Goal: Task Accomplishment & Management: Manage account settings

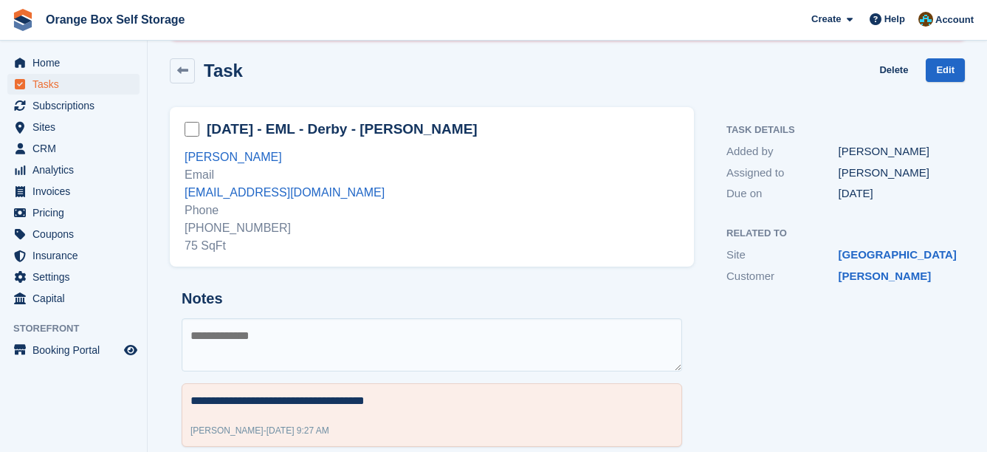
scroll to position [133, 0]
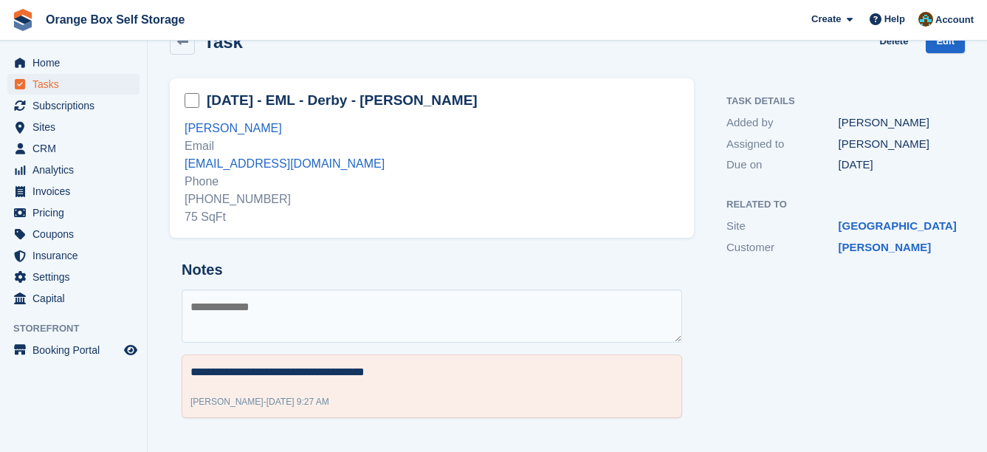
click at [491, 317] on textarea at bounding box center [432, 315] width 500 height 53
type textarea "**********"
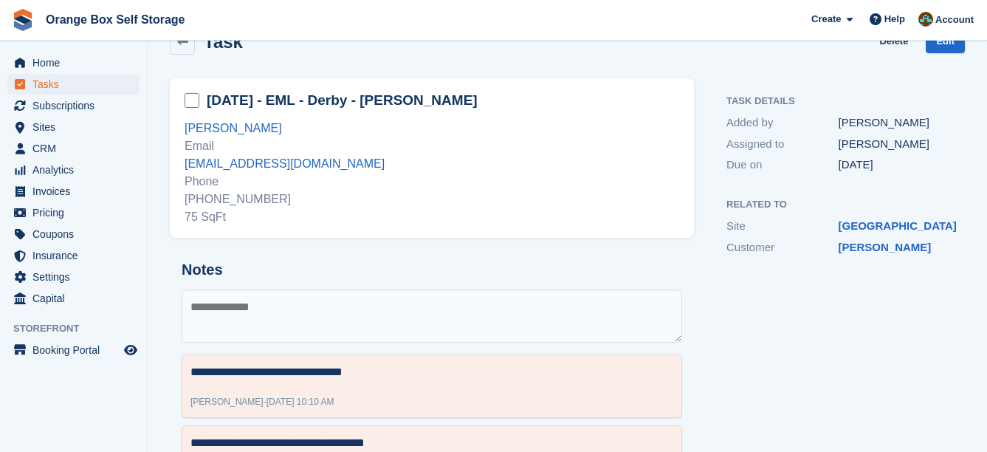
click at [244, 202] on div "+447964822146 75 SqFt" at bounding box center [432, 207] width 494 height 35
copy div "447964822146"
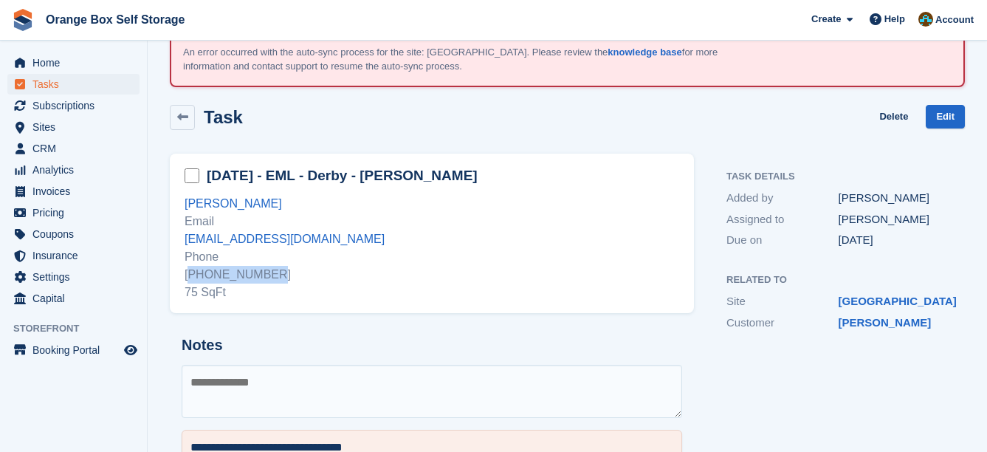
scroll to position [0, 0]
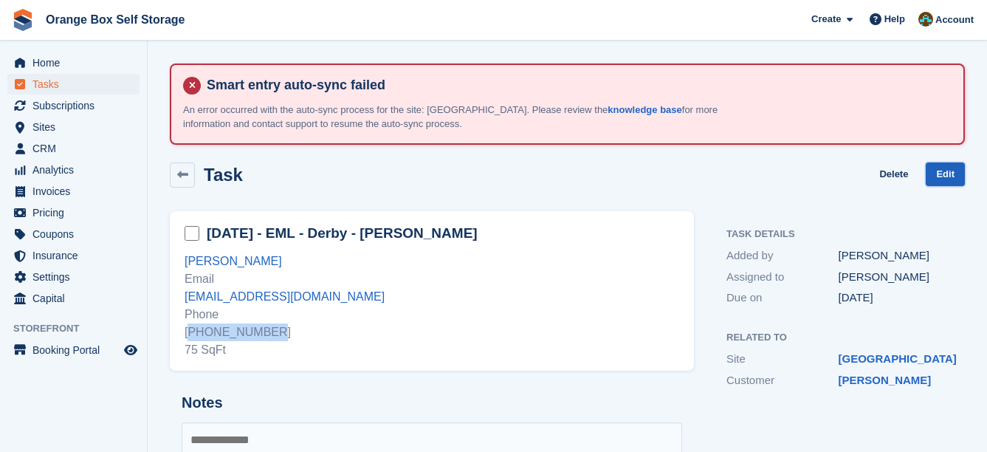
click at [941, 171] on link "Edit" at bounding box center [944, 174] width 39 height 24
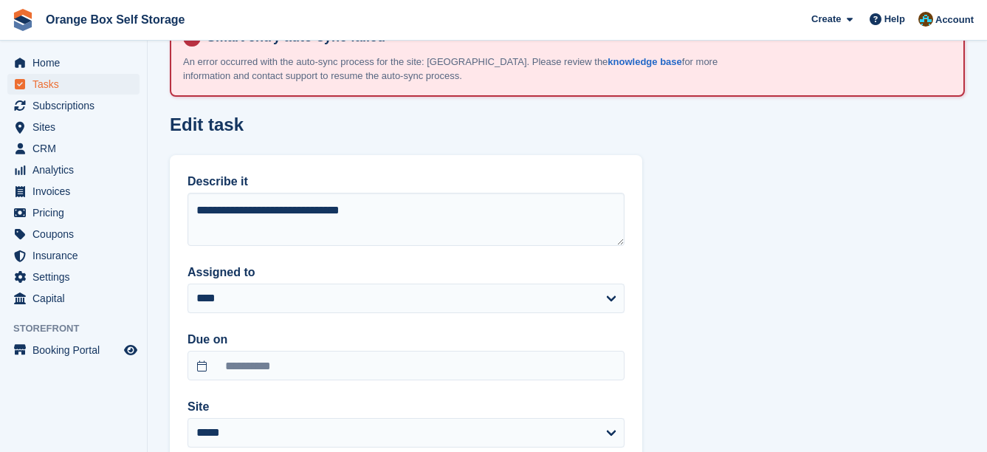
scroll to position [74, 0]
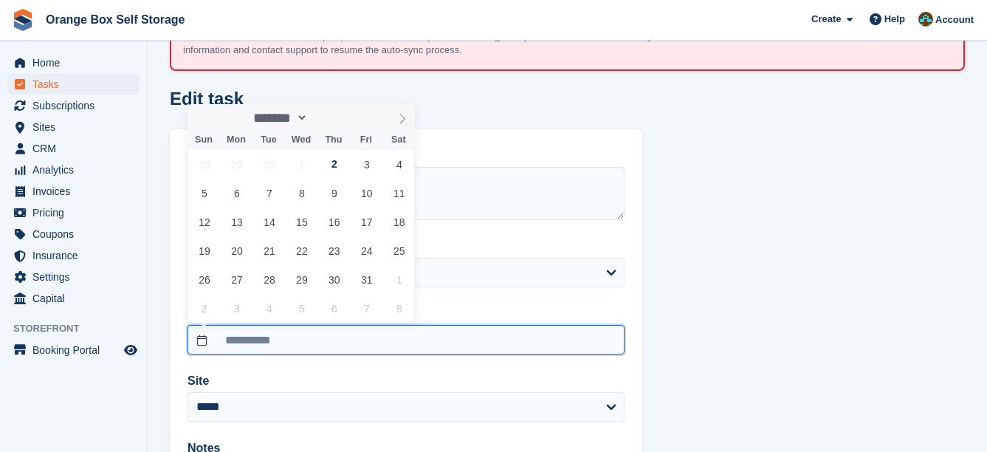
click at [250, 331] on input "**********" at bounding box center [405, 340] width 437 height 30
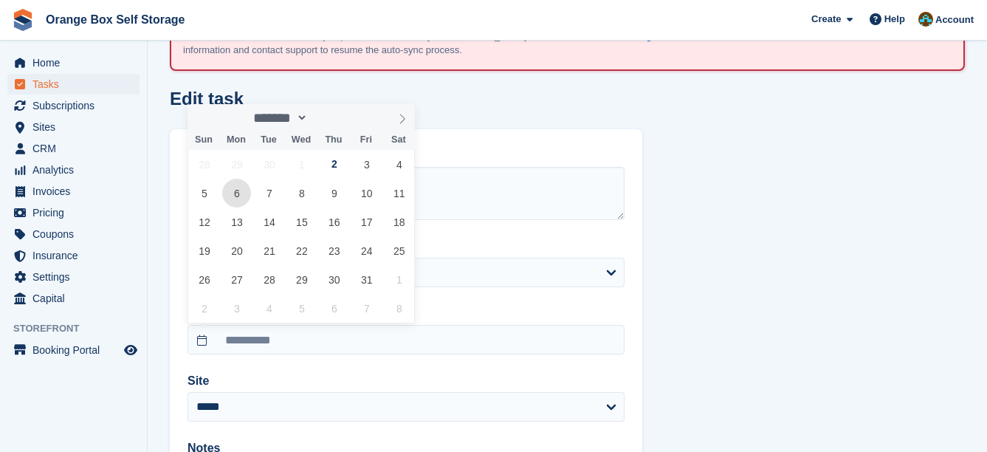
click at [241, 188] on span "6" at bounding box center [236, 193] width 29 height 29
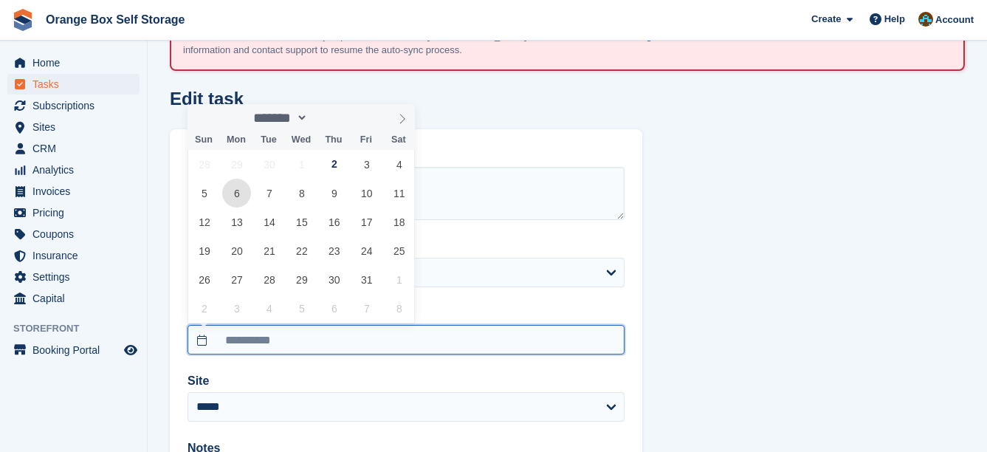
type input "**********"
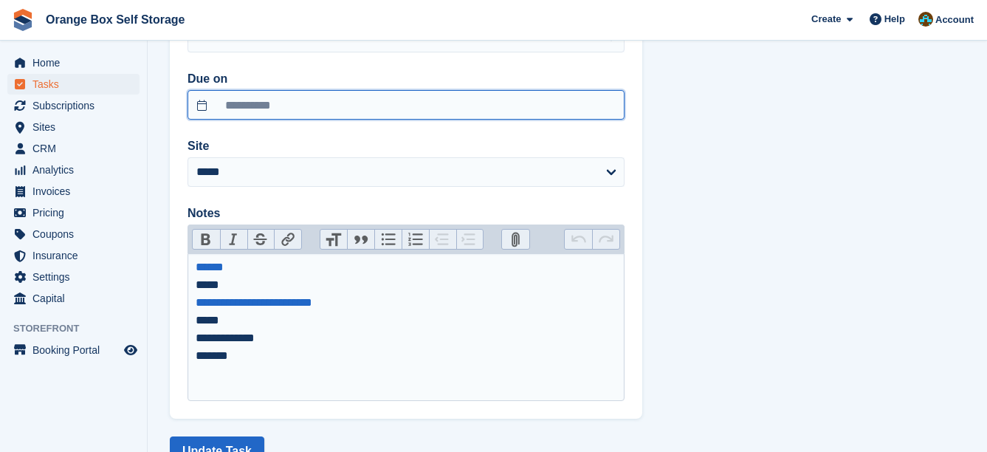
scroll to position [362, 0]
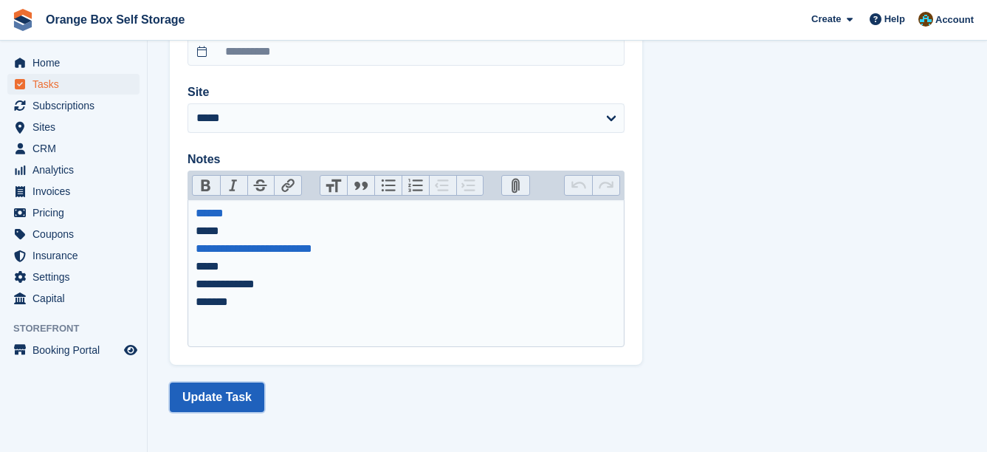
click at [218, 385] on button "Update Task" at bounding box center [217, 397] width 94 height 30
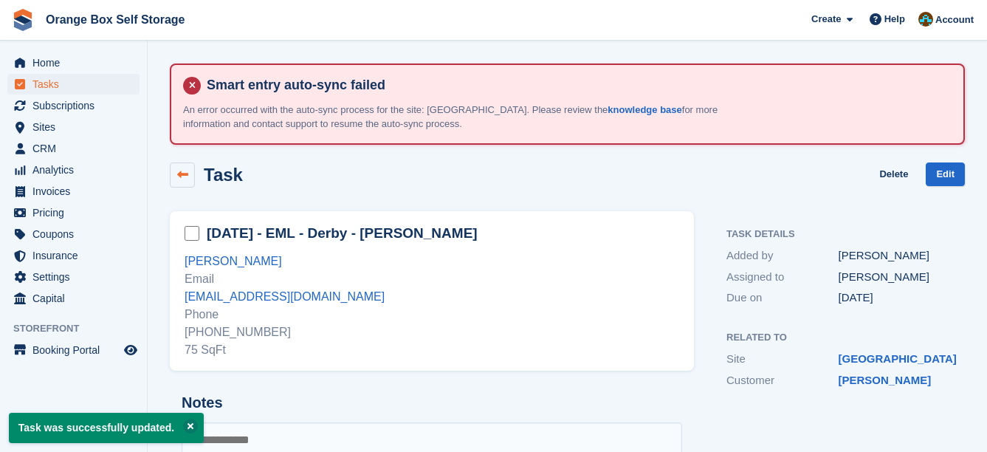
click at [186, 180] on link at bounding box center [182, 174] width 25 height 25
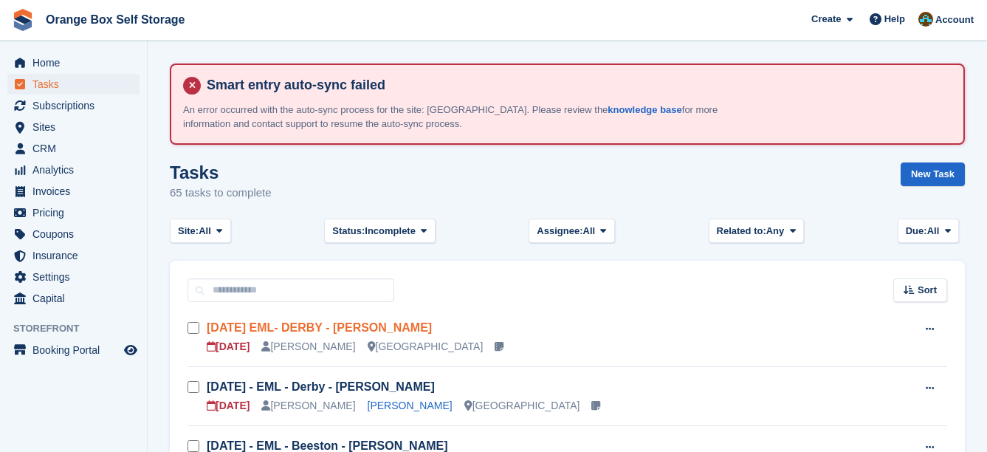
click at [393, 325] on link "WED 10/09 EML- DERBY - CARL PRICE" at bounding box center [319, 327] width 225 height 13
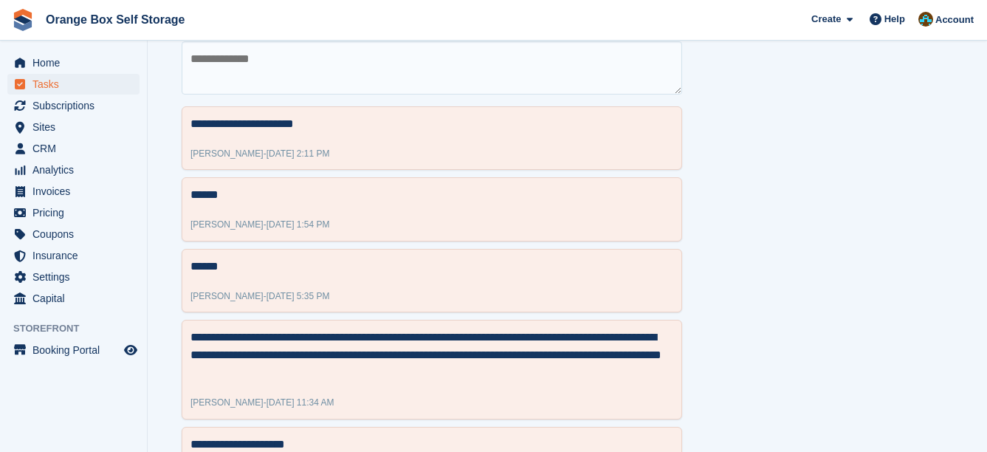
scroll to position [148, 0]
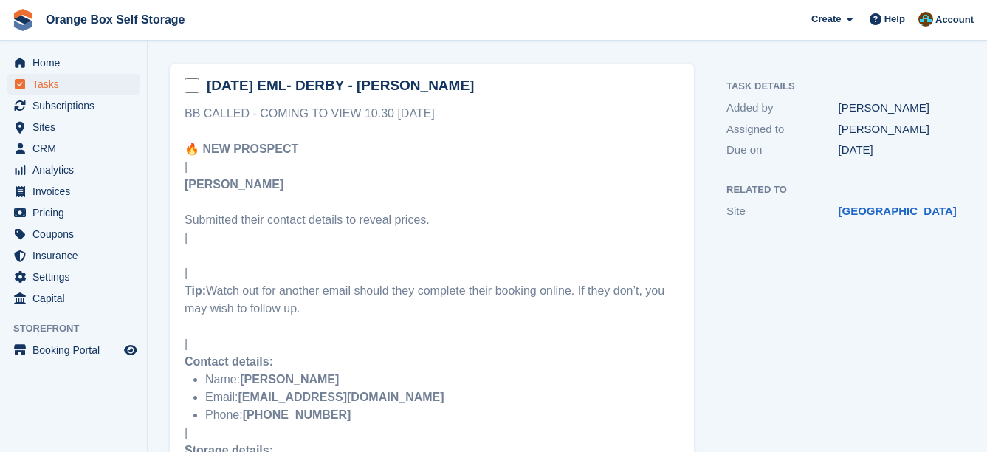
click at [320, 410] on strong "+447526335366" at bounding box center [297, 414] width 108 height 13
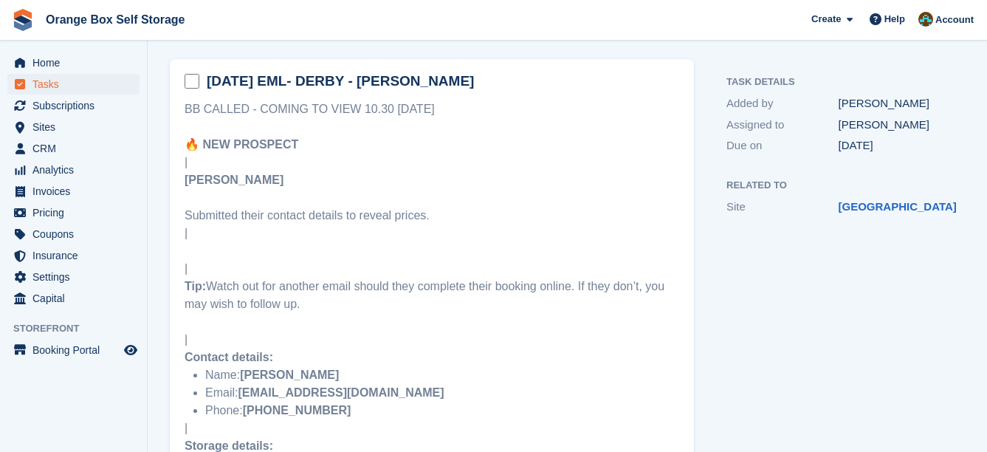
scroll to position [295, 0]
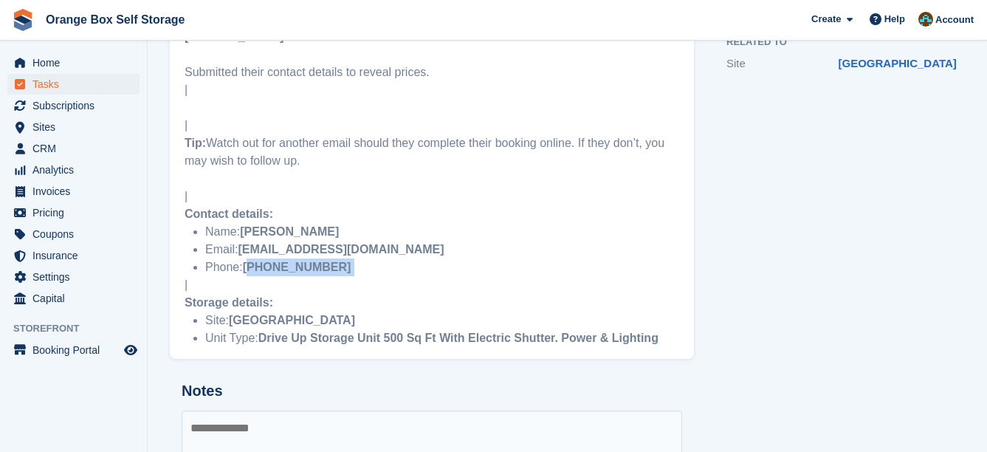
drag, startPoint x: 341, startPoint y: 264, endPoint x: 253, endPoint y: 274, distance: 88.3
click at [253, 274] on li "Phone: +447526335366" at bounding box center [442, 267] width 474 height 18
copy li "447526335366"
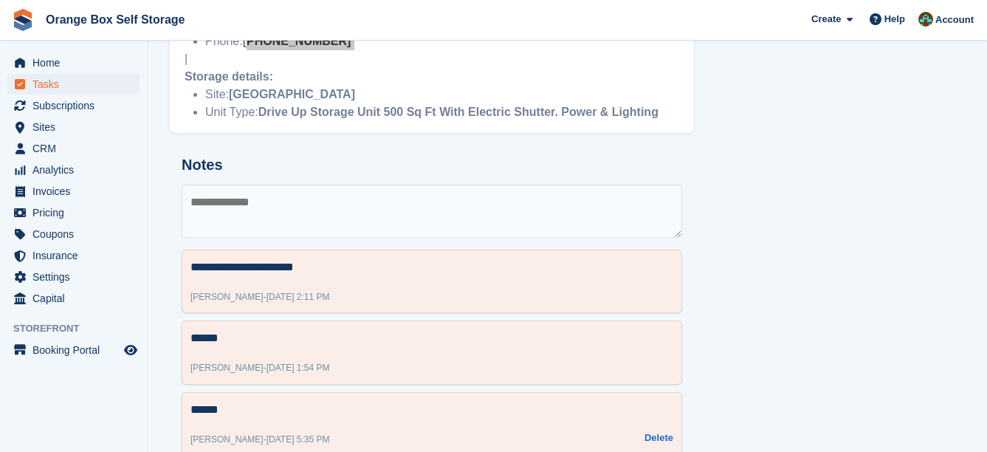
scroll to position [590, 0]
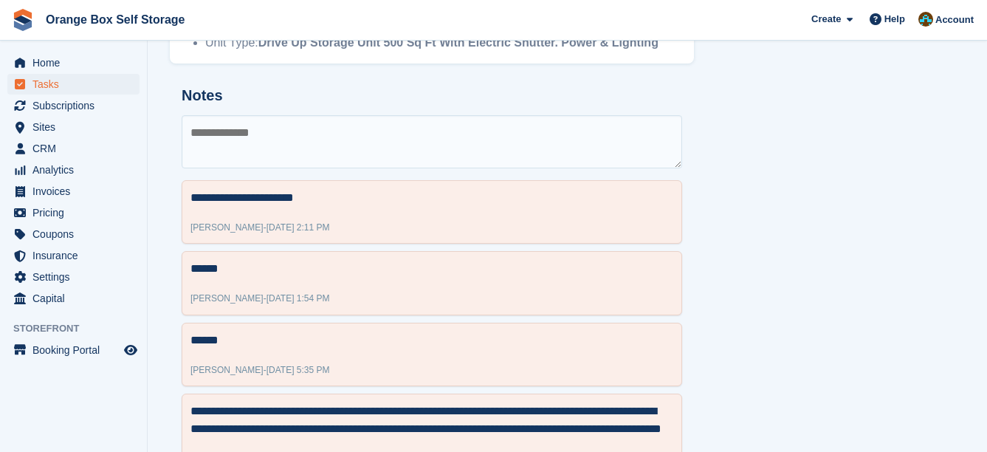
click at [269, 137] on textarea at bounding box center [432, 141] width 500 height 53
type textarea "**********"
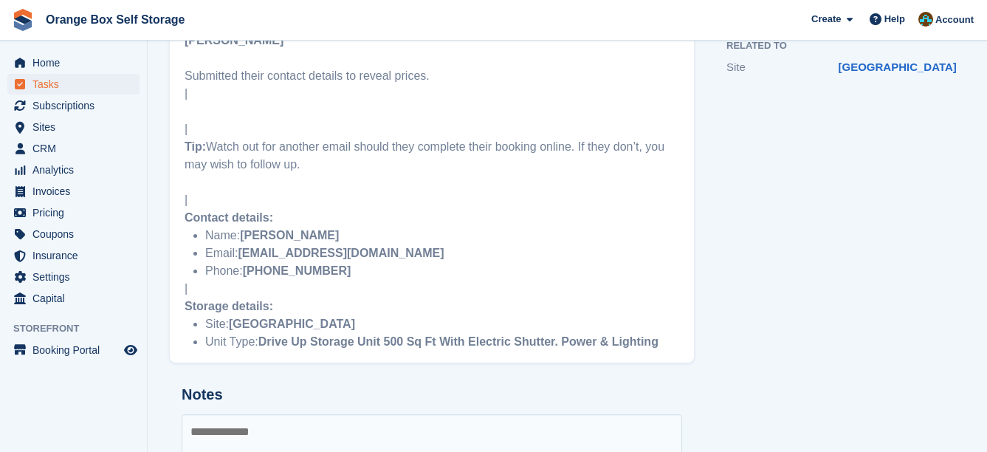
scroll to position [0, 0]
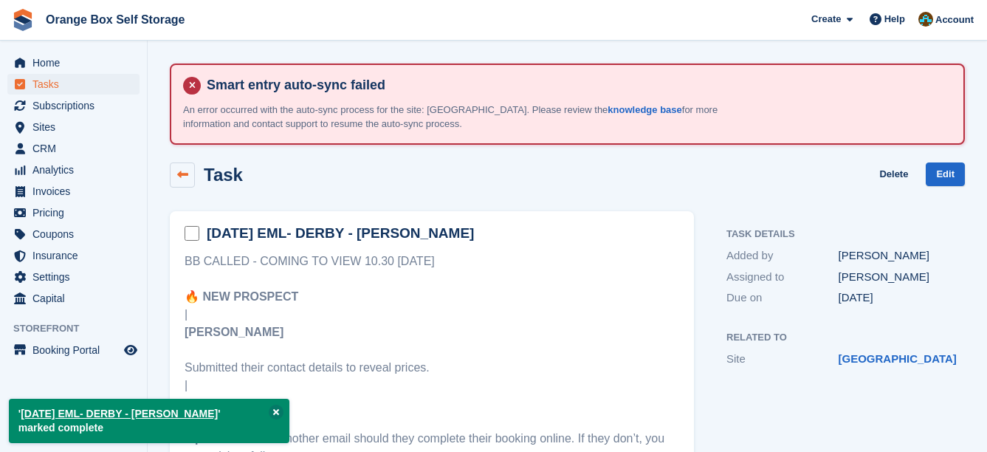
click at [188, 179] on link at bounding box center [182, 174] width 25 height 25
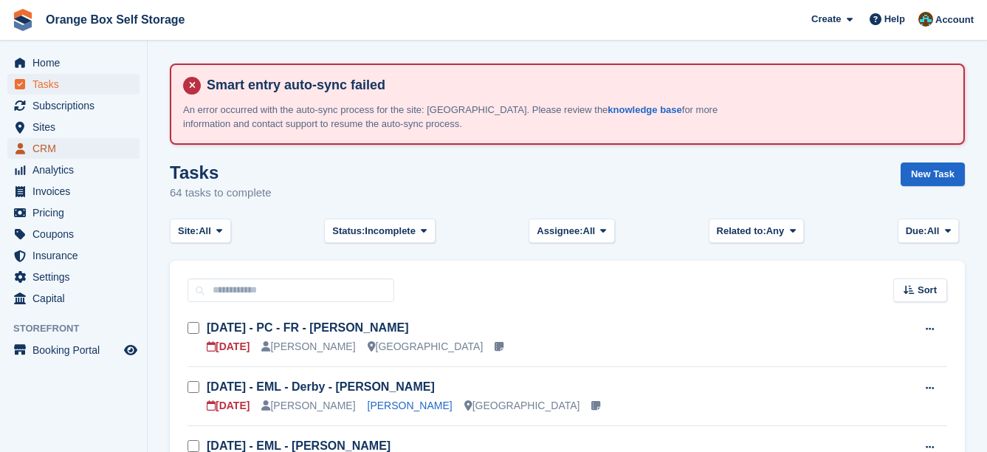
click at [86, 151] on span "CRM" at bounding box center [76, 148] width 89 height 21
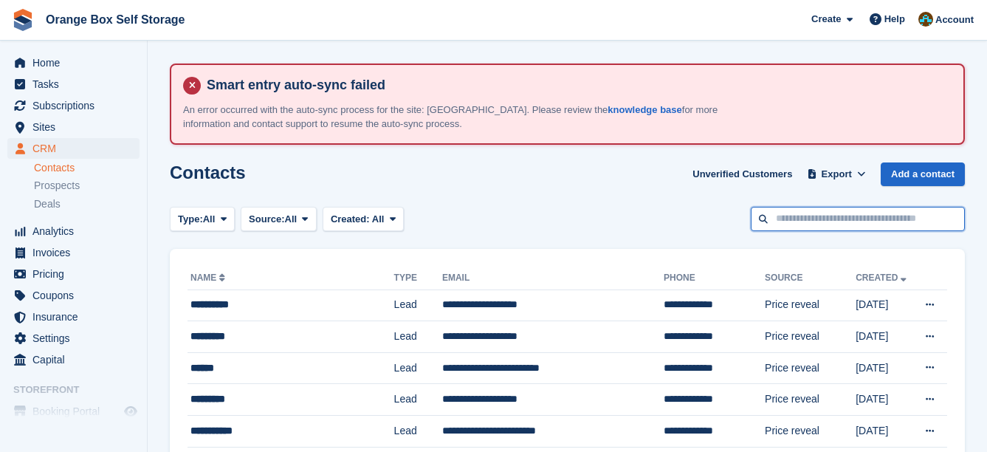
click at [834, 227] on input "text" at bounding box center [858, 219] width 214 height 24
type input "*******"
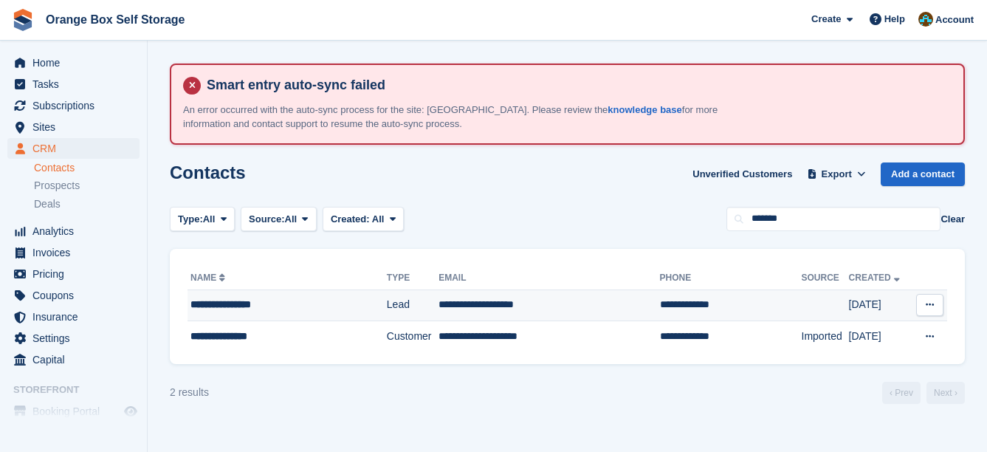
click at [660, 308] on td "**********" at bounding box center [731, 305] width 142 height 32
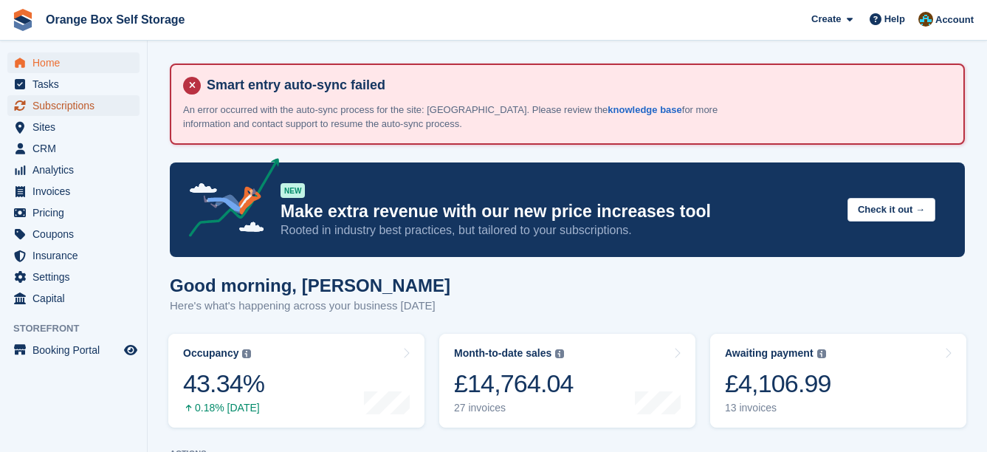
click at [82, 106] on span "Subscriptions" at bounding box center [76, 105] width 89 height 21
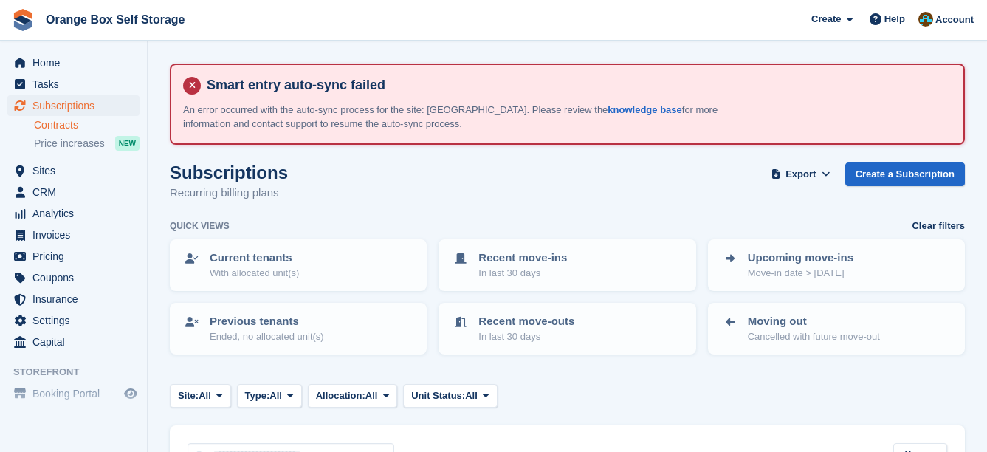
click at [75, 123] on link "Contracts" at bounding box center [87, 125] width 106 height 14
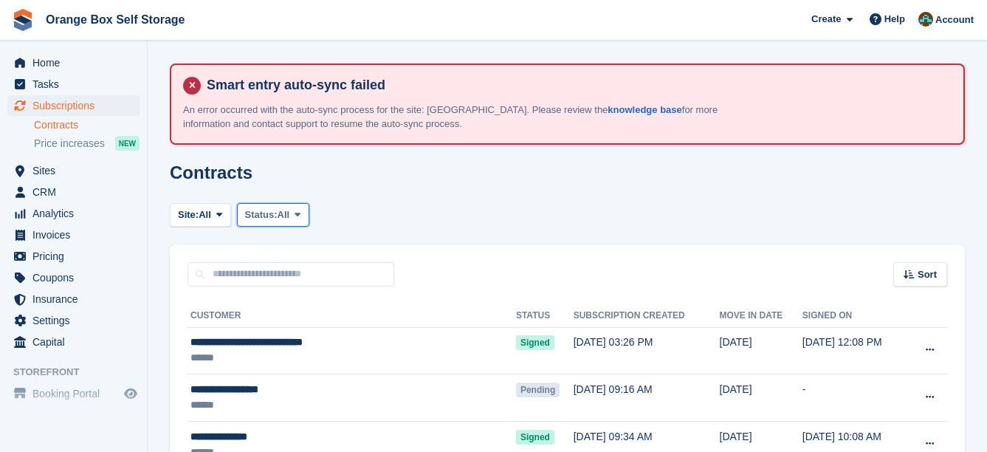
click at [270, 216] on span "Status:" at bounding box center [261, 214] width 32 height 15
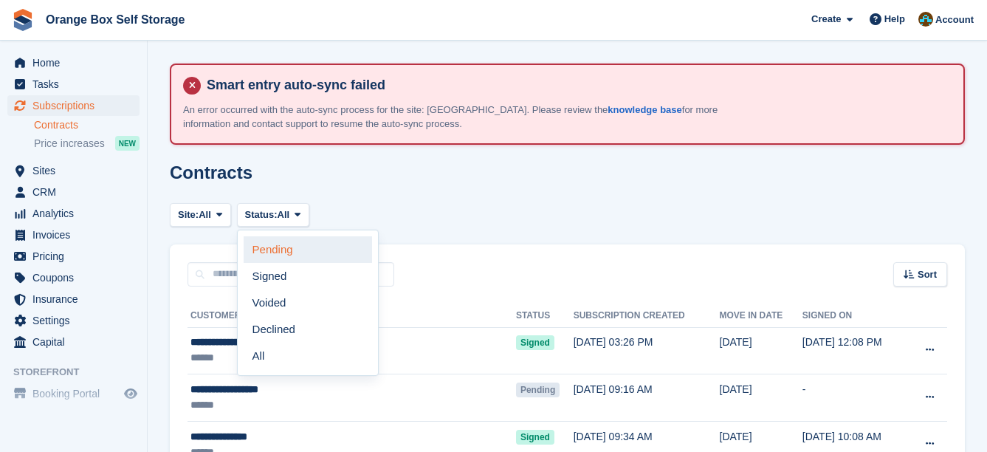
click at [292, 246] on link "Pending" at bounding box center [308, 249] width 128 height 27
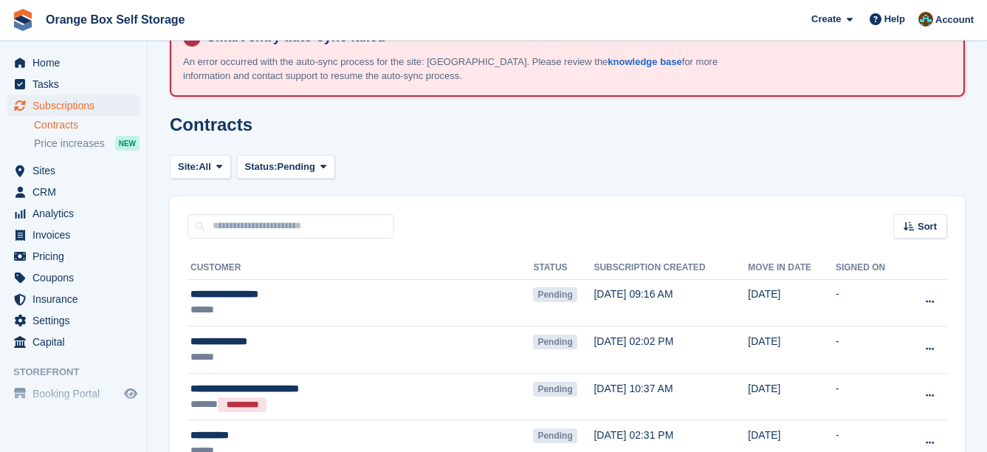
scroll to position [74, 0]
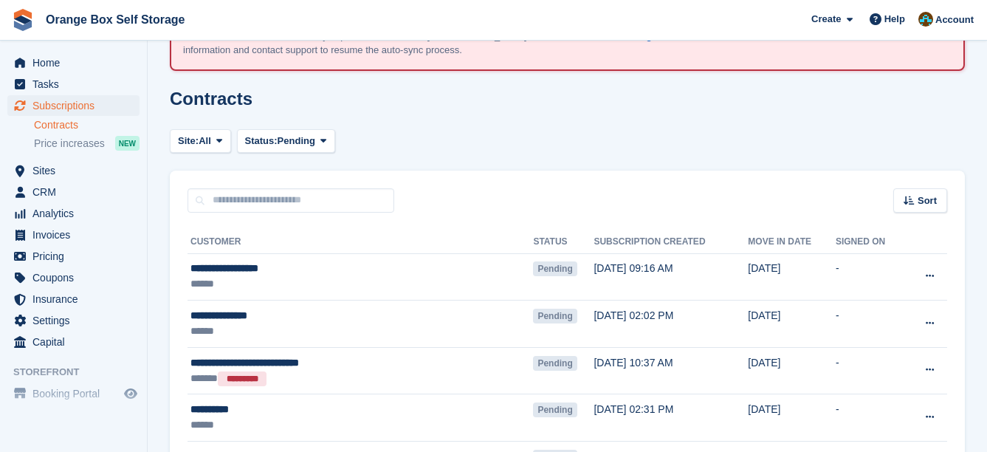
click at [233, 148] on div "Status: Pending Pending Signed Voided Declined All" at bounding box center [283, 141] width 104 height 24
click at [218, 145] on span at bounding box center [219, 141] width 12 height 12
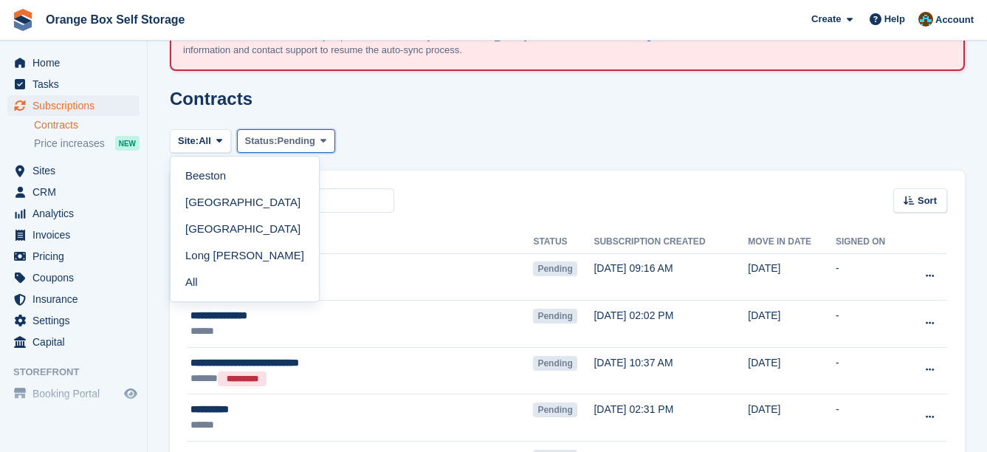
click at [283, 145] on span "Pending" at bounding box center [296, 141] width 38 height 15
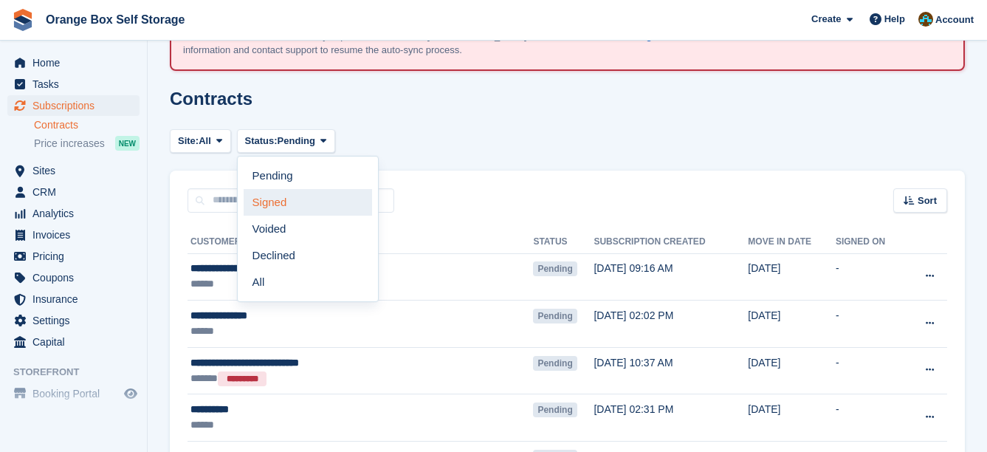
click at [297, 199] on link "Signed" at bounding box center [308, 202] width 128 height 27
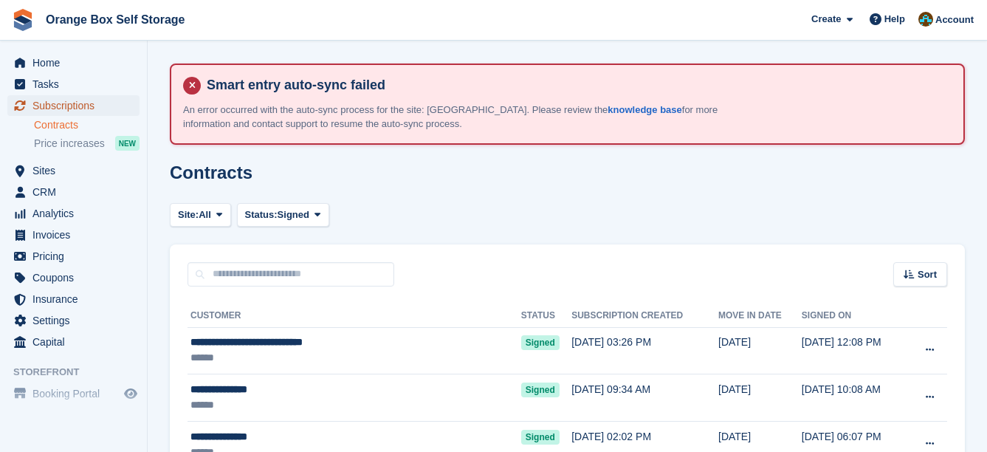
click at [68, 103] on span "Subscriptions" at bounding box center [76, 105] width 89 height 21
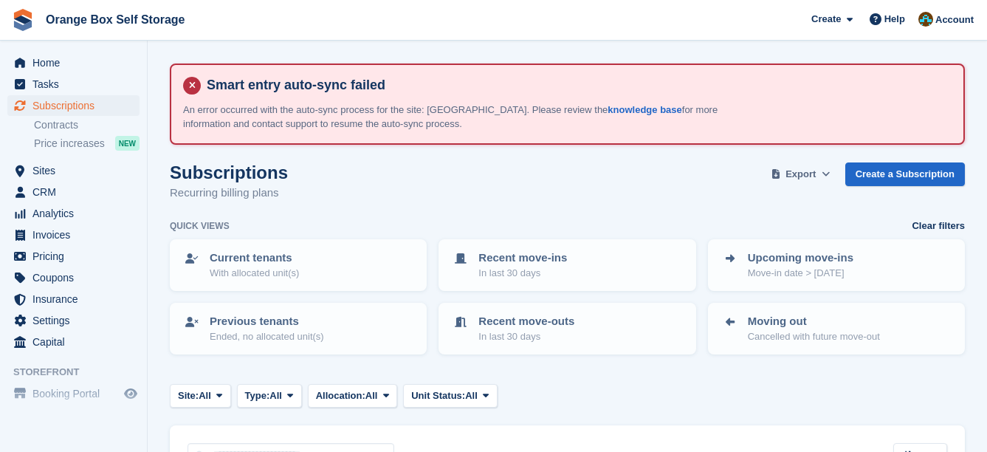
click at [830, 176] on icon at bounding box center [825, 174] width 8 height 10
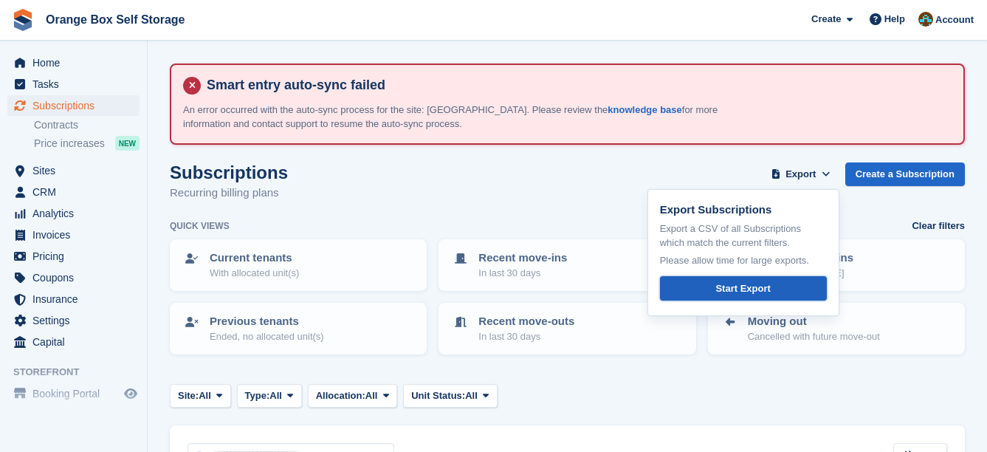
click at [760, 294] on div "Start Export" at bounding box center [742, 288] width 55 height 15
drag, startPoint x: 506, startPoint y: 165, endPoint x: 502, endPoint y: 128, distance: 36.4
click at [506, 165] on div "Subscriptions Recurring billing plans Export Export Subscriptions Export a CSV …" at bounding box center [567, 190] width 795 height 57
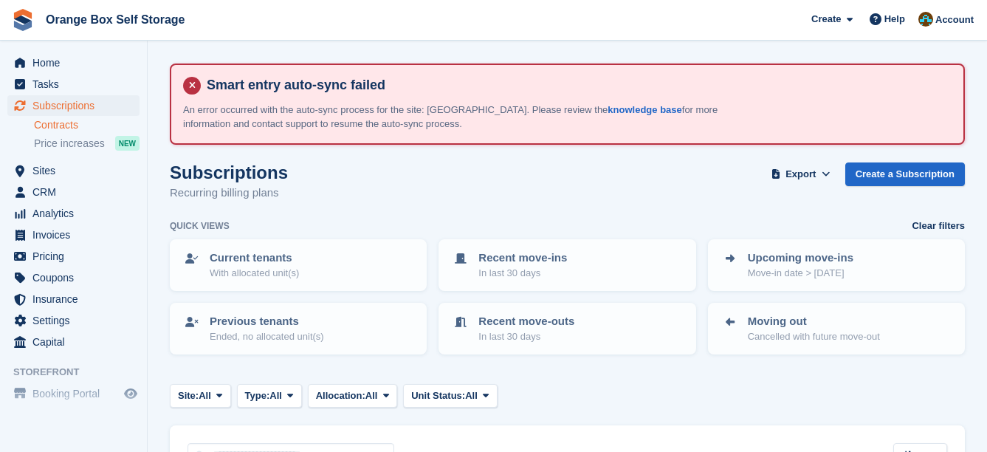
click at [80, 120] on link "Contracts" at bounding box center [87, 125] width 106 height 14
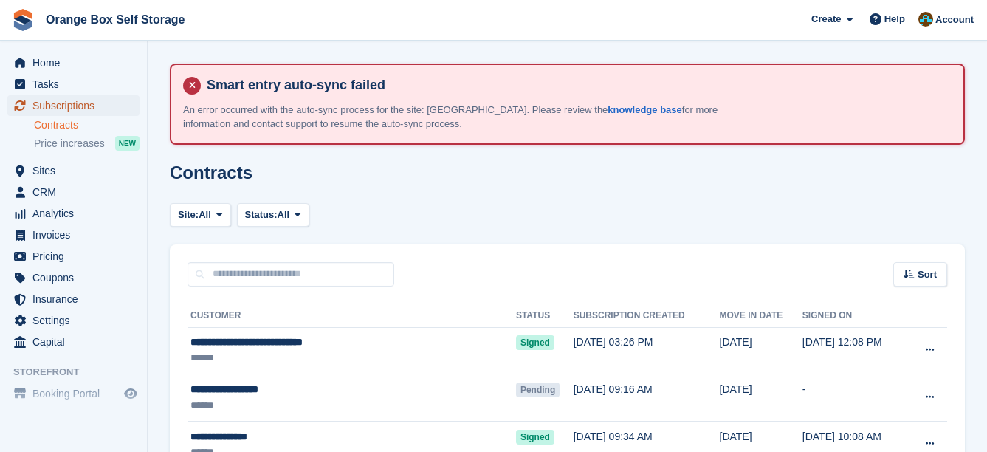
click at [73, 102] on span "Subscriptions" at bounding box center [76, 105] width 89 height 21
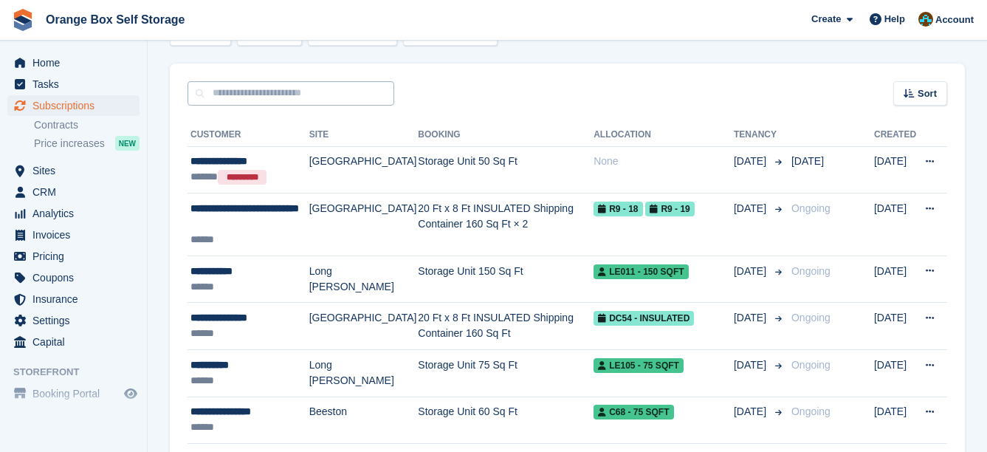
scroll to position [443, 0]
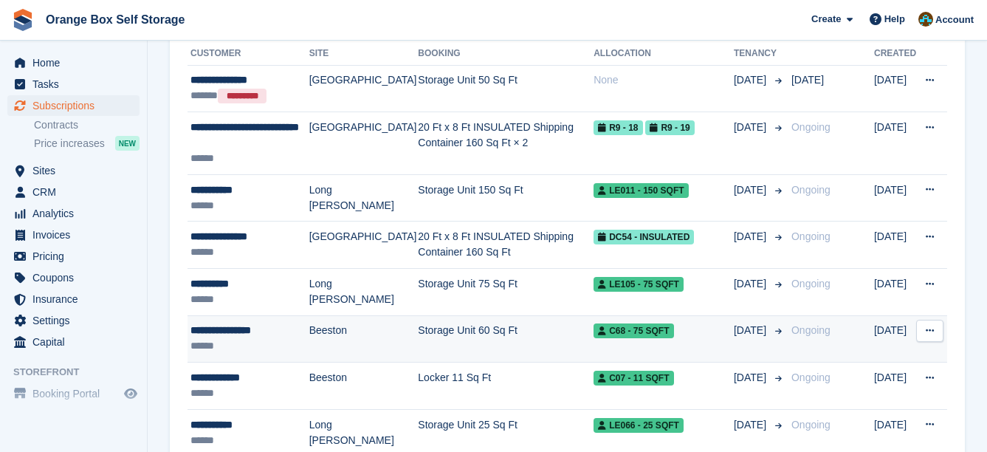
click at [235, 331] on div "**********" at bounding box center [249, 330] width 119 height 15
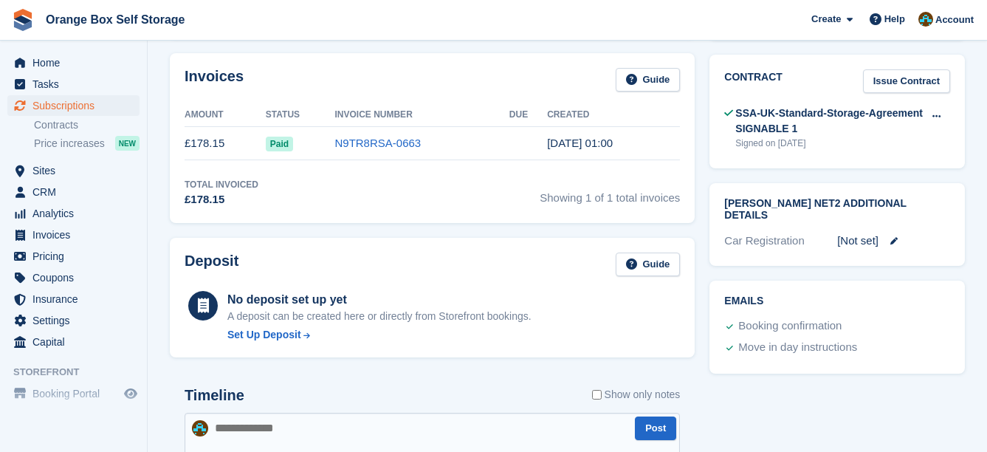
scroll to position [663, 0]
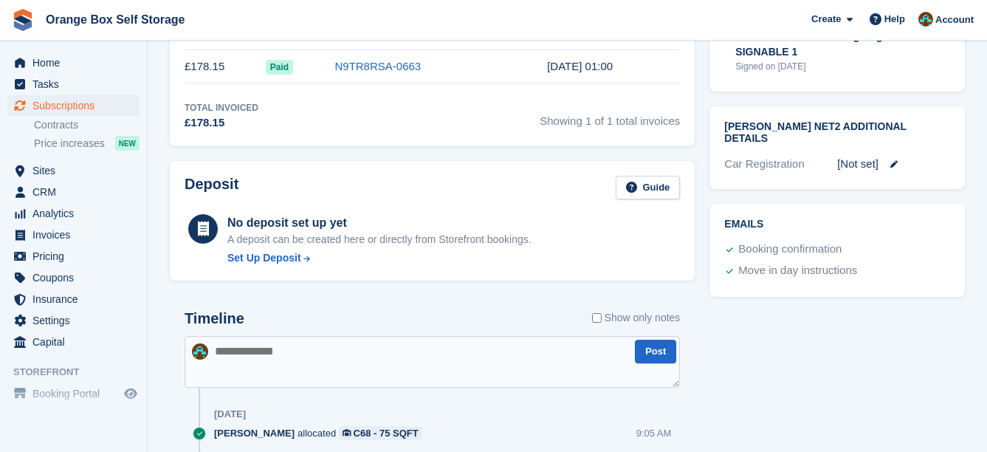
click at [295, 336] on textarea at bounding box center [432, 362] width 495 height 52
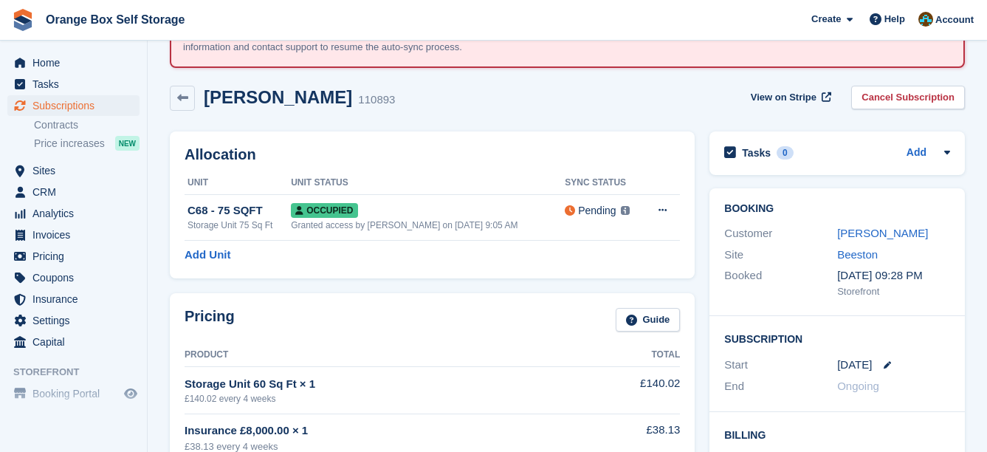
scroll to position [72, 0]
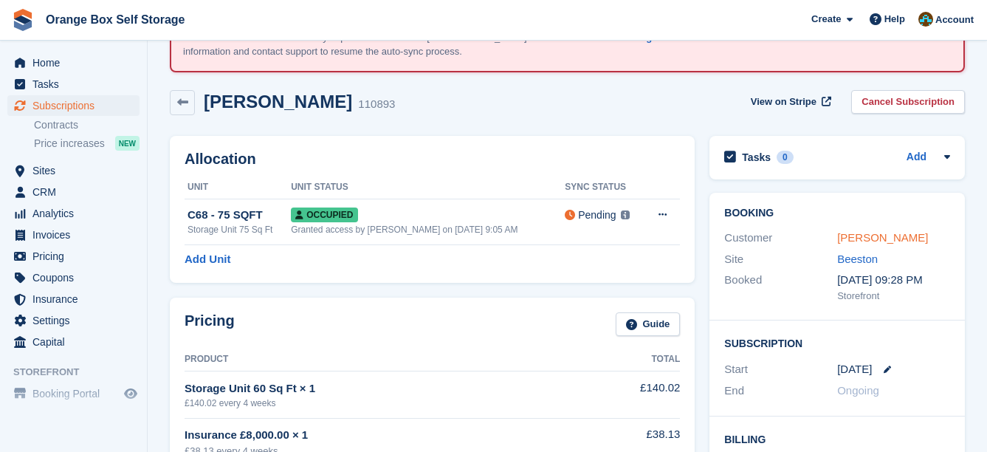
click at [855, 240] on link "John Lage-Coates" at bounding box center [882, 237] width 91 height 13
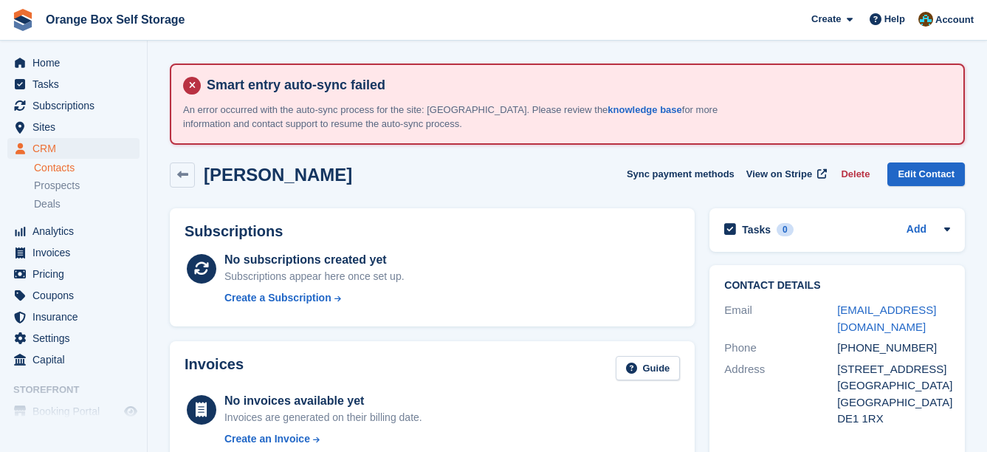
click at [86, 162] on link "Contacts" at bounding box center [87, 168] width 106 height 14
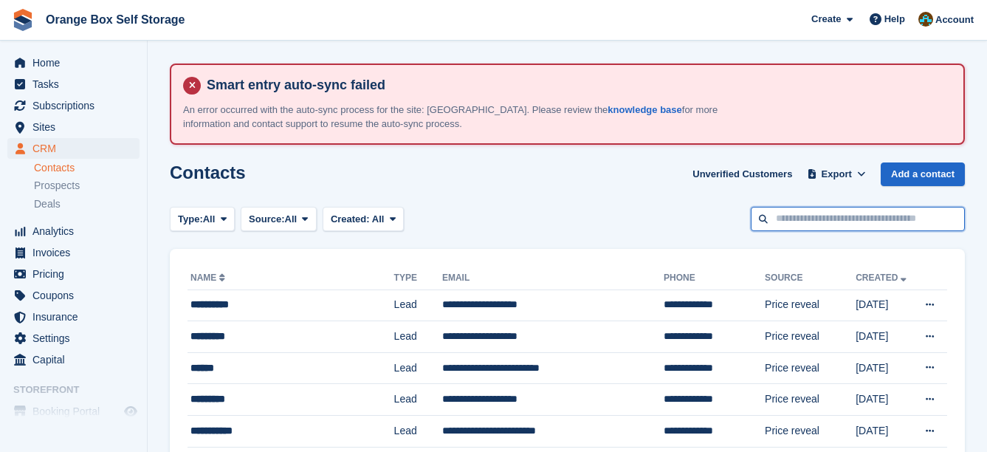
click at [826, 227] on input "text" at bounding box center [858, 219] width 214 height 24
type input "****"
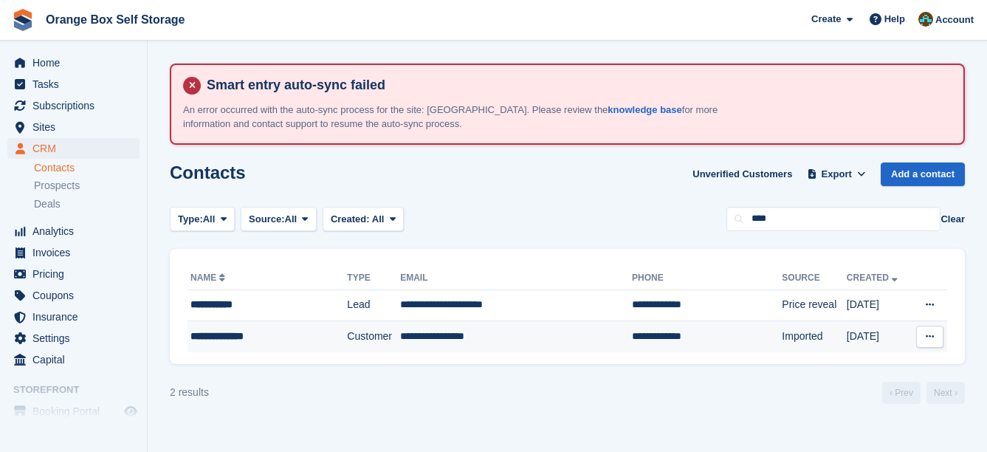
click at [580, 337] on td "**********" at bounding box center [516, 336] width 232 height 31
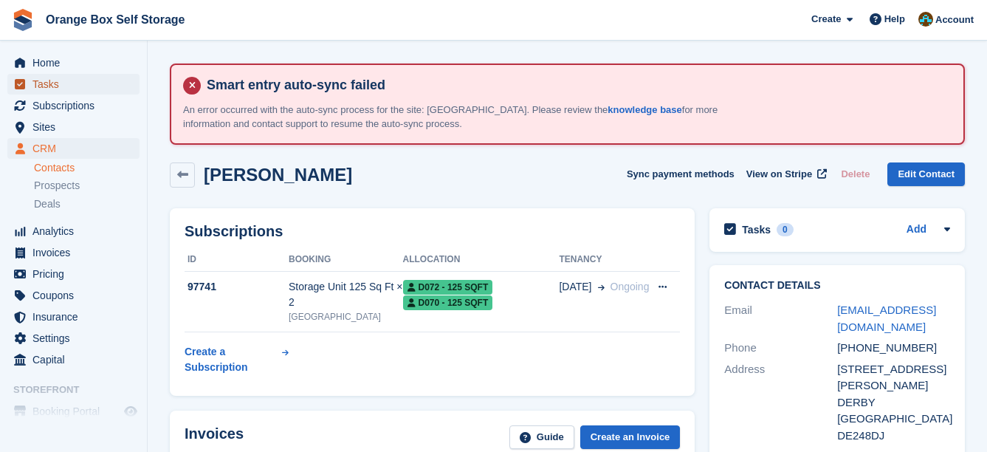
click at [100, 90] on span "Tasks" at bounding box center [76, 84] width 89 height 21
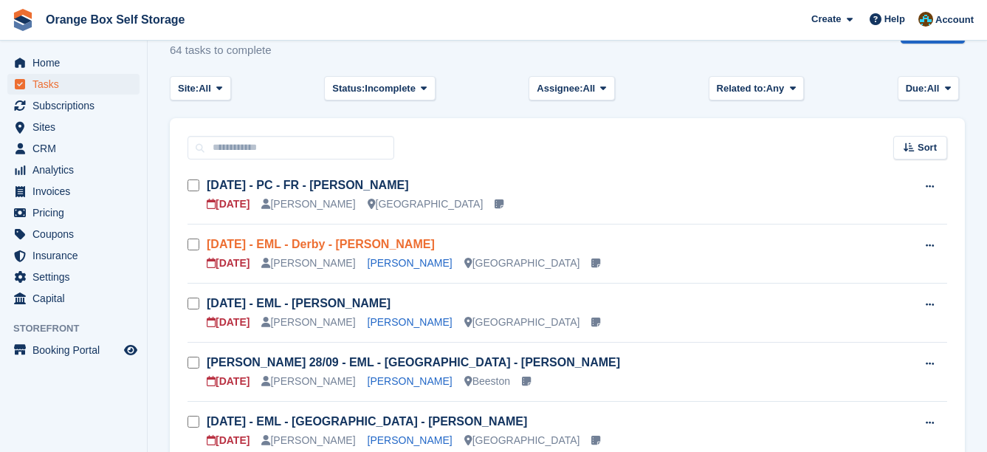
scroll to position [148, 0]
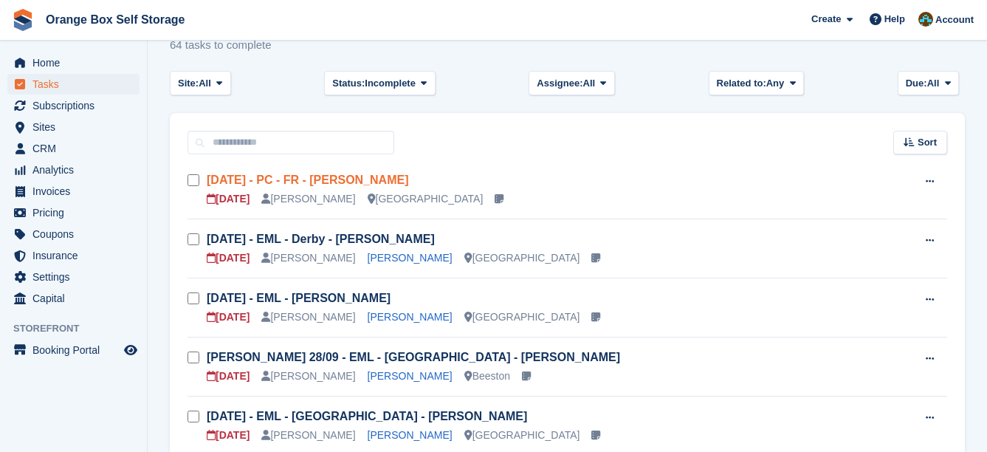
click at [348, 183] on link "[DATE] - PC - FR - [PERSON_NAME]" at bounding box center [307, 179] width 201 height 13
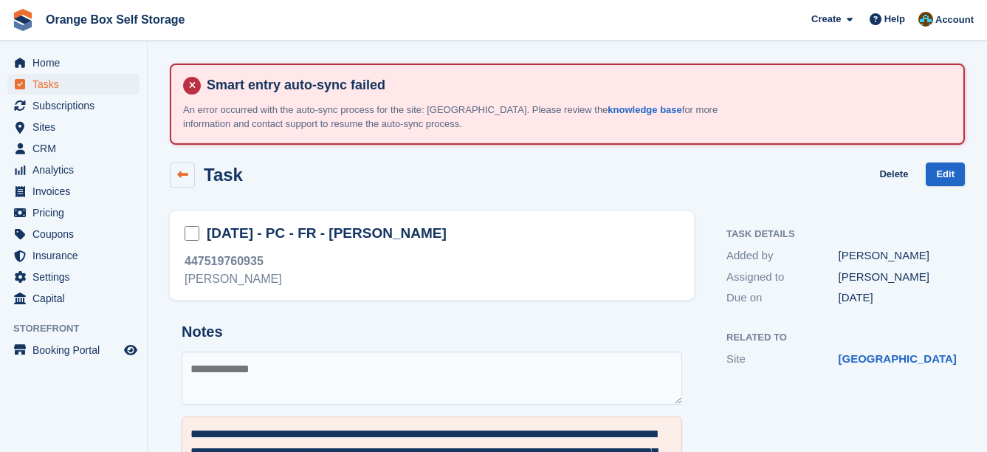
click at [182, 176] on icon at bounding box center [182, 174] width 11 height 11
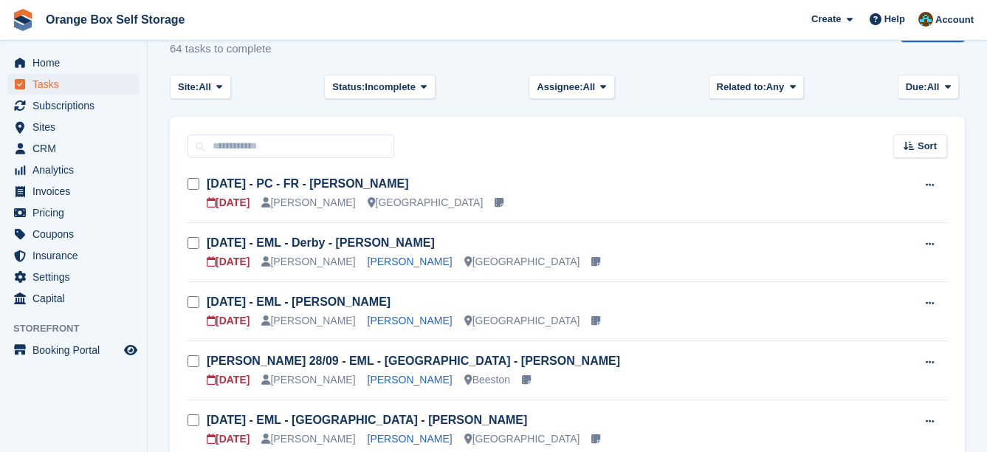
scroll to position [148, 0]
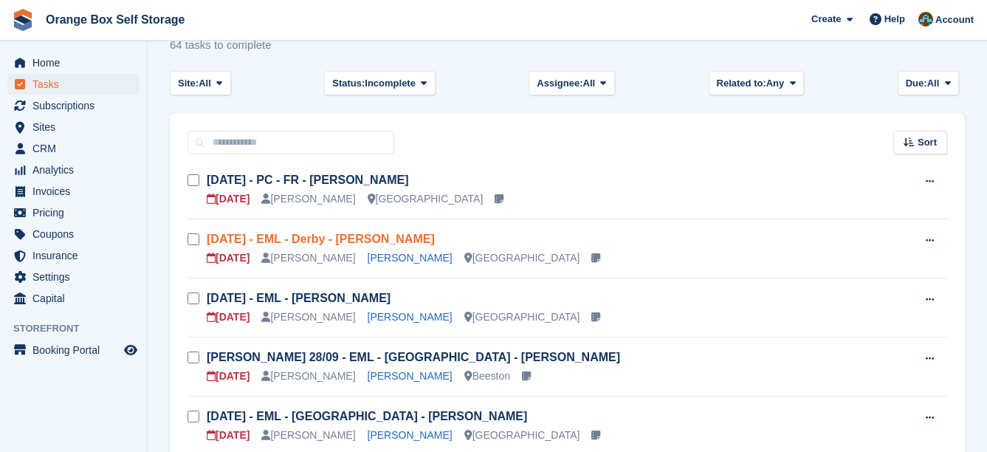
click at [416, 235] on link "Sat 20/09 - EML - Derby - Abdurrahman Yusaf" at bounding box center [321, 238] width 228 height 13
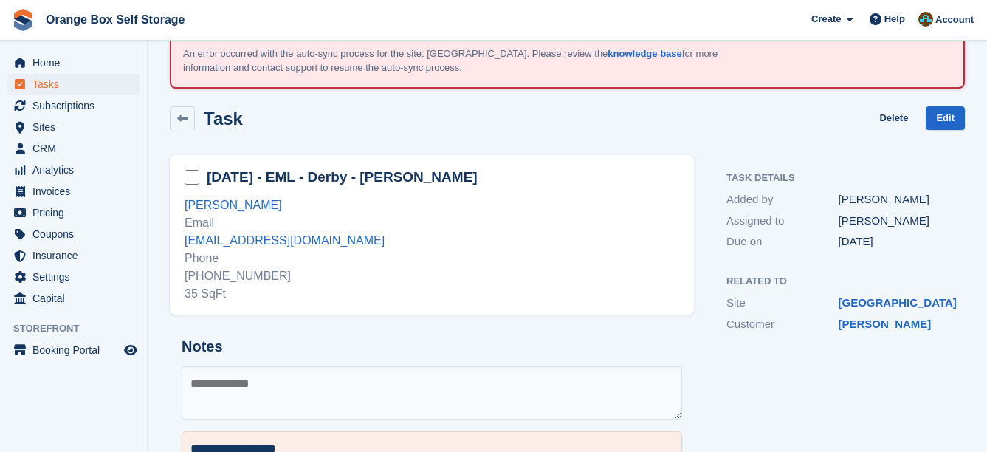
scroll to position [148, 0]
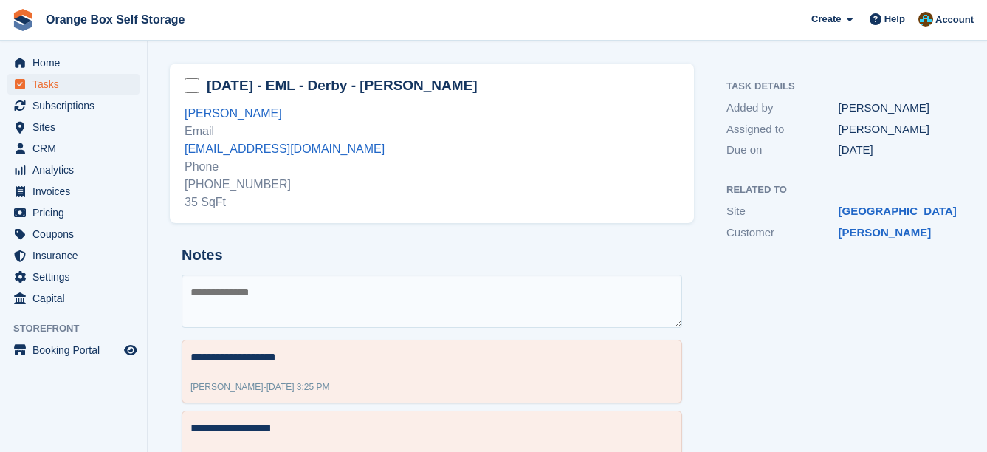
click at [303, 310] on textarea at bounding box center [432, 301] width 500 height 53
type textarea "*"
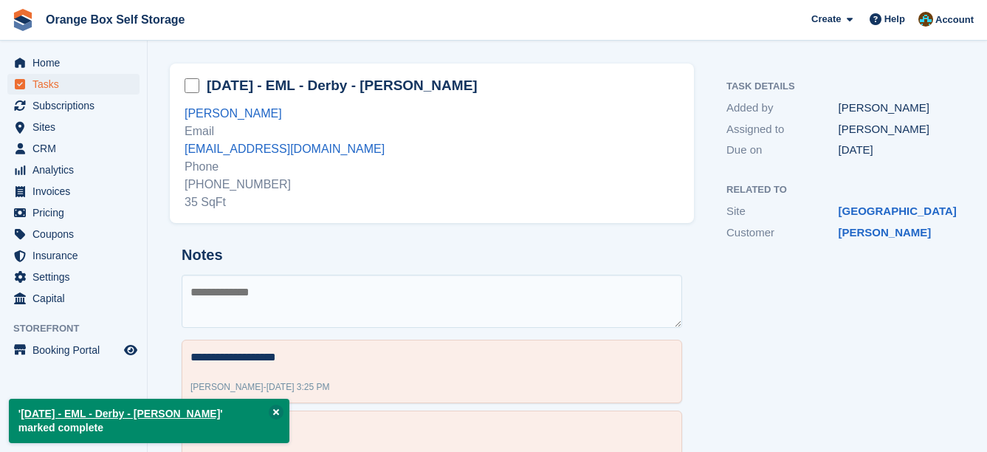
scroll to position [0, 0]
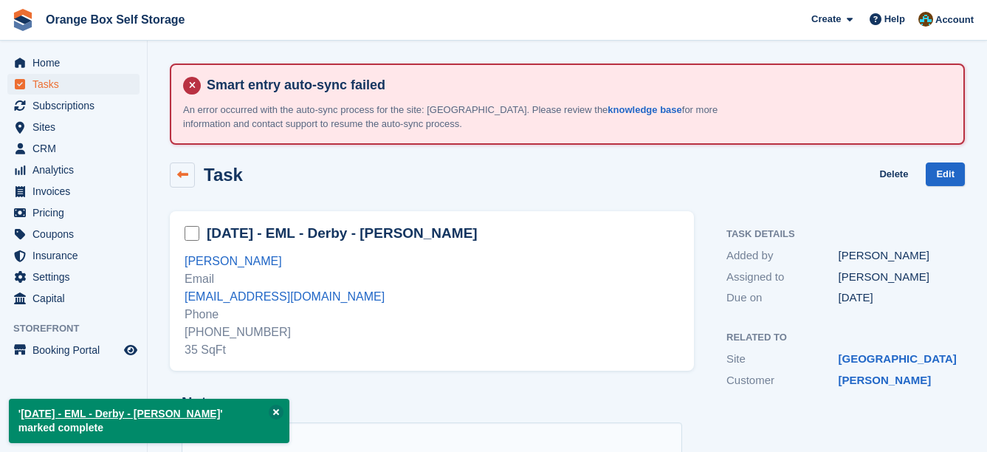
click at [187, 176] on icon at bounding box center [182, 174] width 11 height 11
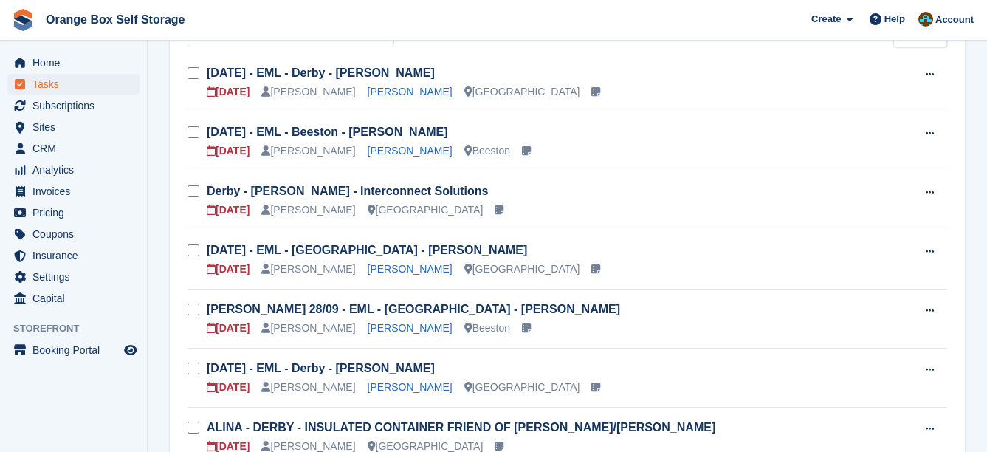
scroll to position [221, 0]
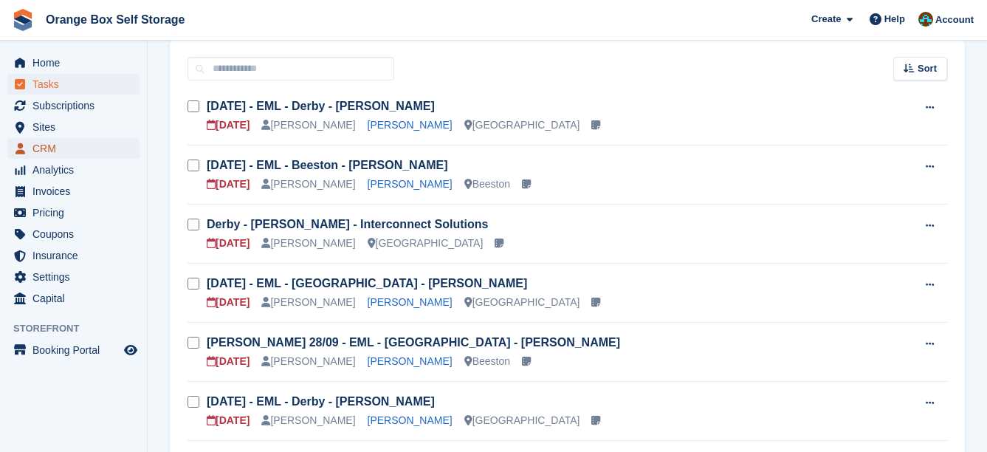
click at [95, 148] on span "CRM" at bounding box center [76, 148] width 89 height 21
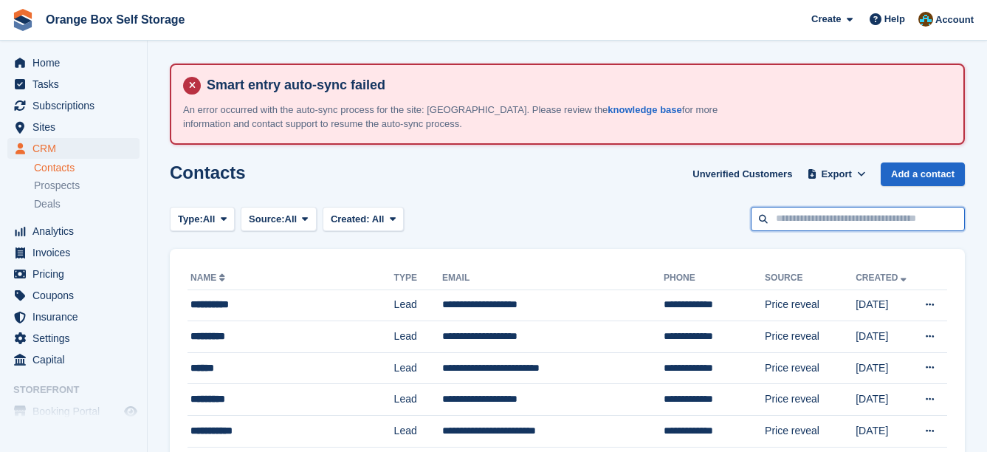
click at [791, 214] on input "text" at bounding box center [858, 219] width 214 height 24
type input "**********"
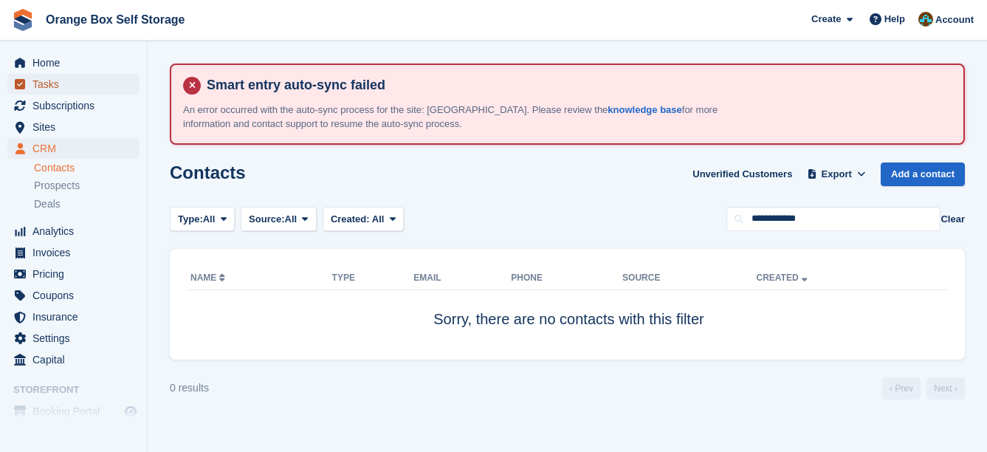
click at [62, 86] on span "Tasks" at bounding box center [76, 84] width 89 height 21
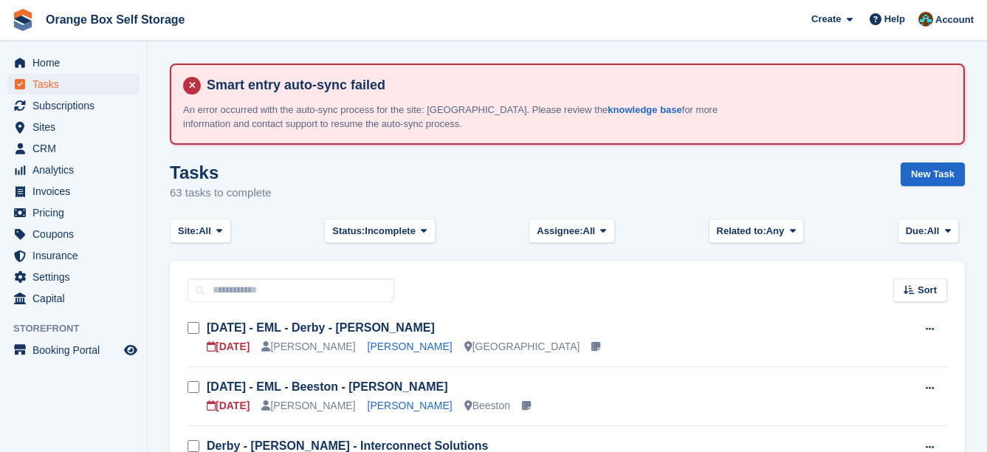
scroll to position [74, 0]
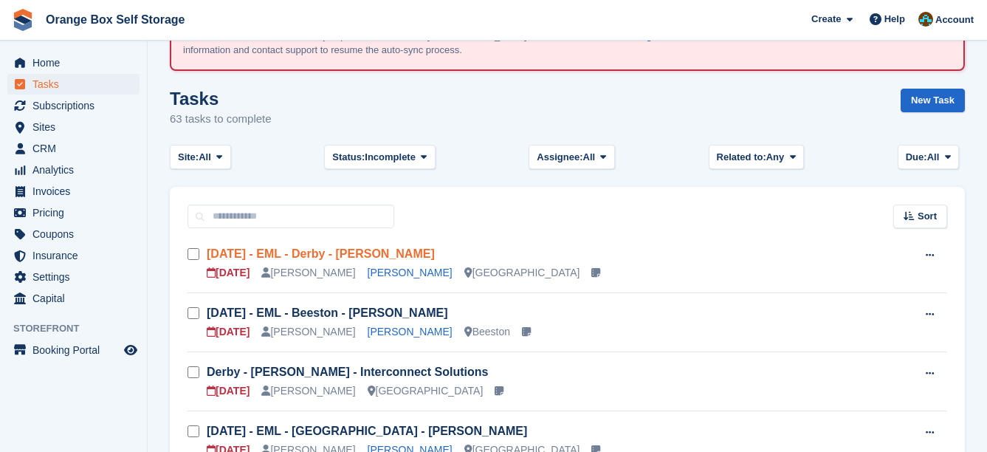
click at [416, 253] on link "[DATE] - EML - Derby - [PERSON_NAME]" at bounding box center [321, 253] width 228 height 13
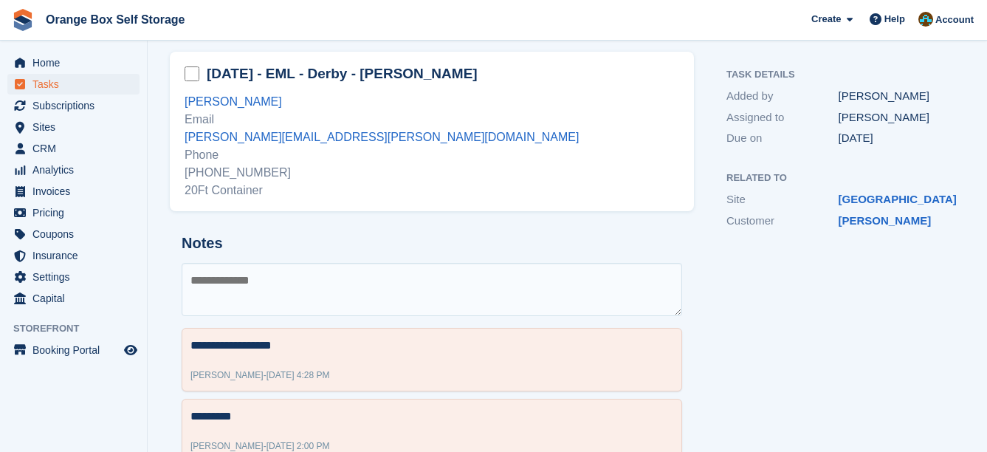
scroll to position [145, 0]
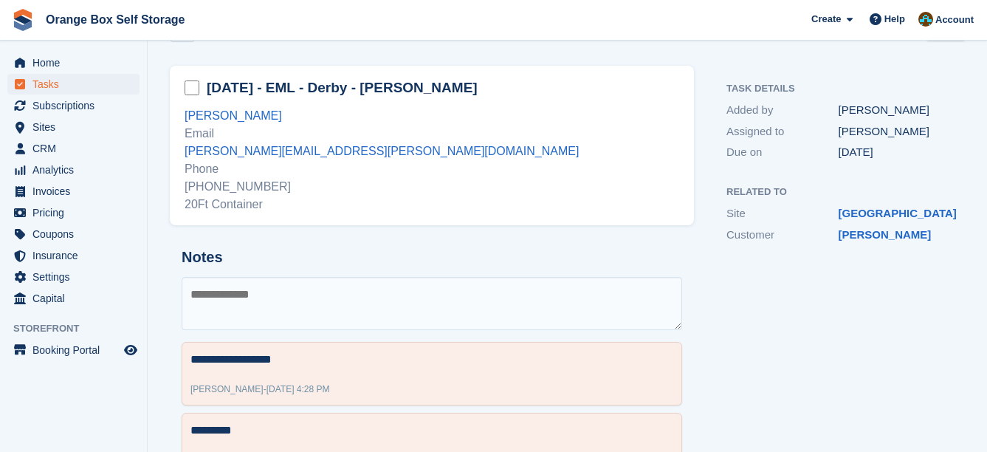
click at [419, 308] on textarea at bounding box center [432, 303] width 500 height 53
type textarea "*"
type textarea "**********"
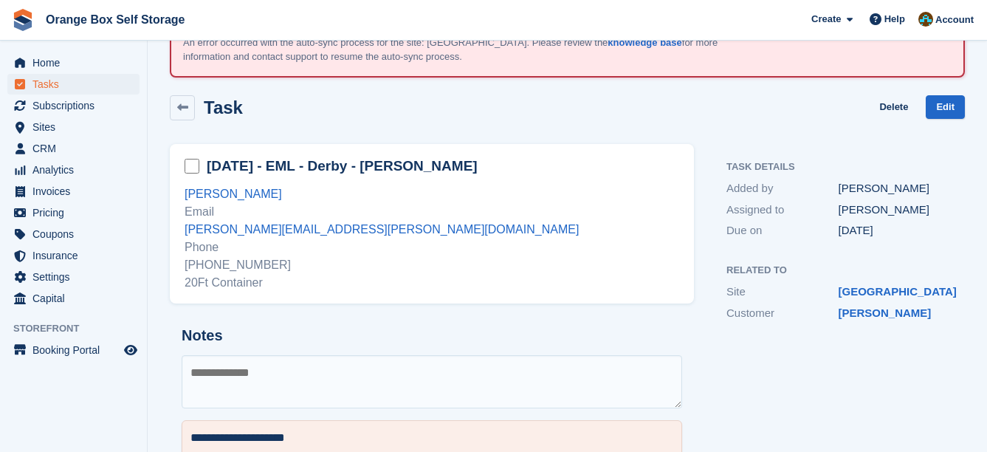
scroll to position [0, 0]
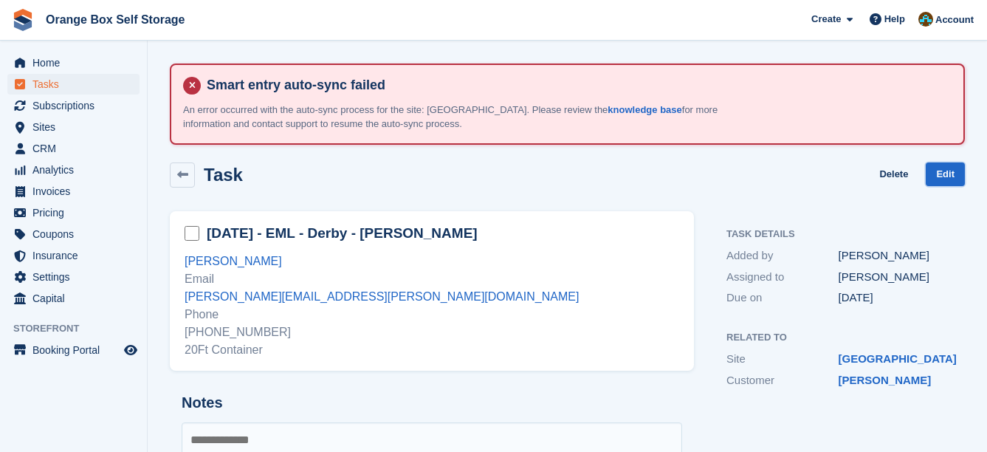
click at [939, 179] on link "Edit" at bounding box center [944, 174] width 39 height 24
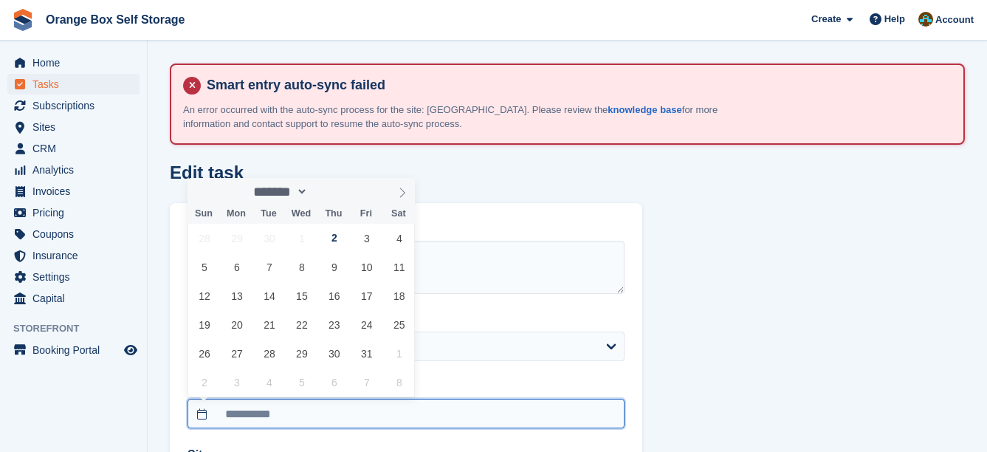
click at [314, 403] on input "**********" at bounding box center [405, 414] width 437 height 30
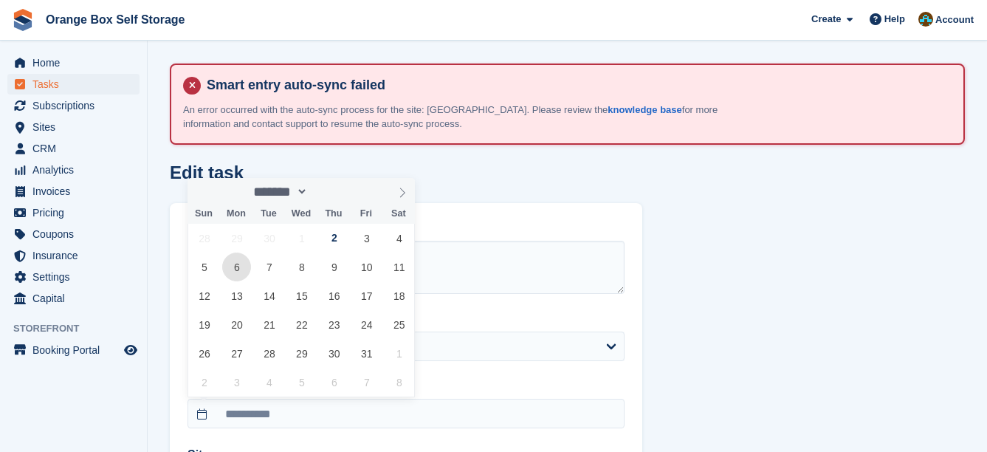
click at [240, 269] on span "6" at bounding box center [236, 266] width 29 height 29
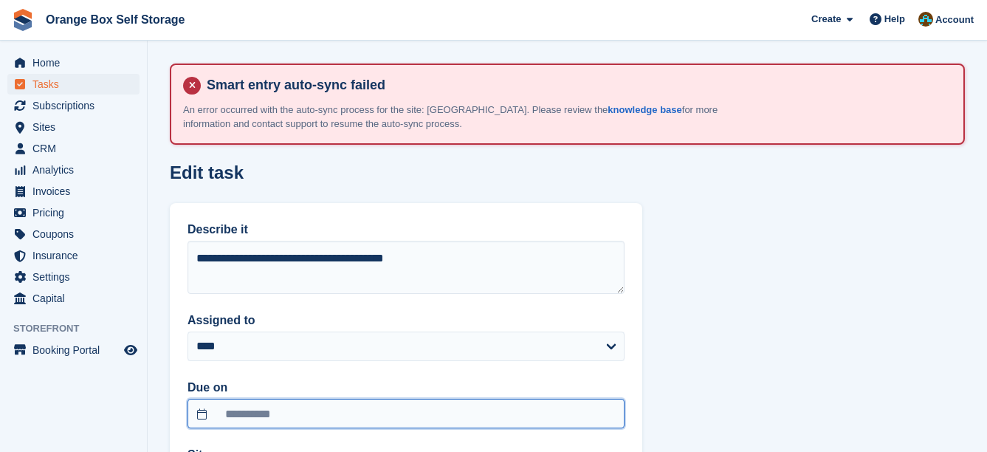
type input "**********"
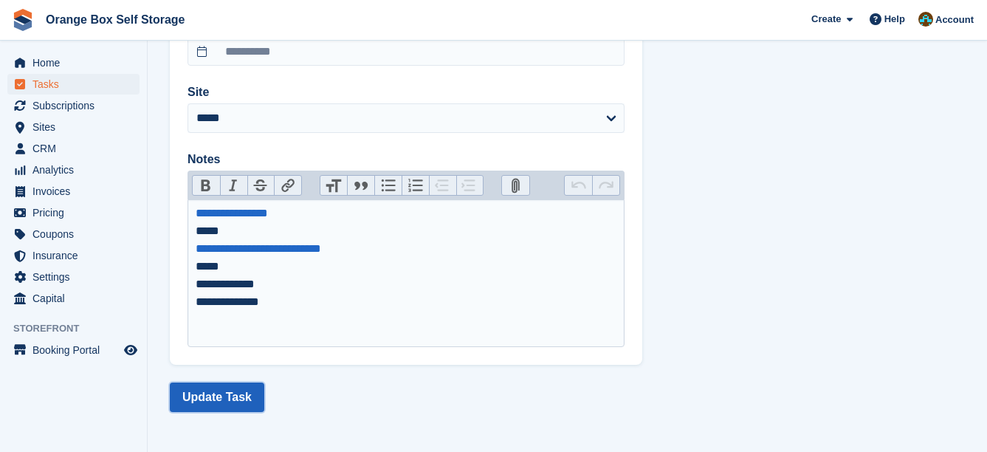
click at [235, 403] on button "Update Task" at bounding box center [217, 397] width 94 height 30
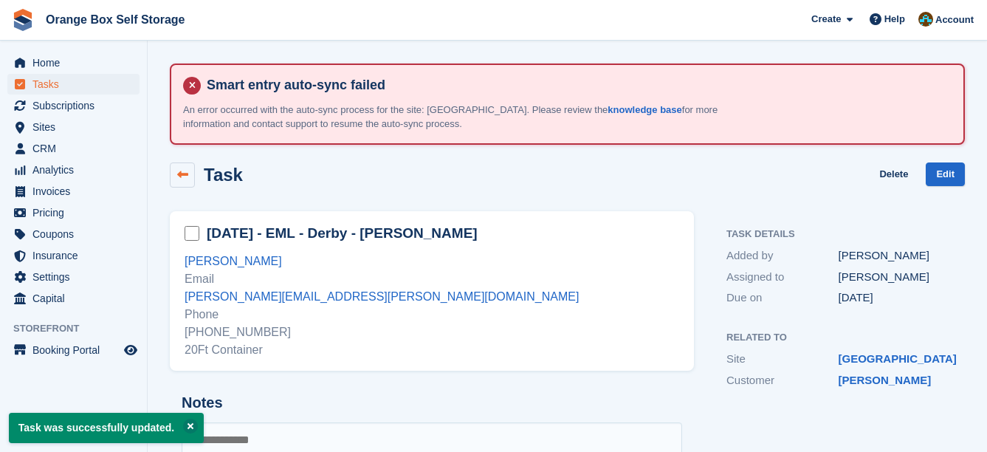
click at [190, 170] on link at bounding box center [182, 174] width 25 height 25
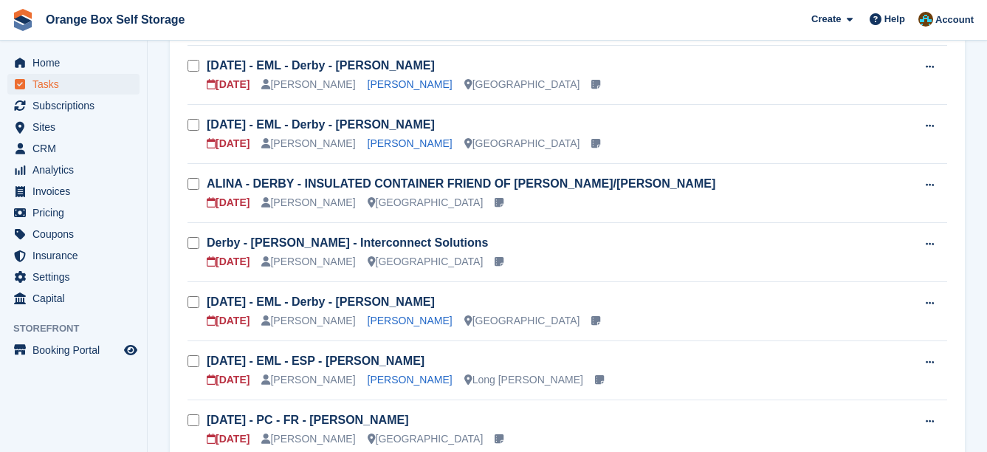
scroll to position [517, 0]
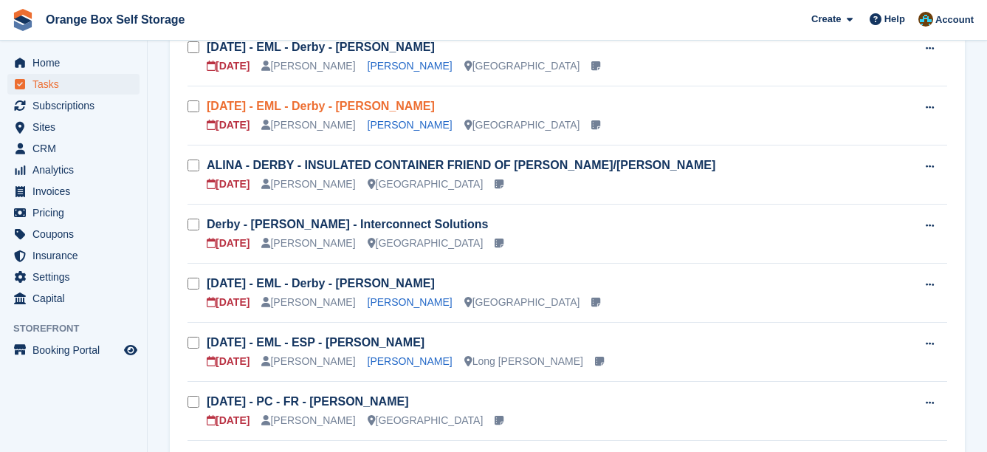
click at [400, 108] on link "Sat 27/09 - EML - Derby - Jonathan Ricketts" at bounding box center [321, 106] width 228 height 13
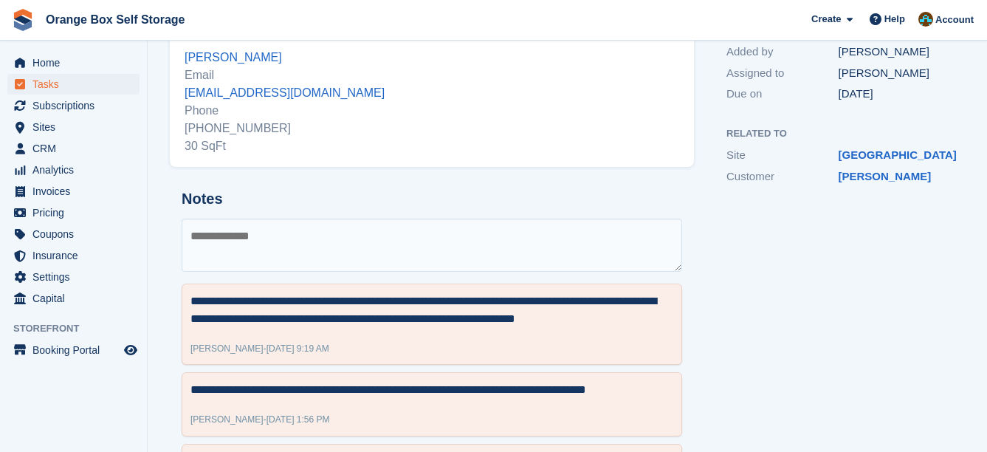
scroll to position [89, 0]
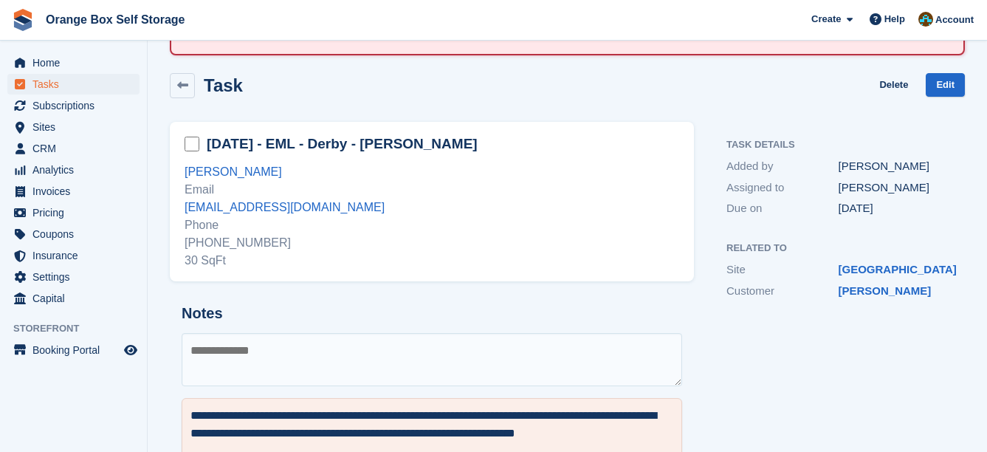
click at [527, 342] on textarea at bounding box center [432, 359] width 500 height 53
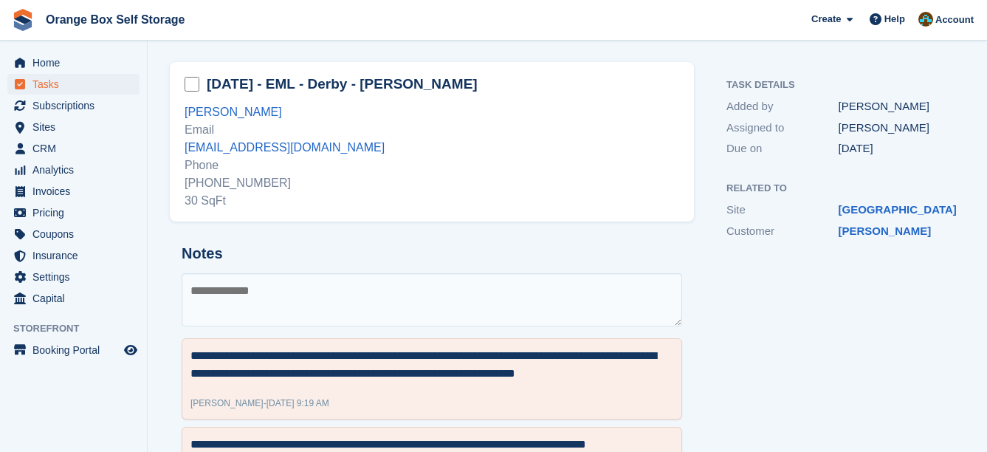
scroll to position [163, 0]
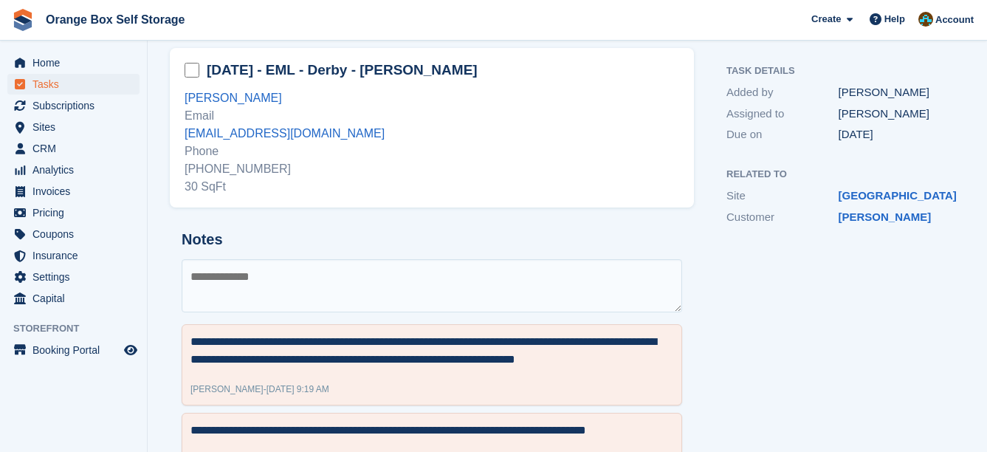
click at [426, 295] on textarea at bounding box center [432, 285] width 500 height 53
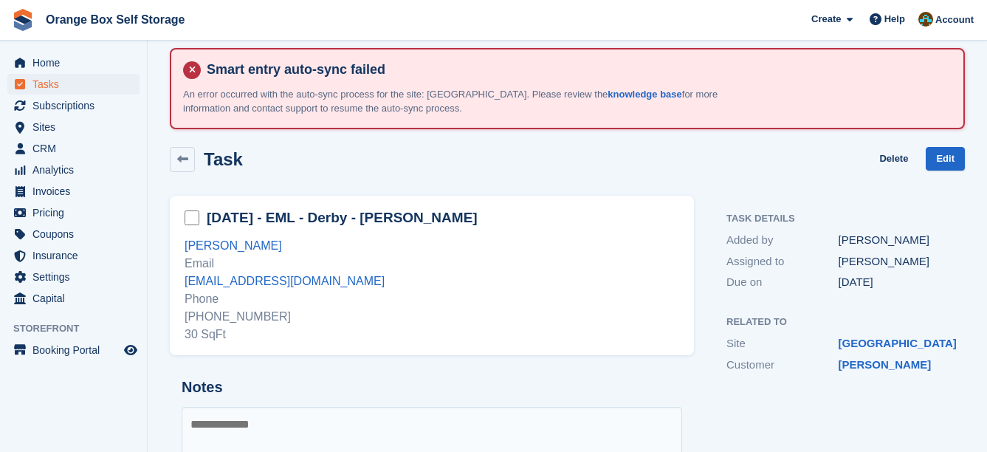
scroll to position [89, 0]
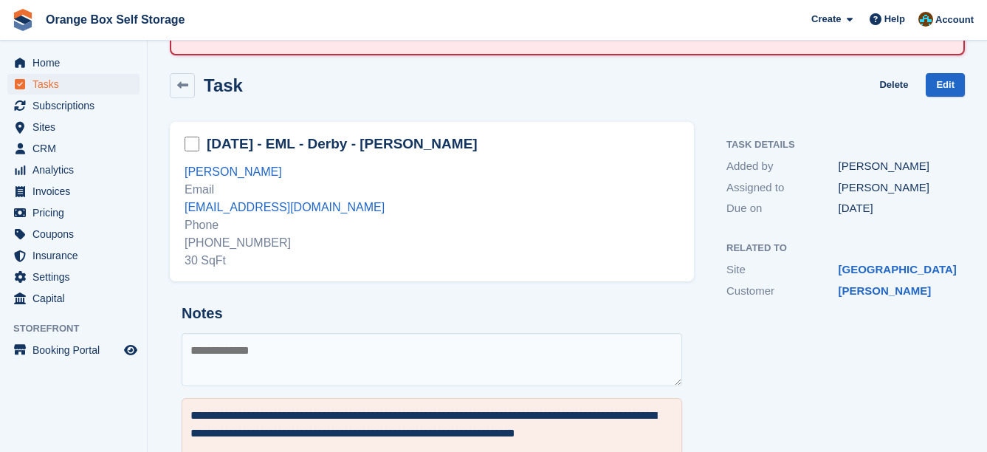
click at [259, 345] on textarea at bounding box center [432, 359] width 500 height 53
type textarea "*****"
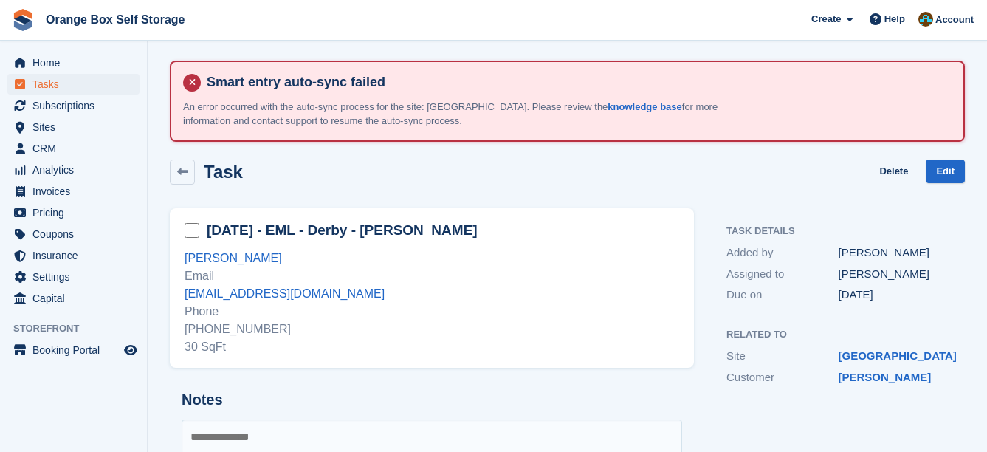
scroll to position [0, 0]
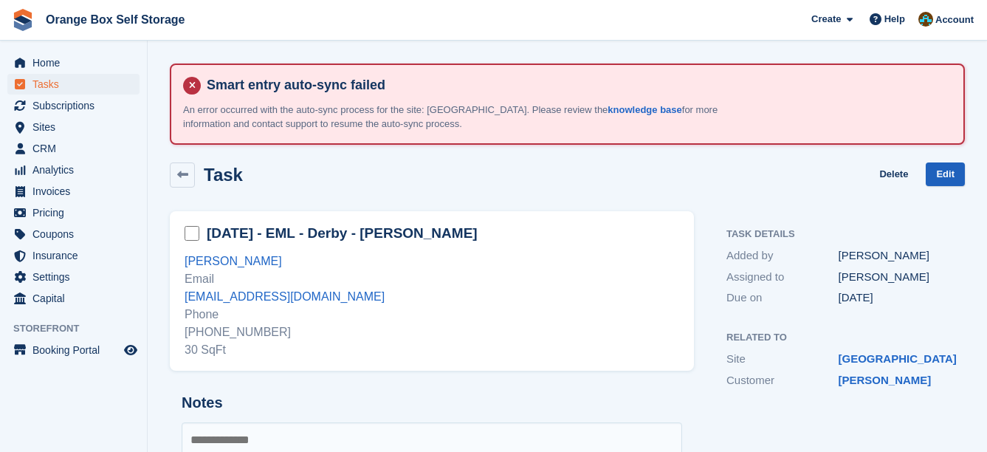
drag, startPoint x: 965, startPoint y: 182, endPoint x: 954, endPoint y: 177, distance: 11.2
click at [962, 181] on div "Task Delete Edit" at bounding box center [567, 178] width 813 height 49
click at [954, 177] on link "Edit" at bounding box center [944, 174] width 39 height 24
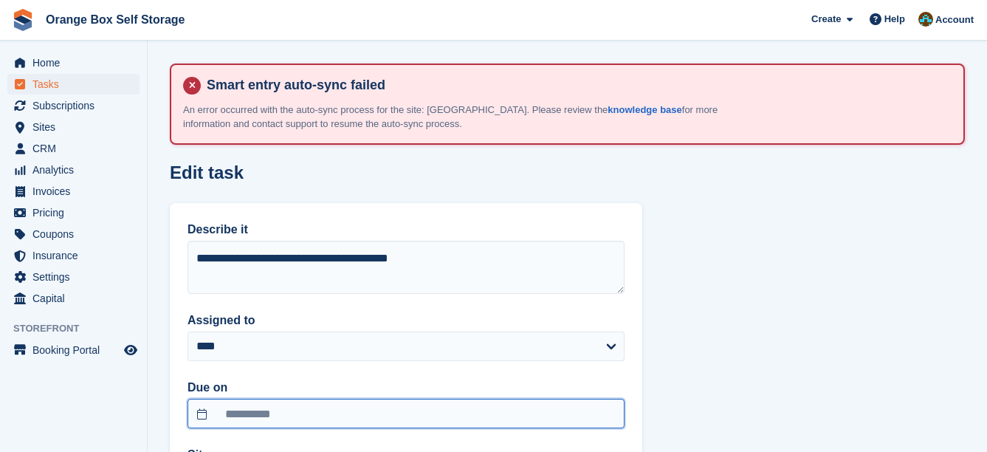
click at [431, 405] on input "**********" at bounding box center [405, 414] width 437 height 30
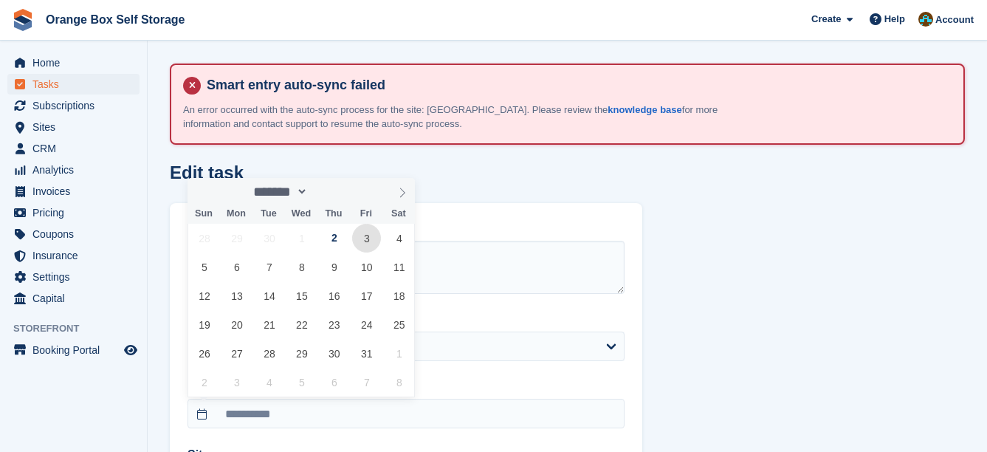
click at [364, 249] on span "3" at bounding box center [366, 238] width 29 height 29
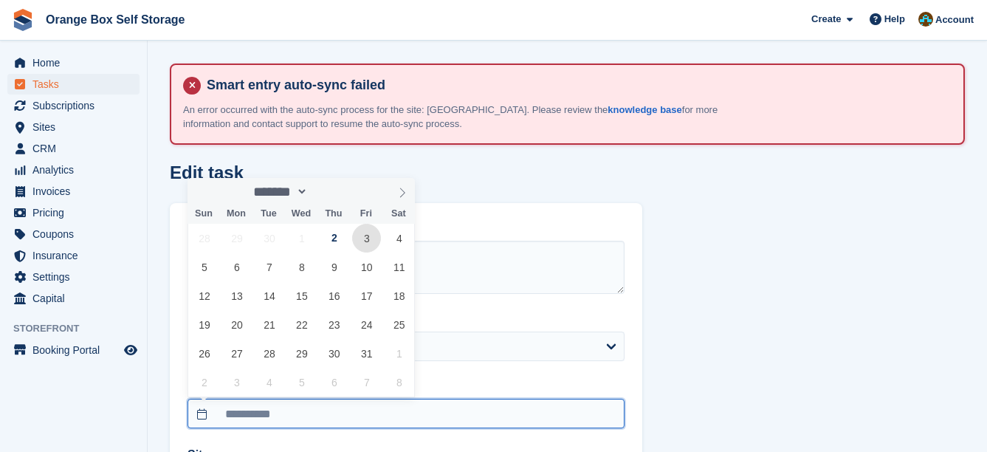
type input "**********"
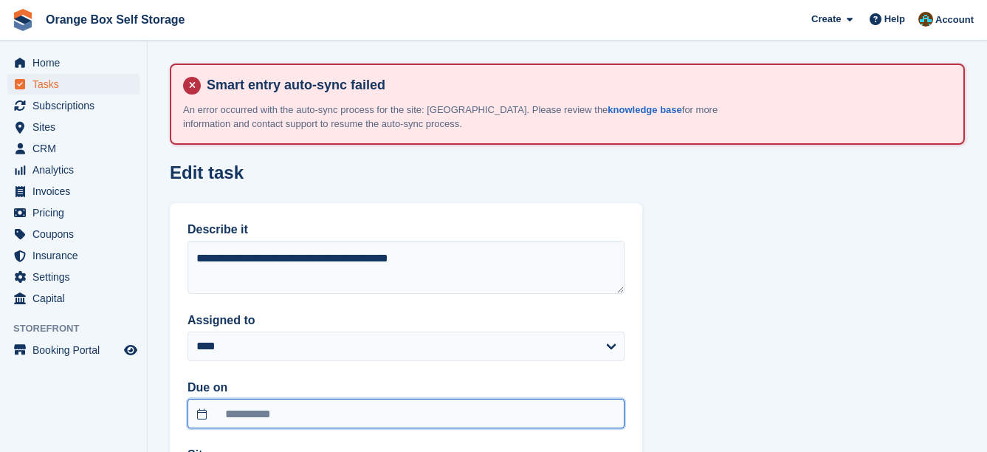
scroll to position [362, 0]
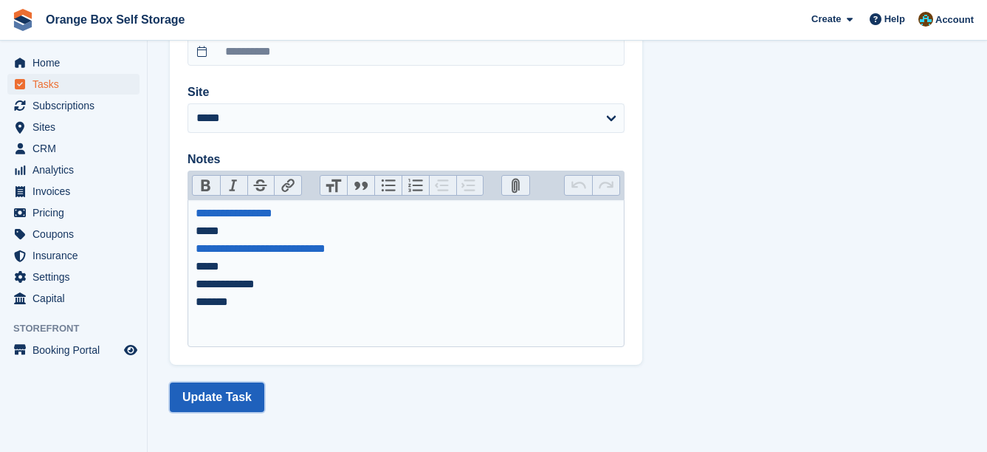
click at [231, 396] on button "Update Task" at bounding box center [217, 397] width 94 height 30
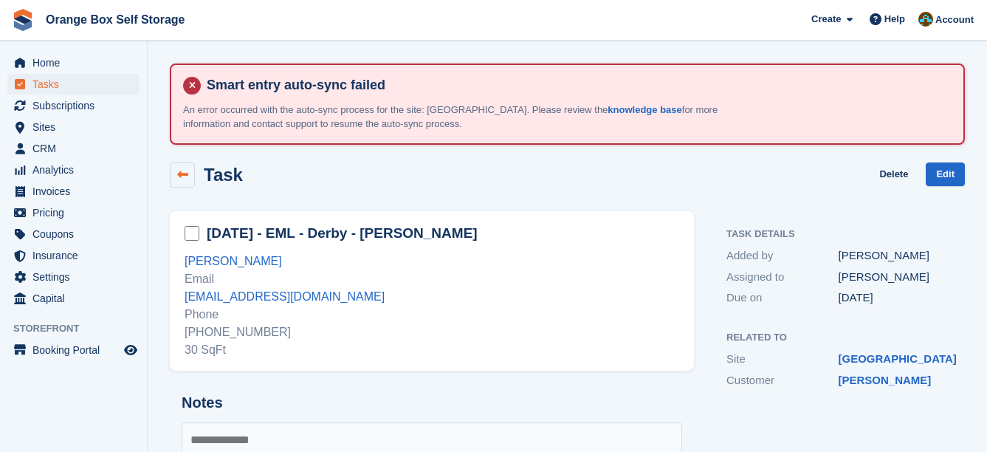
click at [185, 165] on link at bounding box center [182, 174] width 25 height 25
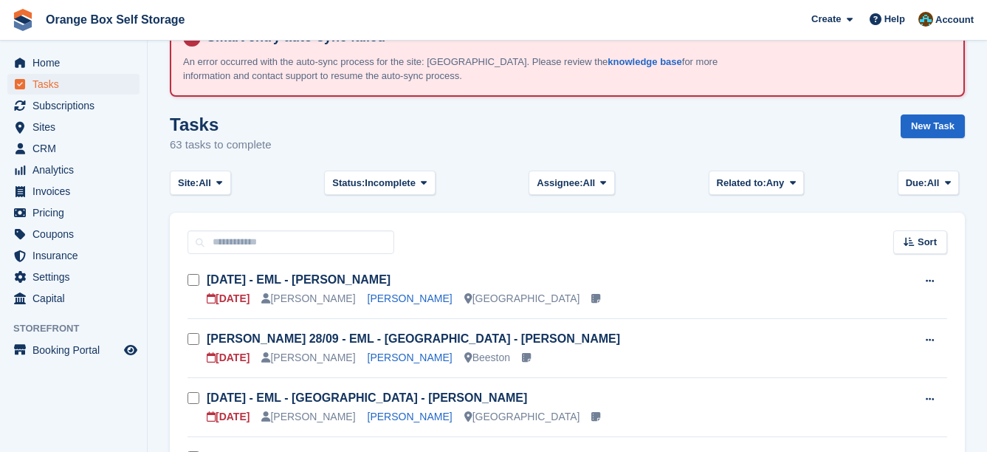
scroll to position [74, 0]
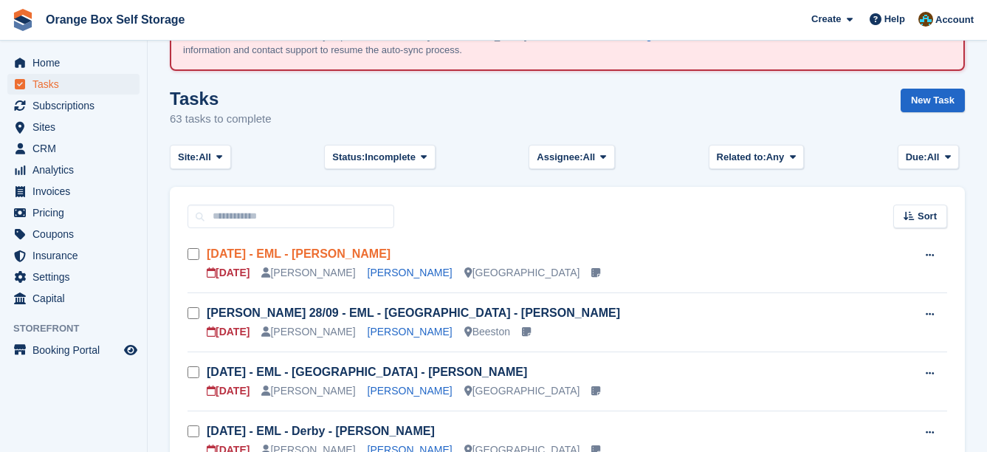
click at [390, 253] on link "Tue 24/09 - EML - Derby - Mitchell Todds" at bounding box center [299, 253] width 184 height 13
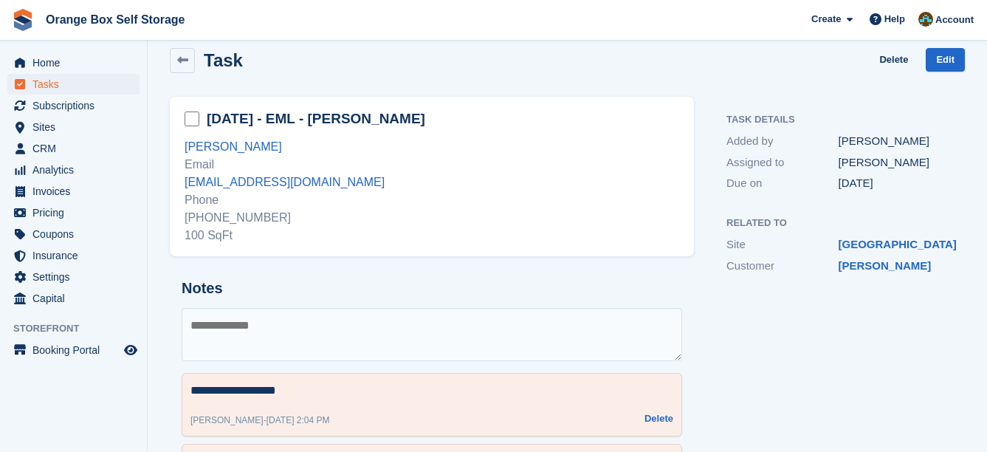
scroll to position [148, 0]
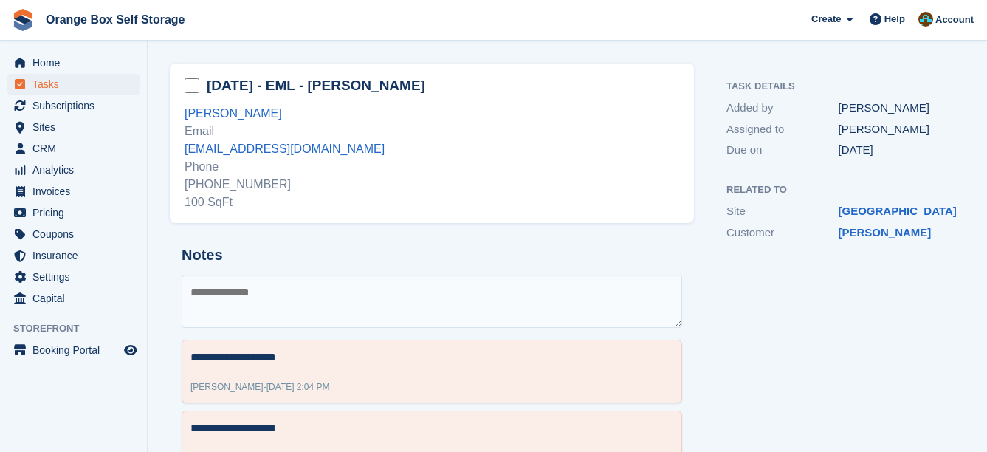
click at [444, 316] on textarea at bounding box center [432, 301] width 500 height 53
type textarea "*"
type textarea "**********"
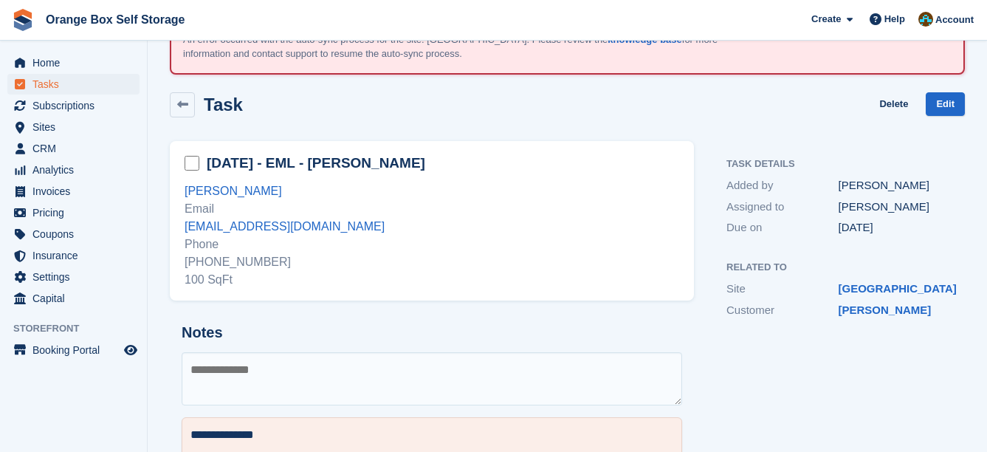
scroll to position [0, 0]
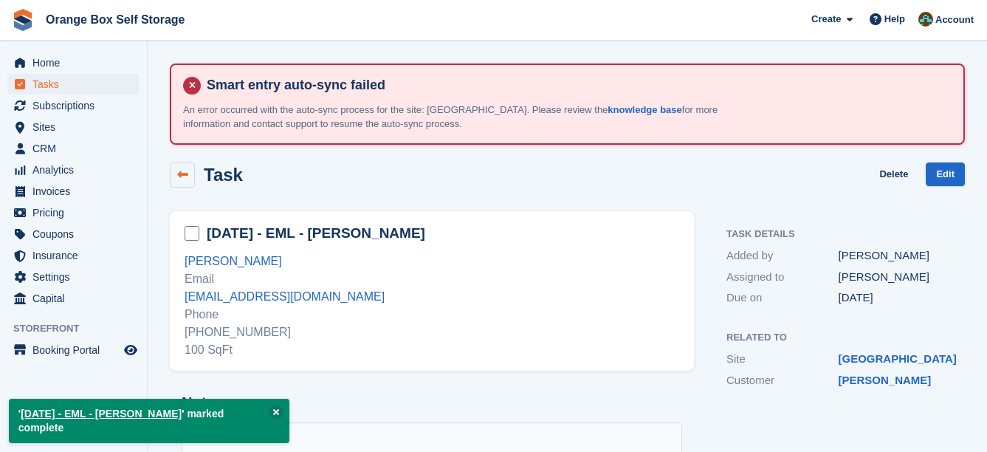
click at [177, 178] on icon at bounding box center [182, 174] width 11 height 11
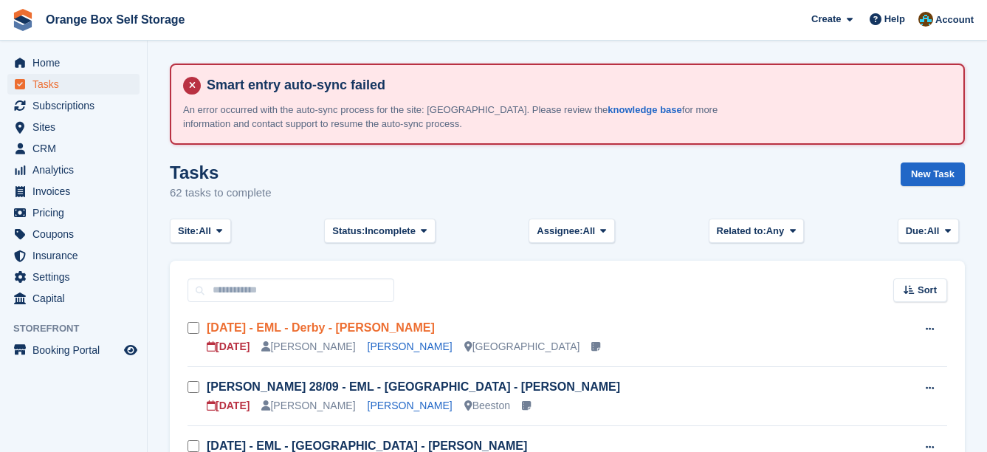
click at [407, 325] on link "Sun 28/09 - EML - Derby - Ben Hudson" at bounding box center [321, 327] width 228 height 13
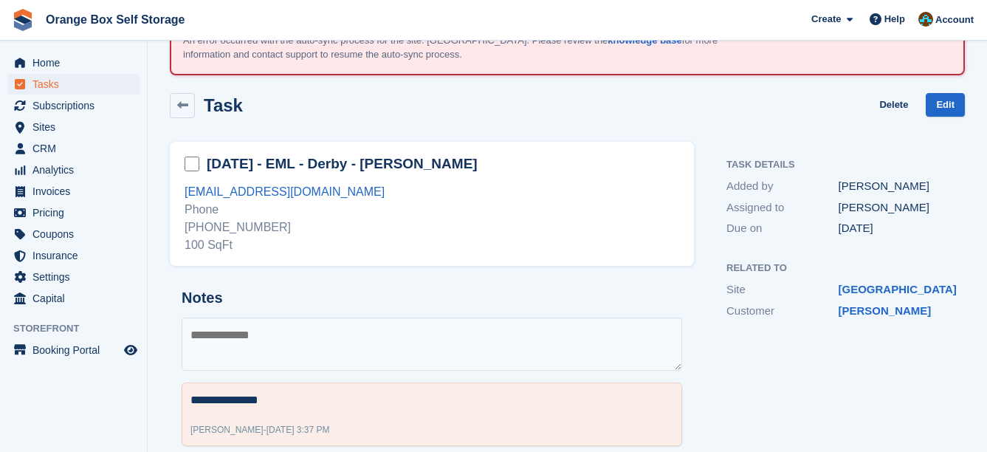
scroll to position [95, 0]
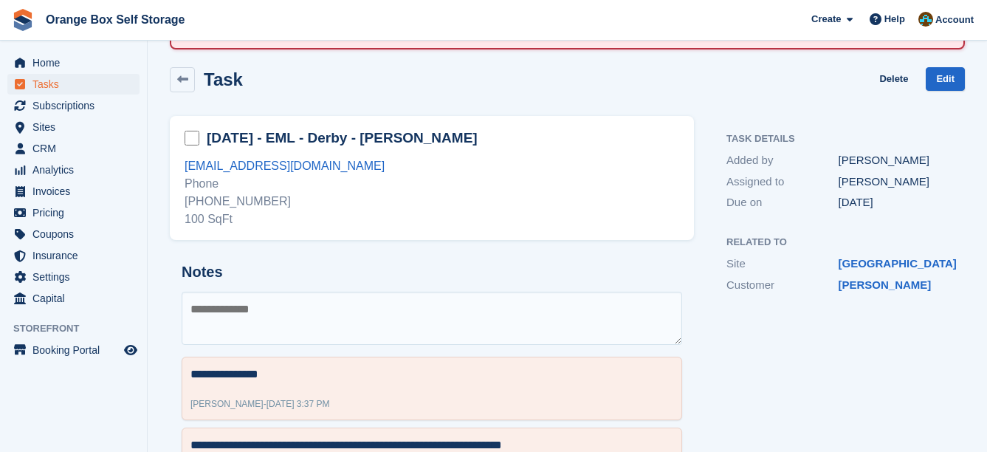
click at [478, 316] on textarea at bounding box center [432, 318] width 500 height 53
type textarea "****"
click at [258, 201] on div "+447969059626 100 SqFt" at bounding box center [432, 210] width 494 height 35
copy div "447969059626"
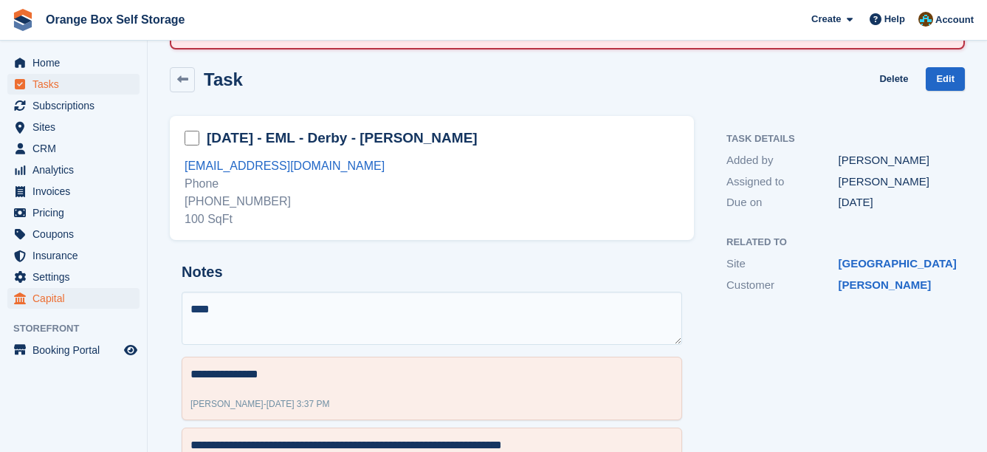
drag, startPoint x: 387, startPoint y: 318, endPoint x: 117, endPoint y: 308, distance: 270.3
click at [117, 308] on div "Home Tasks Subscriptions Subscriptions Subscriptions Contracts Price increases …" at bounding box center [493, 215] width 987 height 621
click at [404, 334] on textarea at bounding box center [432, 318] width 500 height 53
type textarea "*"
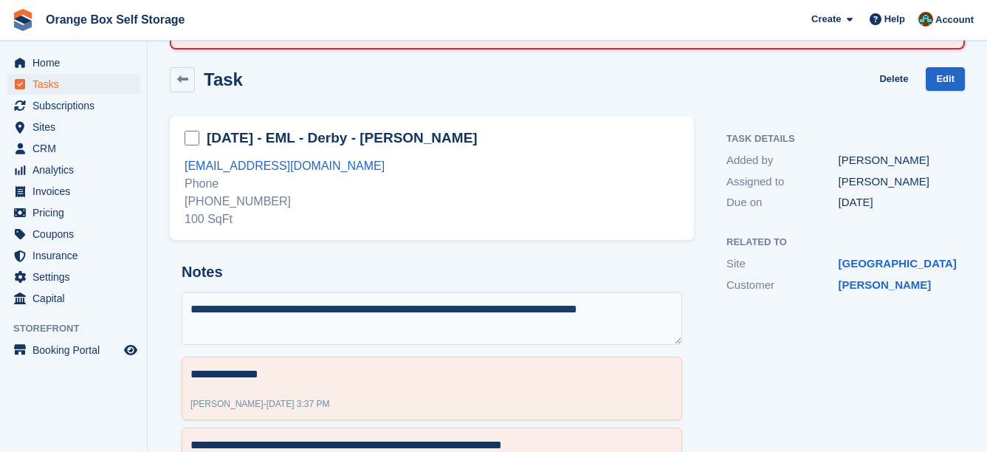
click at [664, 314] on textarea "**********" at bounding box center [432, 318] width 500 height 53
click at [509, 336] on textarea "**********" at bounding box center [432, 318] width 500 height 53
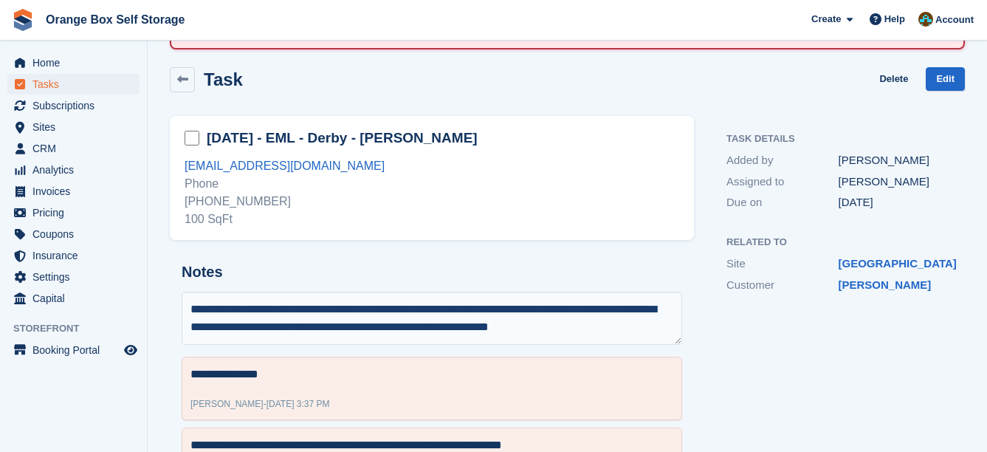
type textarea "**********"
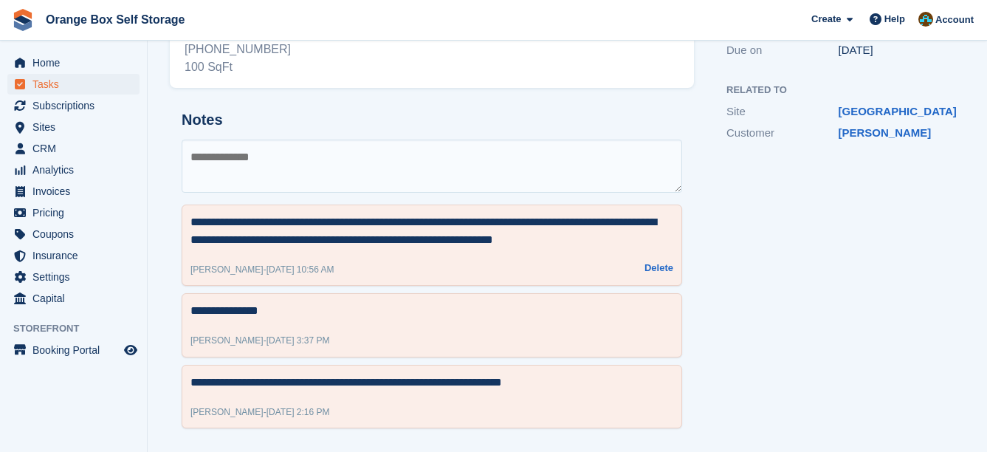
scroll to position [258, 0]
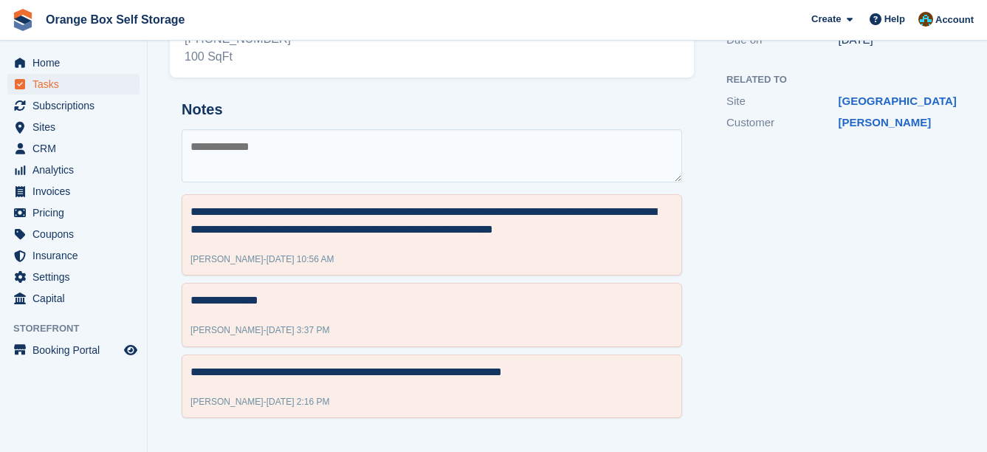
click at [732, 236] on div "Task Details Added by Mike Assigned to Mike Due on 02 Oct 2025 Related to Site …" at bounding box center [838, 192] width 271 height 494
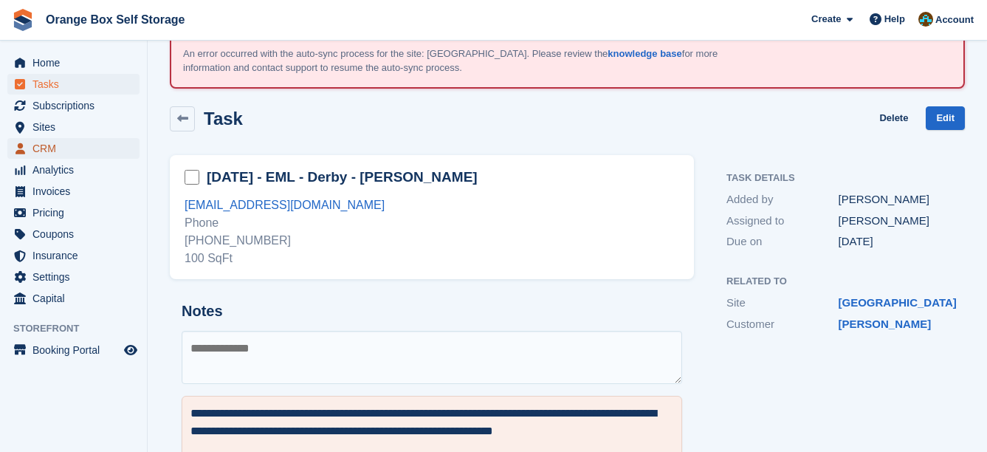
scroll to position [0, 0]
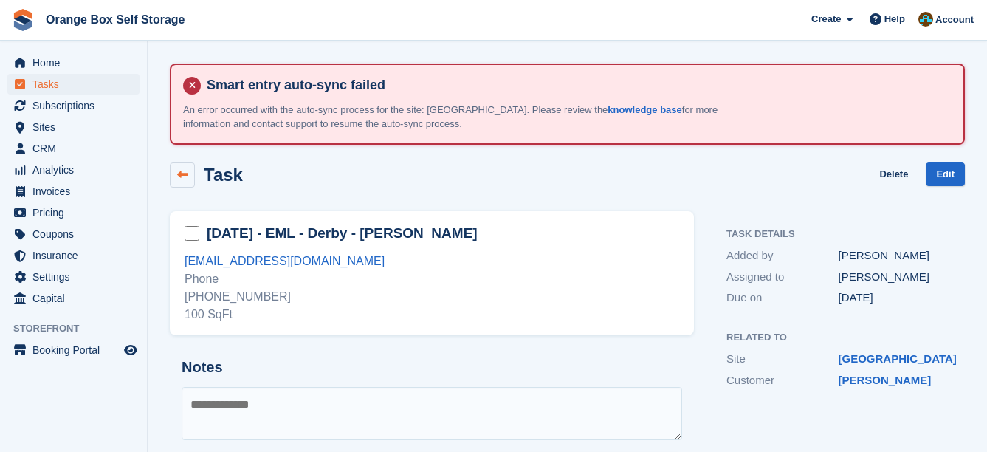
click at [192, 175] on link at bounding box center [182, 174] width 25 height 25
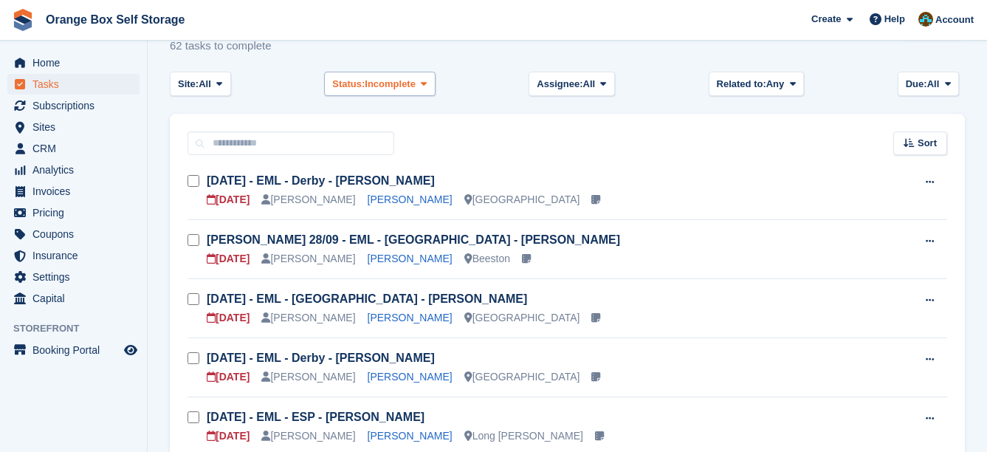
scroll to position [148, 0]
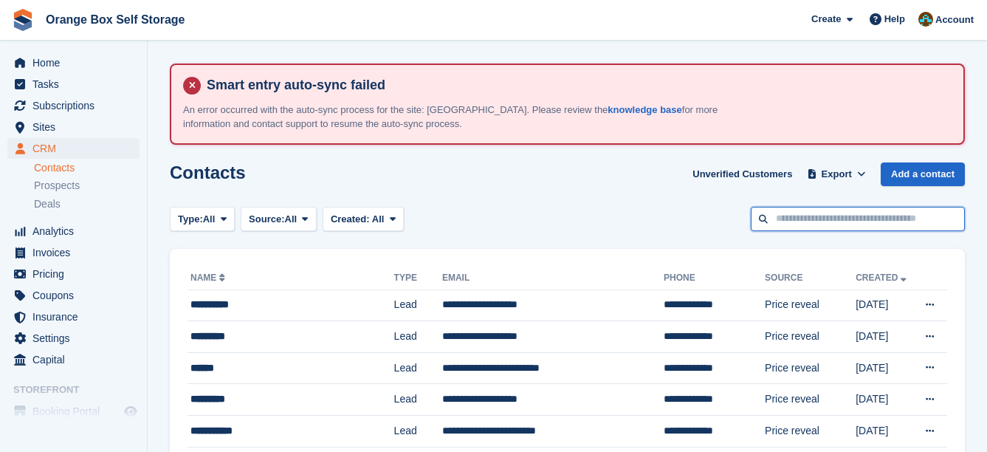
click at [843, 218] on input "text" at bounding box center [858, 219] width 214 height 24
type input "***"
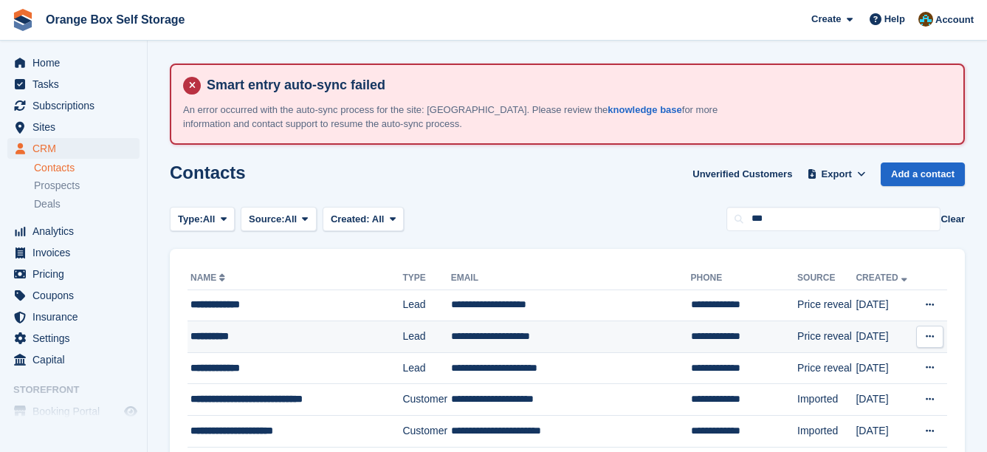
click at [283, 330] on div "**********" at bounding box center [288, 335] width 197 height 15
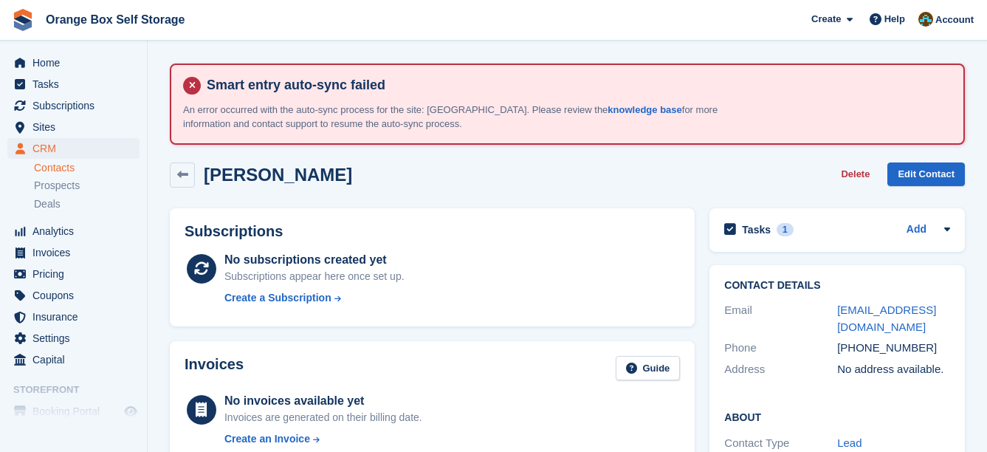
drag, startPoint x: 646, startPoint y: 269, endPoint x: 621, endPoint y: 250, distance: 31.1
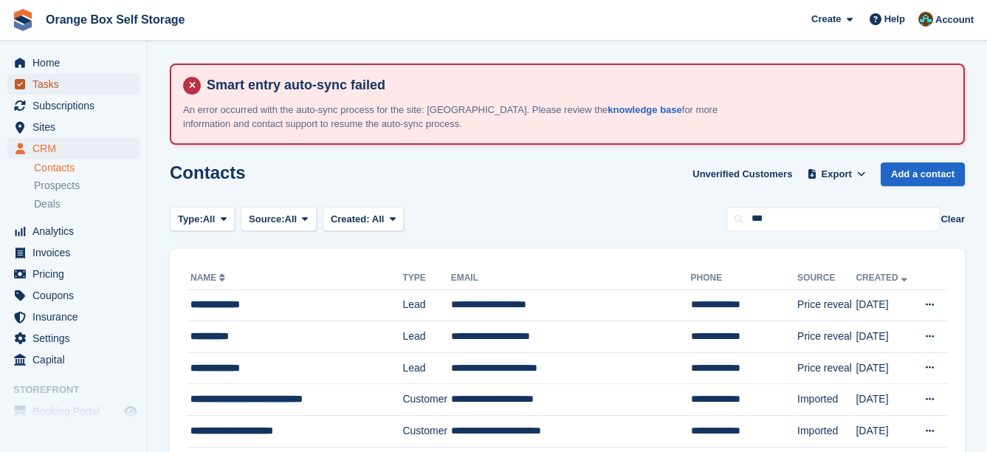
click at [42, 94] on span "Tasks" at bounding box center [76, 84] width 89 height 21
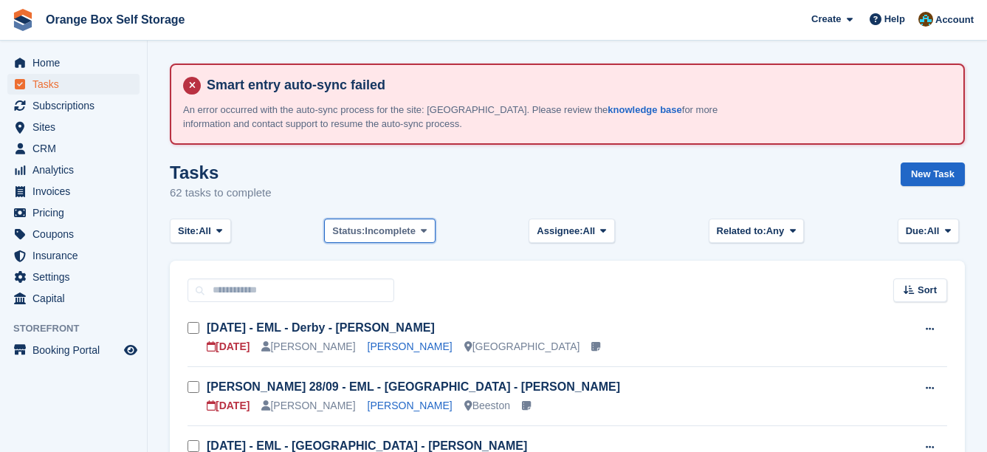
click at [357, 234] on span "Status:" at bounding box center [348, 231] width 32 height 15
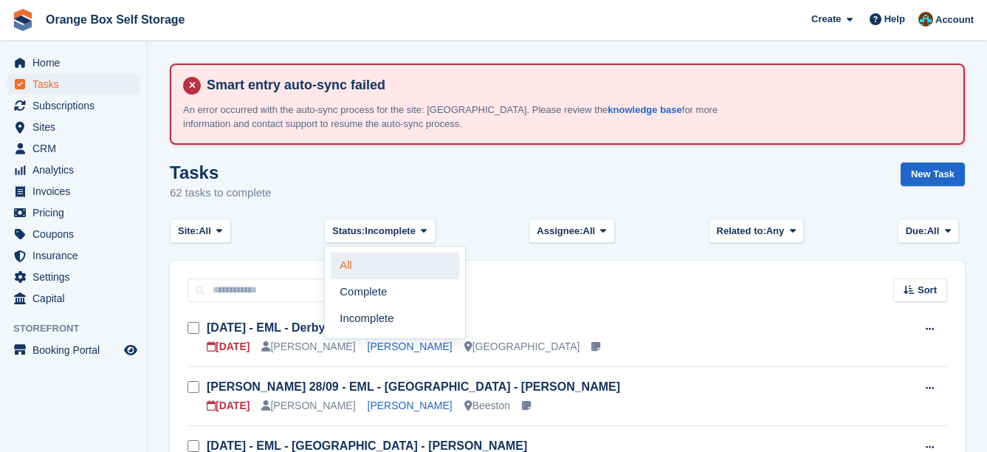
click at [411, 269] on link "All" at bounding box center [395, 265] width 128 height 27
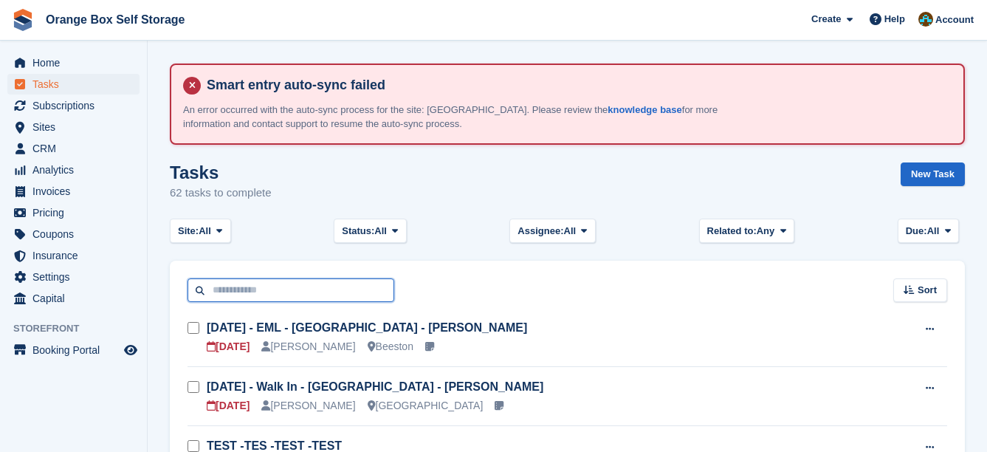
click at [316, 292] on input "text" at bounding box center [290, 290] width 207 height 24
type input "**********"
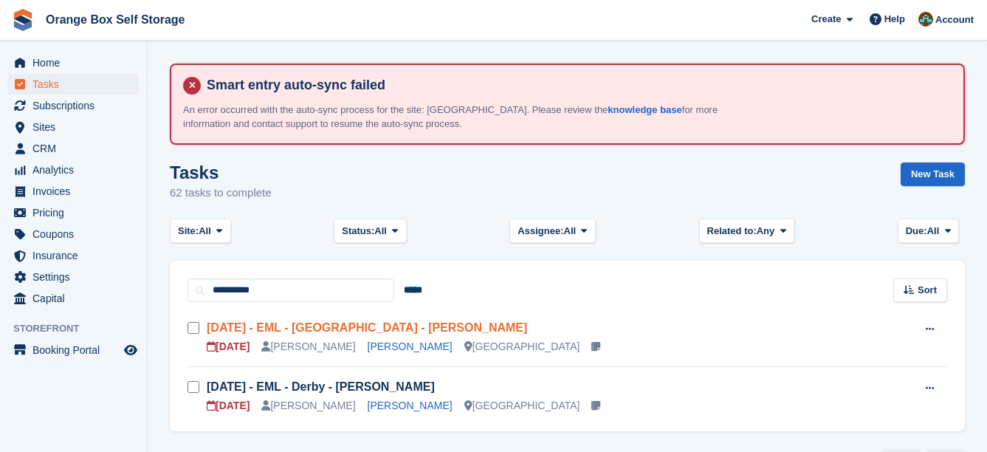
click at [381, 325] on link "Tue 19/08 - EML - Derby - Ben Hudson" at bounding box center [367, 327] width 320 height 13
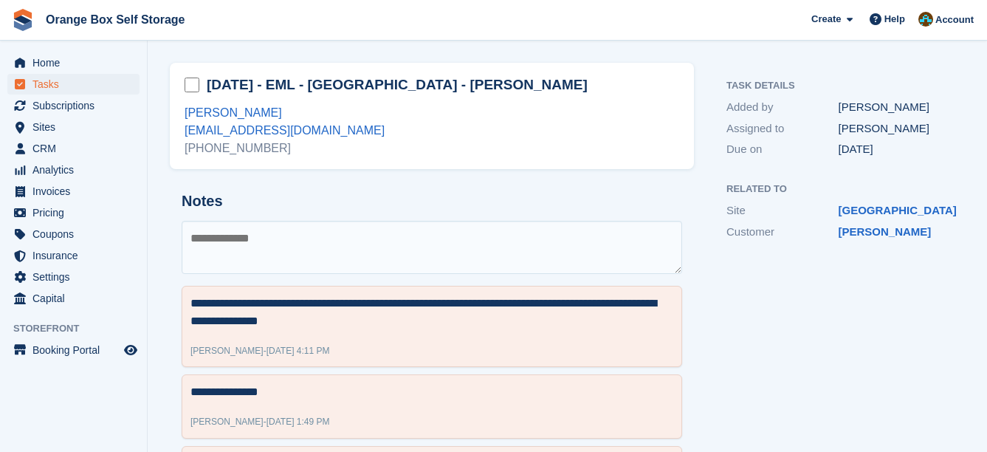
scroll to position [123, 0]
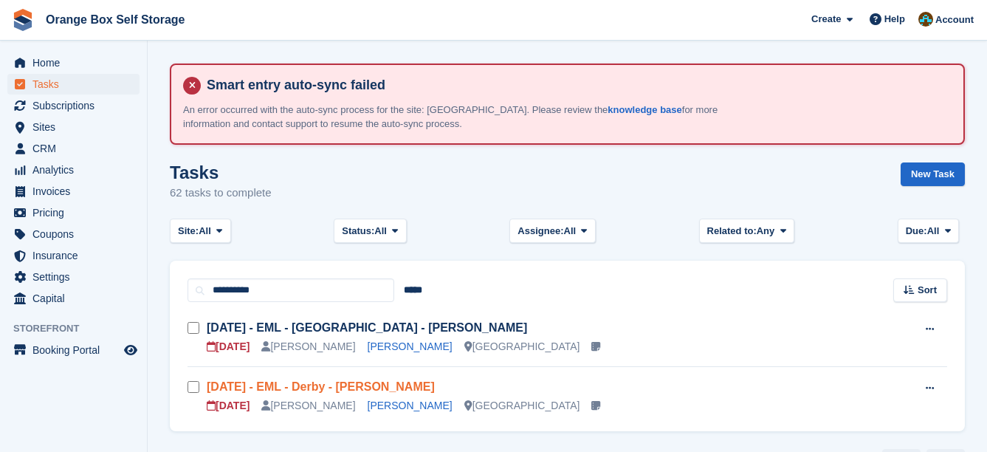
click at [390, 382] on link "Sun 28/09 - EML - Derby - Ben Hudson" at bounding box center [321, 386] width 228 height 13
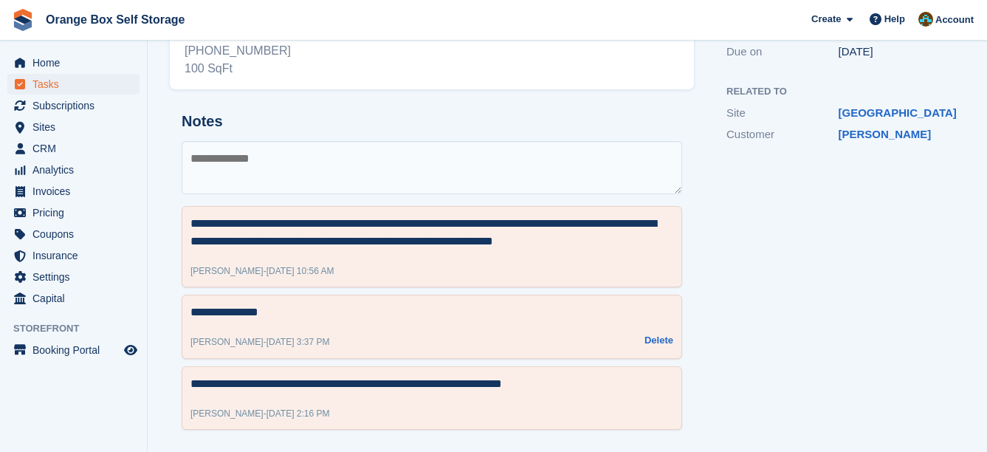
scroll to position [258, 0]
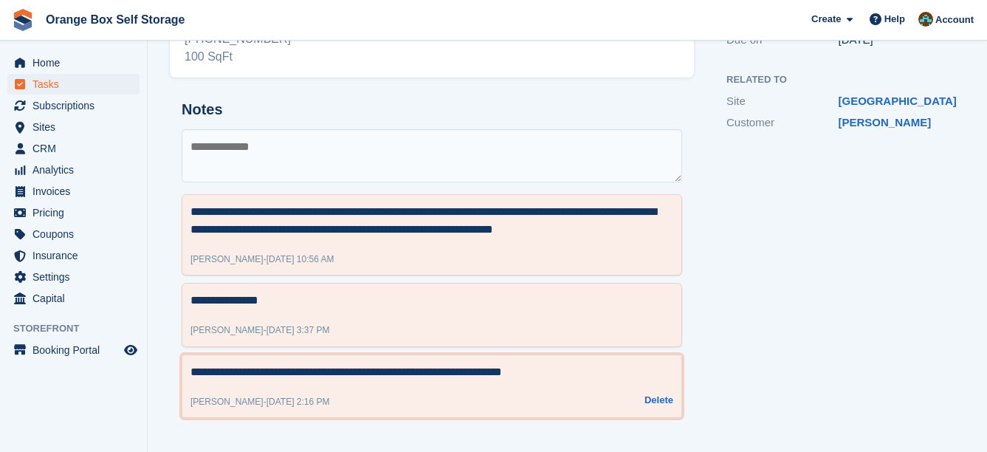
click at [550, 373] on textarea "**********" at bounding box center [431, 372] width 483 height 18
drag, startPoint x: 550, startPoint y: 373, endPoint x: 528, endPoint y: 363, distance: 24.1
click at [535, 368] on textarea "**********" at bounding box center [431, 372] width 483 height 18
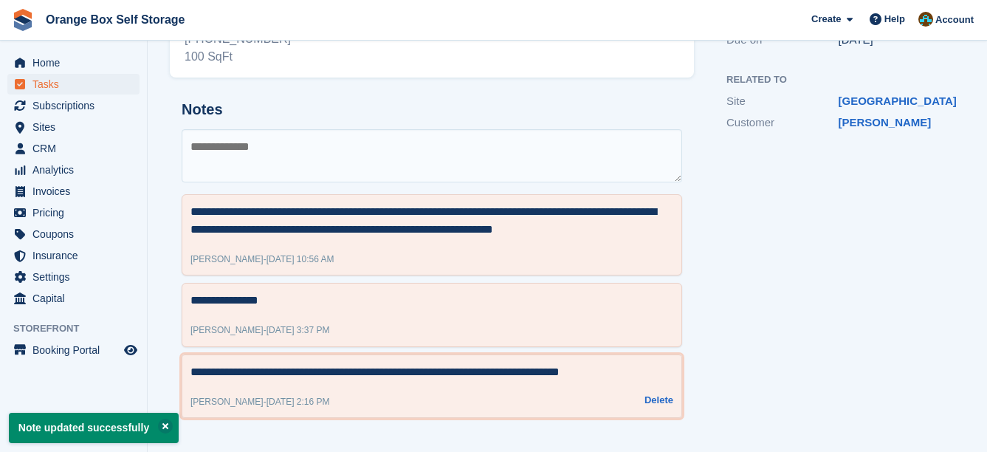
type textarea "**********"
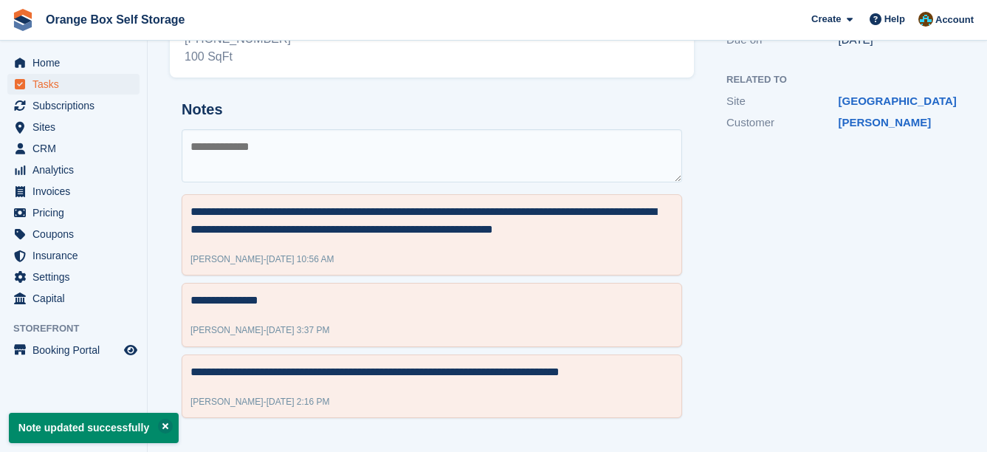
click at [774, 314] on div "Task Details Added by Mike Assigned to Mike Due on 02 Oct 2025 Related to Site …" at bounding box center [838, 192] width 271 height 494
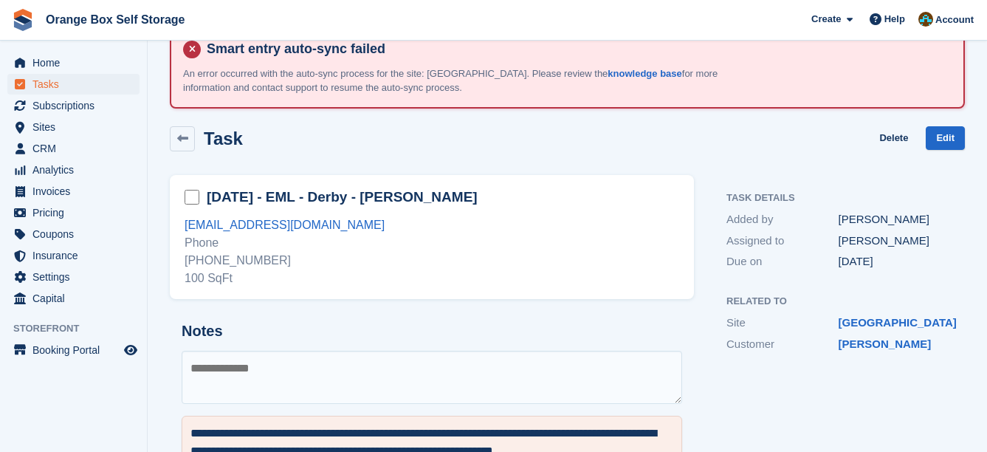
scroll to position [110, 0]
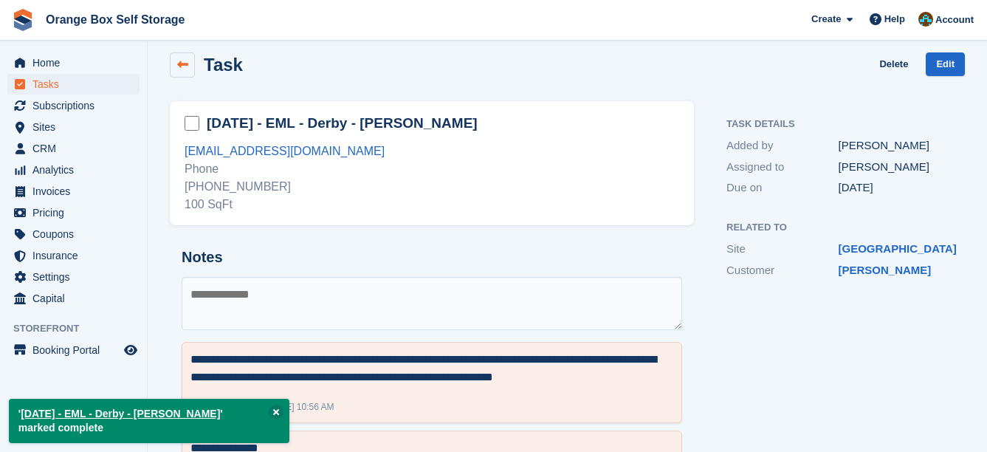
click at [182, 69] on icon at bounding box center [182, 64] width 11 height 11
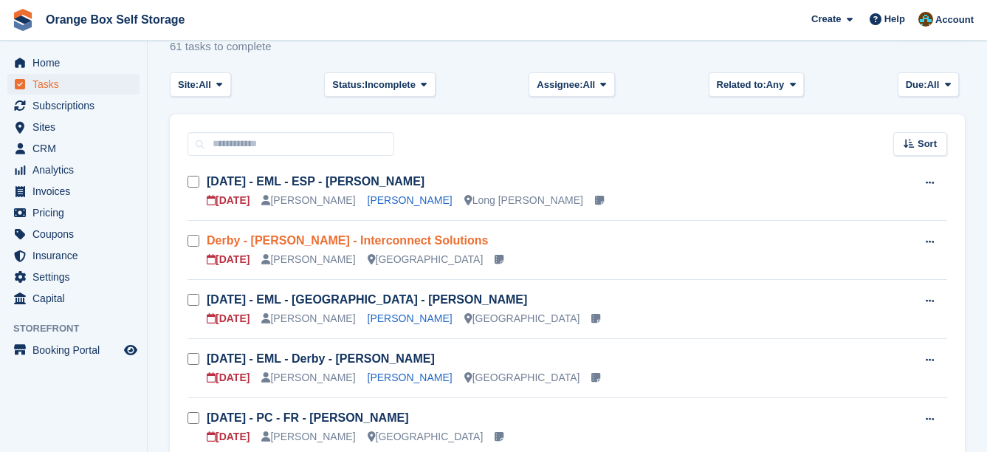
scroll to position [148, 0]
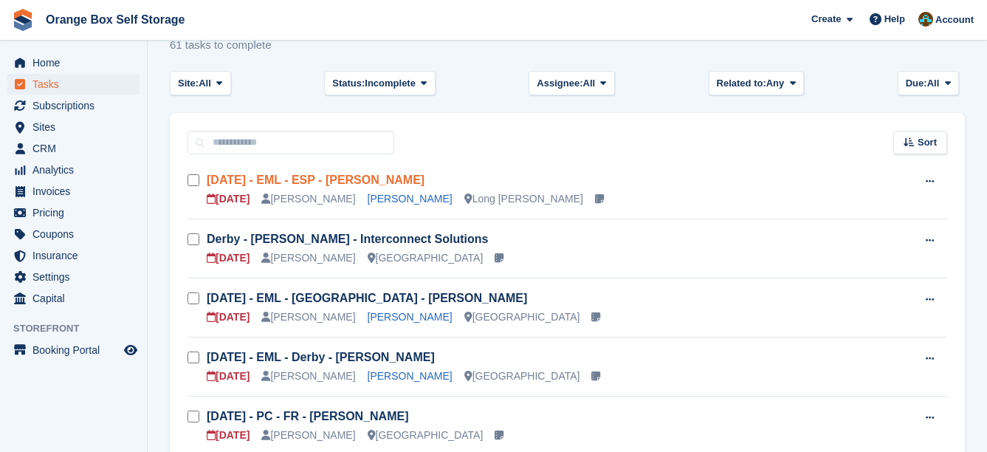
click at [398, 176] on link "[DATE] - EML - ESP - [PERSON_NAME]" at bounding box center [316, 179] width 218 height 13
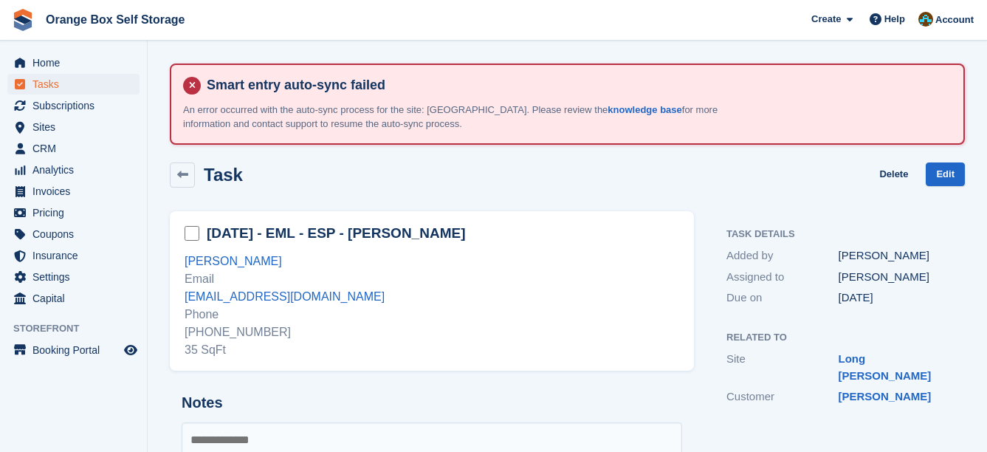
click at [251, 326] on div "+447960296290 35 SqFt" at bounding box center [432, 340] width 494 height 35
click at [249, 326] on div "+447960296290 35 SqFt" at bounding box center [432, 340] width 494 height 35
copy div "447960296290"
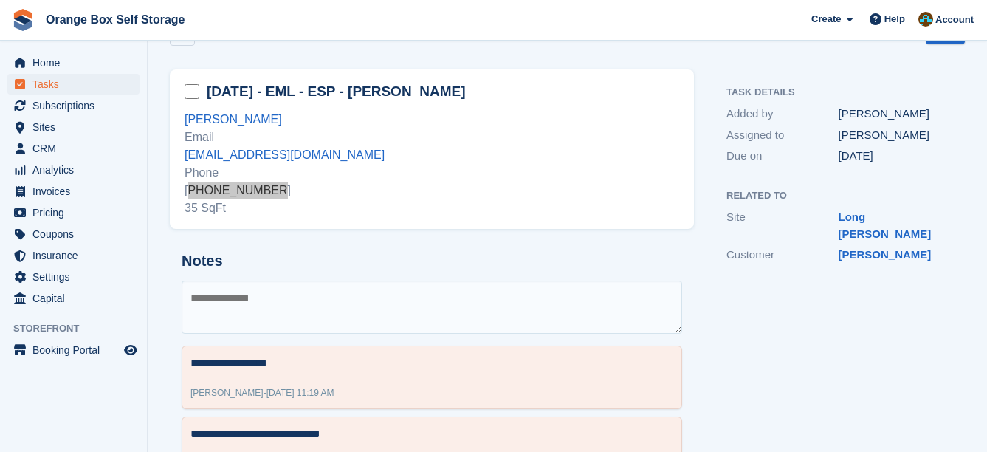
scroll to position [148, 0]
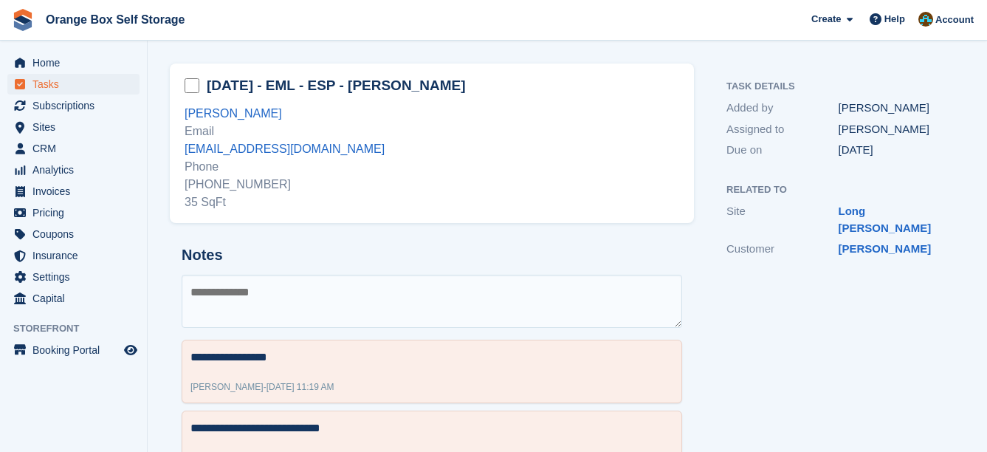
click at [417, 325] on textarea at bounding box center [432, 301] width 500 height 53
type textarea "**********"
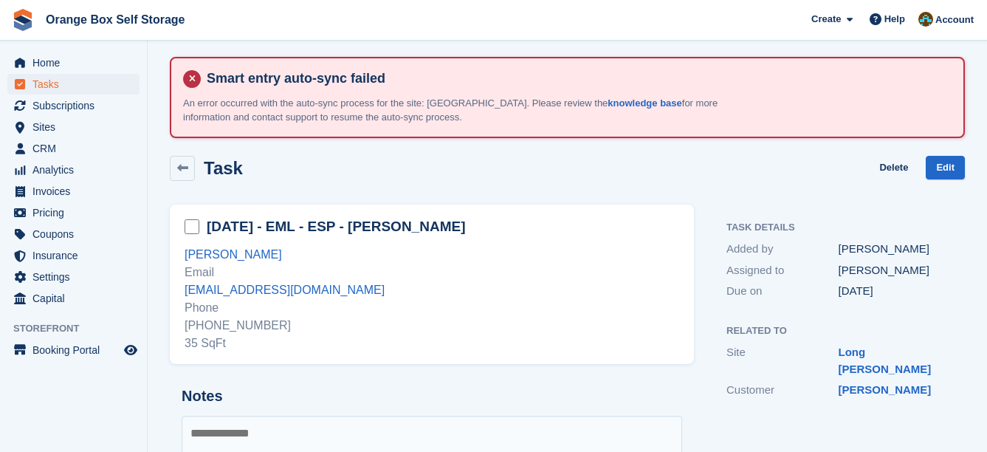
scroll to position [0, 0]
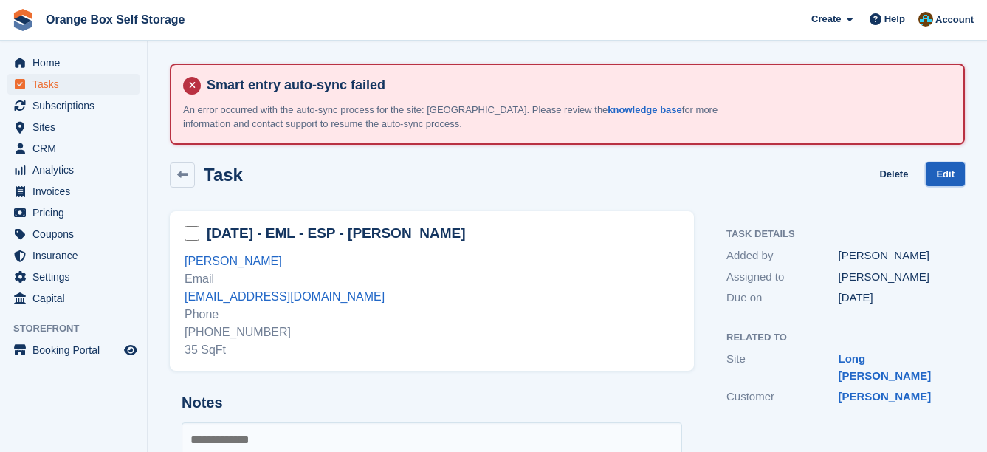
click at [940, 179] on link "Edit" at bounding box center [944, 174] width 39 height 24
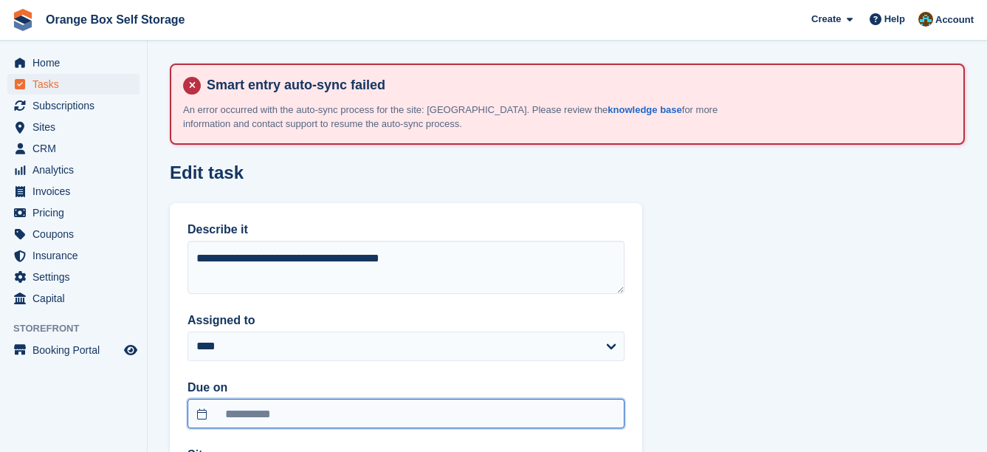
click at [306, 402] on input "**********" at bounding box center [405, 414] width 437 height 30
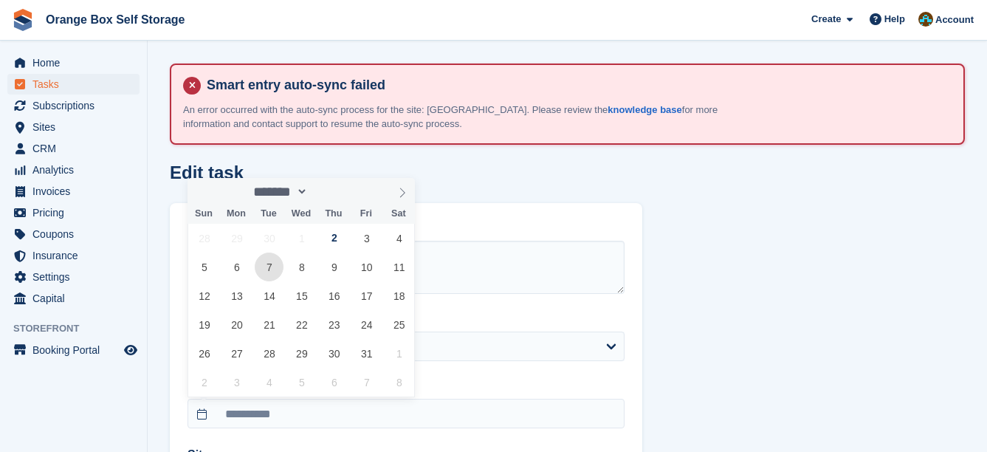
click at [265, 269] on span "7" at bounding box center [269, 266] width 29 height 29
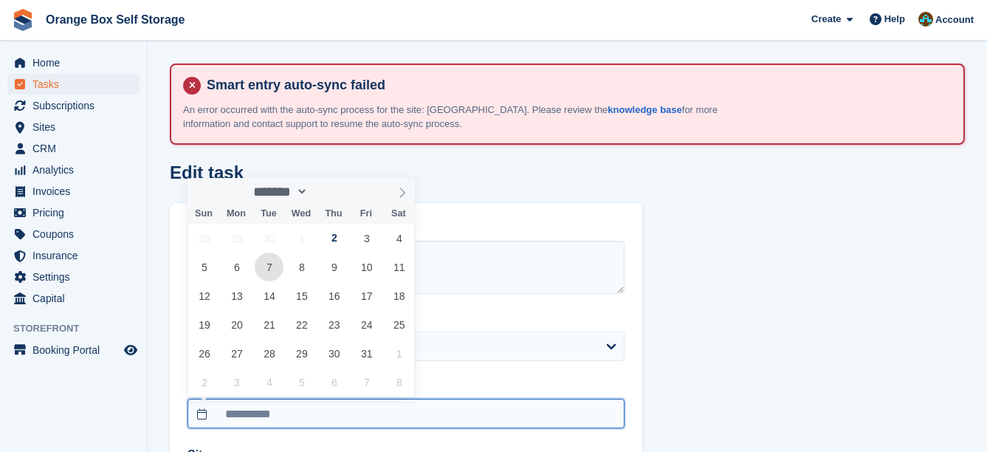
type input "**********"
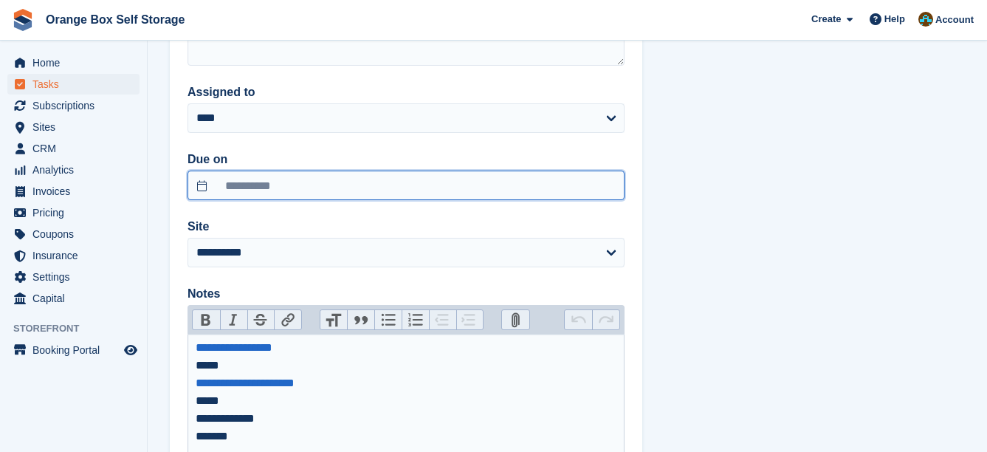
scroll to position [362, 0]
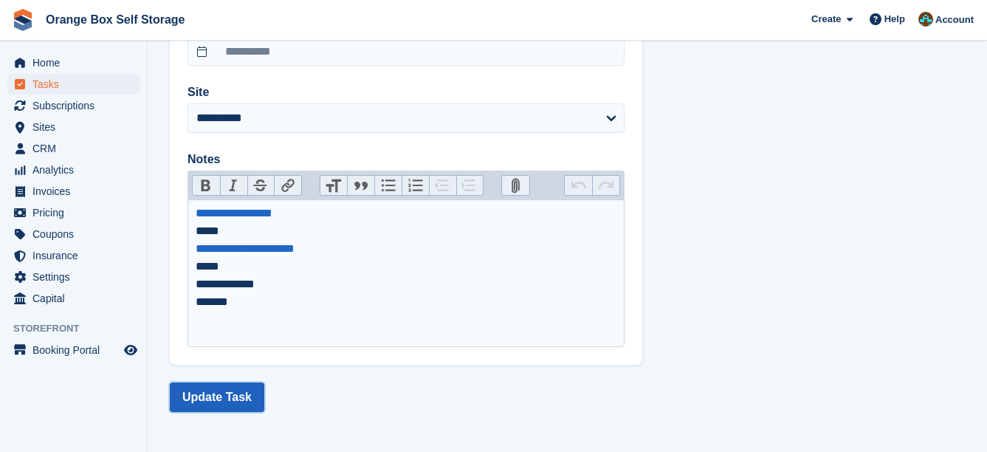
click at [232, 391] on button "Update Task" at bounding box center [217, 397] width 94 height 30
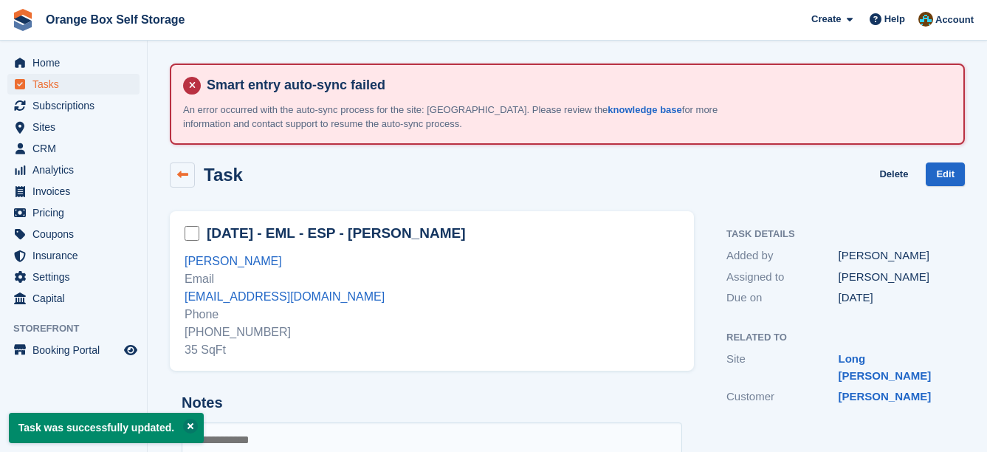
click at [180, 182] on link at bounding box center [182, 174] width 25 height 25
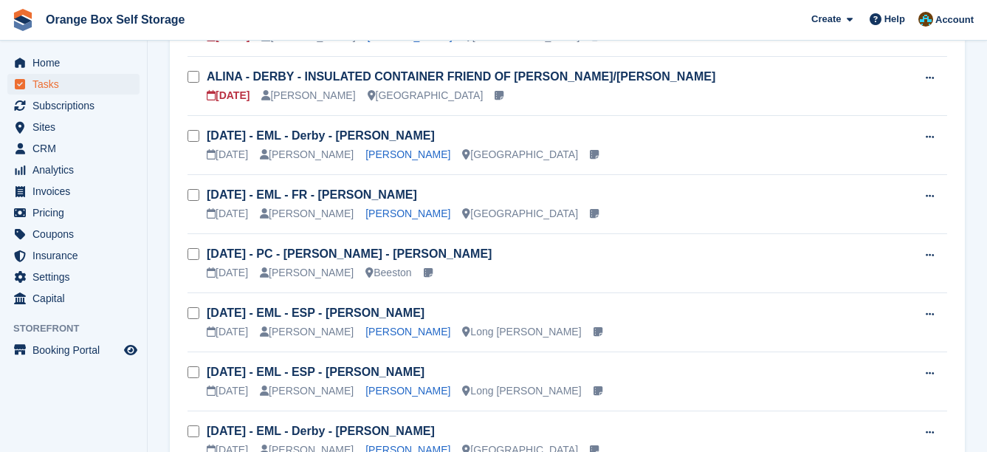
scroll to position [148, 0]
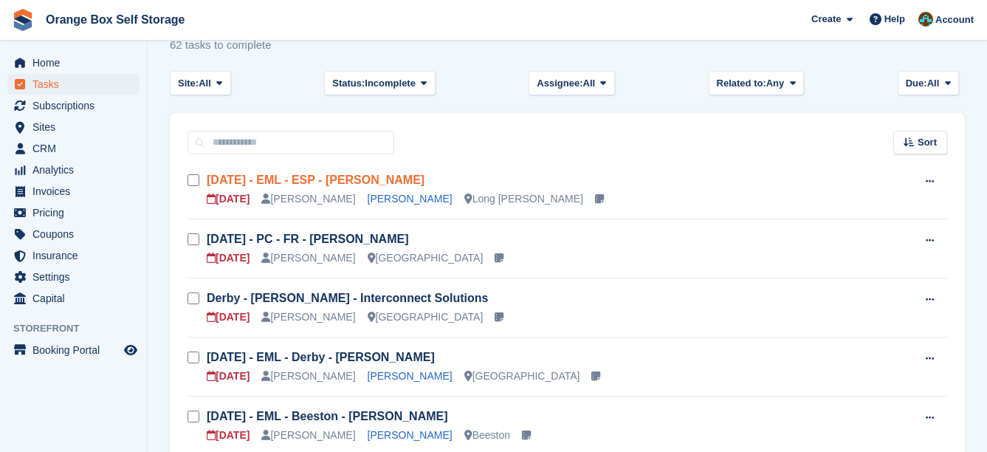
click at [389, 180] on link "Sun 21/09 - EML - ESP - Nicola Lovell" at bounding box center [316, 179] width 218 height 13
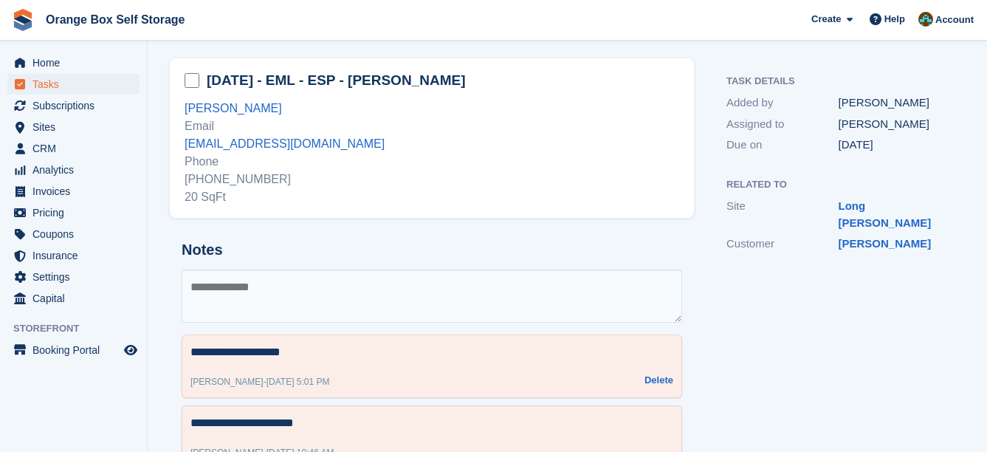
scroll to position [131, 0]
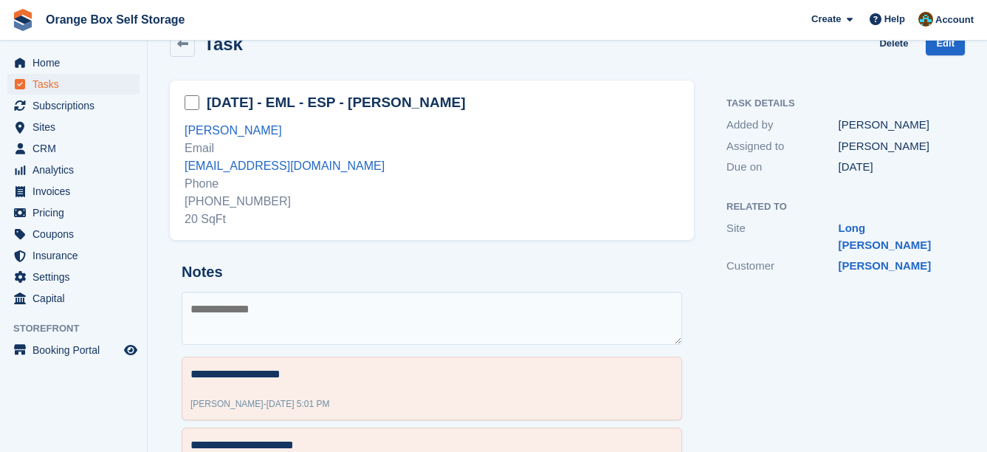
click at [524, 336] on textarea at bounding box center [432, 318] width 500 height 53
type textarea "*"
type textarea "**********"
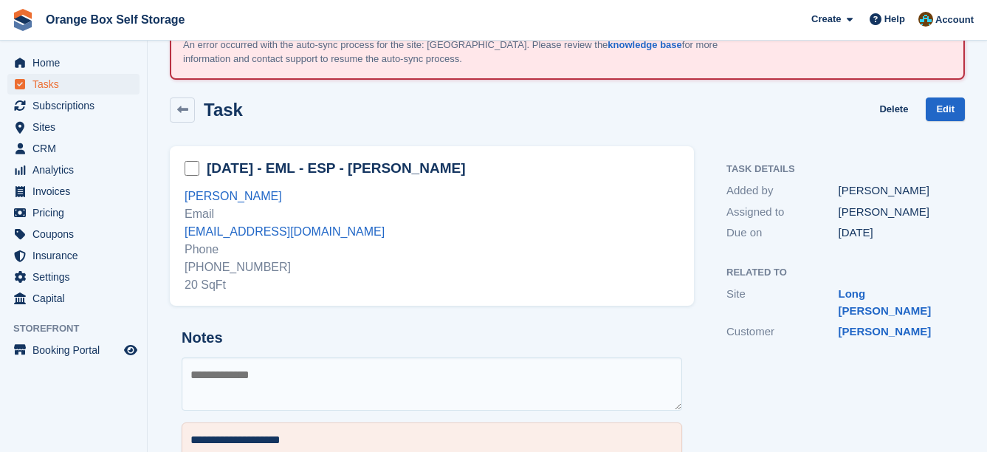
scroll to position [0, 0]
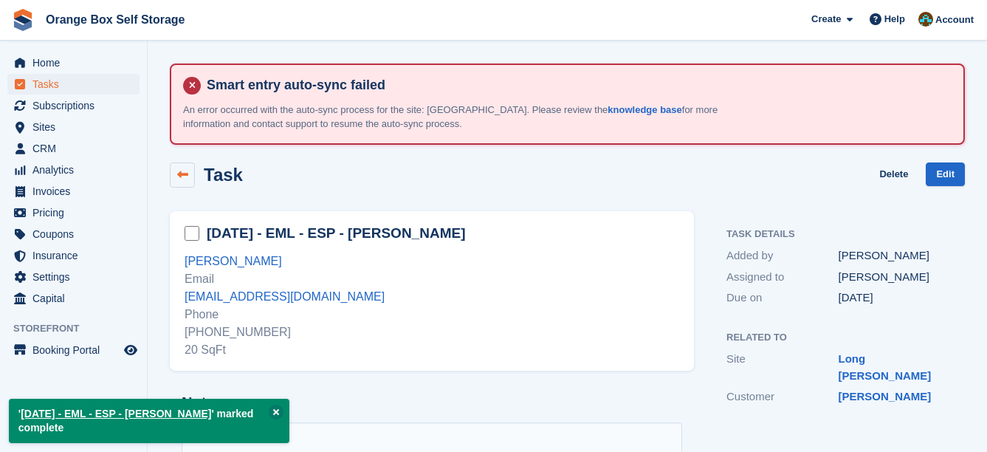
click at [184, 183] on link at bounding box center [182, 174] width 25 height 25
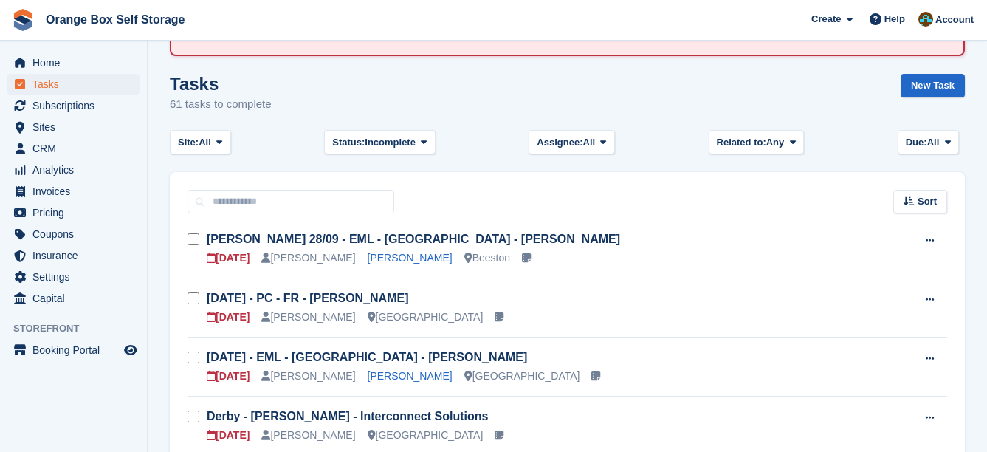
scroll to position [74, 0]
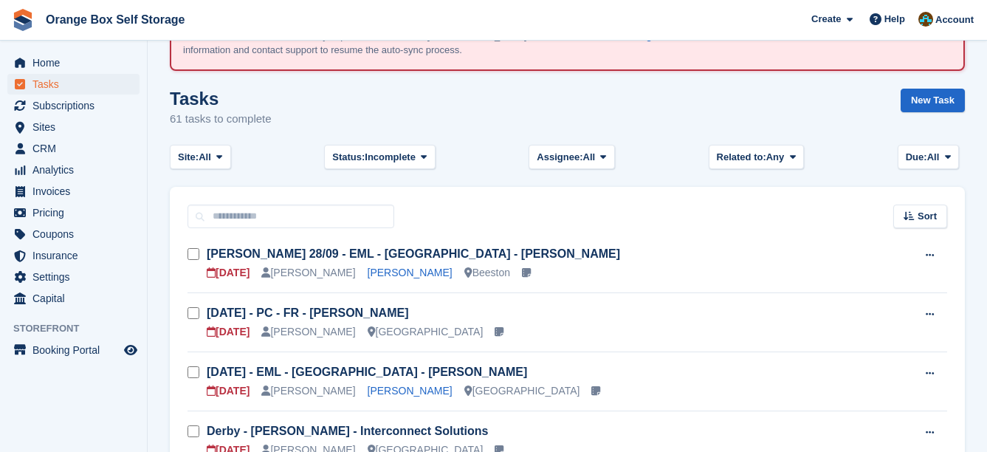
scroll to position [73, 0]
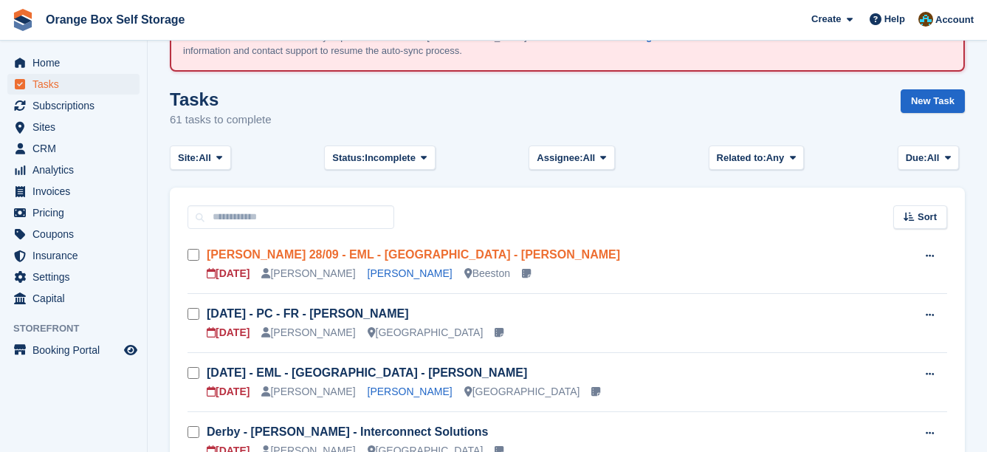
click at [424, 251] on link "[PERSON_NAME] 28/09 - EML - [GEOGRAPHIC_DATA] - [PERSON_NAME]" at bounding box center [413, 254] width 413 height 13
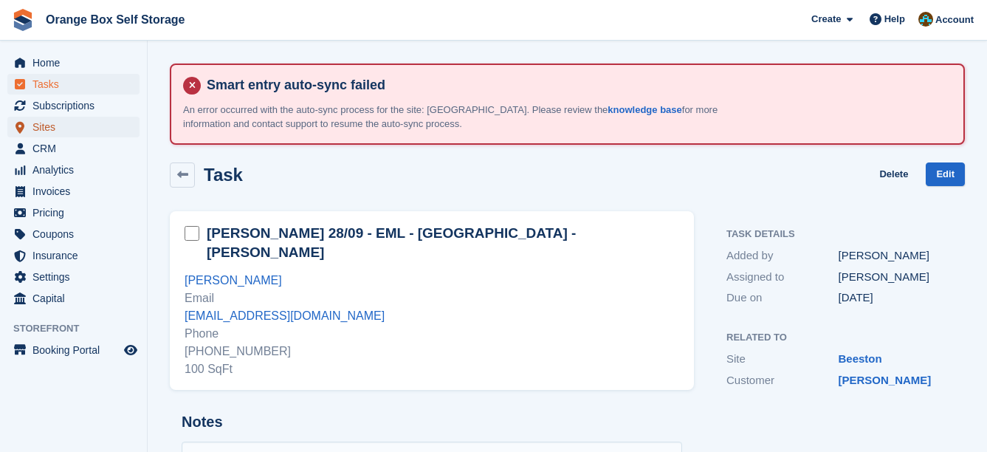
click at [66, 125] on span "Sites" at bounding box center [76, 127] width 89 height 21
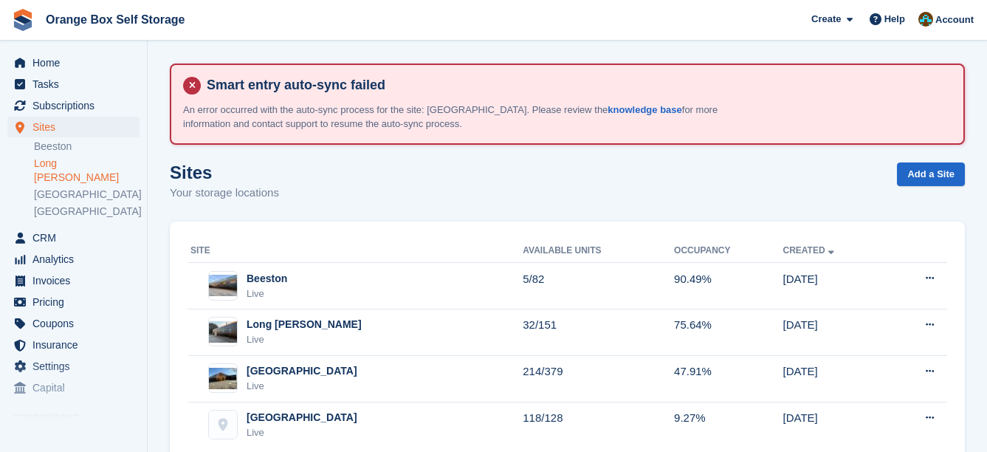
click at [73, 167] on link "Long [PERSON_NAME]" at bounding box center [87, 170] width 106 height 28
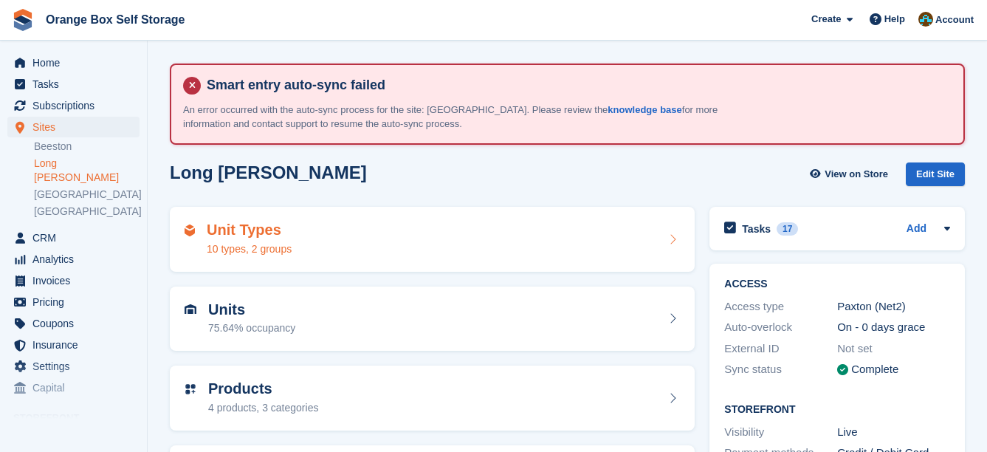
click at [298, 229] on div "Unit Types 10 types, 2 groups" at bounding box center [432, 238] width 495 height 35
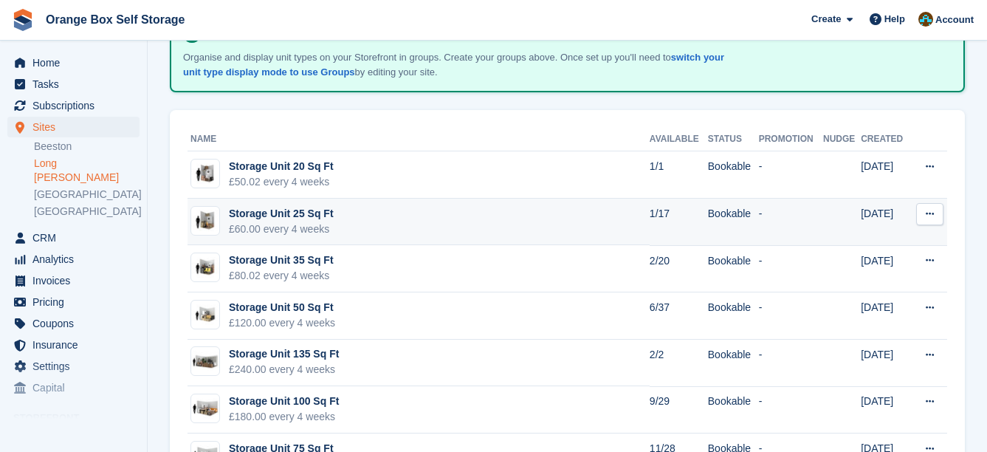
scroll to position [221, 0]
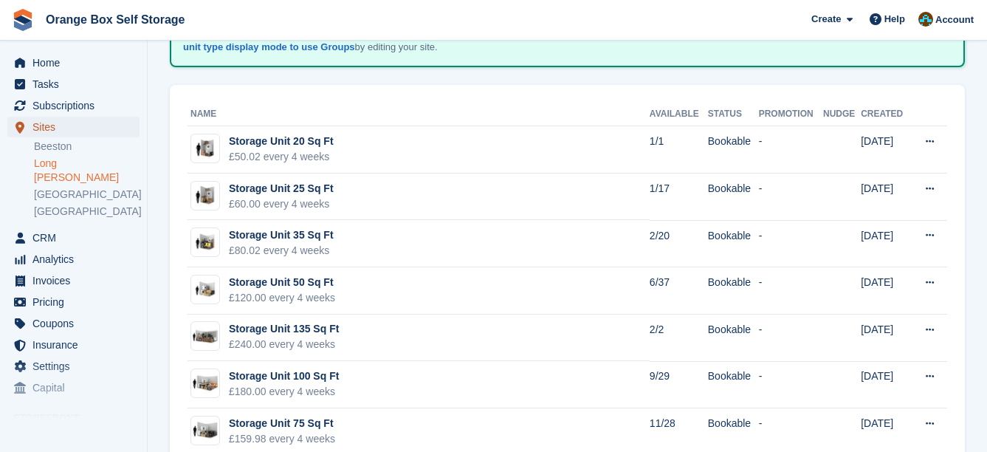
click at [98, 125] on span "Sites" at bounding box center [76, 127] width 89 height 21
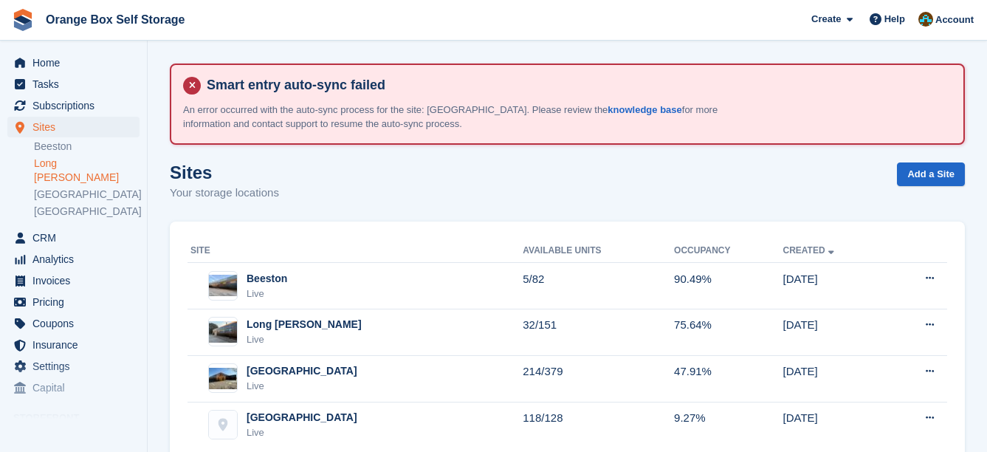
click at [69, 165] on link "Long [PERSON_NAME]" at bounding box center [87, 170] width 106 height 28
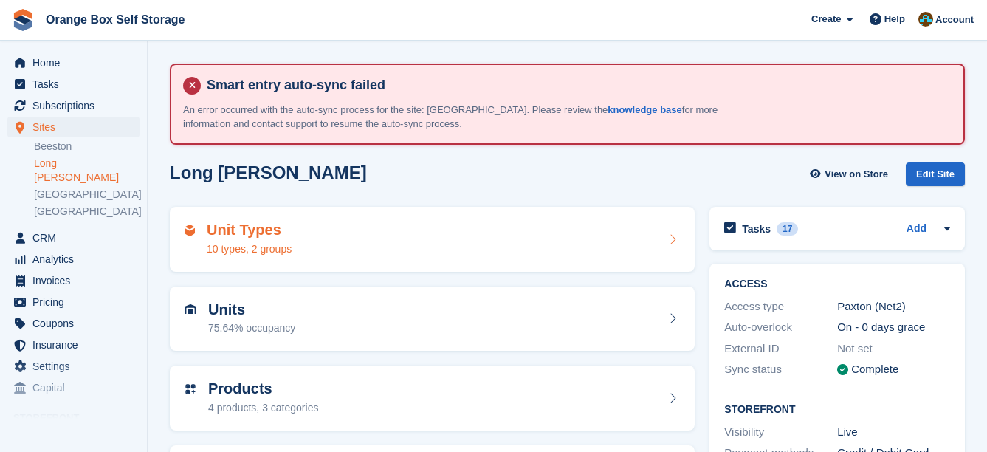
click at [337, 238] on div "Unit Types 10 types, 2 groups" at bounding box center [432, 238] width 495 height 35
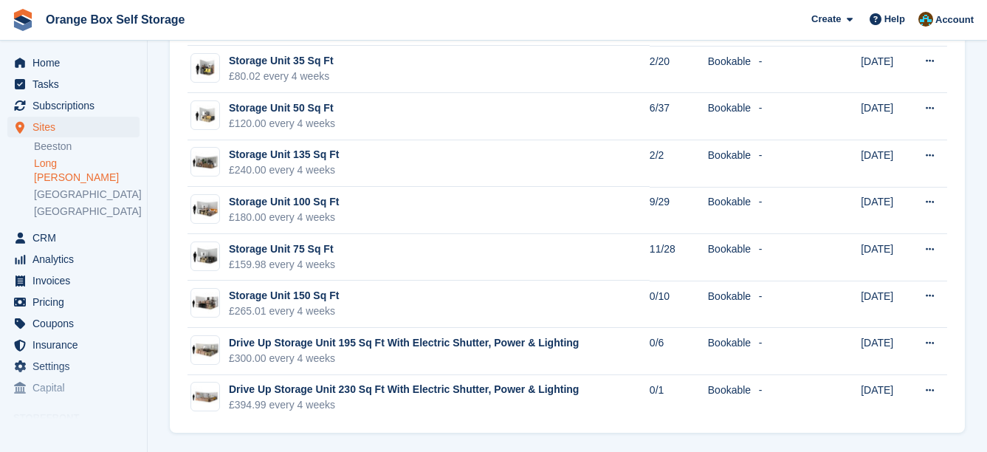
scroll to position [399, 0]
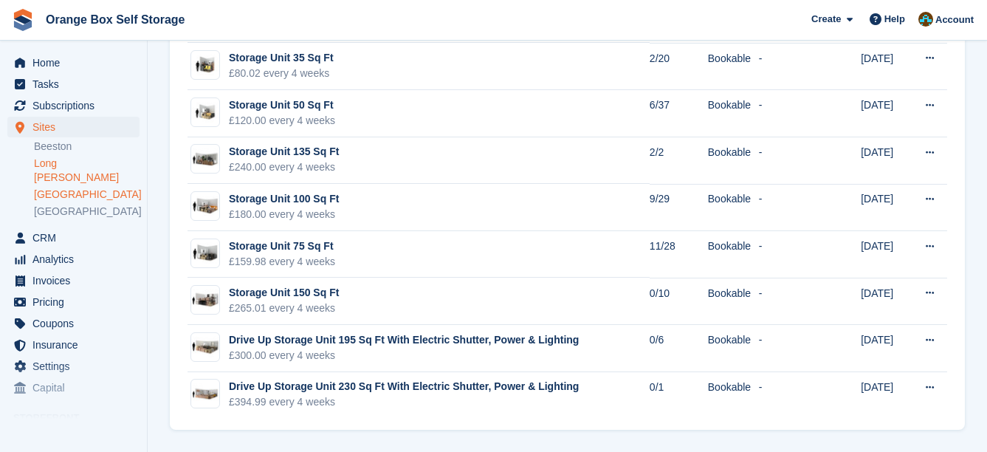
click at [61, 187] on link "[GEOGRAPHIC_DATA]" at bounding box center [87, 194] width 106 height 14
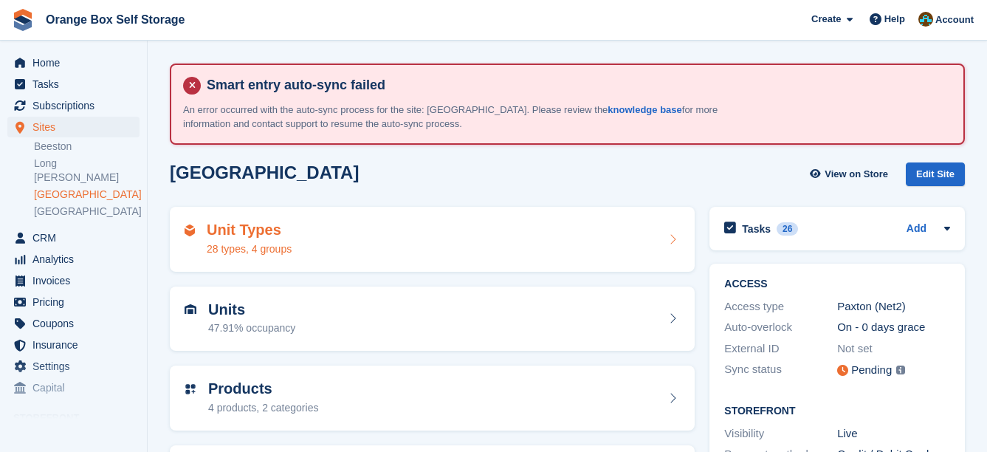
click at [276, 249] on div "28 types, 4 groups" at bounding box center [249, 248] width 85 height 15
click at [278, 231] on h2 "Unit Types" at bounding box center [249, 229] width 85 height 17
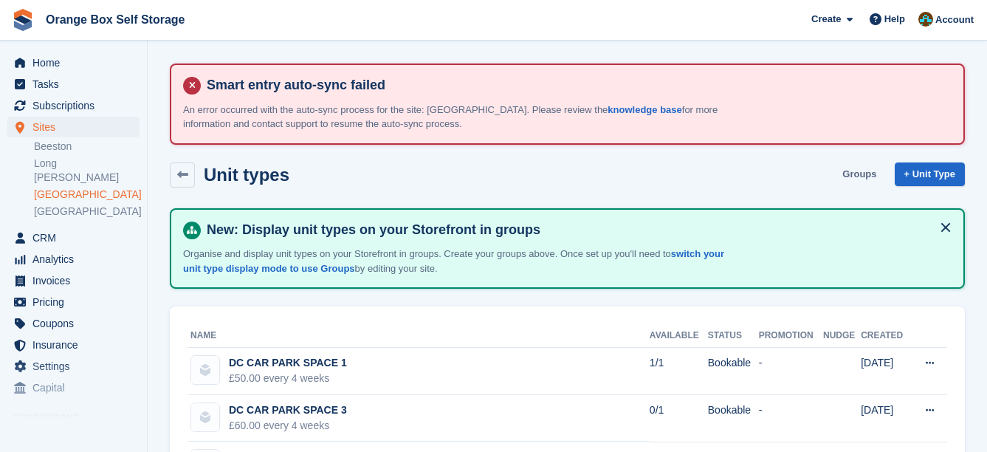
click at [870, 176] on link "Groups" at bounding box center [859, 174] width 46 height 24
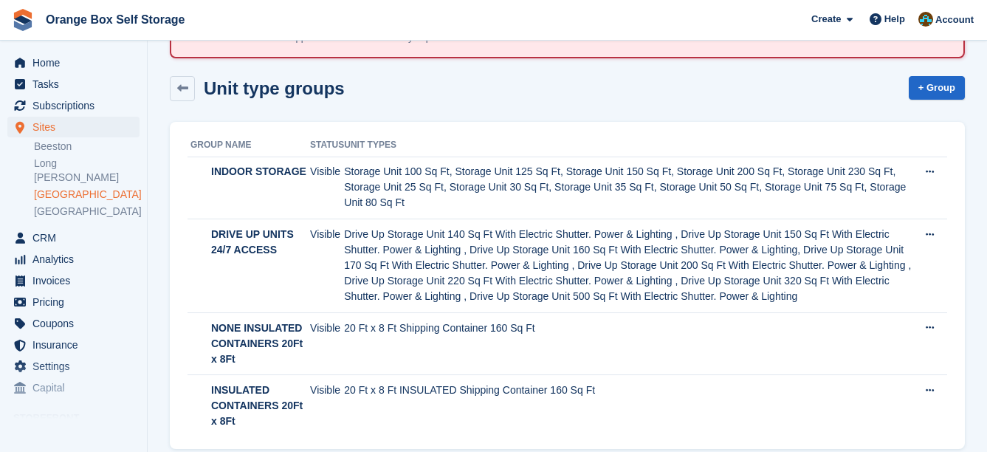
scroll to position [90, 0]
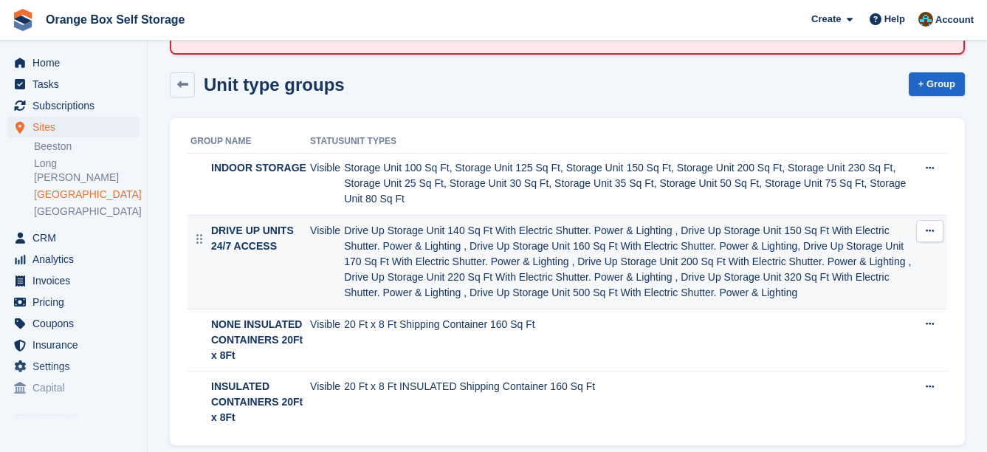
click at [925, 226] on icon at bounding box center [929, 231] width 8 height 10
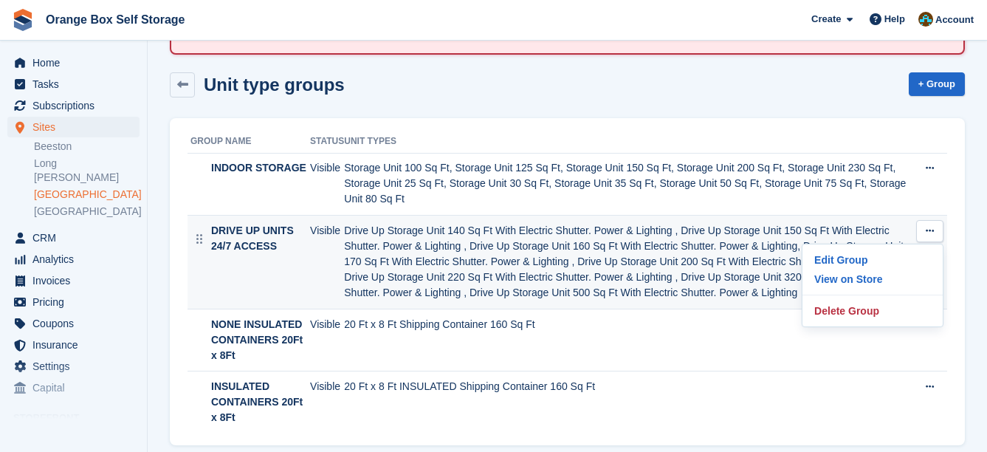
click at [692, 216] on td "Drive Up Storage Unit 140 Sq Ft With Electric Shutter. Power & Lighting , Drive…" at bounding box center [630, 263] width 572 height 94
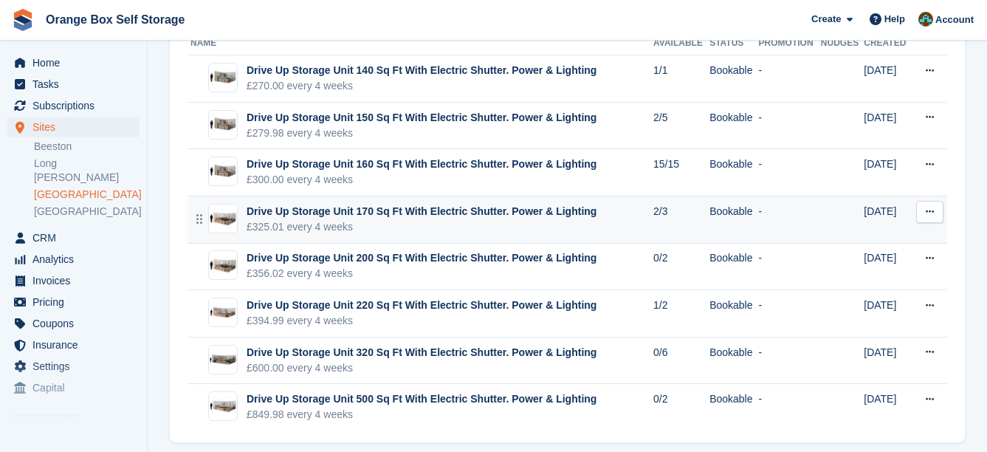
scroll to position [201, 0]
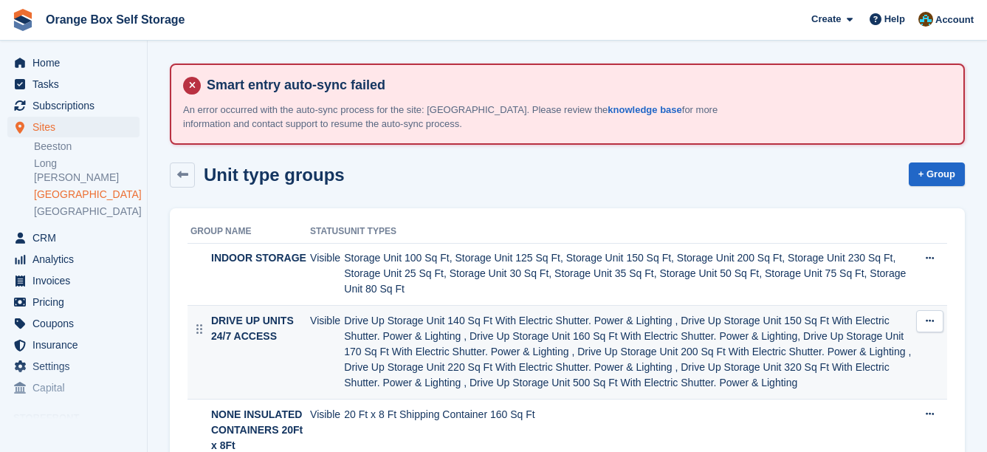
scroll to position [90, 0]
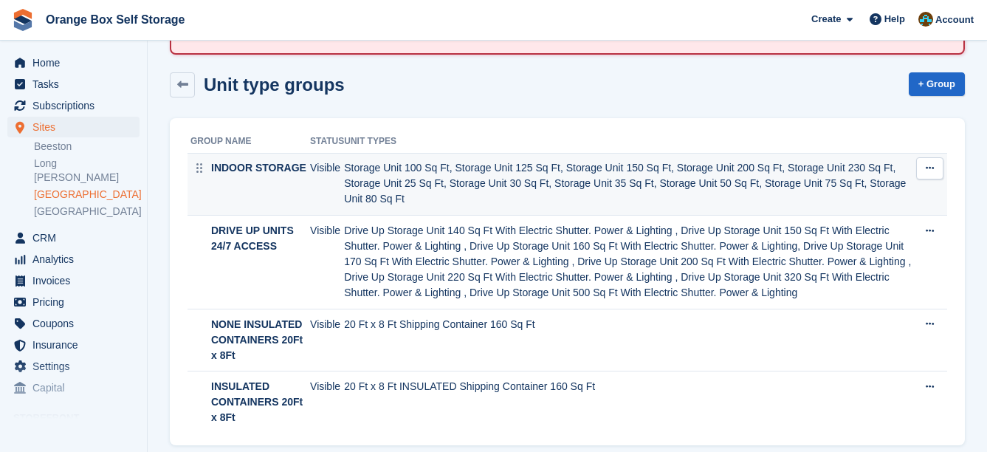
click at [373, 188] on td "Storage Unit 100 Sq Ft, Storage Unit 125 Sq Ft, Storage Unit 150 Sq Ft, Storage…" at bounding box center [630, 184] width 572 height 63
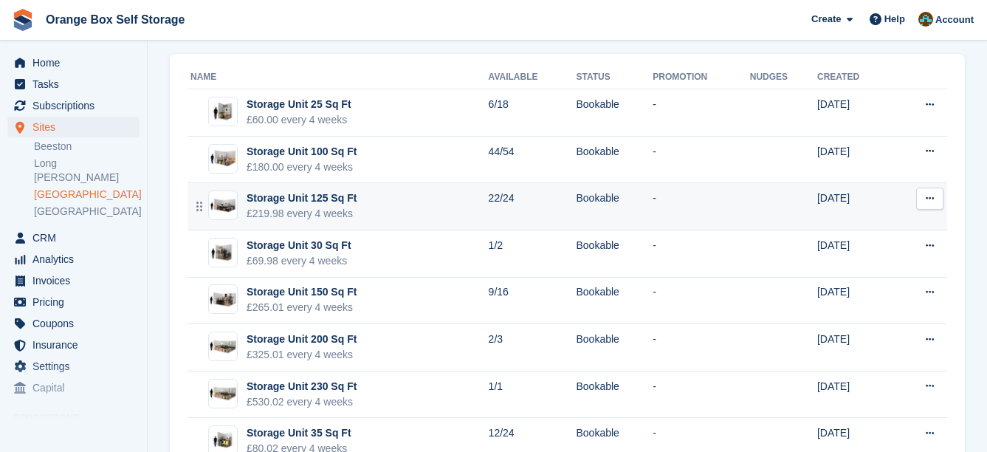
scroll to position [94, 0]
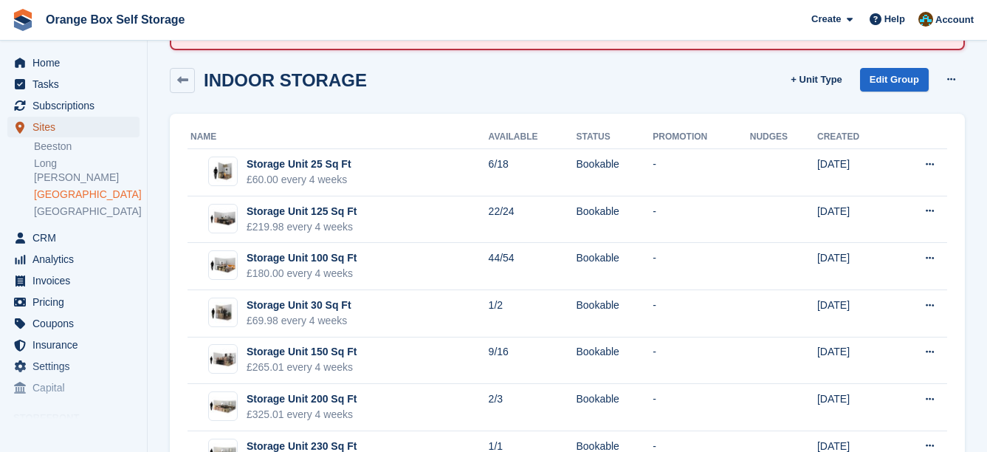
click at [52, 119] on span "Sites" at bounding box center [76, 127] width 89 height 21
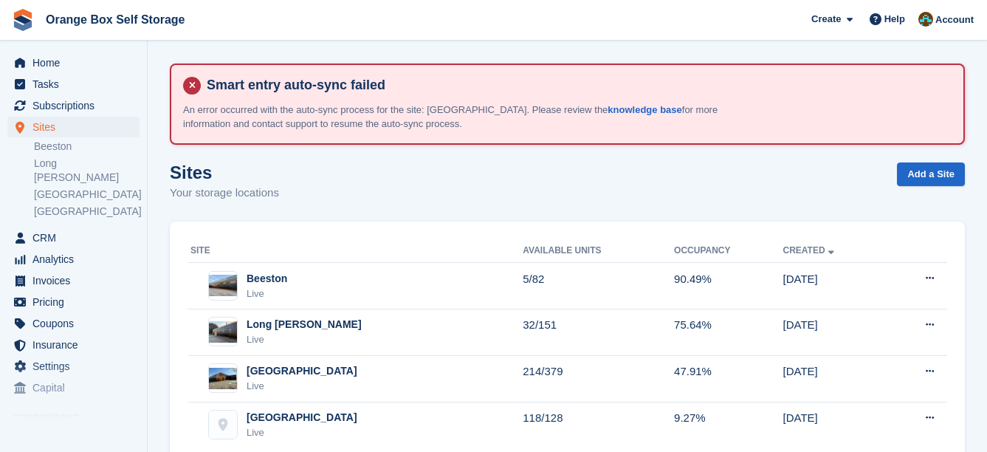
click at [69, 187] on link "[GEOGRAPHIC_DATA]" at bounding box center [87, 194] width 106 height 14
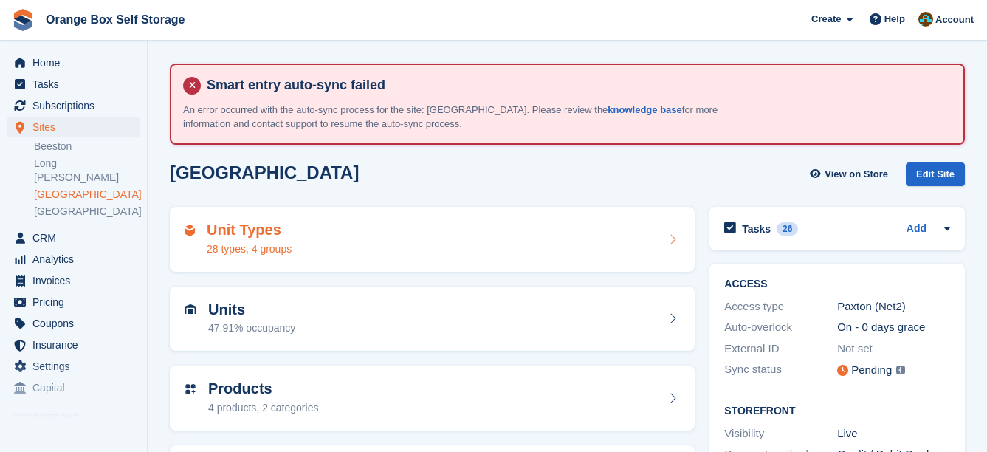
click at [286, 232] on h2 "Unit Types" at bounding box center [249, 229] width 85 height 17
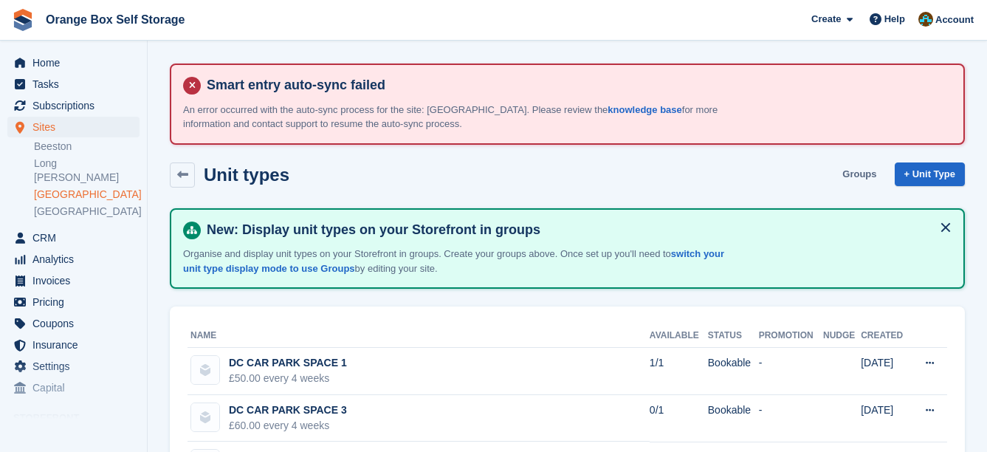
click at [863, 166] on link "Groups" at bounding box center [859, 174] width 46 height 24
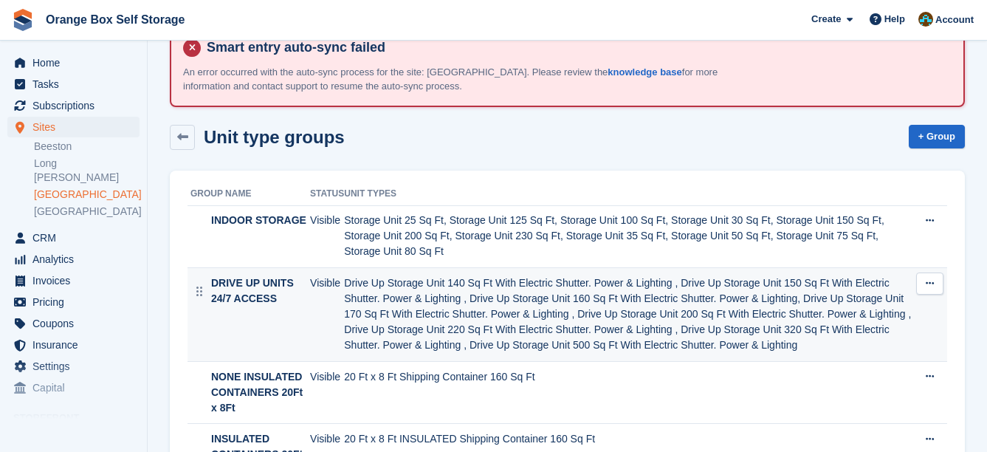
scroll to position [74, 0]
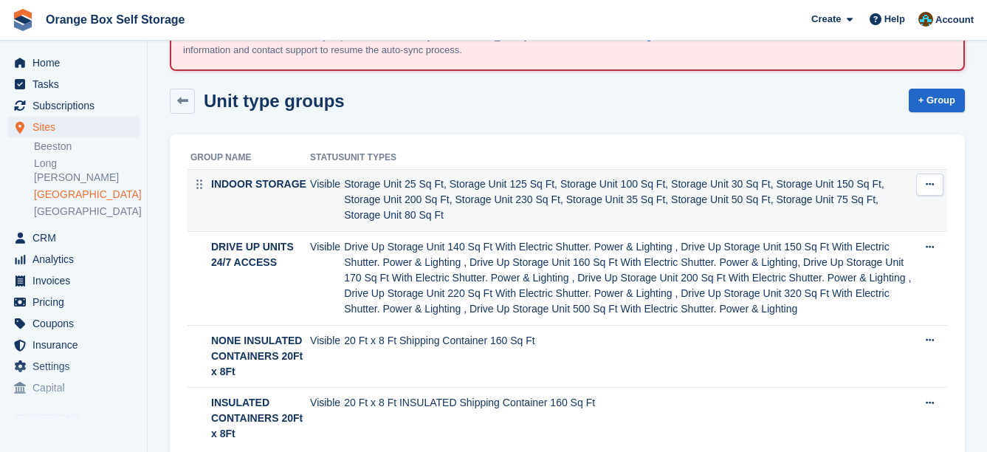
click at [406, 201] on td "Storage Unit 25 Sq Ft, Storage Unit 125 Sq Ft, Storage Unit 100 Sq Ft, Storage …" at bounding box center [630, 200] width 572 height 63
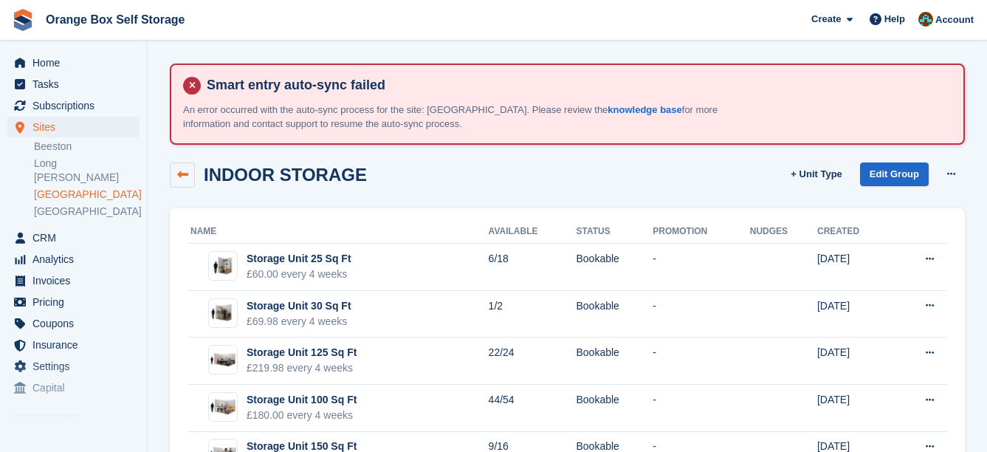
click at [184, 171] on icon at bounding box center [182, 174] width 11 height 11
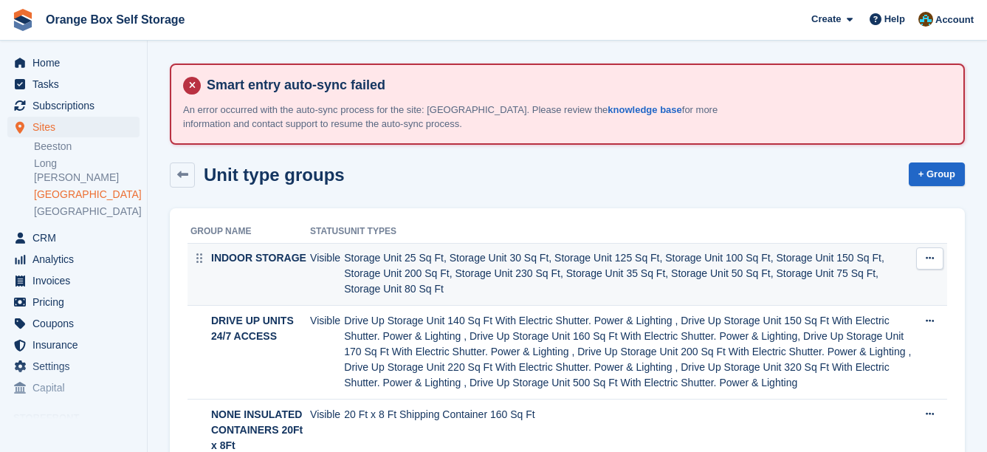
click at [378, 251] on td "Storage Unit 25 Sq Ft, Storage Unit 30 Sq Ft, Storage Unit 125 Sq Ft, Storage U…" at bounding box center [630, 274] width 572 height 63
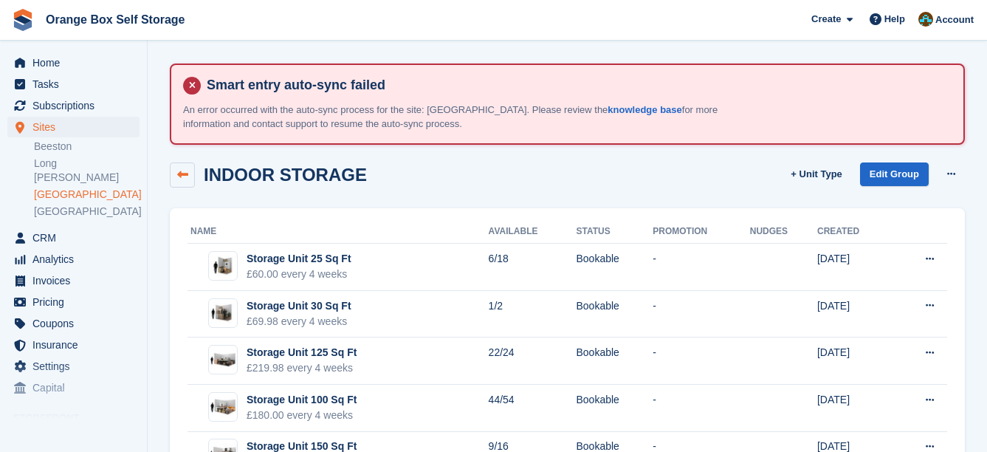
click at [185, 176] on icon at bounding box center [182, 174] width 11 height 11
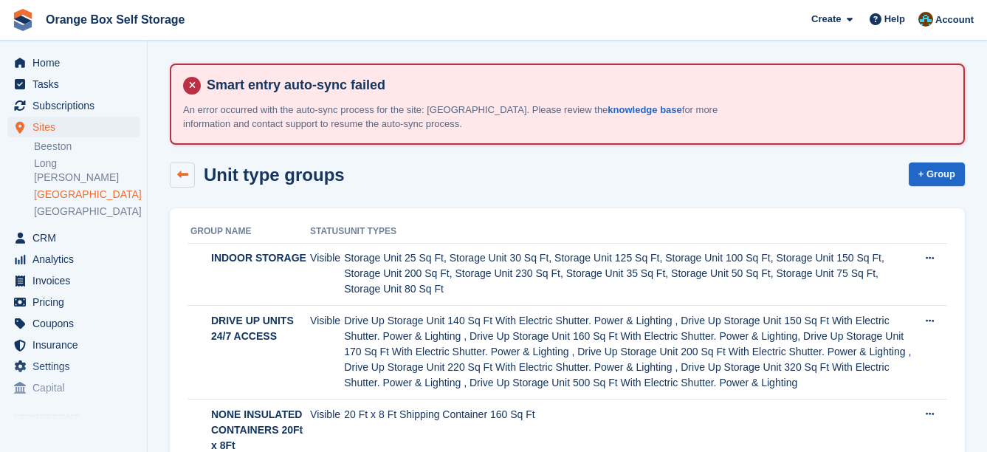
click at [187, 181] on link at bounding box center [182, 174] width 25 height 25
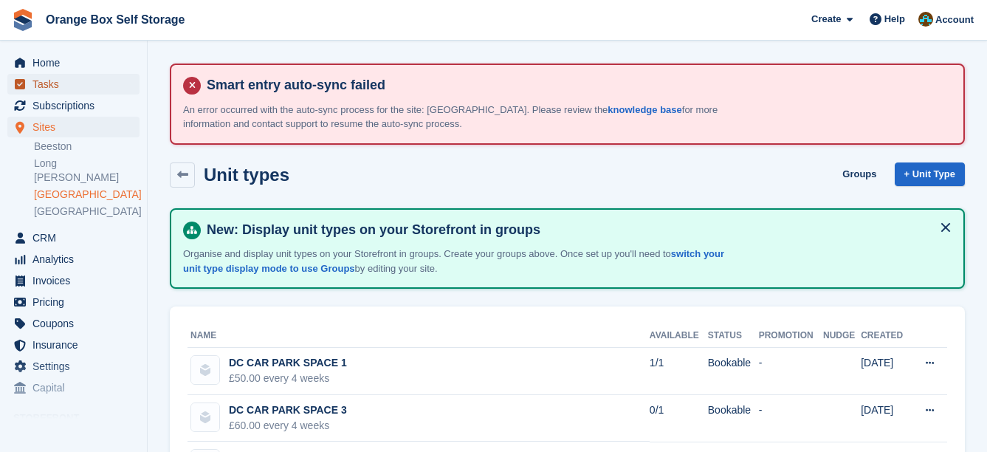
click at [66, 88] on span "Tasks" at bounding box center [76, 84] width 89 height 21
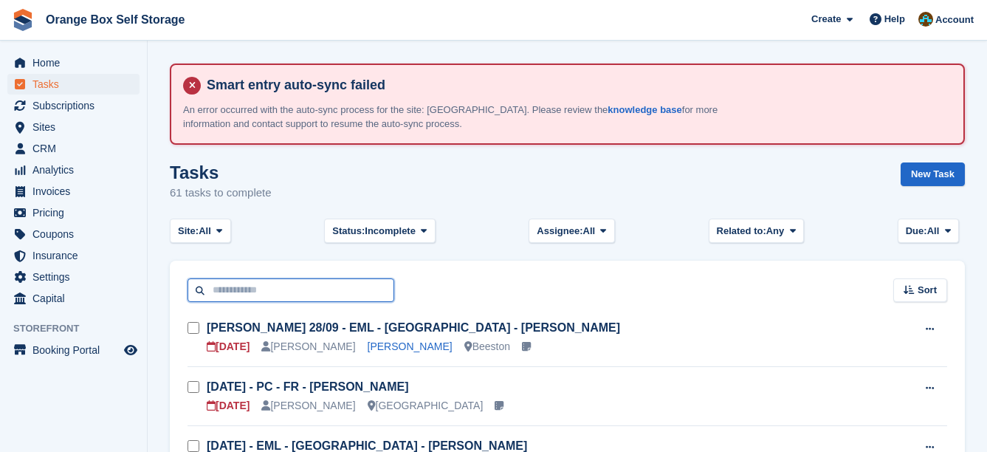
click at [265, 284] on input "text" at bounding box center [290, 290] width 207 height 24
type input "***"
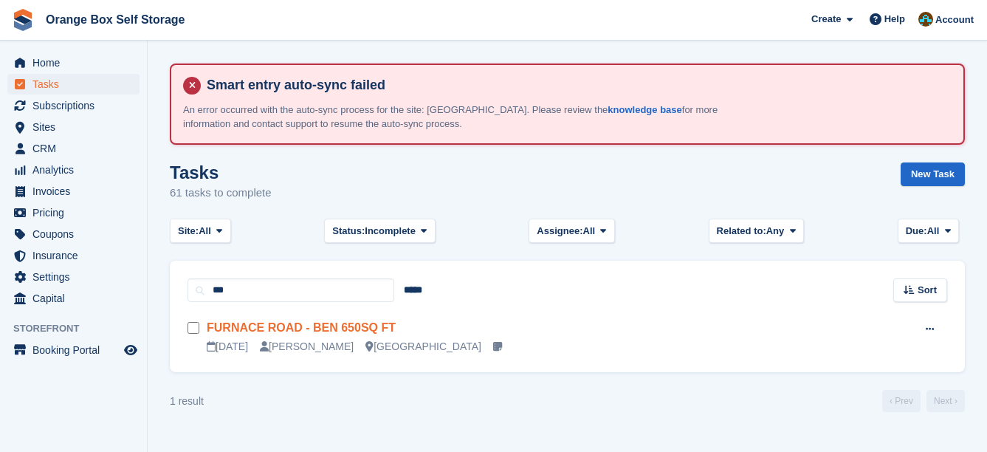
click at [297, 328] on link "FURNACE ROAD - BEN 650SQ FT" at bounding box center [301, 327] width 189 height 13
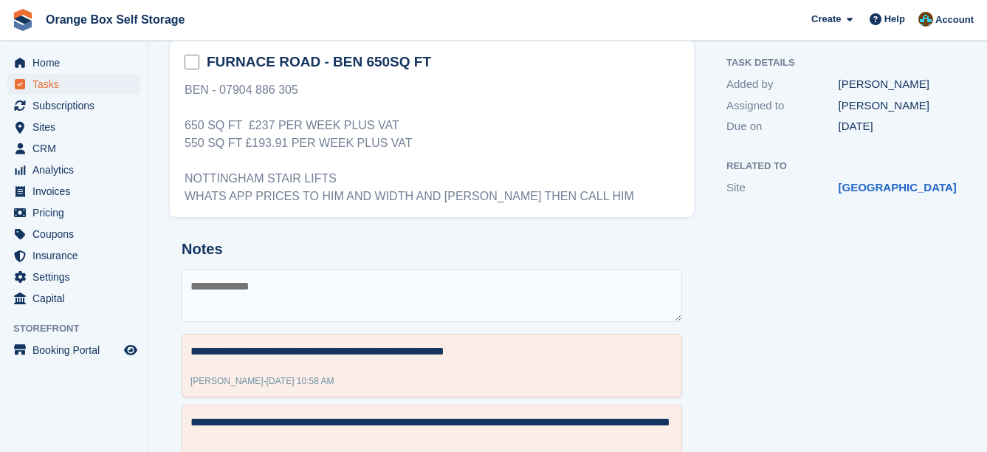
scroll to position [74, 0]
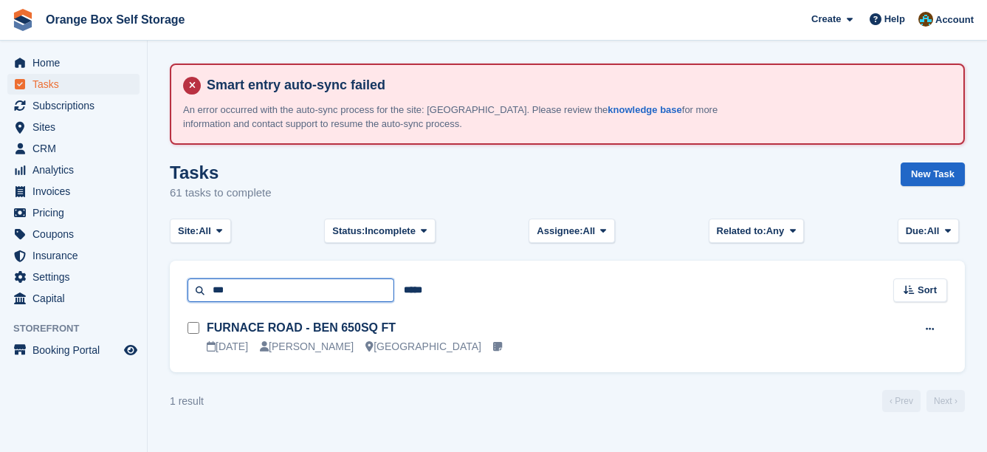
drag, startPoint x: 337, startPoint y: 292, endPoint x: 193, endPoint y: 279, distance: 144.5
click at [201, 281] on input "***" at bounding box center [290, 290] width 207 height 24
type input "***"
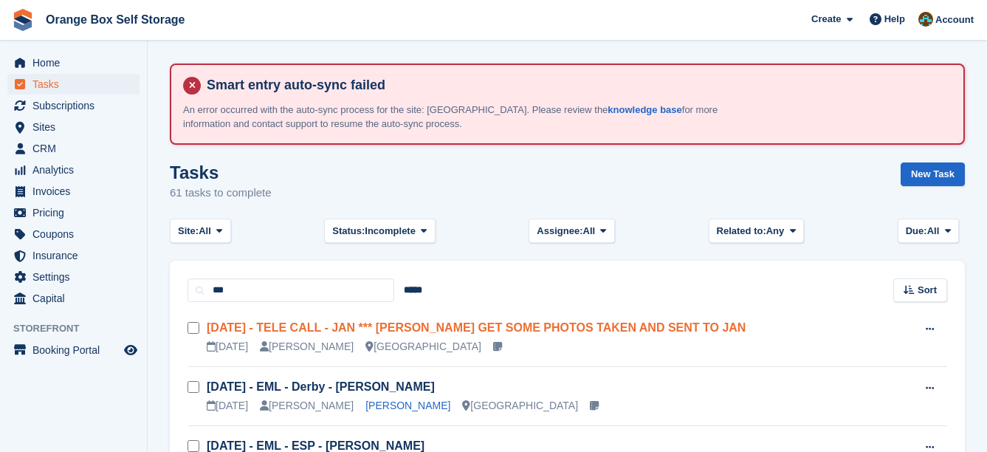
click at [427, 321] on link "TUES 1/4 - TELE CALL - JAN *** MIKE GET SOME PHOTOS TAKEN AND SENT TO JAN" at bounding box center [476, 327] width 539 height 13
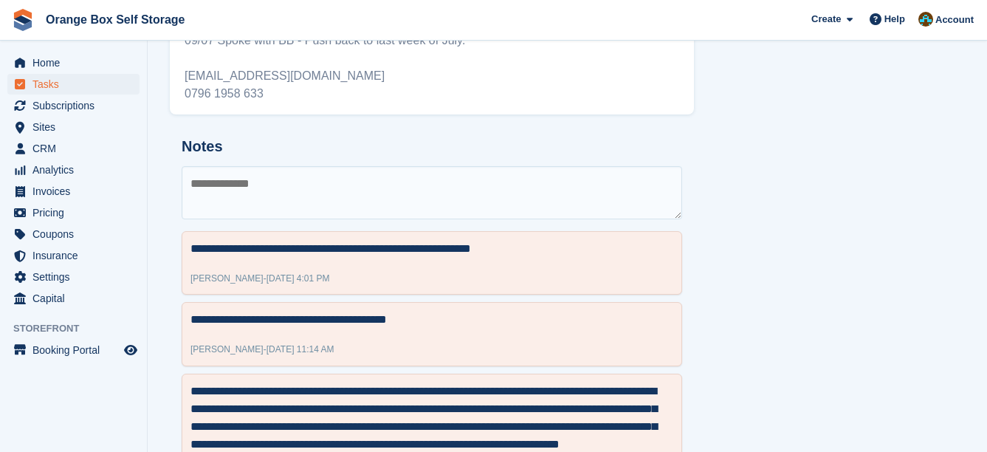
scroll to position [641, 0]
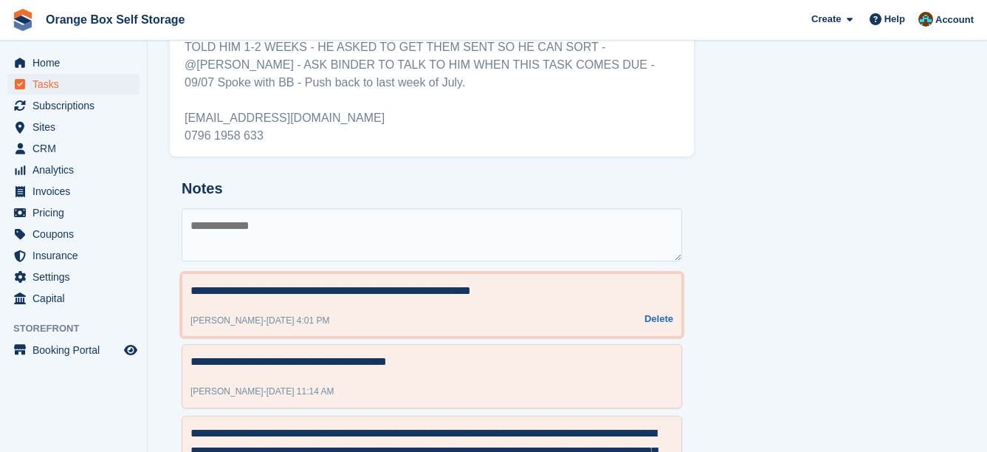
click at [627, 285] on textarea "**********" at bounding box center [431, 291] width 483 height 18
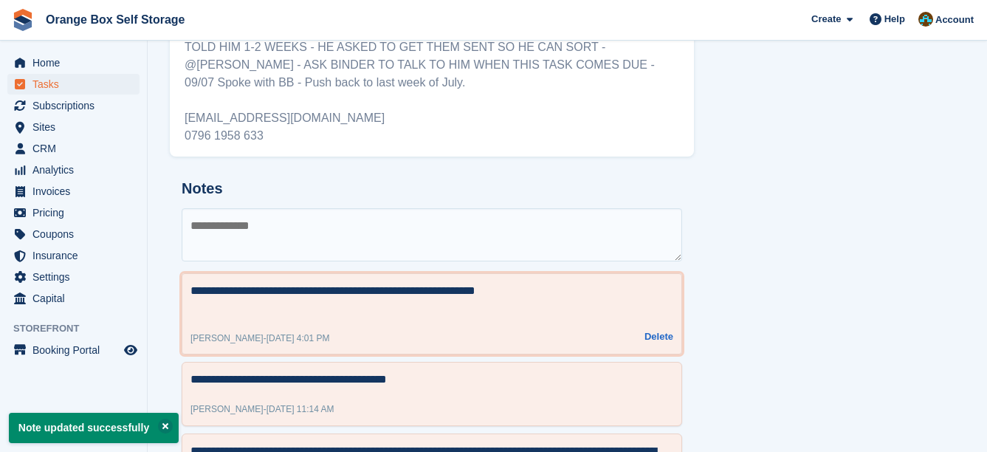
type textarea "**********"
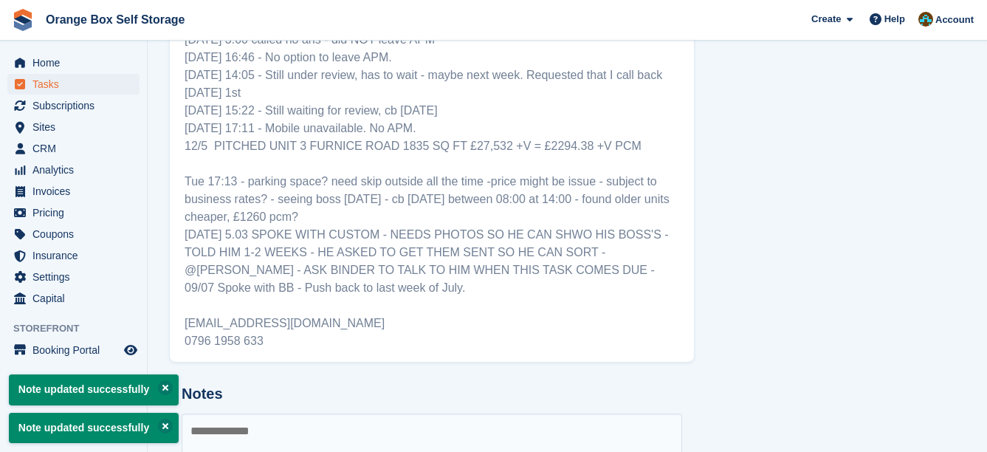
scroll to position [124, 0]
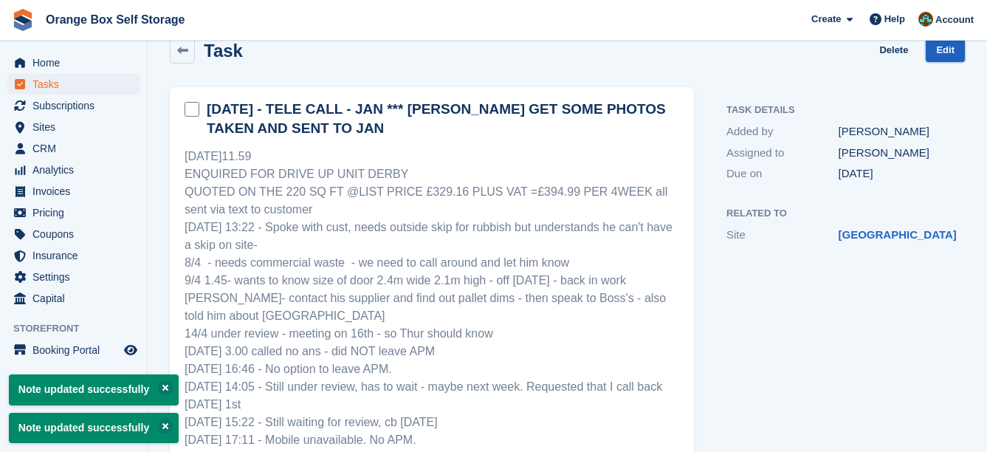
click at [952, 46] on link "Edit" at bounding box center [944, 50] width 39 height 24
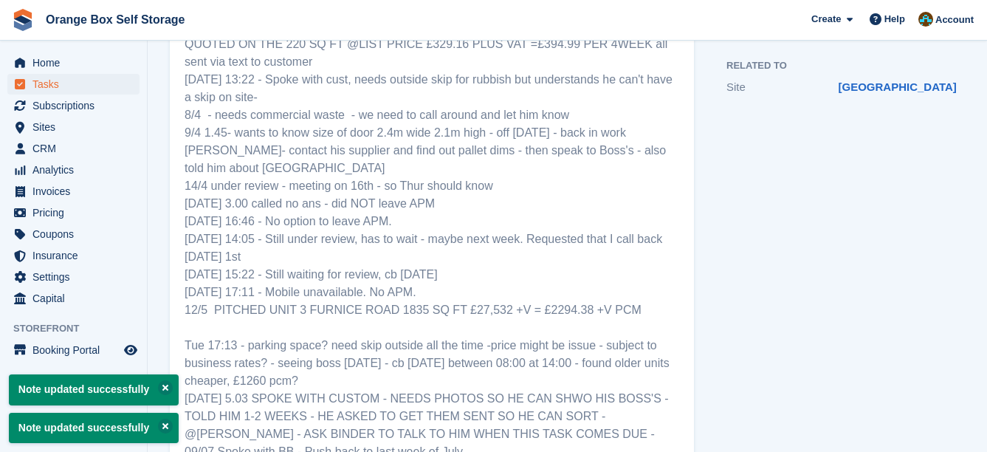
scroll to position [714, 0]
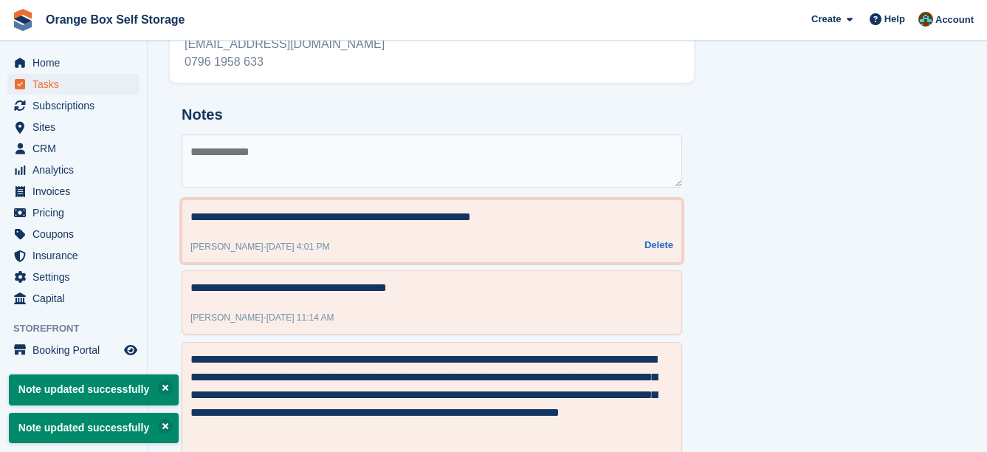
click at [191, 216] on textarea "**********" at bounding box center [431, 217] width 483 height 18
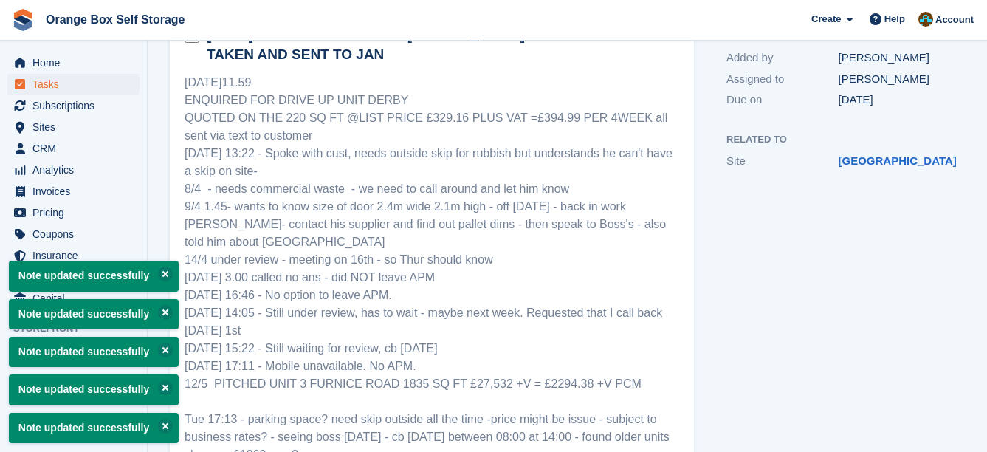
type textarea "**********"
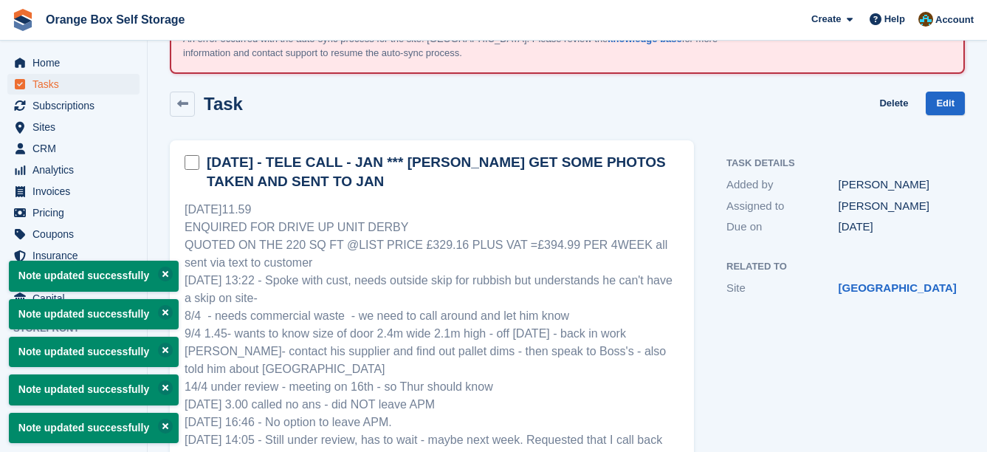
scroll to position [0, 0]
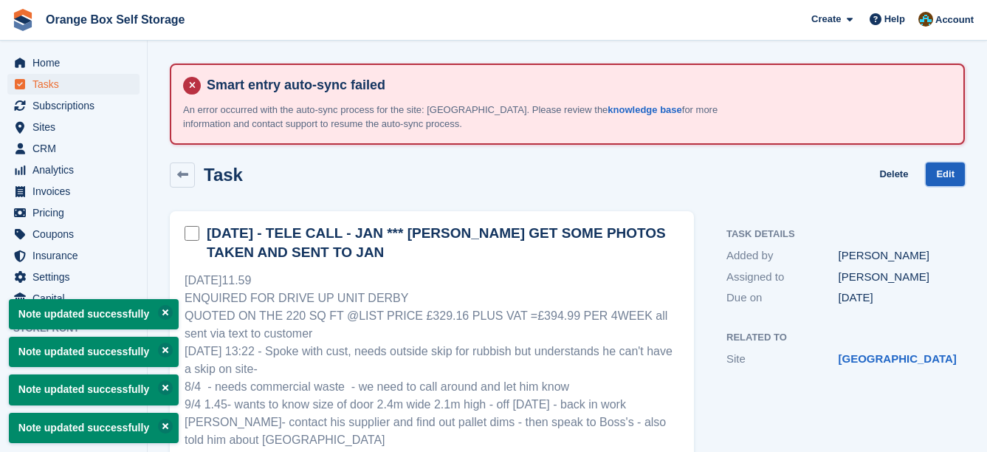
click at [945, 180] on link "Edit" at bounding box center [944, 174] width 39 height 24
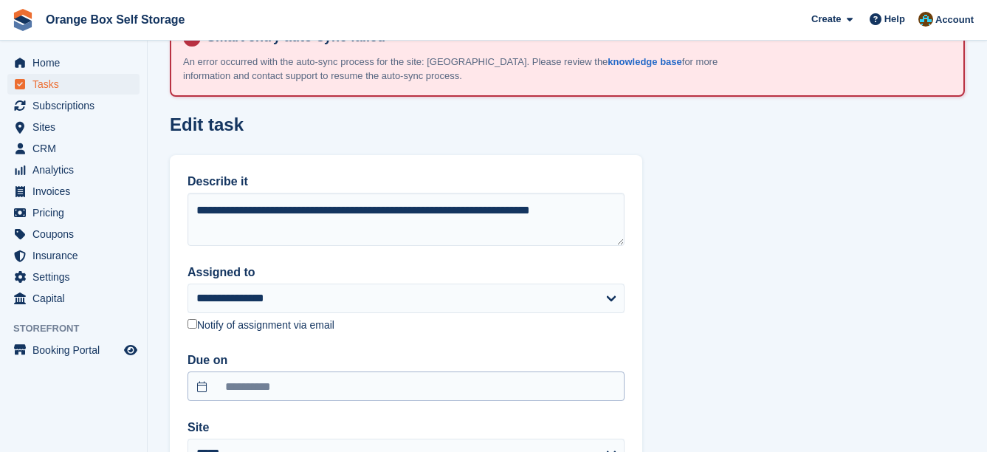
scroll to position [74, 0]
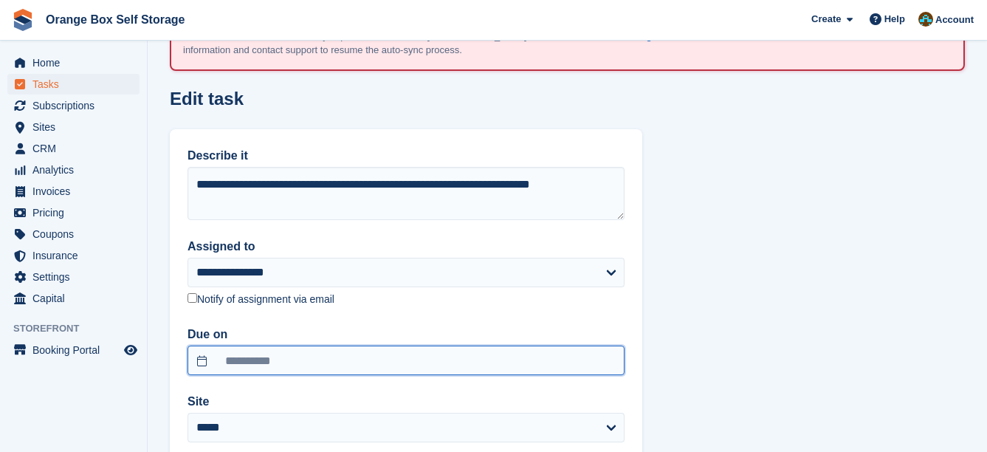
click at [320, 350] on input "**********" at bounding box center [405, 360] width 437 height 30
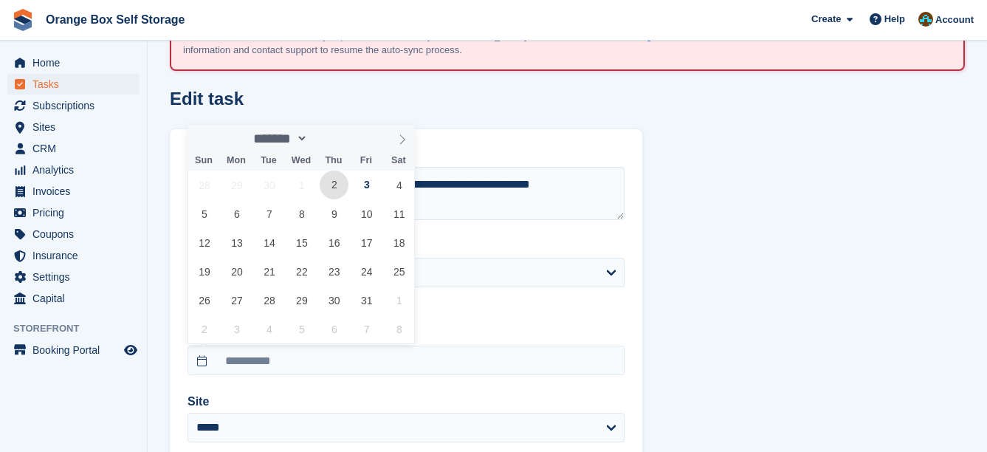
click at [344, 185] on span "2" at bounding box center [334, 184] width 29 height 29
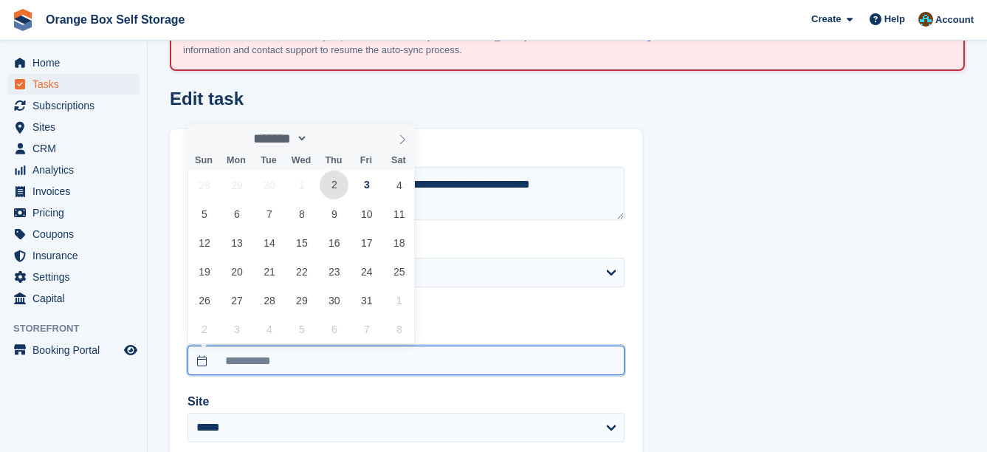
type input "**********"
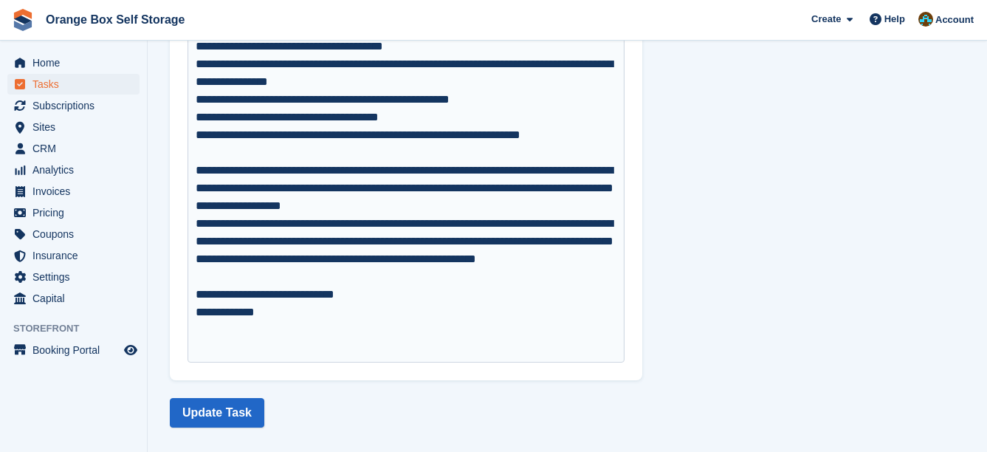
scroll to position [778, 0]
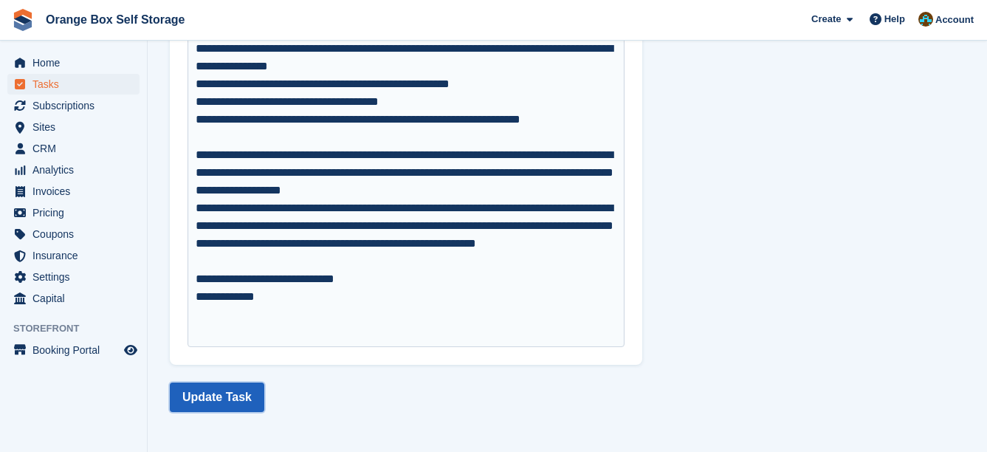
click at [255, 397] on button "Update Task" at bounding box center [217, 397] width 94 height 30
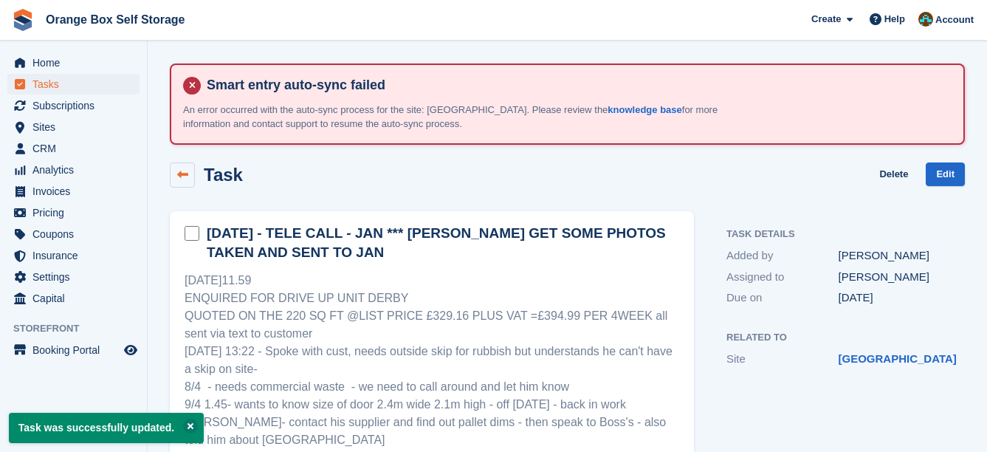
click at [185, 173] on icon at bounding box center [182, 174] width 11 height 11
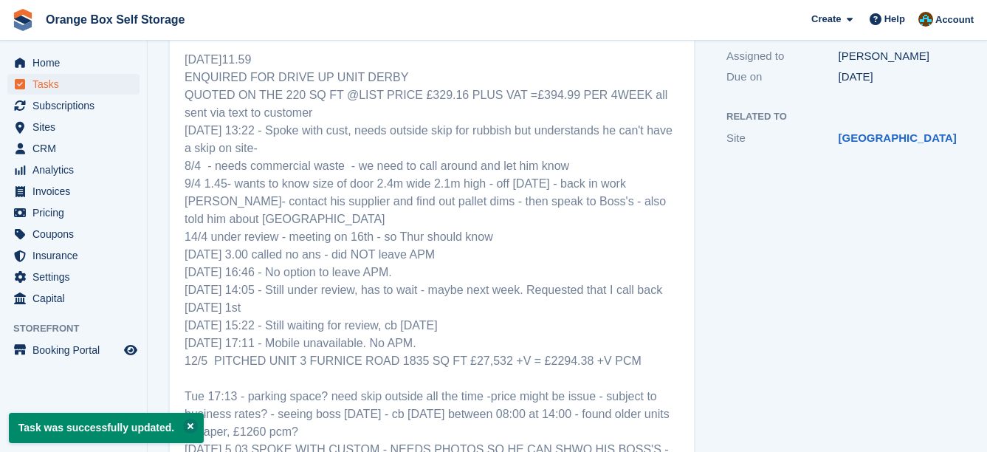
scroll to position [590, 0]
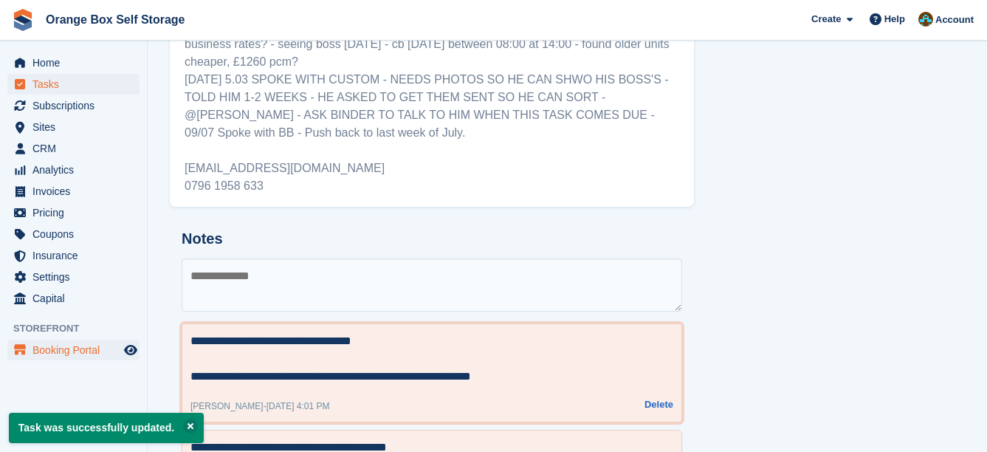
drag, startPoint x: 405, startPoint y: 341, endPoint x: 136, endPoint y: 339, distance: 269.4
click at [136, 339] on div "Home Tasks Subscriptions Subscriptions Subscriptions Contracts Price increases …" at bounding box center [493, 84] width 987 height 1349
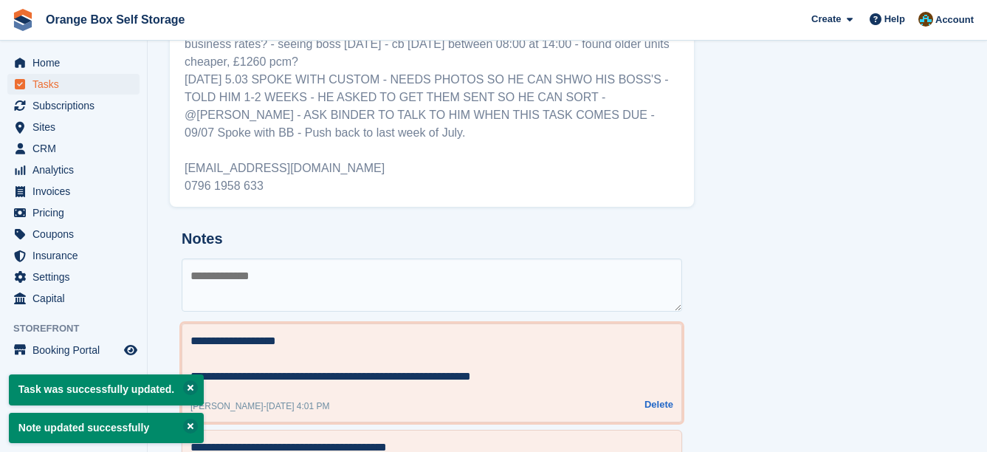
drag, startPoint x: 325, startPoint y: 344, endPoint x: 134, endPoint y: 327, distance: 191.2
click at [134, 327] on div "Home Tasks Subscriptions Subscriptions Subscriptions Contracts Price increases …" at bounding box center [493, 84] width 987 height 1349
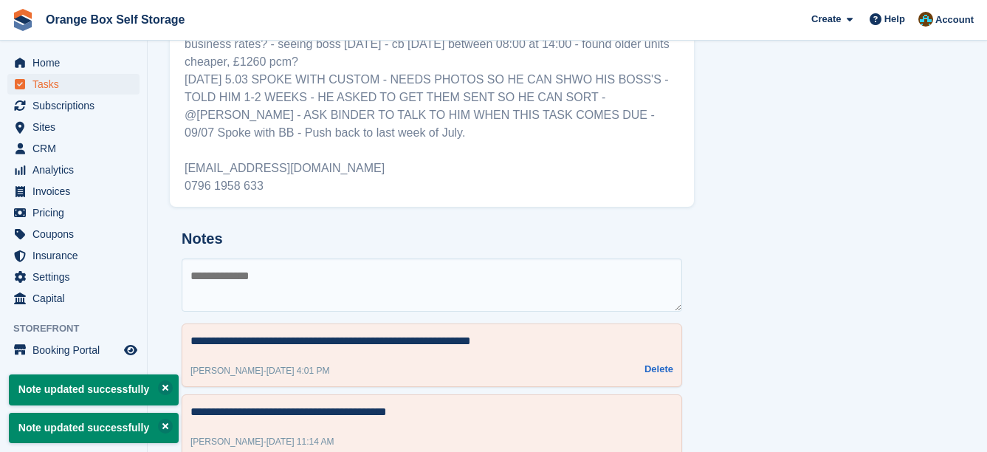
click at [568, 331] on div "**********" at bounding box center [432, 354] width 500 height 63
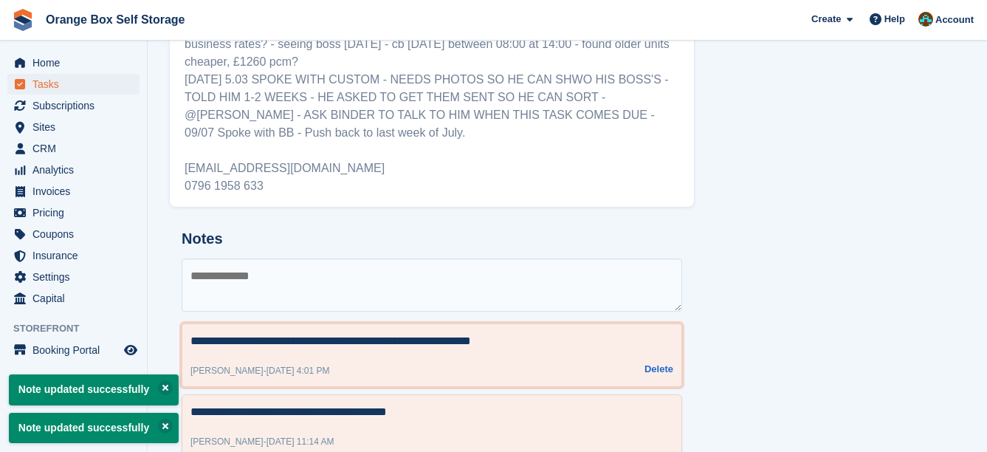
click at [572, 335] on textarea "**********" at bounding box center [431, 341] width 483 height 18
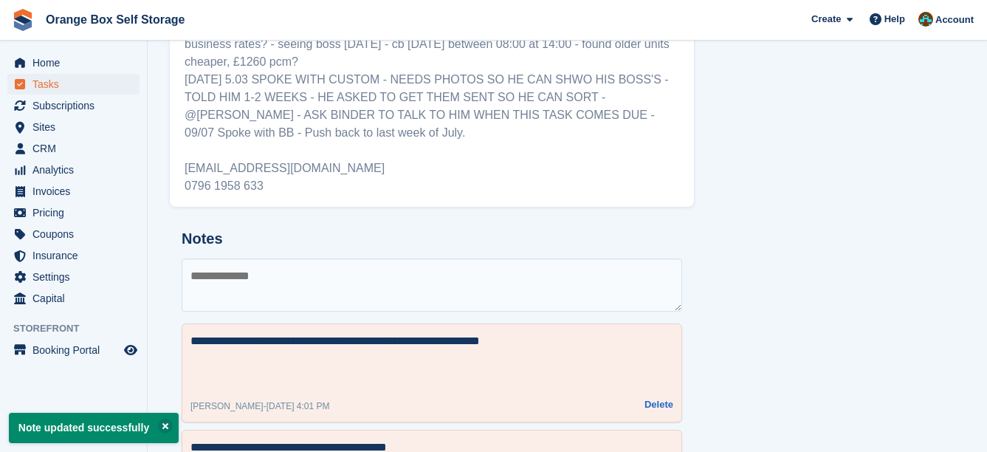
click at [457, 387] on div "**********" at bounding box center [432, 372] width 500 height 99
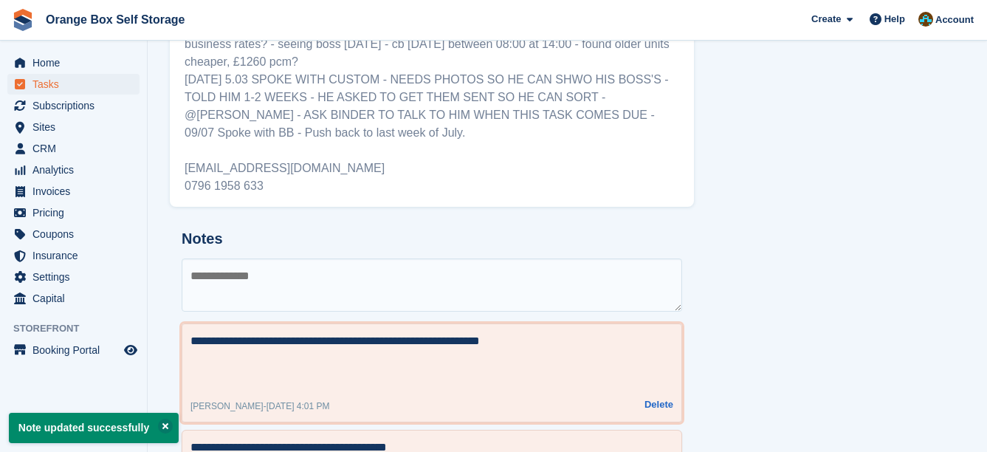
click at [415, 378] on textarea "**********" at bounding box center [431, 358] width 483 height 53
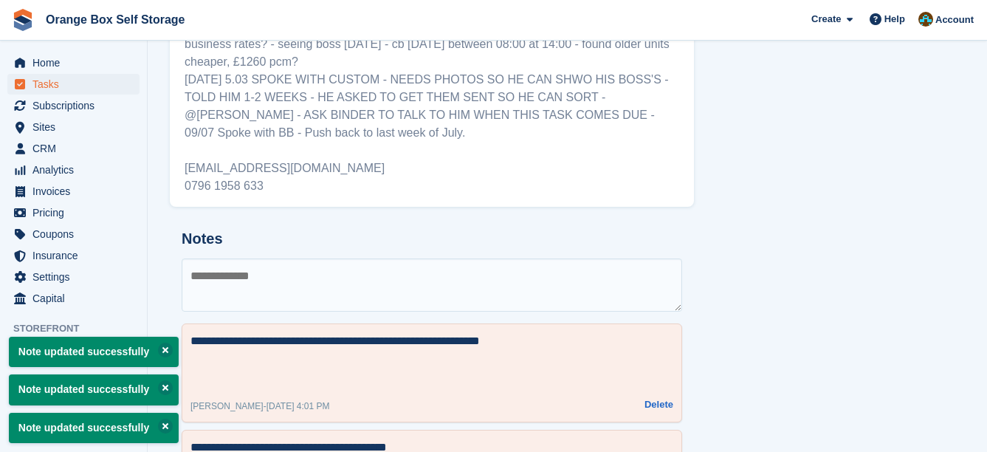
drag, startPoint x: 320, startPoint y: 390, endPoint x: 312, endPoint y: 382, distance: 11.5
click at [317, 387] on div "**********" at bounding box center [432, 372] width 500 height 99
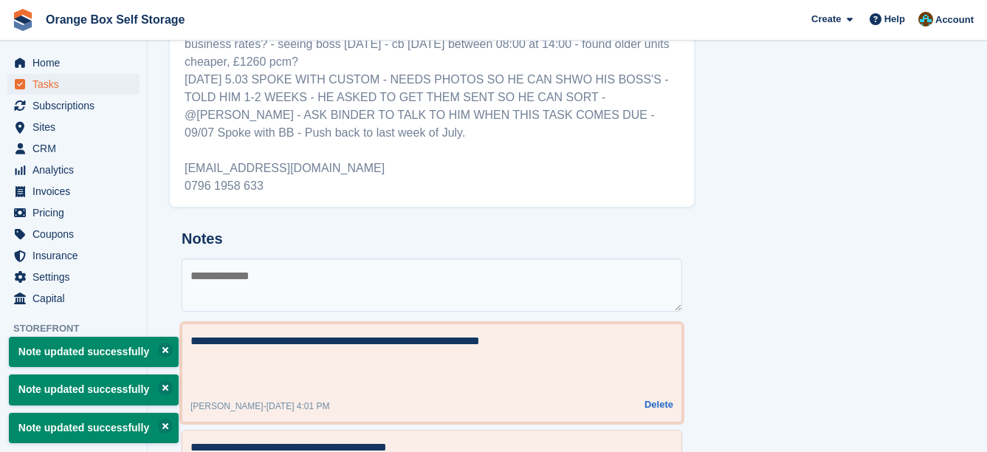
click at [312, 382] on textarea "**********" at bounding box center [431, 358] width 483 height 53
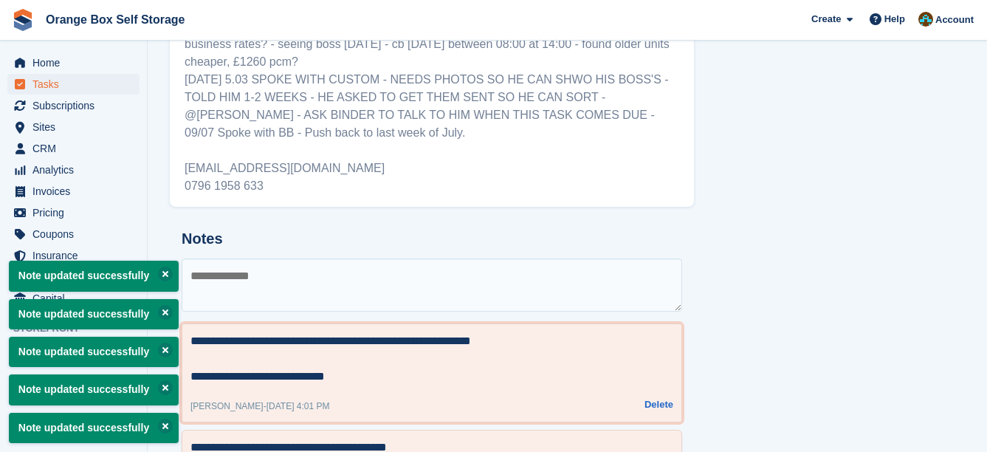
type textarea "**********"
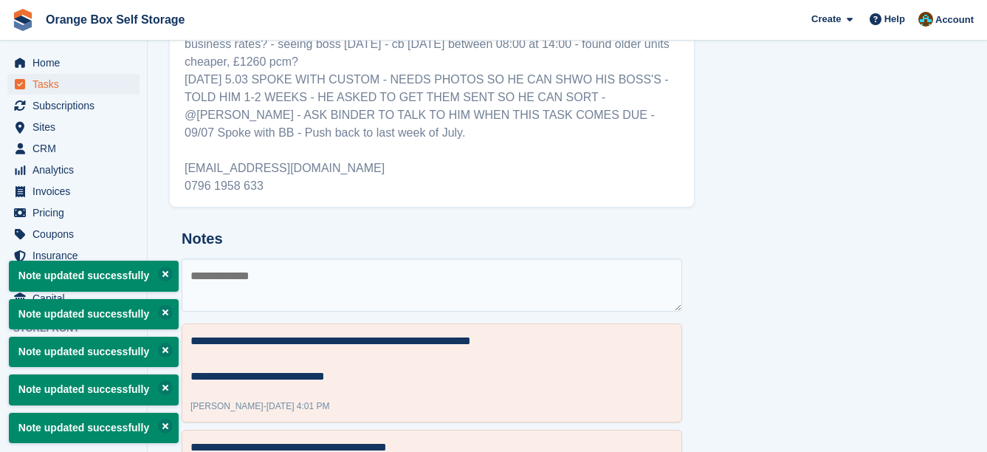
click at [742, 212] on div "Task Details Added by Mike Assigned to Binder Bhardwaj Due on 02 Oct 2025 Relat…" at bounding box center [838, 179] width 271 height 1134
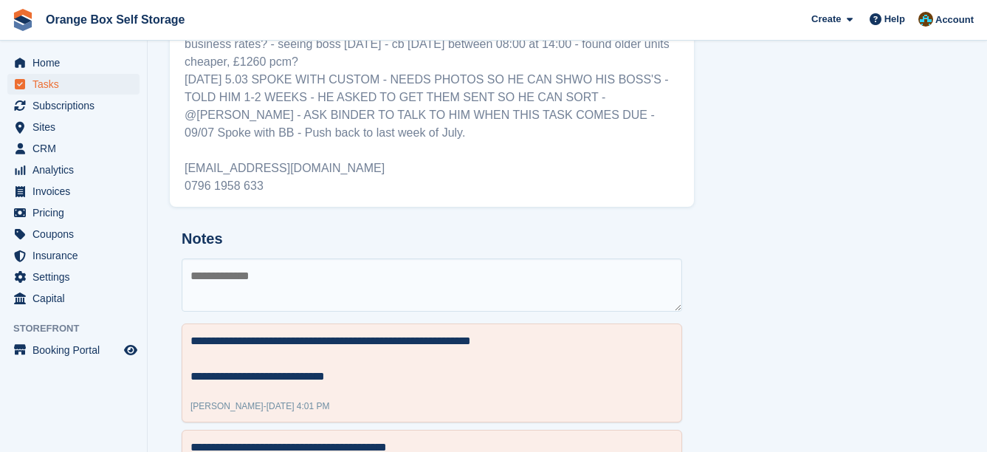
click at [621, 299] on textarea at bounding box center [432, 284] width 500 height 53
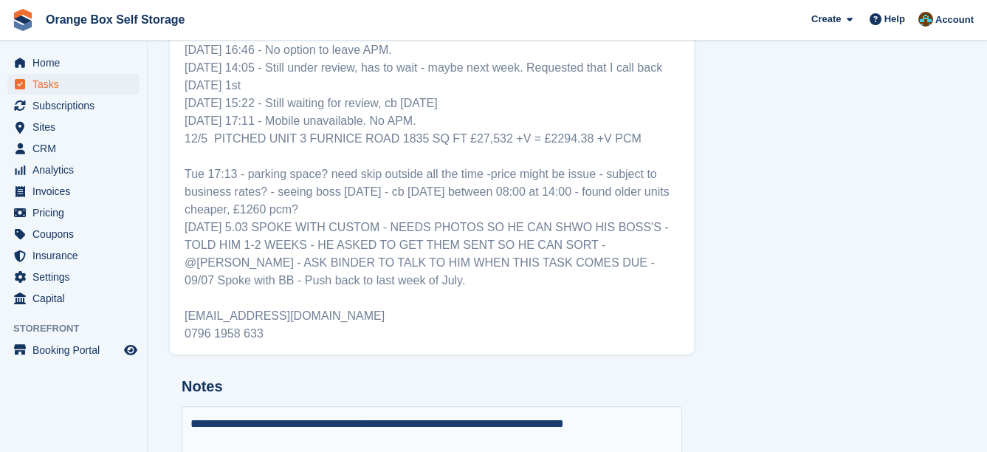
scroll to position [517, 0]
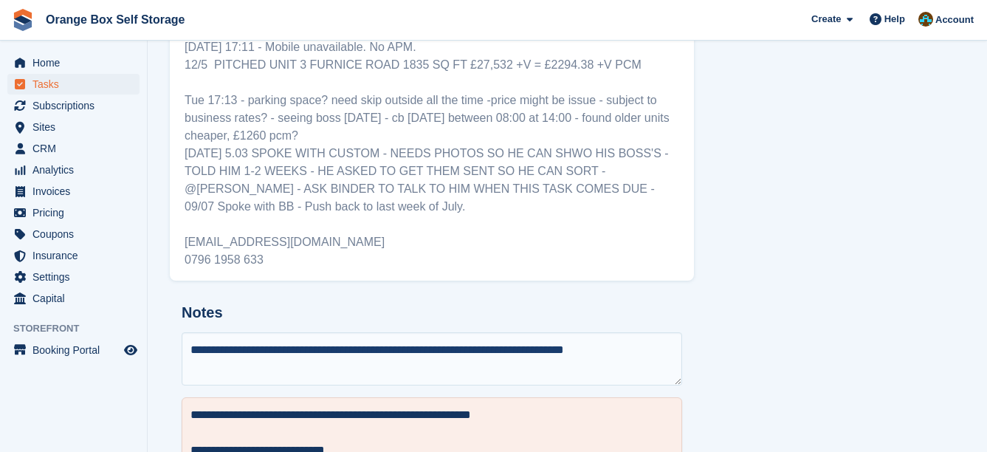
click at [209, 353] on textarea "**********" at bounding box center [432, 358] width 500 height 53
click at [197, 352] on textarea "**********" at bounding box center [432, 358] width 500 height 53
click at [569, 351] on textarea "**********" at bounding box center [432, 358] width 500 height 53
click at [634, 352] on textarea "**********" at bounding box center [432, 358] width 500 height 53
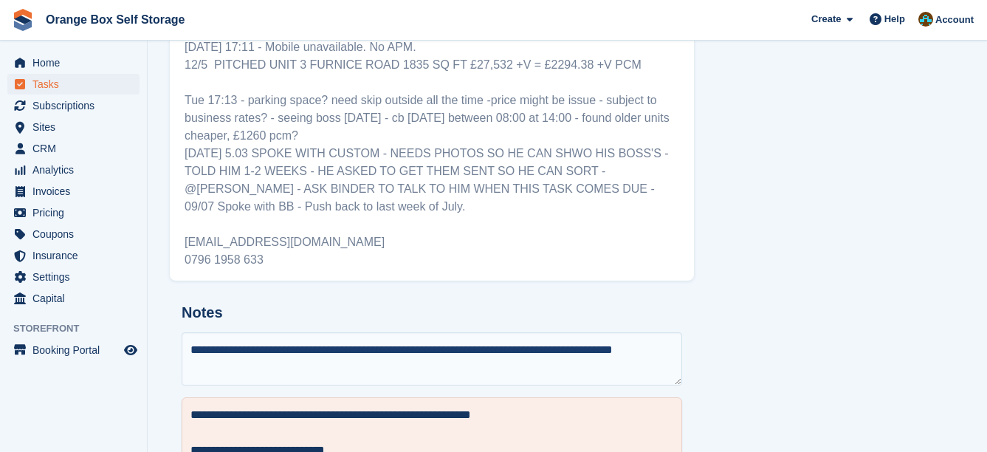
click at [604, 359] on textarea "**********" at bounding box center [432, 358] width 500 height 53
click at [199, 351] on textarea "**********" at bounding box center [432, 358] width 500 height 53
click at [410, 348] on textarea "**********" at bounding box center [432, 358] width 500 height 53
click at [551, 359] on textarea "**********" at bounding box center [432, 358] width 500 height 53
click at [553, 351] on textarea "**********" at bounding box center [432, 358] width 500 height 53
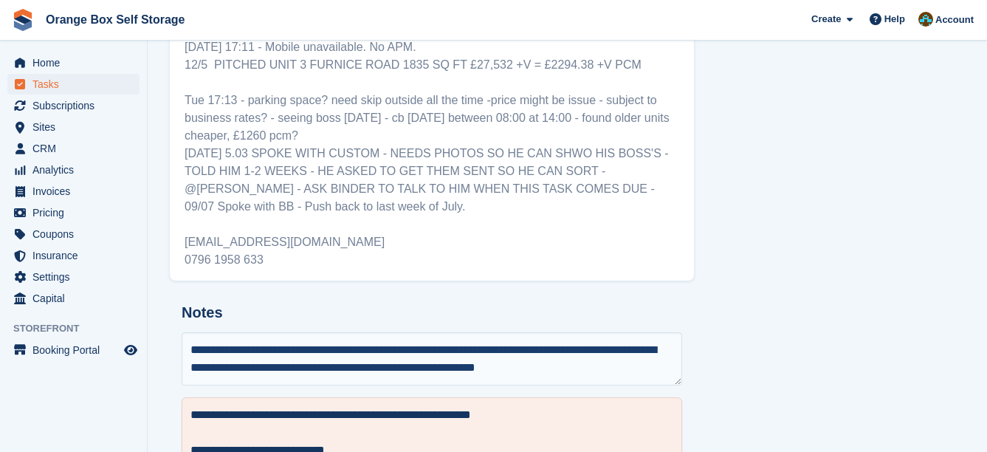
click at [376, 368] on textarea "**********" at bounding box center [432, 358] width 500 height 53
click at [618, 367] on textarea "**********" at bounding box center [432, 358] width 500 height 53
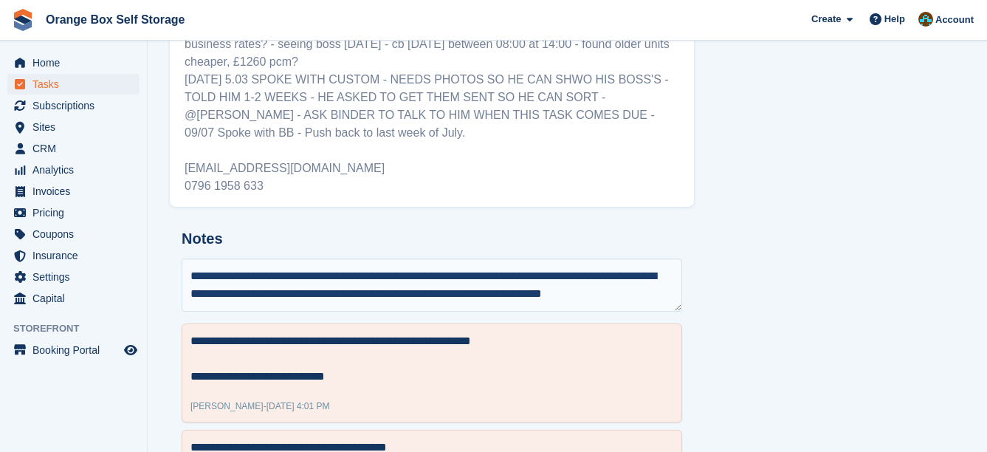
scroll to position [8, 0]
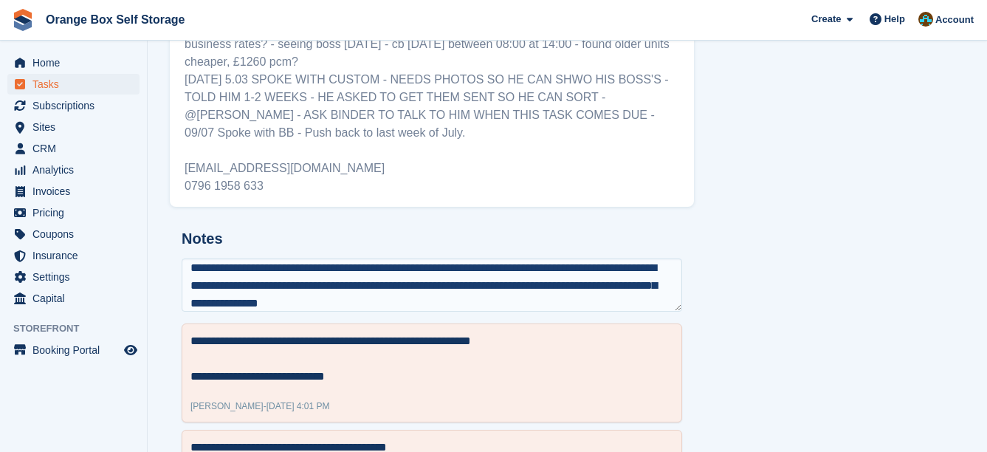
type textarea "**********"
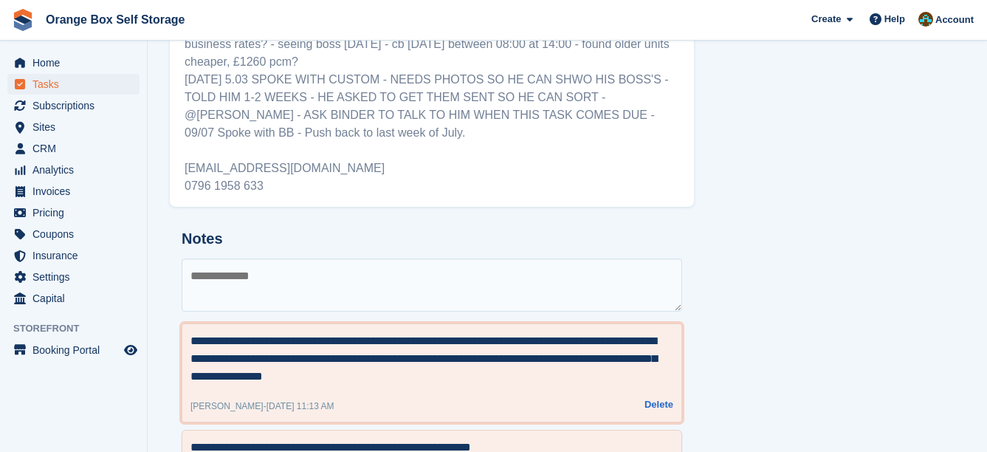
click at [528, 366] on textarea "**********" at bounding box center [431, 358] width 483 height 53
click at [535, 377] on textarea "**********" at bounding box center [431, 358] width 483 height 53
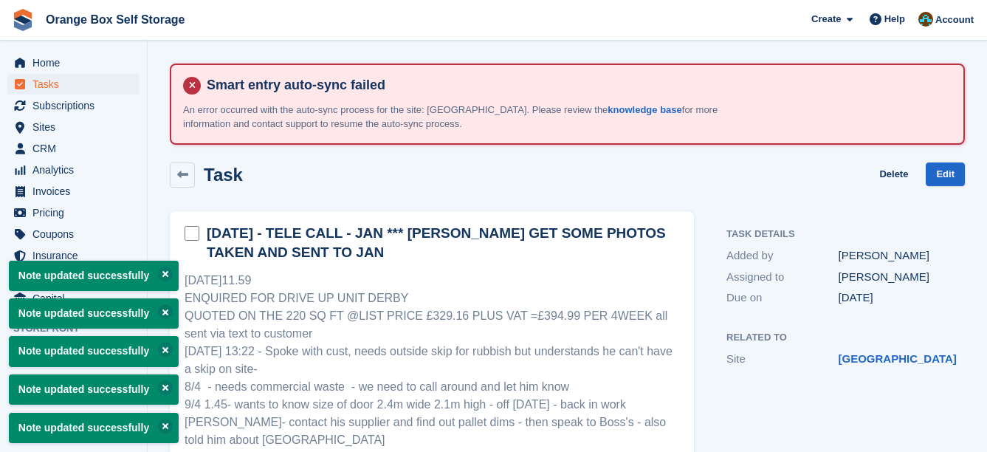
type textarea "**********"
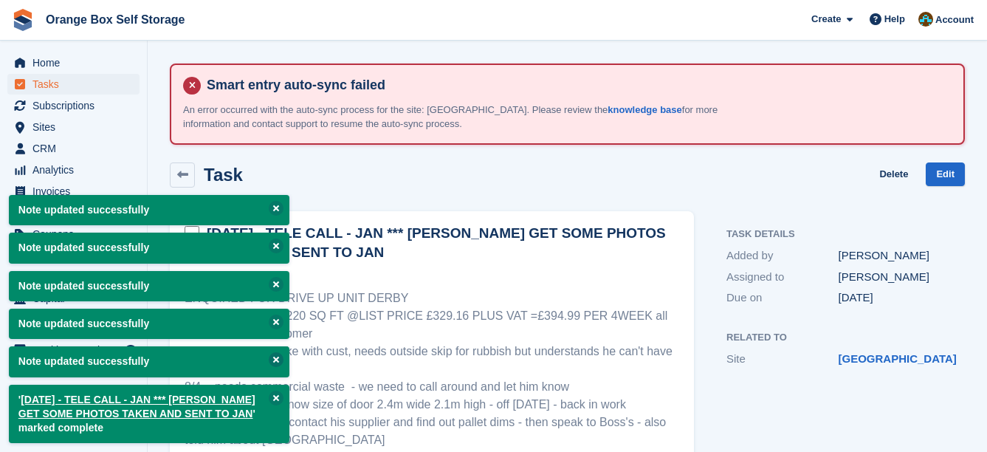
click at [273, 361] on button at bounding box center [276, 359] width 15 height 15
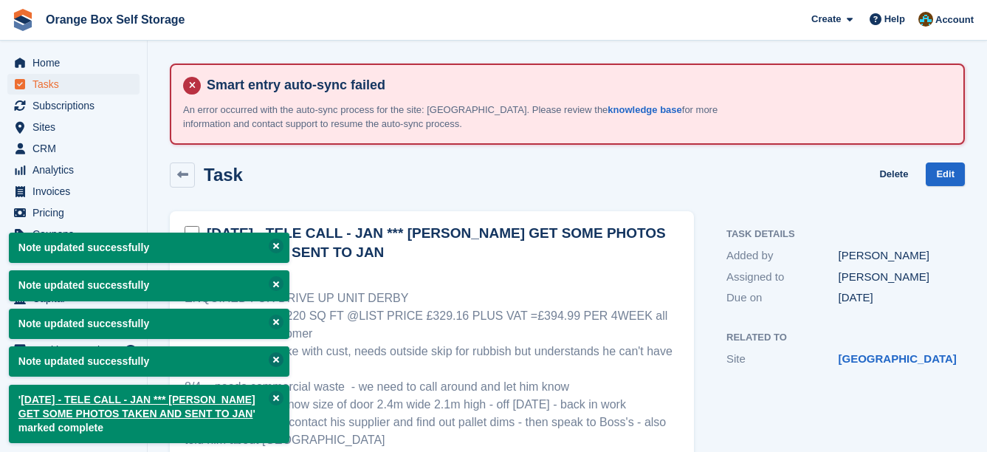
click at [273, 361] on button at bounding box center [276, 359] width 15 height 15
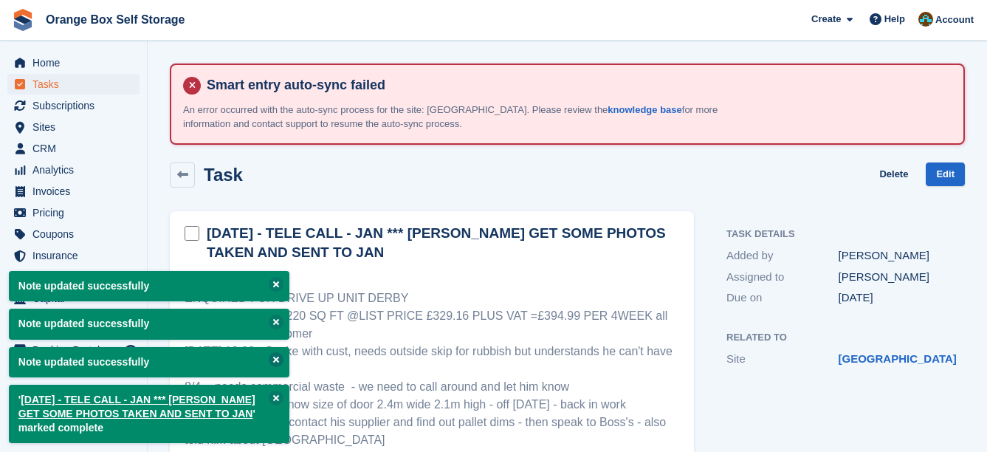
click at [273, 361] on button at bounding box center [276, 359] width 15 height 15
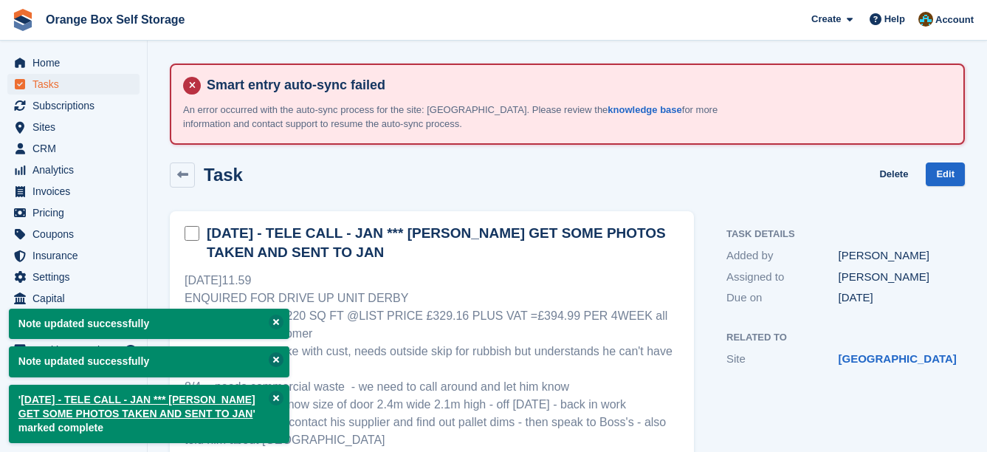
click at [273, 360] on button at bounding box center [276, 359] width 15 height 15
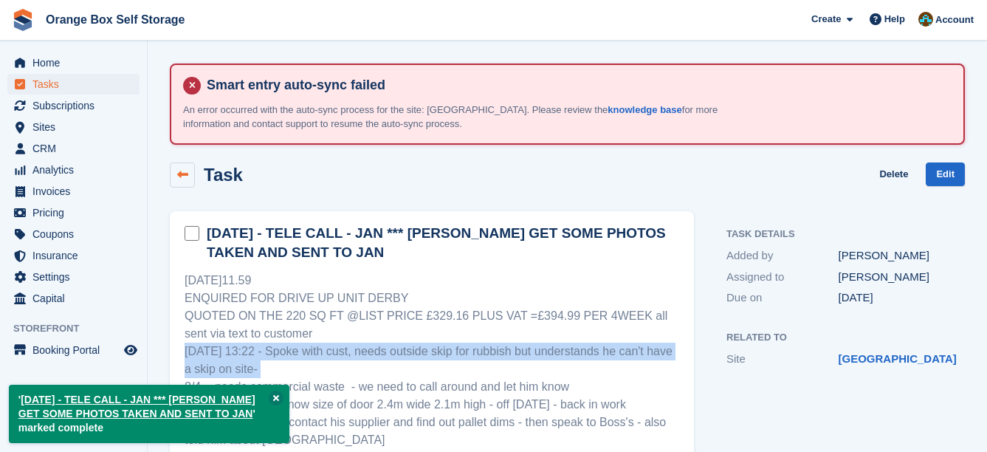
drag, startPoint x: 273, startPoint y: 360, endPoint x: 187, endPoint y: 182, distance: 198.4
click at [187, 182] on link at bounding box center [182, 174] width 25 height 25
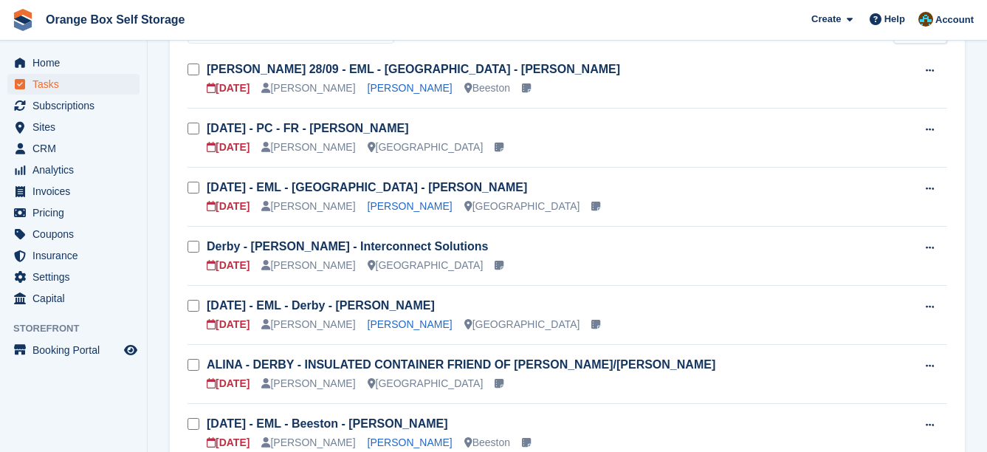
scroll to position [148, 0]
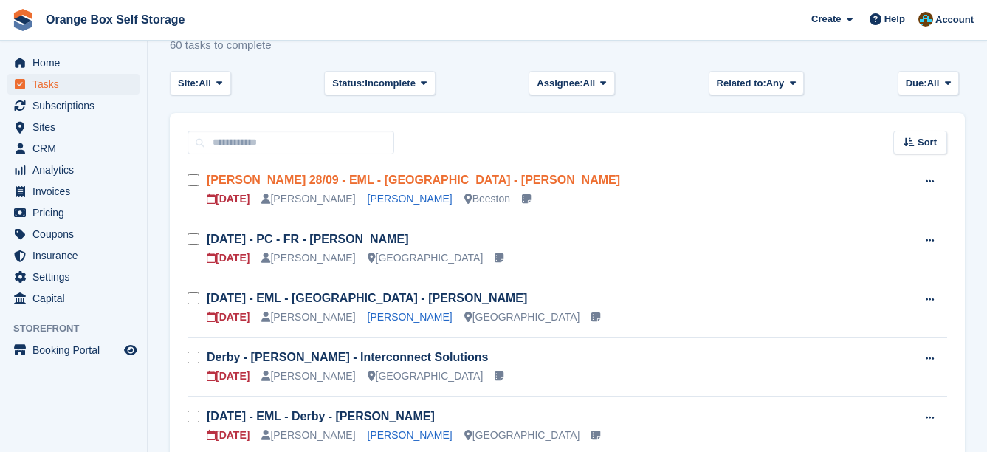
click at [418, 176] on link "Sund 28/09 - EML - Beeston - Michelle Close" at bounding box center [413, 179] width 413 height 13
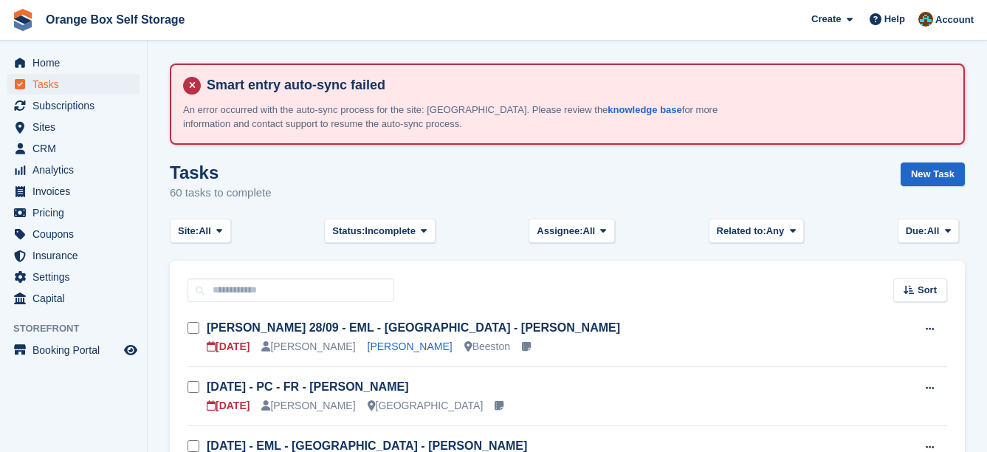
scroll to position [148, 0]
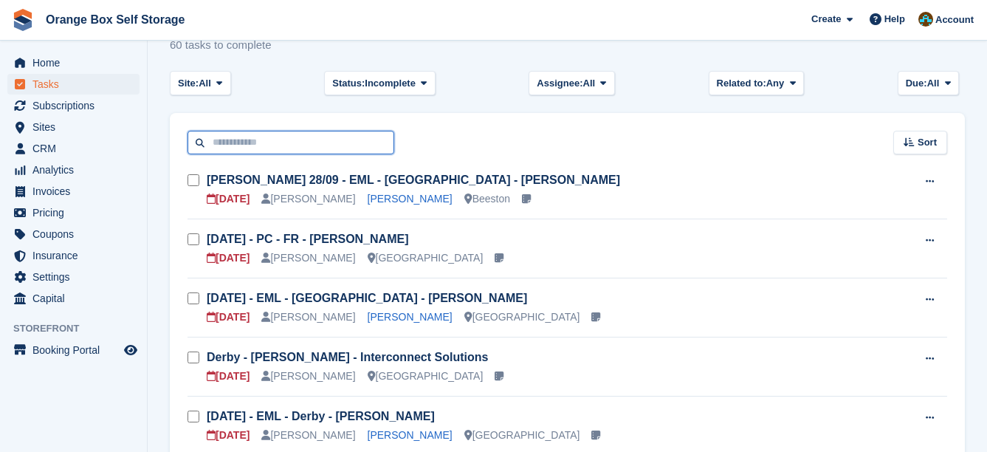
click at [302, 142] on input "text" at bounding box center [290, 143] width 207 height 24
type input "***"
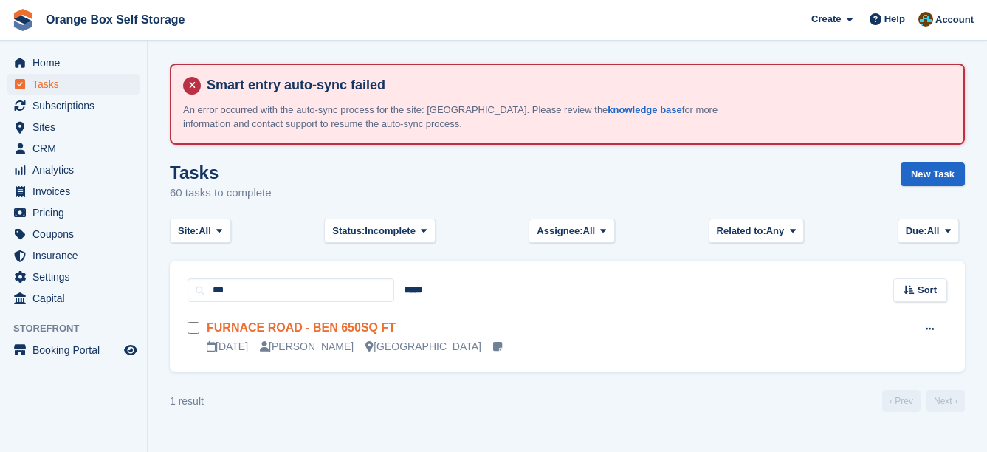
click at [359, 333] on link "FURNACE ROAD - BEN 650SQ FT" at bounding box center [301, 327] width 189 height 13
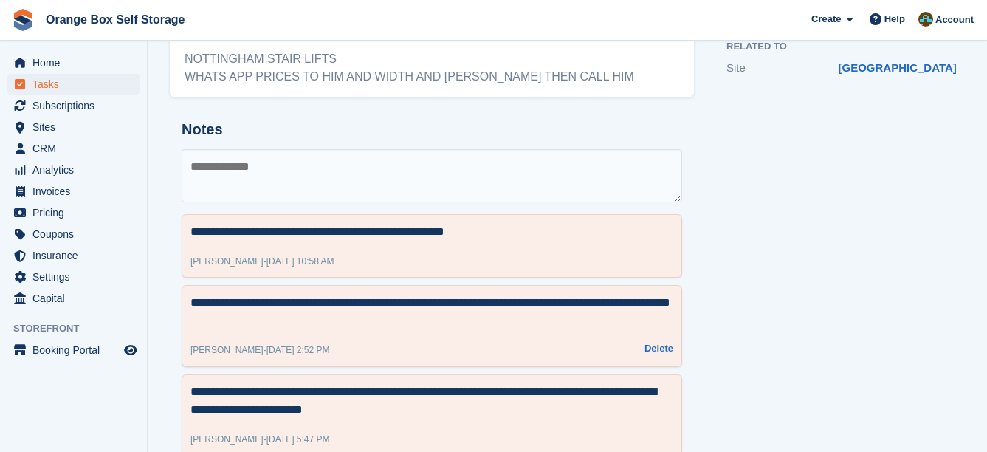
scroll to position [369, 0]
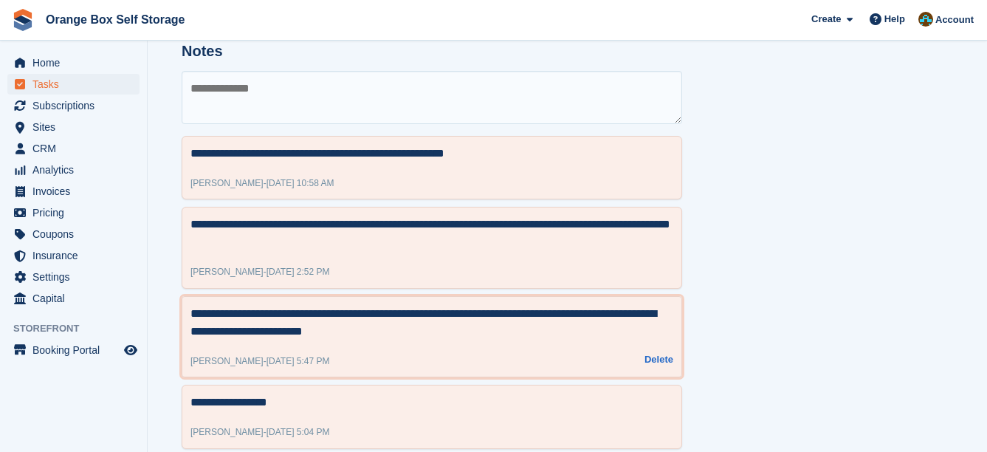
drag, startPoint x: 489, startPoint y: 336, endPoint x: 484, endPoint y: 321, distance: 15.6
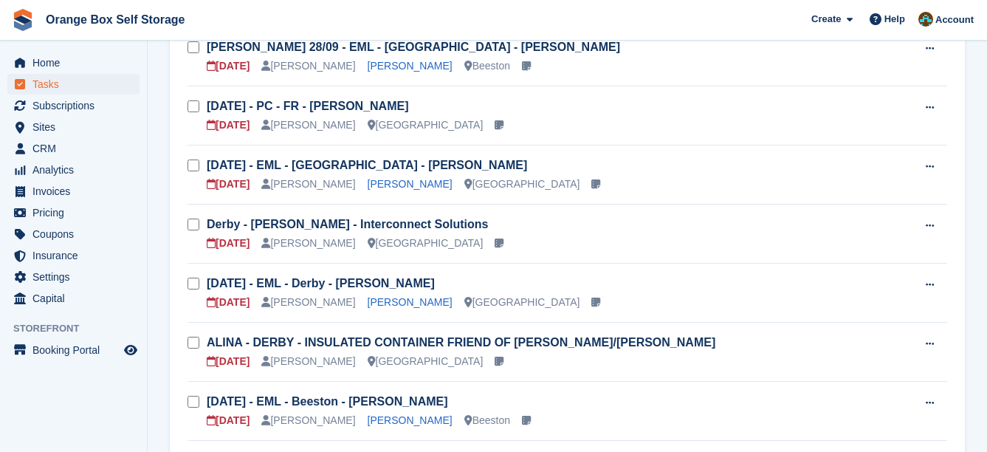
scroll to position [369, 0]
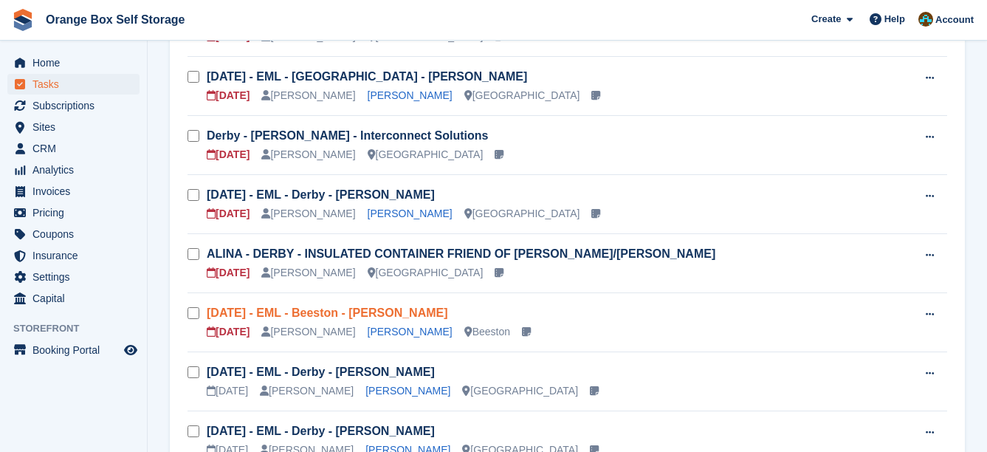
click at [418, 310] on link "Sun 28/09 - EML - Beeston - Michelle Jefferies" at bounding box center [327, 312] width 241 height 13
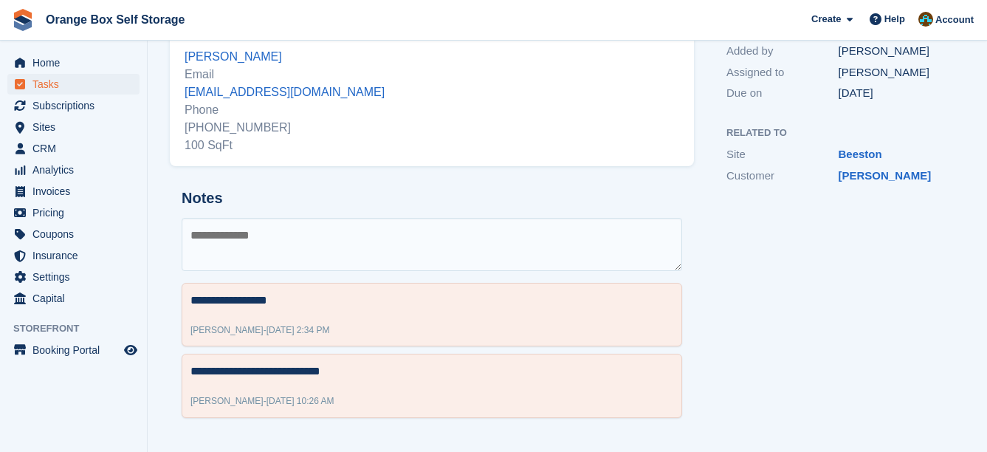
scroll to position [57, 0]
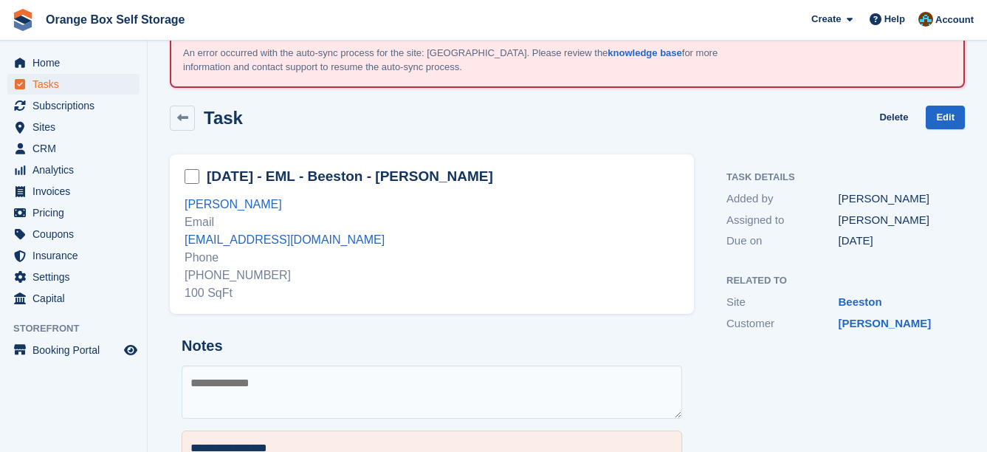
click at [246, 273] on div "+447446692823 100 SqFt" at bounding box center [432, 283] width 494 height 35
copy div "447446692823"
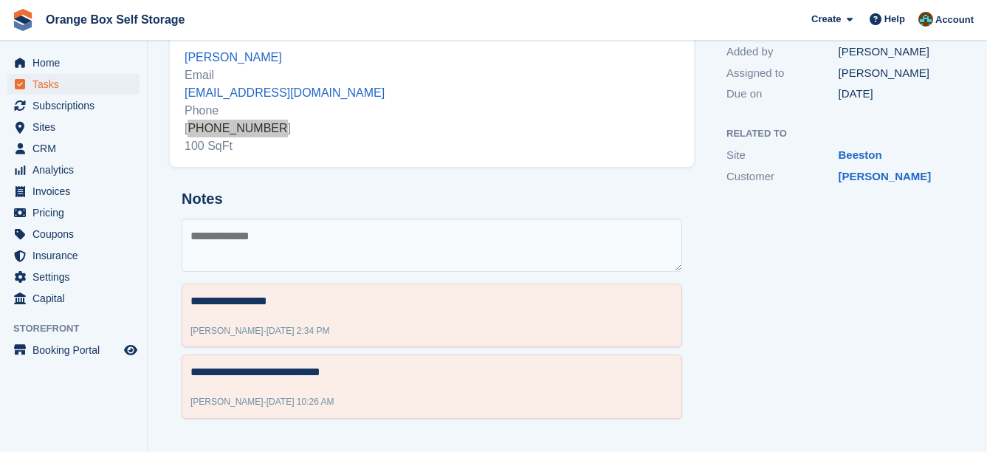
scroll to position [204, 0]
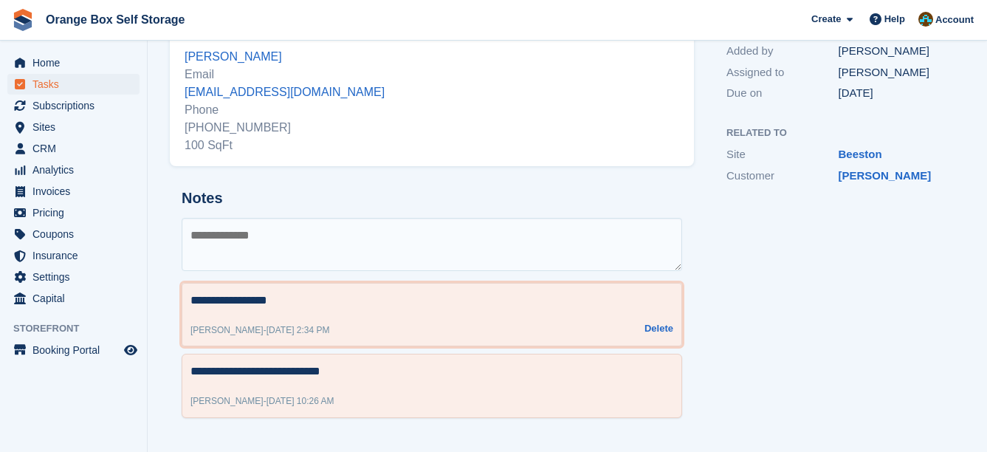
click at [455, 300] on textarea "**********" at bounding box center [431, 301] width 483 height 18
drag, startPoint x: 331, startPoint y: 303, endPoint x: 228, endPoint y: 306, distance: 102.7
click at [228, 306] on textarea "**********" at bounding box center [431, 301] width 483 height 18
type textarea "*****"
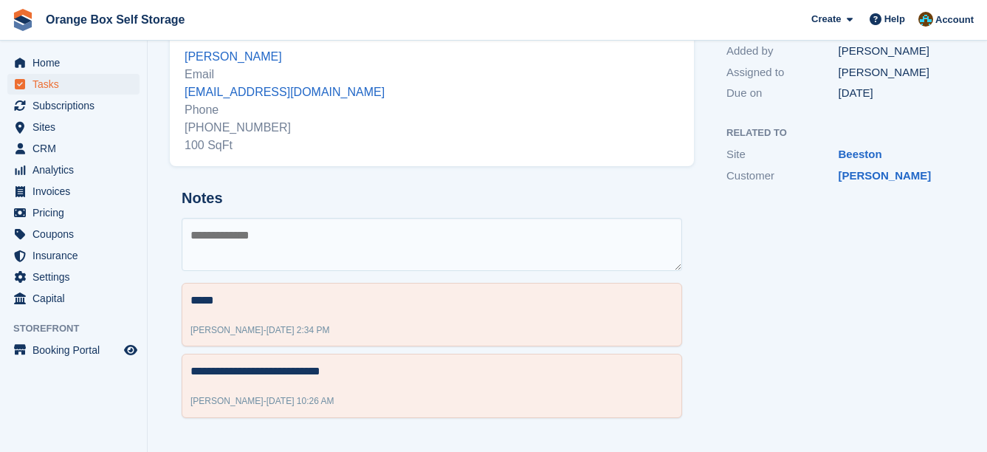
click at [246, 248] on textarea at bounding box center [432, 244] width 500 height 53
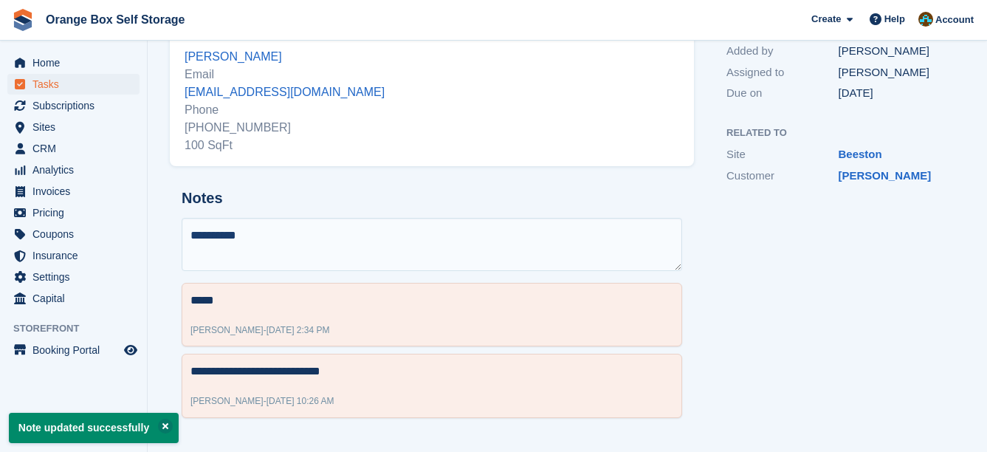
type textarea "**********"
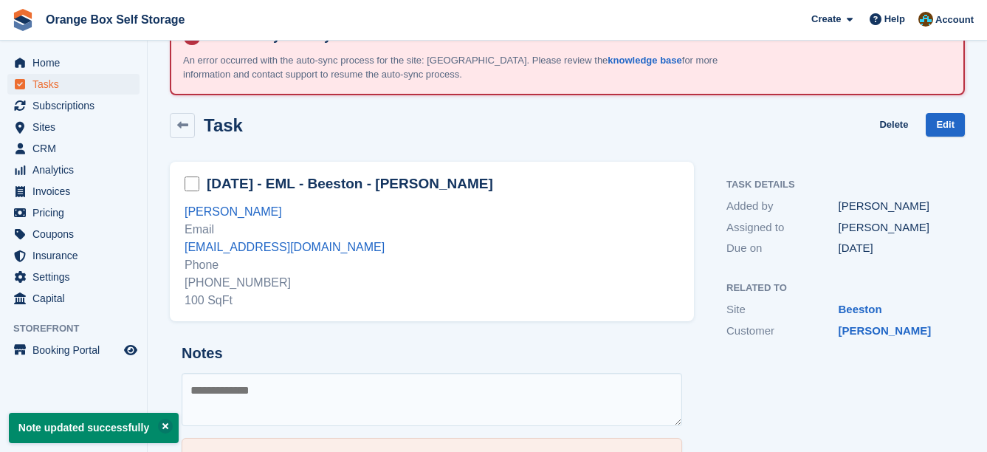
scroll to position [0, 0]
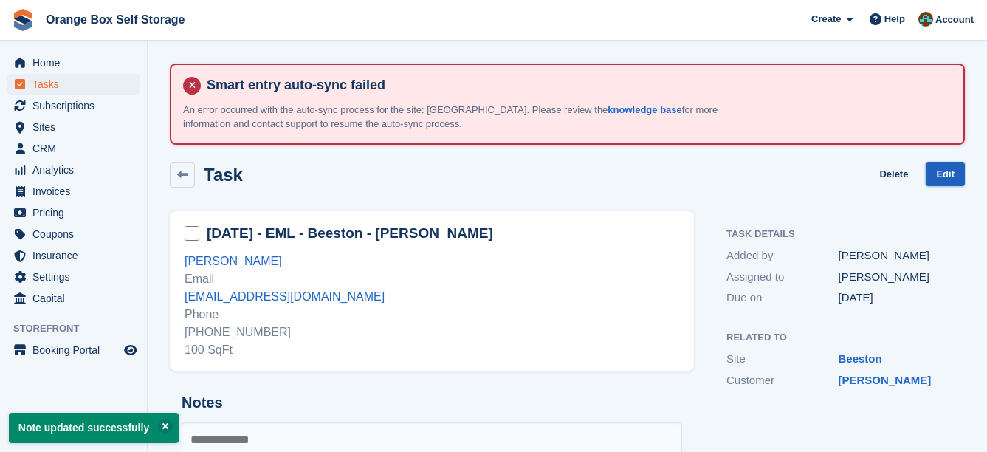
click at [934, 170] on link "Edit" at bounding box center [944, 174] width 39 height 24
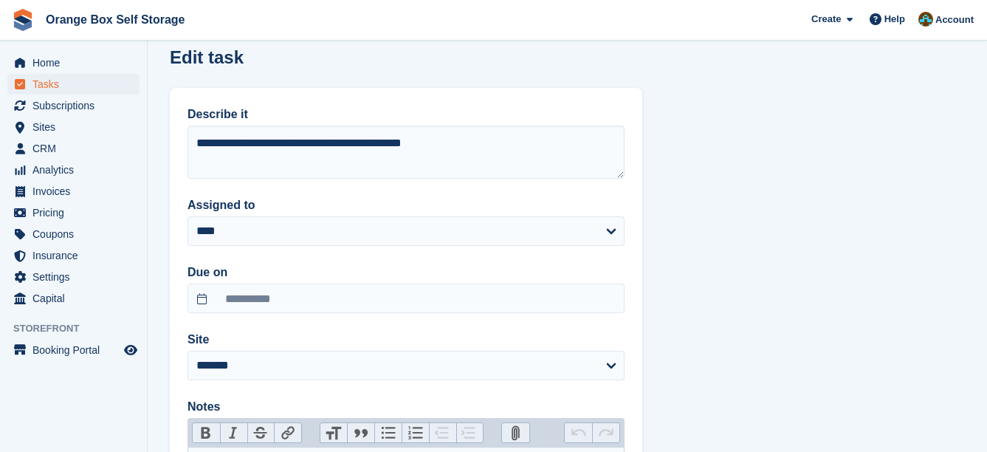
scroll to position [221, 0]
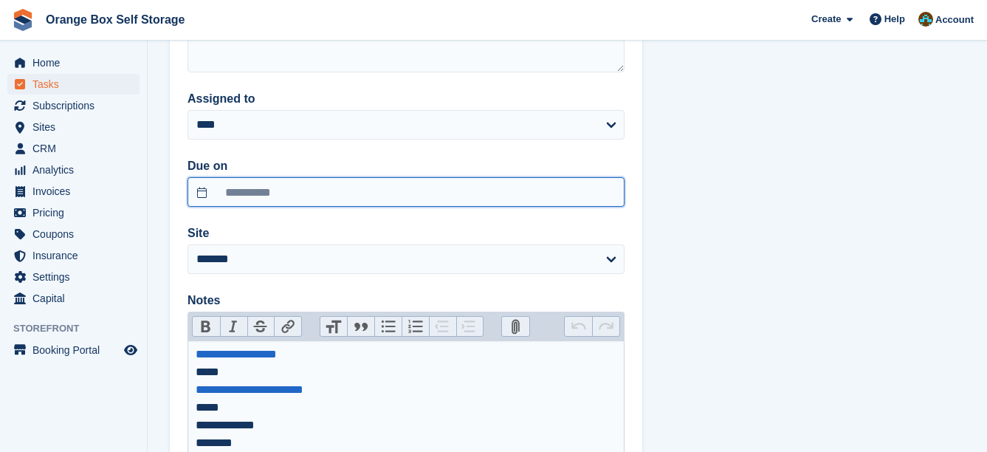
click at [299, 179] on input "**********" at bounding box center [405, 192] width 437 height 30
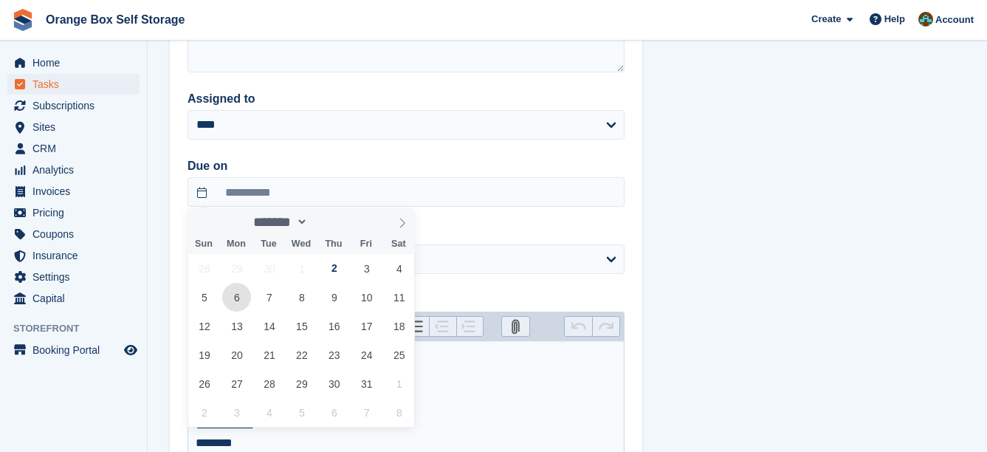
click at [249, 292] on span "6" at bounding box center [236, 297] width 29 height 29
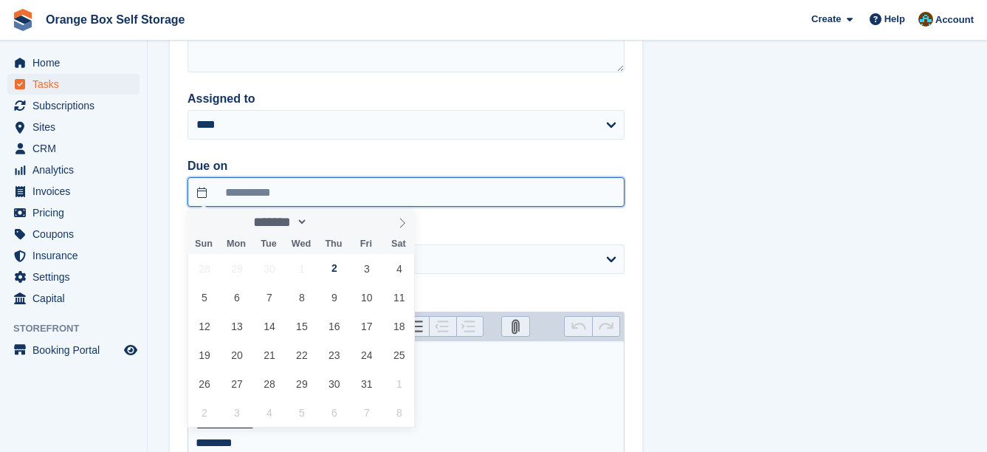
type input "**********"
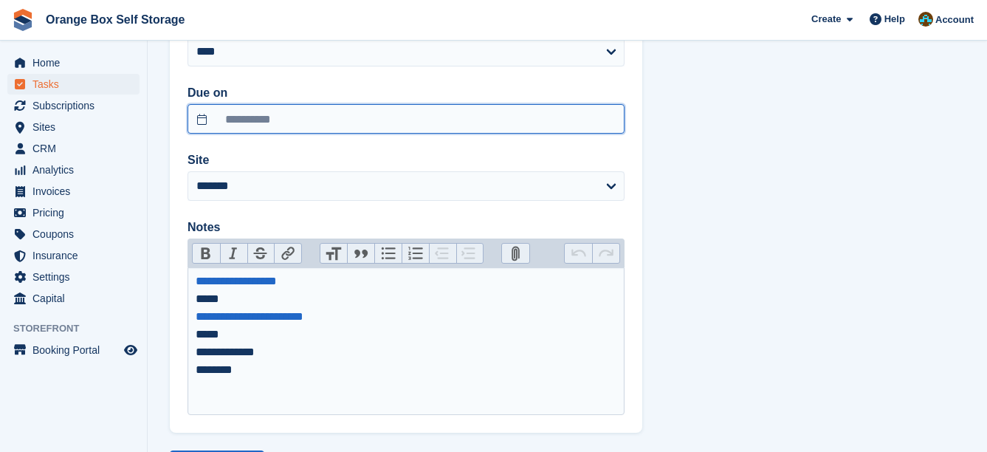
scroll to position [362, 0]
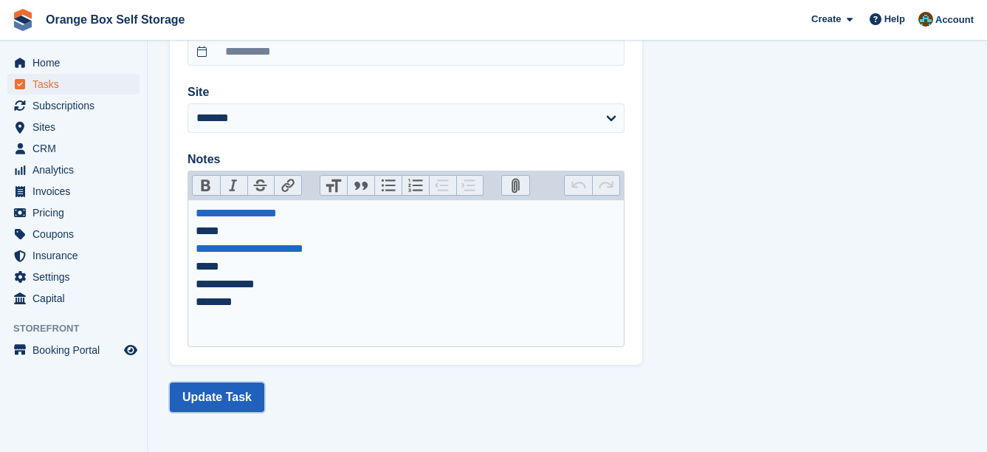
click at [223, 389] on button "Update Task" at bounding box center [217, 397] width 94 height 30
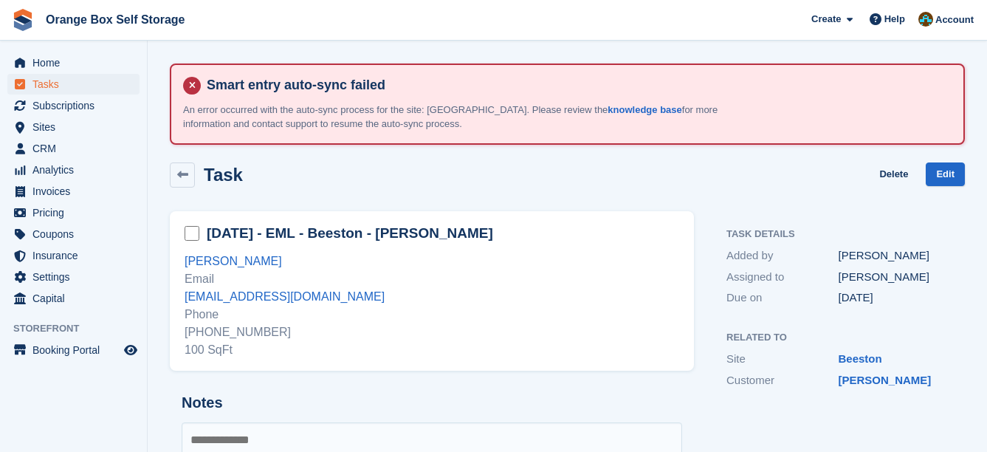
click at [770, 189] on div "Task Delete Edit" at bounding box center [567, 178] width 813 height 49
click at [190, 176] on link at bounding box center [182, 174] width 25 height 25
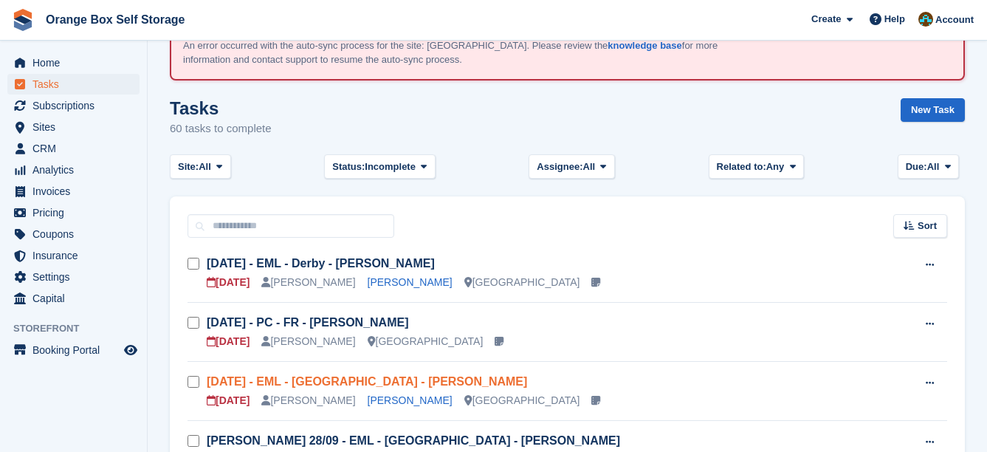
scroll to position [148, 0]
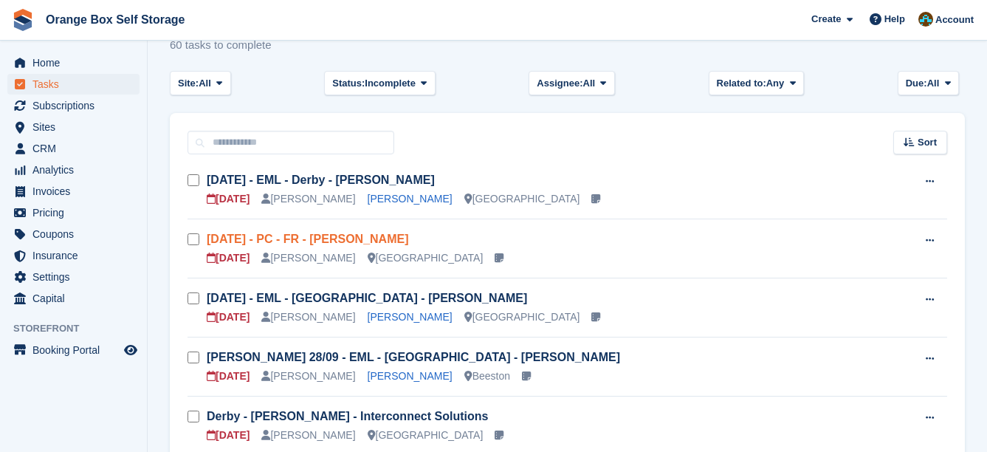
click at [358, 240] on link "Wed 01/10 - PC - FR - Anthony" at bounding box center [307, 238] width 201 height 13
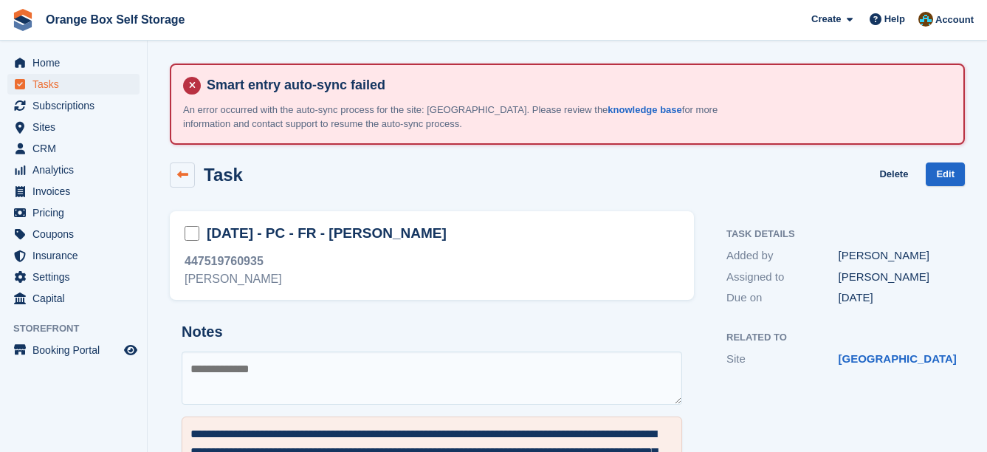
click at [188, 165] on link at bounding box center [182, 174] width 25 height 25
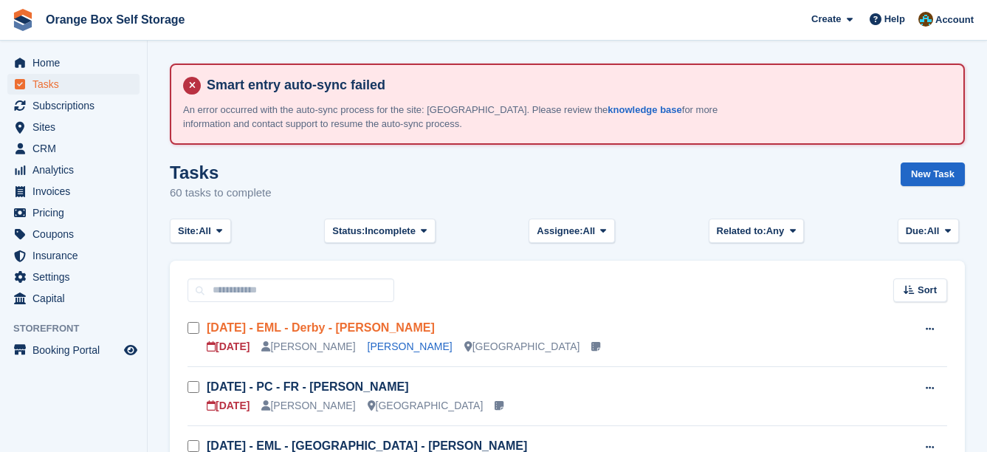
click at [394, 321] on link "Sun 28/09 - EML - Derby - Lisa Gregson" at bounding box center [321, 327] width 228 height 13
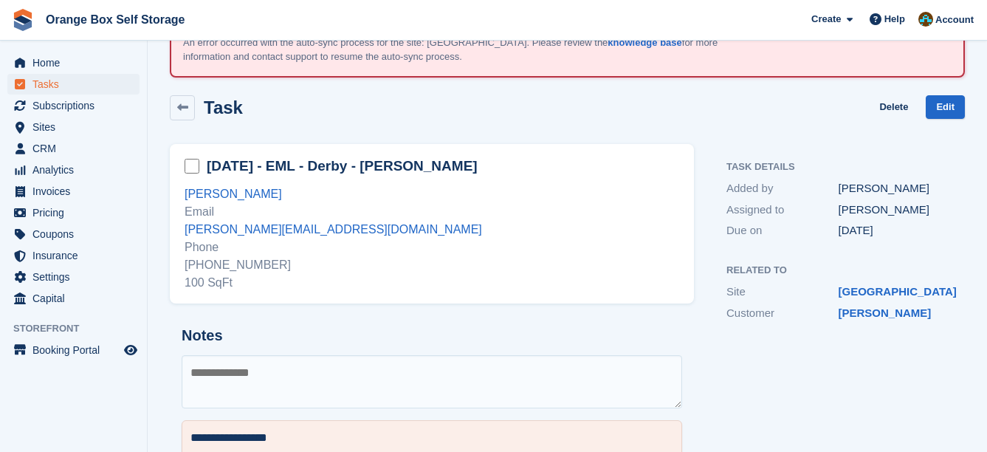
scroll to position [57, 0]
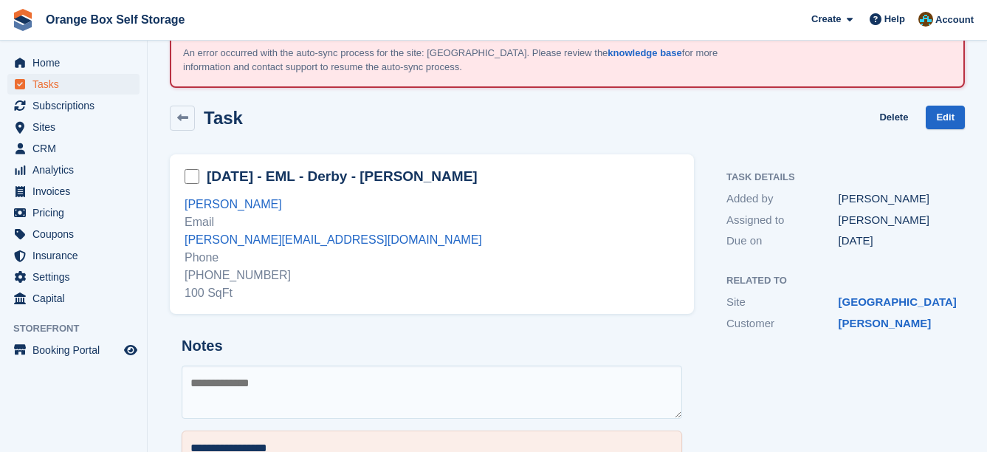
click at [255, 277] on div "+447973817578 100 SqFt" at bounding box center [432, 283] width 494 height 35
click at [271, 297] on div "+447973817578 100 SqFt" at bounding box center [432, 283] width 494 height 35
click at [251, 279] on div "+447973817578 100 SqFt" at bounding box center [432, 283] width 494 height 35
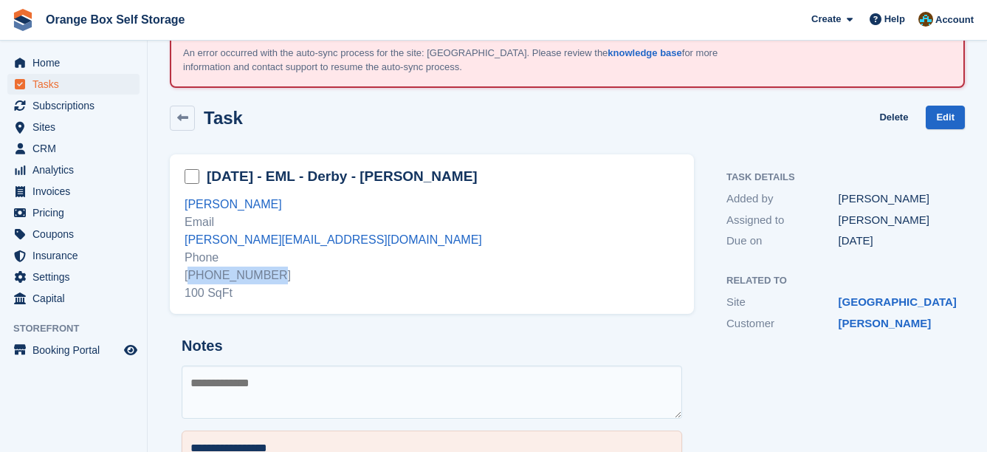
copy div "447973817578"
click at [72, 142] on span "CRM" at bounding box center [76, 148] width 89 height 21
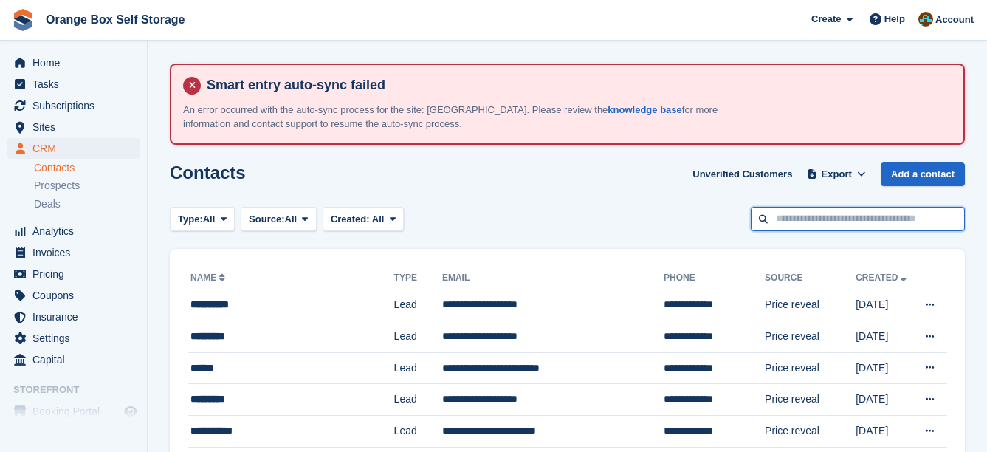
click at [906, 216] on input "text" at bounding box center [858, 219] width 214 height 24
type input "*********"
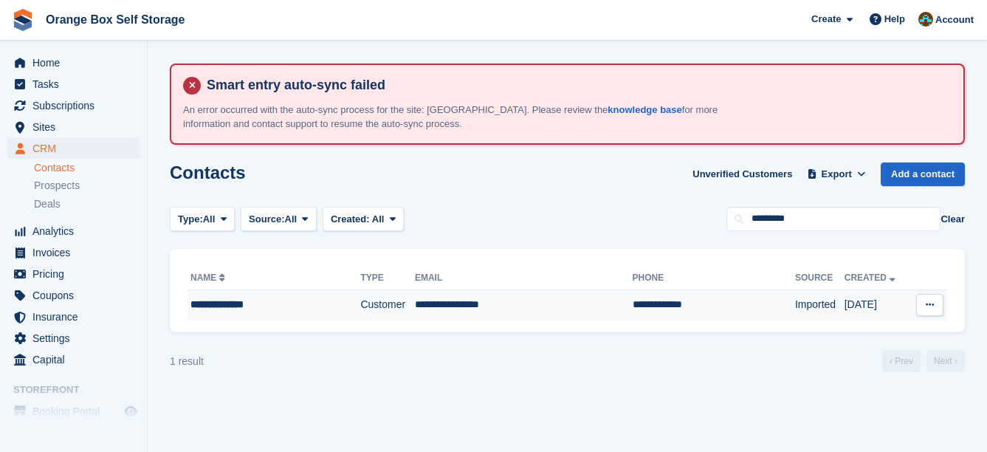
click at [445, 309] on td "**********" at bounding box center [524, 304] width 218 height 31
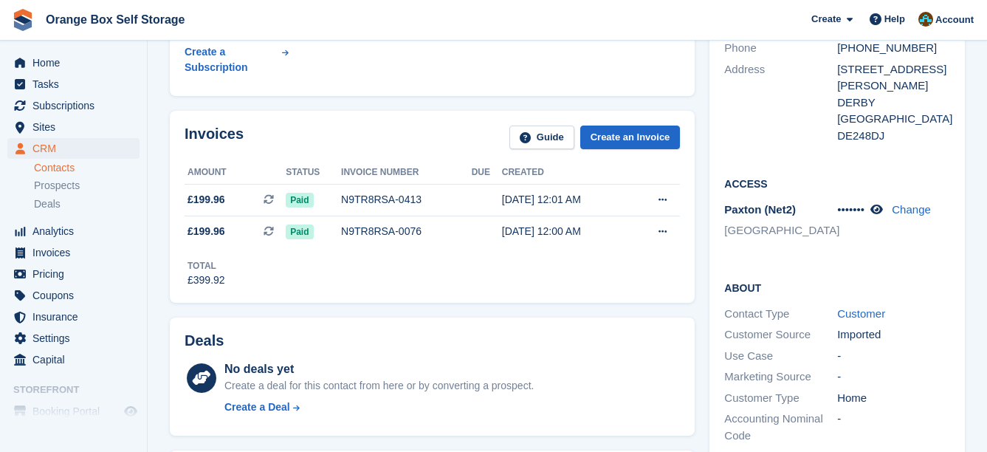
scroll to position [106, 0]
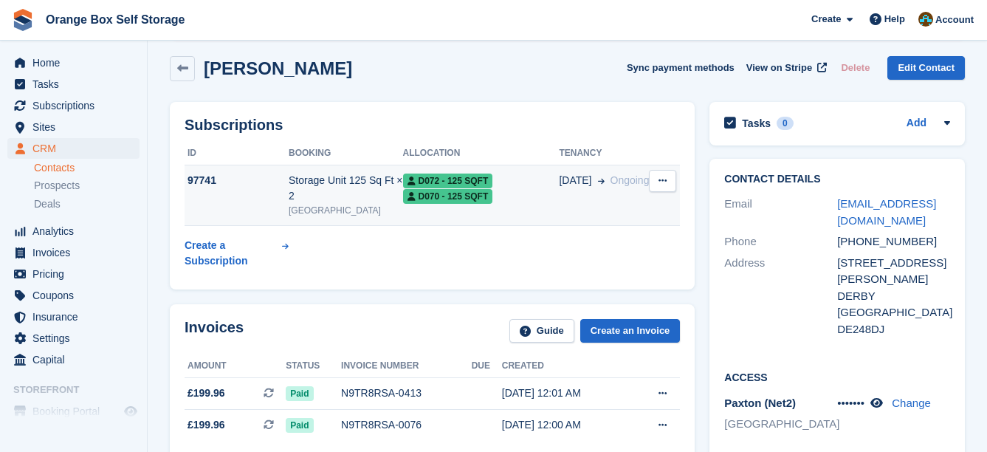
click at [506, 212] on td "D072 - 125 SQFT D070 - 125 SQFT" at bounding box center [481, 195] width 156 height 61
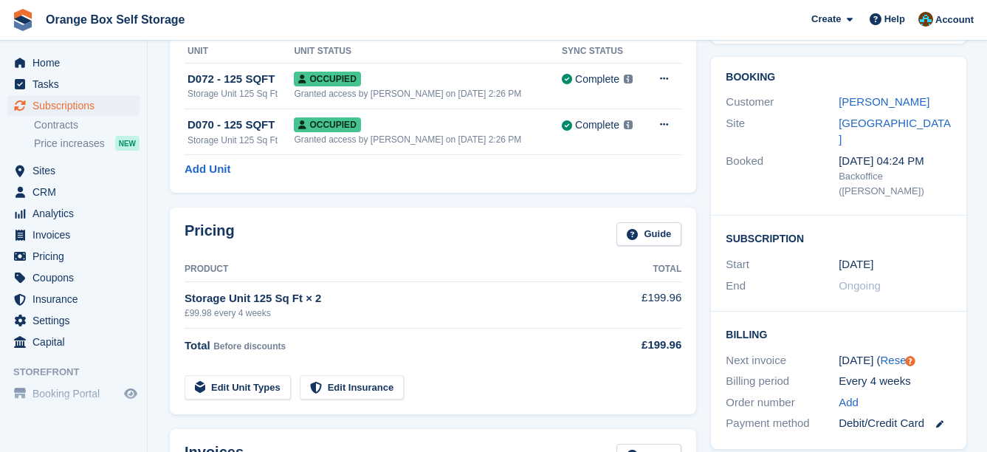
scroll to position [221, 0]
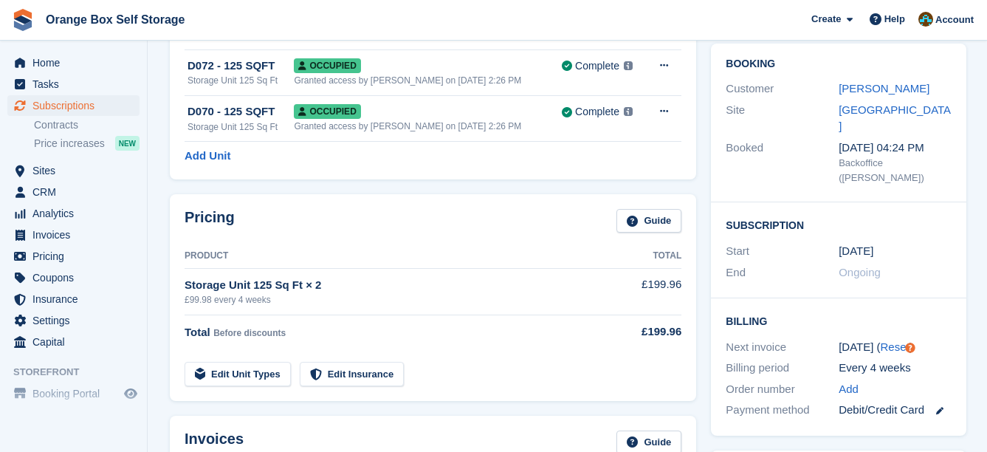
click at [318, 223] on div "Pricing Guide" at bounding box center [433, 225] width 497 height 33
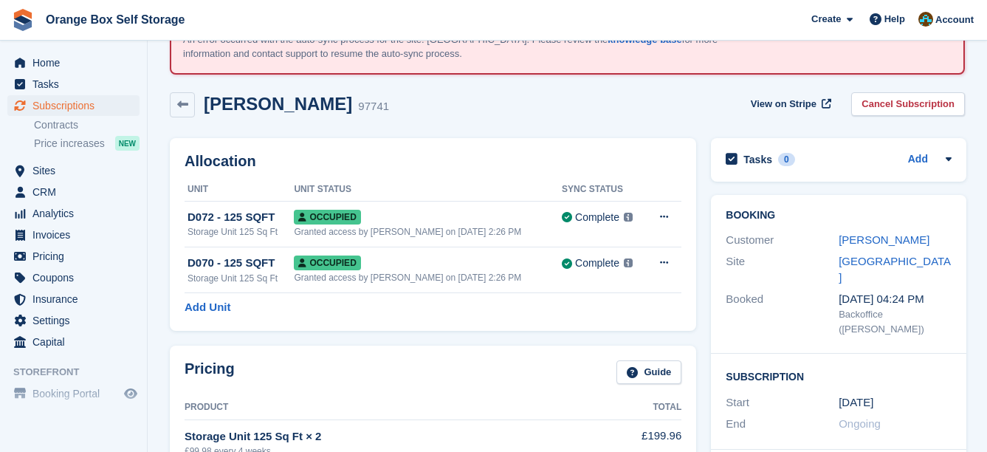
scroll to position [0, 0]
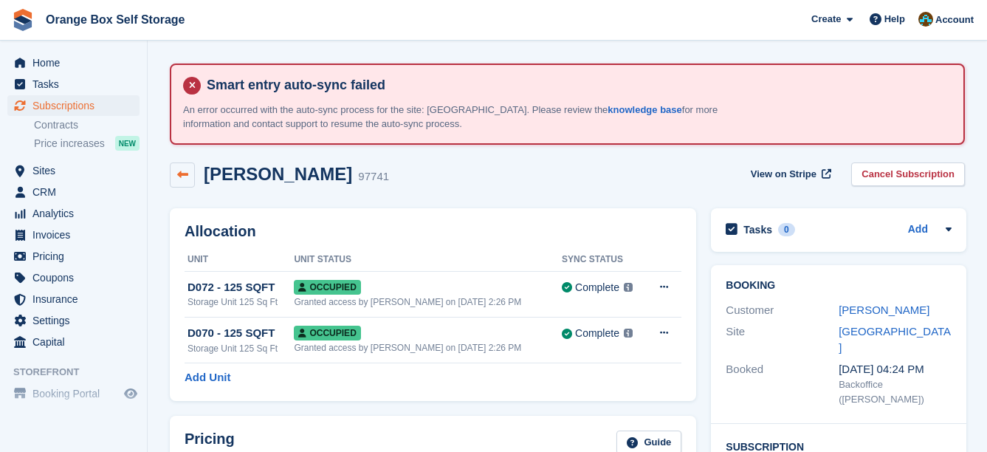
click at [180, 173] on icon at bounding box center [182, 174] width 11 height 11
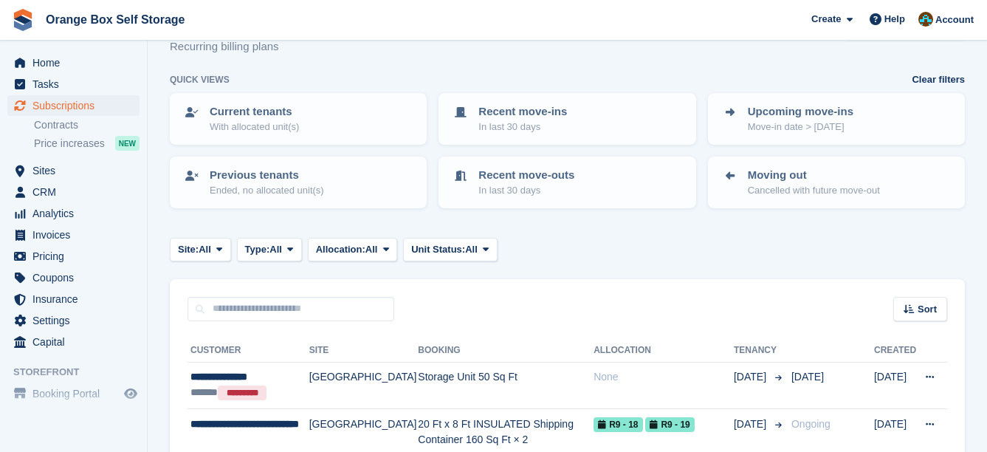
scroll to position [148, 0]
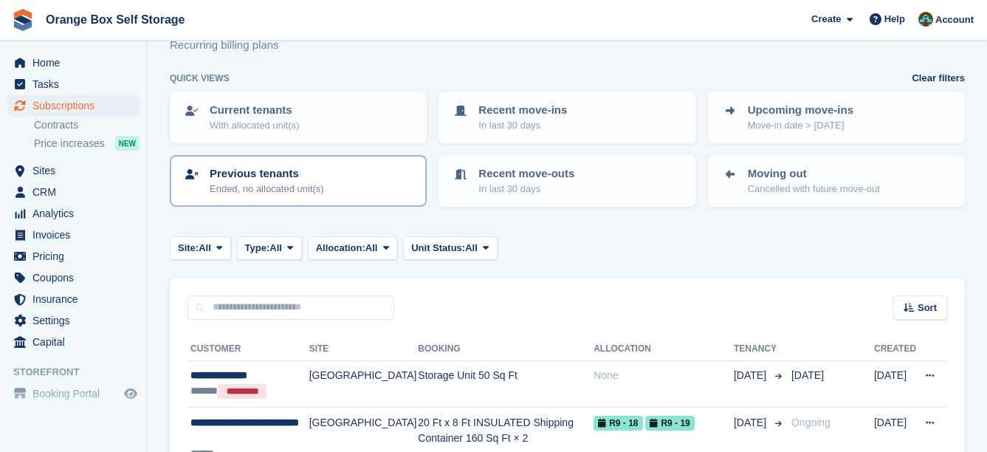
click at [348, 180] on div "Previous tenants Ended, no allocated unit(s)" at bounding box center [298, 180] width 230 height 31
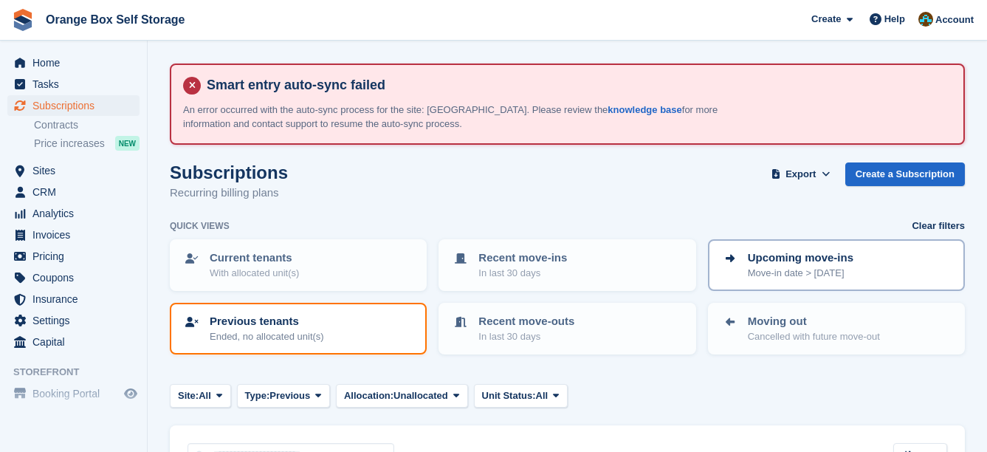
click at [807, 261] on p "Upcoming move-ins" at bounding box center [801, 257] width 106 height 17
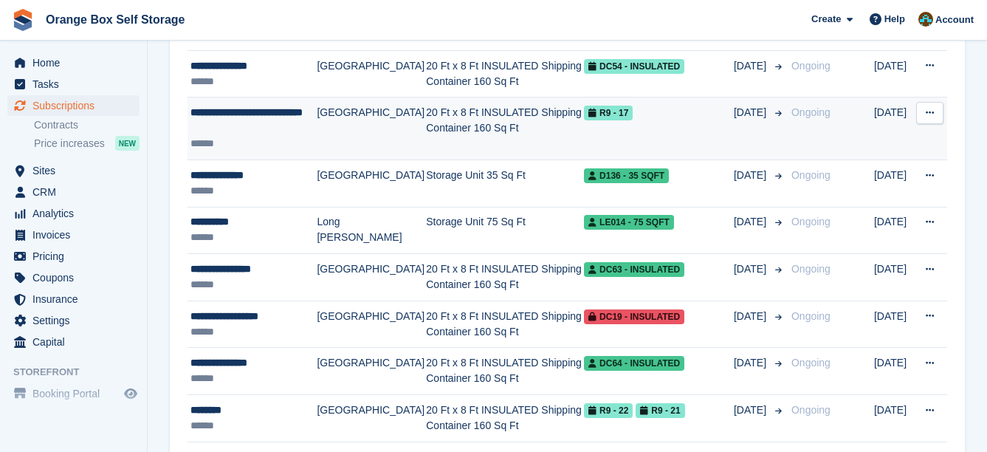
scroll to position [590, 0]
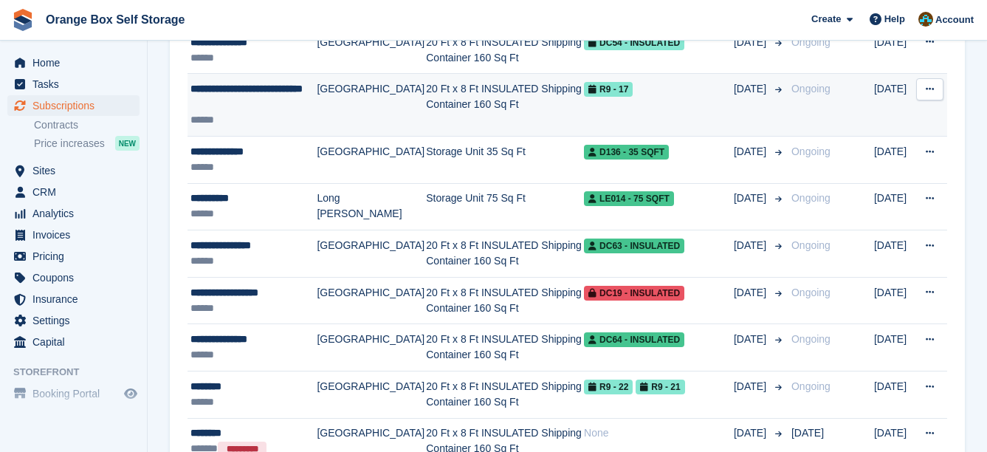
click at [484, 106] on td "20 Ft x 8 Ft INSULATED Shipping Container 160 Sq Ft" at bounding box center [505, 105] width 158 height 63
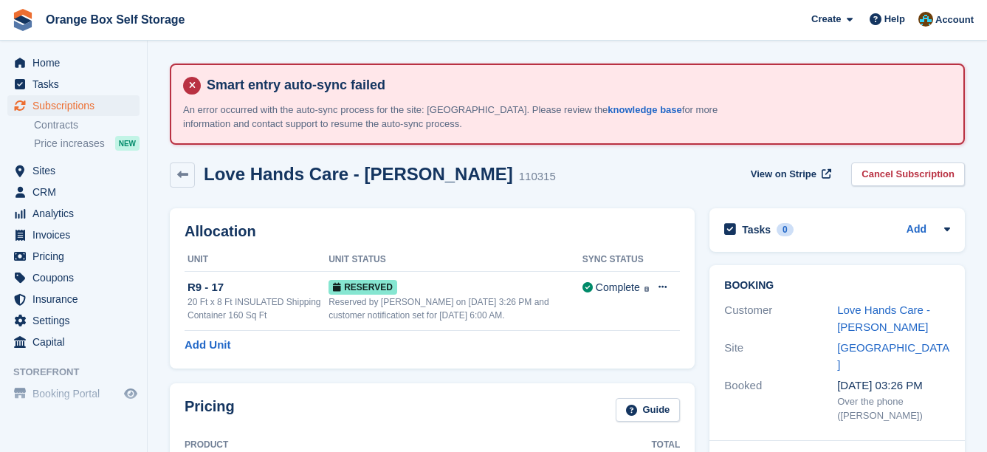
scroll to position [148, 0]
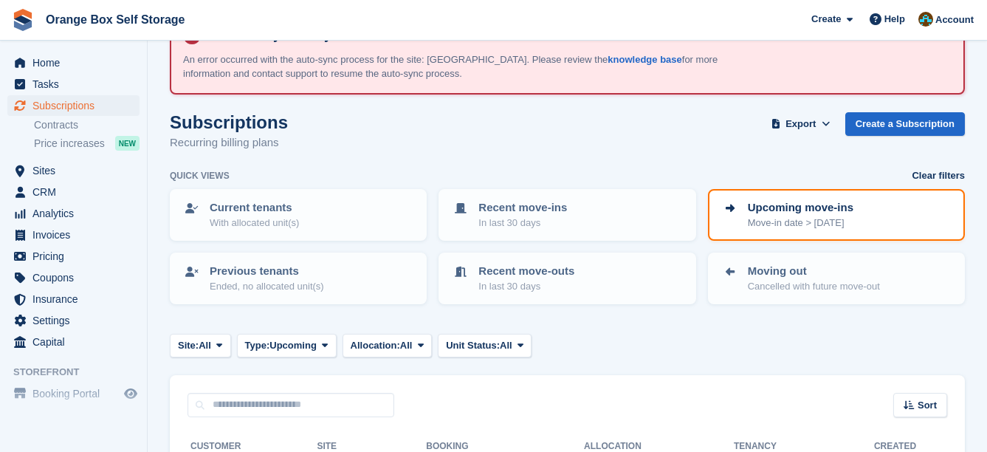
scroll to position [74, 0]
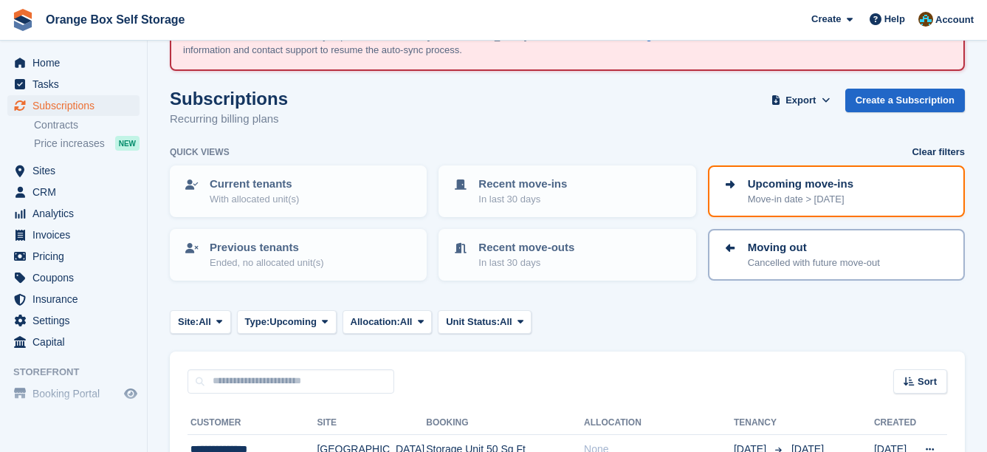
click at [778, 266] on p "Cancelled with future move-out" at bounding box center [814, 262] width 132 height 15
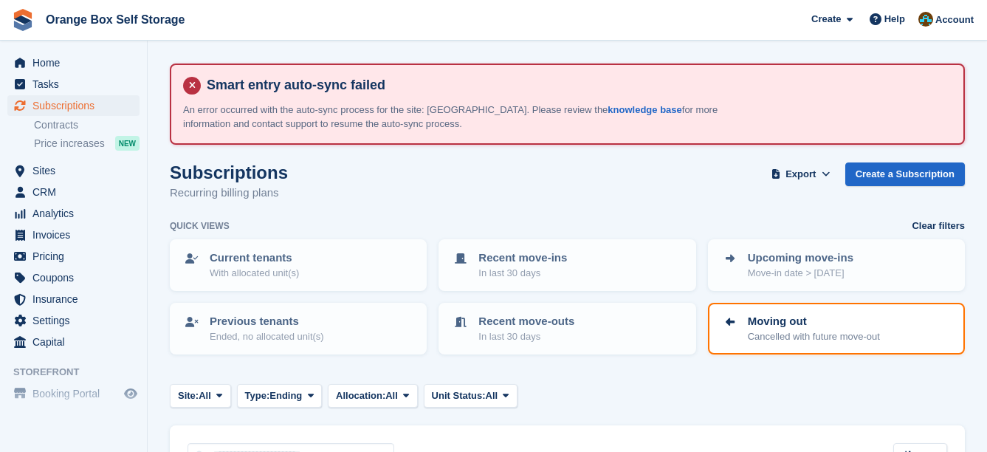
click at [430, 177] on div "Subscriptions Recurring billing plans Export Export Subscriptions Export a CSV …" at bounding box center [567, 190] width 795 height 57
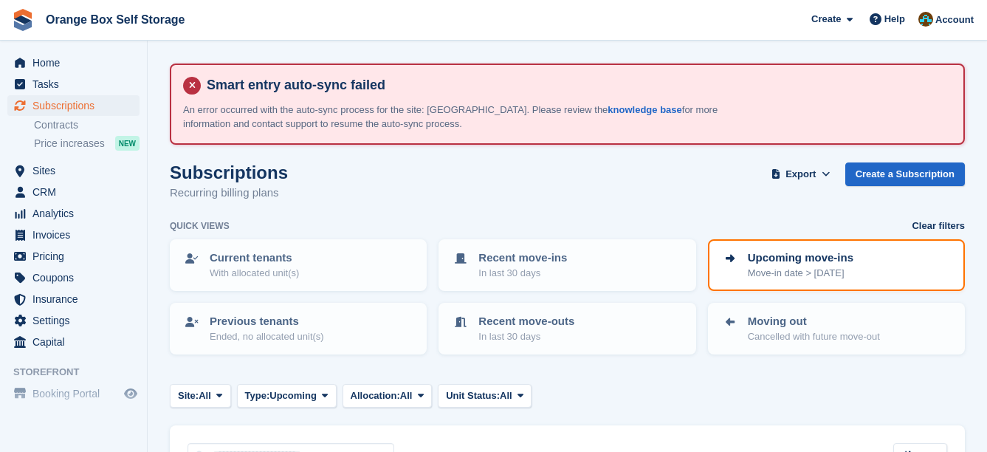
click at [943, 229] on link "Clear filters" at bounding box center [937, 225] width 53 height 15
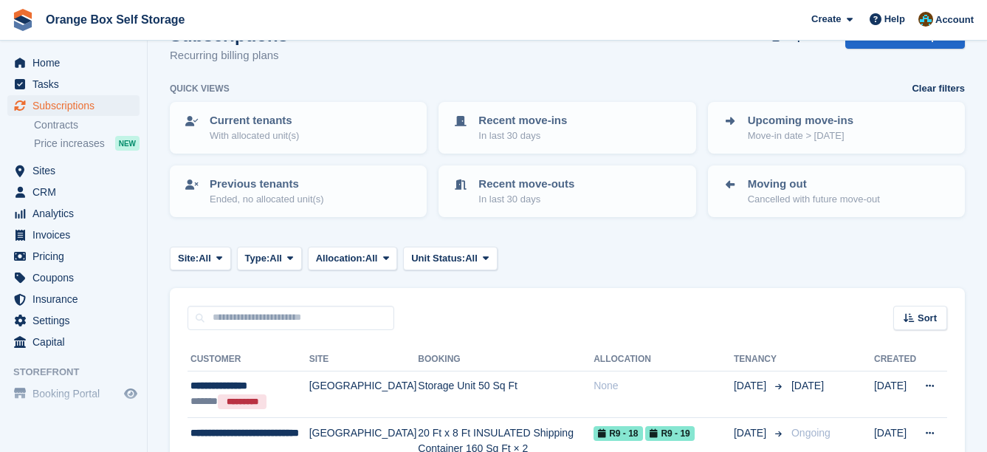
scroll to position [148, 0]
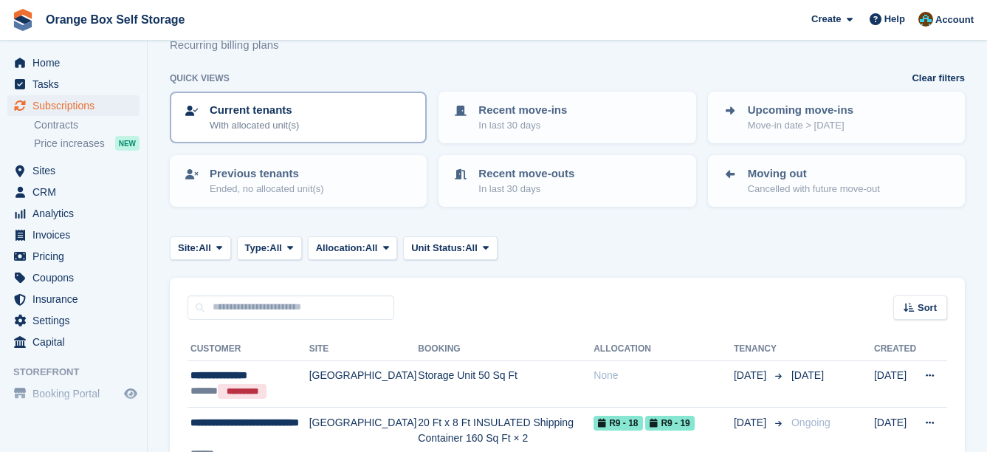
click at [346, 118] on div "Current tenants With allocated unit(s)" at bounding box center [298, 117] width 230 height 31
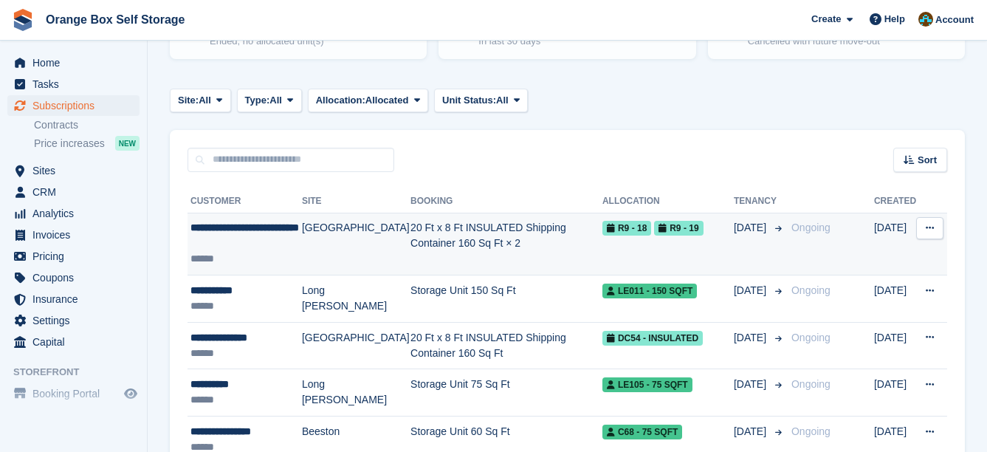
scroll to position [148, 0]
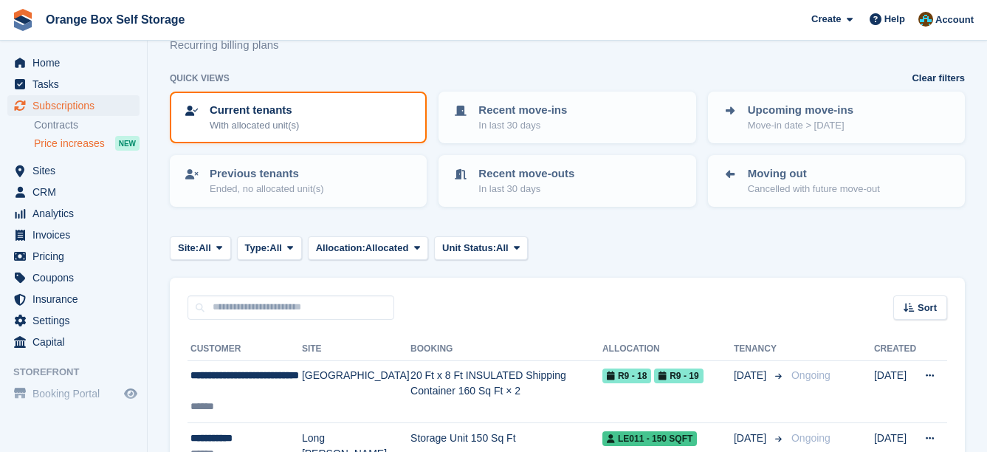
click at [97, 144] on span "Price increases" at bounding box center [69, 144] width 71 height 14
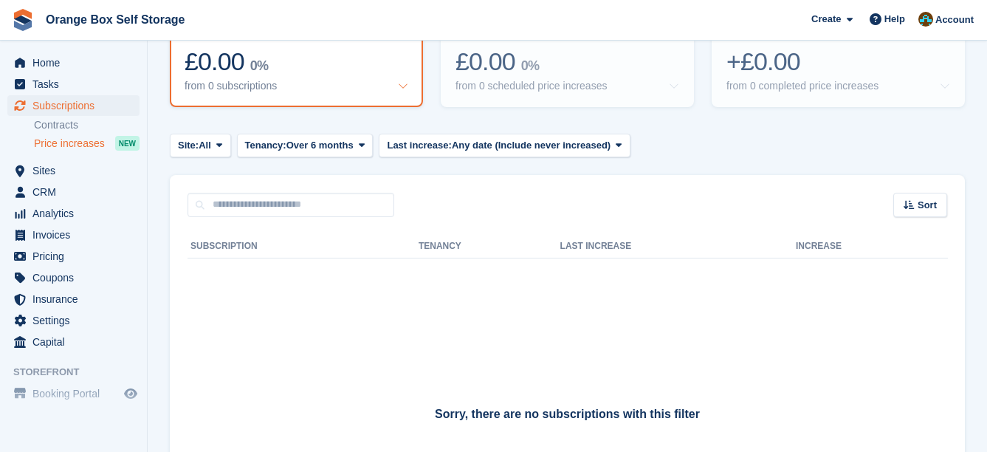
scroll to position [221, 0]
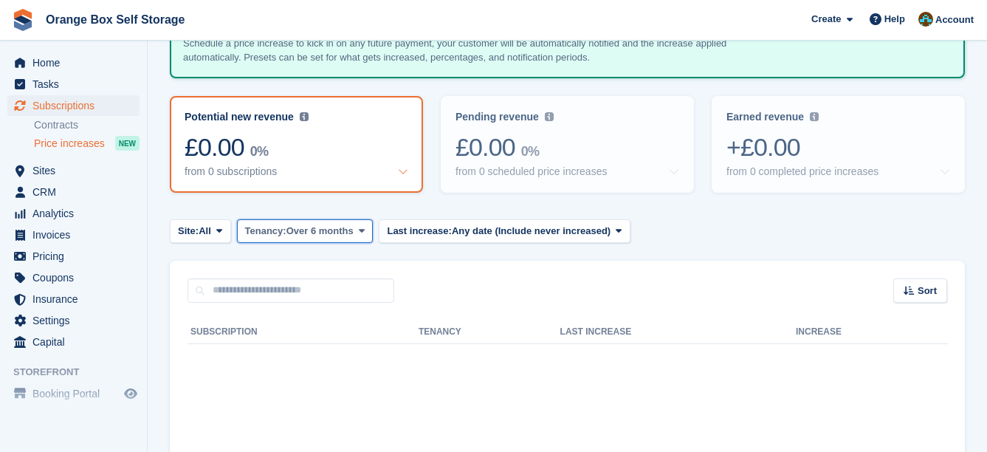
click at [336, 227] on span "Over 6 months" at bounding box center [319, 231] width 67 height 15
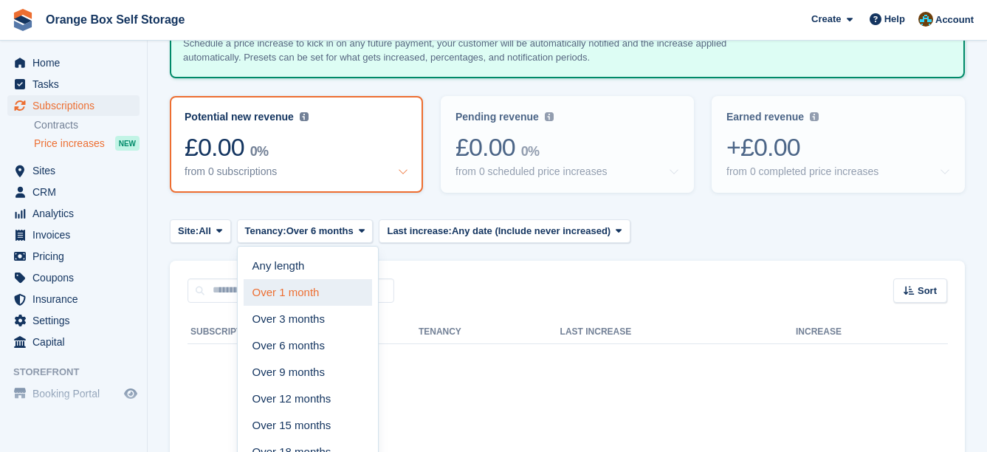
click at [317, 292] on link "Over 1 month" at bounding box center [308, 292] width 128 height 27
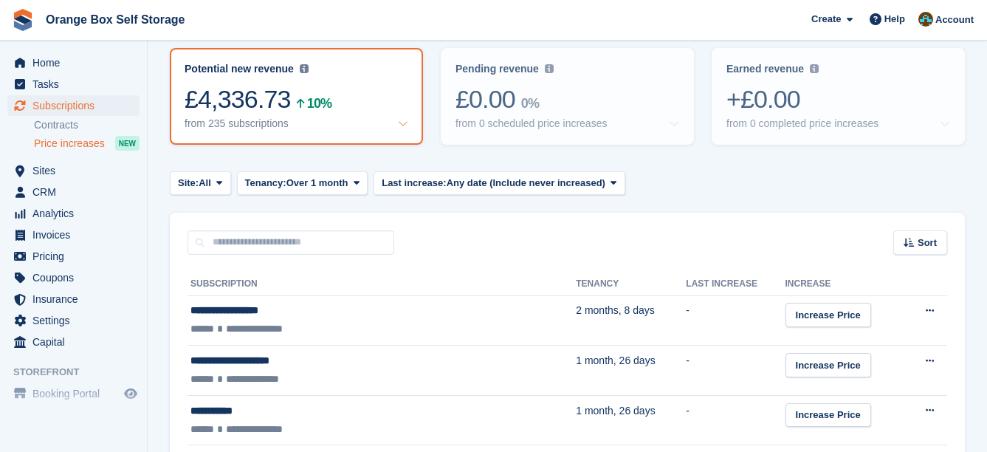
scroll to position [295, 0]
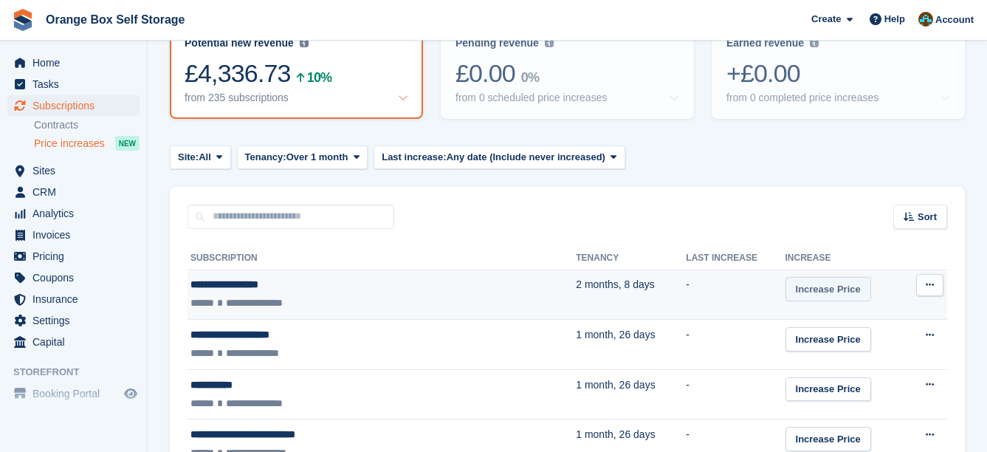
click at [785, 286] on link "Increase Price" at bounding box center [828, 289] width 86 height 24
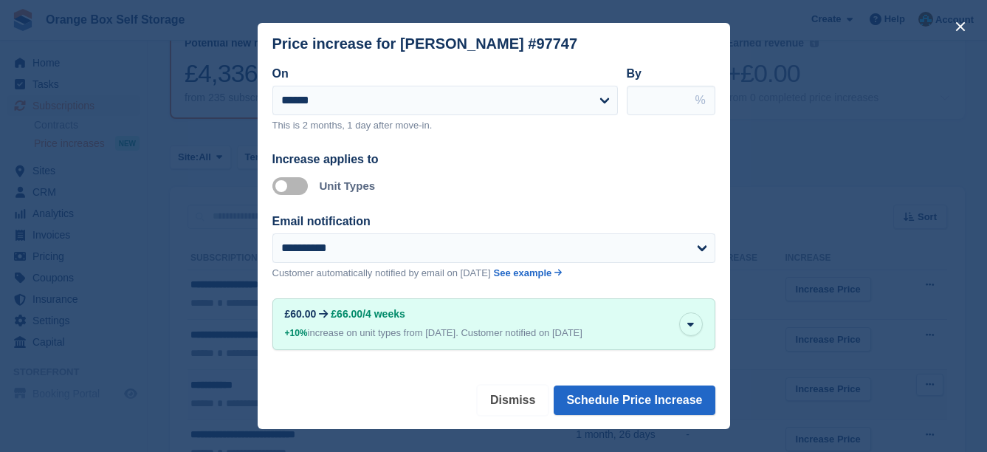
click at [520, 393] on button "Dismiss" at bounding box center [512, 400] width 70 height 30
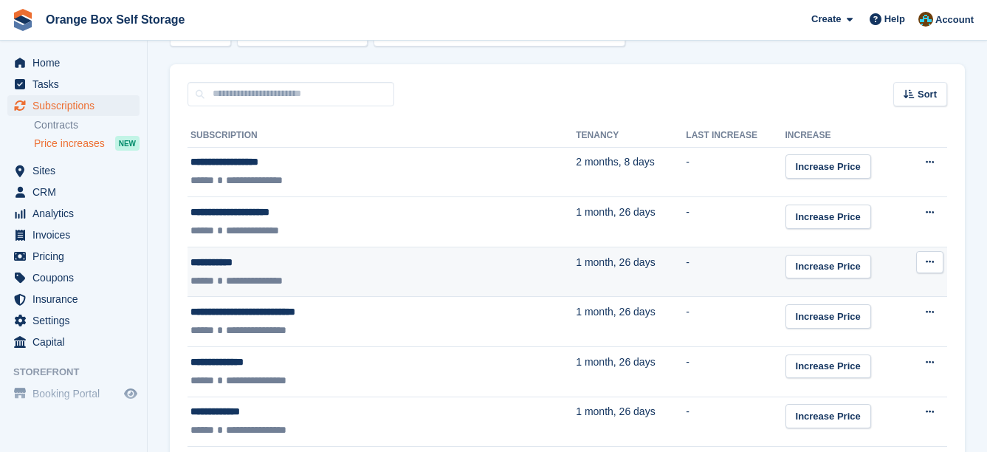
scroll to position [443, 0]
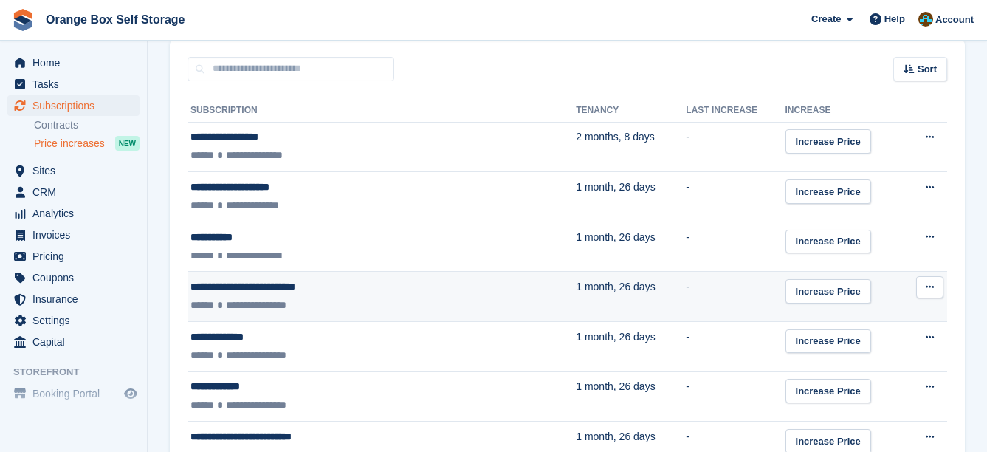
click at [932, 292] on icon at bounding box center [929, 287] width 8 height 10
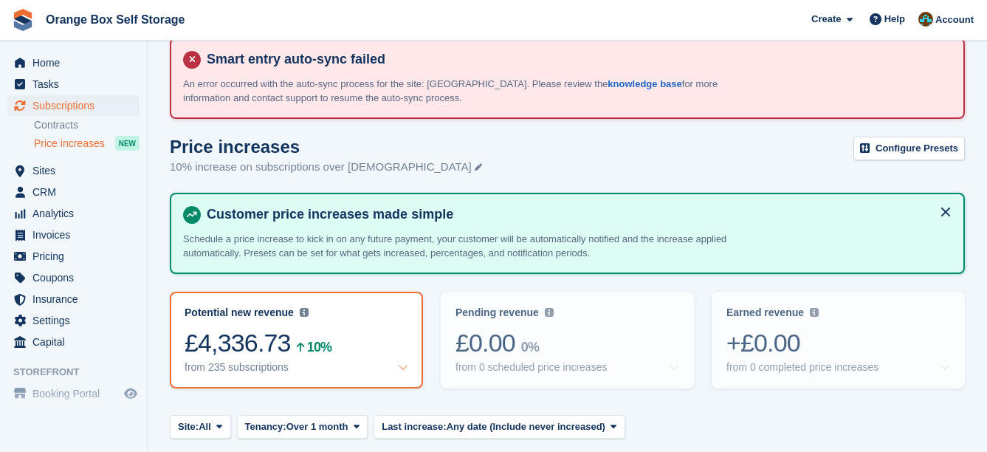
scroll to position [0, 0]
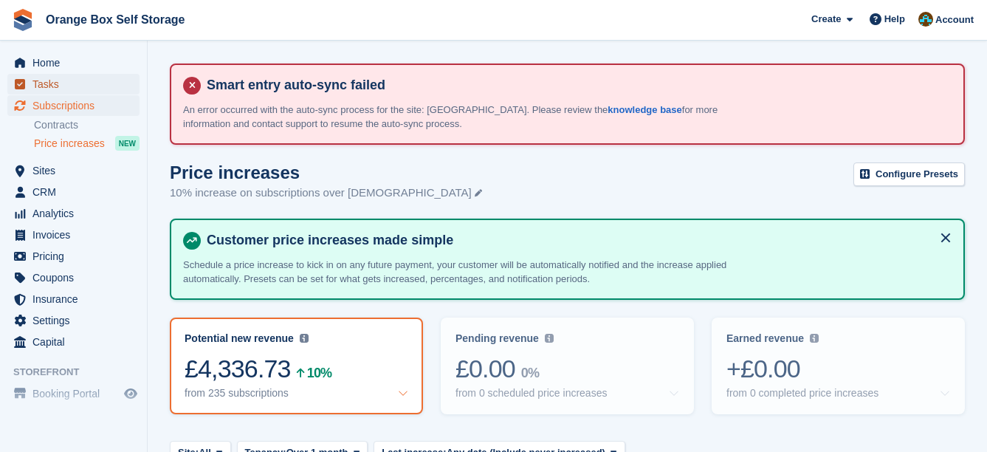
click at [82, 87] on span "Tasks" at bounding box center [76, 84] width 89 height 21
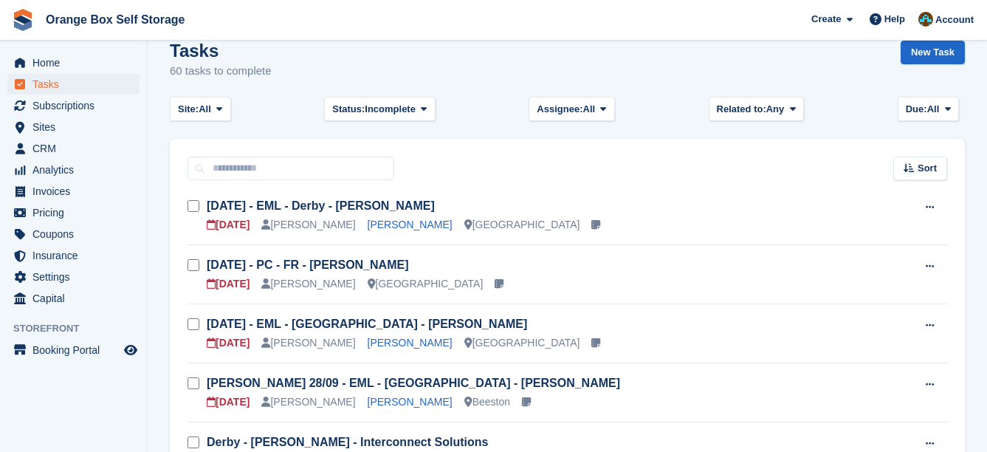
scroll to position [148, 0]
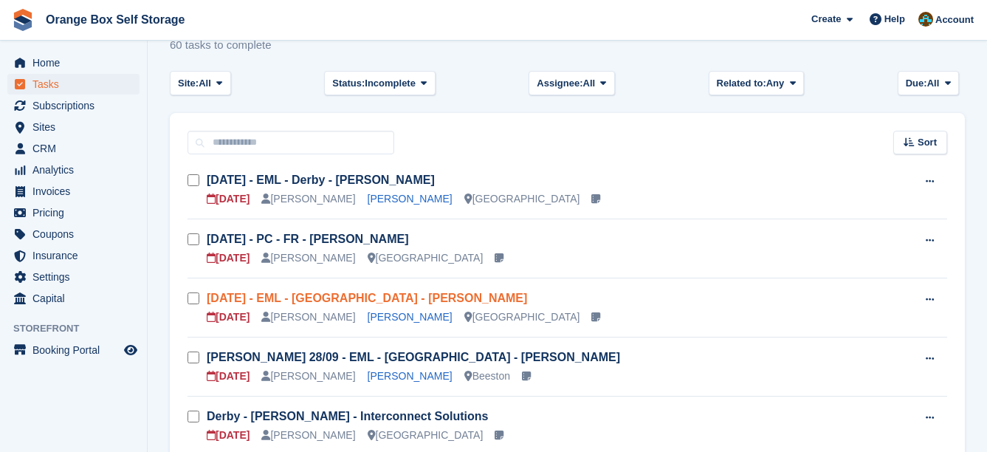
click at [373, 295] on link "Sun 14/09 - EML - Derby - Joshua" at bounding box center [367, 298] width 320 height 13
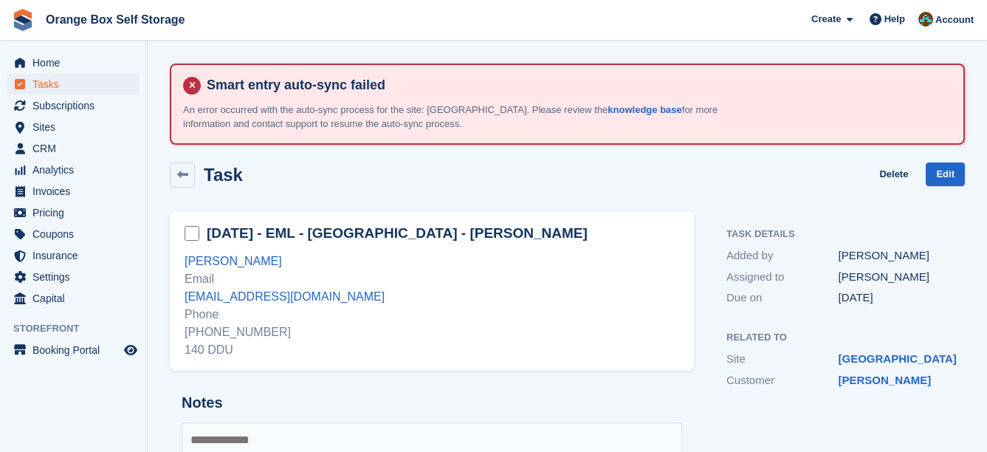
click at [242, 333] on div "+447985295529 140 DDU" at bounding box center [432, 340] width 494 height 35
click at [241, 332] on div "+447985295529 140 DDU" at bounding box center [432, 340] width 494 height 35
copy div "447985295529"
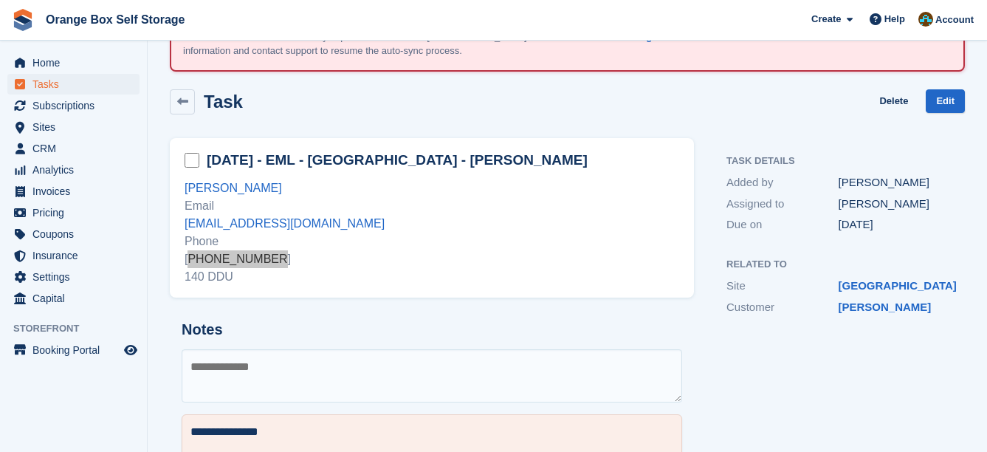
scroll to position [74, 0]
click at [545, 373] on textarea at bounding box center [432, 374] width 500 height 53
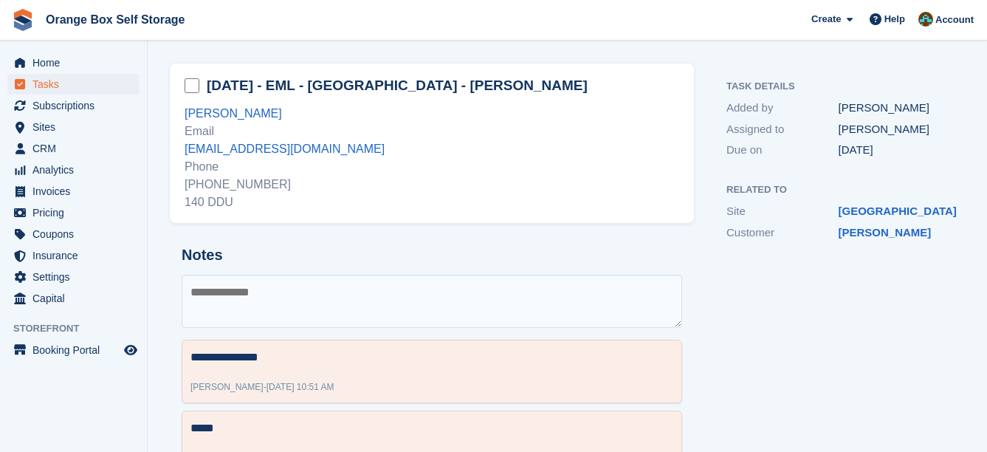
scroll to position [221, 0]
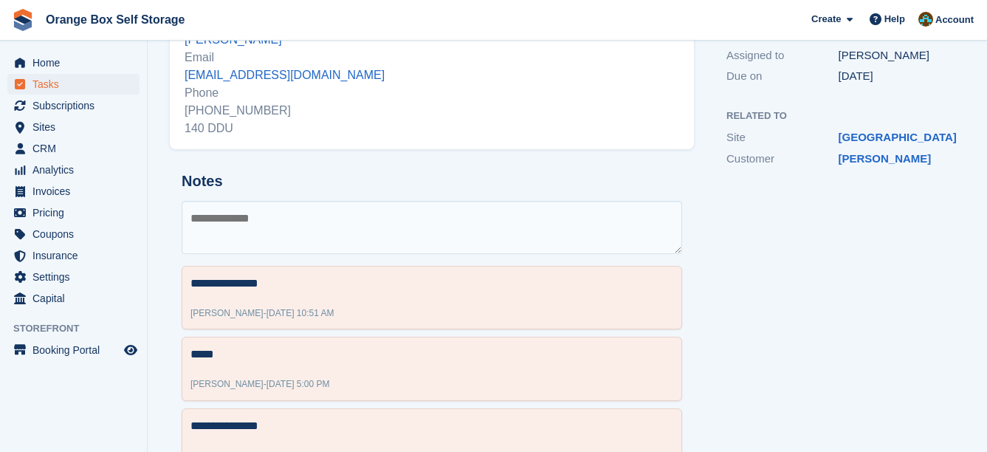
click at [463, 242] on textarea at bounding box center [432, 227] width 500 height 53
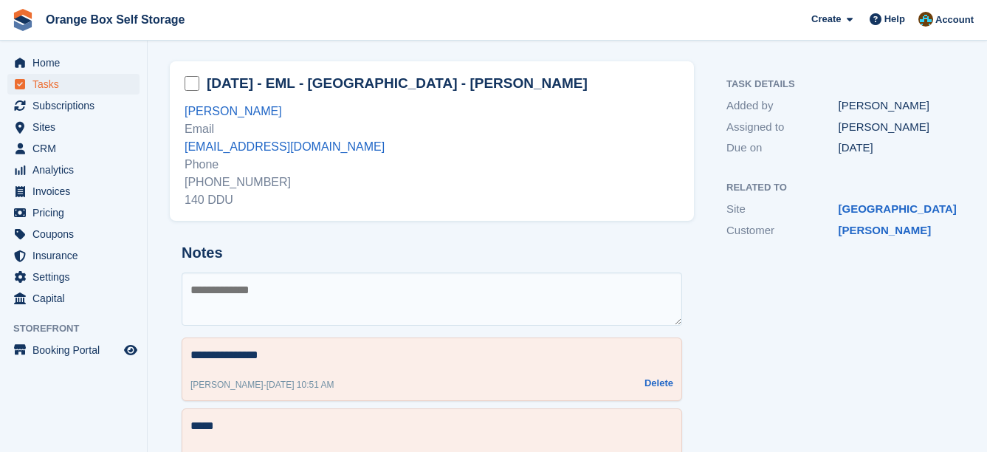
scroll to position [176, 0]
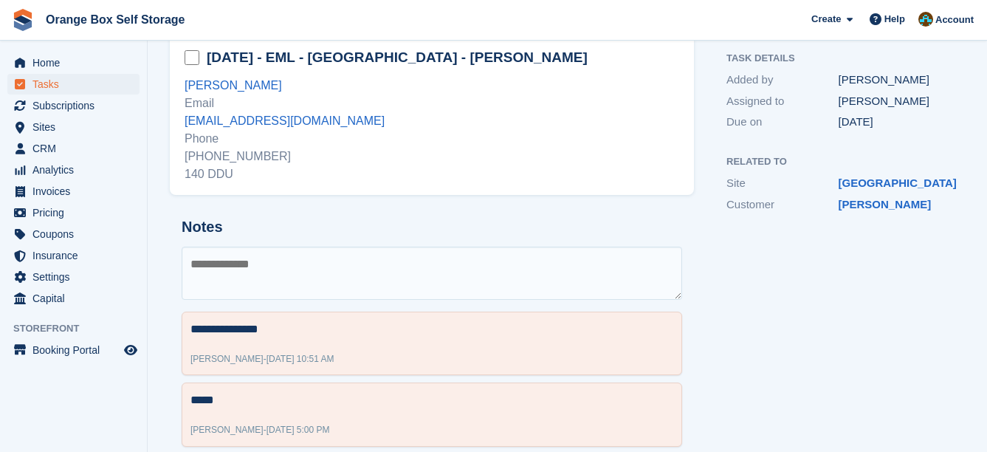
click at [436, 277] on textarea at bounding box center [432, 272] width 500 height 53
type textarea "**********"
type textarea "*"
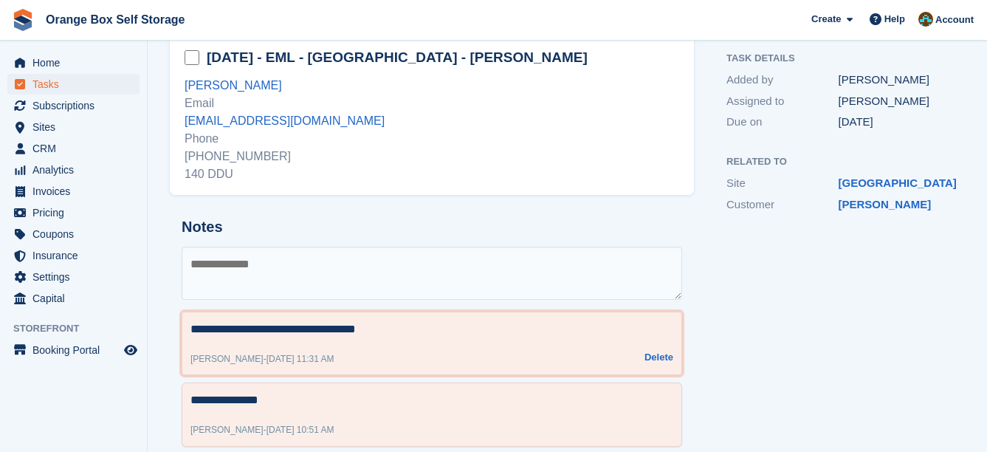
click at [455, 336] on textarea "**********" at bounding box center [431, 329] width 483 height 18
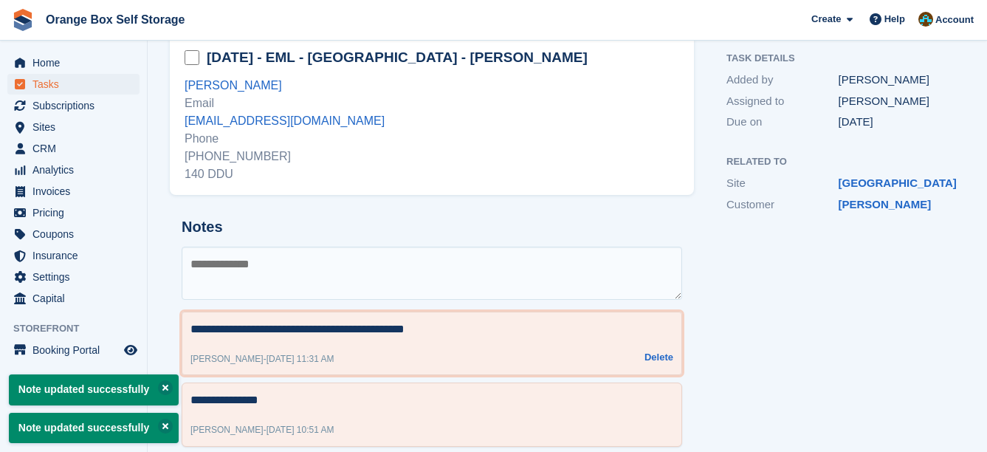
type textarea "**********"
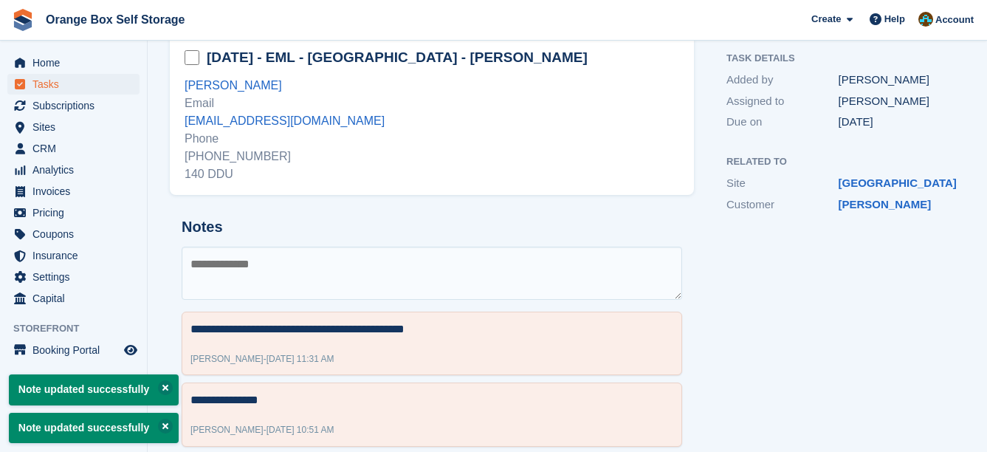
click at [450, 271] on textarea at bounding box center [432, 272] width 500 height 53
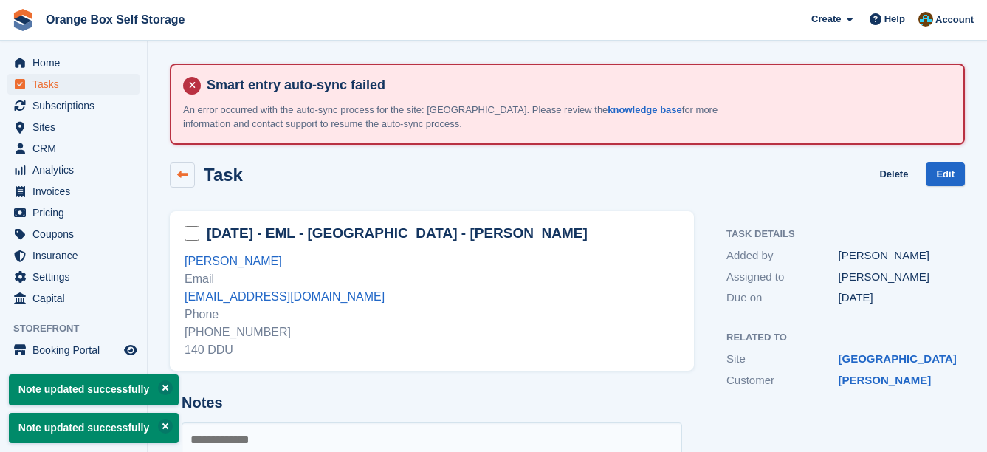
click at [191, 177] on link at bounding box center [182, 174] width 25 height 25
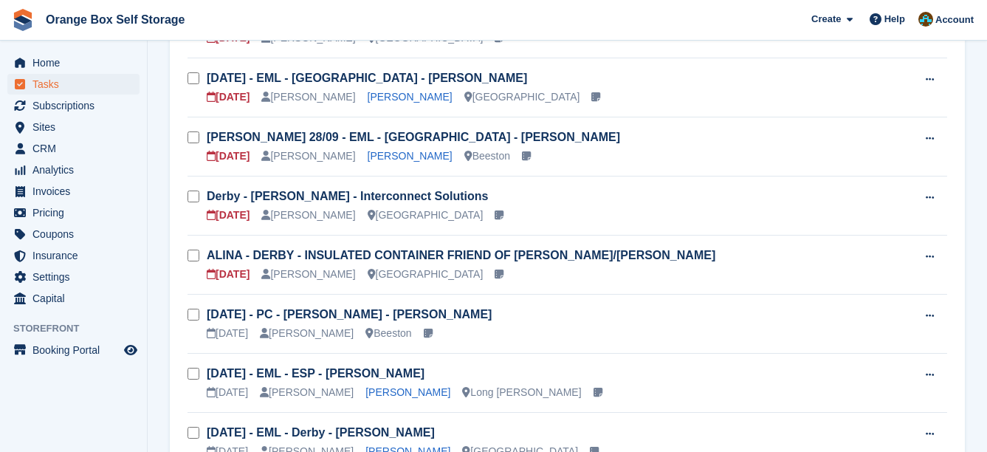
scroll to position [369, 0]
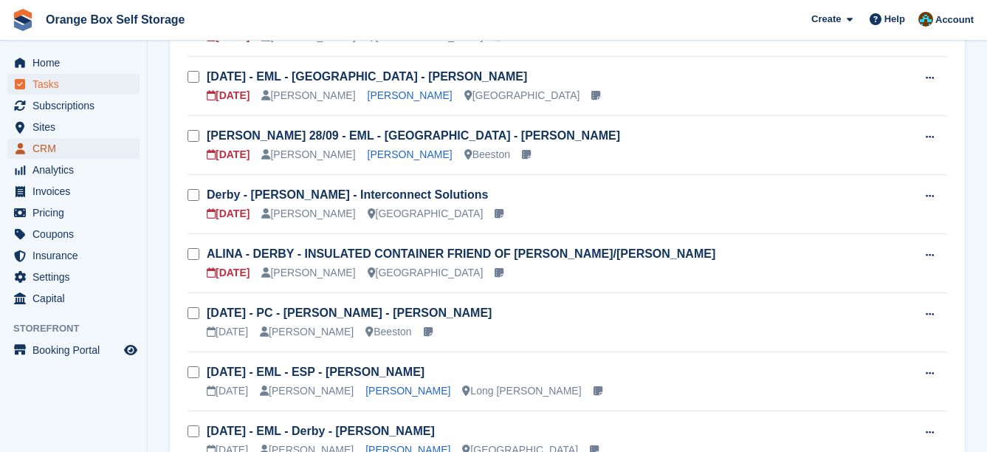
click at [111, 156] on span "CRM" at bounding box center [76, 148] width 89 height 21
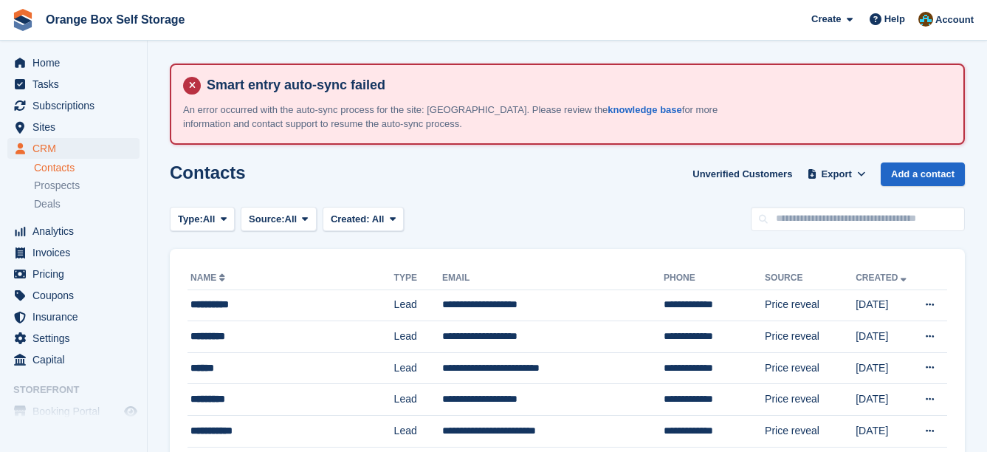
scroll to position [74, 0]
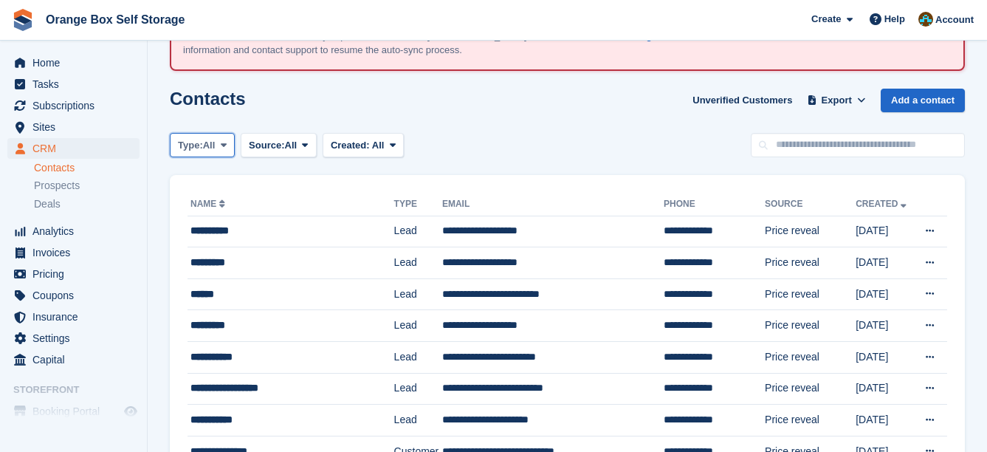
click at [230, 142] on span at bounding box center [224, 145] width 12 height 12
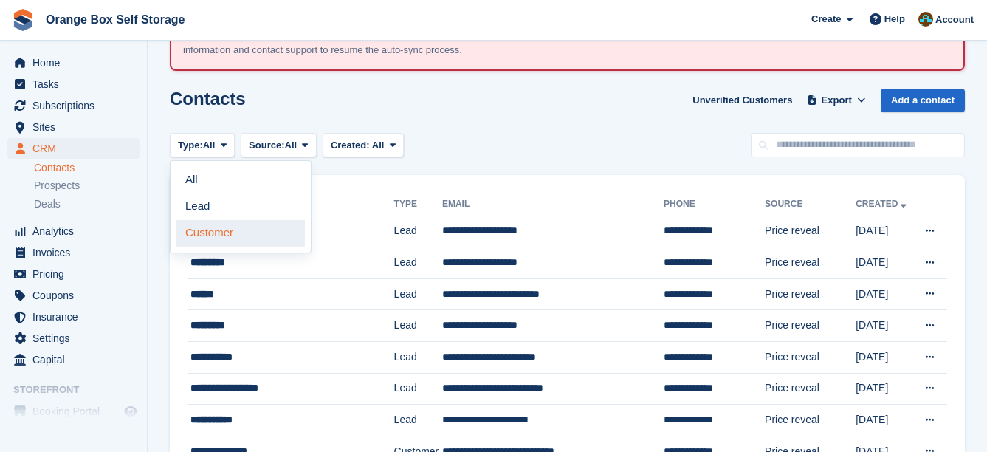
click at [224, 229] on link "Customer" at bounding box center [240, 233] width 128 height 27
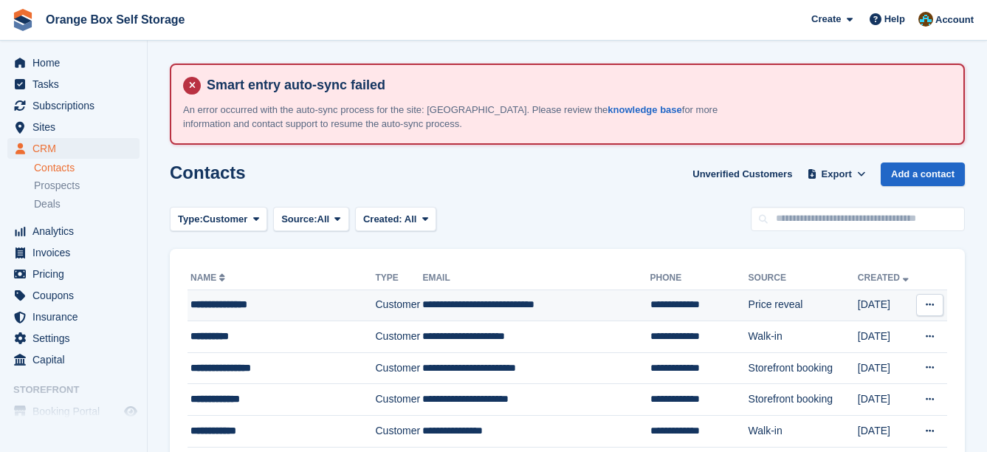
click at [260, 303] on div "**********" at bounding box center [278, 304] width 176 height 15
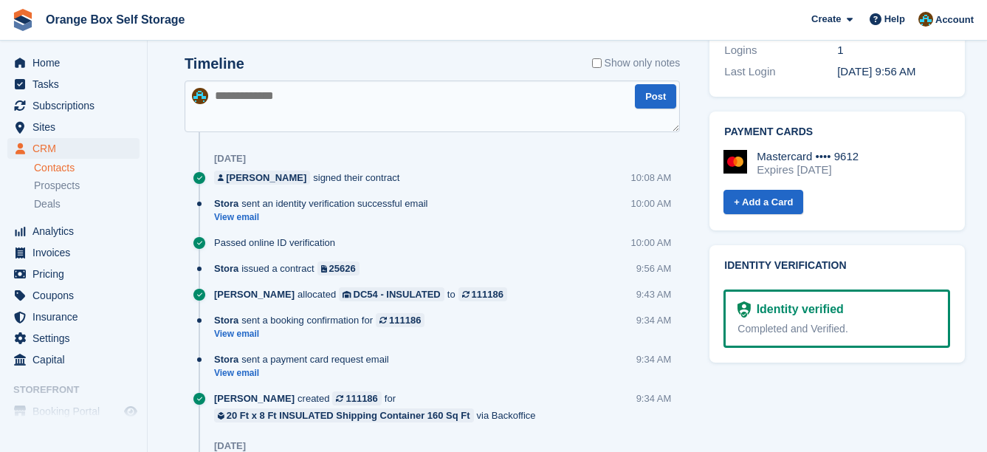
scroll to position [928, 0]
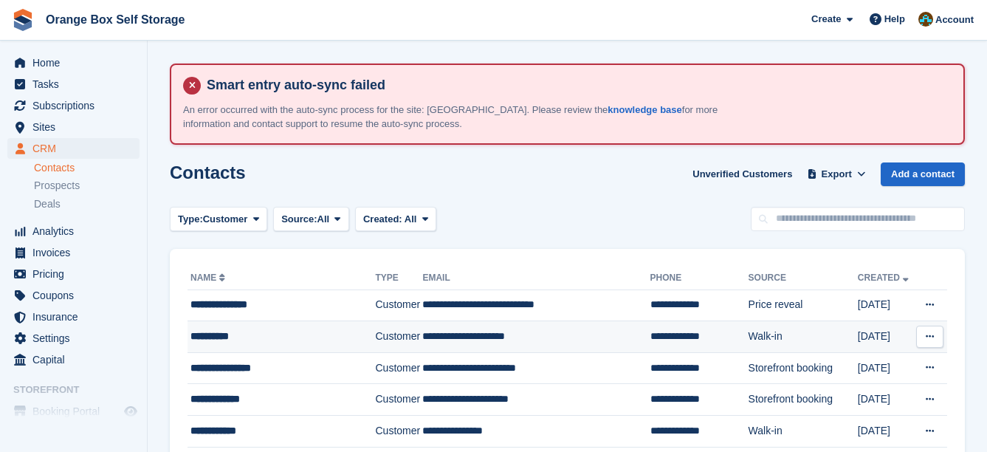
click at [528, 333] on td "**********" at bounding box center [535, 337] width 227 height 32
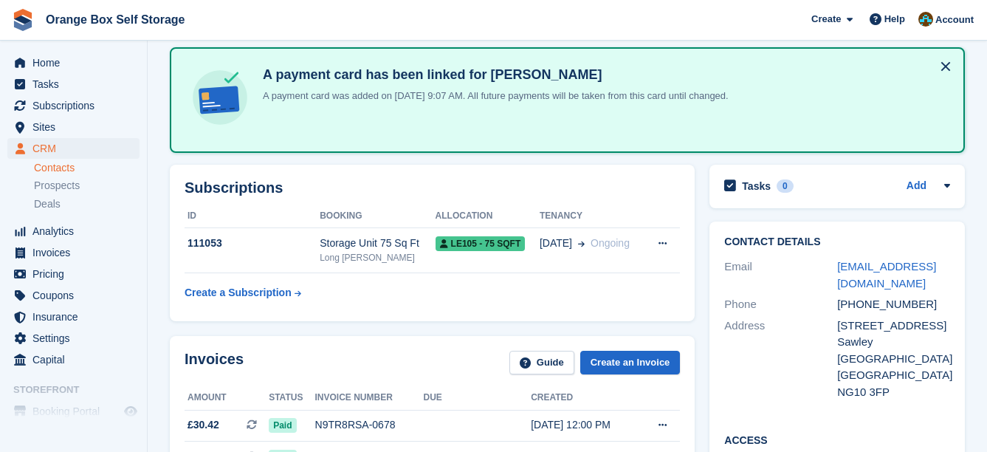
scroll to position [148, 0]
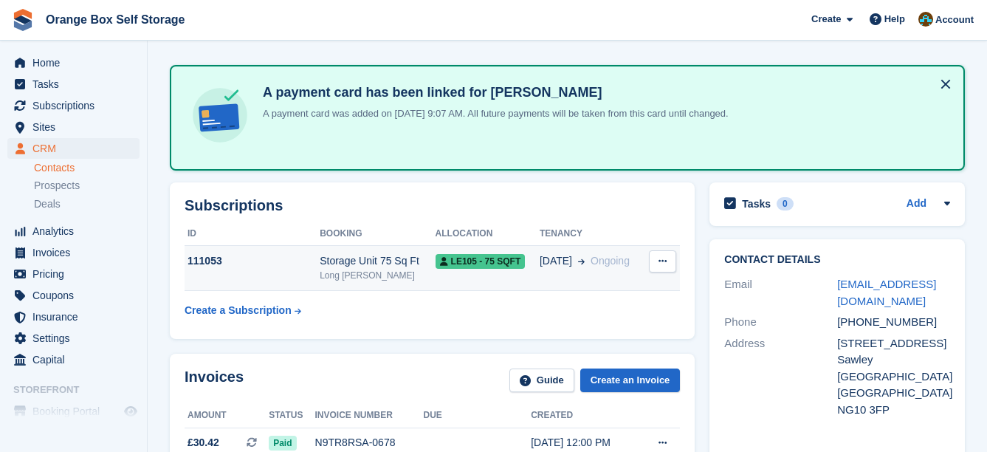
click at [672, 261] on button at bounding box center [662, 261] width 27 height 22
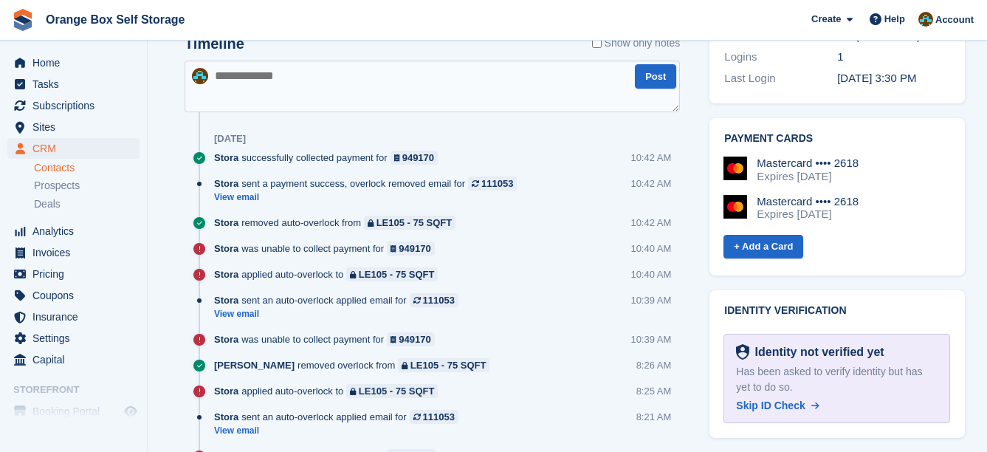
scroll to position [952, 0]
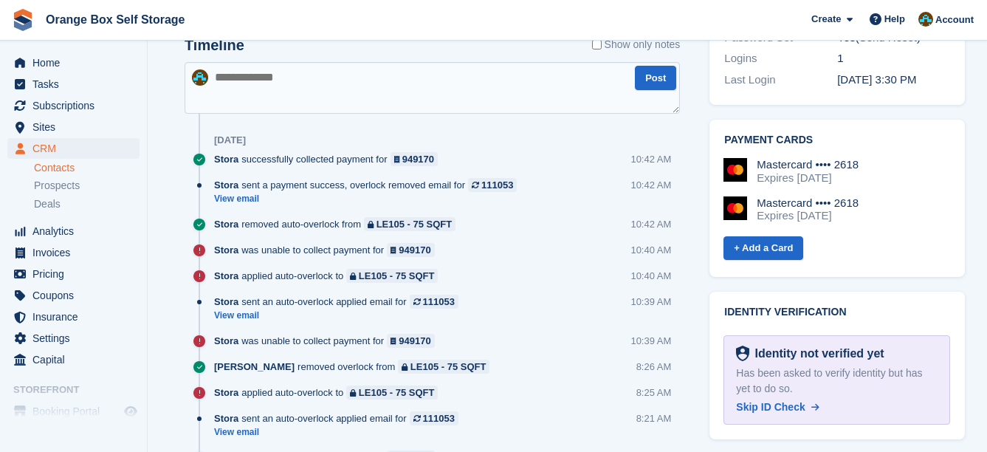
drag, startPoint x: 488, startPoint y: 171, endPoint x: 473, endPoint y: 166, distance: 15.6
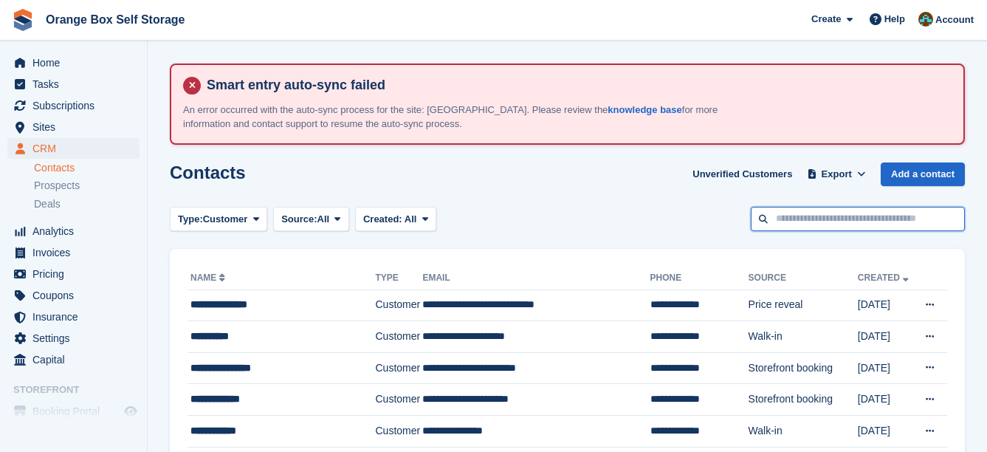
click at [892, 221] on input "text" at bounding box center [858, 219] width 214 height 24
type input "*****"
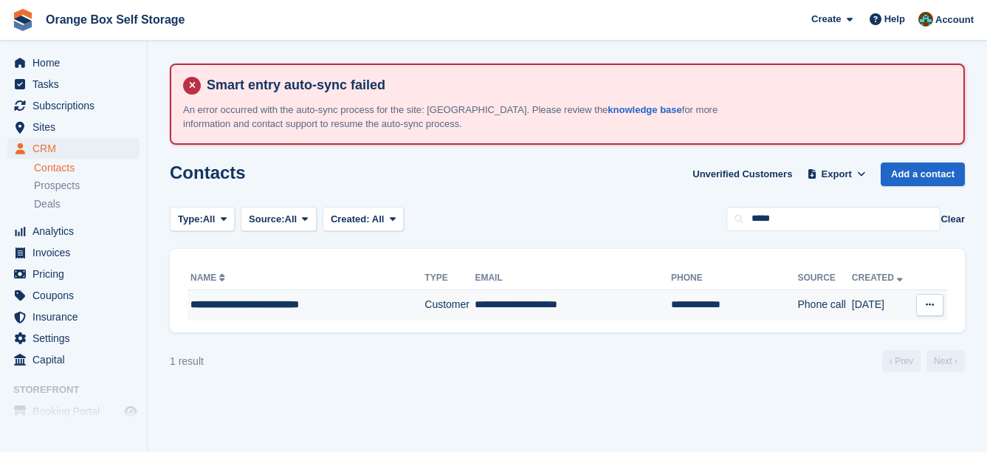
click at [371, 296] on td "**********" at bounding box center [305, 304] width 237 height 31
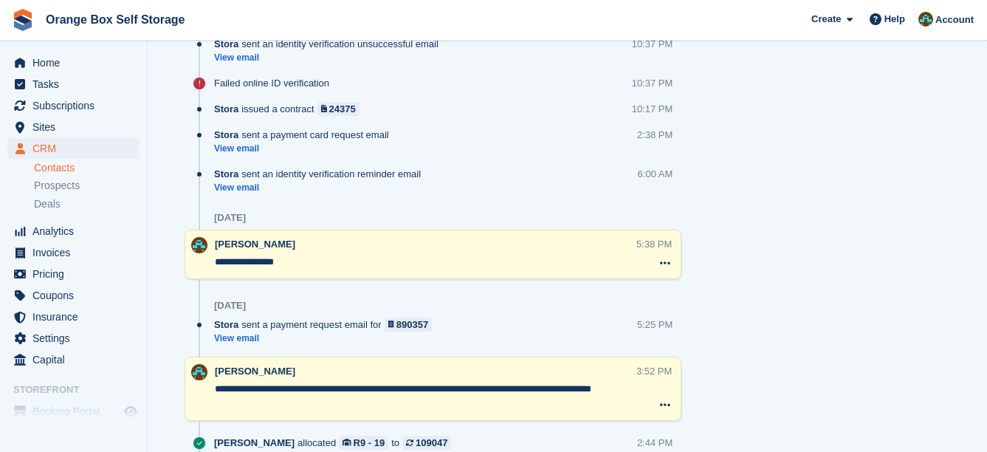
scroll to position [1697, 0]
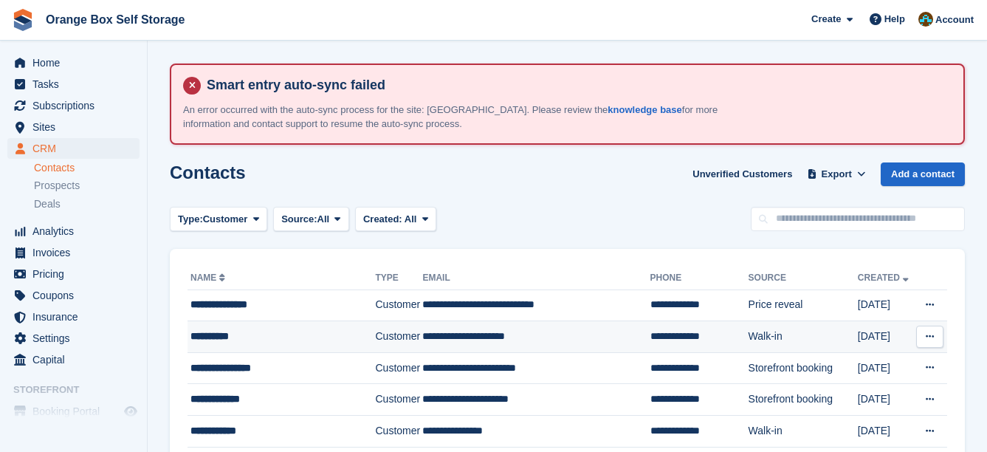
click at [314, 327] on td "**********" at bounding box center [280, 337] width 187 height 32
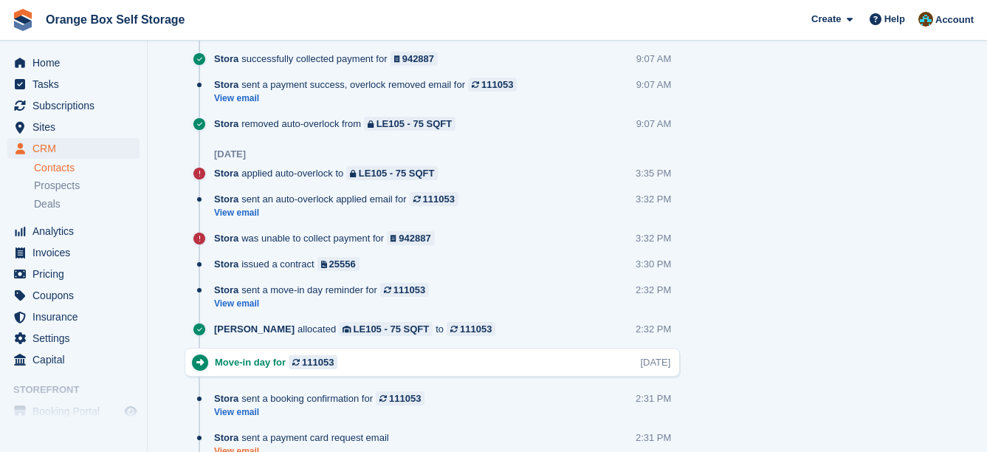
scroll to position [1690, 0]
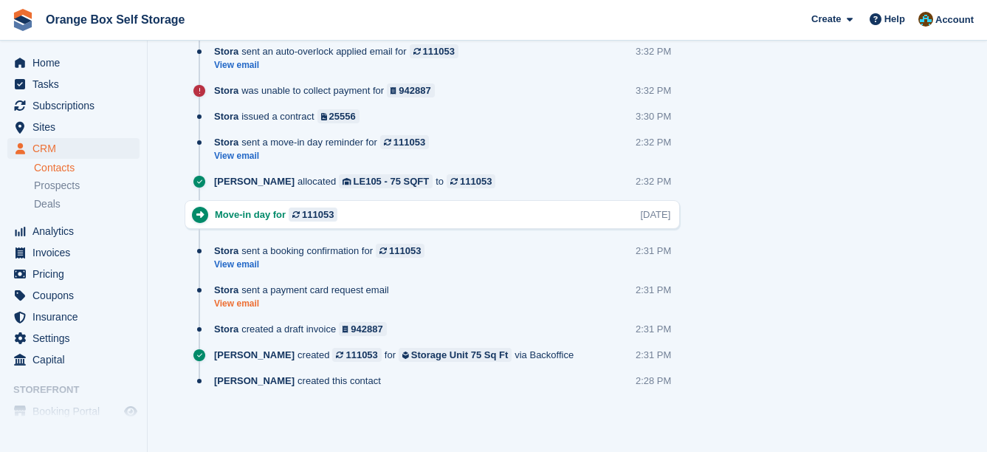
click at [255, 303] on link "View email" at bounding box center [305, 303] width 182 height 13
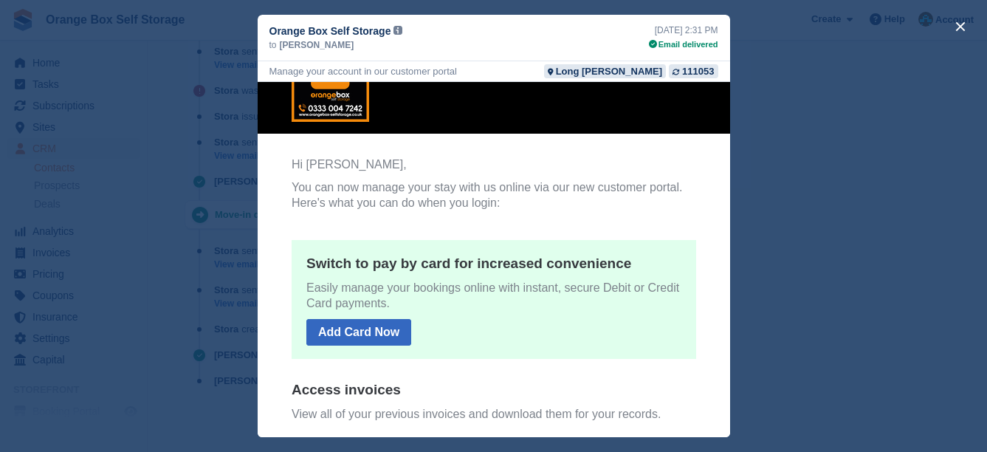
scroll to position [204, 0]
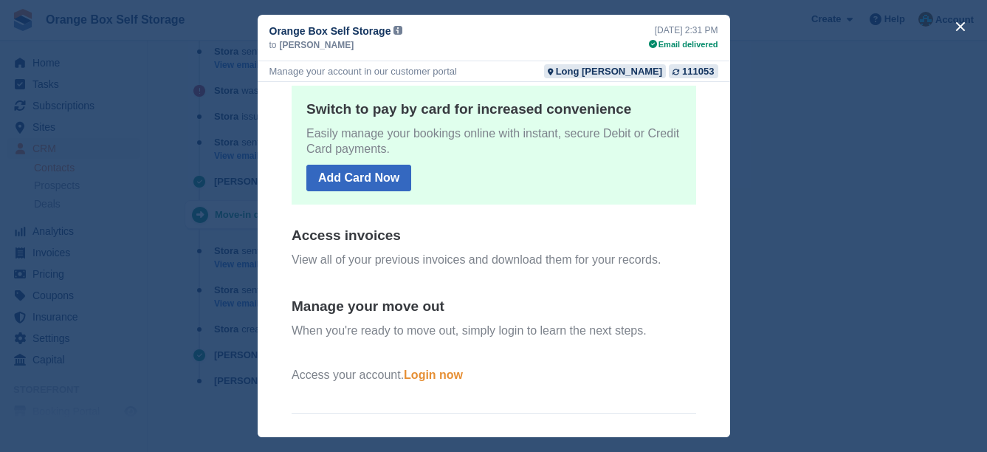
click at [865, 311] on div "close" at bounding box center [493, 226] width 987 height 452
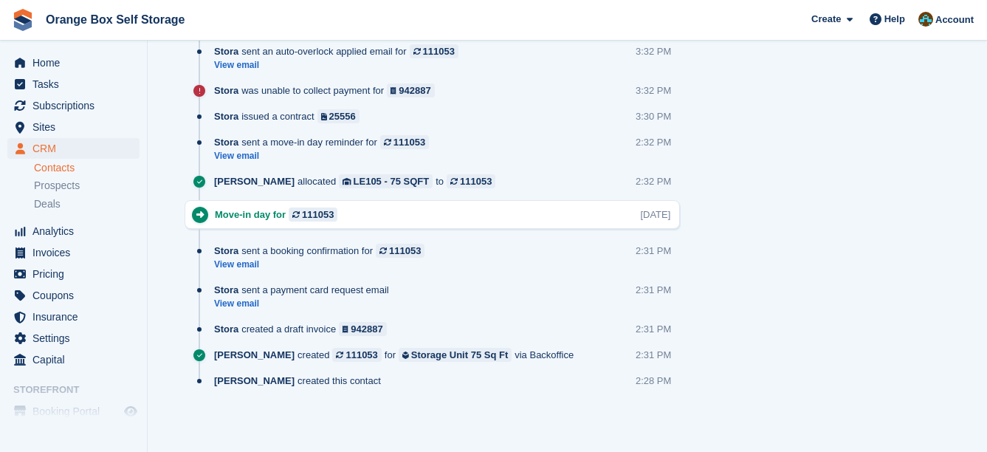
scroll to position [0, 0]
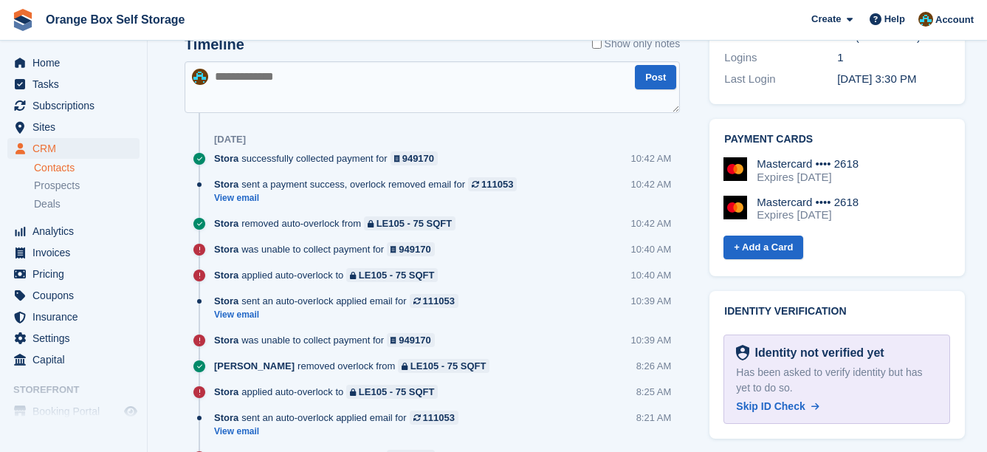
scroll to position [952, 0]
click at [805, 399] on link "Skip ID Check" at bounding box center [777, 406] width 83 height 15
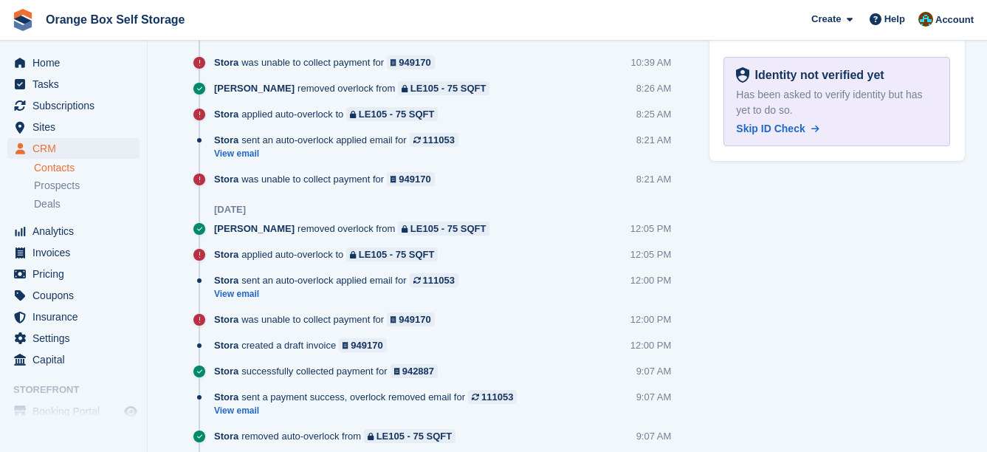
scroll to position [1100, 0]
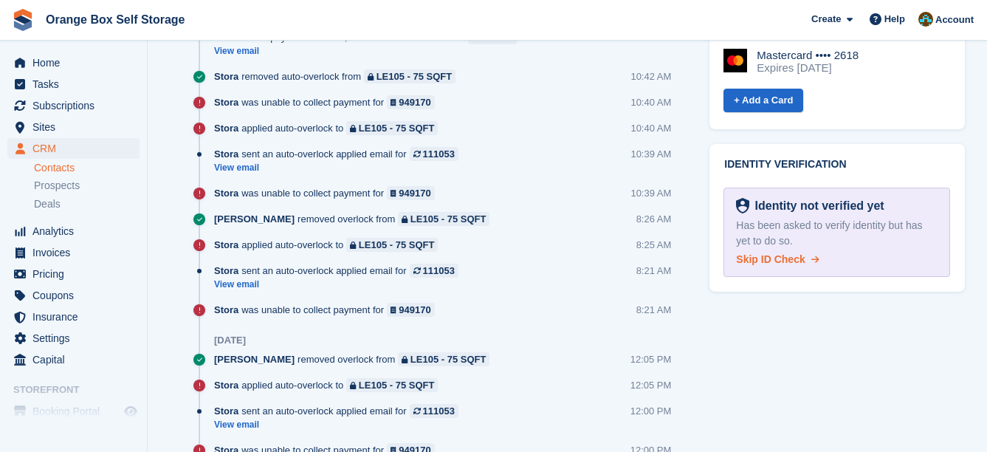
click at [790, 253] on span "Skip ID Check" at bounding box center [770, 259] width 69 height 12
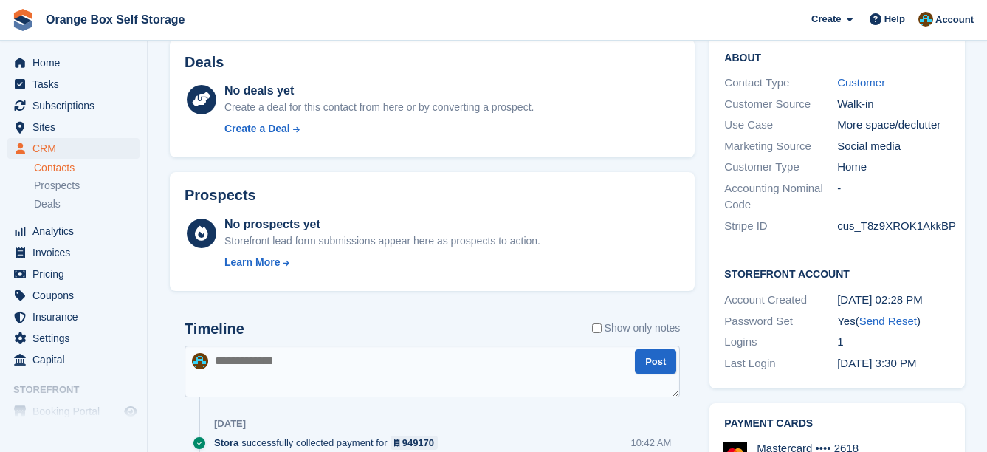
scroll to position [804, 0]
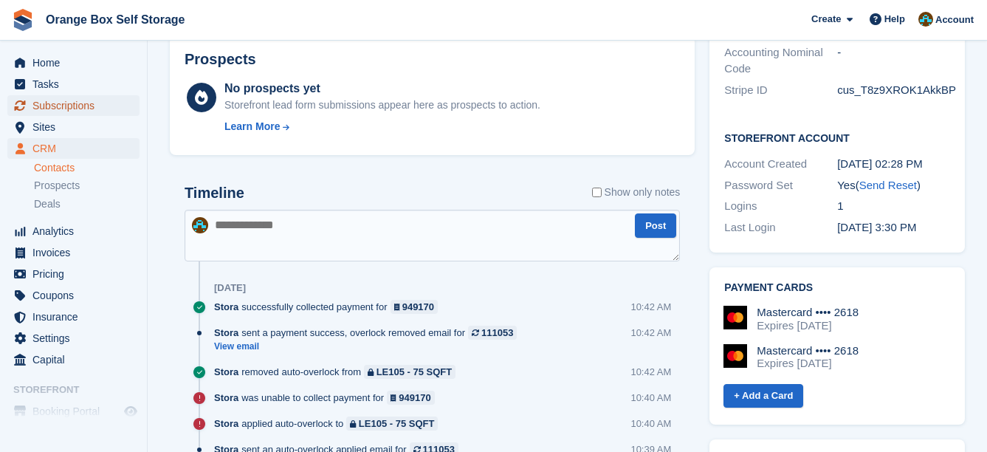
click at [43, 101] on span "Subscriptions" at bounding box center [76, 105] width 89 height 21
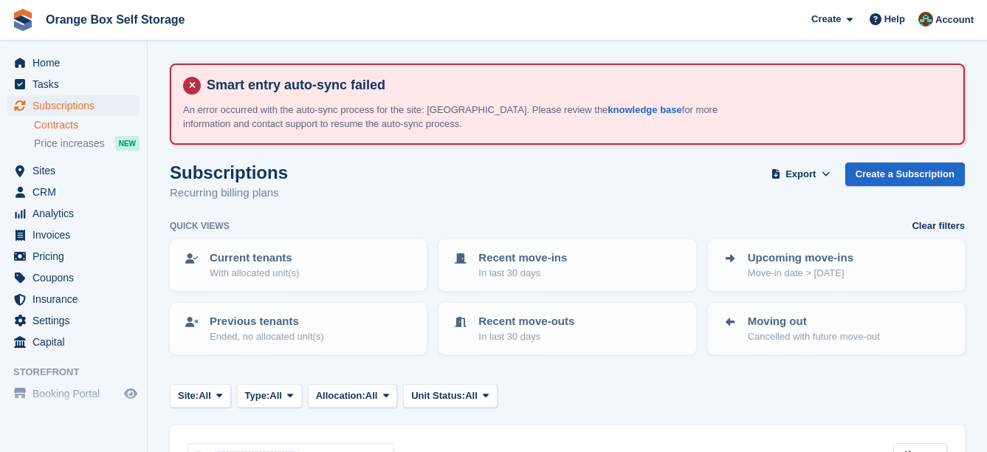
click at [104, 130] on link "Contracts" at bounding box center [87, 125] width 106 height 14
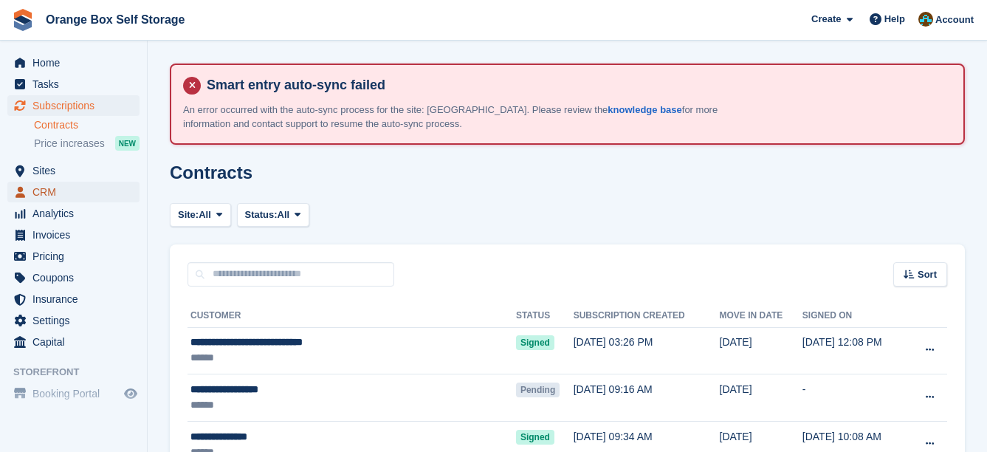
click at [77, 190] on span "CRM" at bounding box center [76, 192] width 89 height 21
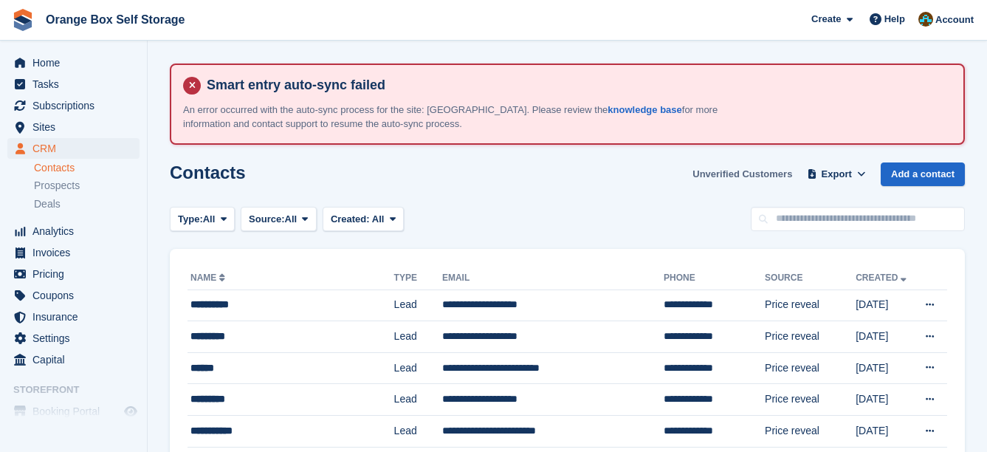
click at [788, 169] on link "Unverified Customers" at bounding box center [741, 174] width 111 height 24
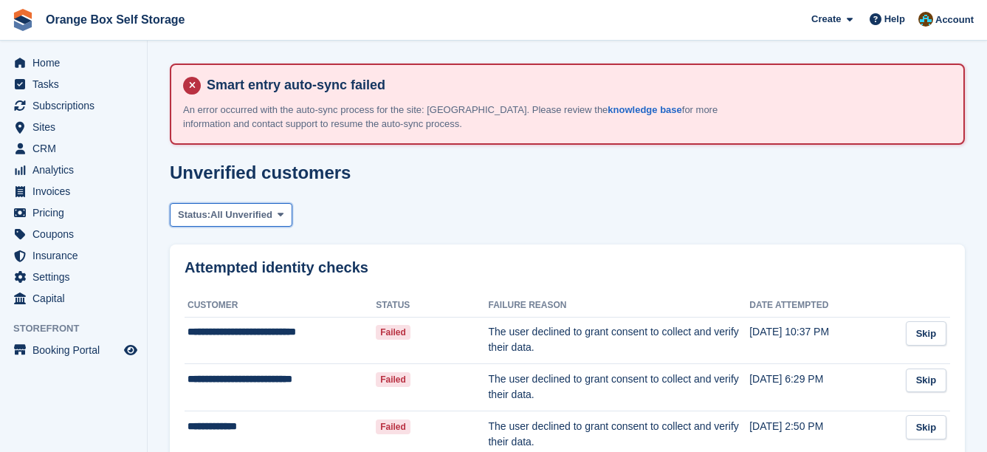
click at [275, 210] on span at bounding box center [281, 215] width 12 height 12
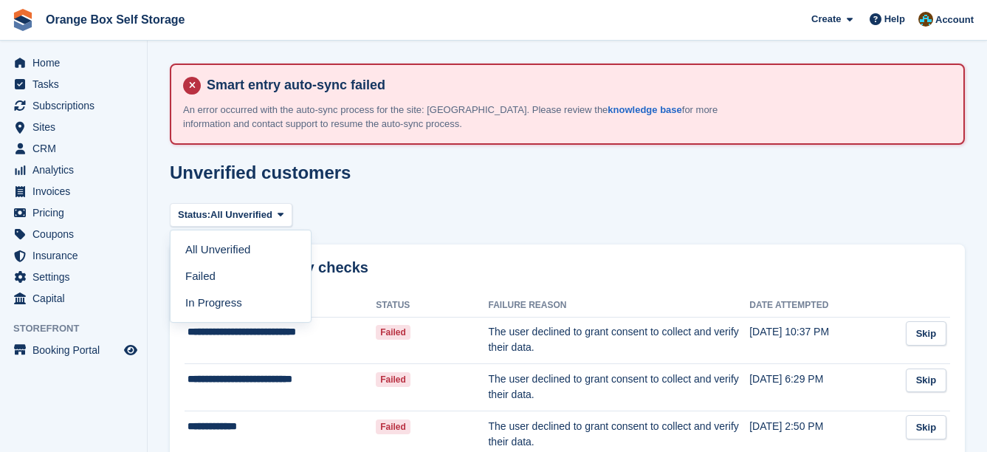
click at [377, 211] on div "Status: All Unverified All Unverified Failed In Progress" at bounding box center [567, 215] width 795 height 24
drag, startPoint x: 409, startPoint y: 178, endPoint x: 403, endPoint y: 162, distance: 17.3
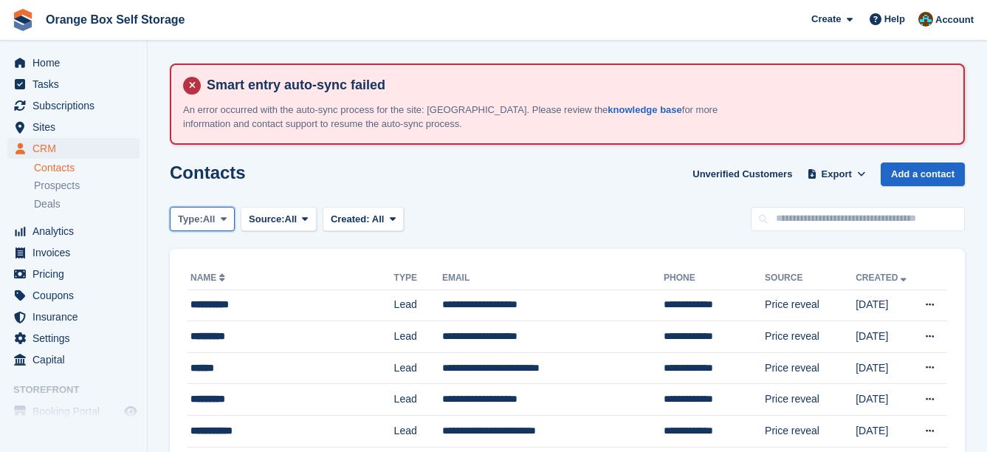
click at [190, 223] on span "Type:" at bounding box center [190, 219] width 25 height 15
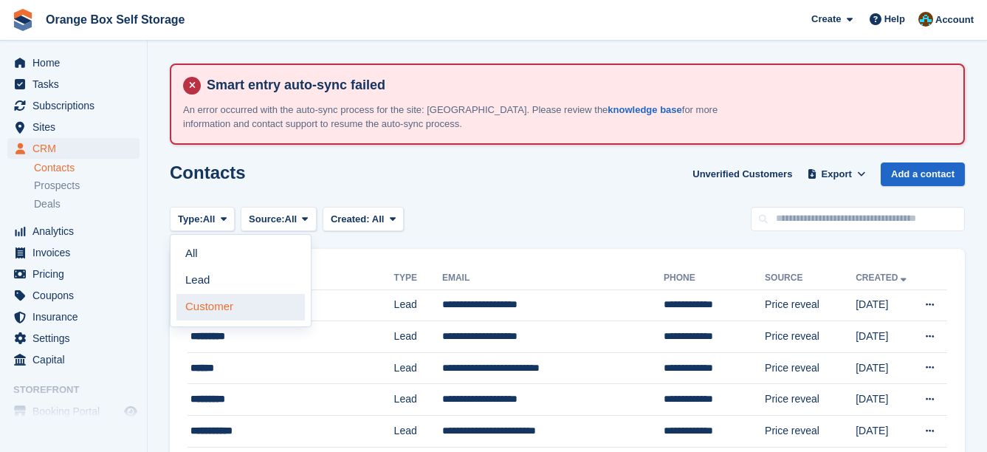
click at [220, 305] on link "Customer" at bounding box center [240, 307] width 128 height 27
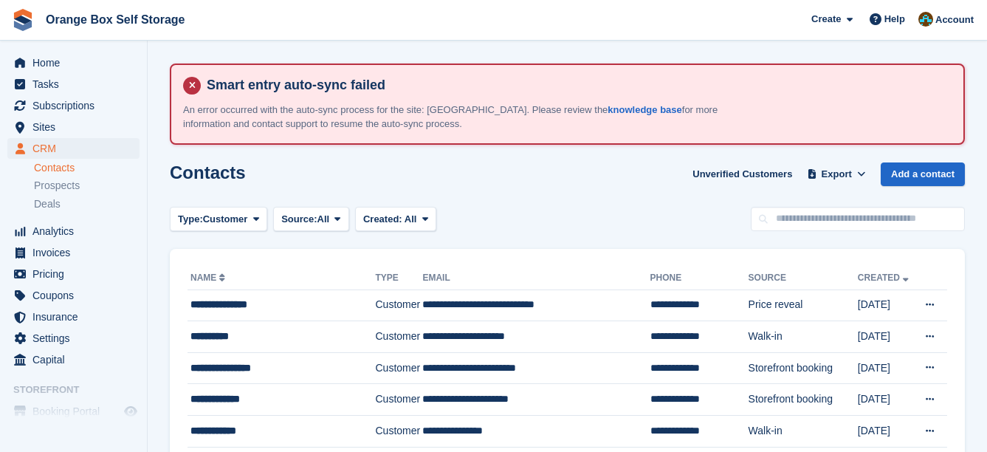
click at [351, 225] on div "Created: All All Last 24 hours Last 7 days Last 2 weeks Last 4 weeks Last 3 mon…" at bounding box center [392, 219] width 87 height 24
click at [333, 222] on span at bounding box center [337, 219] width 12 height 12
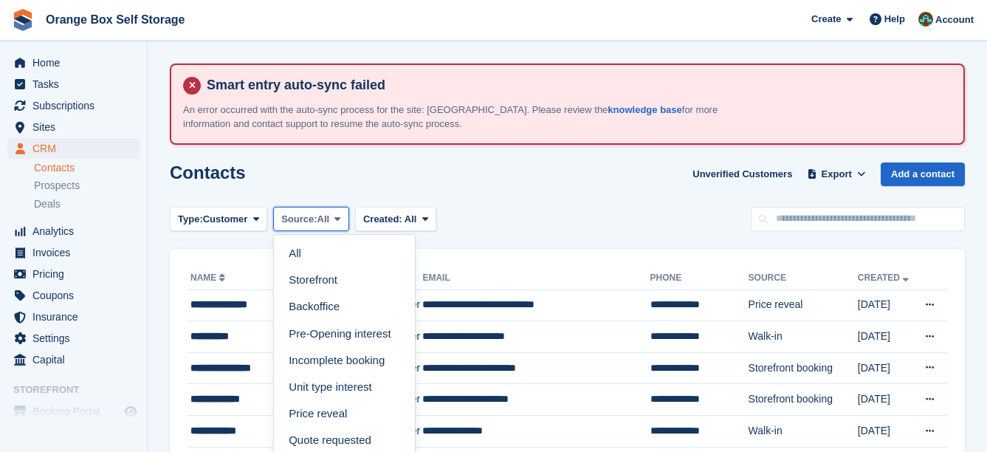
click at [333, 222] on span at bounding box center [337, 219] width 12 height 12
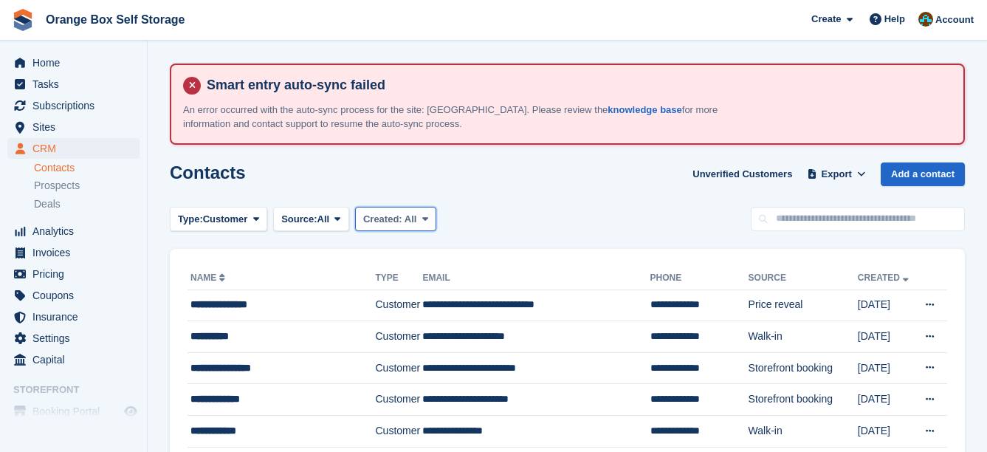
click at [378, 213] on span "Created:" at bounding box center [382, 218] width 39 height 11
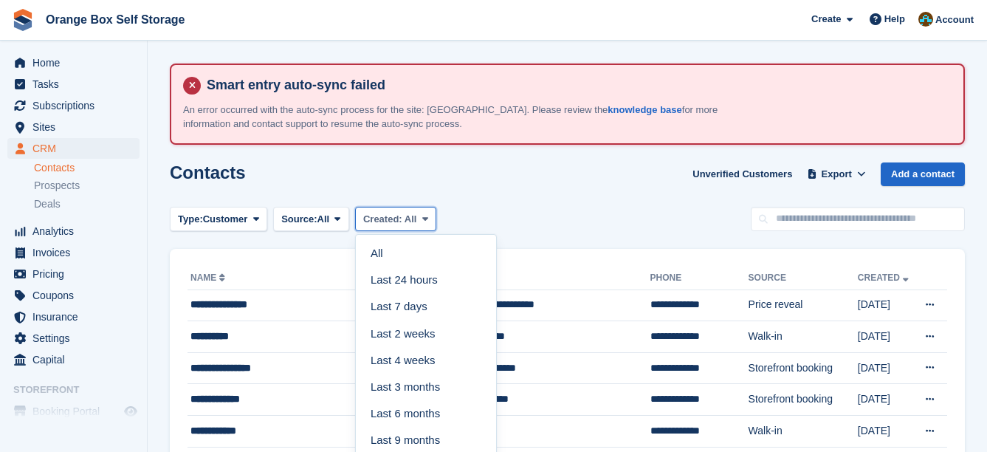
click at [378, 213] on span "Created:" at bounding box center [382, 218] width 39 height 11
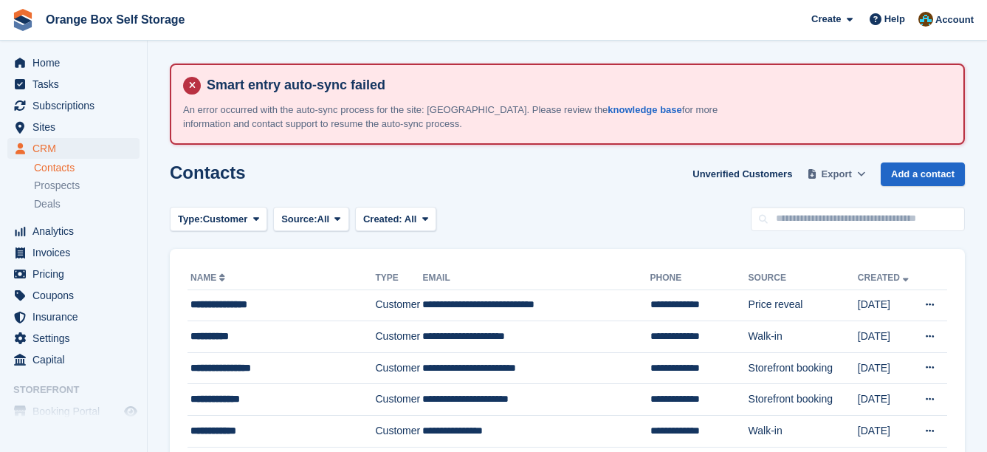
click at [865, 178] on icon at bounding box center [861, 174] width 8 height 10
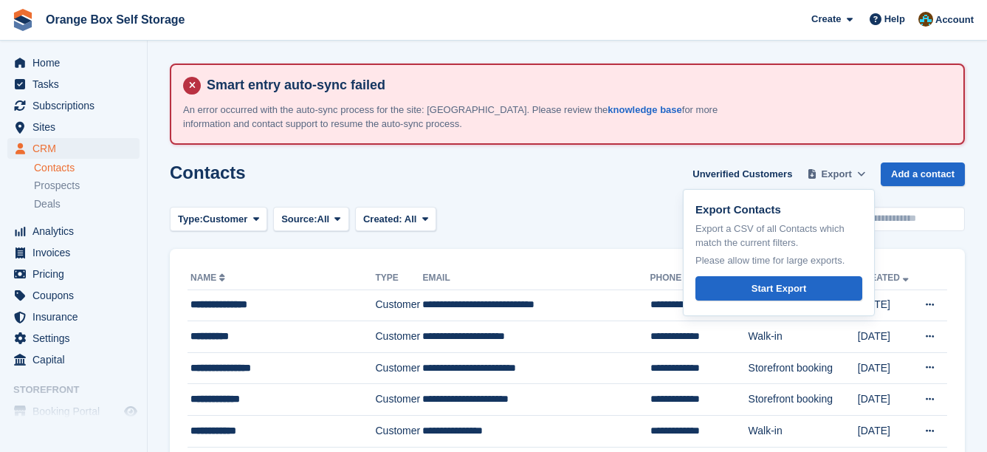
click at [865, 178] on icon at bounding box center [861, 174] width 8 height 10
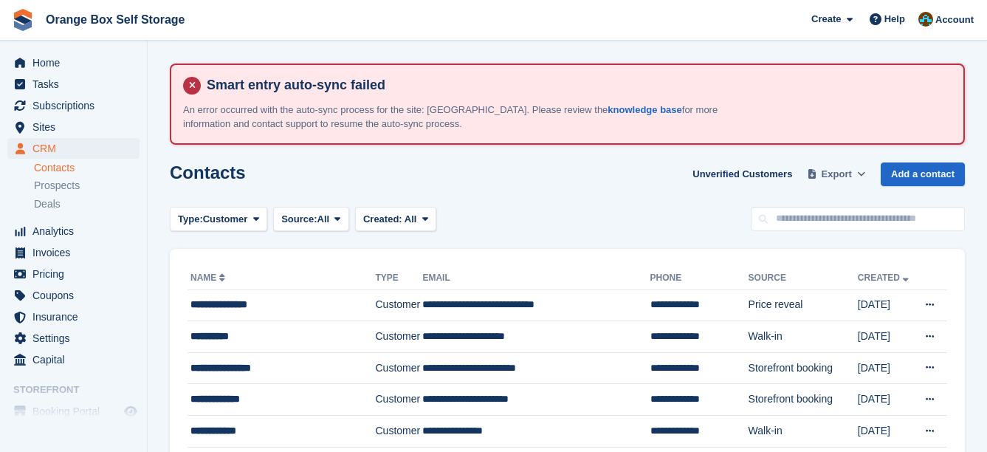
click at [836, 170] on span "Export" at bounding box center [836, 174] width 30 height 15
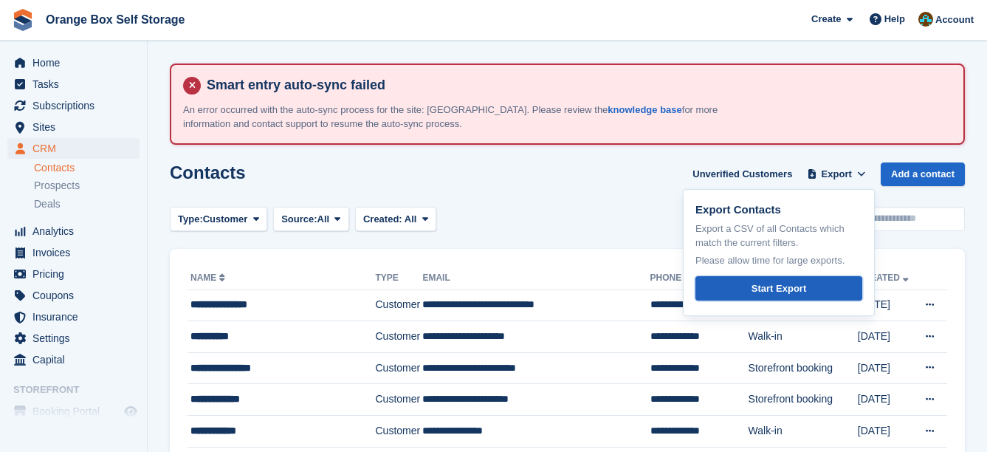
click at [799, 281] on div "Start Export" at bounding box center [778, 288] width 55 height 15
click at [81, 103] on span "Subscriptions" at bounding box center [76, 105] width 89 height 21
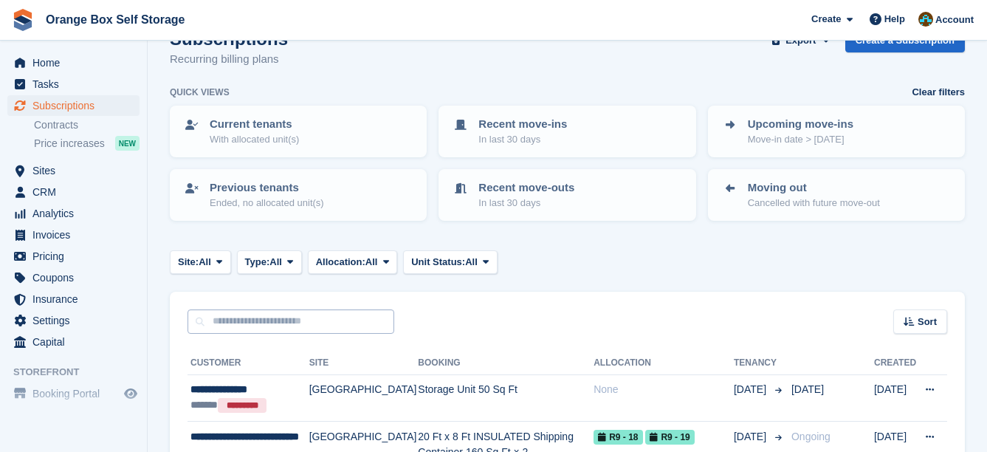
scroll to position [148, 0]
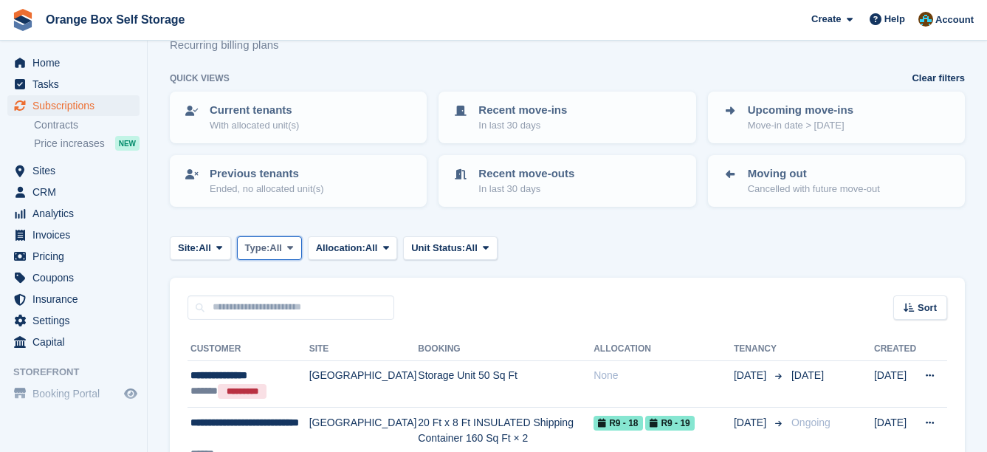
click at [277, 246] on span "All" at bounding box center [275, 248] width 13 height 15
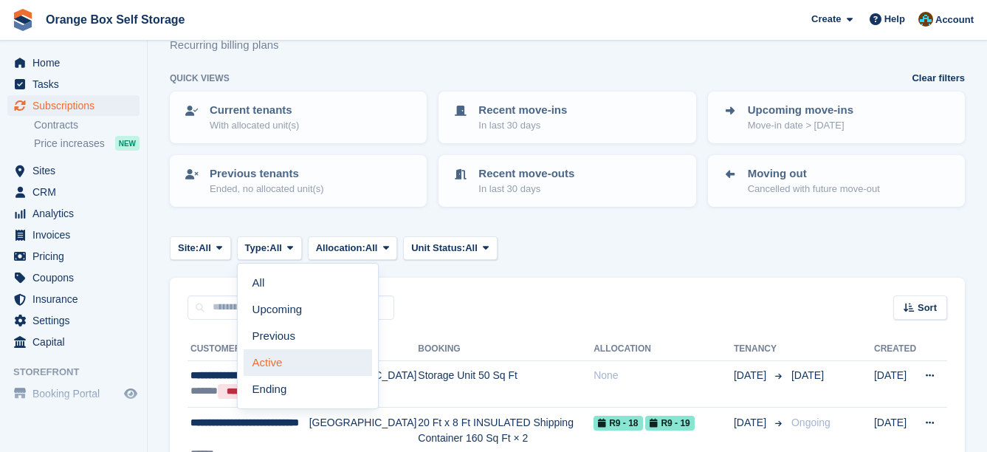
click at [293, 353] on link "Active" at bounding box center [308, 362] width 128 height 27
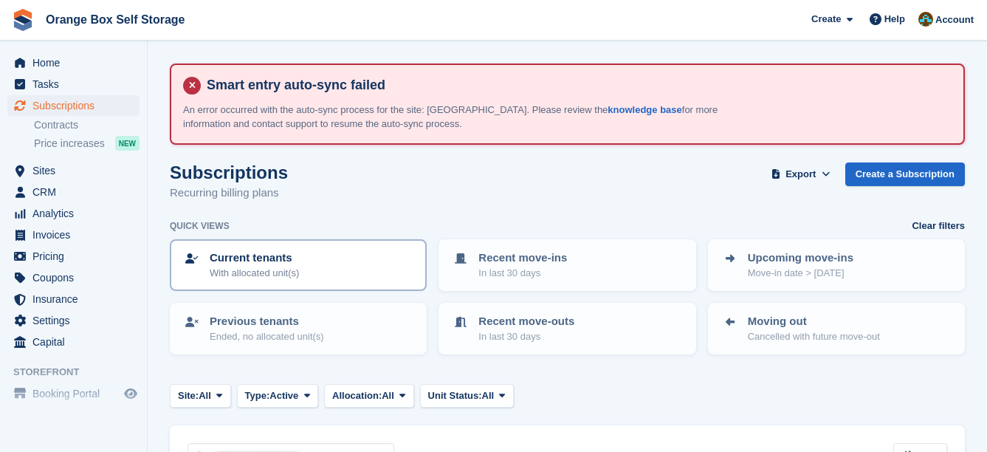
click at [406, 275] on div "Current tenants With allocated unit(s)" at bounding box center [298, 264] width 230 height 31
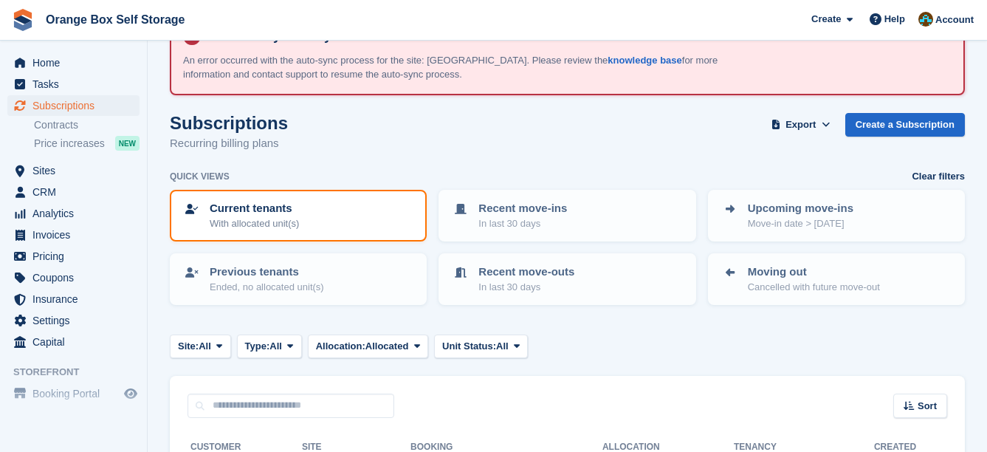
scroll to position [74, 0]
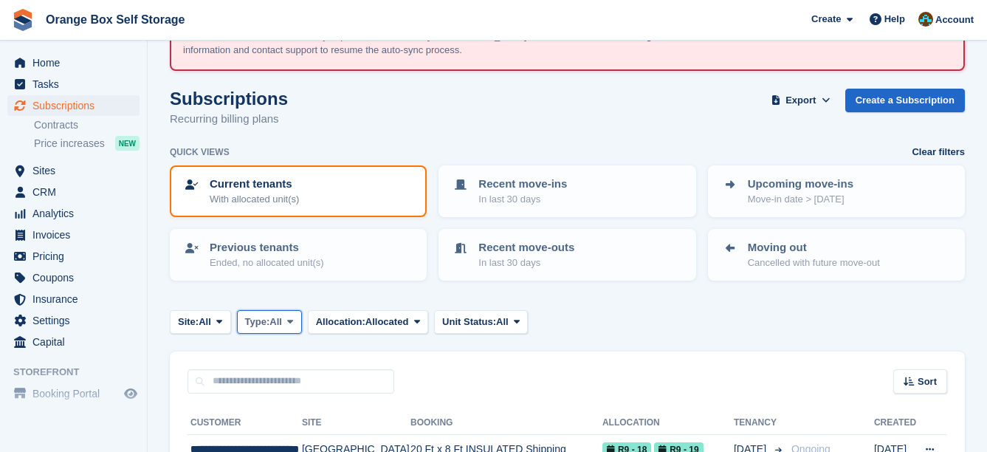
click at [301, 325] on button "Type: All" at bounding box center [269, 322] width 65 height 24
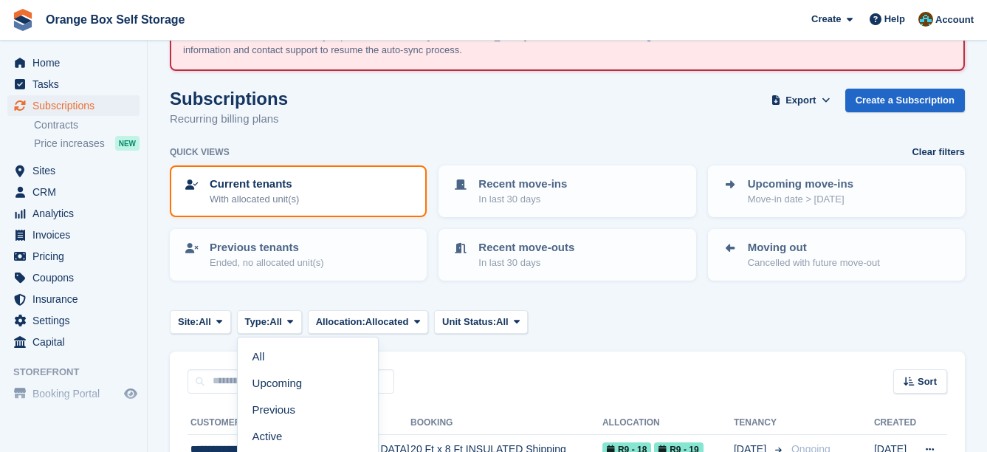
click at [931, 149] on link "Clear filters" at bounding box center [937, 152] width 53 height 15
click at [941, 151] on link "Clear filters" at bounding box center [937, 152] width 53 height 15
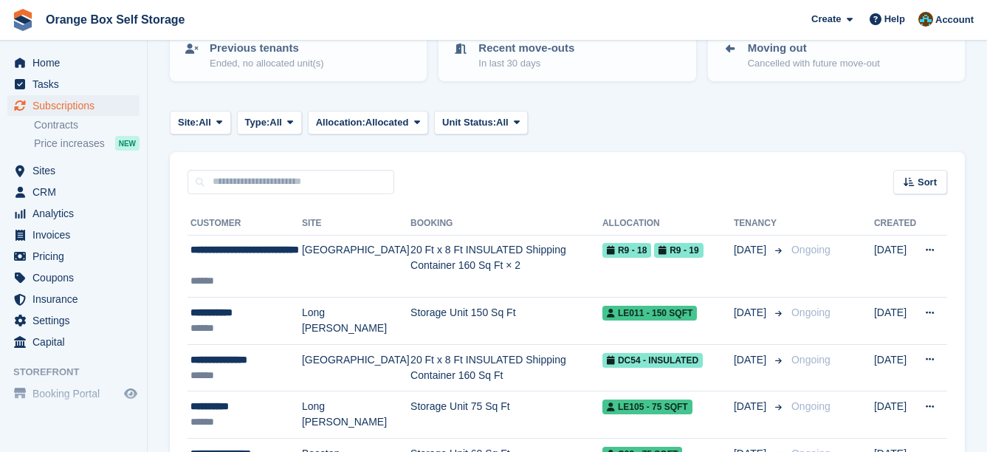
scroll to position [0, 0]
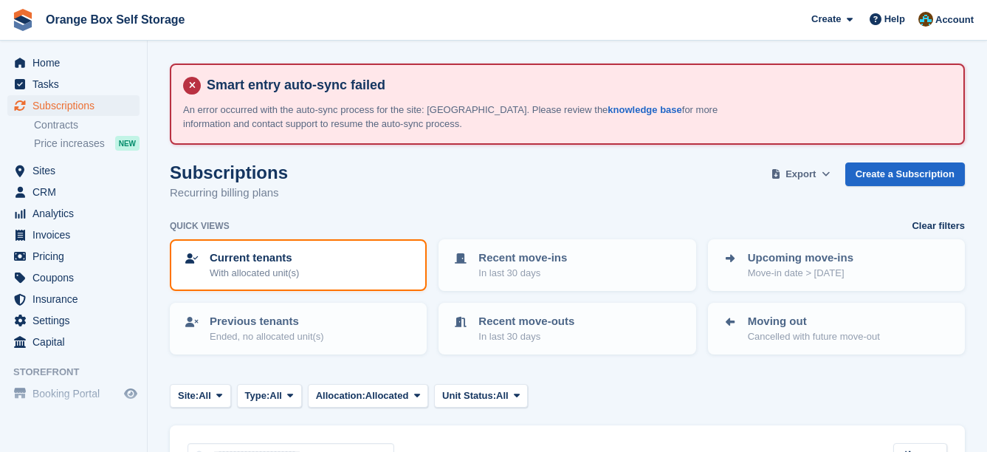
click at [830, 171] on icon at bounding box center [825, 174] width 8 height 10
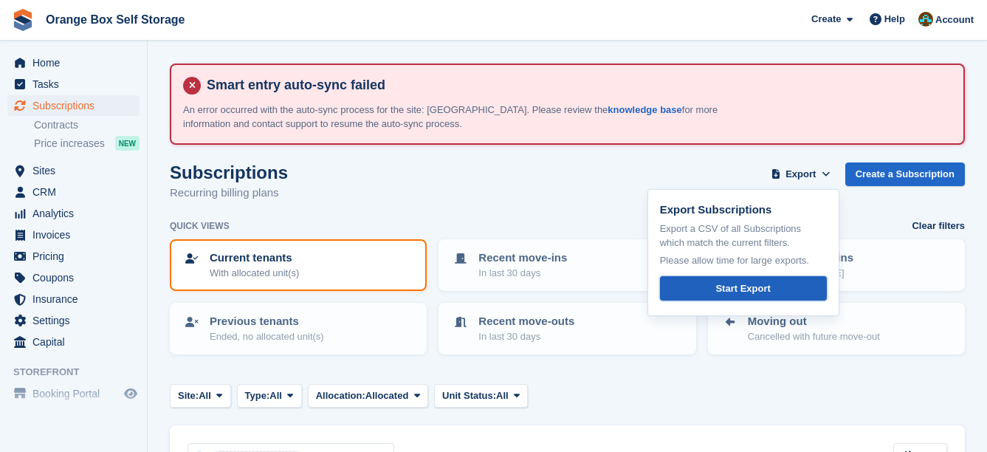
click at [754, 294] on div "Start Export" at bounding box center [742, 288] width 55 height 15
click at [773, 296] on link "Start Export" at bounding box center [743, 288] width 167 height 24
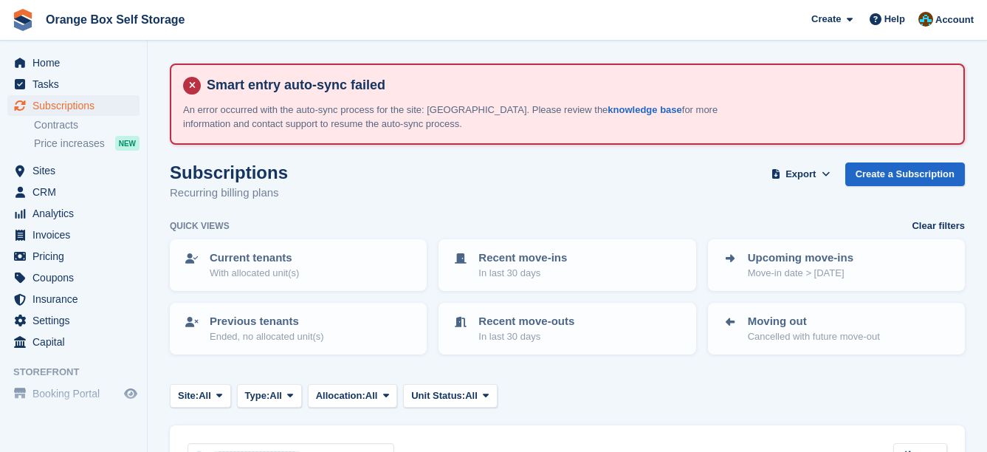
click at [483, 10] on span "Orange Box Self Storage Create Subscription Invoice Contact Deal Discount Page …" at bounding box center [493, 20] width 987 height 40
click at [68, 128] on link "Contracts" at bounding box center [87, 125] width 106 height 14
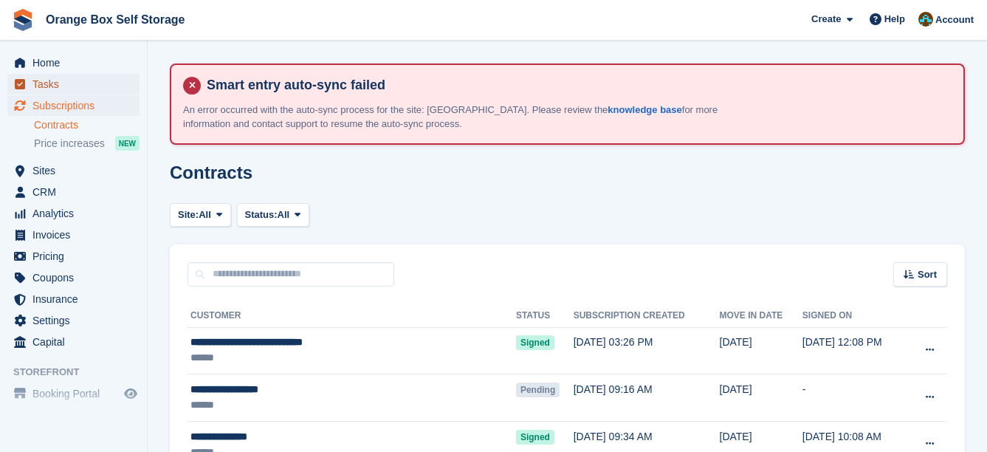
click at [52, 88] on span "Tasks" at bounding box center [76, 84] width 89 height 21
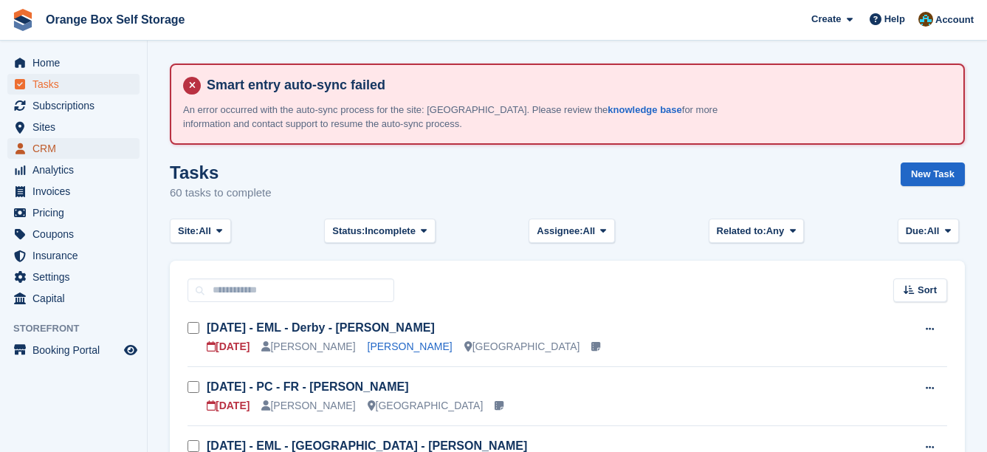
click at [56, 147] on span "CRM" at bounding box center [76, 148] width 89 height 21
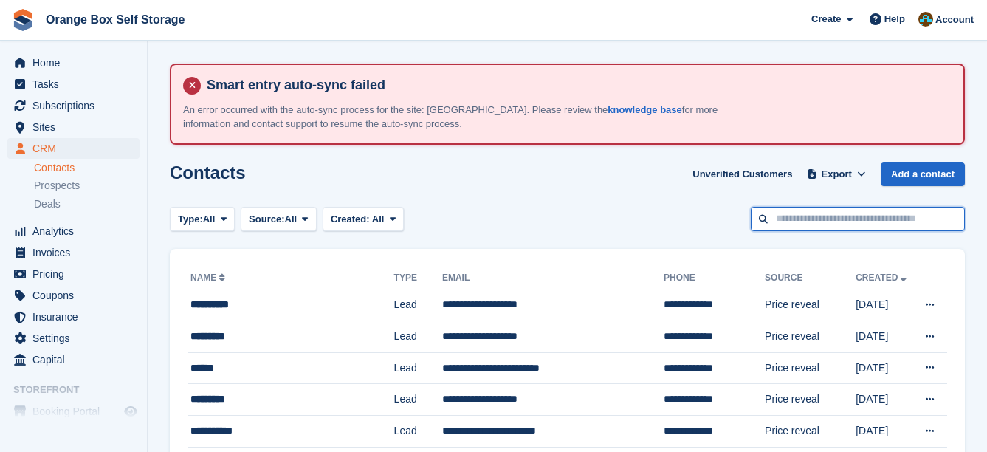
click at [821, 225] on input "text" at bounding box center [858, 219] width 214 height 24
type input "****"
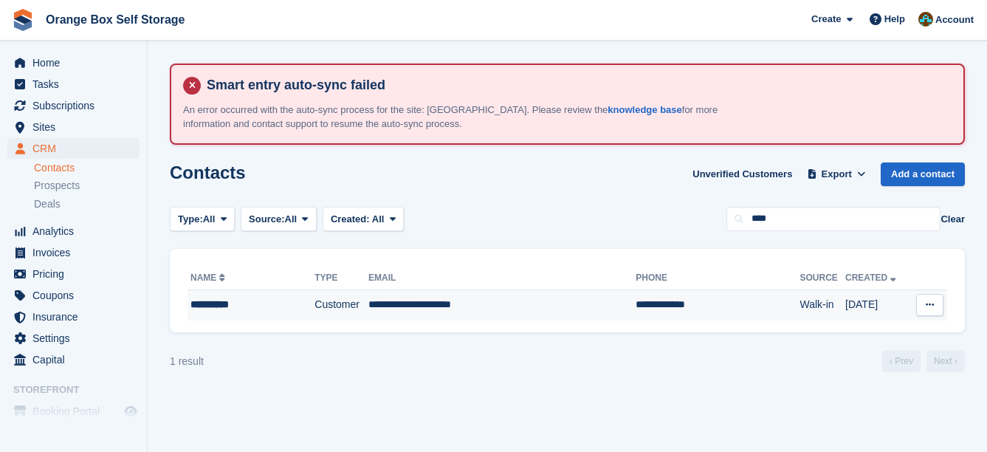
click at [554, 308] on td "**********" at bounding box center [501, 304] width 267 height 31
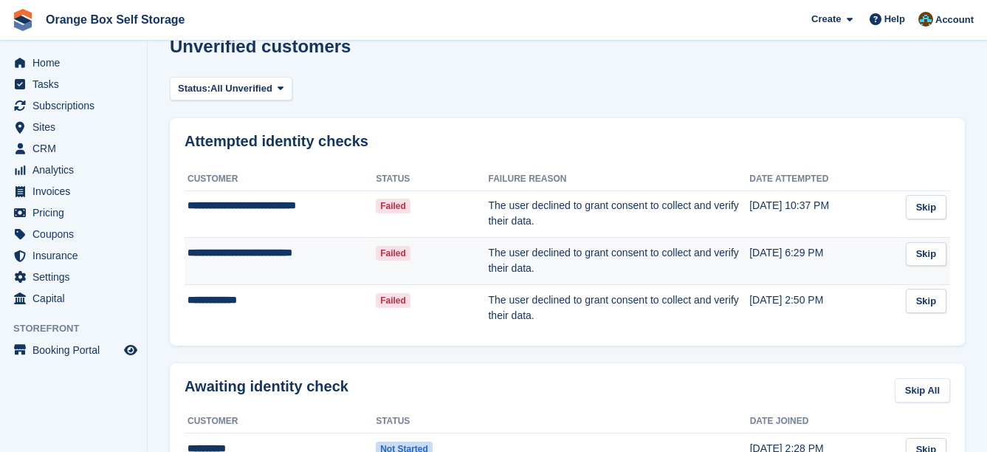
scroll to position [148, 0]
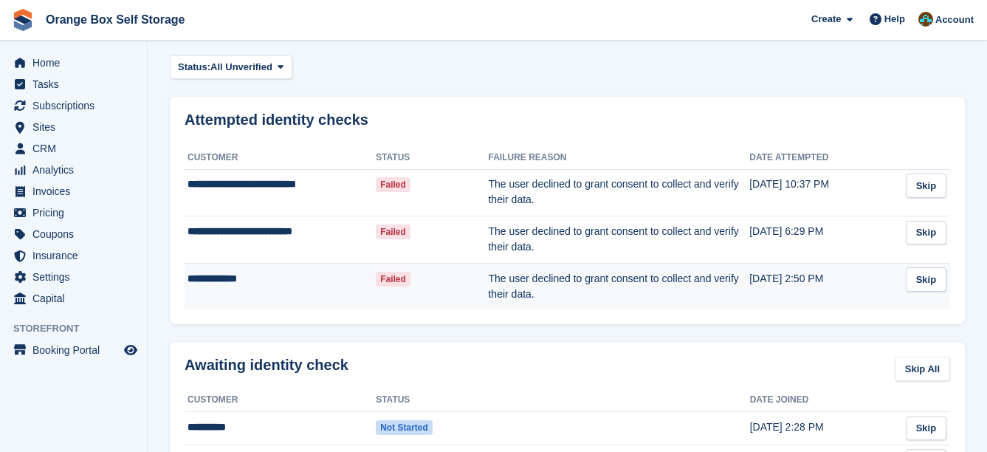
click at [547, 295] on td "The user declined to grant consent to collect and verify their data." at bounding box center [618, 286] width 261 height 46
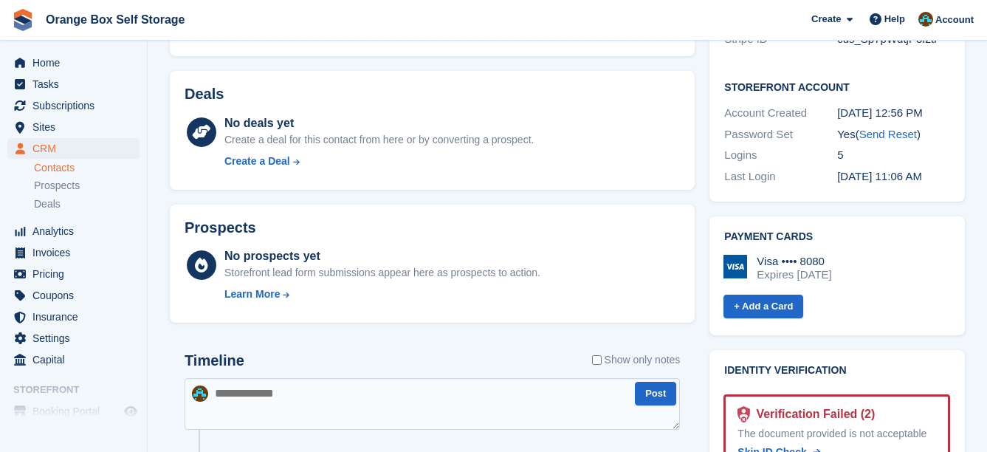
scroll to position [959, 0]
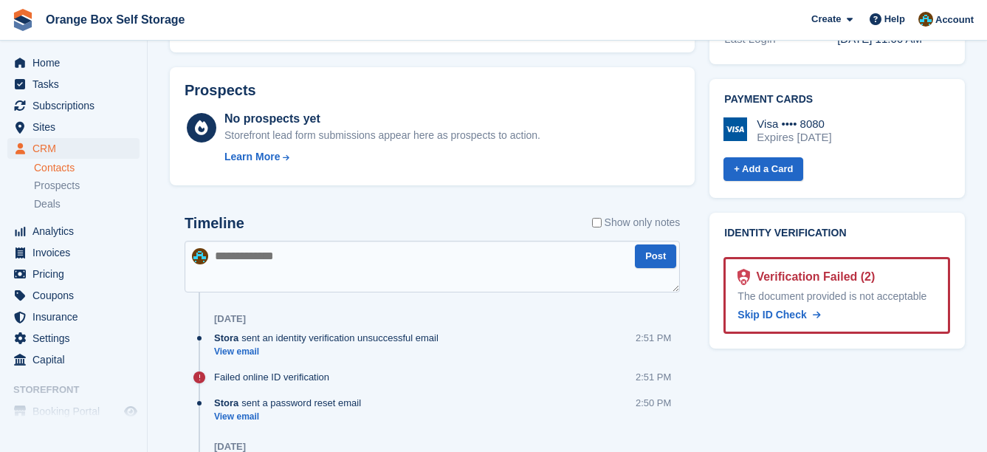
click at [821, 268] on div "Verification Failed (2)" at bounding box center [812, 277] width 125 height 18
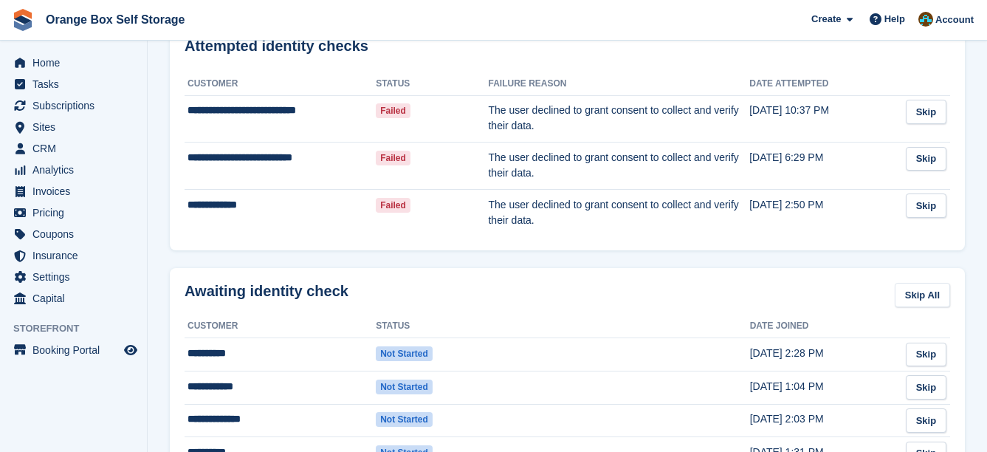
scroll to position [295, 0]
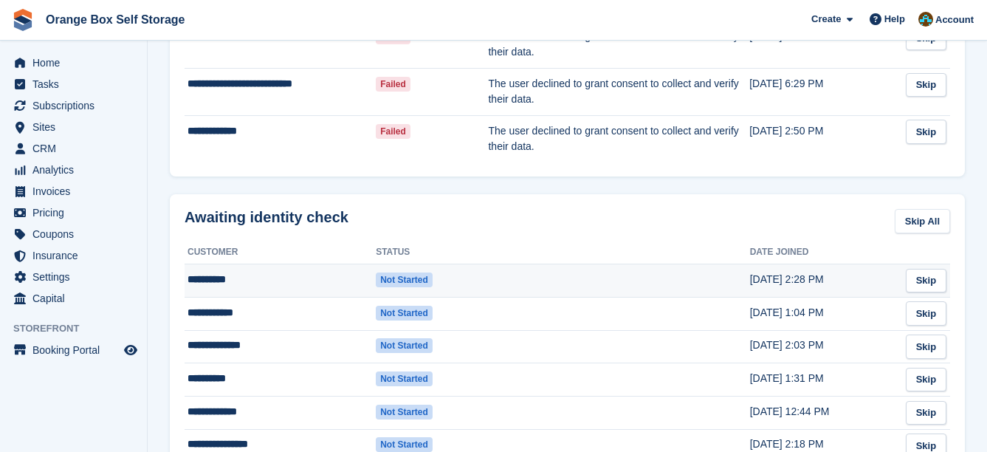
click at [649, 284] on td at bounding box center [619, 280] width 261 height 33
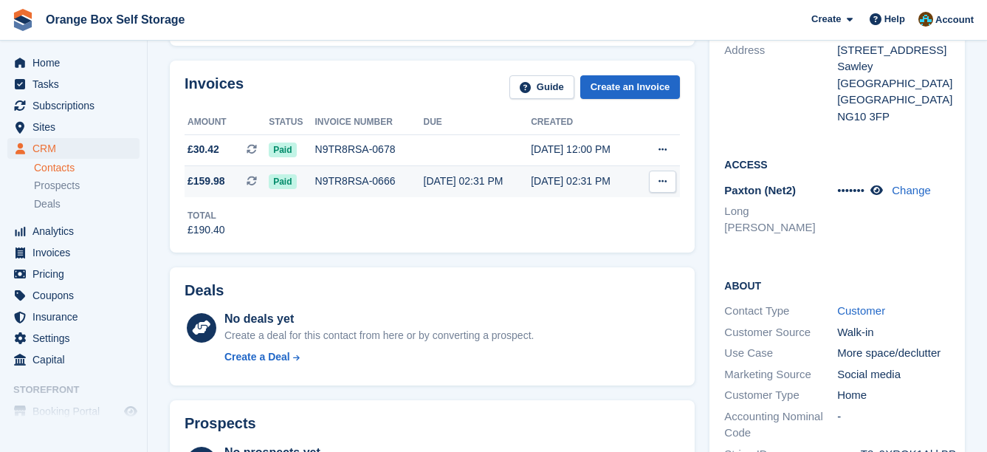
scroll to position [590, 0]
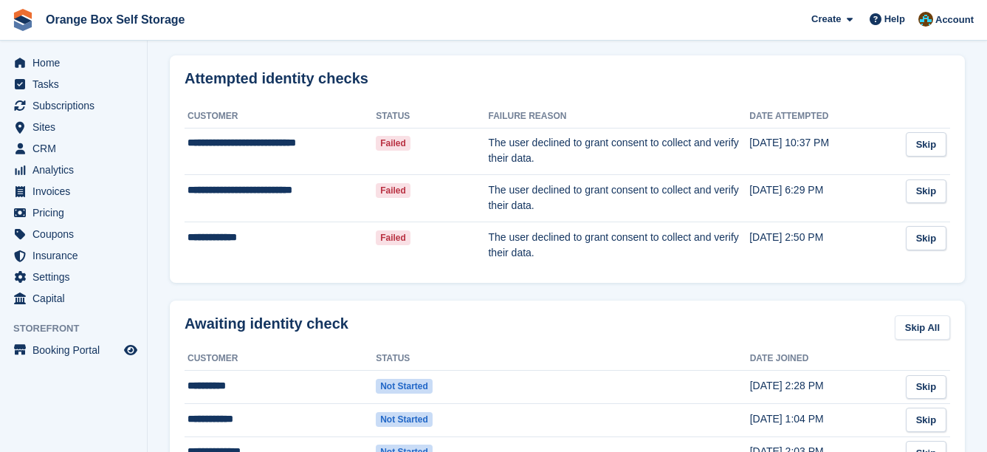
scroll to position [221, 0]
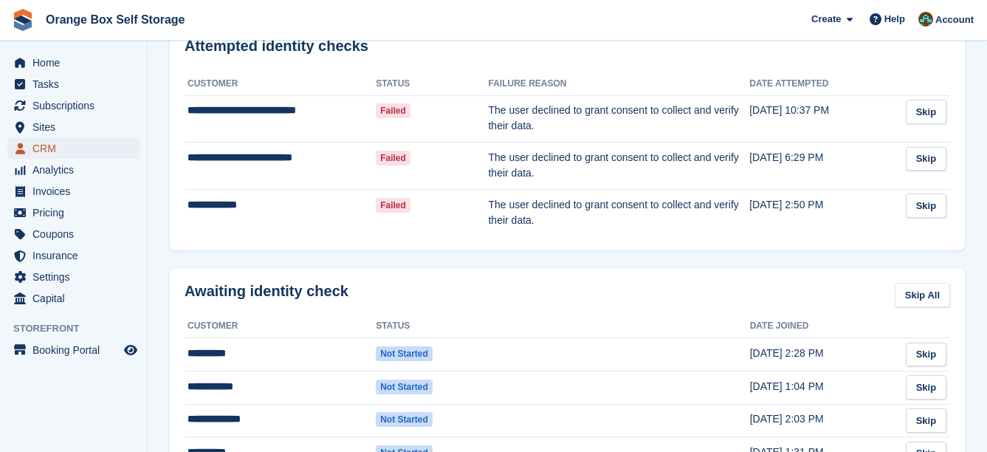
click at [63, 142] on span "CRM" at bounding box center [76, 148] width 89 height 21
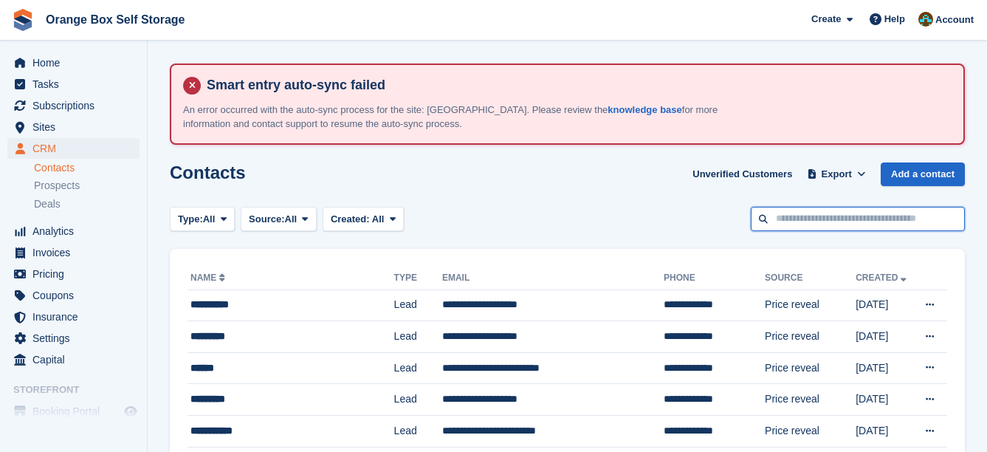
click at [821, 224] on input "text" at bounding box center [858, 219] width 214 height 24
type input "****"
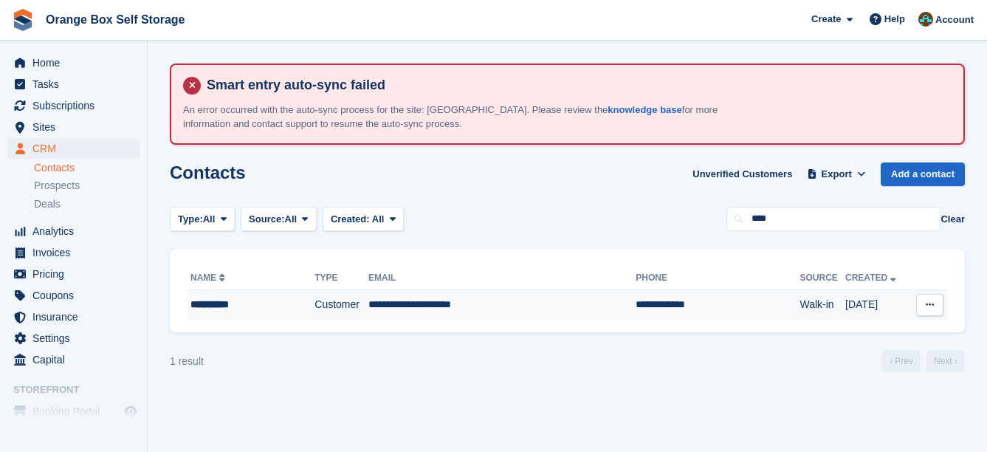
click at [449, 278] on th "Email" at bounding box center [501, 278] width 267 height 24
click at [448, 298] on td "**********" at bounding box center [501, 304] width 267 height 31
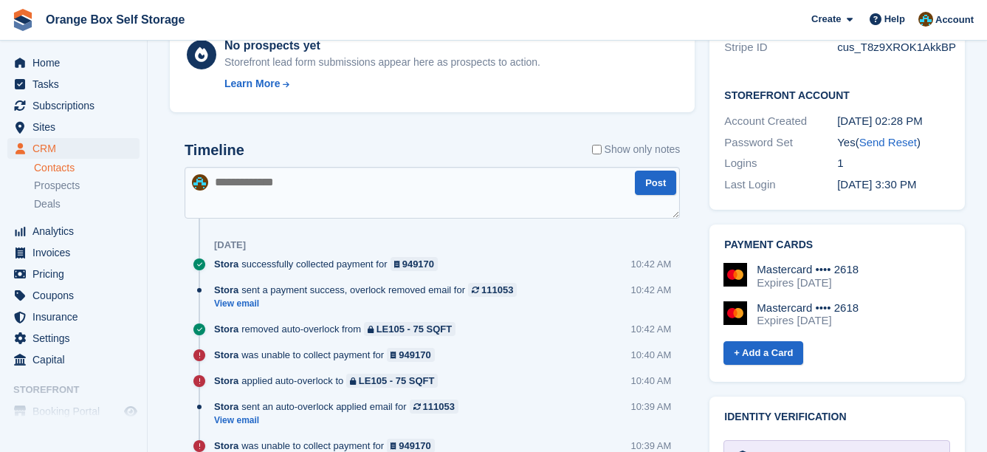
scroll to position [1107, 0]
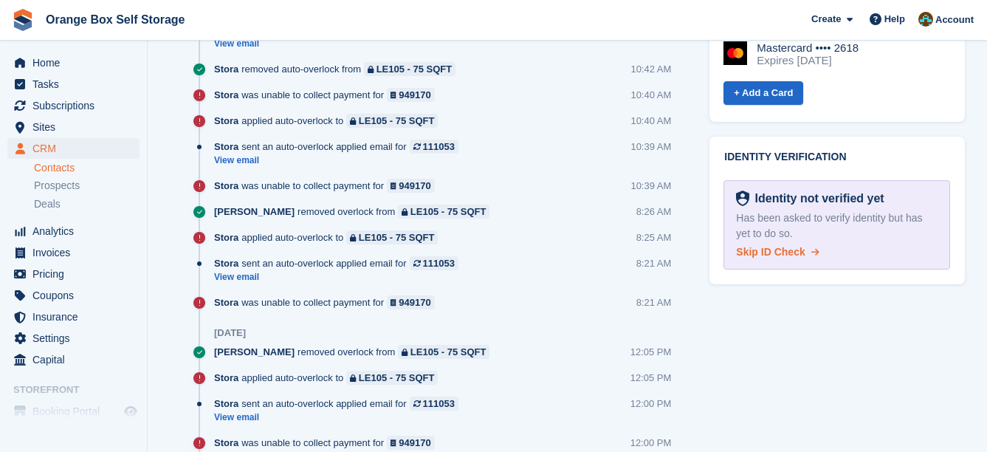
click at [785, 246] on span "Skip ID Check" at bounding box center [770, 252] width 69 height 12
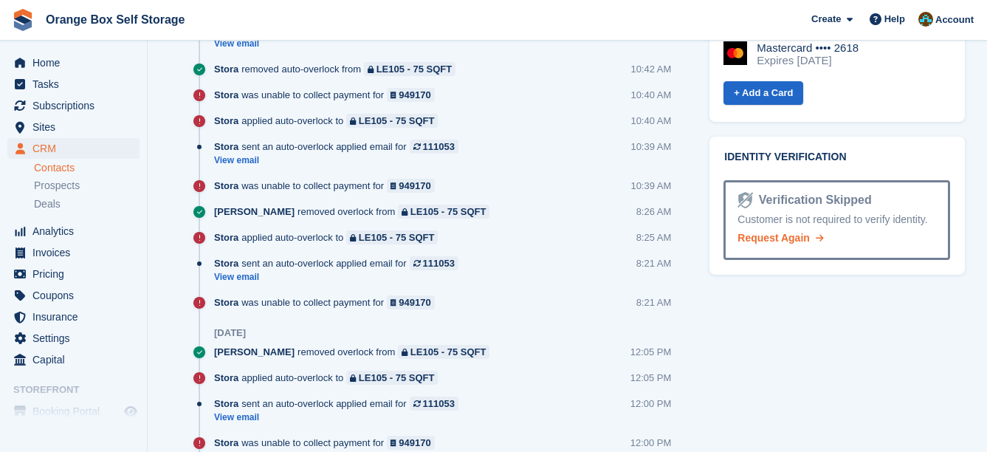
click at [753, 232] on span "Request Again" at bounding box center [773, 238] width 72 height 12
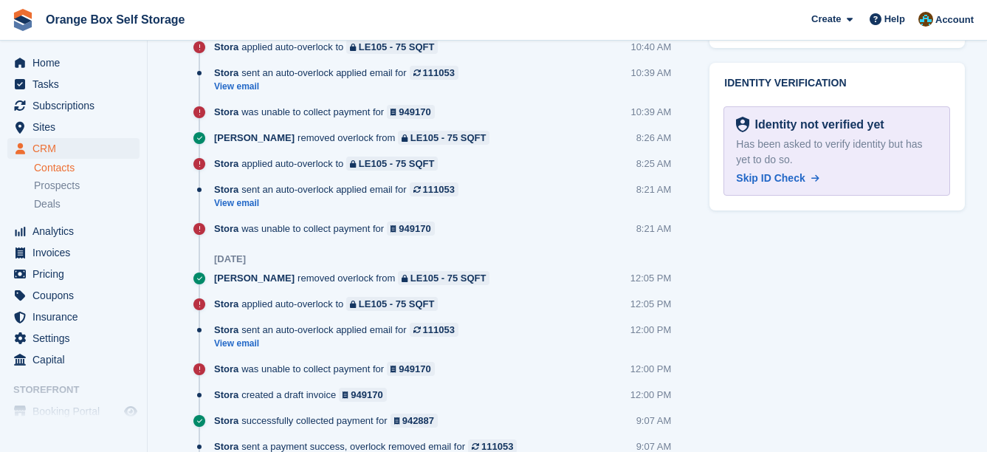
scroll to position [517, 0]
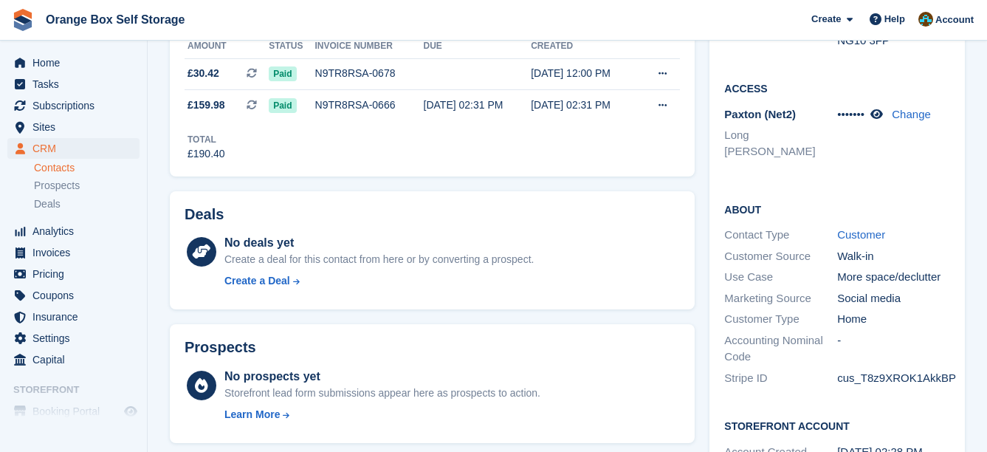
click at [83, 163] on link "Contacts" at bounding box center [87, 168] width 106 height 14
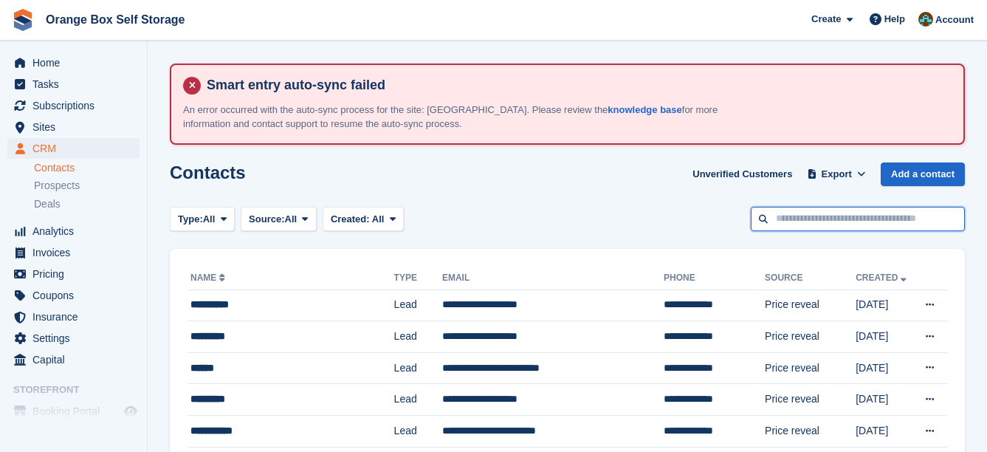
click at [863, 213] on input "text" at bounding box center [858, 219] width 214 height 24
type input "*****"
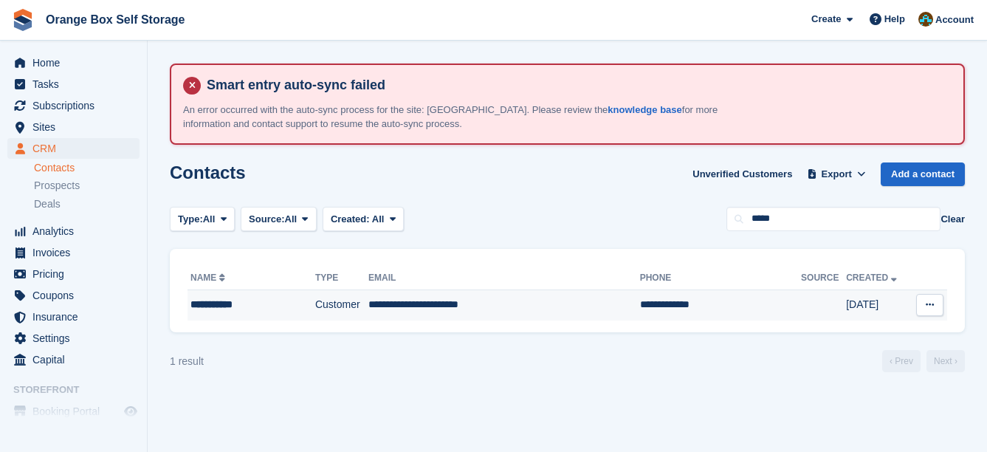
click at [477, 297] on td "**********" at bounding box center [504, 304] width 272 height 31
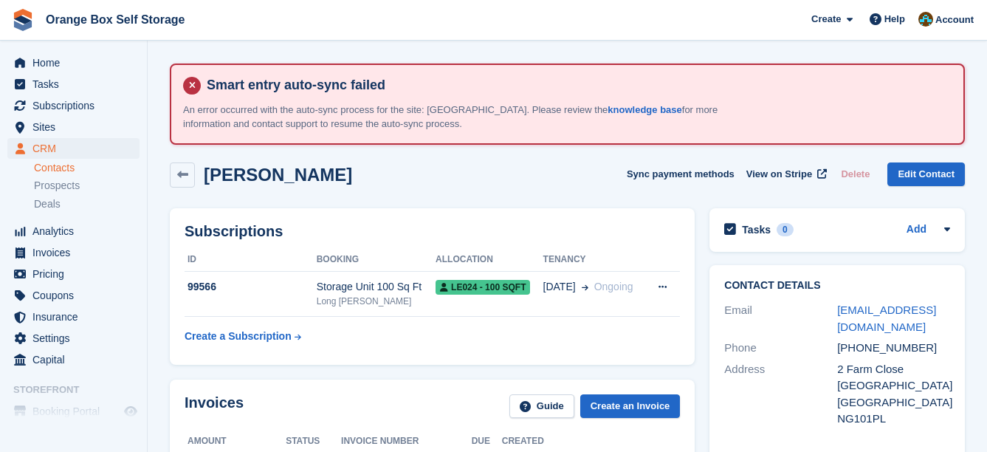
click at [75, 166] on link "Contacts" at bounding box center [87, 168] width 106 height 14
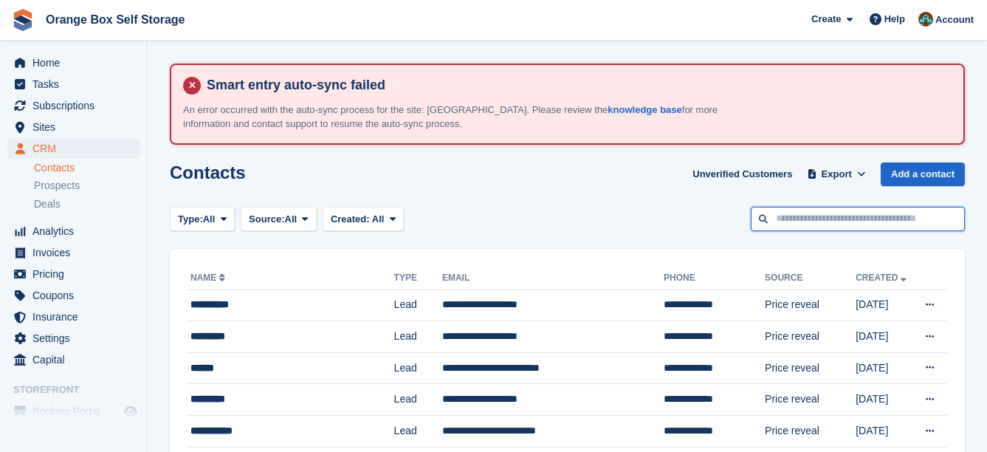
click at [782, 218] on input "text" at bounding box center [858, 219] width 214 height 24
type input "****"
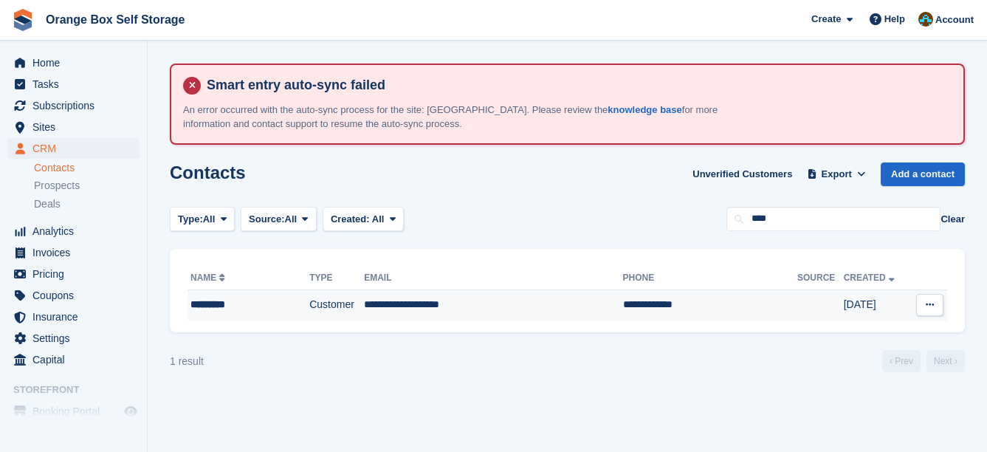
drag, startPoint x: 683, startPoint y: 306, endPoint x: 674, endPoint y: 305, distance: 9.0
click at [675, 305] on td "**********" at bounding box center [710, 304] width 175 height 31
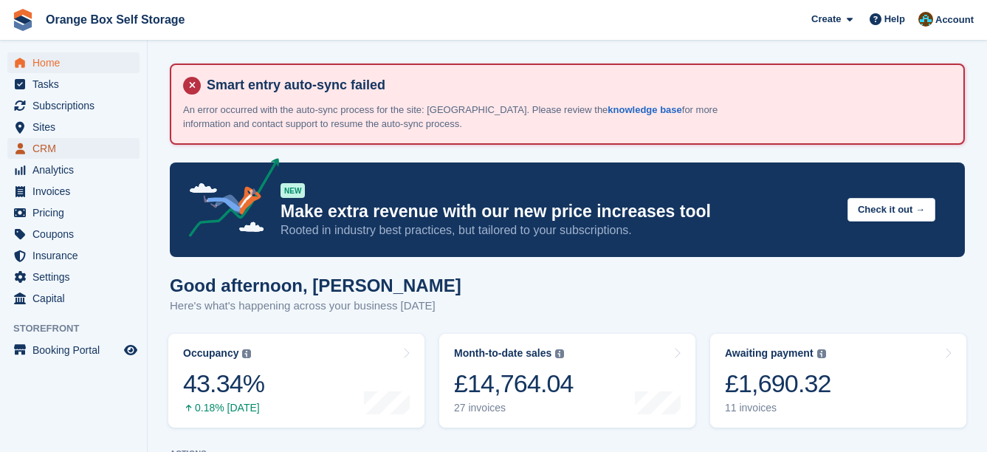
click at [63, 144] on span "CRM" at bounding box center [76, 148] width 89 height 21
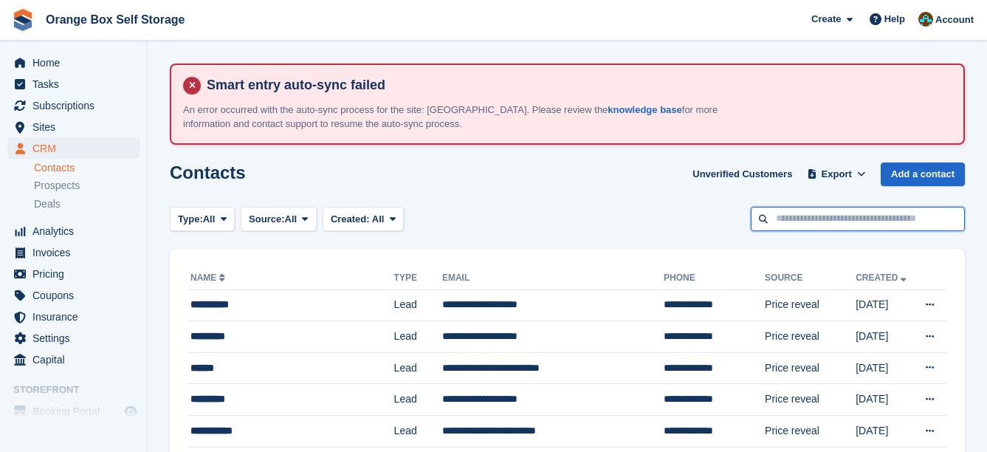
click at [836, 217] on input "text" at bounding box center [858, 219] width 214 height 24
type input "*******"
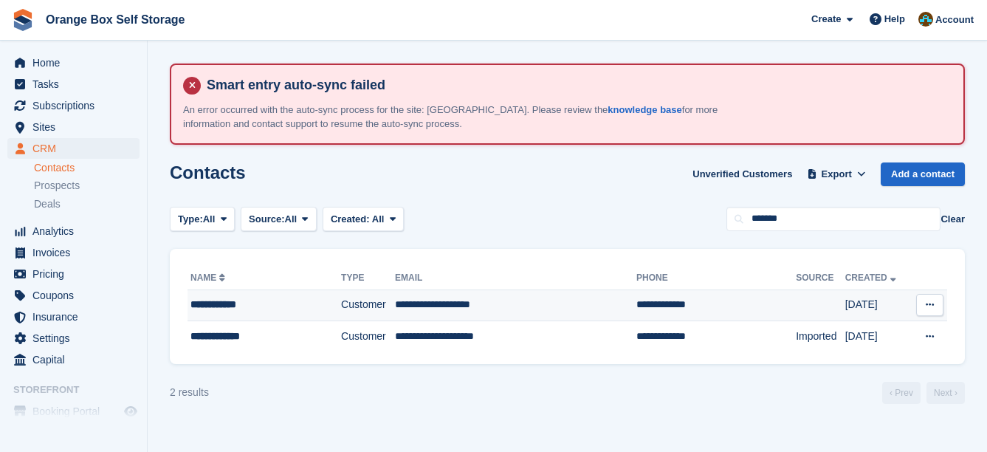
click at [577, 310] on td "**********" at bounding box center [515, 305] width 241 height 32
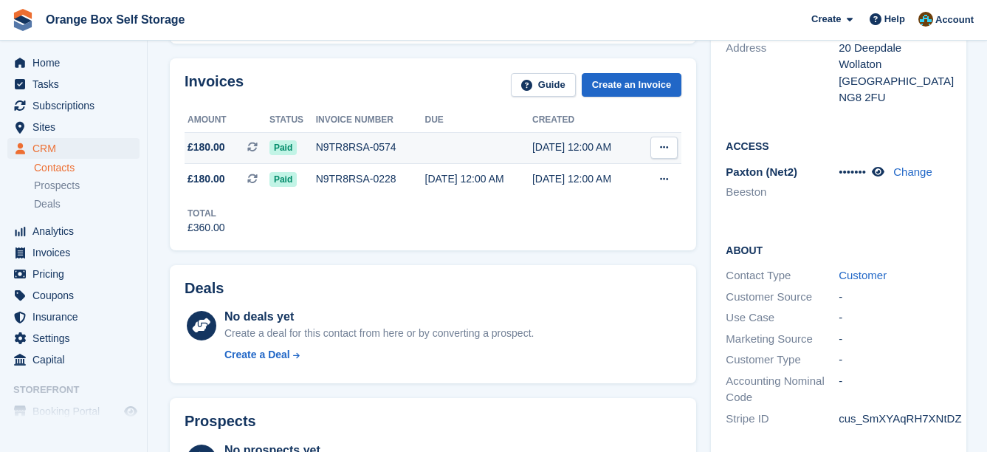
scroll to position [148, 0]
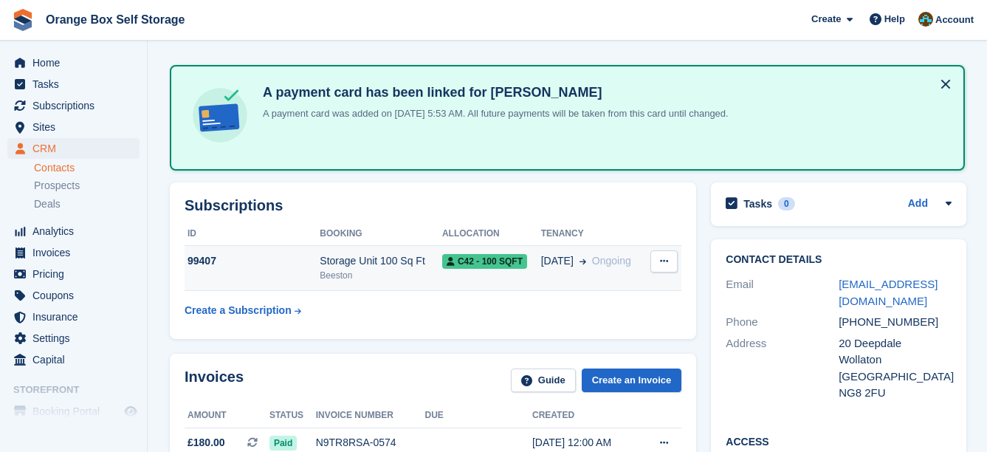
click at [393, 286] on td "Storage Unit 100 Sq Ft Beeston" at bounding box center [381, 268] width 123 height 45
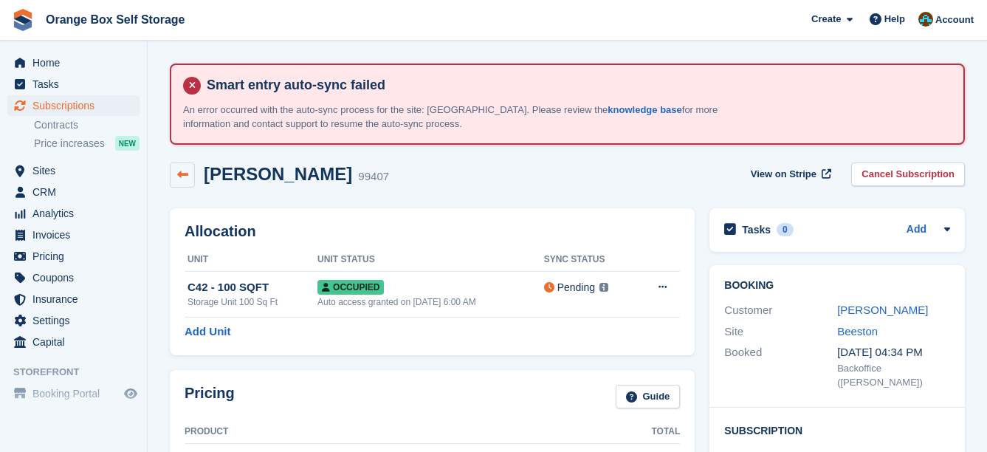
click at [187, 176] on icon at bounding box center [182, 174] width 11 height 11
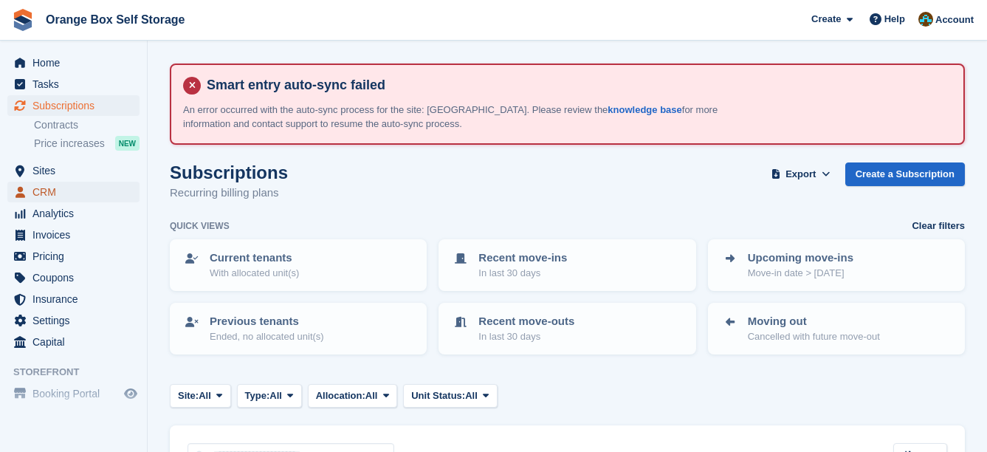
click at [66, 193] on span "CRM" at bounding box center [76, 192] width 89 height 21
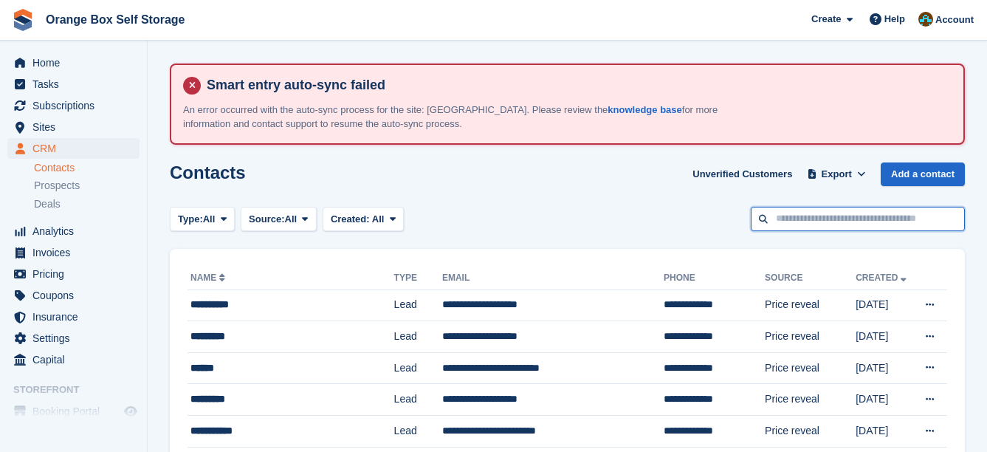
click at [810, 224] on input "text" at bounding box center [858, 219] width 214 height 24
type input "******"
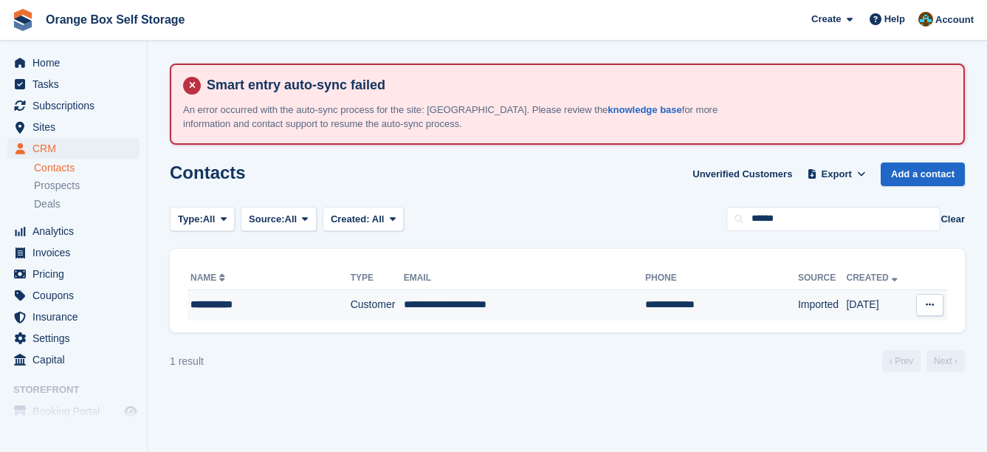
click at [645, 315] on td "**********" at bounding box center [721, 304] width 153 height 31
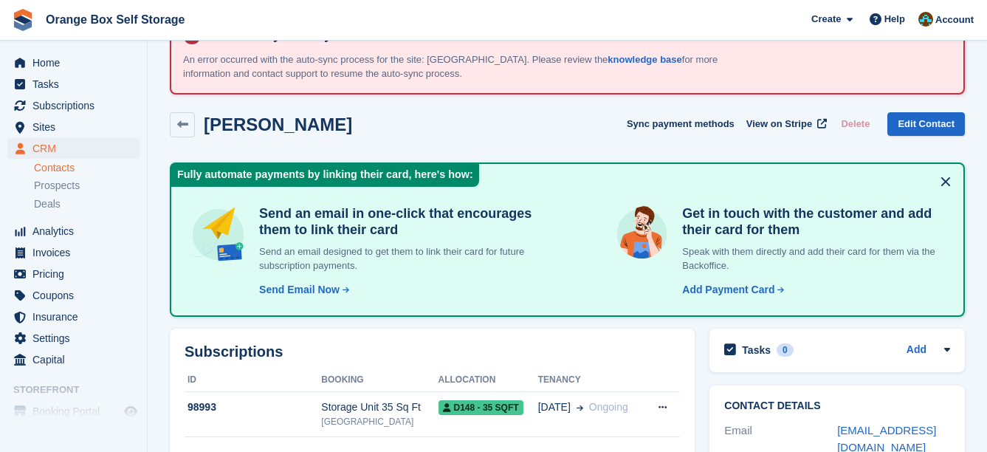
scroll to position [74, 0]
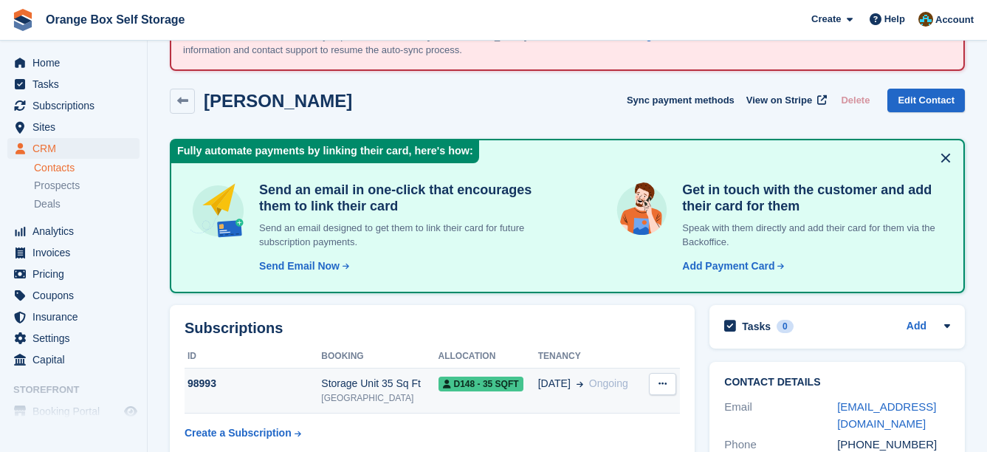
click at [555, 382] on span "[DATE]" at bounding box center [554, 383] width 32 height 15
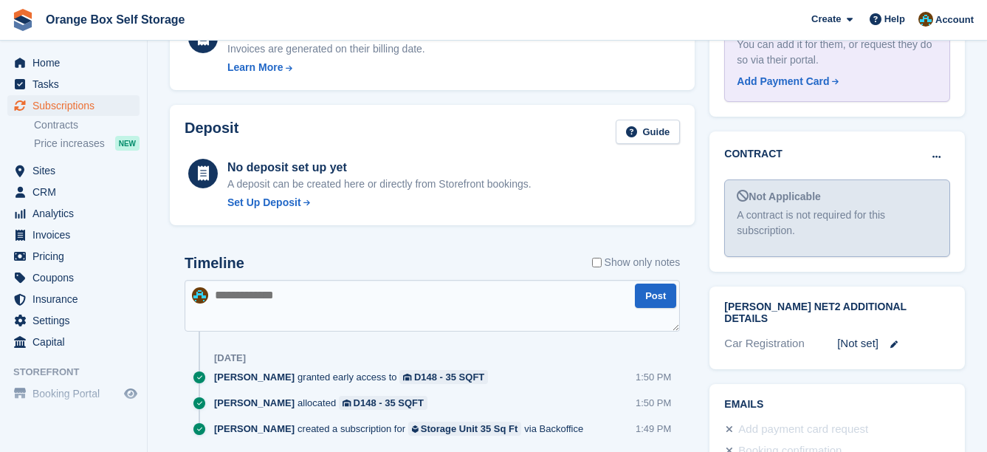
scroll to position [738, 0]
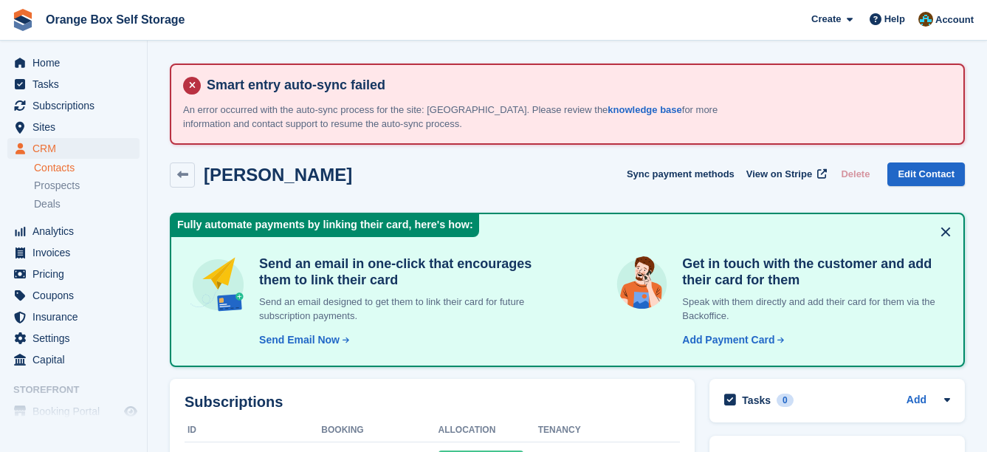
scroll to position [74, 0]
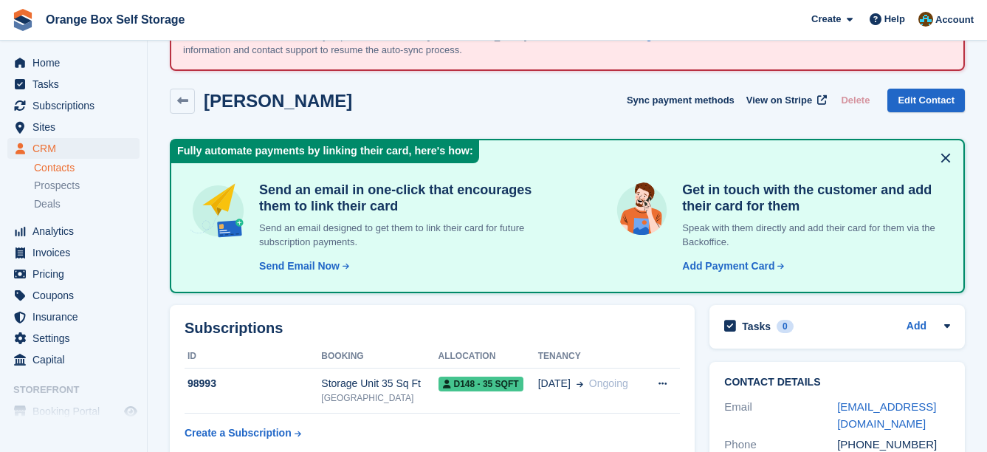
drag, startPoint x: 680, startPoint y: 224, endPoint x: 665, endPoint y: 219, distance: 16.3
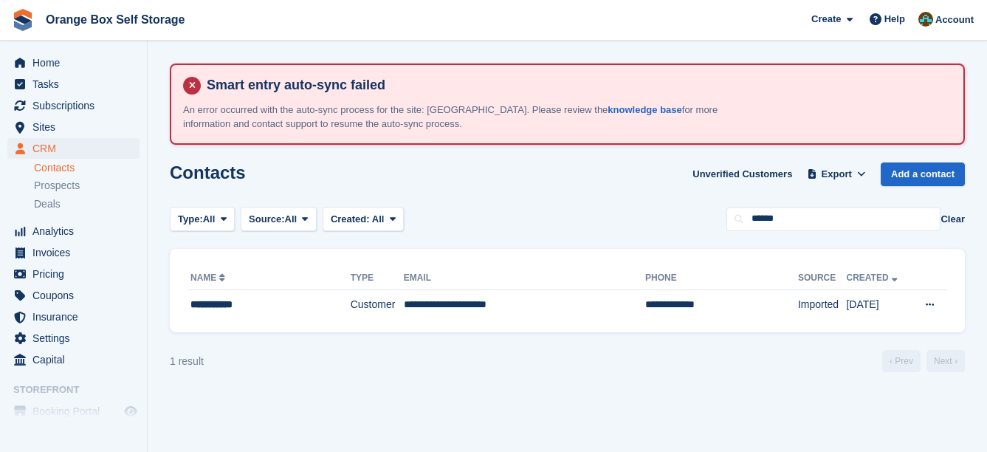
drag, startPoint x: 647, startPoint y: 212, endPoint x: 642, endPoint y: 204, distance: 8.6
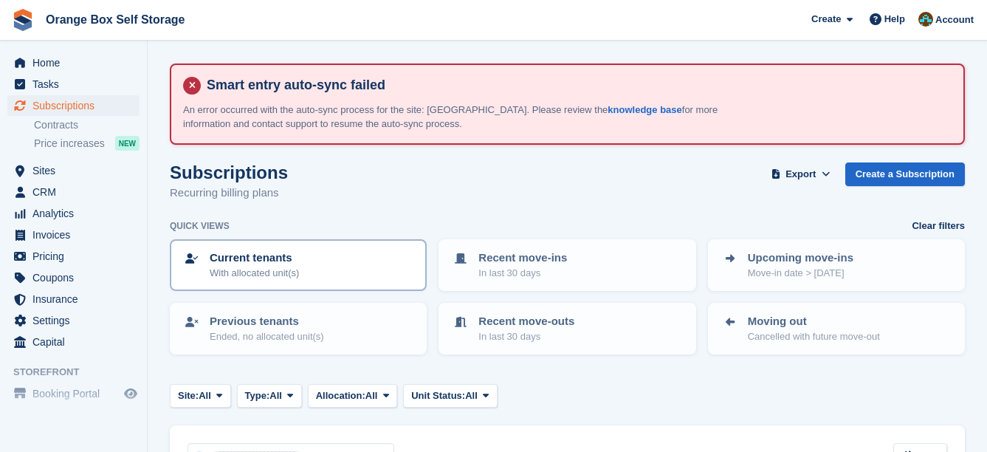
drag, startPoint x: 358, startPoint y: 290, endPoint x: 366, endPoint y: 283, distance: 10.5
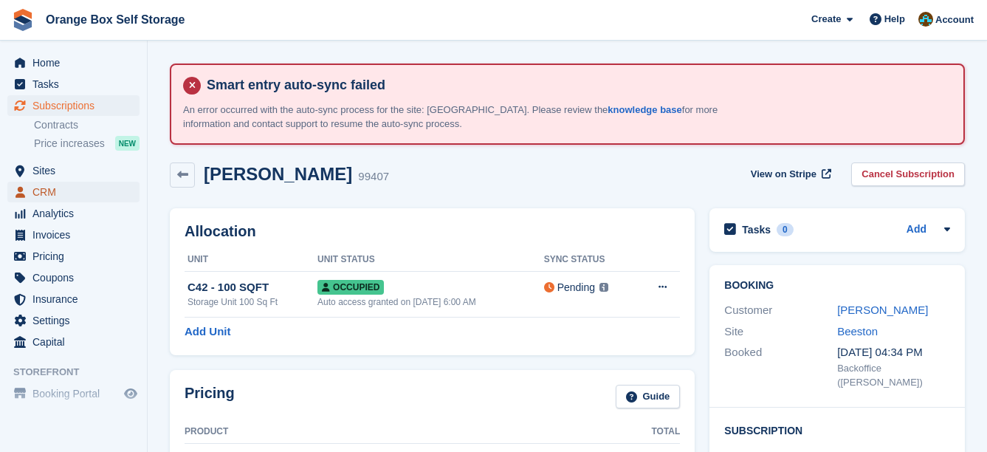
click at [72, 185] on span "CRM" at bounding box center [76, 192] width 89 height 21
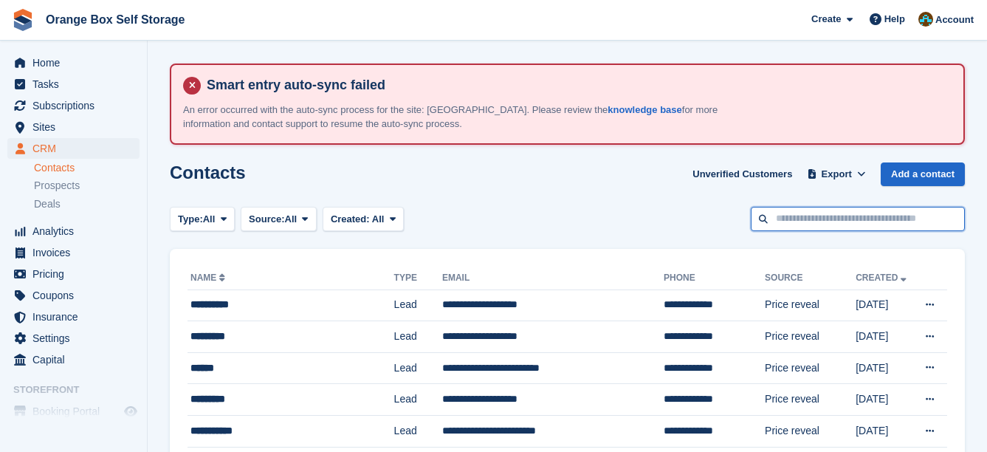
click at [798, 227] on input "text" at bounding box center [858, 219] width 214 height 24
type input "*****"
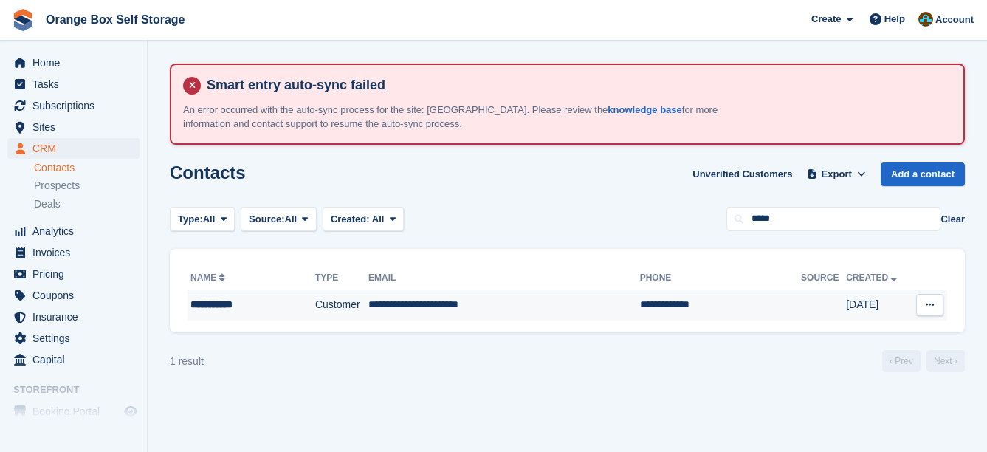
click at [564, 317] on td "**********" at bounding box center [504, 304] width 272 height 31
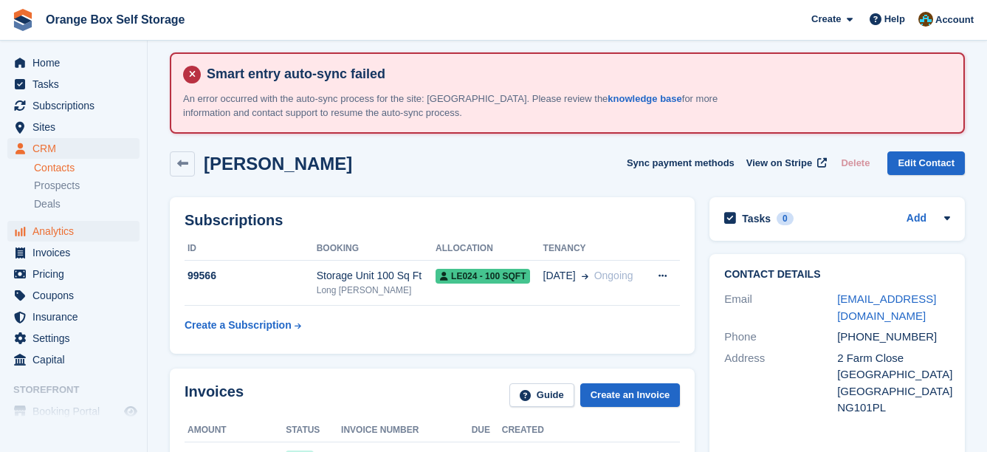
scroll to position [74, 0]
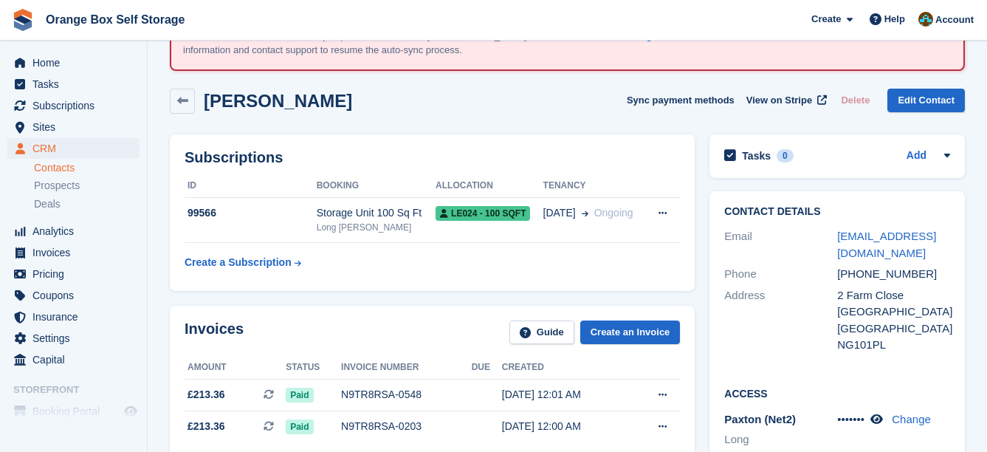
click at [63, 169] on link "Contacts" at bounding box center [87, 168] width 106 height 14
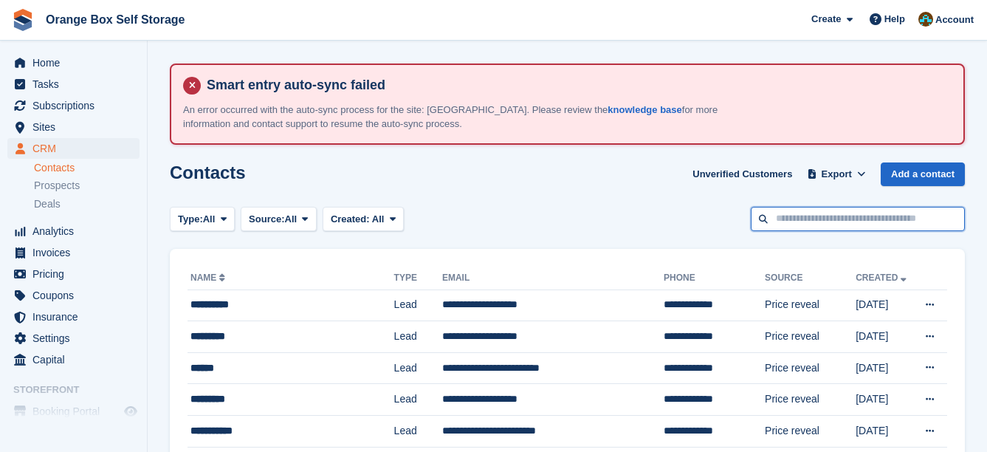
click at [842, 217] on input "text" at bounding box center [858, 219] width 214 height 24
type input "******"
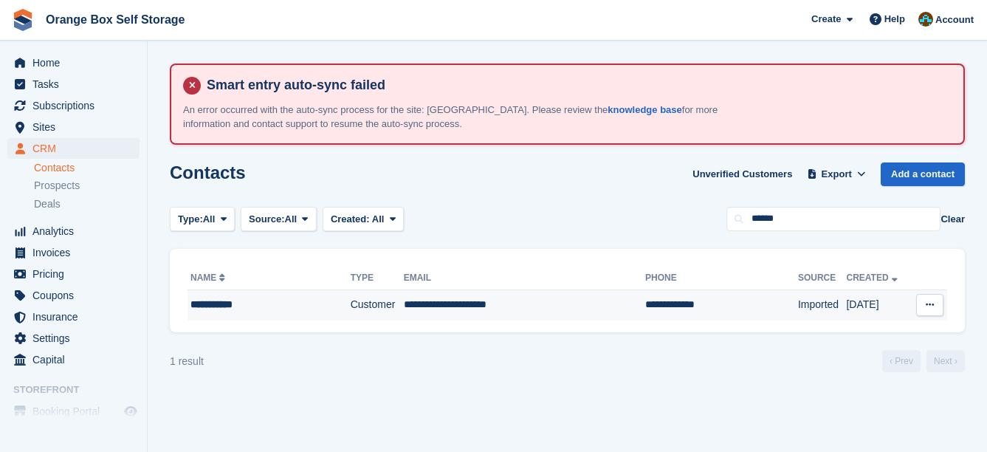
click at [351, 313] on td "Customer" at bounding box center [377, 304] width 53 height 31
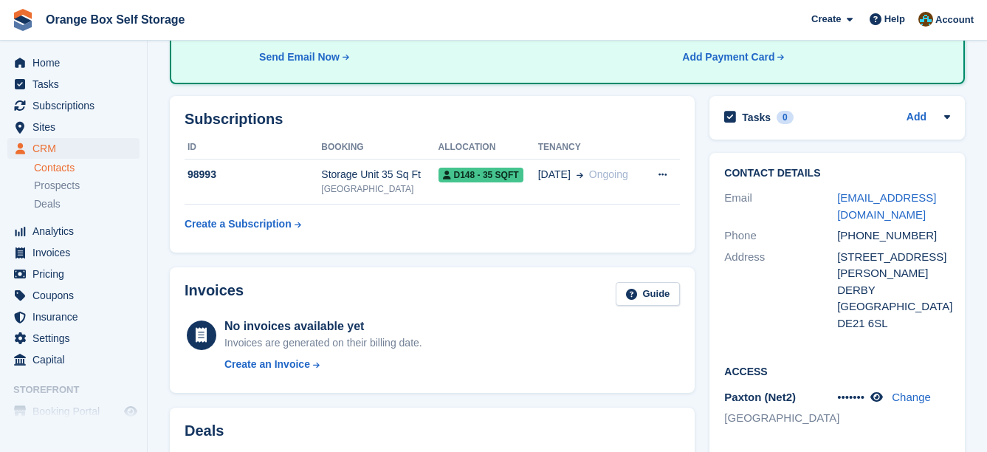
scroll to position [295, 0]
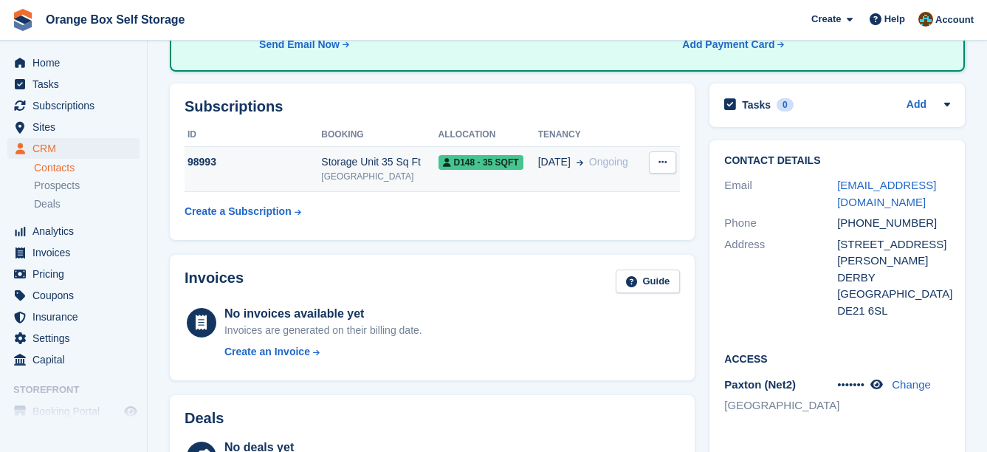
click at [390, 185] on td "Storage Unit 35 Sq Ft Derby" at bounding box center [379, 169] width 117 height 45
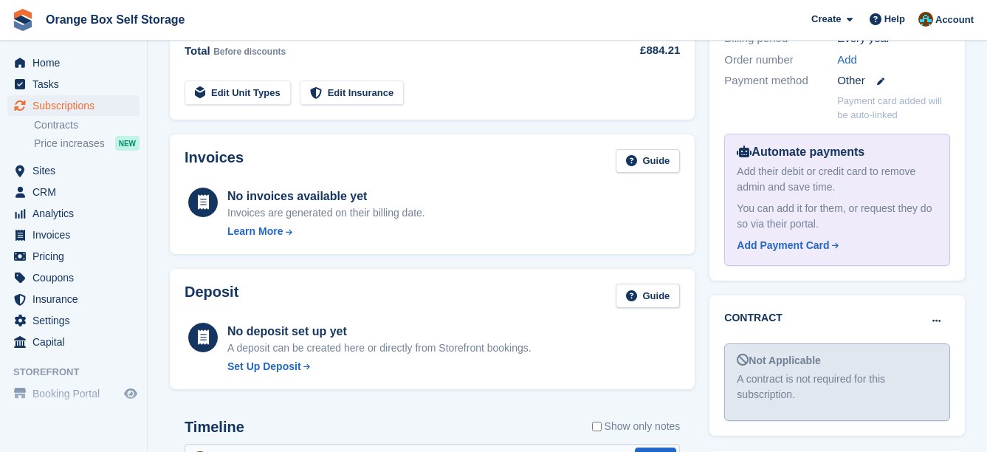
scroll to position [664, 0]
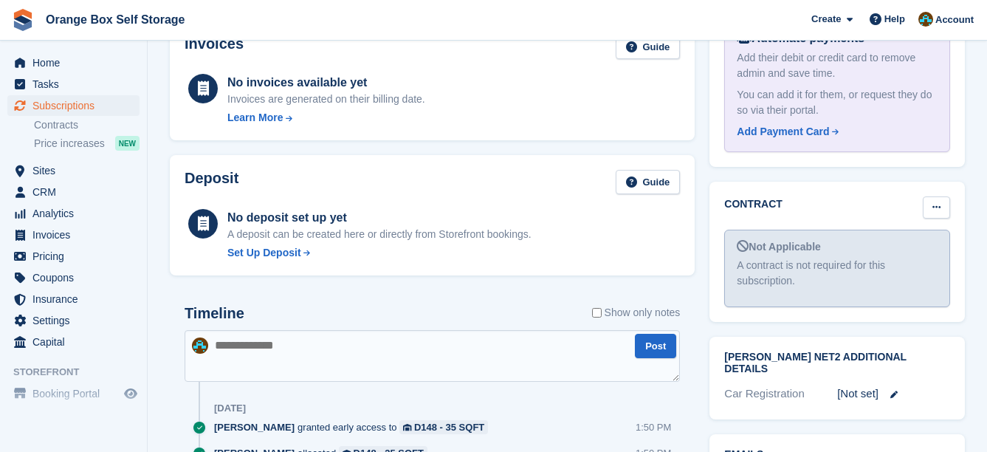
click at [945, 196] on button at bounding box center [936, 207] width 27 height 22
click at [900, 246] on p "Mark as signed" at bounding box center [879, 255] width 128 height 19
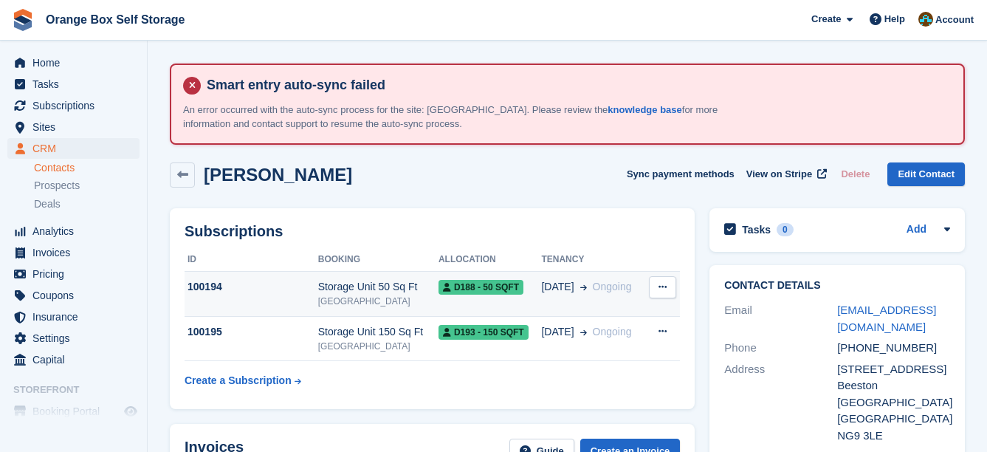
click at [593, 286] on span "Ongoing" at bounding box center [612, 286] width 39 height 12
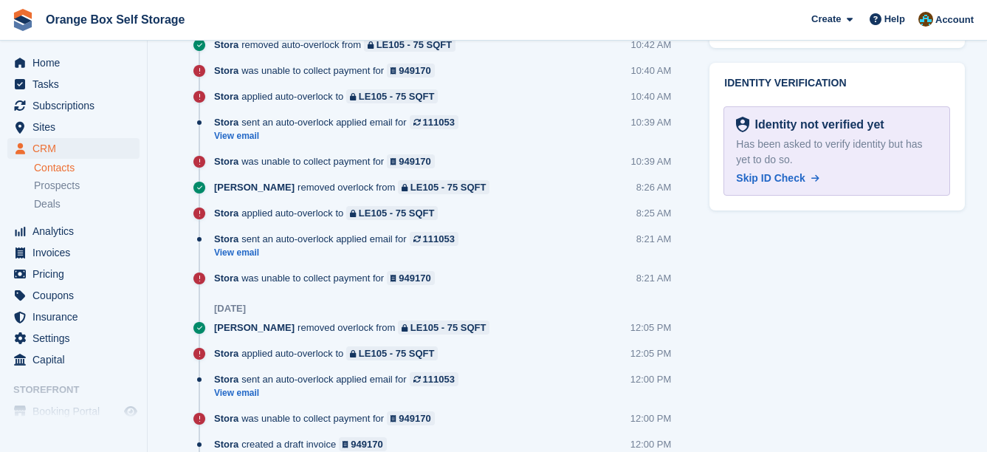
scroll to position [664, 0]
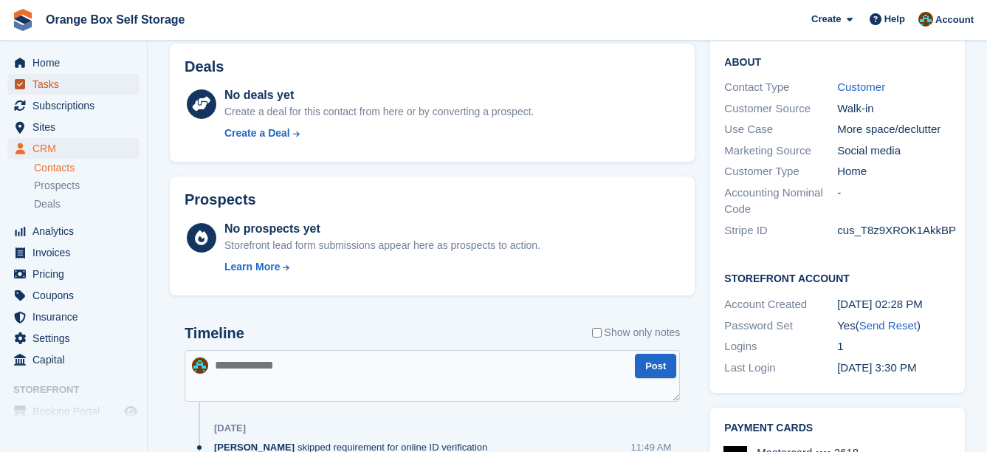
click at [74, 91] on span "Tasks" at bounding box center [76, 84] width 89 height 21
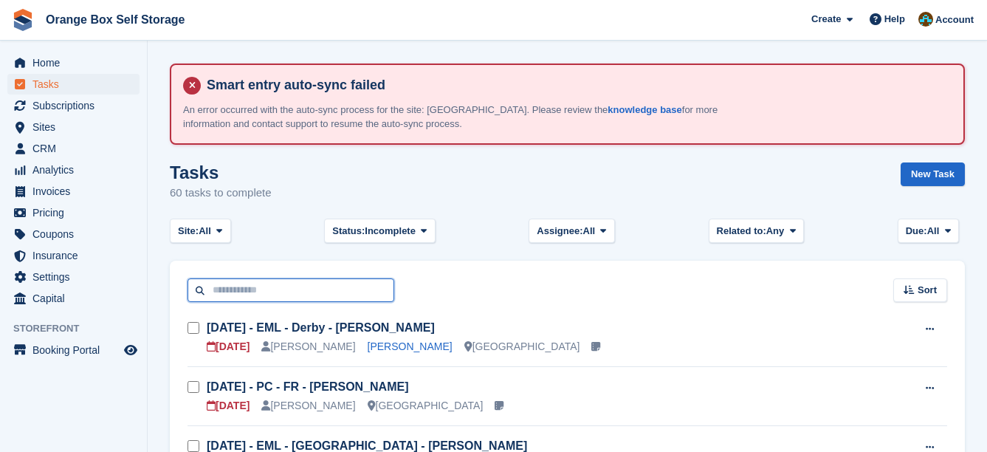
click at [296, 280] on input "text" at bounding box center [290, 290] width 207 height 24
type input "*********"
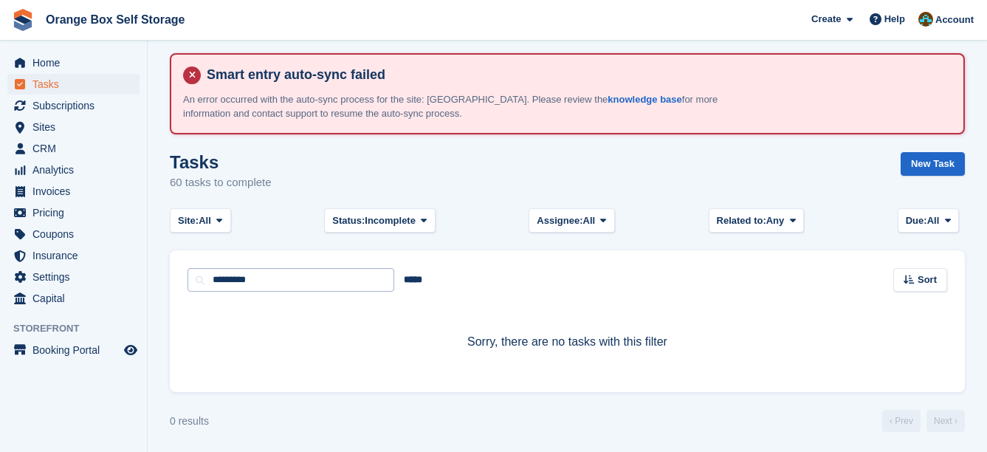
scroll to position [13, 0]
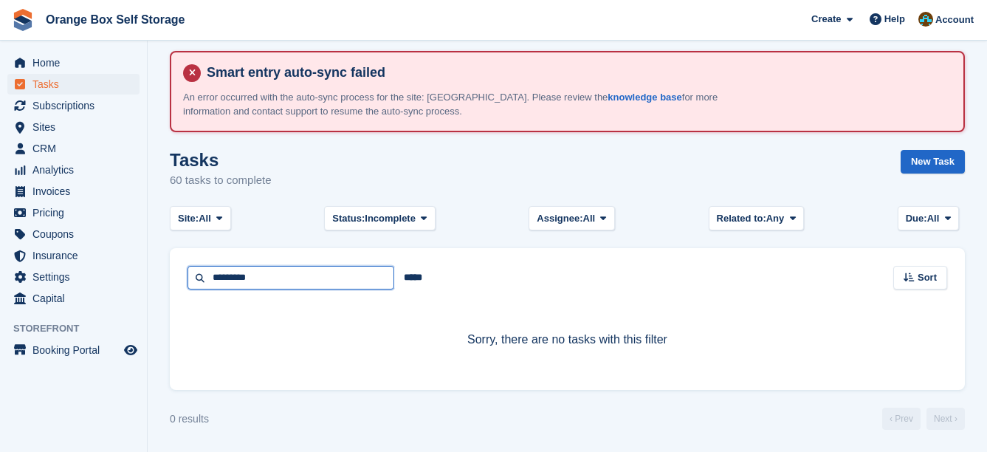
click at [241, 277] on input "*********" at bounding box center [290, 278] width 207 height 24
type input "********"
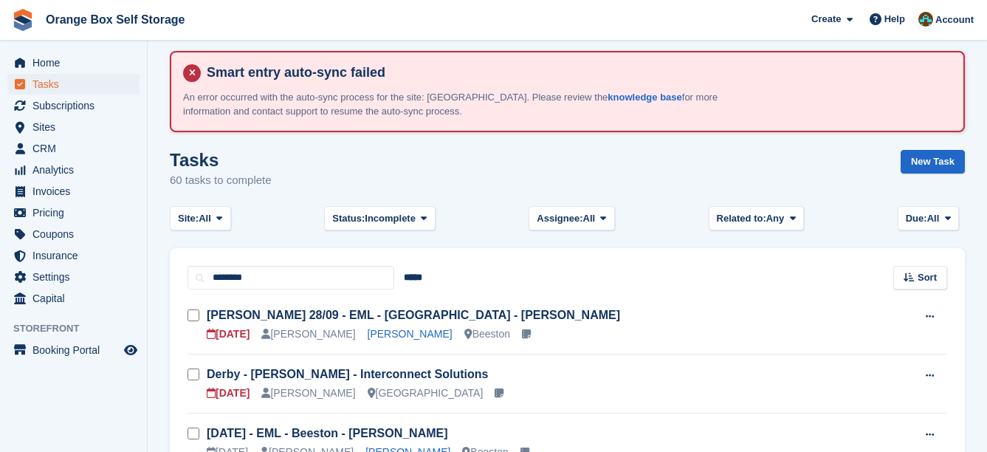
scroll to position [100, 0]
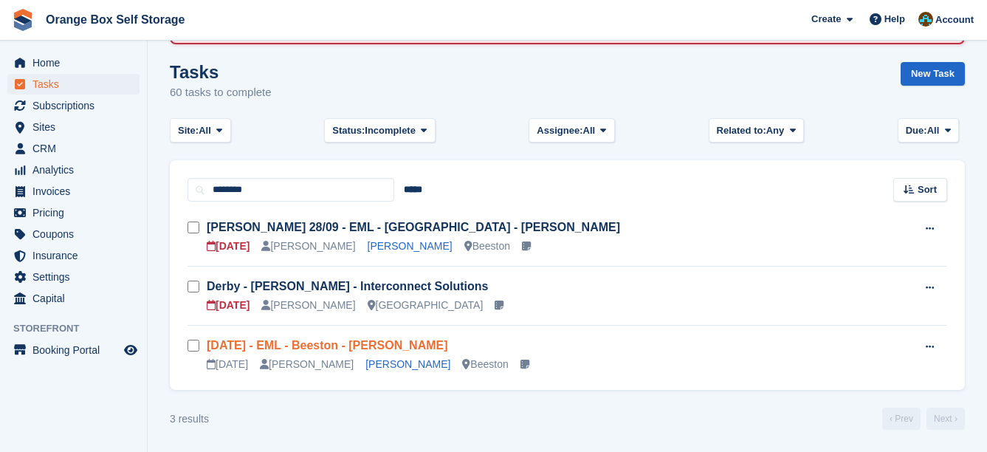
click at [418, 341] on link "[DATE] - EML - Beeston - [PERSON_NAME]" at bounding box center [327, 345] width 241 height 13
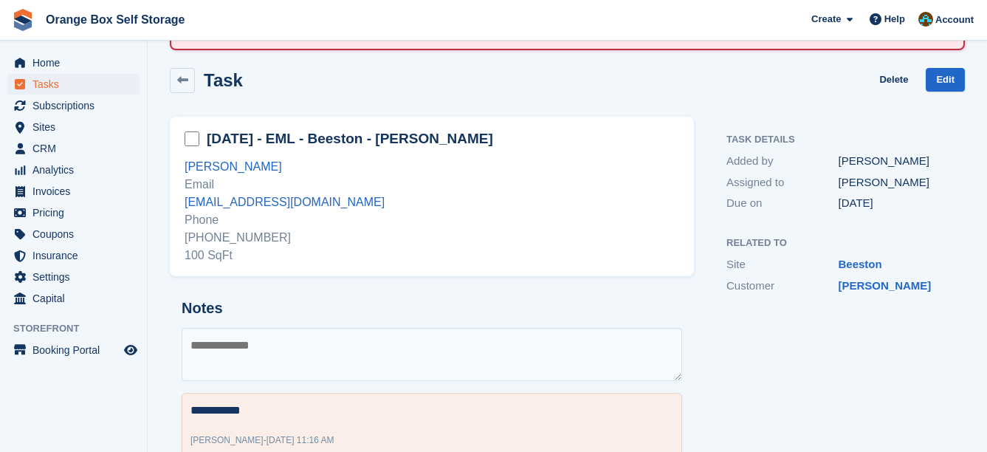
scroll to position [148, 0]
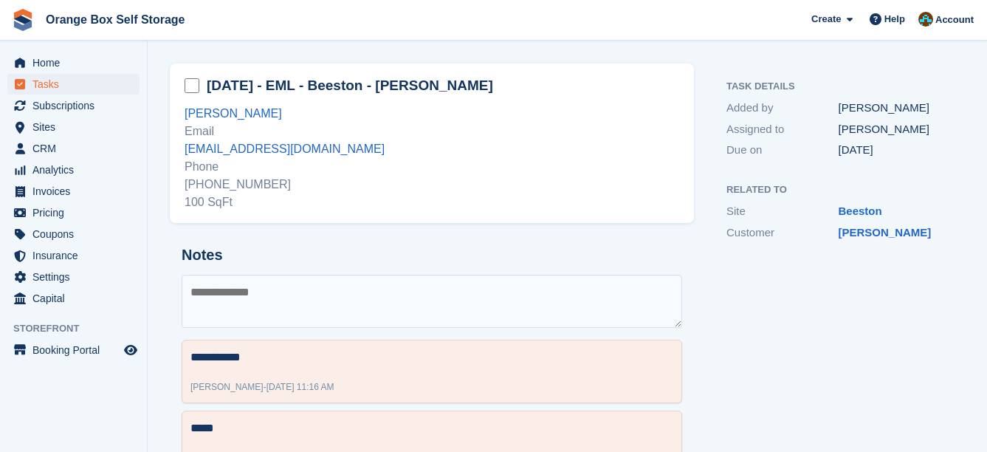
click at [342, 298] on textarea at bounding box center [432, 301] width 500 height 53
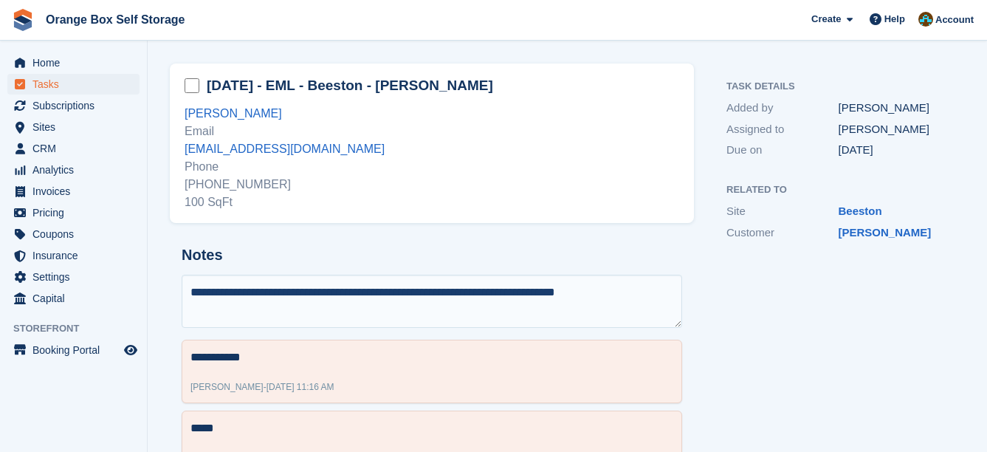
type textarea "**********"
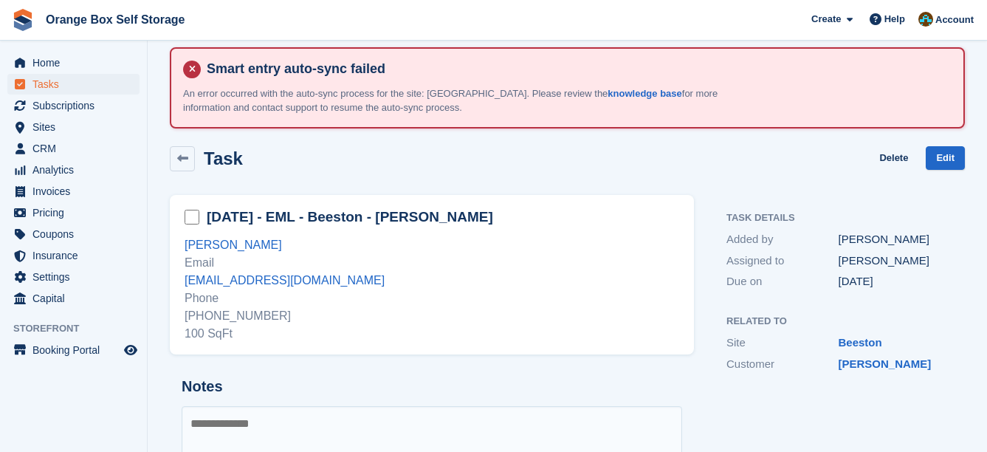
scroll to position [0, 0]
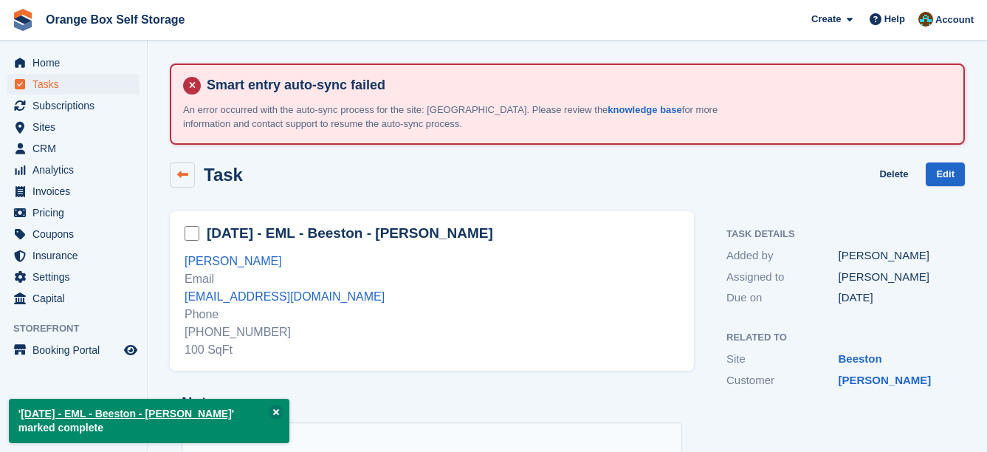
click at [192, 179] on link at bounding box center [182, 174] width 25 height 25
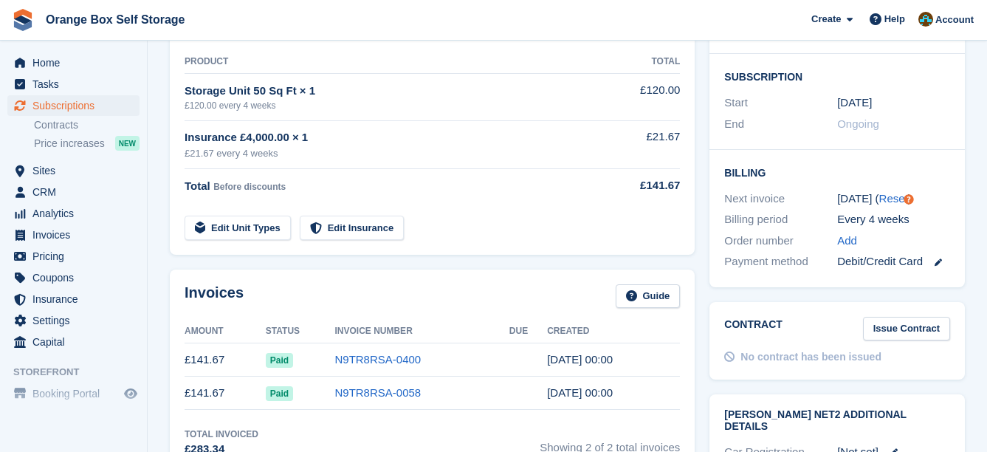
scroll to position [369, 0]
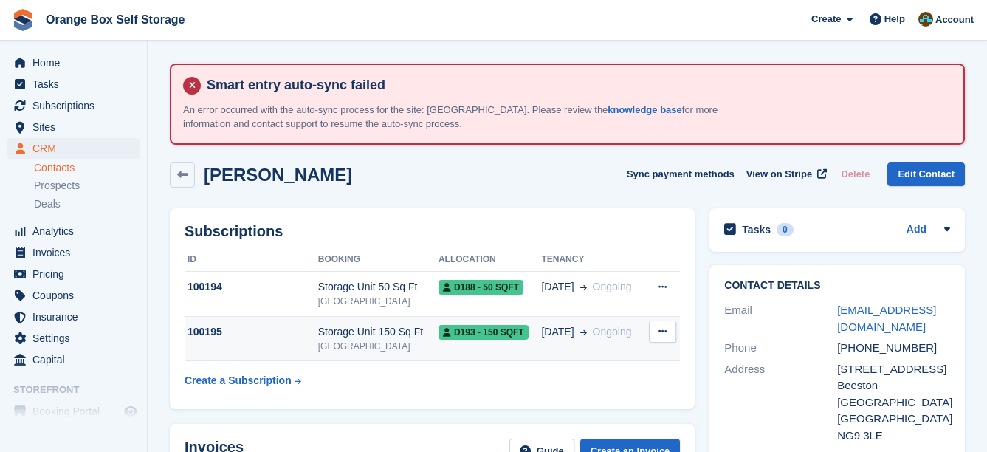
click at [462, 325] on span "D193 - 150 SQFT" at bounding box center [483, 332] width 90 height 15
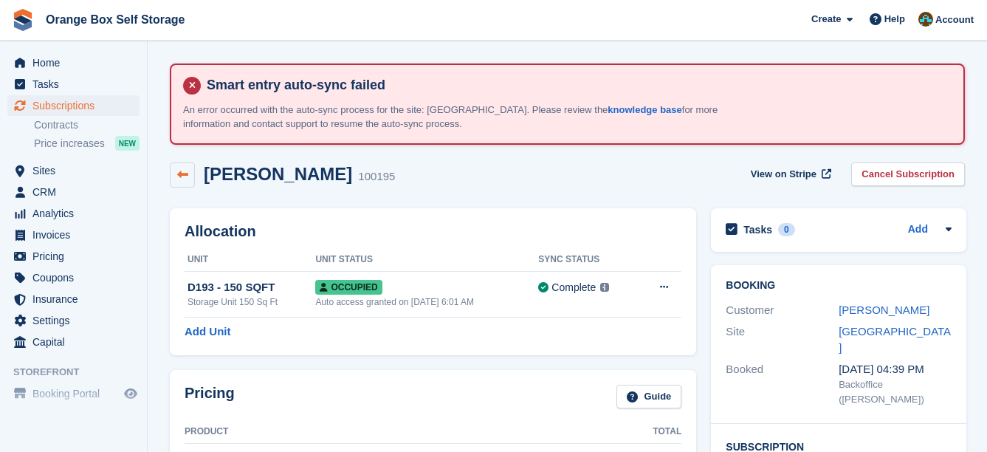
click at [185, 179] on icon at bounding box center [182, 174] width 11 height 11
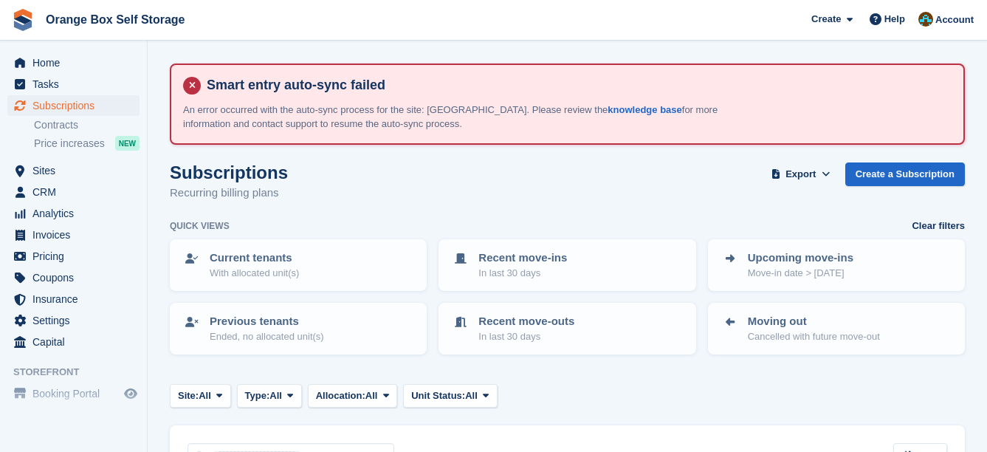
scroll to position [369, 0]
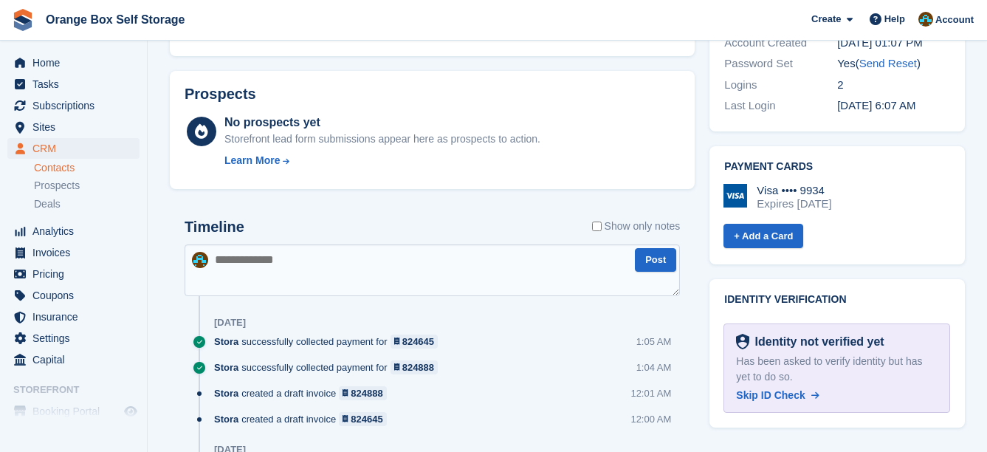
scroll to position [812, 0]
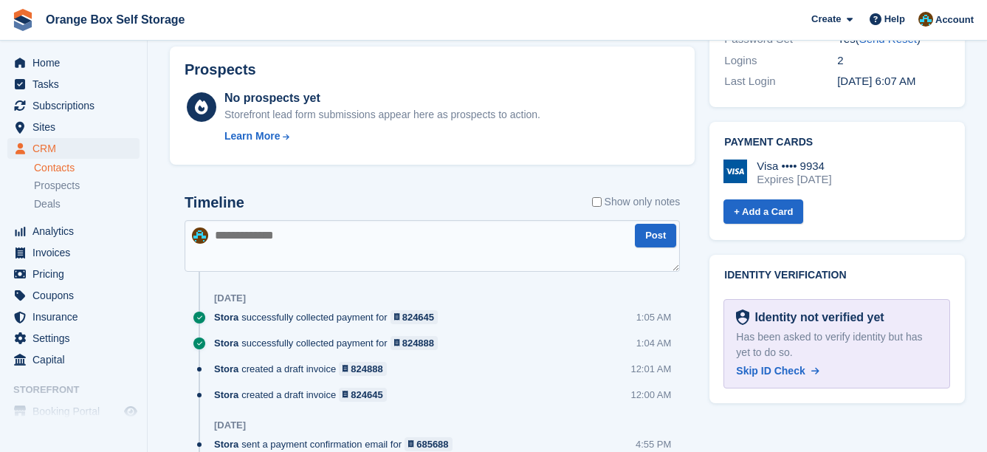
click at [322, 255] on textarea at bounding box center [432, 246] width 495 height 52
type textarea "**********"
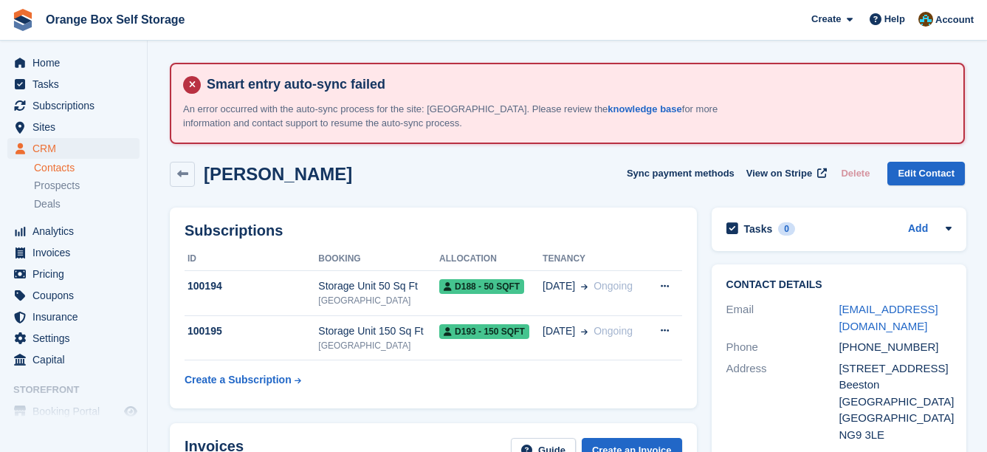
scroll to position [0, 0]
click at [551, 194] on div "[PERSON_NAME] Sync payment methods View on Stripe Delete Edit Contact" at bounding box center [567, 178] width 810 height 46
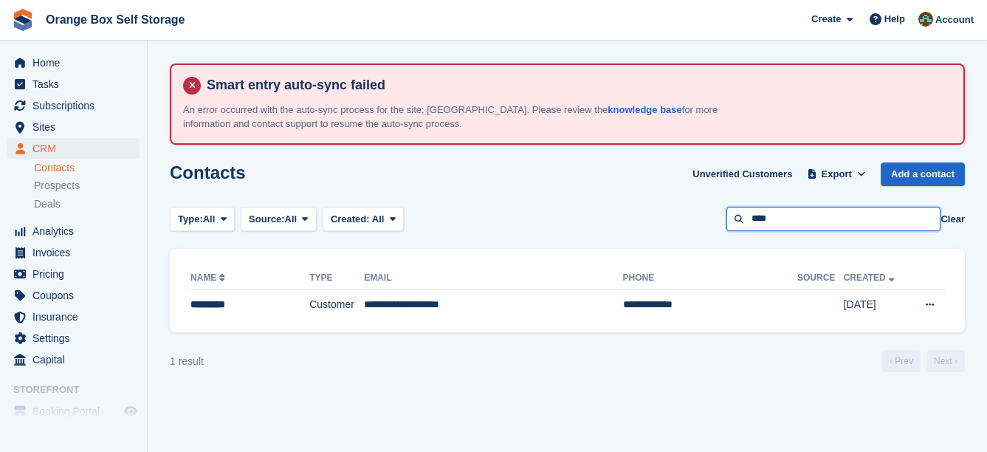
drag, startPoint x: 822, startPoint y: 216, endPoint x: 709, endPoint y: 227, distance: 113.5
click at [709, 227] on div "Type: All All Lead Customer Source: All All Storefront Backoffice Pre-Opening i…" at bounding box center [567, 219] width 795 height 24
type input "********"
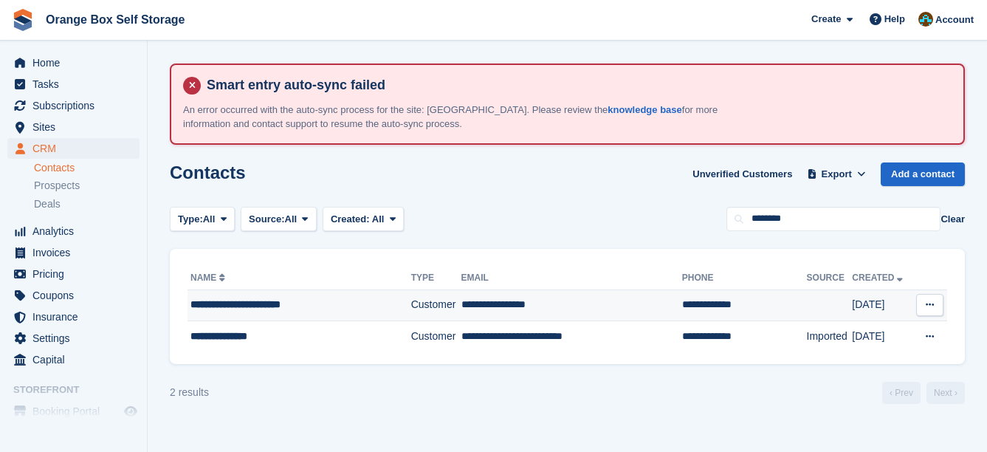
click at [411, 304] on td "Customer" at bounding box center [436, 305] width 50 height 32
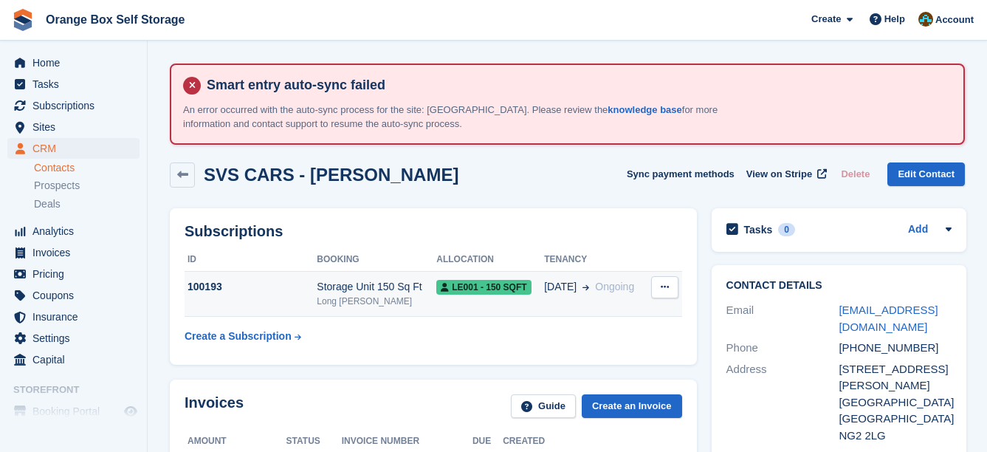
click at [368, 300] on div "Long [PERSON_NAME]" at bounding box center [377, 300] width 120 height 13
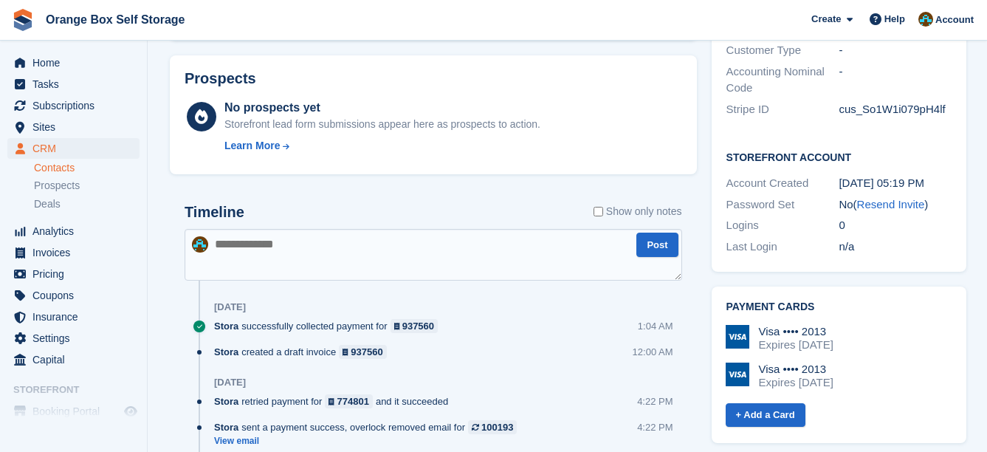
scroll to position [664, 0]
click at [412, 259] on textarea at bounding box center [433, 254] width 497 height 52
type textarea "**********"
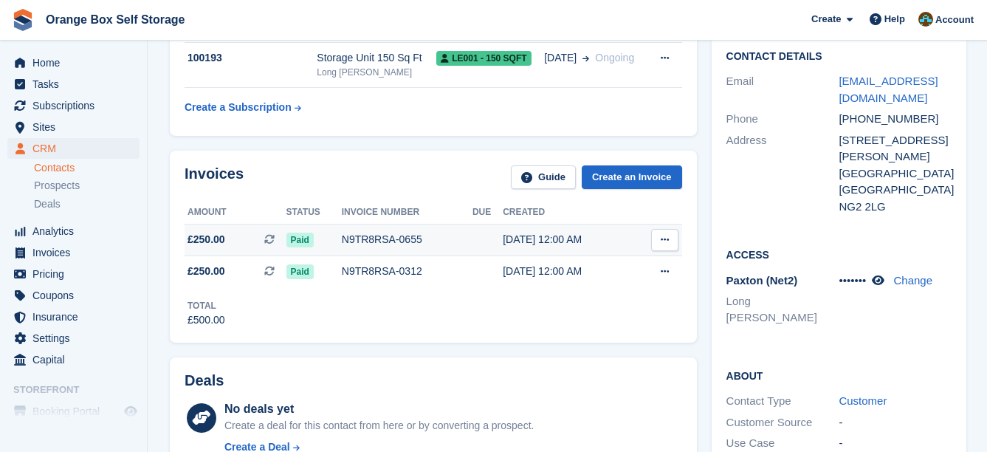
scroll to position [221, 0]
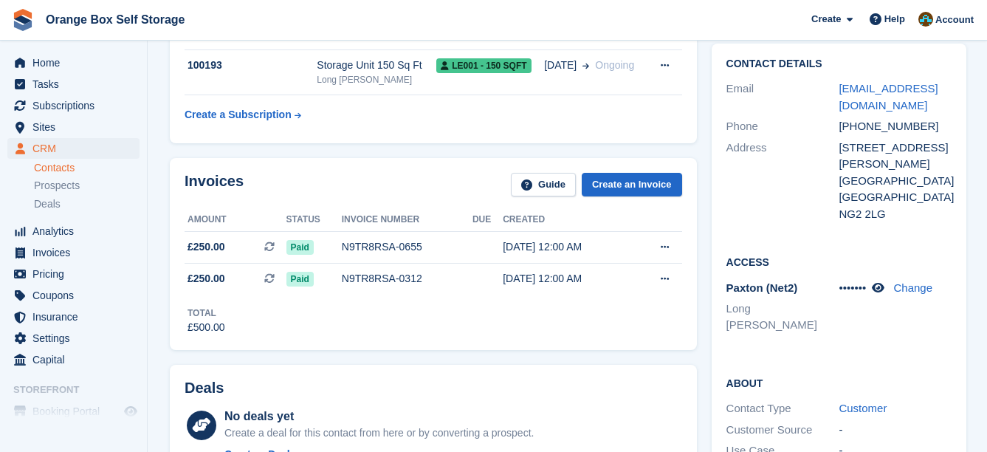
drag, startPoint x: 410, startPoint y: 153, endPoint x: 386, endPoint y: 135, distance: 30.1
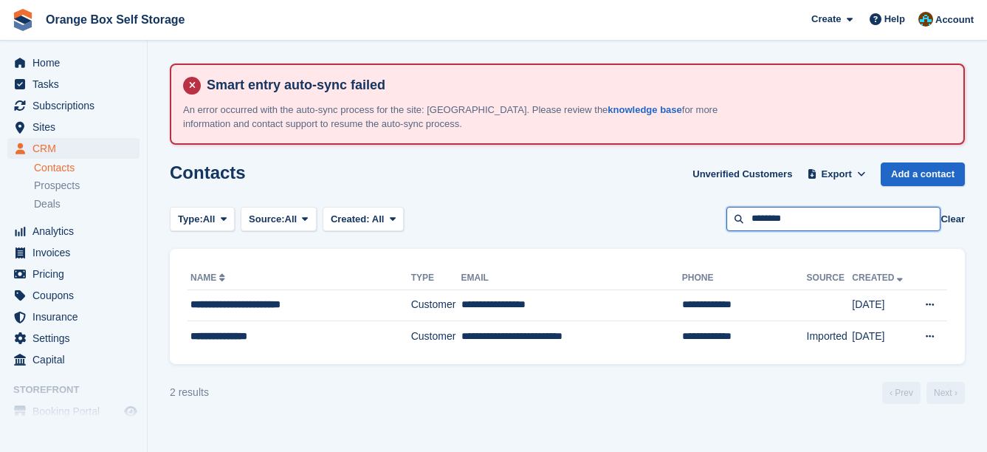
drag, startPoint x: 814, startPoint y: 215, endPoint x: 553, endPoint y: 217, distance: 261.3
click at [553, 217] on div "Type: All All Lead Customer Source: All All Storefront Backoffice Pre-Opening i…" at bounding box center [567, 219] width 795 height 24
type input "******"
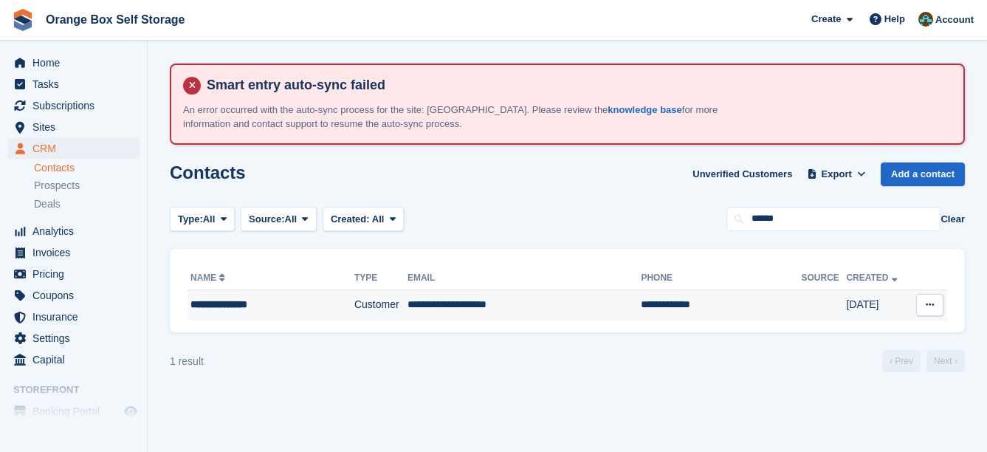
click at [562, 293] on td "**********" at bounding box center [523, 304] width 233 height 31
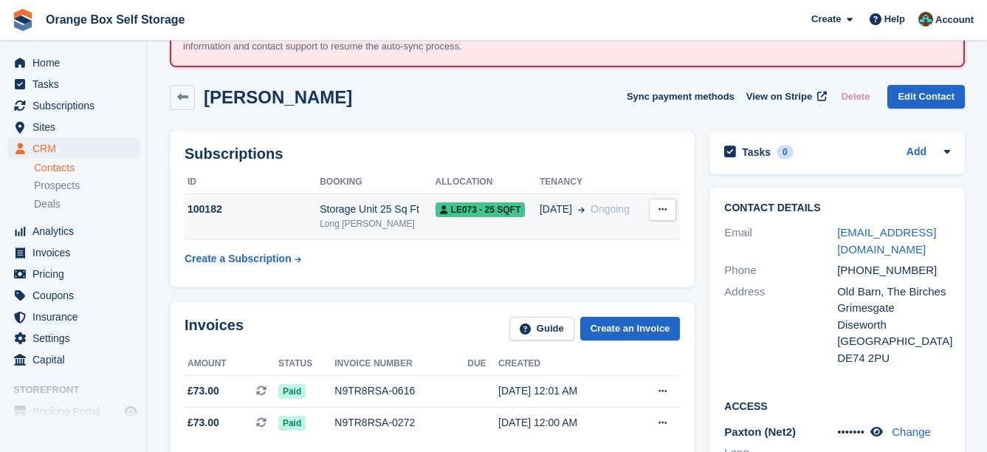
scroll to position [74, 0]
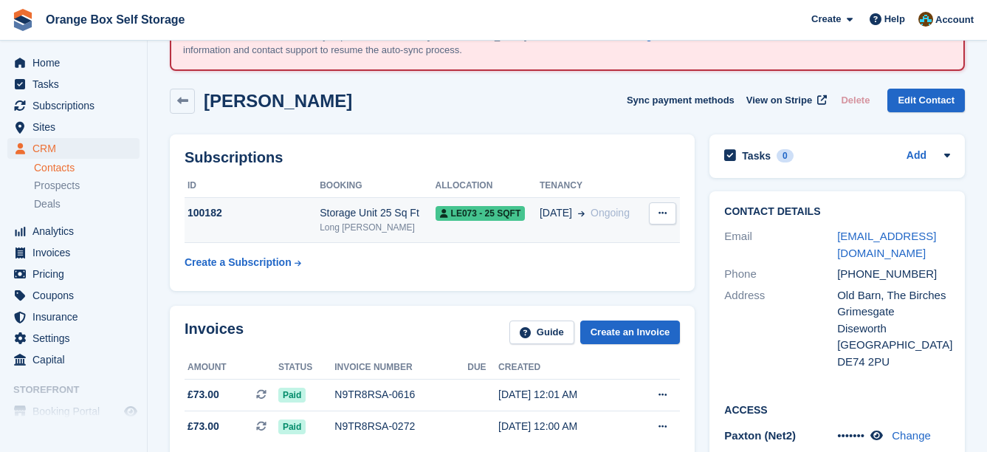
click at [500, 212] on span "LE073 - 25 SQFT" at bounding box center [480, 213] width 90 height 15
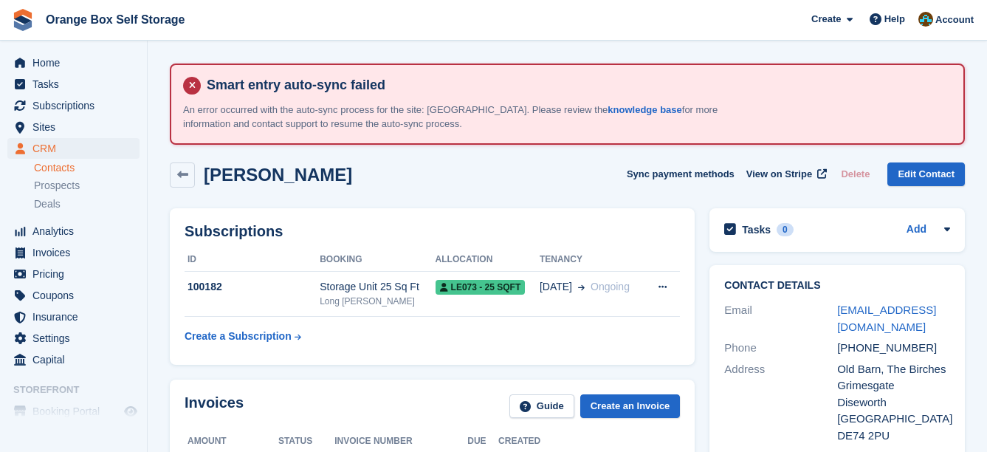
scroll to position [74, 0]
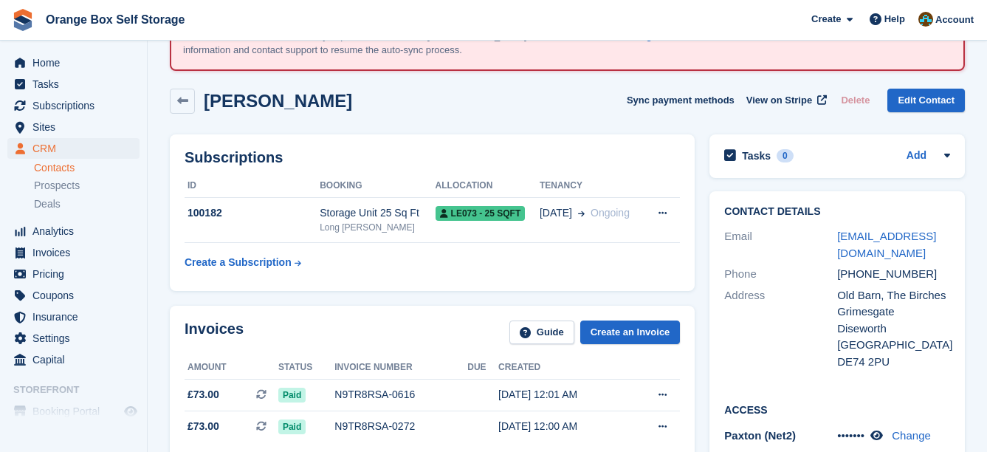
drag, startPoint x: 581, startPoint y: 246, endPoint x: 588, endPoint y: 246, distance: 7.4
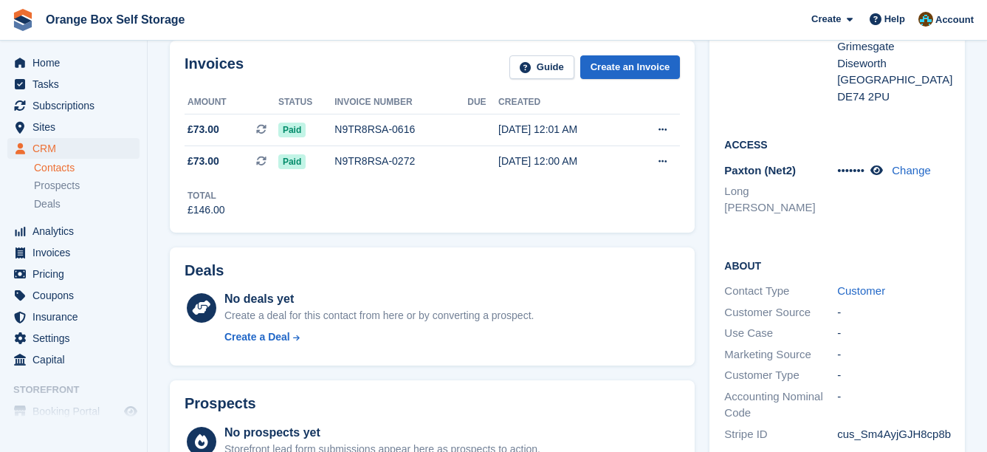
scroll to position [590, 0]
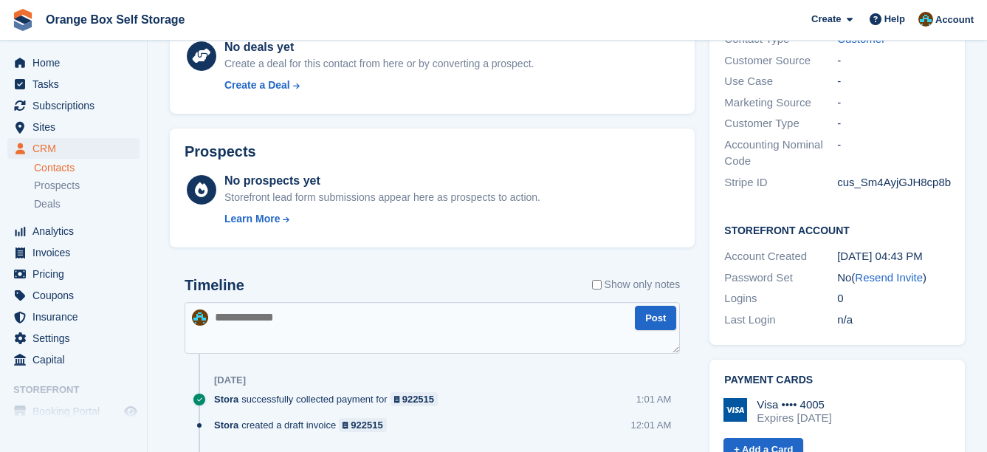
click at [370, 333] on textarea at bounding box center [432, 328] width 495 height 52
type textarea "**********"
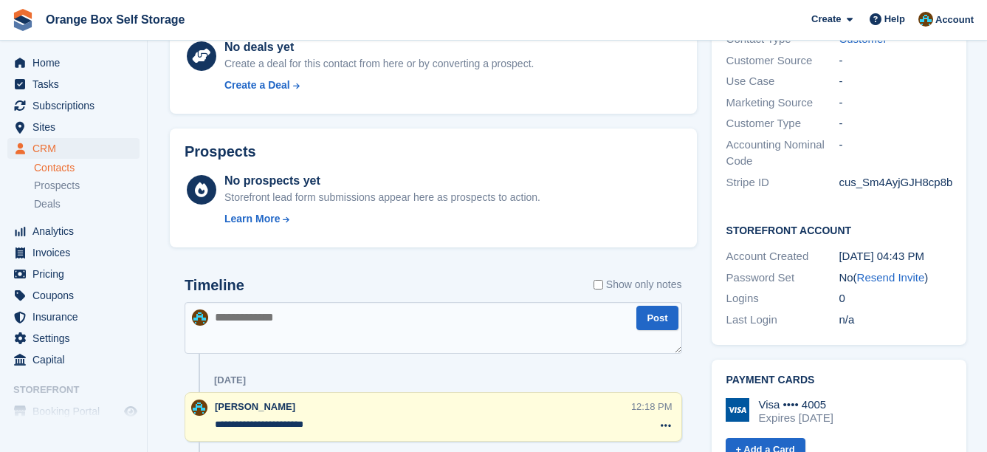
click at [382, 281] on div "Timeline Show only notes" at bounding box center [433, 290] width 497 height 26
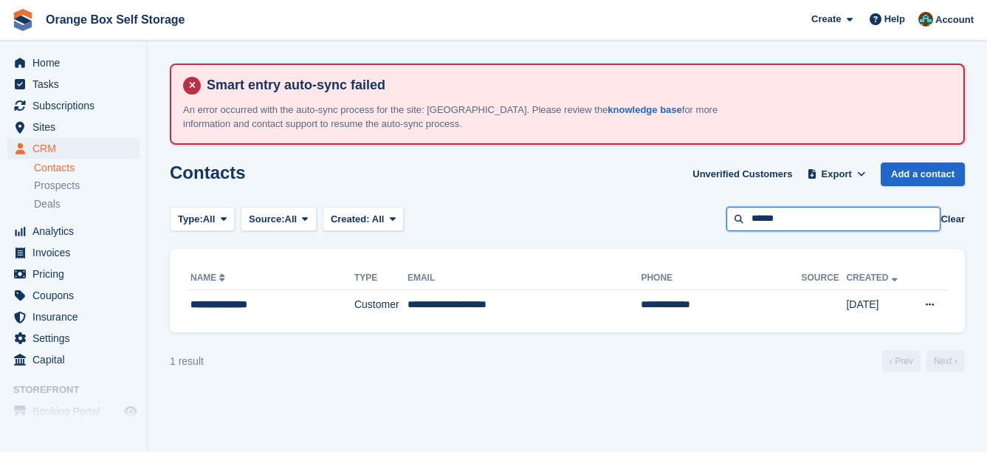
drag, startPoint x: 807, startPoint y: 218, endPoint x: 682, endPoint y: 216, distance: 125.5
click at [682, 216] on div "Type: All All Lead Customer Source: All All Storefront Backoffice Pre-Opening i…" at bounding box center [567, 219] width 795 height 24
type input "*****"
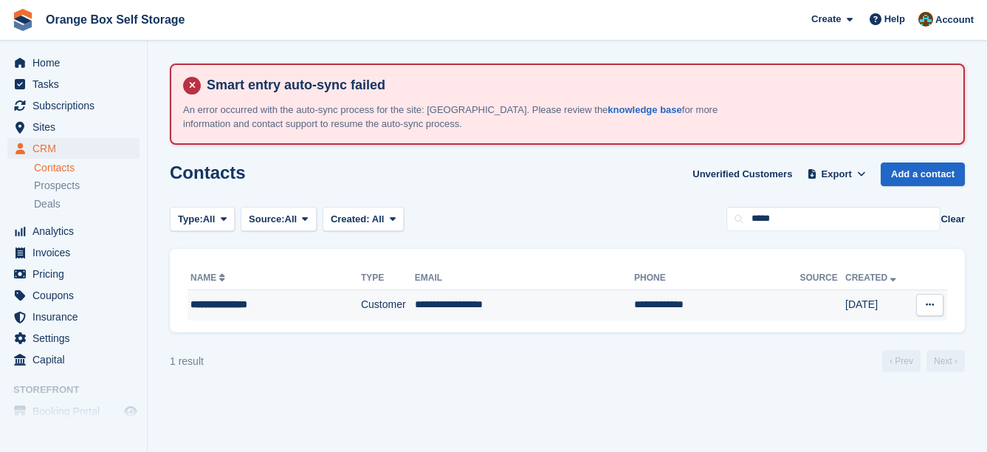
click at [545, 305] on td "**********" at bounding box center [524, 304] width 219 height 31
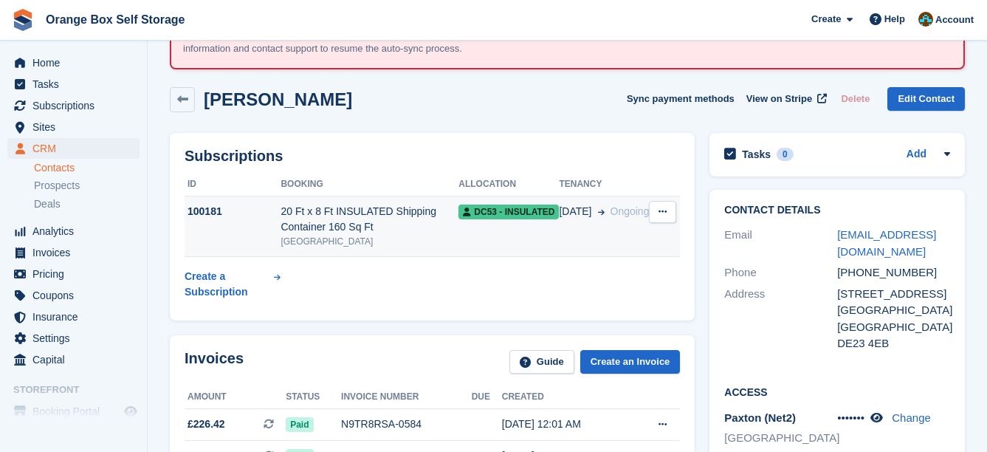
scroll to position [74, 0]
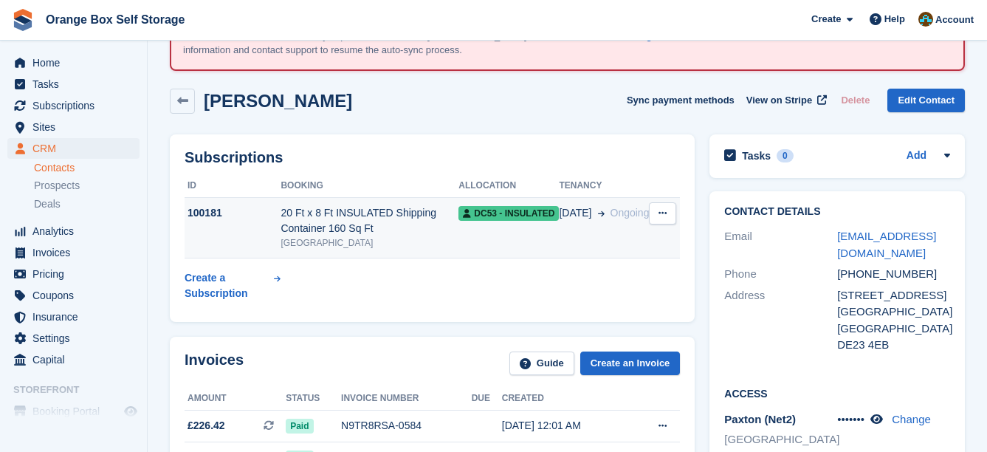
click at [458, 233] on div "20 Ft x 8 Ft INSULATED Shipping Container 160 Sq Ft" at bounding box center [369, 220] width 178 height 31
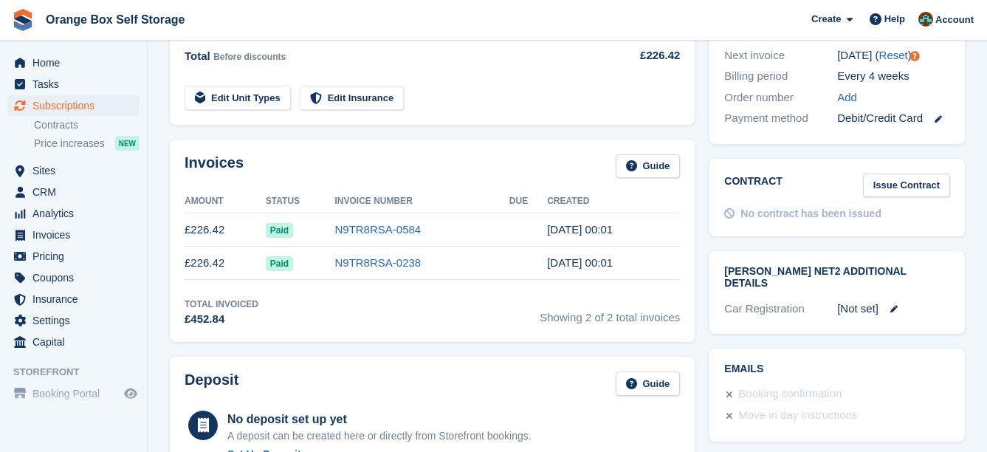
scroll to position [590, 0]
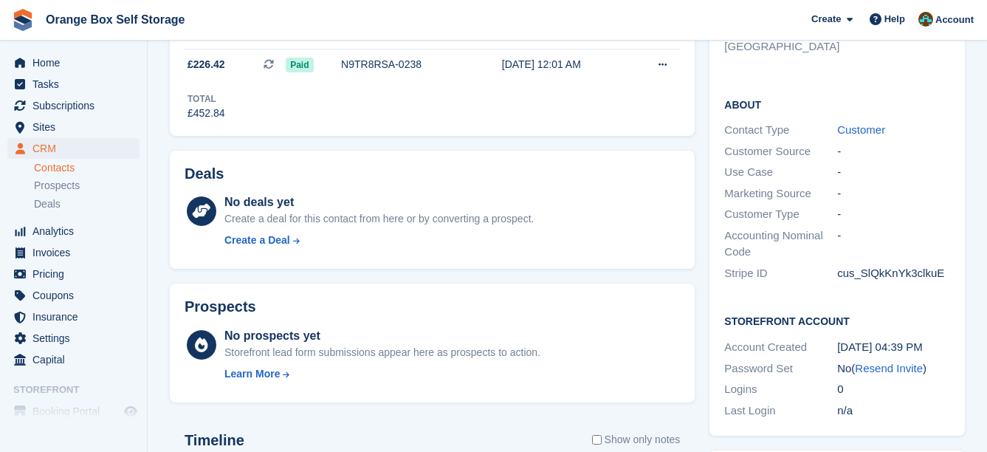
scroll to position [590, 0]
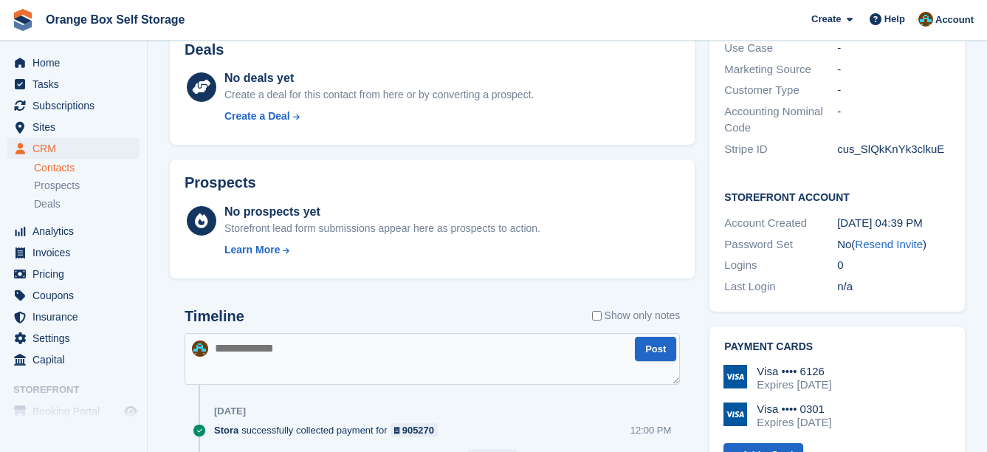
click at [334, 355] on textarea at bounding box center [432, 359] width 495 height 52
type textarea "**********"
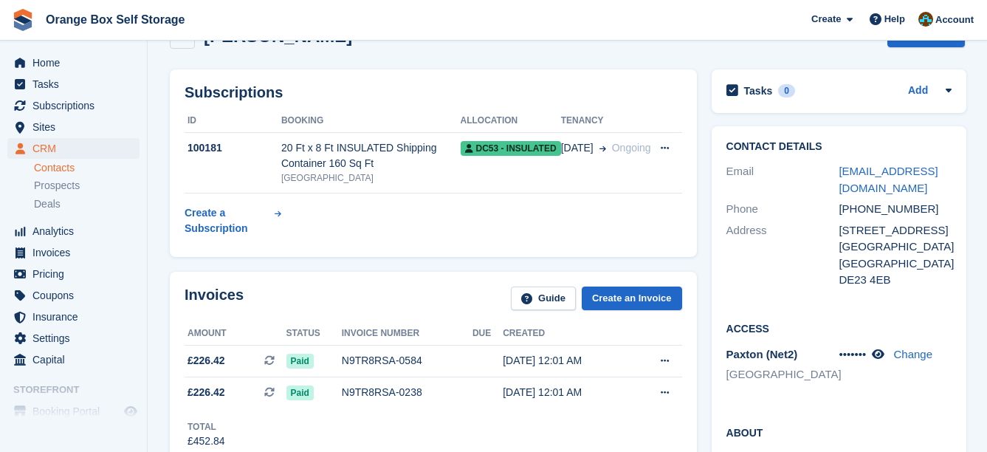
scroll to position [0, 0]
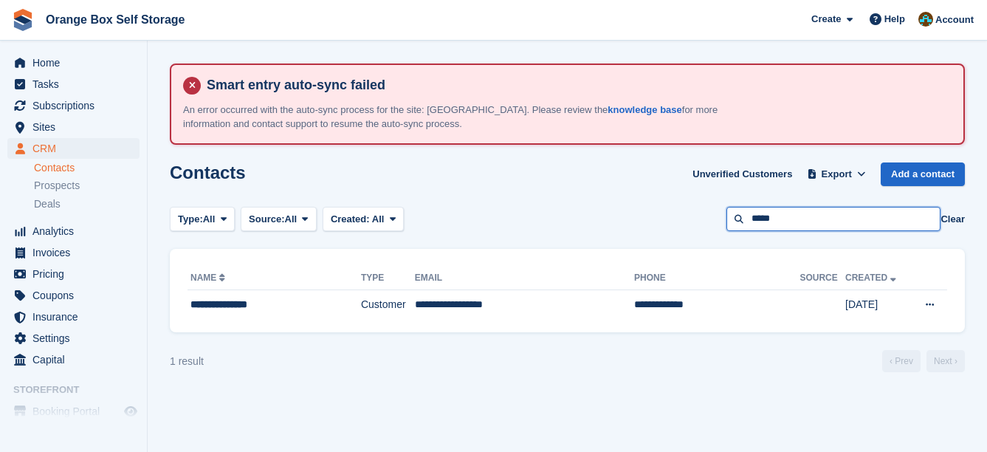
drag, startPoint x: 830, startPoint y: 221, endPoint x: 649, endPoint y: 221, distance: 180.8
click at [649, 221] on div "Type: All All Lead Customer Source: All All Storefront Backoffice Pre-Opening i…" at bounding box center [567, 219] width 795 height 24
type input "*****"
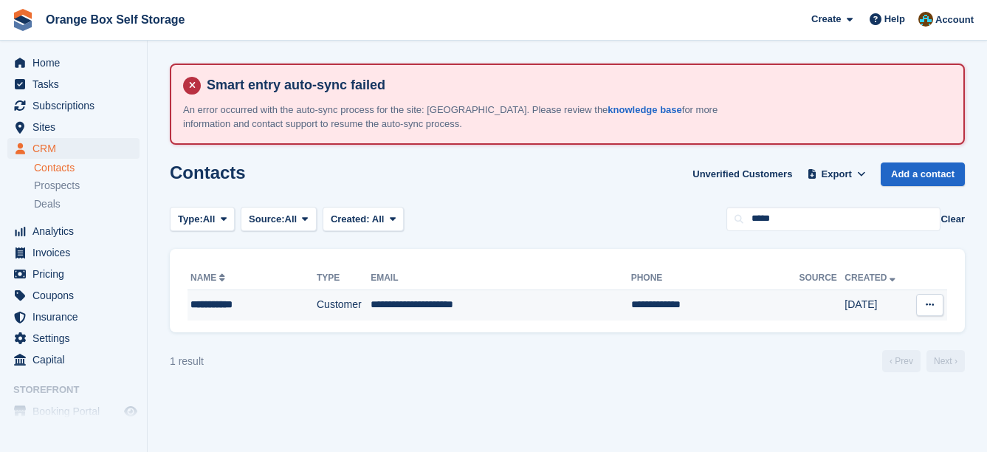
click at [539, 300] on td "**********" at bounding box center [500, 304] width 261 height 31
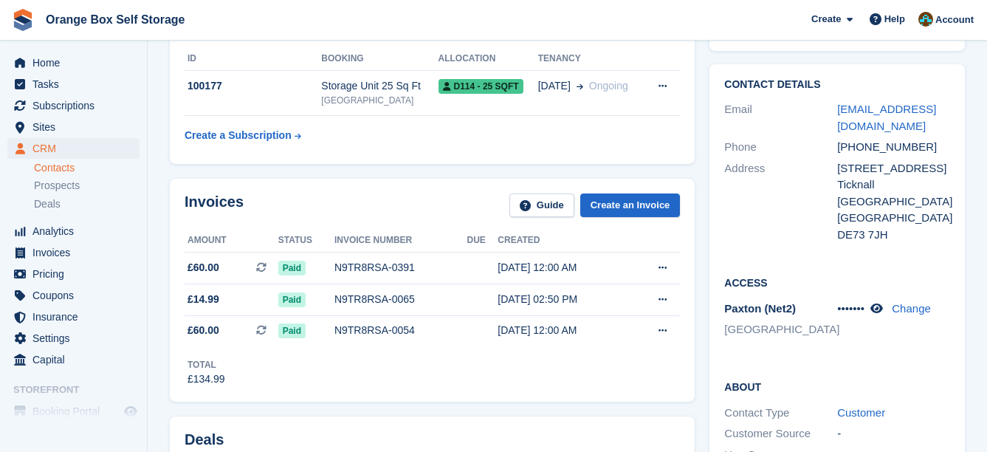
scroll to position [74, 0]
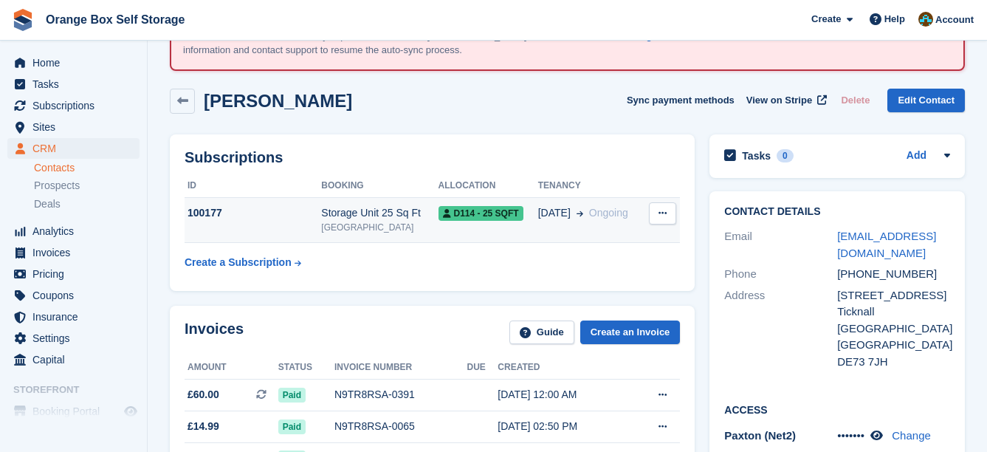
click at [376, 239] on td "Storage Unit 25 Sq Ft Derby" at bounding box center [379, 220] width 117 height 45
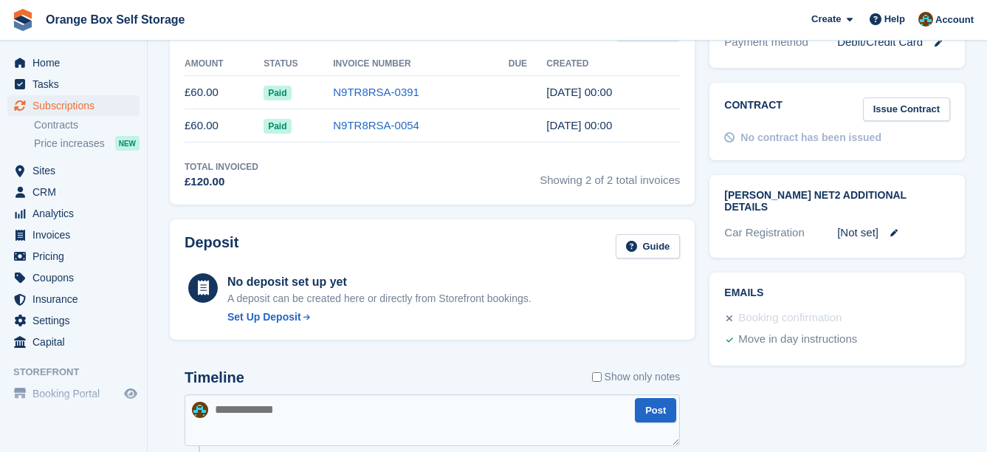
scroll to position [590, 0]
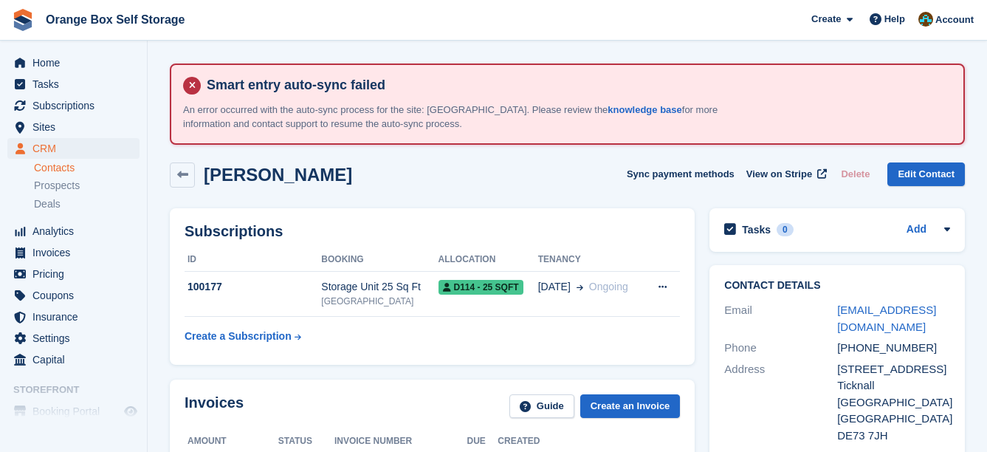
scroll to position [517, 0]
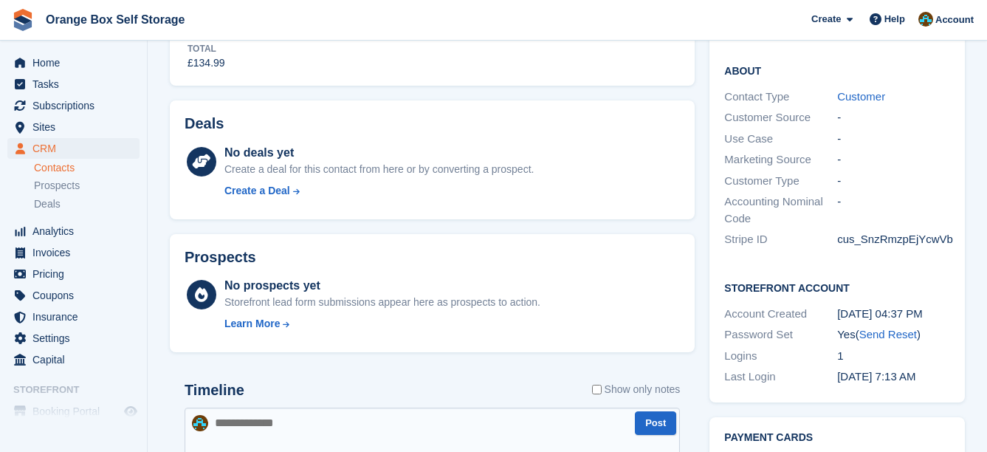
click at [338, 426] on textarea at bounding box center [432, 433] width 495 height 52
type textarea "**********"
drag, startPoint x: 326, startPoint y: 424, endPoint x: 316, endPoint y: 421, distance: 10.7
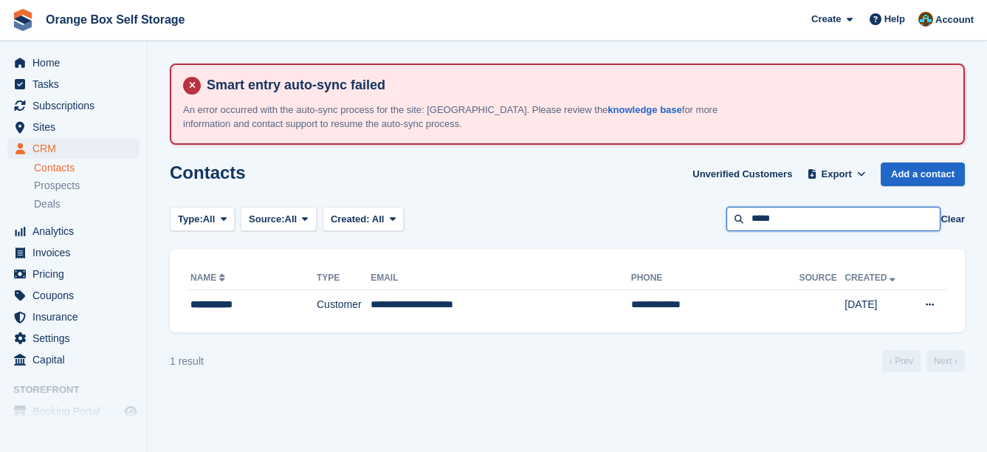
drag, startPoint x: 817, startPoint y: 213, endPoint x: 613, endPoint y: 213, distance: 203.7
click at [613, 213] on div "Type: All All Lead Customer Source: All All Storefront Backoffice Pre-Opening i…" at bounding box center [567, 219] width 795 height 24
type input "******"
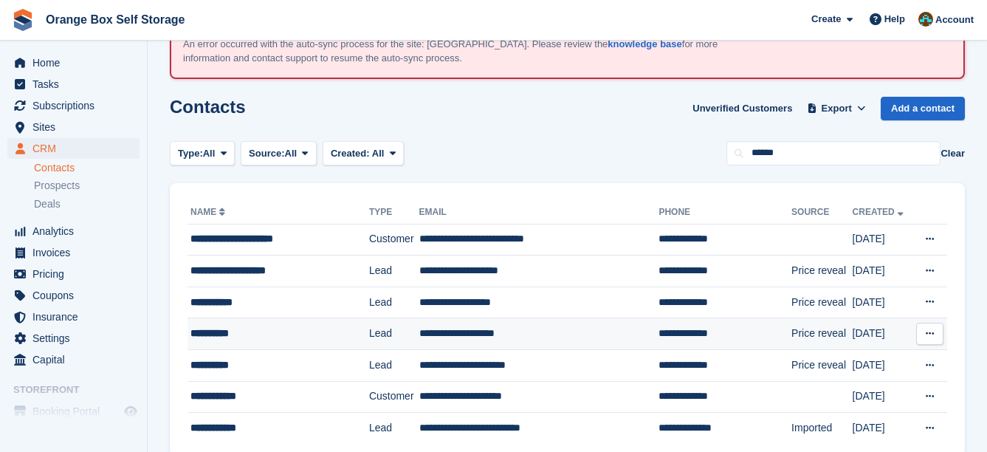
scroll to position [131, 0]
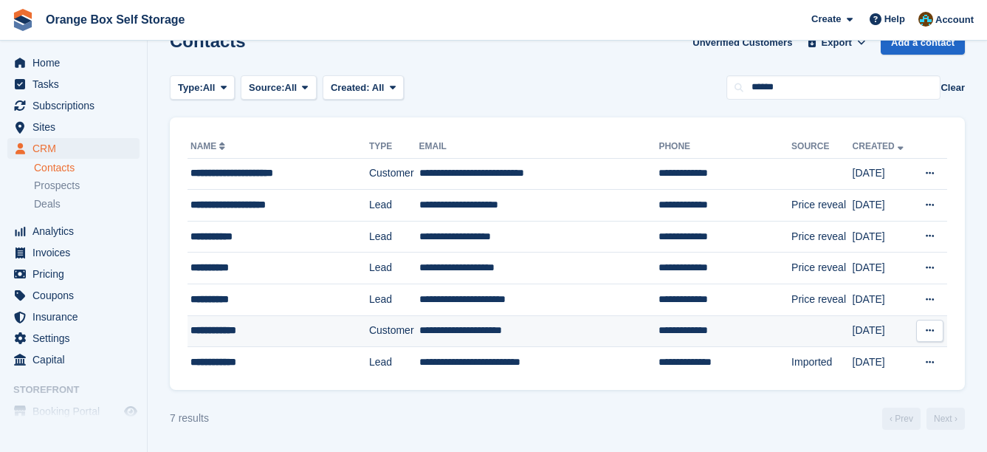
click at [302, 337] on div "**********" at bounding box center [269, 330] width 159 height 15
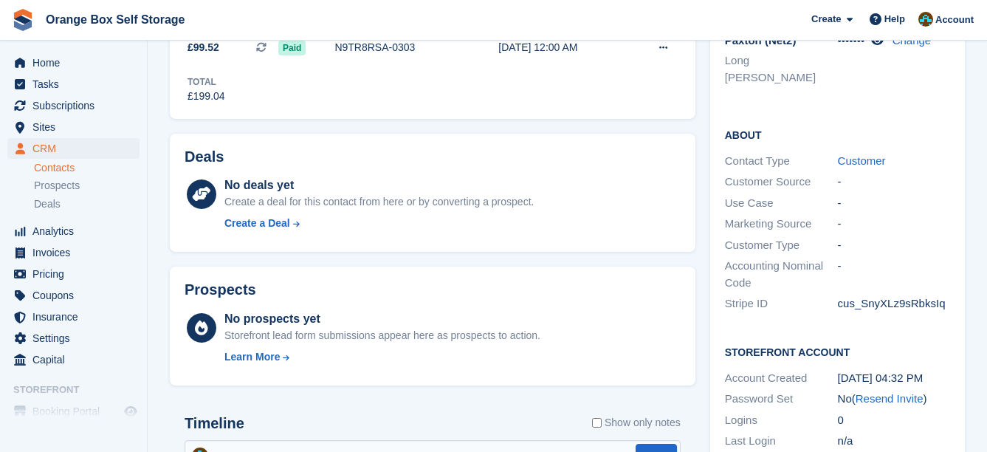
scroll to position [74, 0]
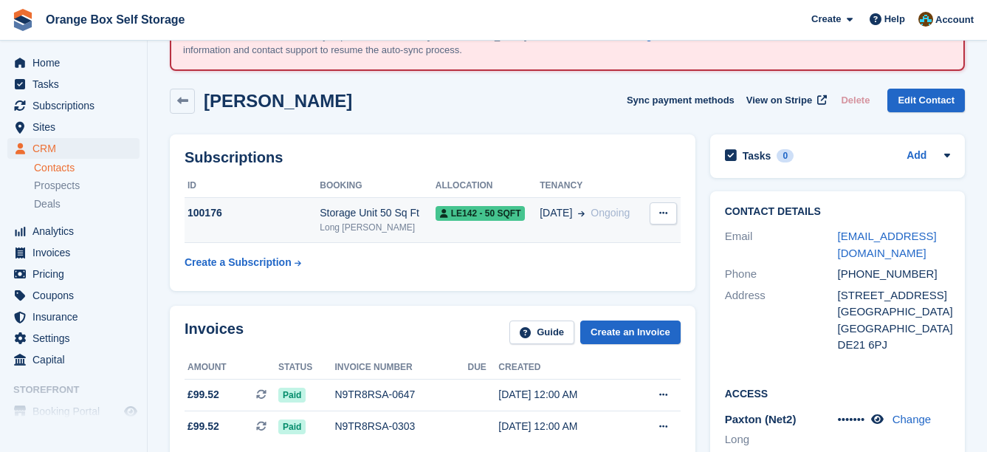
click at [435, 230] on td "LE142 - 50 SQFT" at bounding box center [487, 220] width 104 height 45
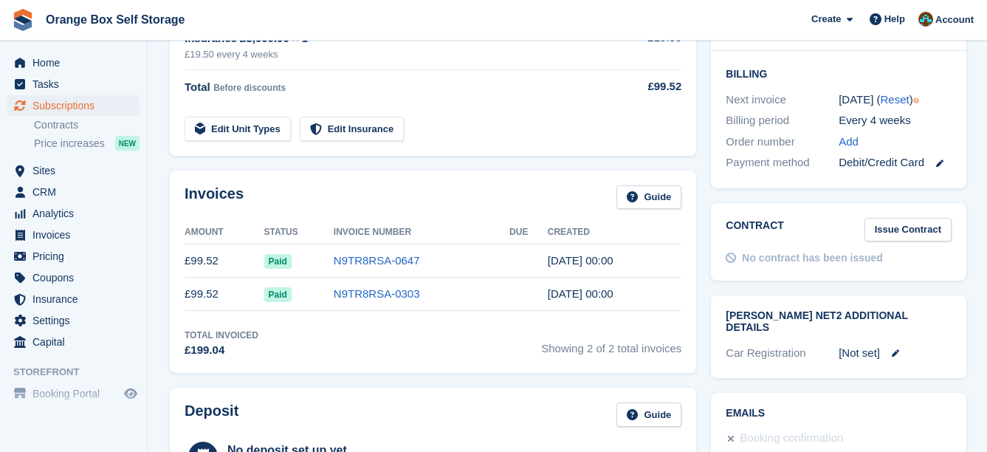
scroll to position [443, 0]
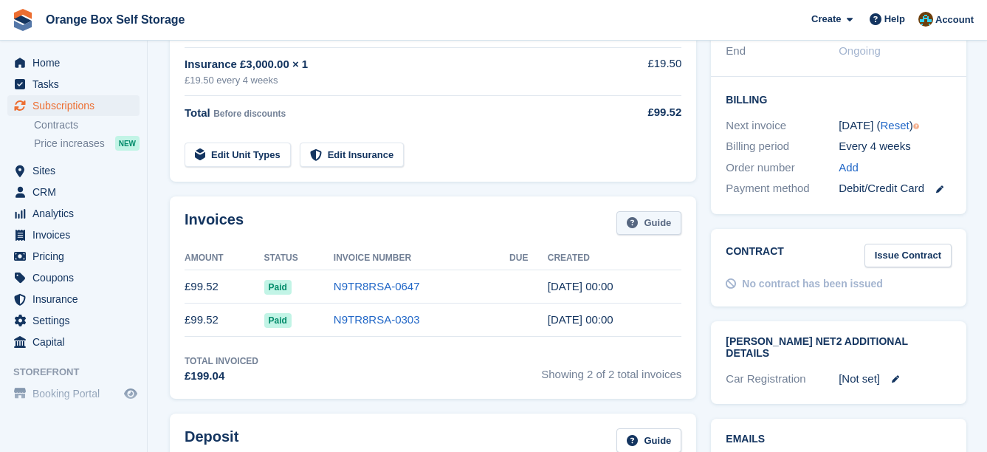
drag, startPoint x: 672, startPoint y: 241, endPoint x: 658, endPoint y: 224, distance: 23.1
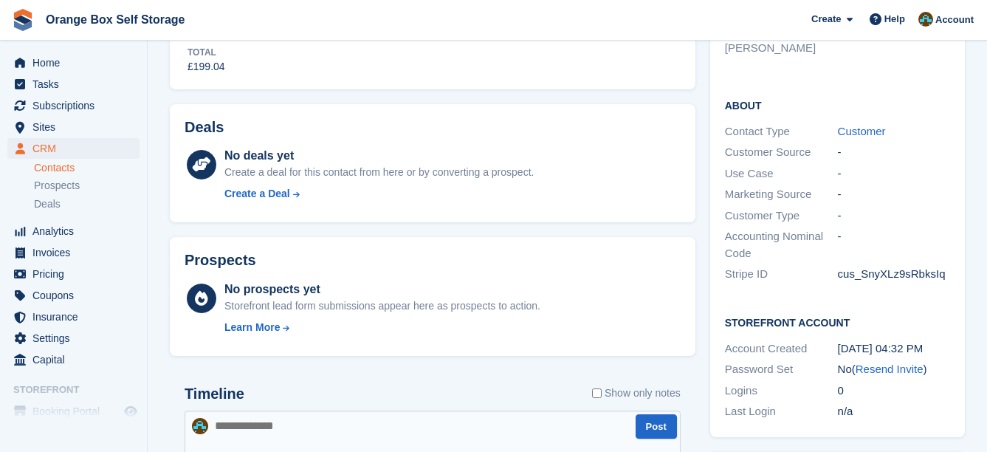
scroll to position [517, 0]
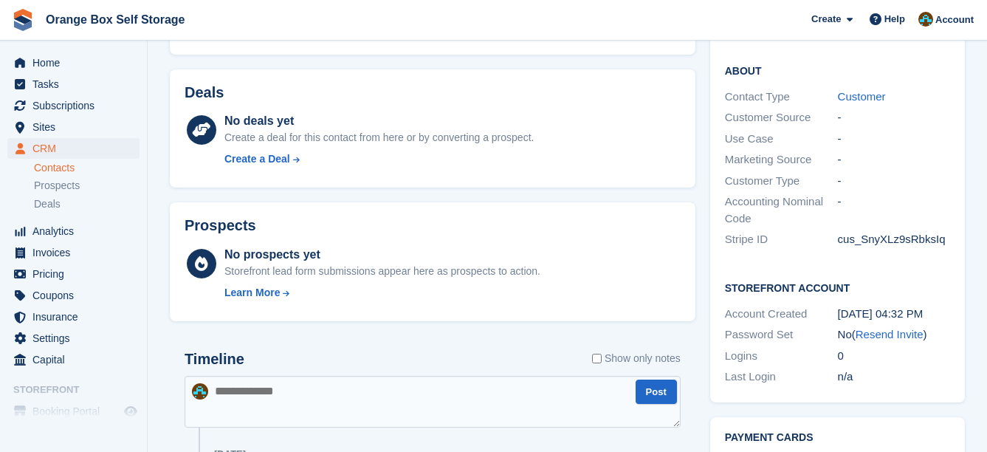
click at [330, 382] on textarea at bounding box center [433, 402] width 496 height 52
type textarea "*"
type textarea "**********"
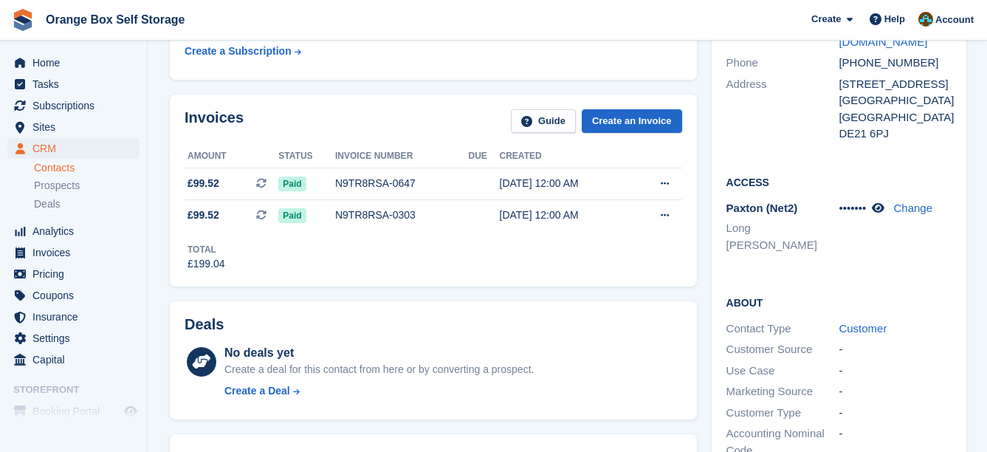
scroll to position [0, 0]
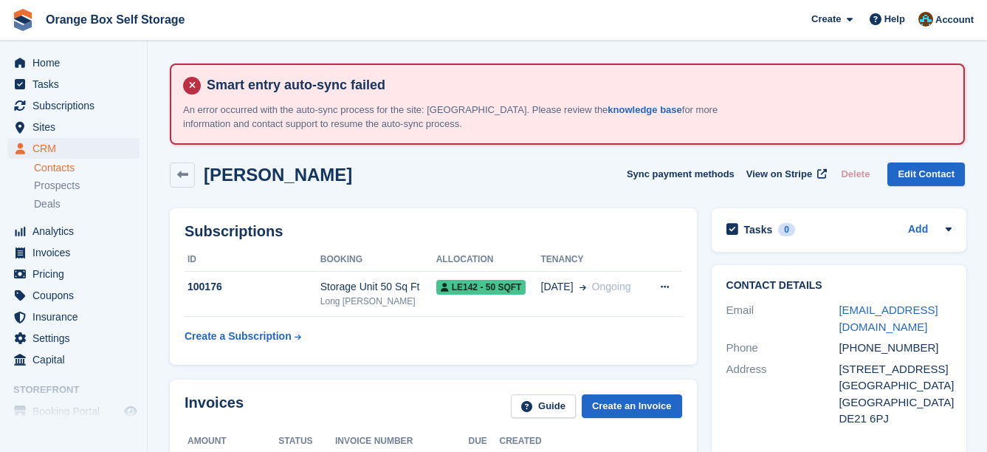
drag, startPoint x: 379, startPoint y: 370, endPoint x: 360, endPoint y: 343, distance: 32.8
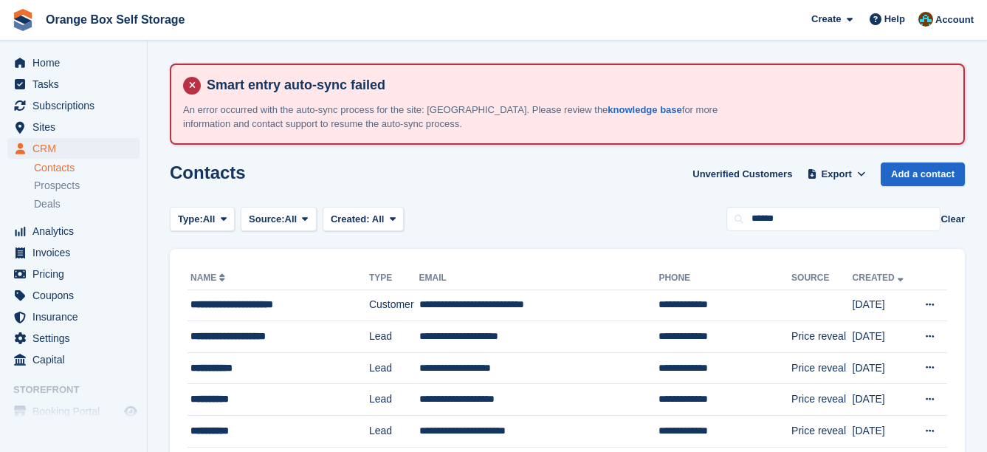
scroll to position [131, 0]
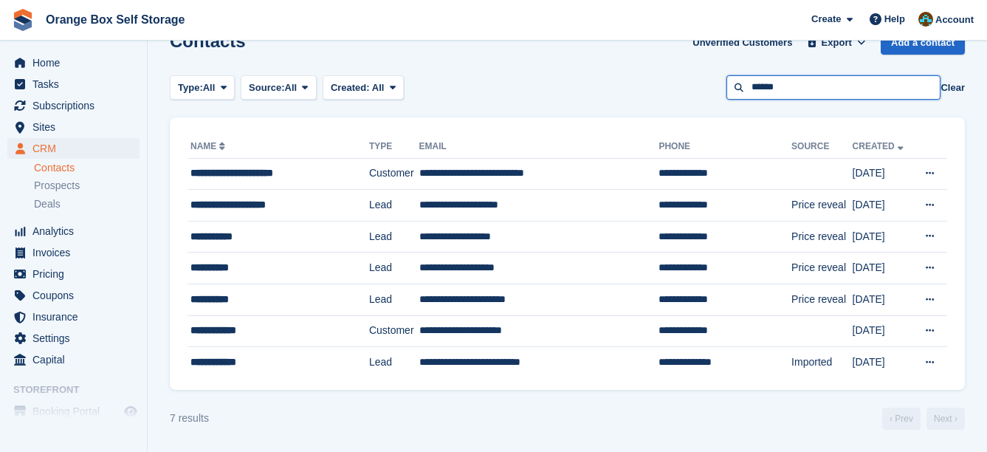
drag, startPoint x: 805, startPoint y: 85, endPoint x: 669, endPoint y: 85, distance: 135.8
click at [669, 85] on div "Type: All All Lead Customer Source: All All Storefront Backoffice Pre-Opening i…" at bounding box center [567, 87] width 795 height 24
type input "******"
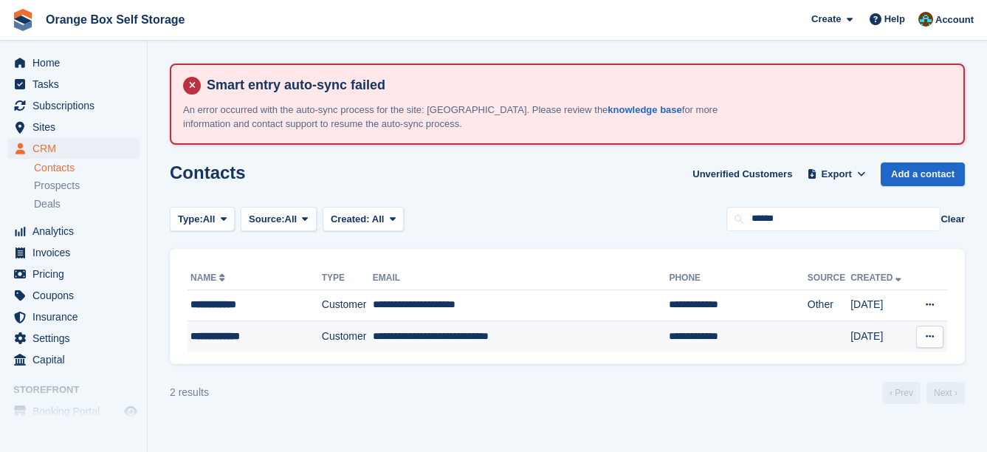
click at [322, 338] on td "Customer" at bounding box center [347, 336] width 51 height 31
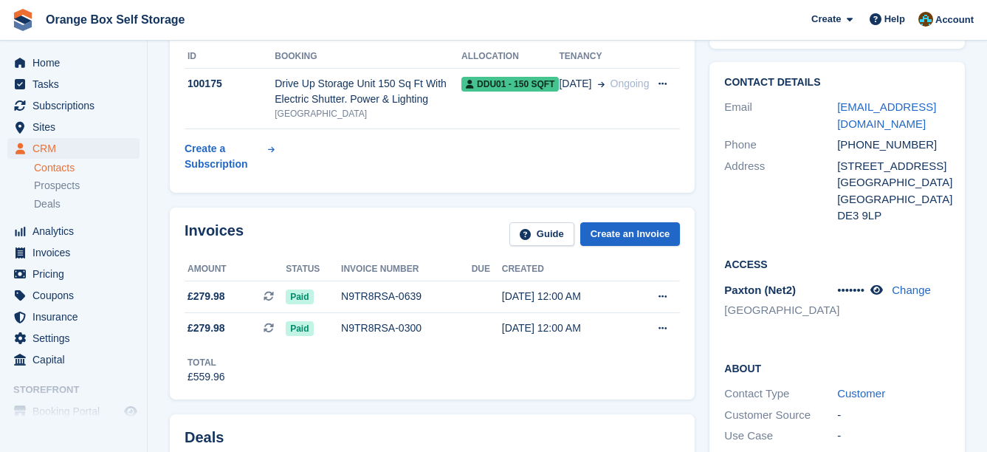
scroll to position [74, 0]
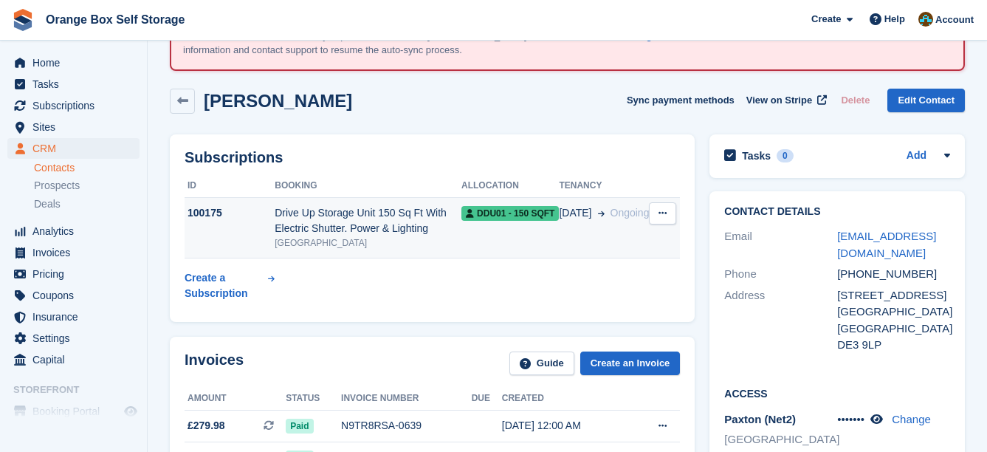
click at [332, 243] on div "[GEOGRAPHIC_DATA]" at bounding box center [368, 242] width 187 height 13
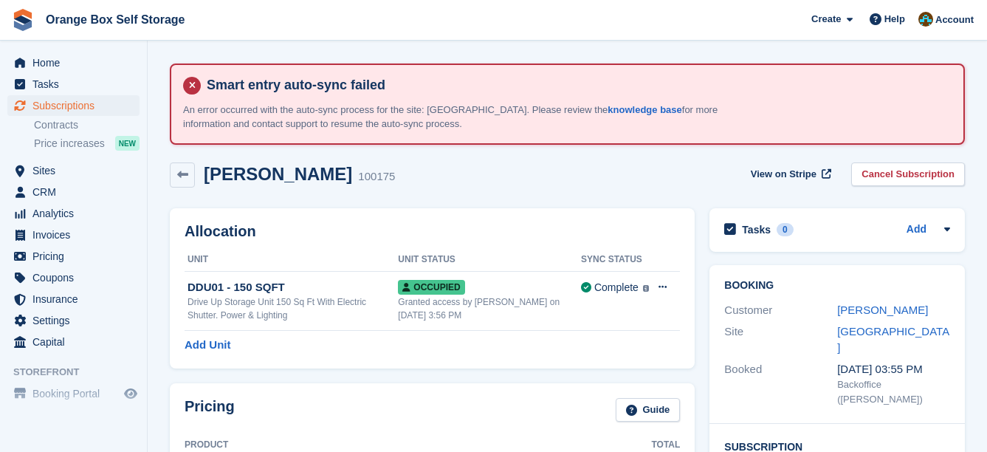
scroll to position [443, 0]
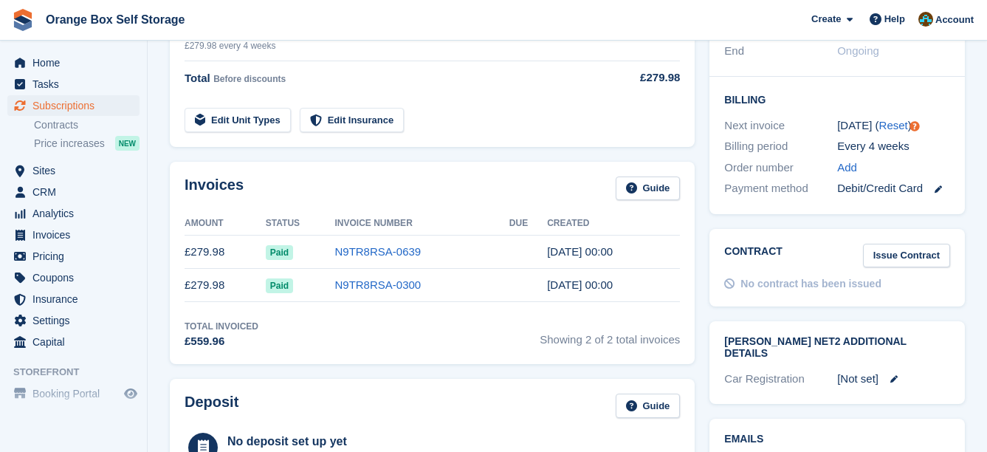
drag, startPoint x: 461, startPoint y: 254, endPoint x: 457, endPoint y: 244, distance: 10.3
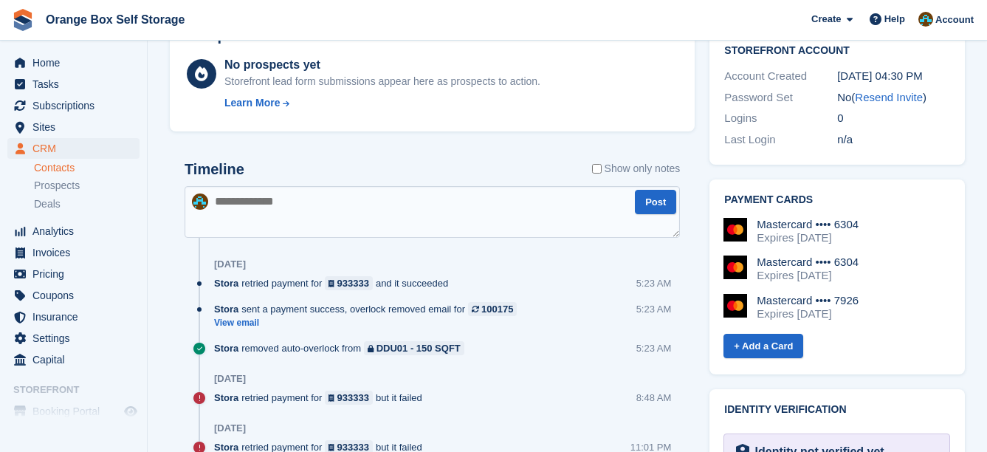
scroll to position [738, 0]
click at [288, 214] on textarea at bounding box center [432, 211] width 495 height 52
type textarea "*"
type textarea "**********"
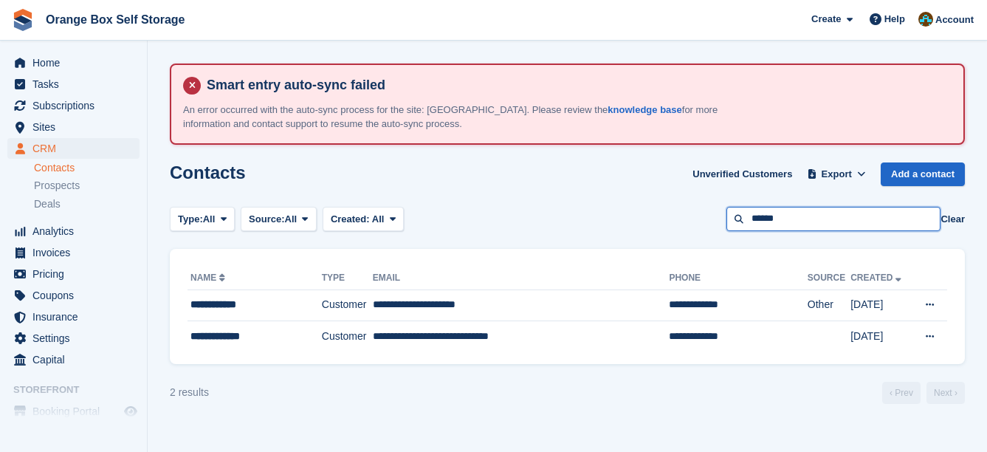
drag, startPoint x: 809, startPoint y: 210, endPoint x: 674, endPoint y: 212, distance: 135.1
click at [674, 212] on div "Type: All All Lead Customer Source: All All Storefront Backoffice Pre-Opening i…" at bounding box center [567, 219] width 795 height 24
type input "*****"
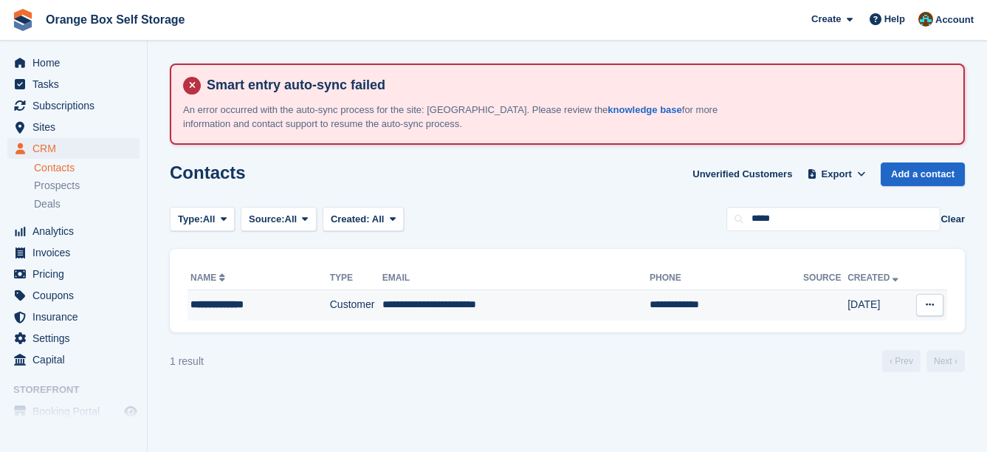
click at [545, 313] on td "**********" at bounding box center [515, 304] width 267 height 31
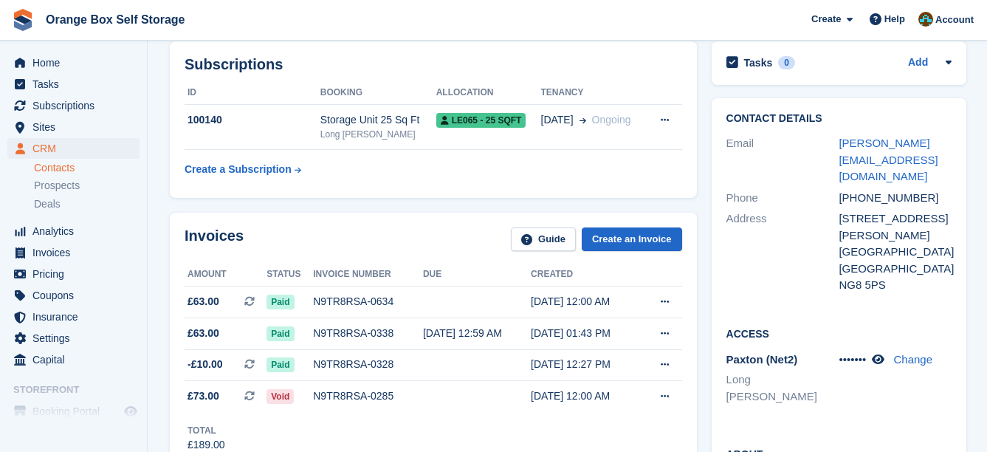
scroll to position [148, 0]
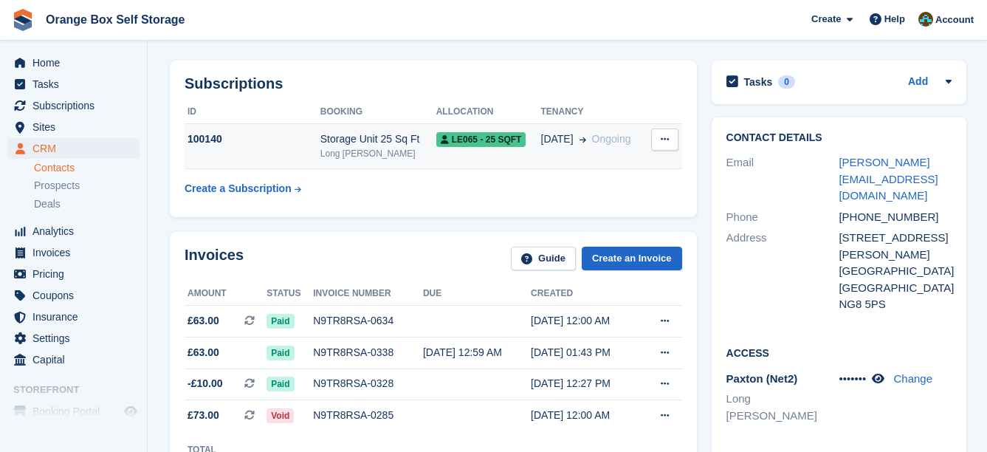
click at [376, 160] on td "Storage Unit 25 Sq Ft Long Eaton" at bounding box center [378, 146] width 116 height 45
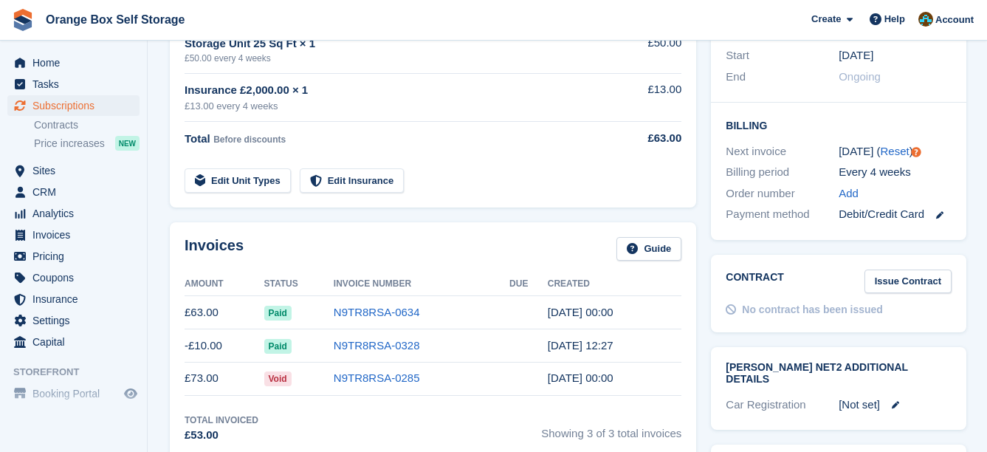
scroll to position [443, 0]
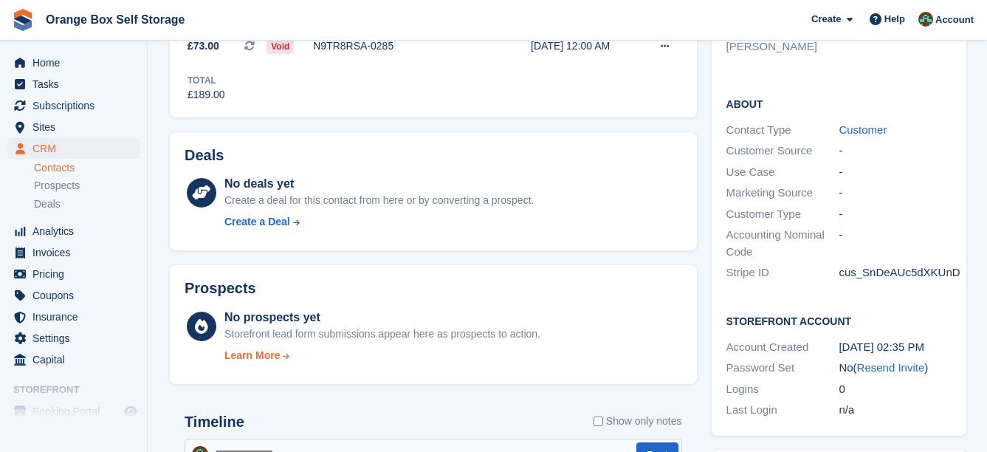
scroll to position [738, 0]
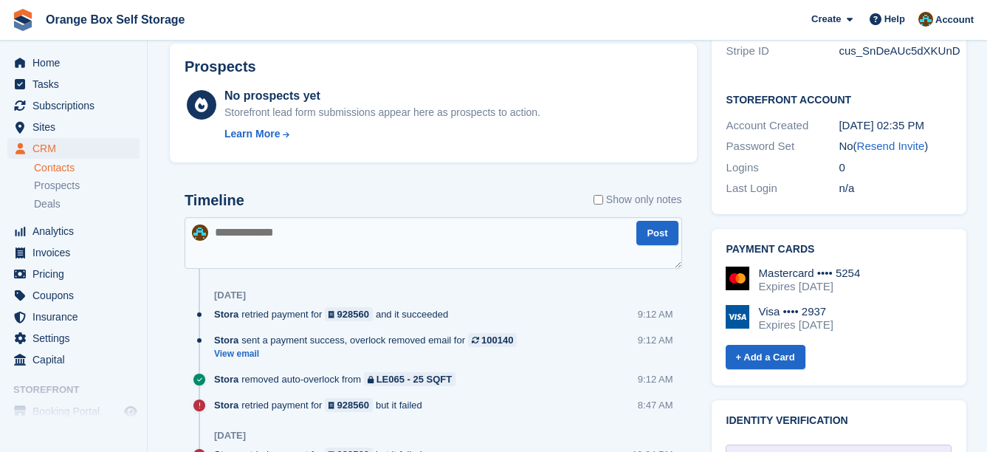
click at [314, 224] on textarea at bounding box center [433, 243] width 497 height 52
type textarea "*"
type textarea "**********"
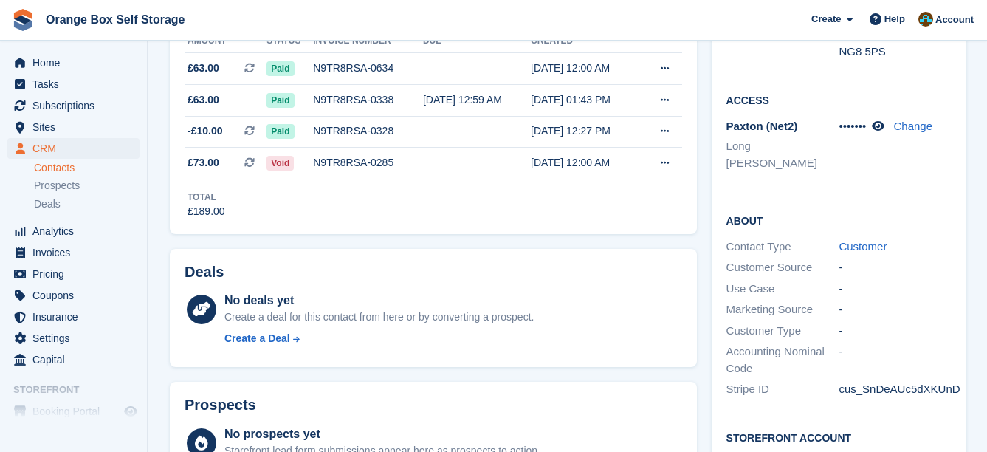
scroll to position [221, 0]
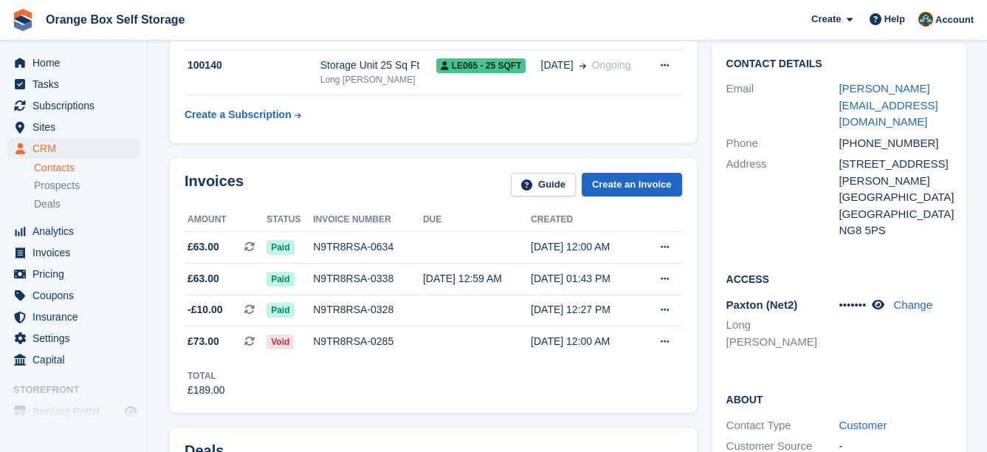
drag, startPoint x: 311, startPoint y: 208, endPoint x: 301, endPoint y: 206, distance: 10.6
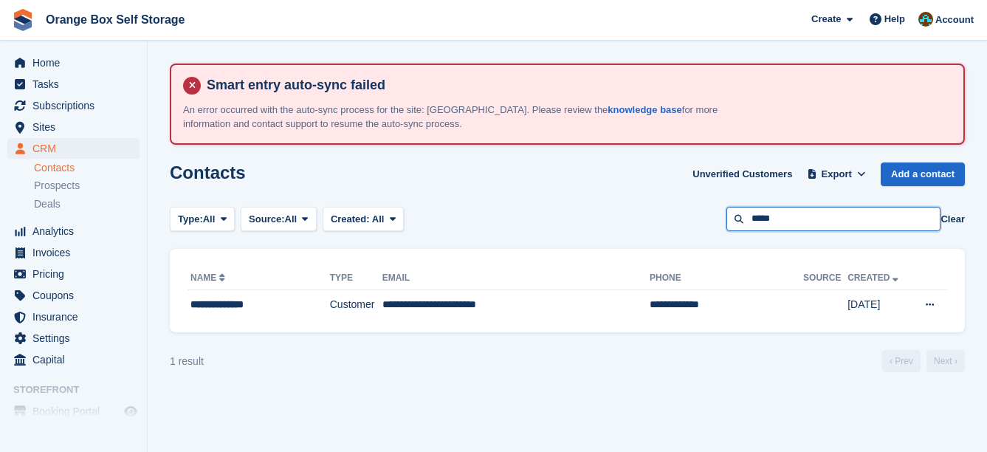
drag, startPoint x: 851, startPoint y: 218, endPoint x: 713, endPoint y: 229, distance: 138.4
click at [713, 229] on div "Type: All All Lead Customer Source: All All Storefront Backoffice Pre-Opening i…" at bounding box center [567, 219] width 795 height 24
type input "*******"
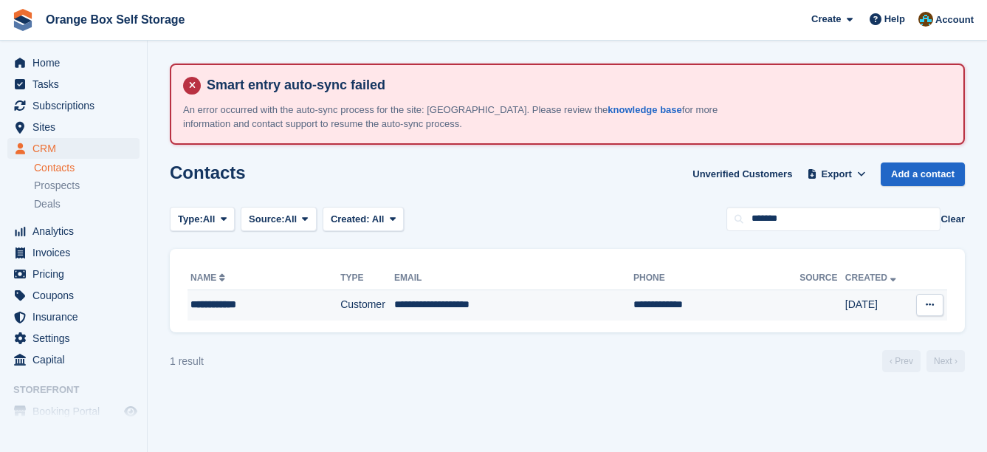
click at [551, 306] on td "**********" at bounding box center [513, 304] width 239 height 31
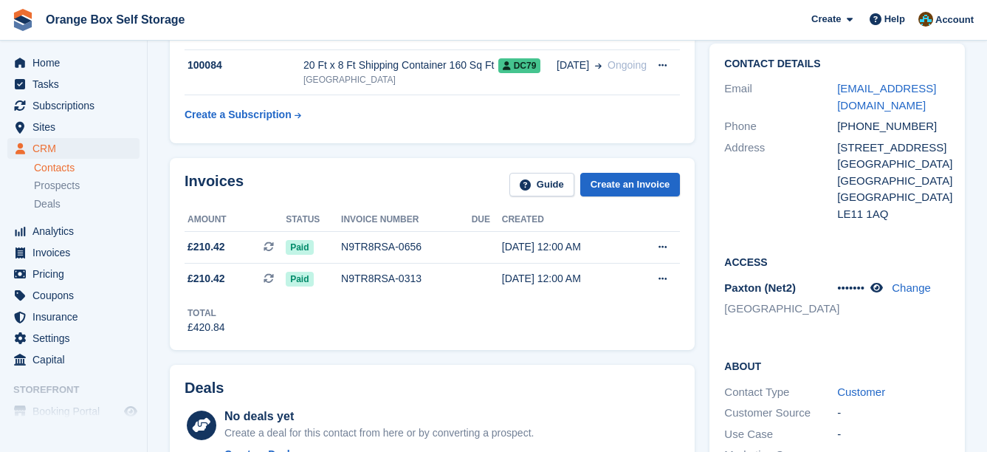
scroll to position [74, 0]
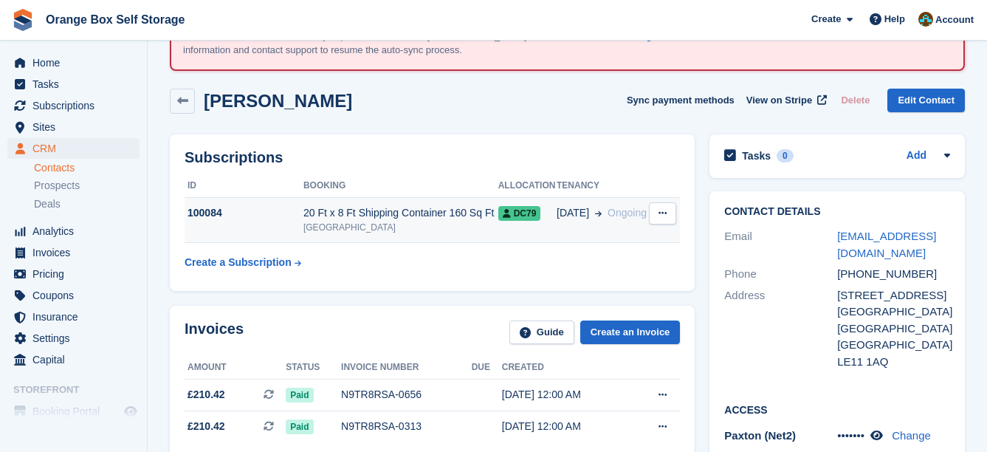
click at [469, 211] on div "20 Ft x 8 Ft Shipping Container 160 Sq Ft" at bounding box center [400, 212] width 195 height 15
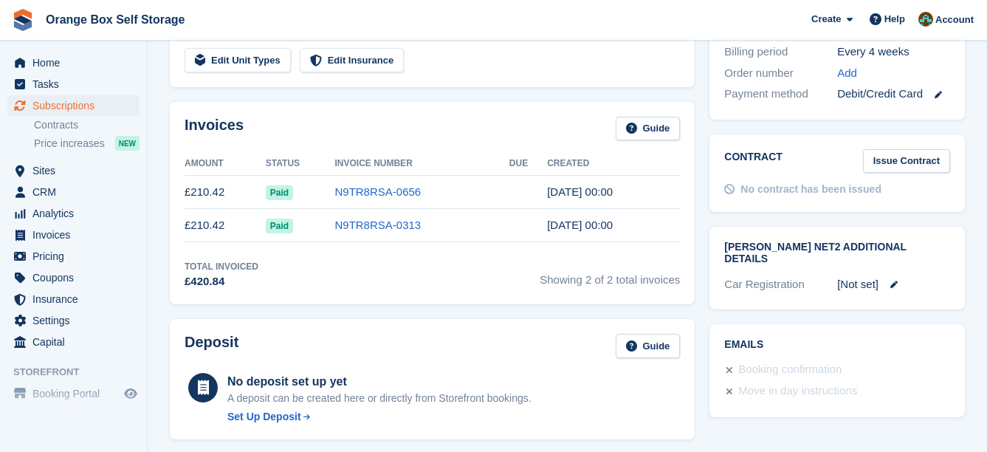
scroll to position [443, 0]
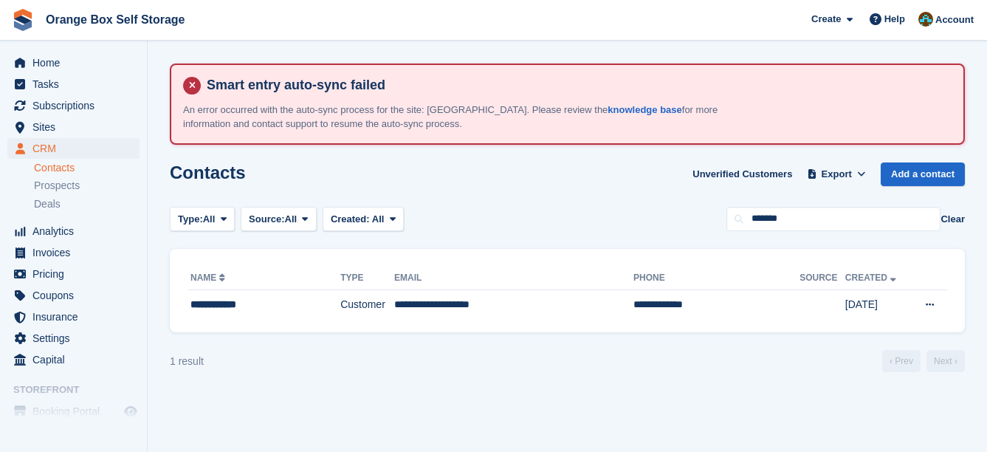
click at [435, 323] on div "**********" at bounding box center [567, 291] width 795 height 84
click at [433, 317] on td "**********" at bounding box center [513, 304] width 239 height 31
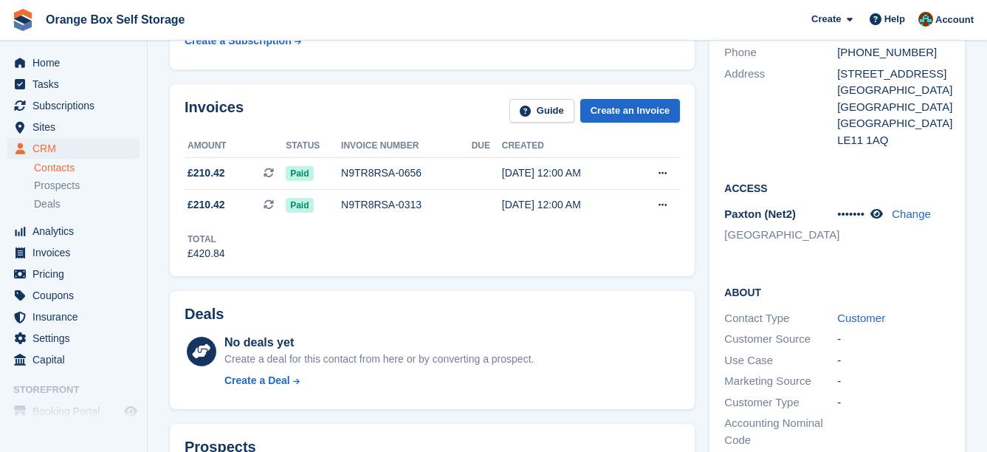
scroll to position [517, 0]
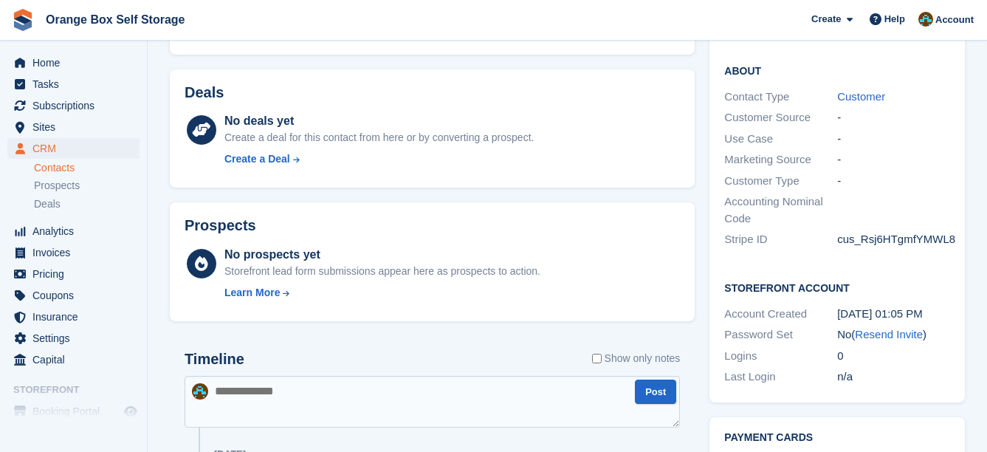
drag, startPoint x: 348, startPoint y: 387, endPoint x: 331, endPoint y: 384, distance: 17.2
click at [348, 387] on textarea at bounding box center [432, 402] width 495 height 52
type textarea "**********"
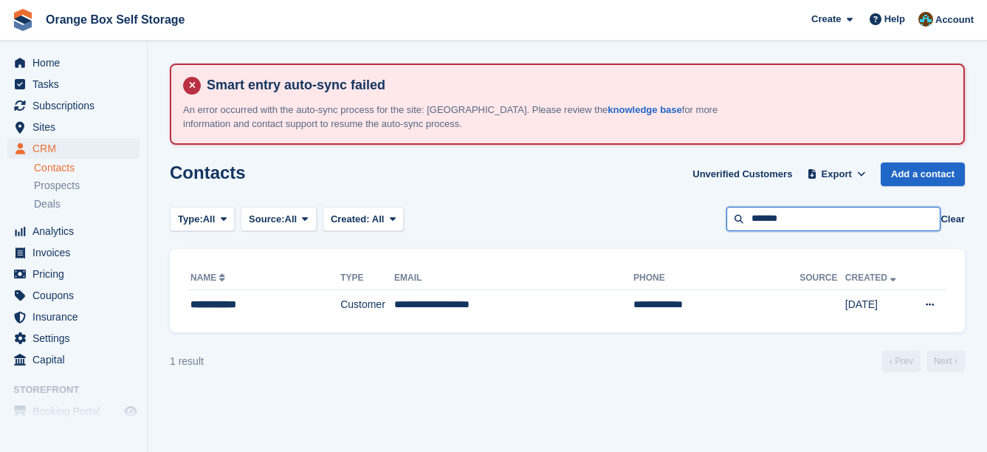
drag, startPoint x: 807, startPoint y: 215, endPoint x: 675, endPoint y: 215, distance: 131.4
click at [675, 215] on div "Type: All All Lead Customer Source: All All Storefront Backoffice Pre-Opening i…" at bounding box center [567, 219] width 795 height 24
type input "*****"
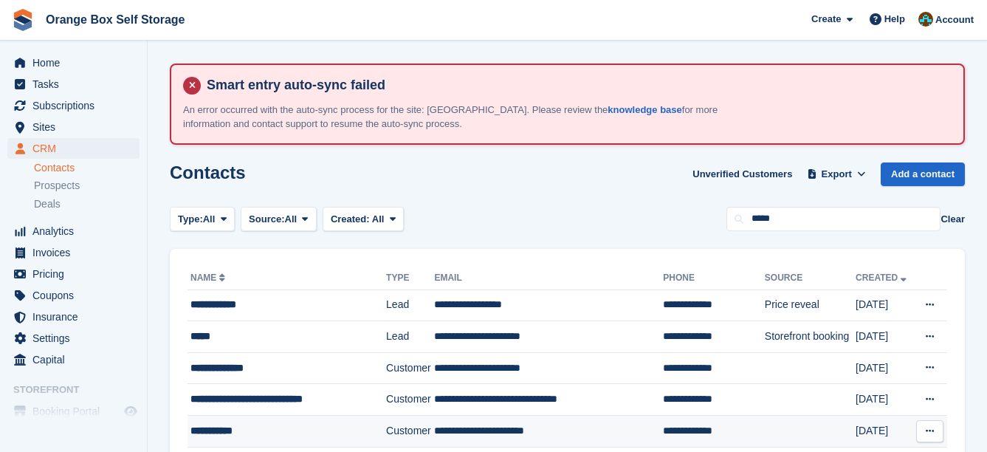
click at [300, 419] on td "**********" at bounding box center [286, 432] width 199 height 32
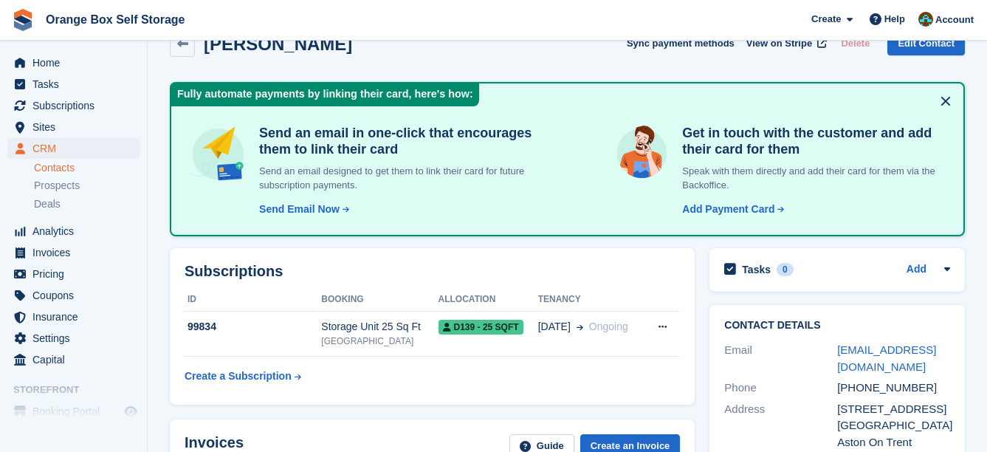
scroll to position [148, 0]
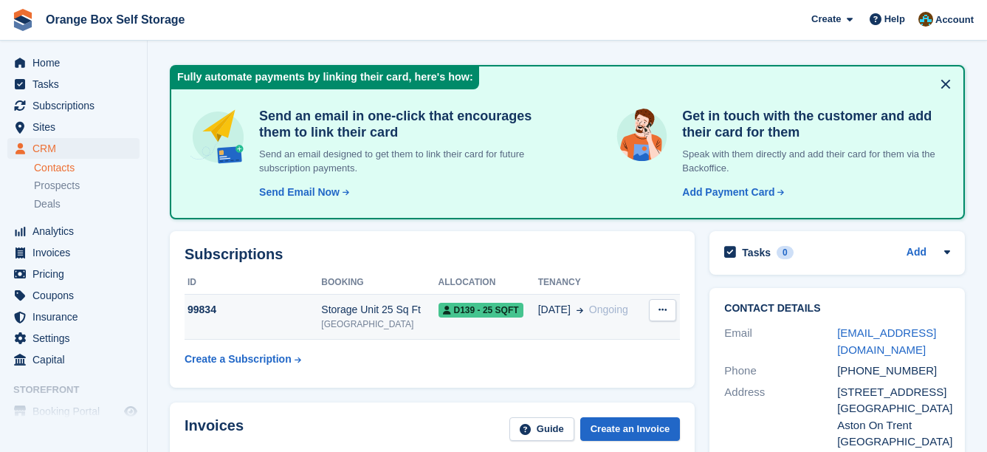
click at [373, 315] on div "Storage Unit 25 Sq Ft" at bounding box center [379, 309] width 117 height 15
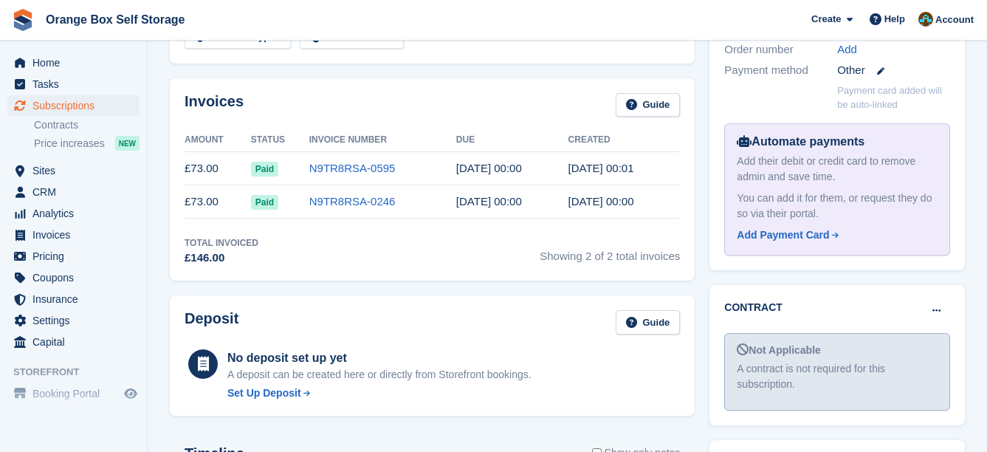
scroll to position [590, 0]
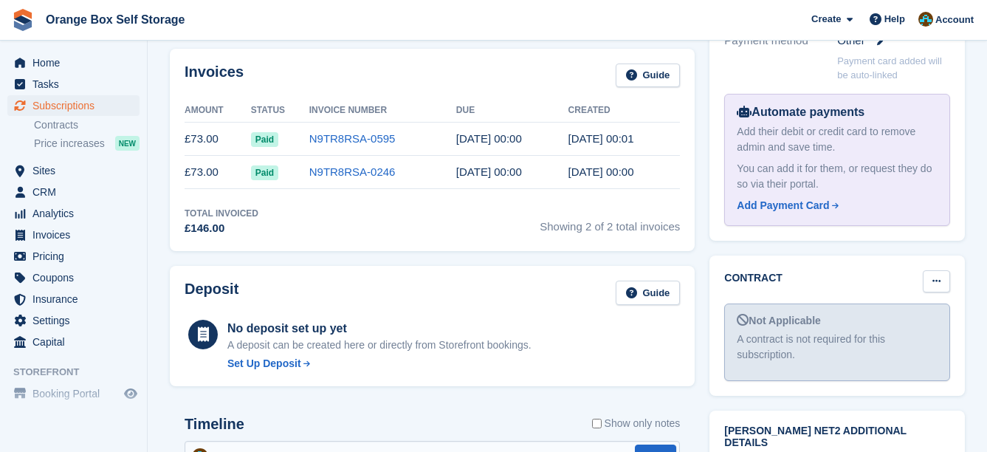
click at [939, 276] on icon at bounding box center [936, 281] width 8 height 10
click at [906, 320] on p "Mark as signed" at bounding box center [879, 329] width 128 height 19
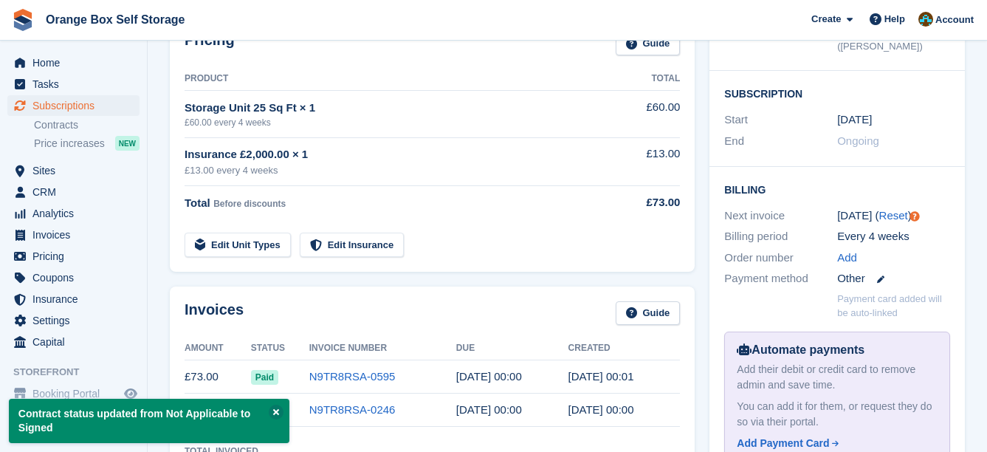
scroll to position [74, 0]
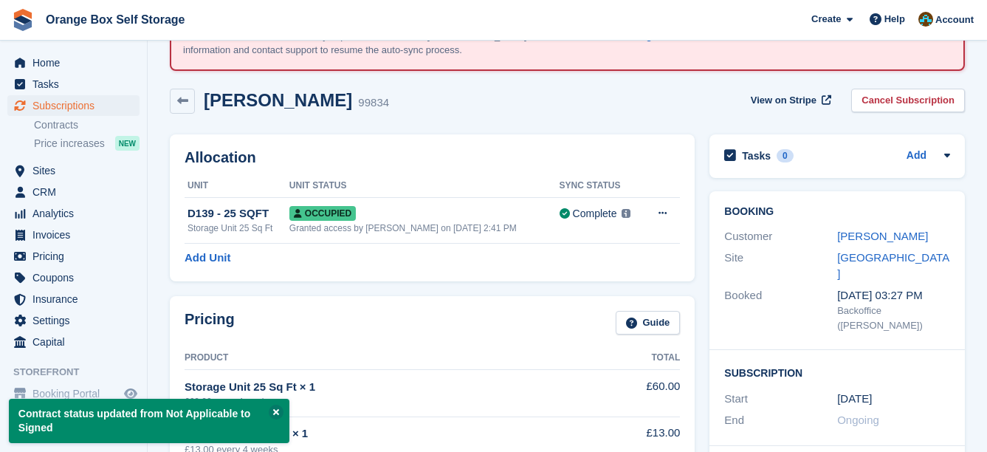
drag, startPoint x: 241, startPoint y: 177, endPoint x: 235, endPoint y: 173, distance: 8.0
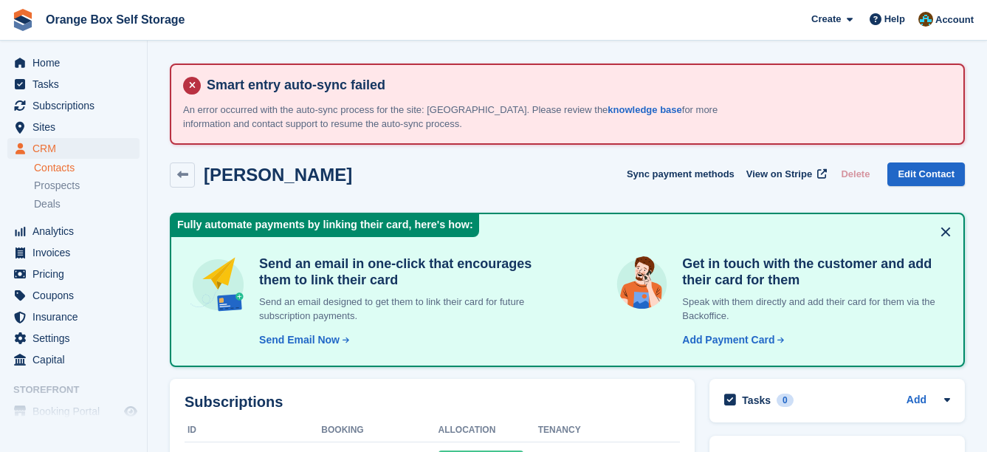
drag, startPoint x: 737, startPoint y: 249, endPoint x: 727, endPoint y: 240, distance: 13.6
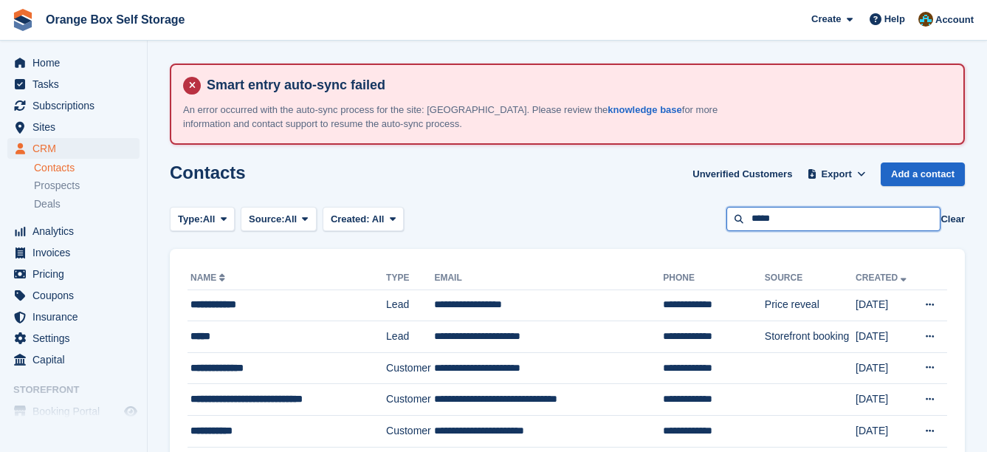
drag, startPoint x: 790, startPoint y: 221, endPoint x: 707, endPoint y: 226, distance: 82.8
click at [707, 226] on div "Type: All All Lead Customer Source: All All Storefront Backoffice Pre-Opening i…" at bounding box center [567, 219] width 795 height 24
type input "*****"
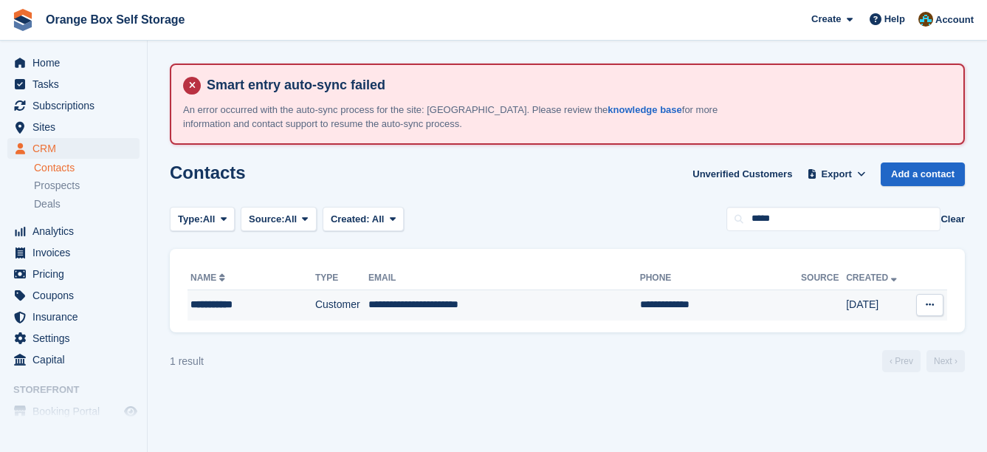
click at [535, 319] on td "**********" at bounding box center [504, 304] width 272 height 31
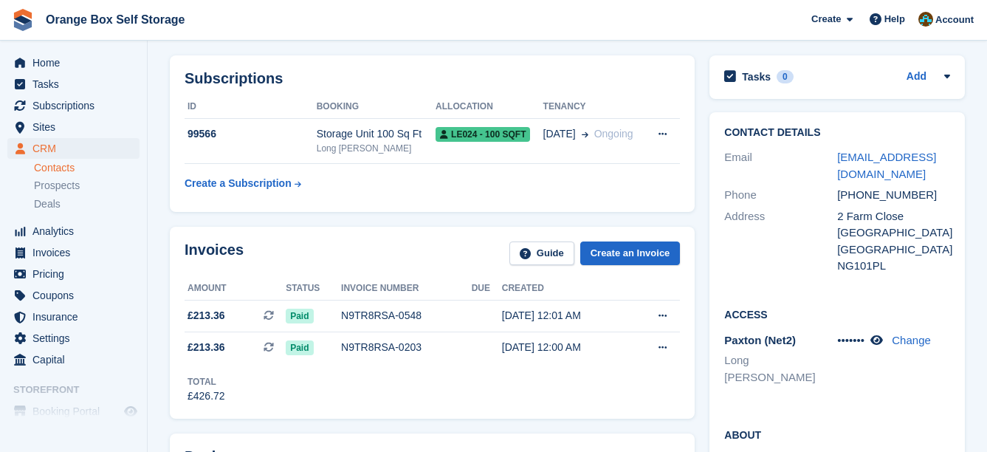
scroll to position [148, 0]
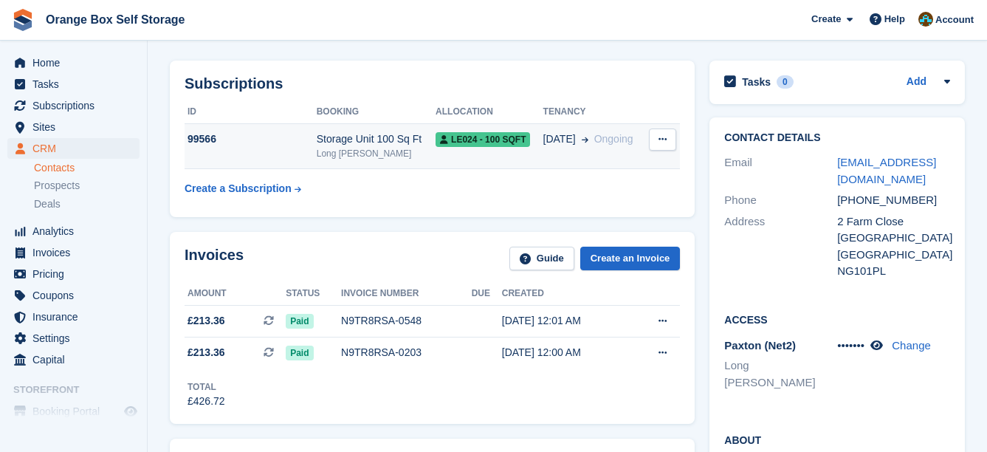
click at [460, 153] on td "LE024 - 100 SQFT" at bounding box center [488, 146] width 107 height 45
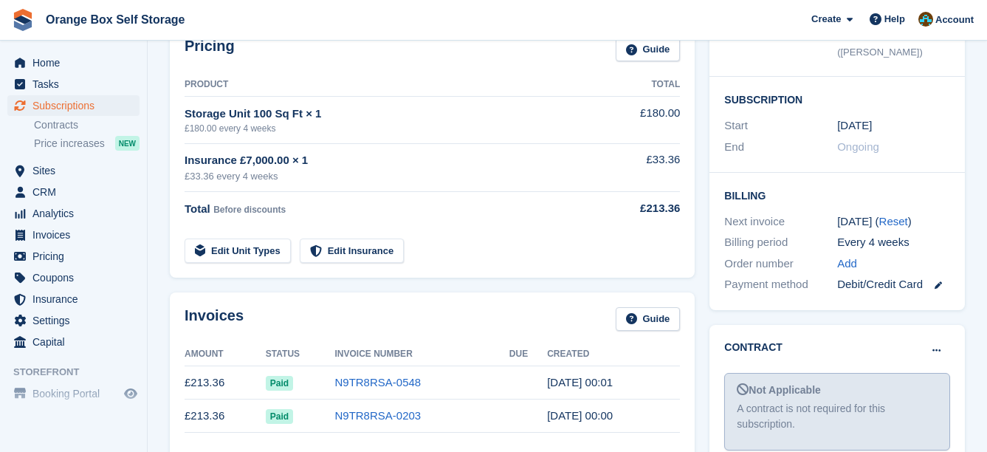
scroll to position [369, 0]
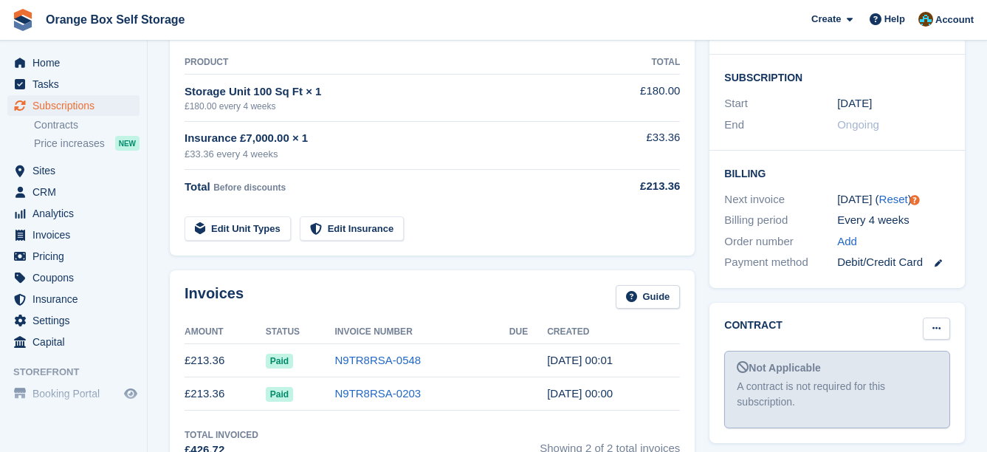
click at [937, 323] on icon at bounding box center [936, 328] width 8 height 10
click at [902, 367] on p "Mark as signed" at bounding box center [879, 376] width 128 height 19
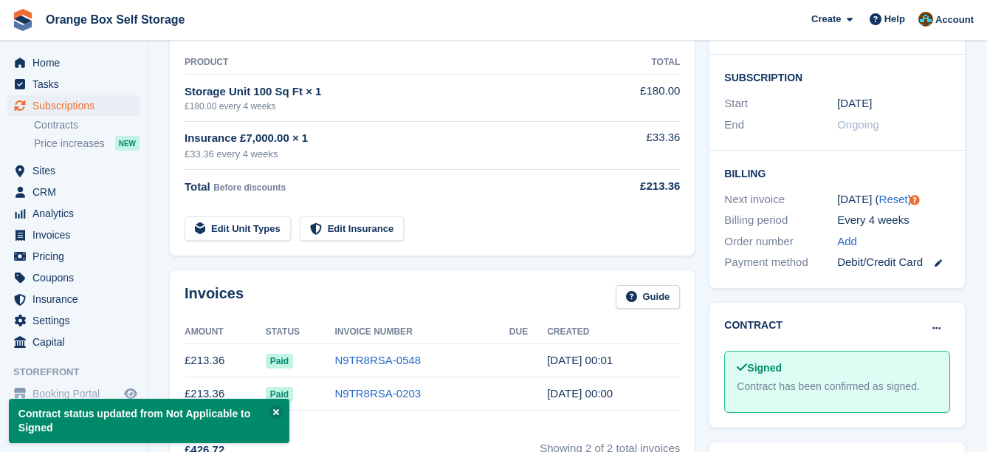
scroll to position [0, 0]
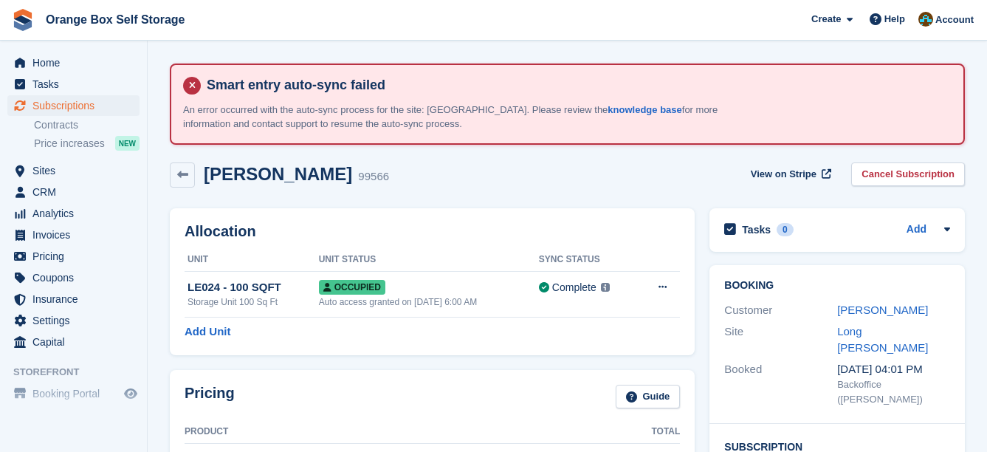
click at [515, 270] on th "Unit Status" at bounding box center [429, 260] width 220 height 24
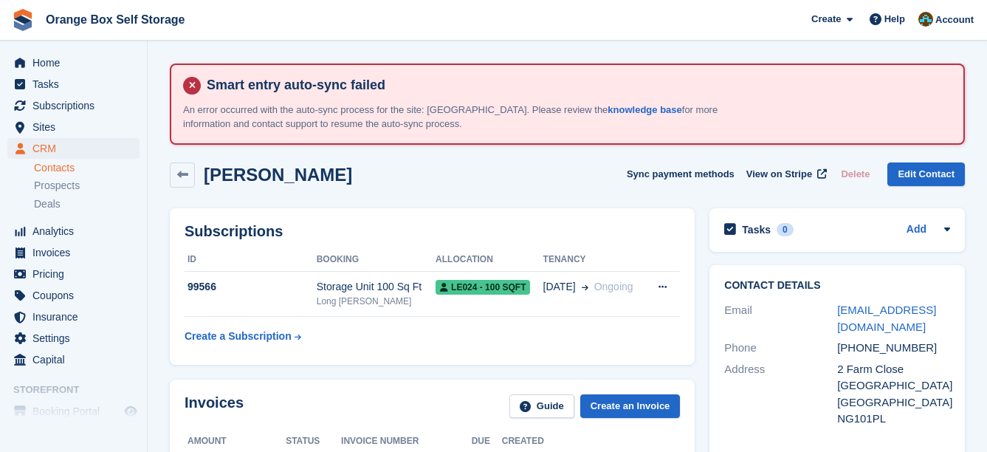
click at [616, 248] on th "Tenancy" at bounding box center [594, 260] width 102 height 24
drag, startPoint x: 641, startPoint y: 257, endPoint x: 594, endPoint y: 235, distance: 51.2
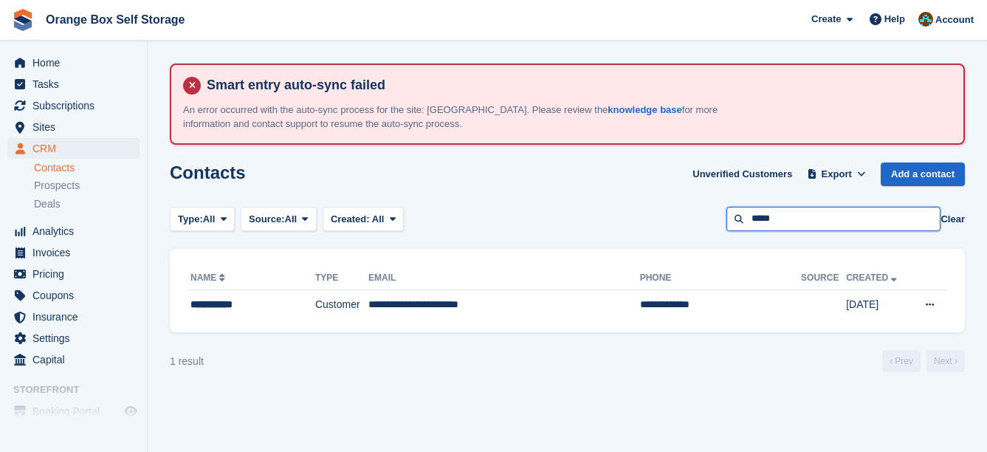
drag, startPoint x: 794, startPoint y: 218, endPoint x: 660, endPoint y: 222, distance: 134.4
click at [660, 222] on div "Type: All All Lead Customer Source: All All Storefront Backoffice Pre-Opening i…" at bounding box center [567, 219] width 795 height 24
type input "*******"
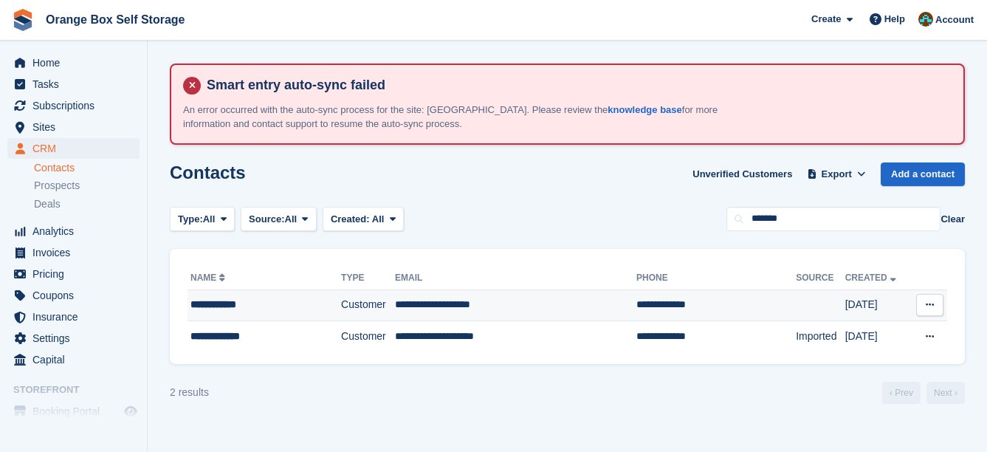
click at [586, 303] on td "**********" at bounding box center [515, 305] width 241 height 32
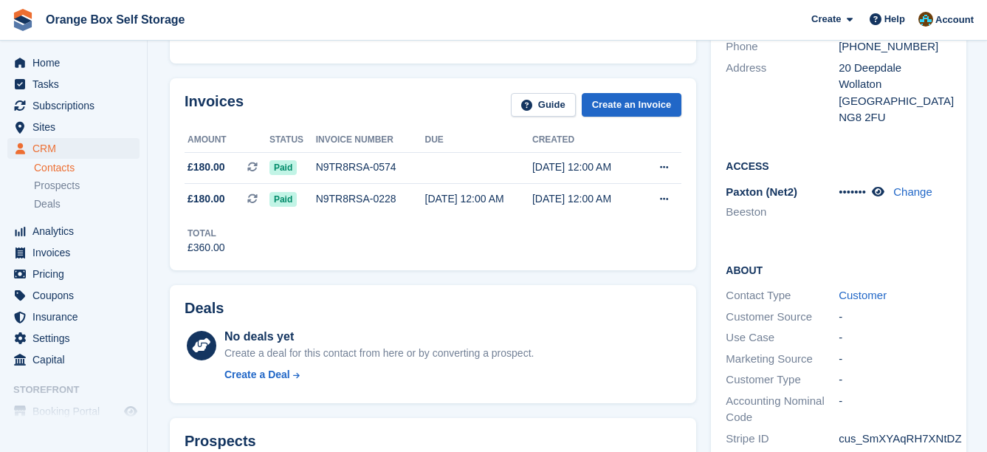
scroll to position [221, 0]
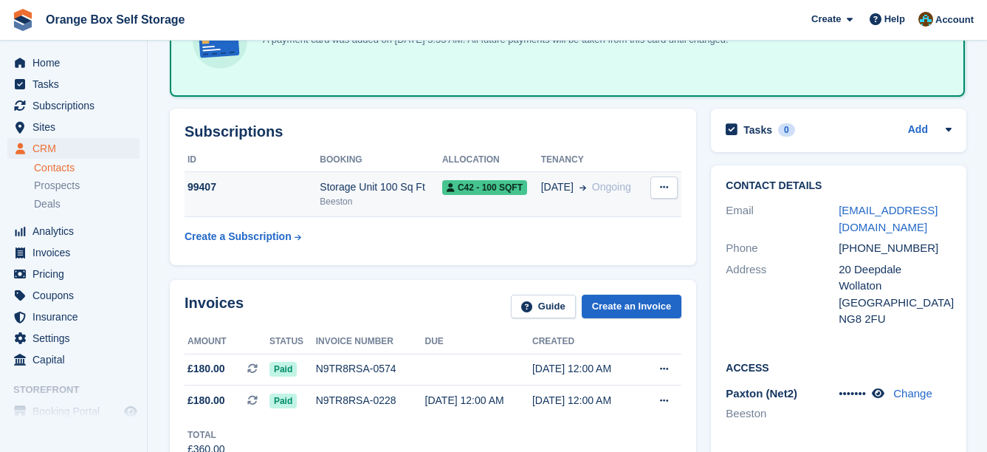
click at [470, 204] on td "C42 - 100 SQFT" at bounding box center [491, 194] width 99 height 45
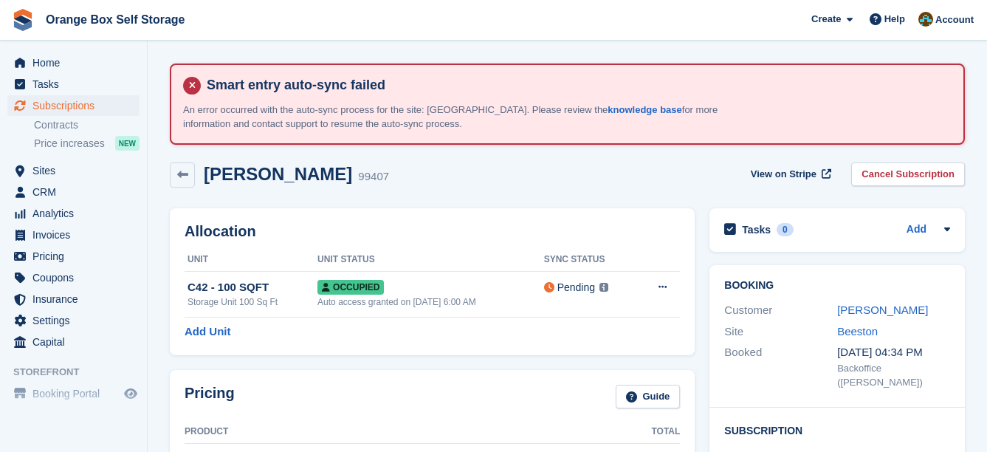
drag, startPoint x: 545, startPoint y: 190, endPoint x: 531, endPoint y: 187, distance: 13.8
click at [539, 188] on div "Douglas Mark 99407 View on Stripe Cancel Subscription" at bounding box center [567, 178] width 810 height 46
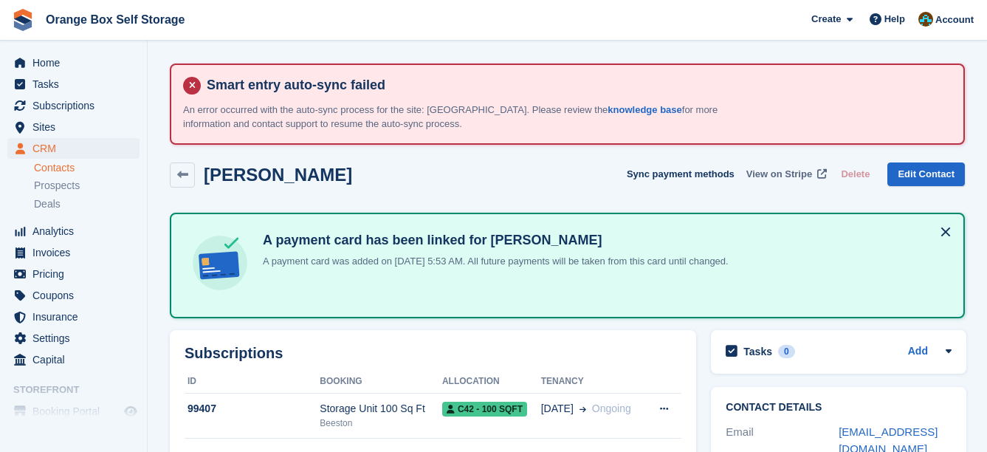
drag, startPoint x: 818, startPoint y: 190, endPoint x: 792, endPoint y: 173, distance: 31.5
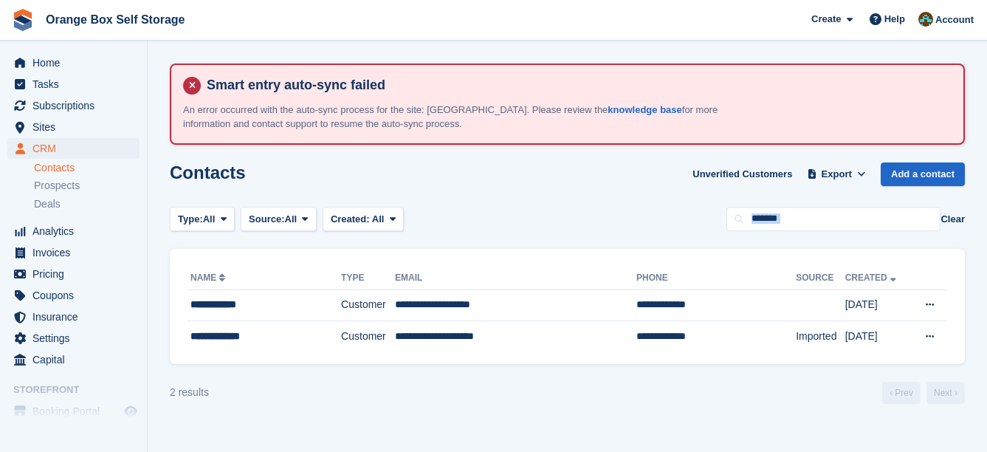
drag, startPoint x: 813, startPoint y: 231, endPoint x: 703, endPoint y: 228, distance: 110.7
click at [703, 228] on section "Smart entry auto-sync failed An error occurred with the auto-sync process for t…" at bounding box center [567, 226] width 839 height 452
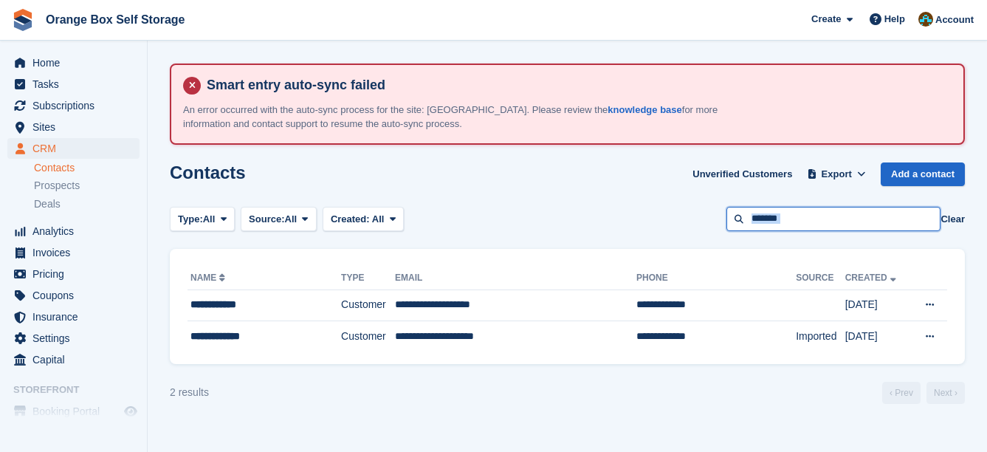
drag, startPoint x: 703, startPoint y: 228, endPoint x: 818, endPoint y: 219, distance: 116.2
click at [810, 224] on input "*******" at bounding box center [833, 219] width 214 height 24
drag, startPoint x: 824, startPoint y: 217, endPoint x: 730, endPoint y: 214, distance: 93.8
click at [731, 214] on input "*******" at bounding box center [833, 219] width 214 height 24
type input "****"
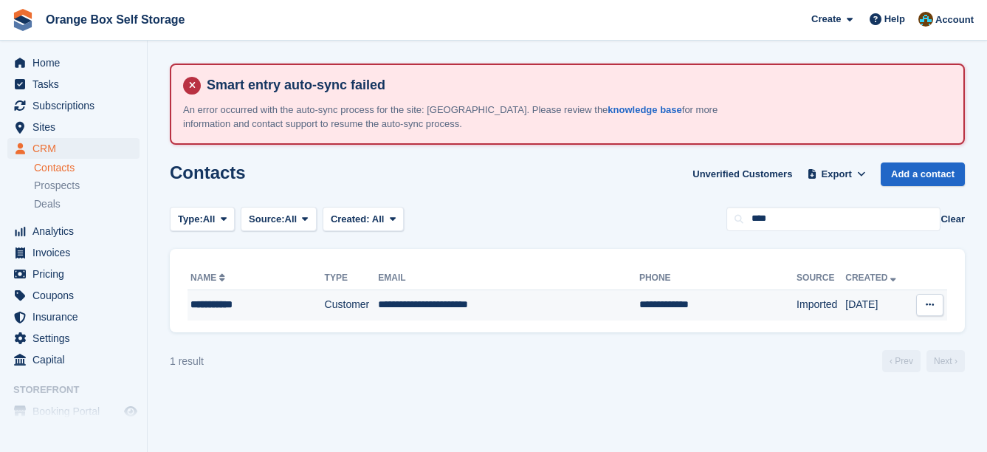
click at [639, 294] on td "**********" at bounding box center [717, 304] width 157 height 31
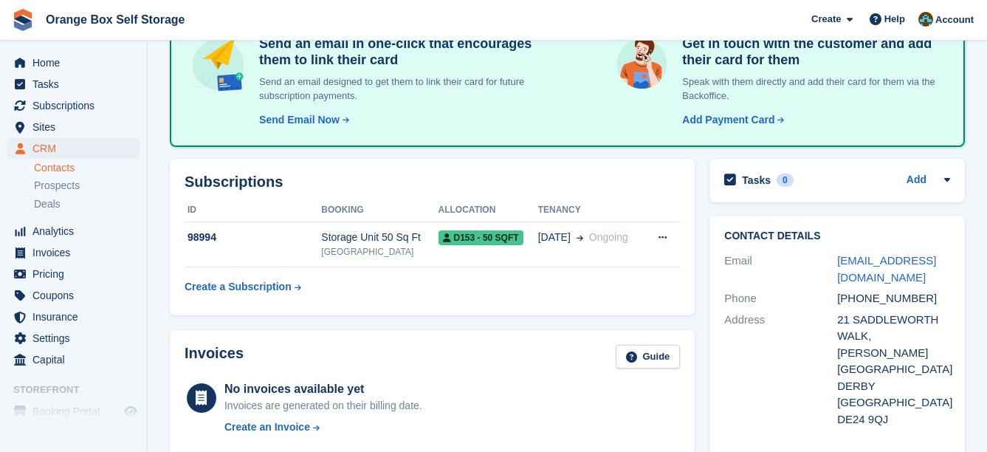
scroll to position [221, 0]
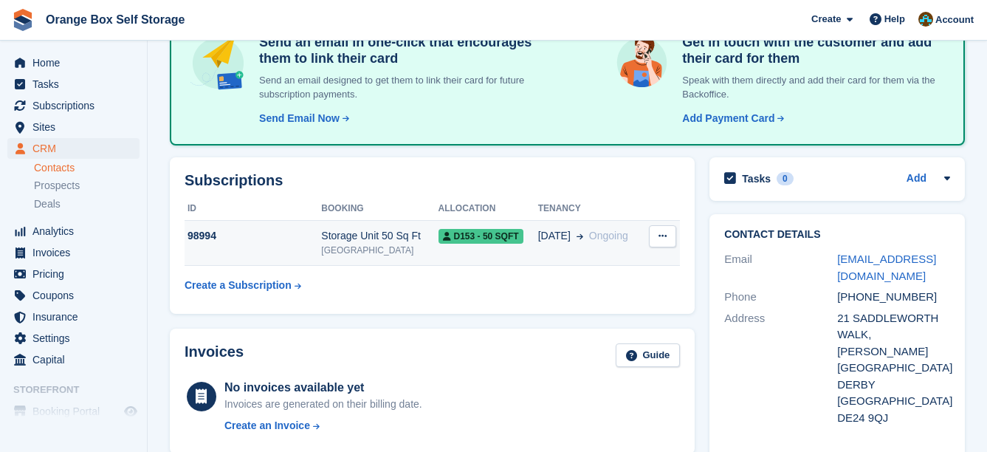
click at [538, 254] on td "23 Feb Ongoing" at bounding box center [591, 243] width 106 height 45
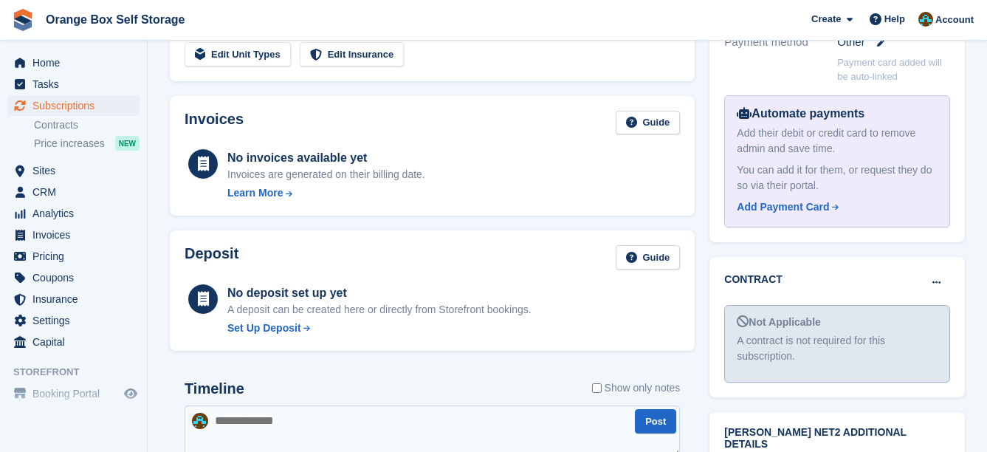
scroll to position [590, 0]
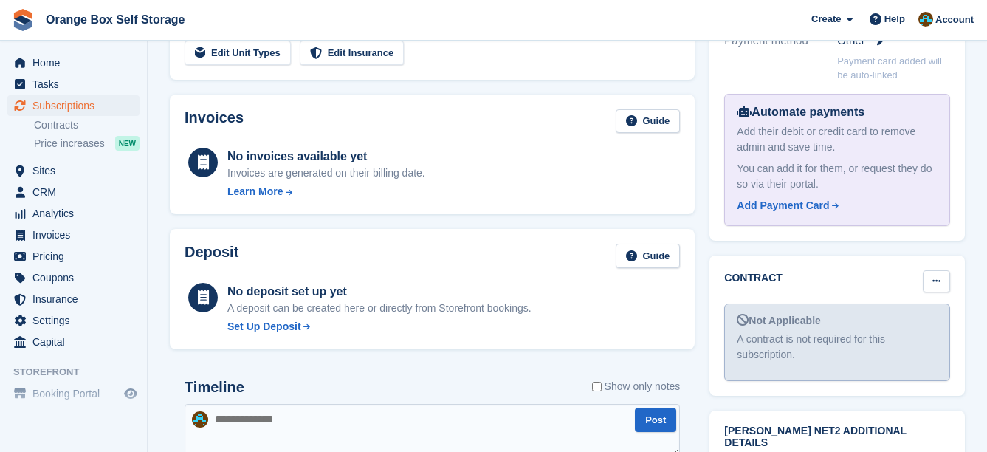
click at [937, 276] on icon at bounding box center [936, 281] width 8 height 10
click at [896, 320] on p "Mark as signed" at bounding box center [879, 329] width 128 height 19
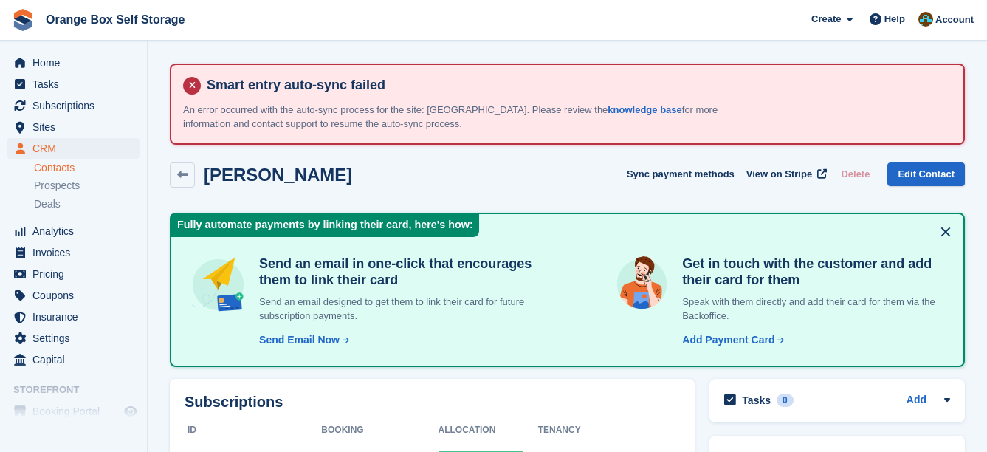
click at [569, 182] on div "[PERSON_NAME] Sync payment methods View on Stripe Delete Edit Contact" at bounding box center [567, 174] width 795 height 25
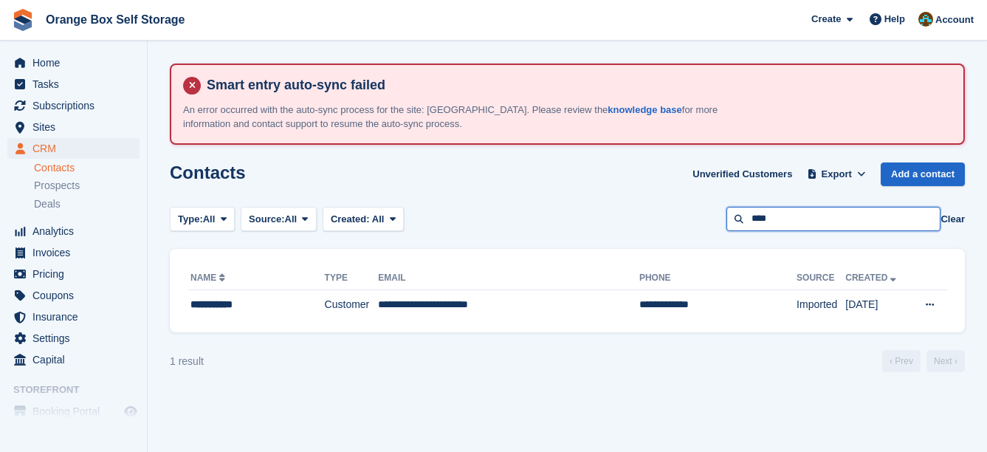
drag, startPoint x: 876, startPoint y: 212, endPoint x: 600, endPoint y: 212, distance: 276.0
click at [600, 212] on div "Type: All All Lead Customer Source: All All Storefront Backoffice Pre-Opening i…" at bounding box center [567, 219] width 795 height 24
type input "******"
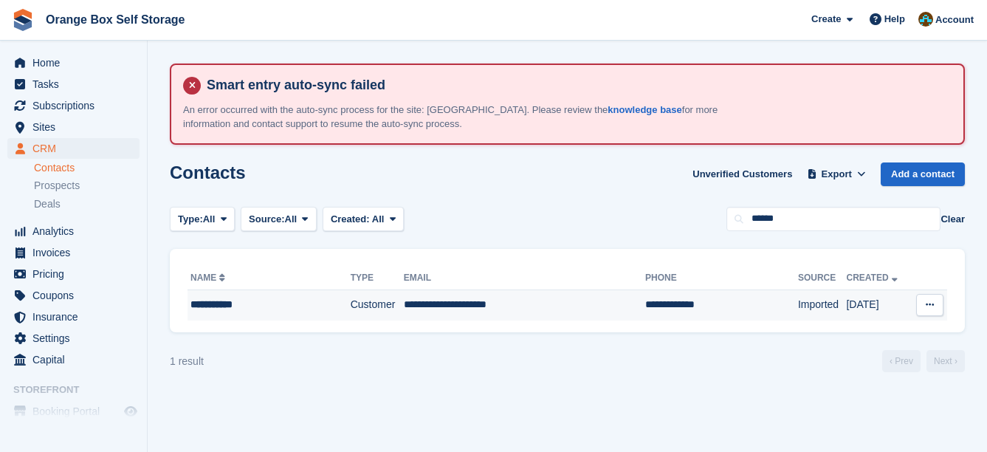
click at [538, 300] on td "**********" at bounding box center [524, 304] width 241 height 31
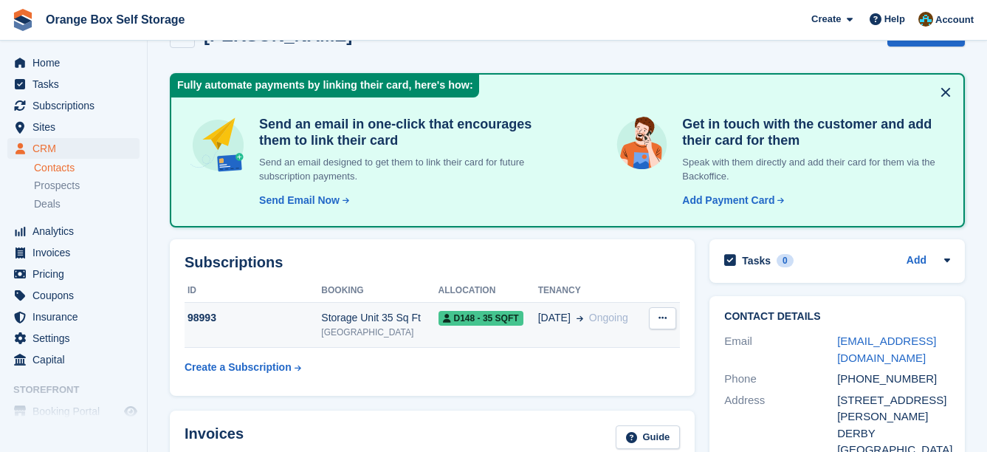
scroll to position [148, 0]
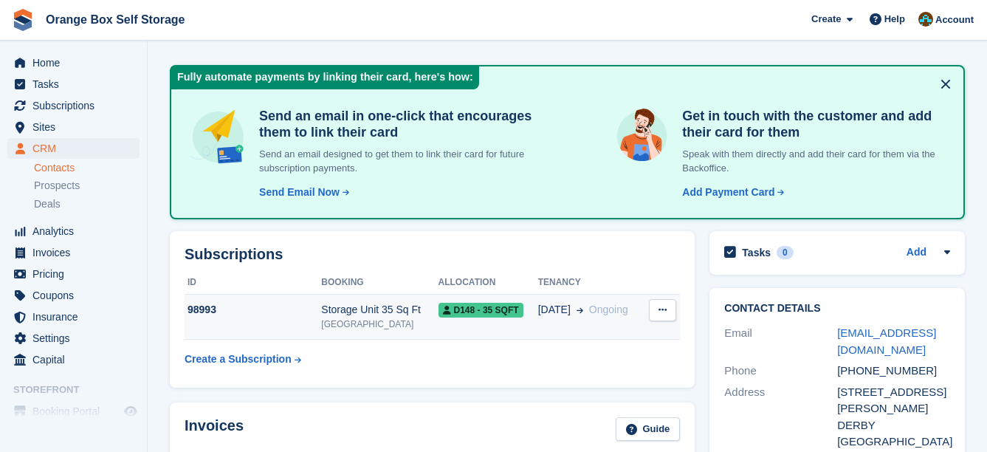
click at [524, 337] on td "D148 - 35 SQFT" at bounding box center [488, 316] width 100 height 45
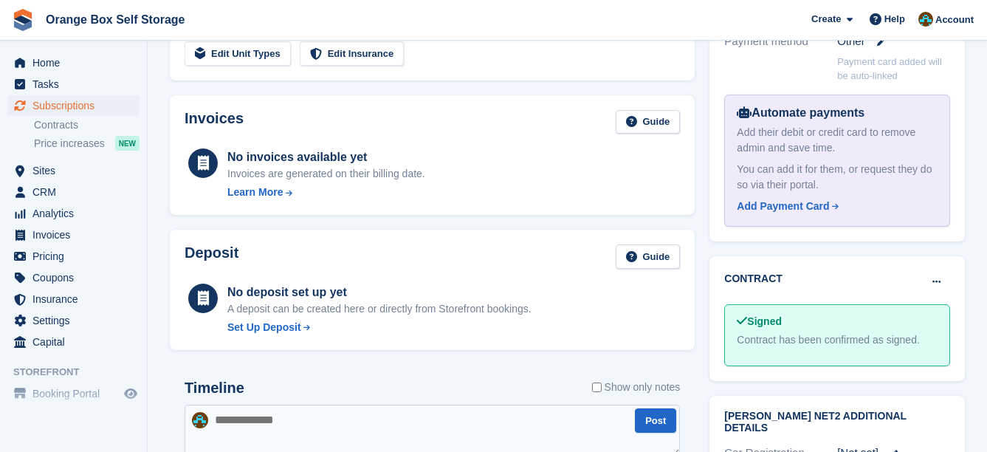
scroll to position [590, 0]
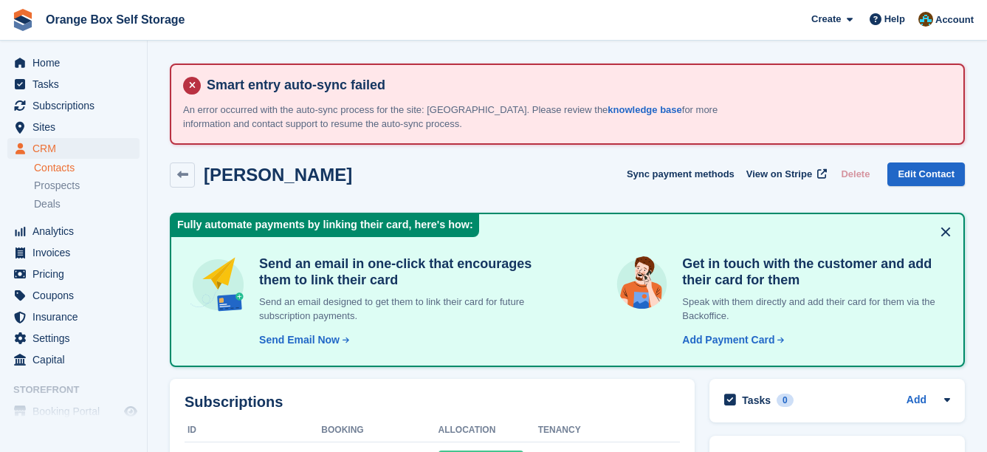
scroll to position [148, 0]
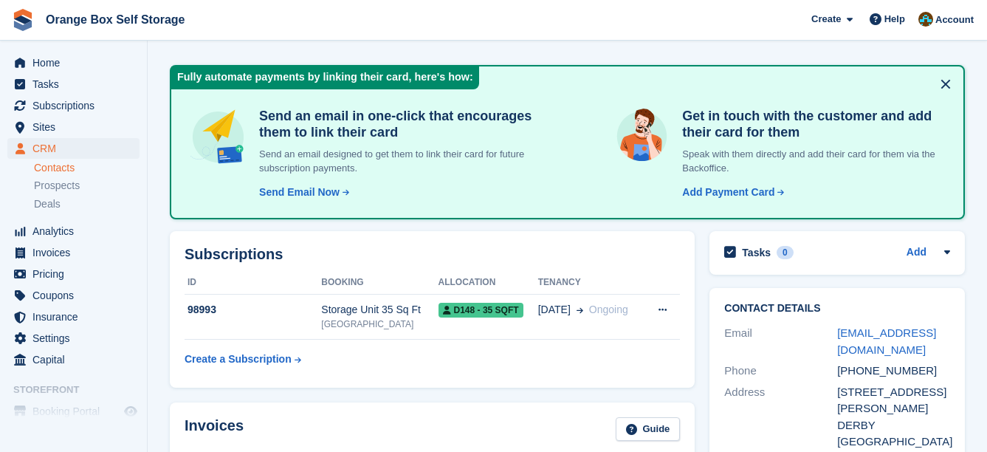
click at [560, 249] on h2 "Subscriptions" at bounding box center [432, 254] width 495 height 17
drag, startPoint x: 573, startPoint y: 253, endPoint x: 561, endPoint y: 246, distance: 14.6
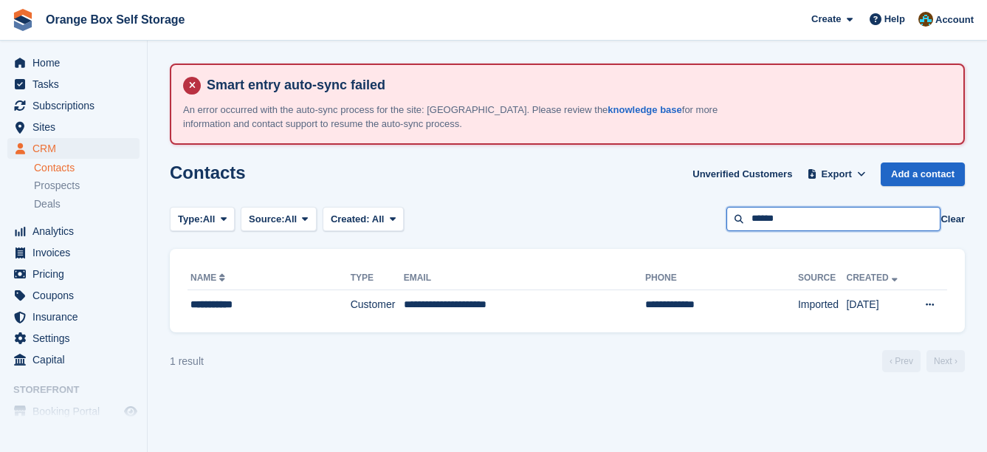
drag, startPoint x: 867, startPoint y: 210, endPoint x: 636, endPoint y: 211, distance: 231.0
click at [636, 211] on div "Type: All All Lead Customer Source: All All Storefront Backoffice Pre-Opening i…" at bounding box center [567, 219] width 795 height 24
type input "******"
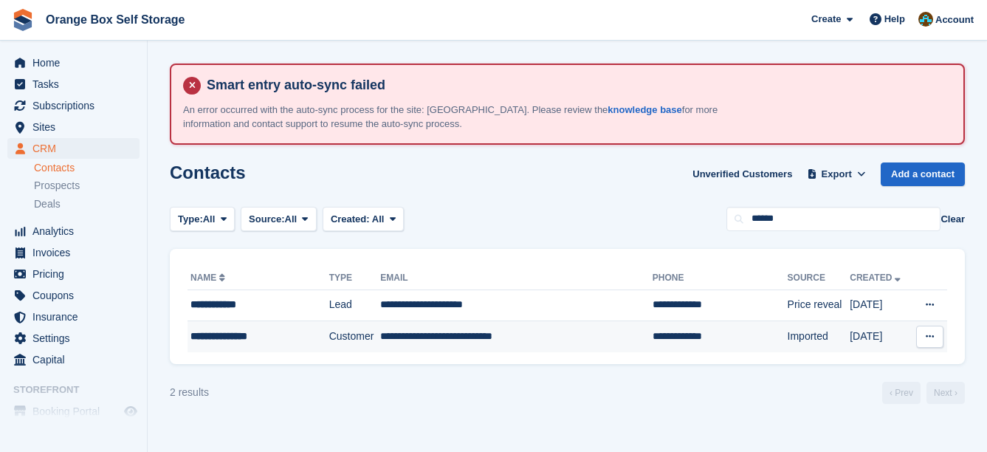
click at [569, 342] on td "**********" at bounding box center [516, 336] width 272 height 31
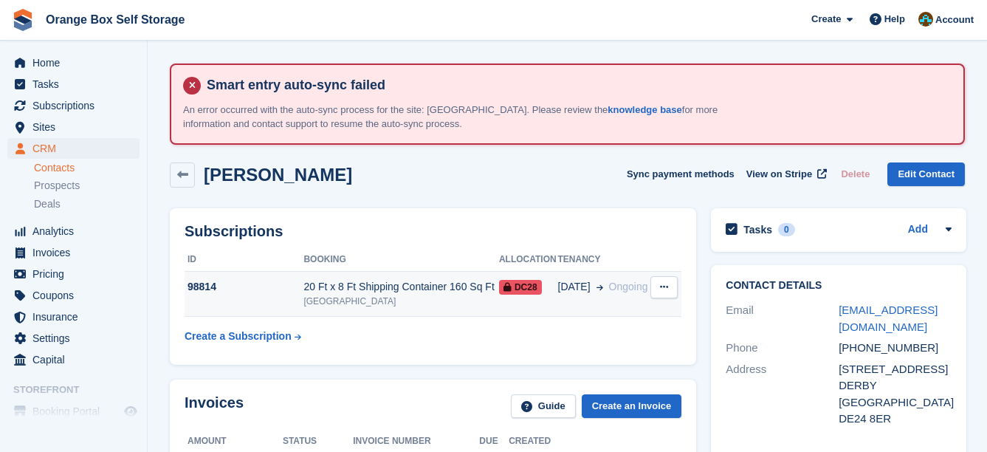
click at [425, 273] on td "20 Ft x 8 Ft Shipping Container 160 Sq Ft Derby" at bounding box center [400, 294] width 195 height 45
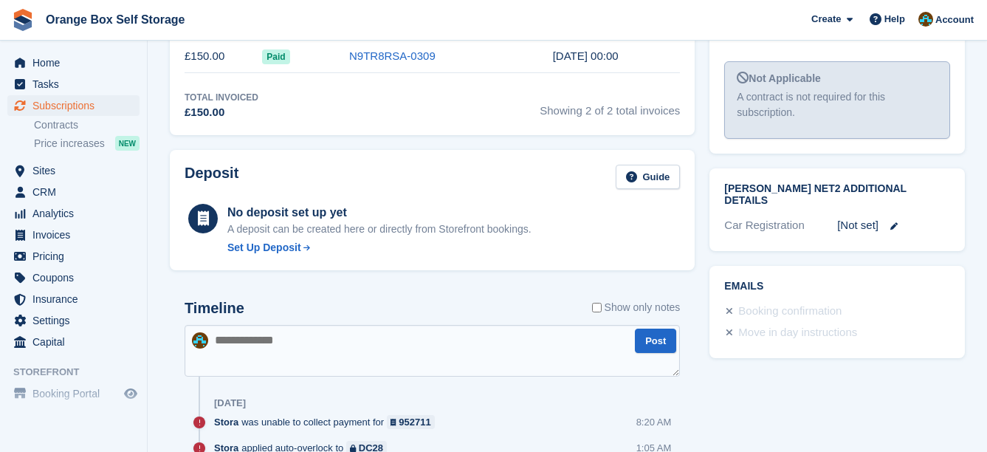
scroll to position [664, 0]
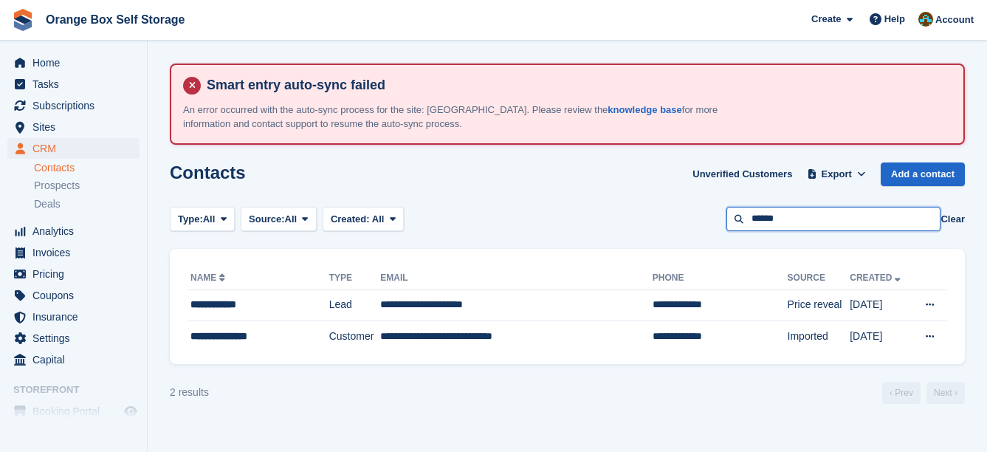
drag, startPoint x: 813, startPoint y: 213, endPoint x: 651, endPoint y: 211, distance: 161.6
click at [651, 211] on div "Type: All All Lead Customer Source: All All Storefront Backoffice Pre-Opening i…" at bounding box center [567, 219] width 795 height 24
type input "*****"
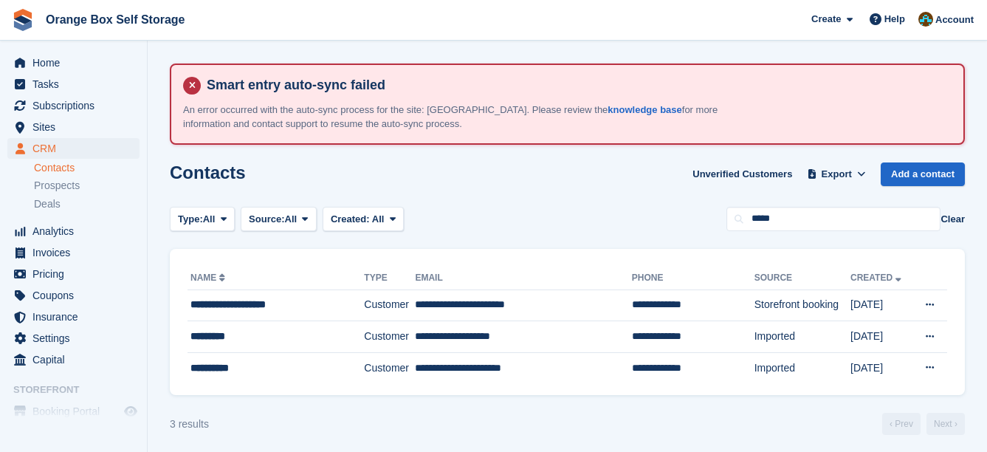
scroll to position [5, 0]
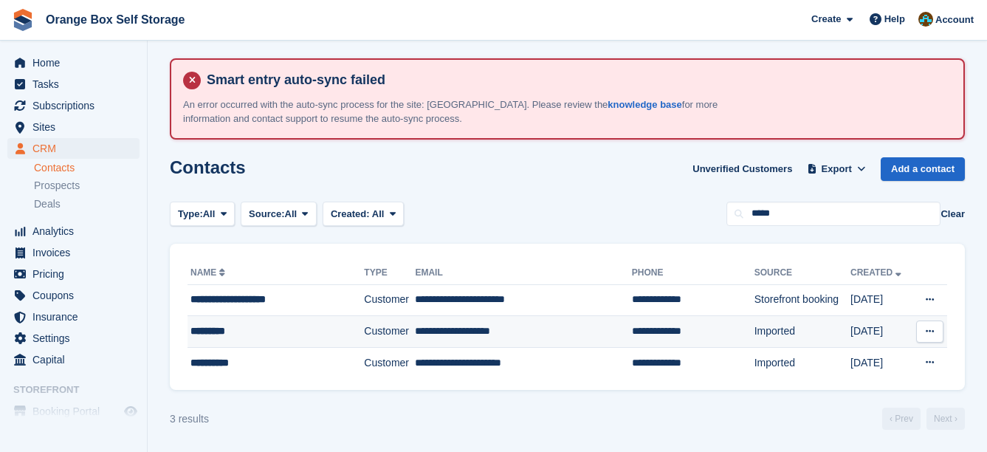
click at [385, 328] on td "Customer" at bounding box center [389, 332] width 51 height 32
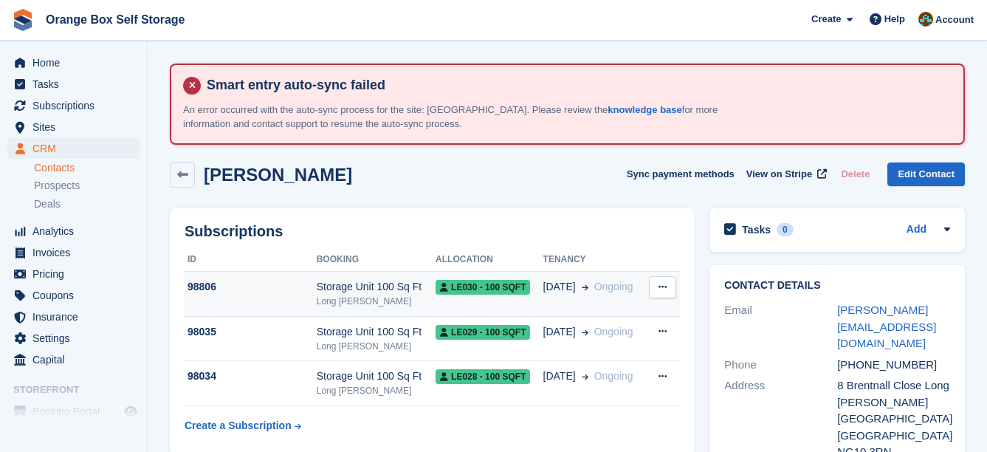
click at [413, 299] on div "Long [PERSON_NAME]" at bounding box center [376, 300] width 119 height 13
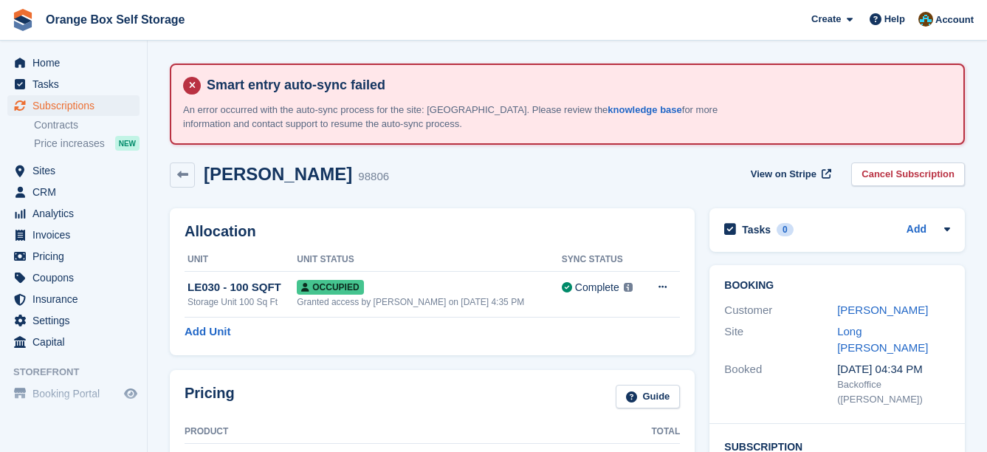
scroll to position [590, 0]
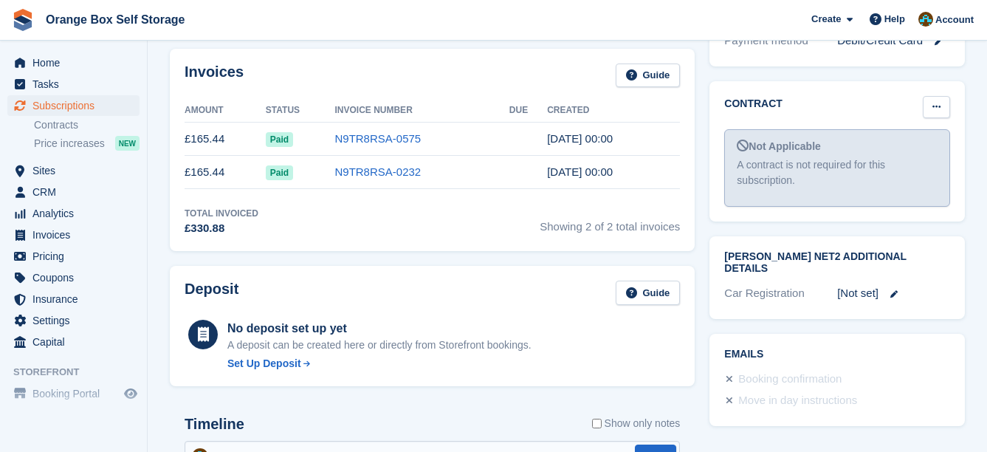
click at [929, 96] on button at bounding box center [936, 107] width 27 height 22
click at [913, 145] on p "Mark as signed" at bounding box center [879, 154] width 128 height 19
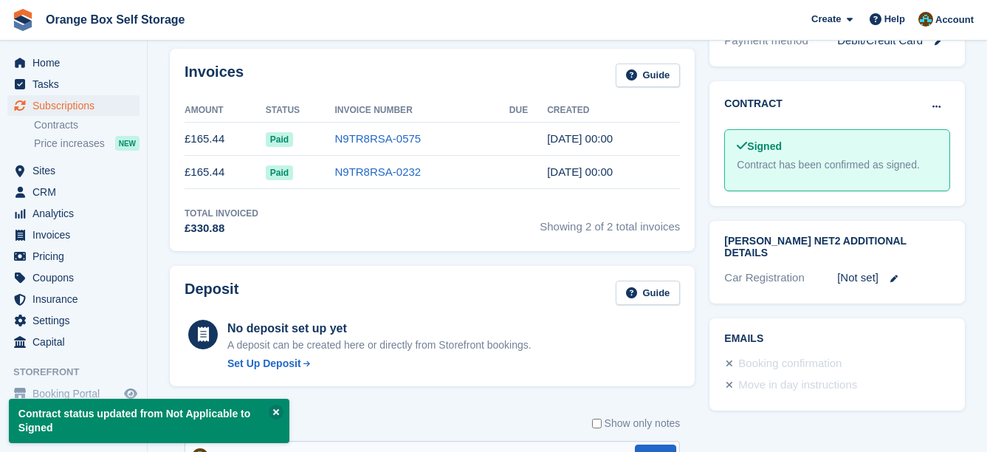
click at [545, 63] on div "Invoices Guide" at bounding box center [432, 79] width 495 height 33
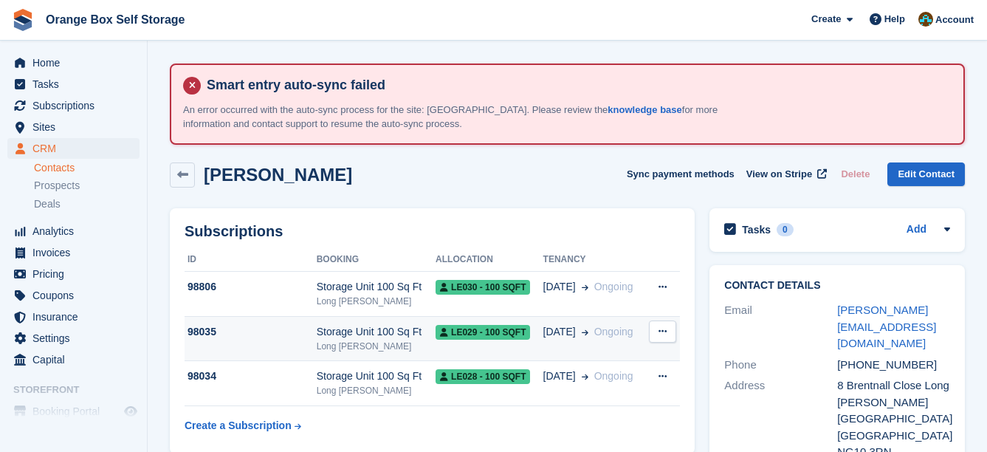
click at [396, 325] on div "Storage Unit 100 Sq Ft" at bounding box center [376, 331] width 119 height 15
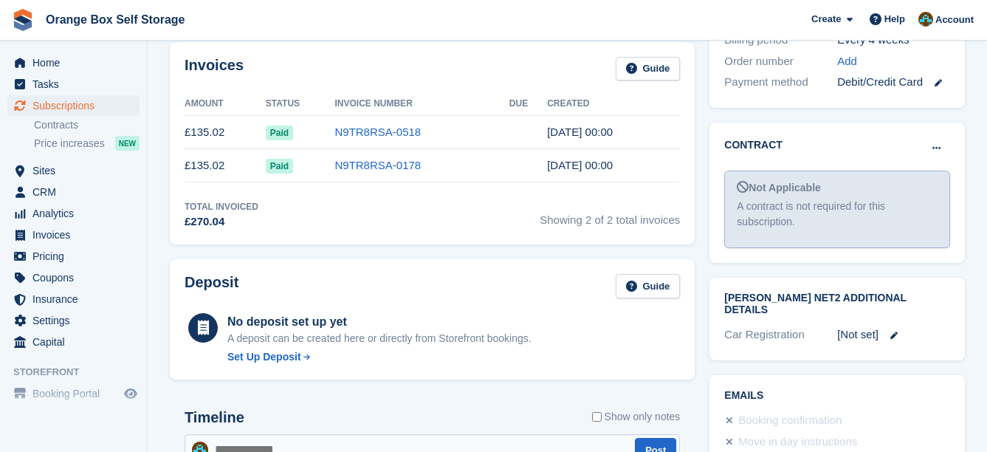
scroll to position [590, 0]
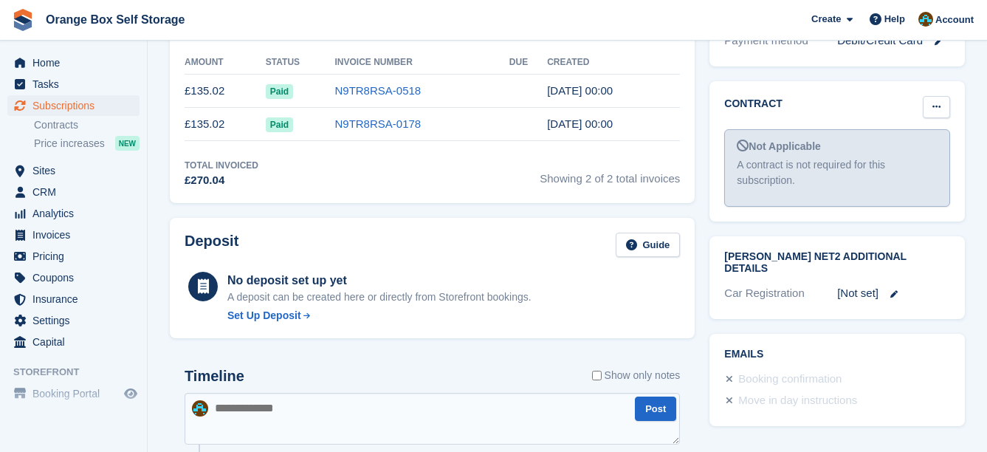
click at [929, 96] on button at bounding box center [936, 107] width 27 height 22
click at [893, 145] on p "Mark as signed" at bounding box center [879, 154] width 128 height 19
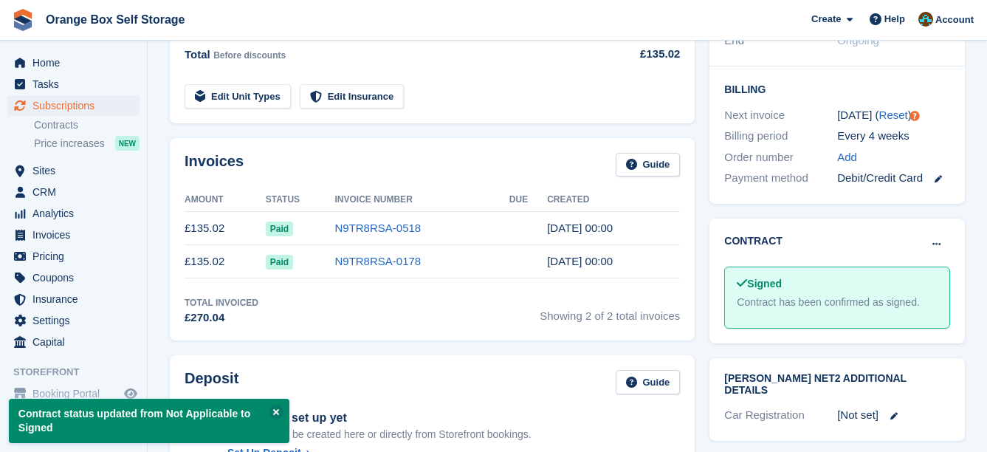
scroll to position [443, 0]
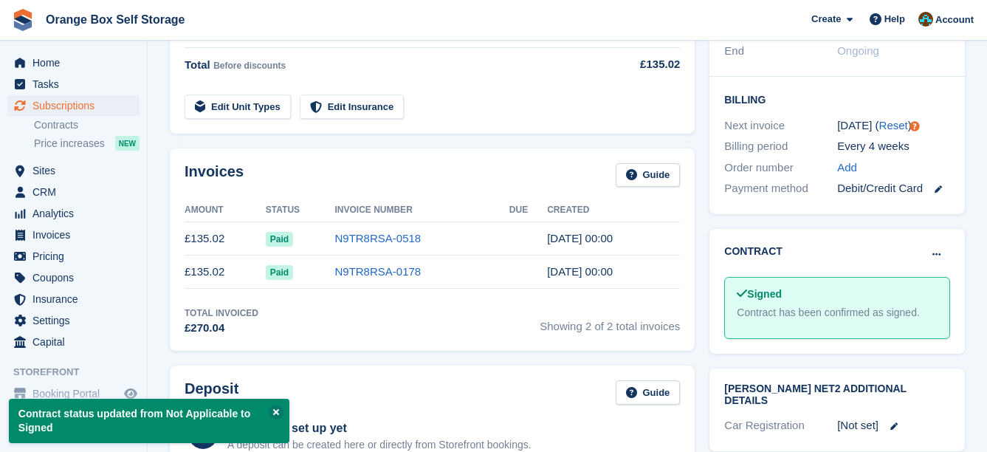
click at [506, 120] on div "Pricing Guide Product Total Storage Unit 100 Sq Ft × 1 £135.02 every 4 weeks £1…" at bounding box center [432, 30] width 525 height 207
drag, startPoint x: 508, startPoint y: 120, endPoint x: 481, endPoint y: 114, distance: 27.8
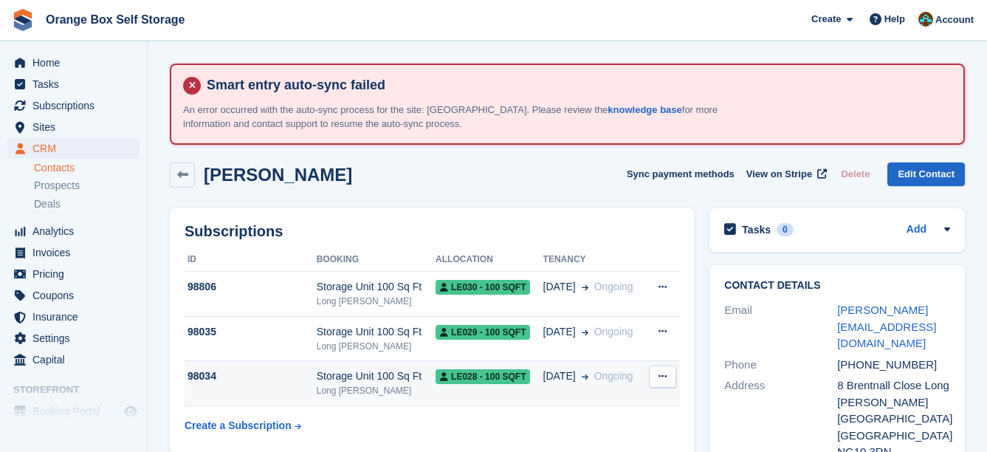
click at [400, 367] on td "Storage Unit 100 Sq Ft Long Eaton" at bounding box center [376, 383] width 119 height 45
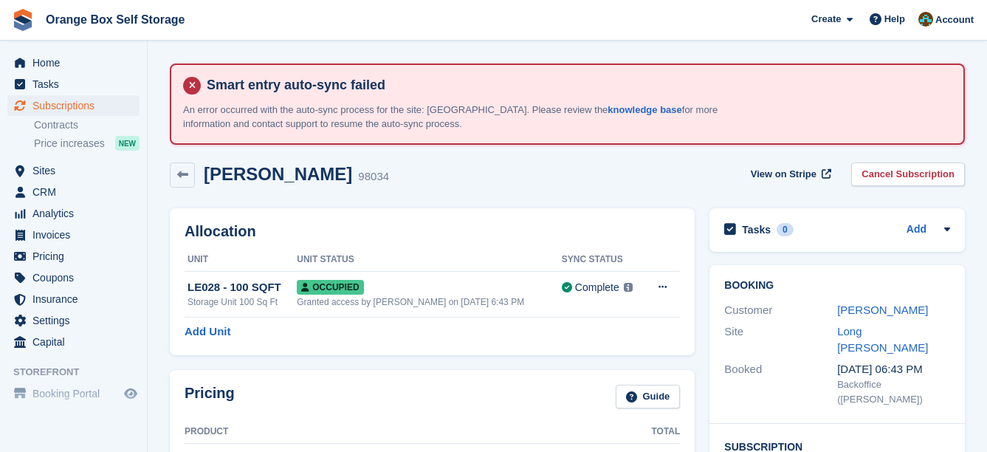
scroll to position [443, 0]
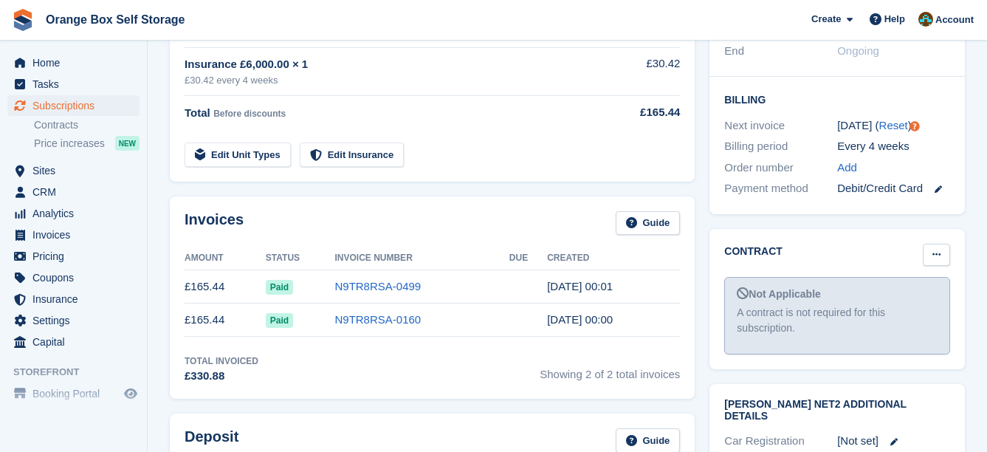
click at [939, 249] on icon at bounding box center [936, 254] width 8 height 10
click at [883, 293] on p "Mark as signed" at bounding box center [879, 302] width 128 height 19
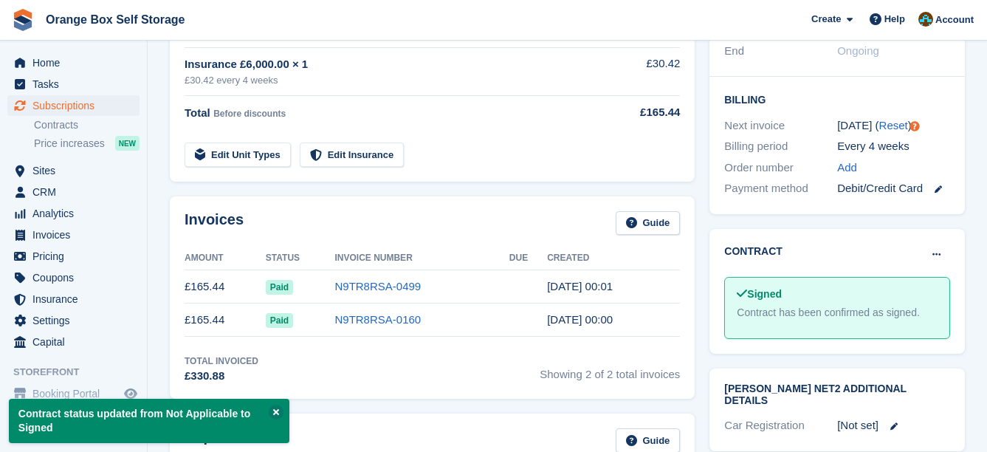
drag, startPoint x: 551, startPoint y: 148, endPoint x: 542, endPoint y: 145, distance: 8.6
click at [546, 147] on td "Edit Unit Types Edit Insurance" at bounding box center [394, 152] width 419 height 30
drag, startPoint x: 555, startPoint y: 145, endPoint x: 546, endPoint y: 141, distance: 9.9
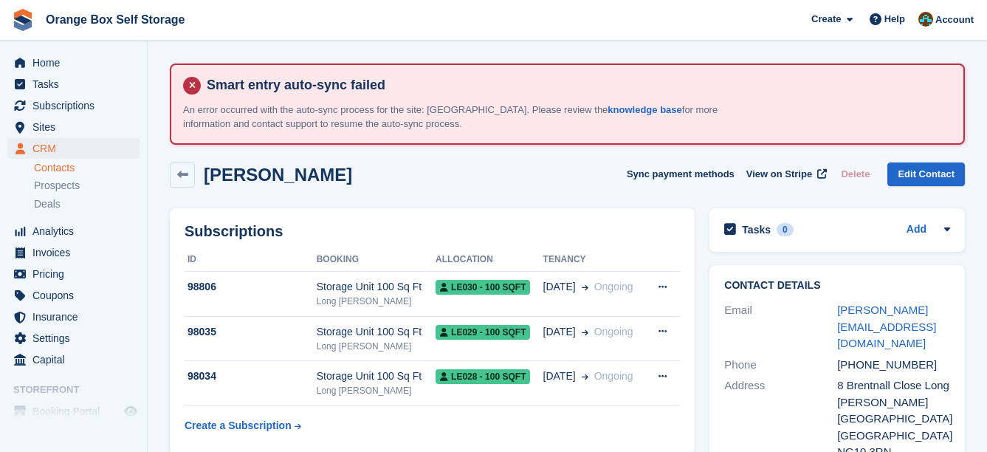
drag, startPoint x: 557, startPoint y: 145, endPoint x: 534, endPoint y: 139, distance: 23.5
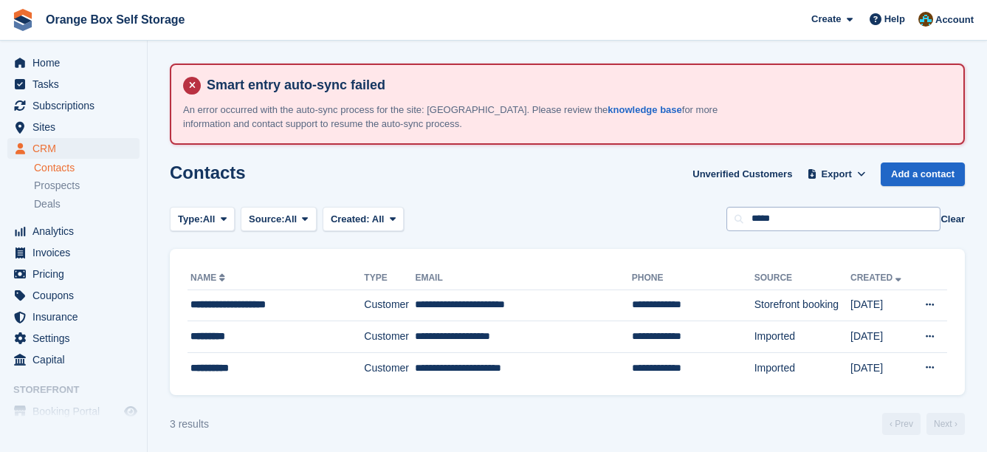
scroll to position [5, 0]
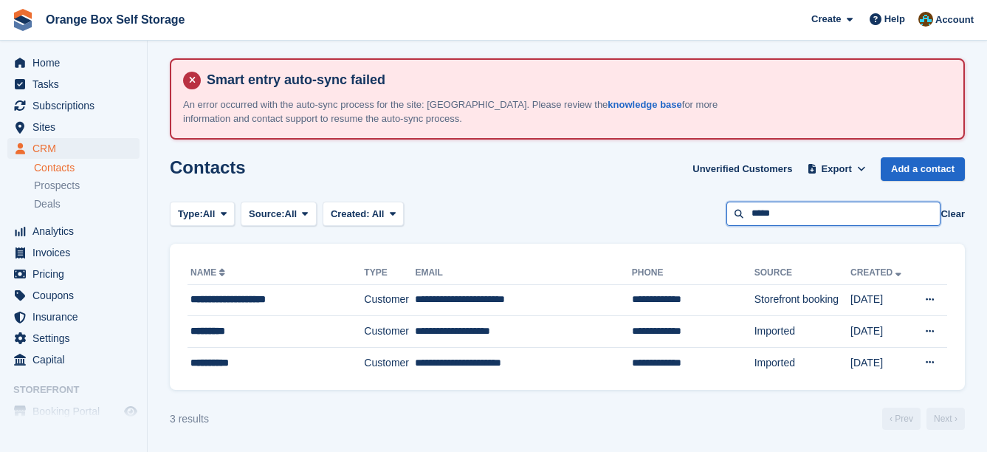
drag, startPoint x: 793, startPoint y: 208, endPoint x: 703, endPoint y: 210, distance: 90.1
click at [703, 210] on div "Type: All All Lead Customer Source: All All Storefront Backoffice Pre-Opening i…" at bounding box center [567, 213] width 795 height 24
type input "*****"
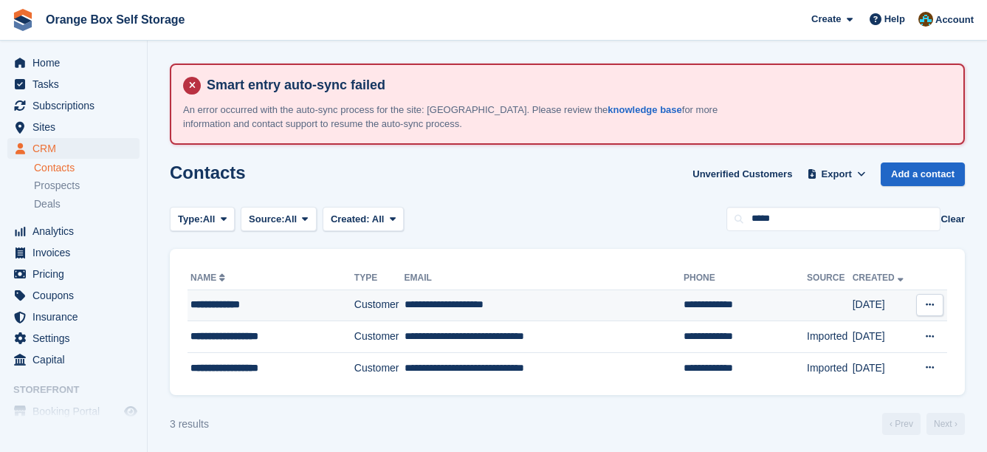
click at [618, 313] on td "**********" at bounding box center [544, 305] width 280 height 32
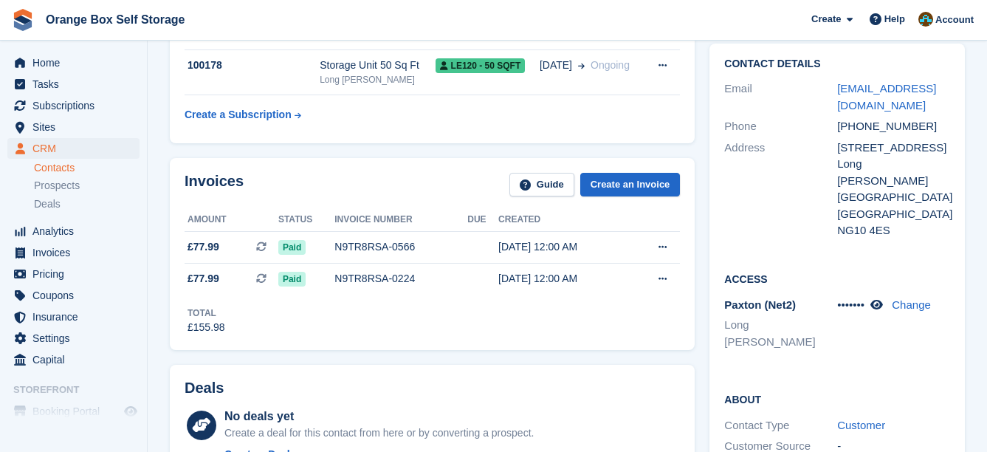
scroll to position [148, 0]
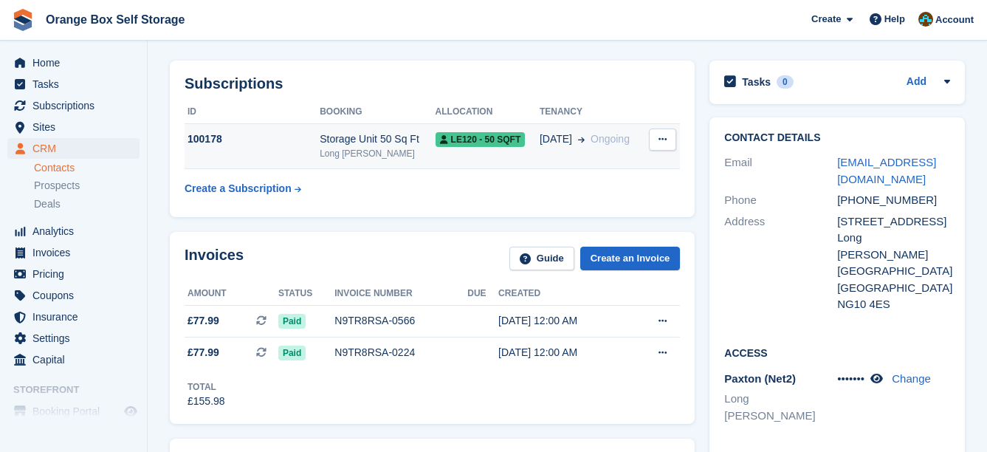
click at [466, 161] on td "LE120 - 50 SQFT" at bounding box center [487, 146] width 104 height 45
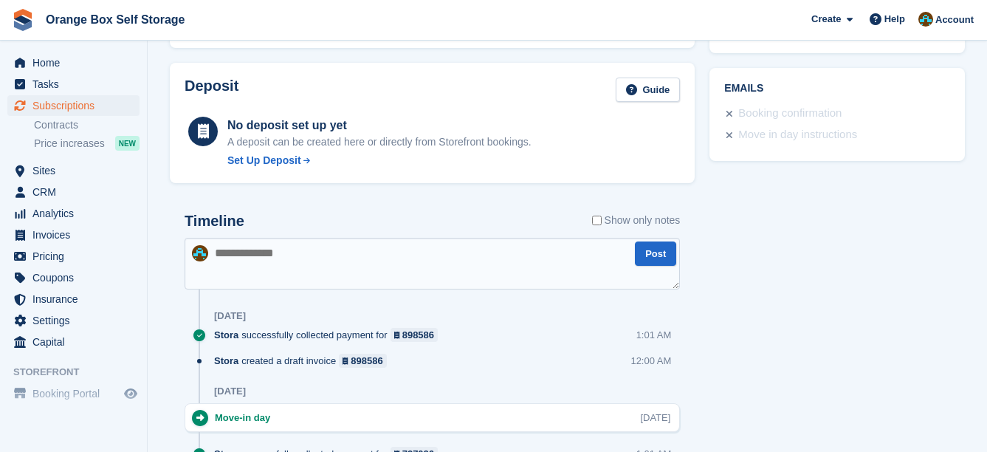
scroll to position [812, 0]
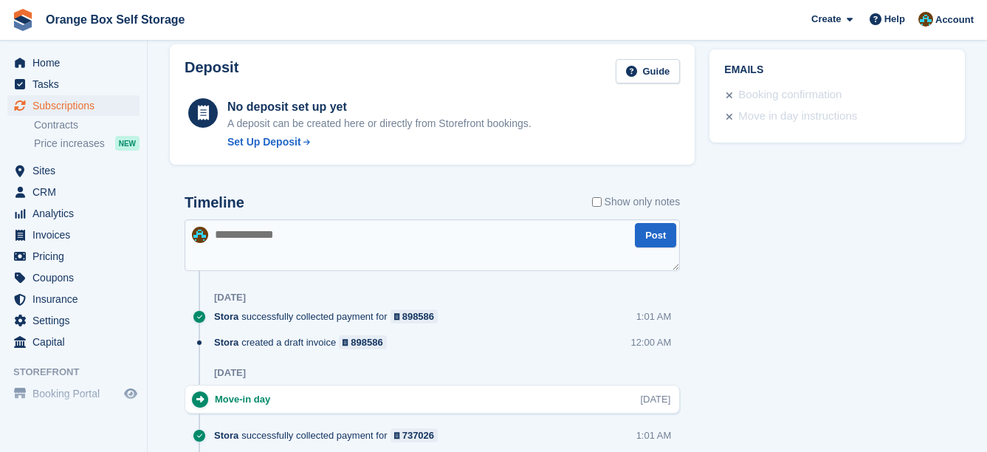
click at [363, 255] on textarea at bounding box center [432, 245] width 495 height 52
type textarea "**********"
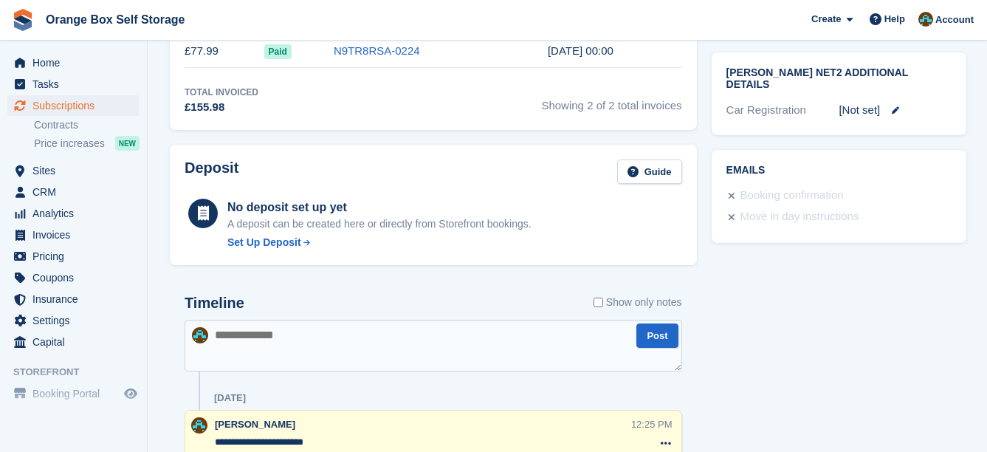
scroll to position [517, 0]
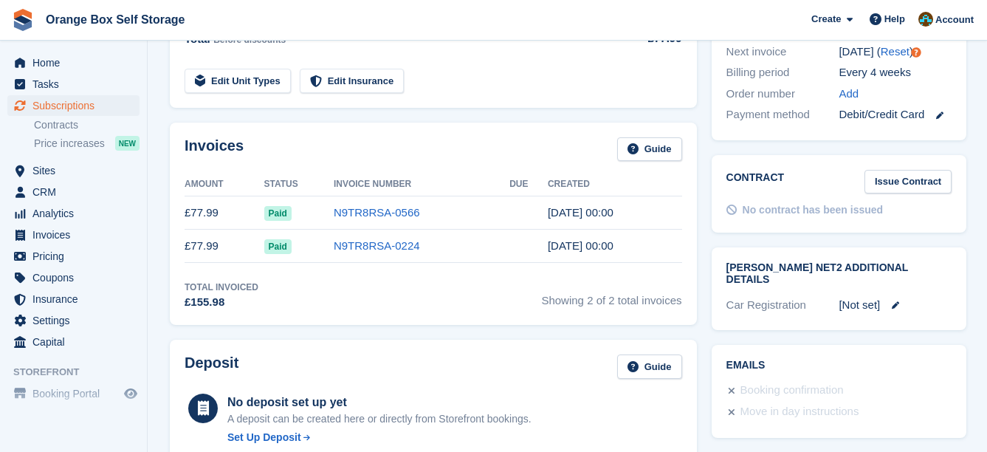
click at [697, 280] on div "Invoices Guide Amount Status Invoice Number Due Created £77.99 Paid N9TR8RSA-05…" at bounding box center [433, 224] width 542 height 218
drag, startPoint x: 706, startPoint y: 276, endPoint x: 692, endPoint y: 271, distance: 14.9
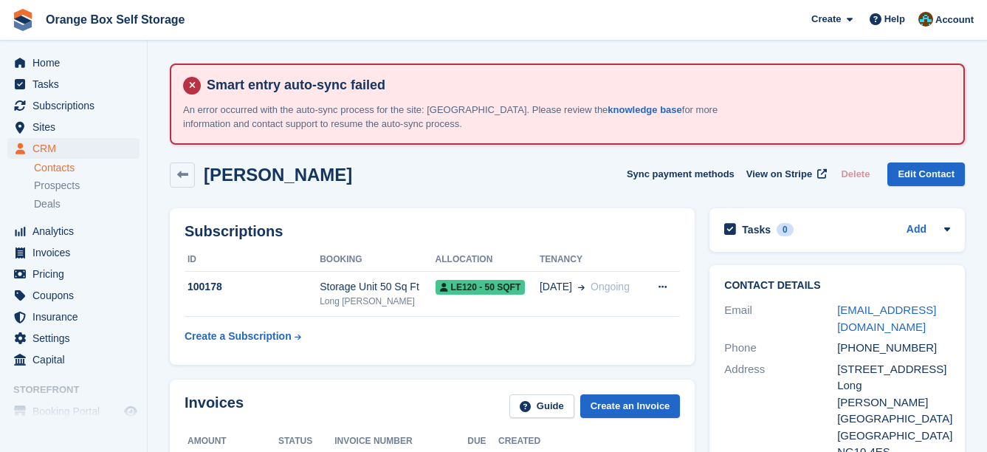
drag, startPoint x: 690, startPoint y: 232, endPoint x: 635, endPoint y: 162, distance: 89.3
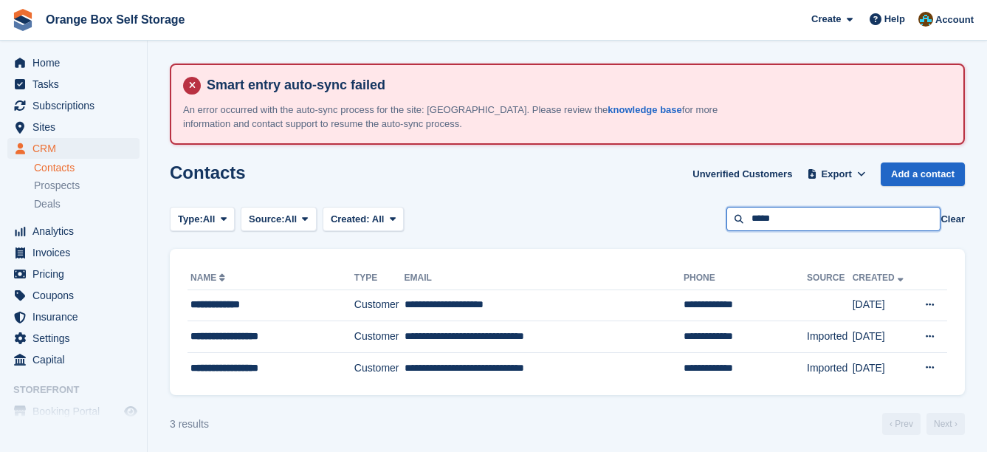
drag, startPoint x: 806, startPoint y: 216, endPoint x: 702, endPoint y: 216, distance: 104.1
click at [702, 216] on div "Type: All All Lead Customer Source: All All Storefront Backoffice Pre-Opening i…" at bounding box center [567, 219] width 795 height 24
type input "****"
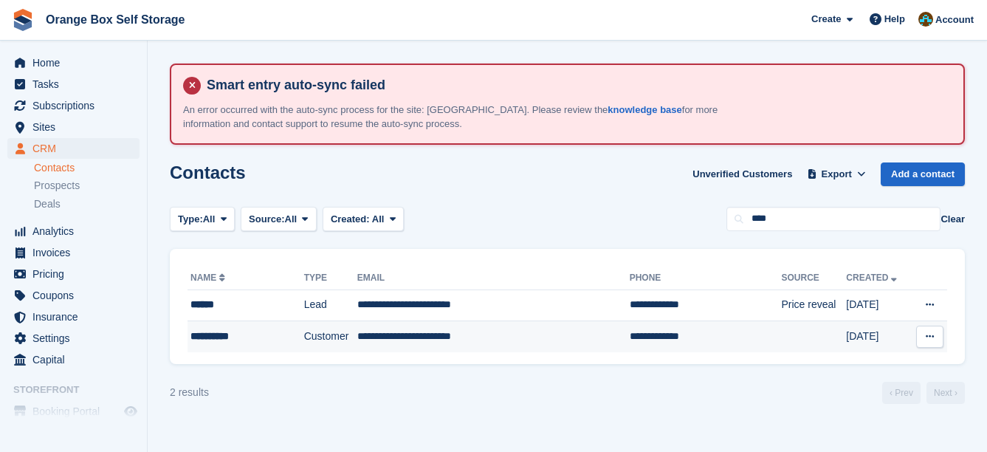
click at [556, 339] on td "**********" at bounding box center [493, 336] width 272 height 31
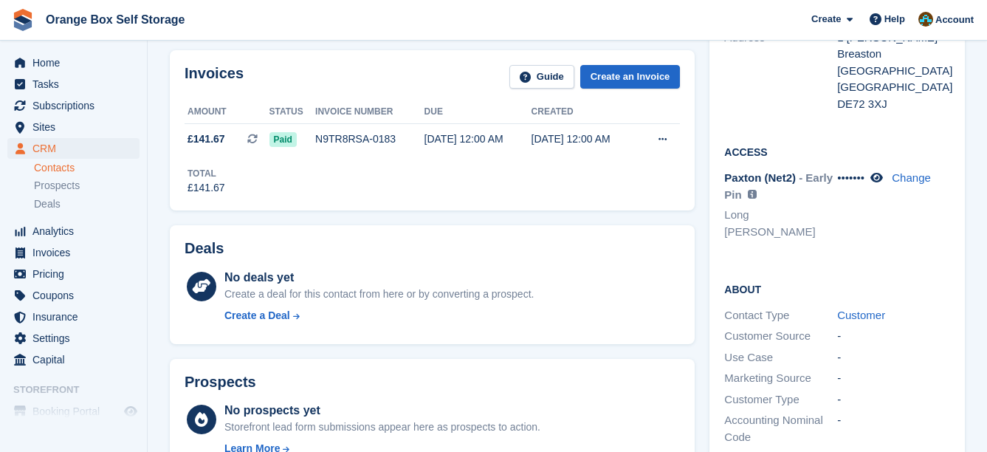
scroll to position [148, 0]
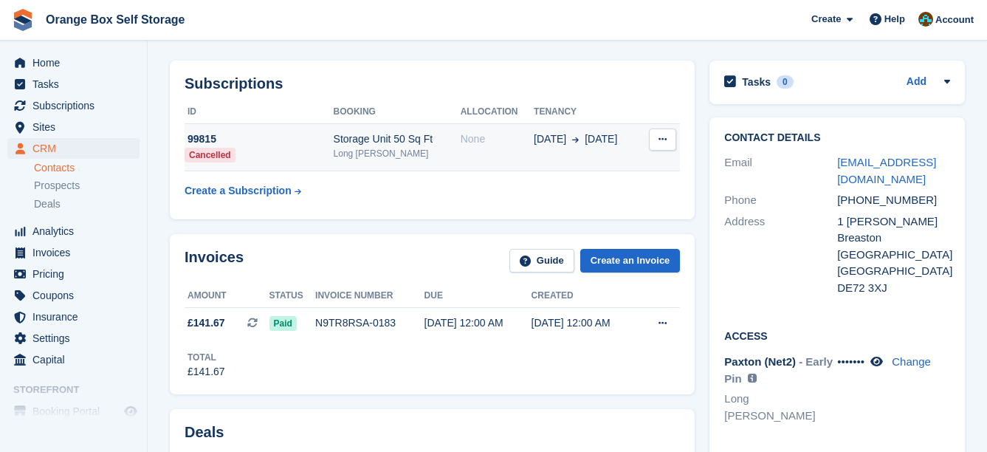
click at [432, 158] on div "Long [PERSON_NAME]" at bounding box center [397, 153] width 127 height 13
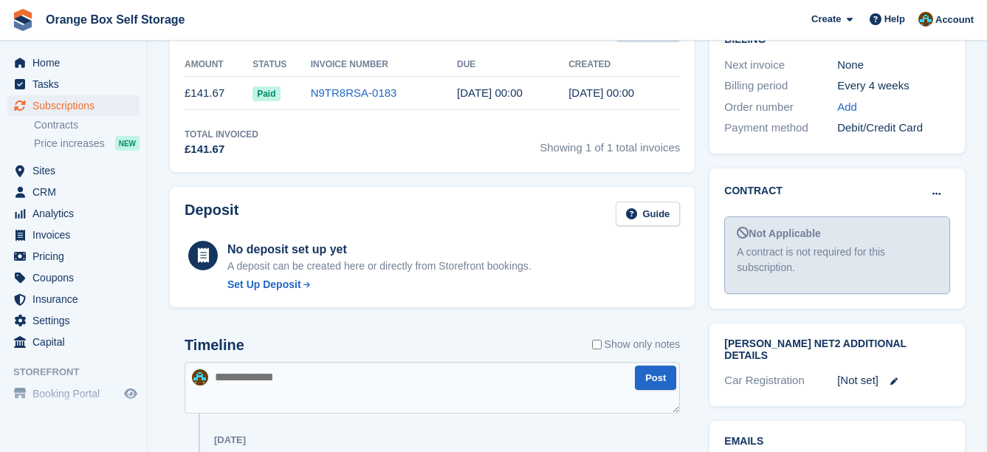
scroll to position [517, 0]
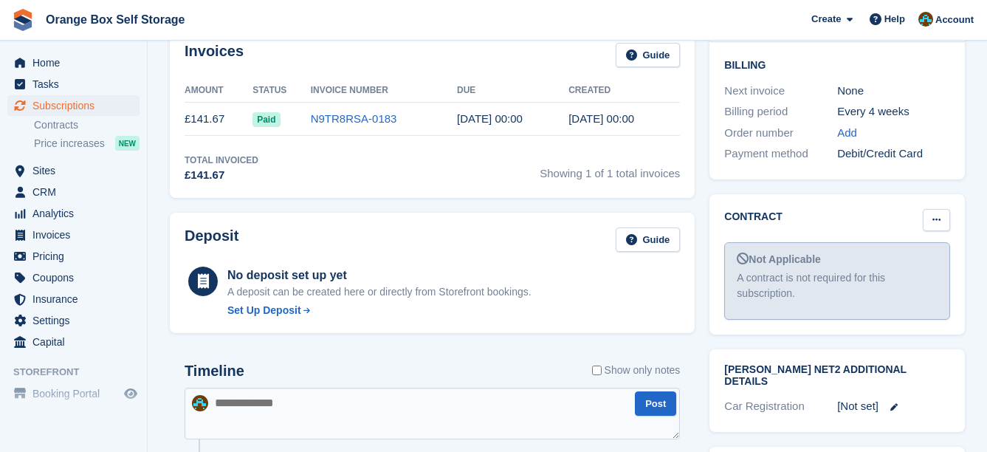
click at [933, 215] on icon at bounding box center [936, 220] width 8 height 10
click at [909, 258] on p "Mark as signed" at bounding box center [879, 267] width 128 height 19
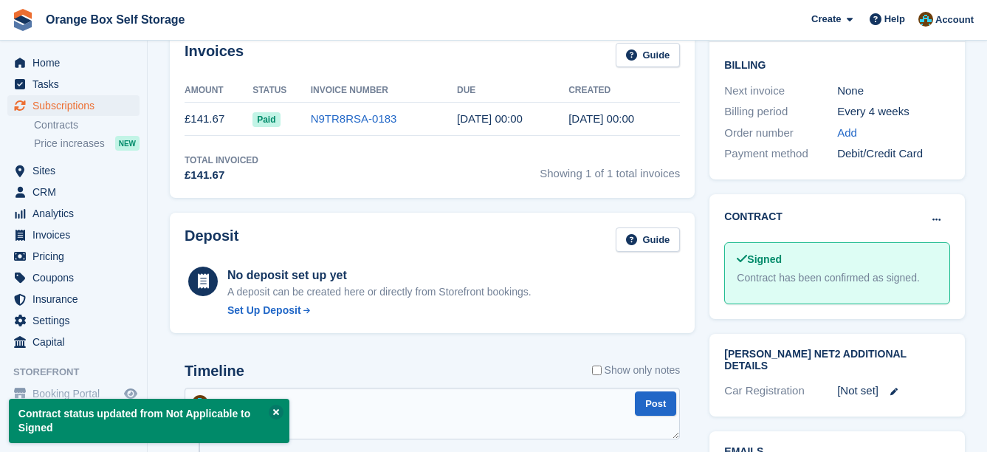
click at [501, 193] on div "Invoices Guide Amount Status Invoice Number Due Created £141.67 Paid N9TR8RSA-0…" at bounding box center [432, 113] width 525 height 170
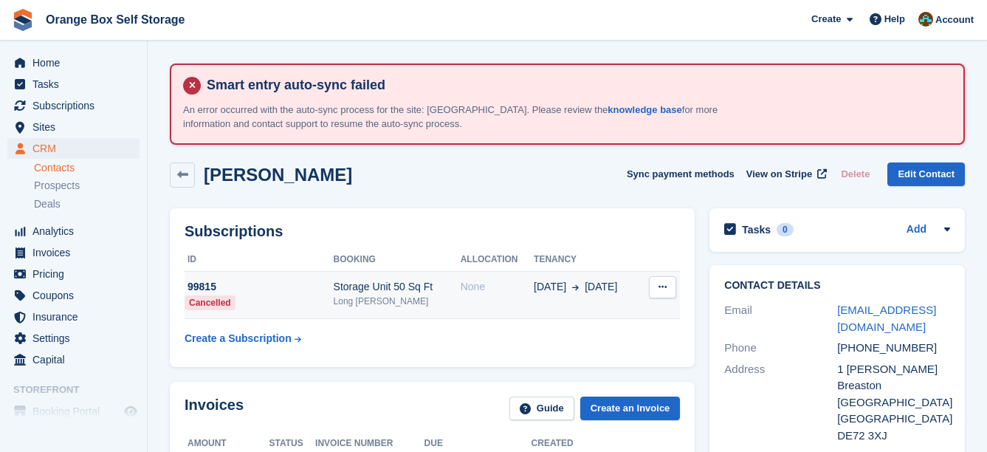
click at [658, 284] on button at bounding box center [662, 287] width 27 height 22
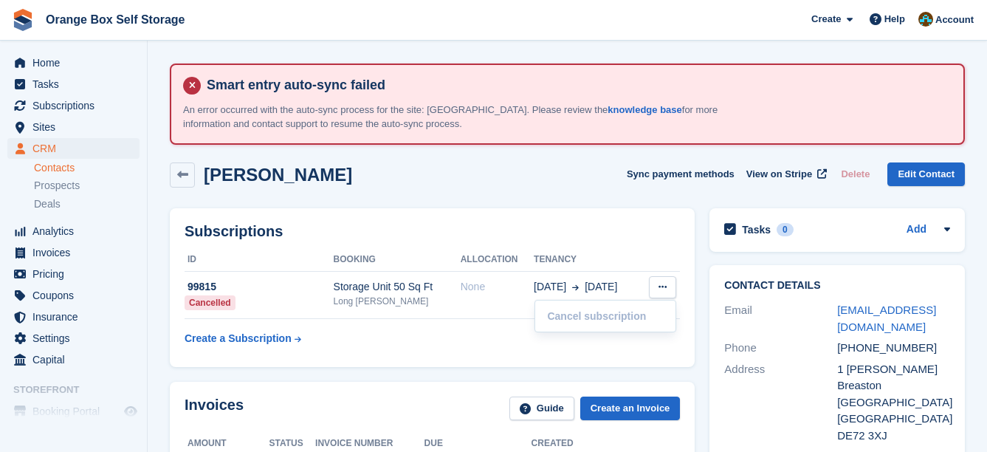
click at [601, 208] on div "Subscriptions ID Booking Allocation Tenancy 99815 Cancelled Storage Unit 50 Sq …" at bounding box center [432, 287] width 525 height 159
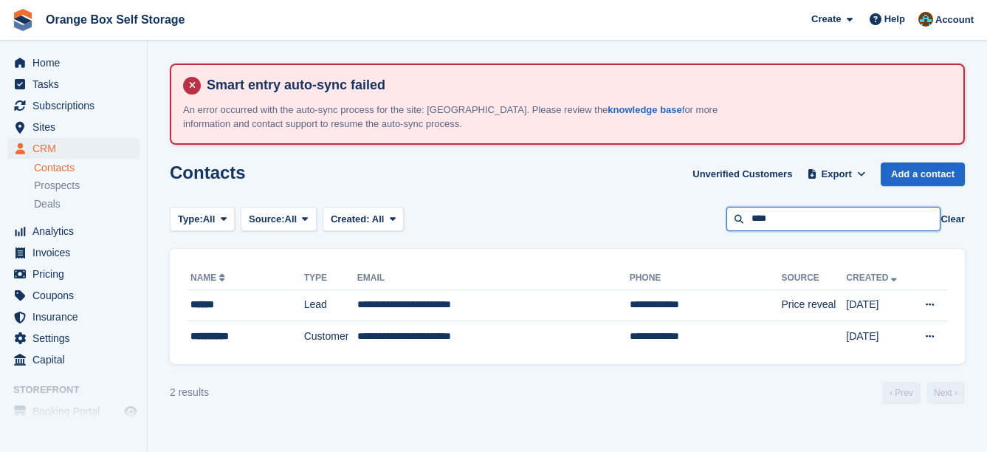
drag, startPoint x: 844, startPoint y: 216, endPoint x: 715, endPoint y: 219, distance: 129.2
click at [715, 219] on div "Type: All All Lead Customer Source: All All Storefront Backoffice Pre-Opening i…" at bounding box center [567, 219] width 795 height 24
type input "******"
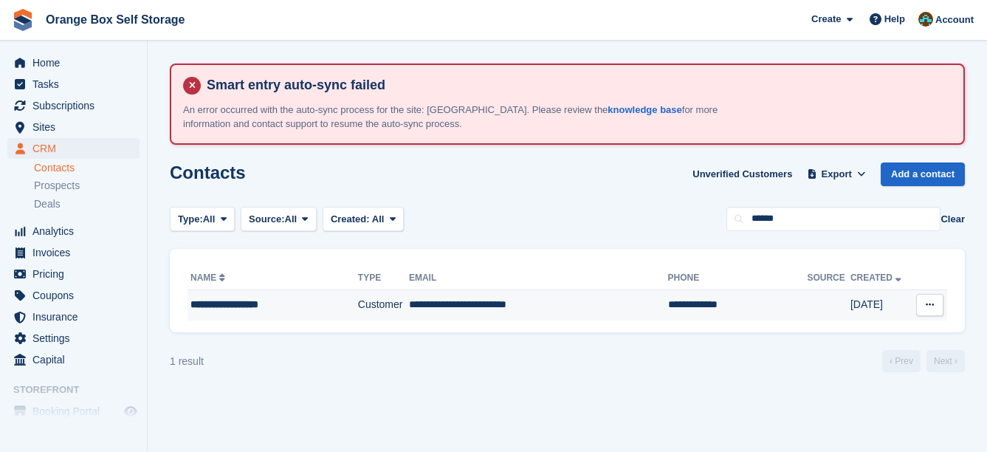
click at [557, 299] on td "**********" at bounding box center [538, 304] width 259 height 31
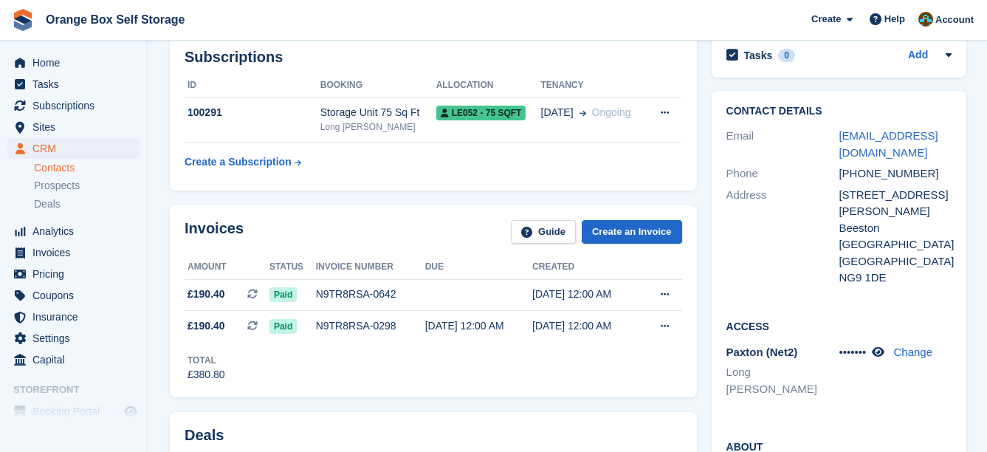
scroll to position [295, 0]
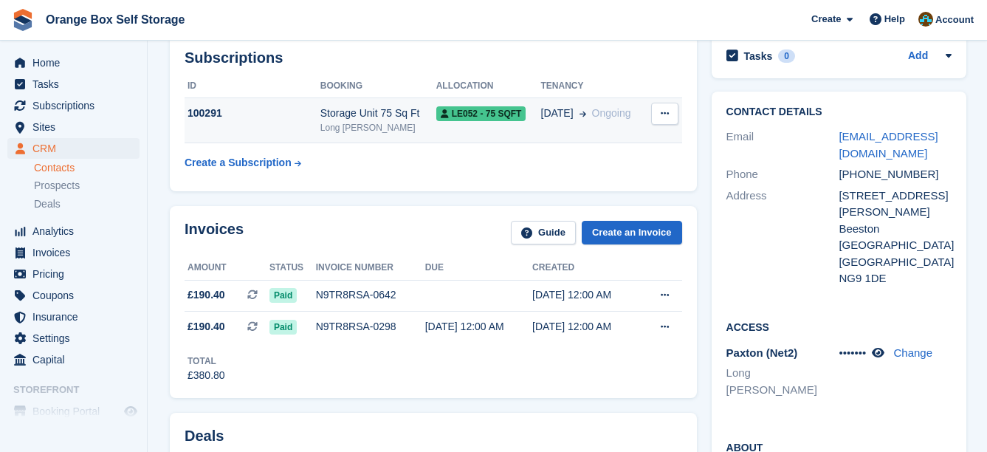
click at [450, 117] on span "LE052 - 75 SQFT" at bounding box center [481, 113] width 90 height 15
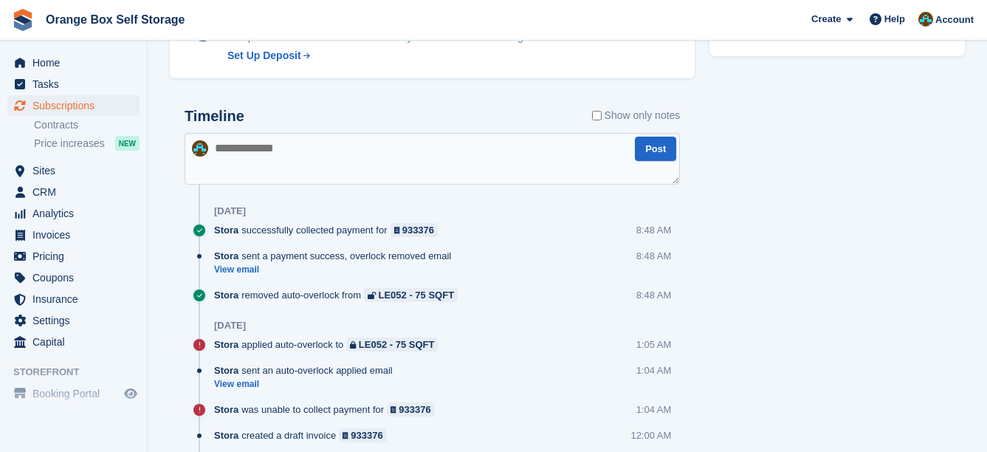
scroll to position [886, 0]
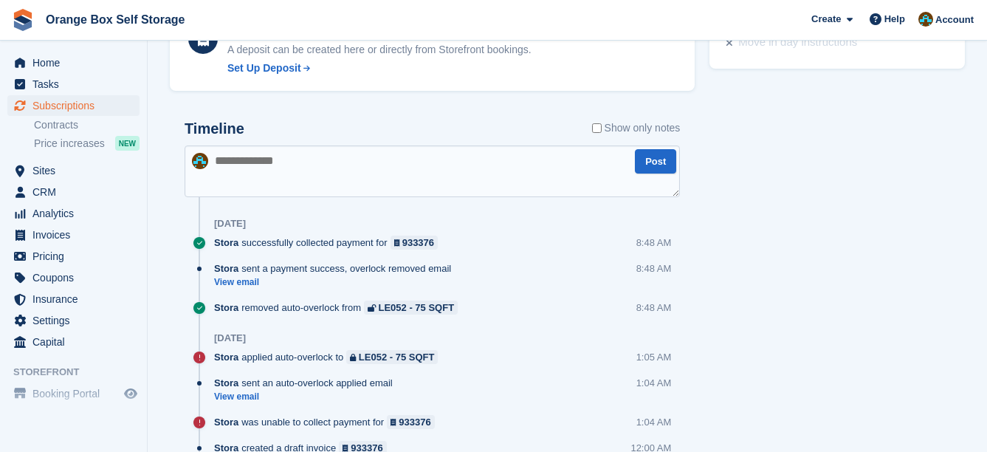
click at [274, 169] on textarea at bounding box center [432, 171] width 495 height 52
type textarea "*"
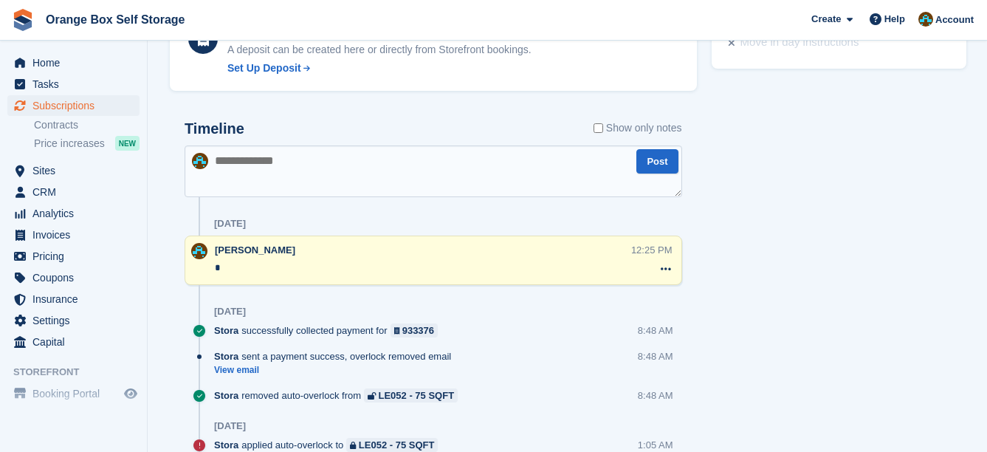
click at [256, 255] on div "[PERSON_NAME]" at bounding box center [420, 250] width 410 height 15
click at [259, 264] on textarea "*" at bounding box center [423, 268] width 416 height 15
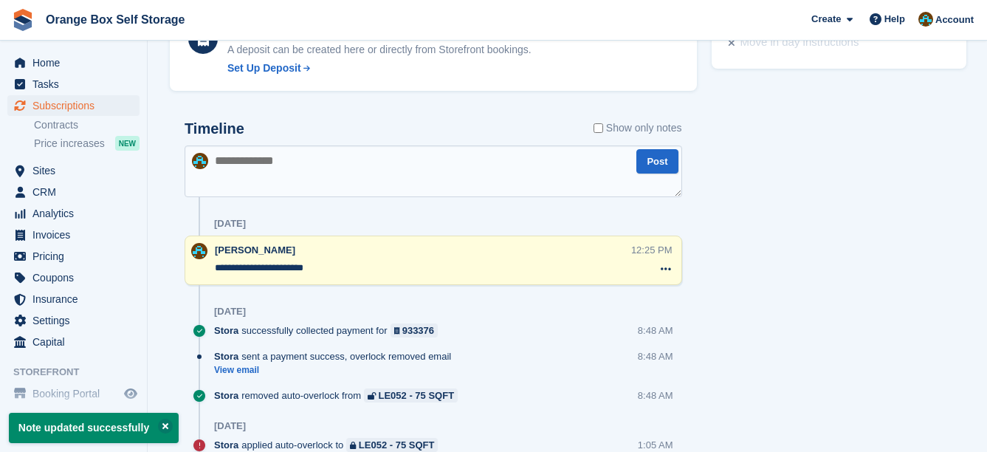
type textarea "**********"
click at [815, 240] on div "Tasks 0 Add No tasks related to Subscription #100291 Booking Customer Olivia Ch…" at bounding box center [839, 115] width 270 height 1600
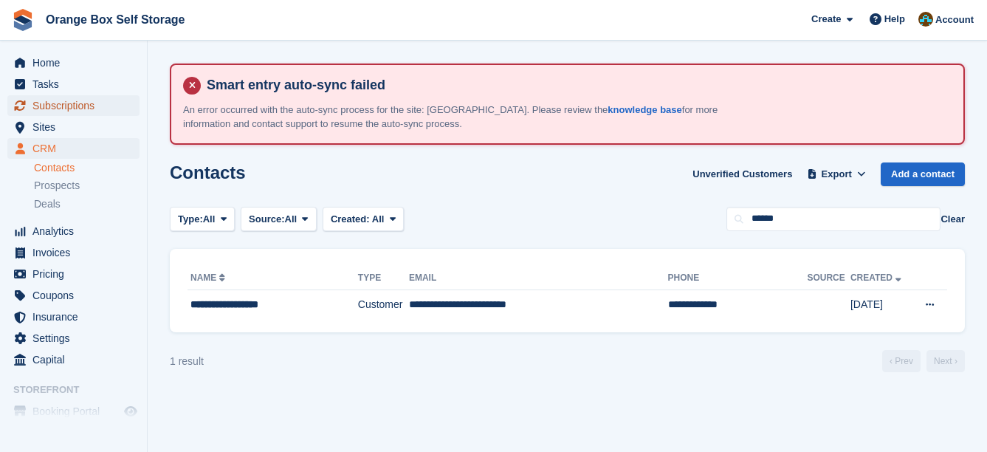
click at [66, 102] on span "Subscriptions" at bounding box center [76, 105] width 89 height 21
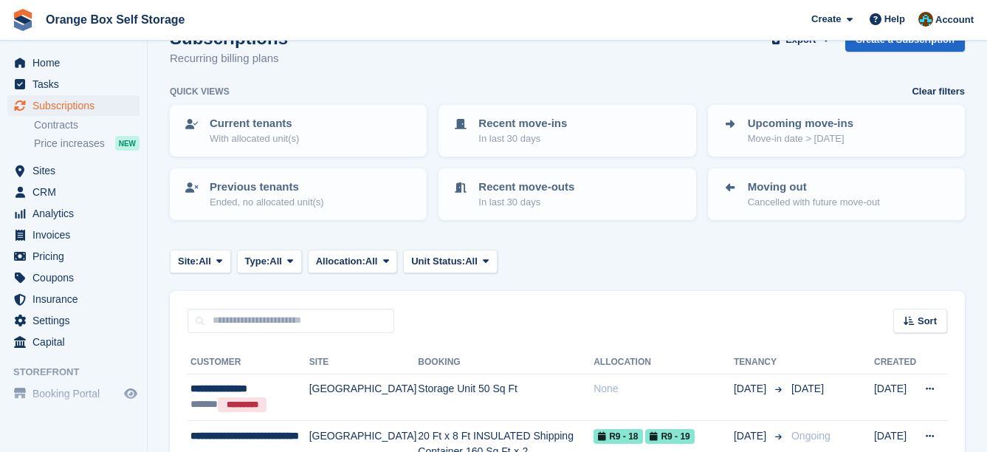
scroll to position [148, 0]
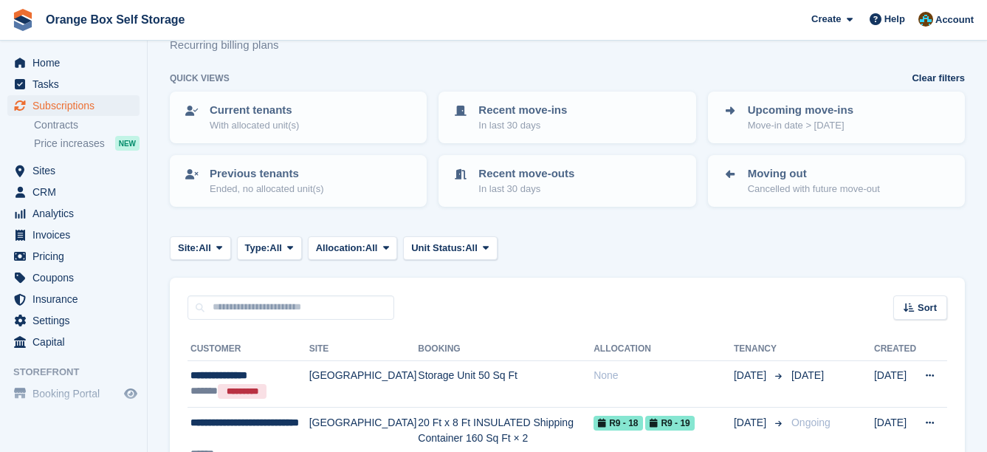
click at [266, 311] on input "text" at bounding box center [290, 307] width 207 height 24
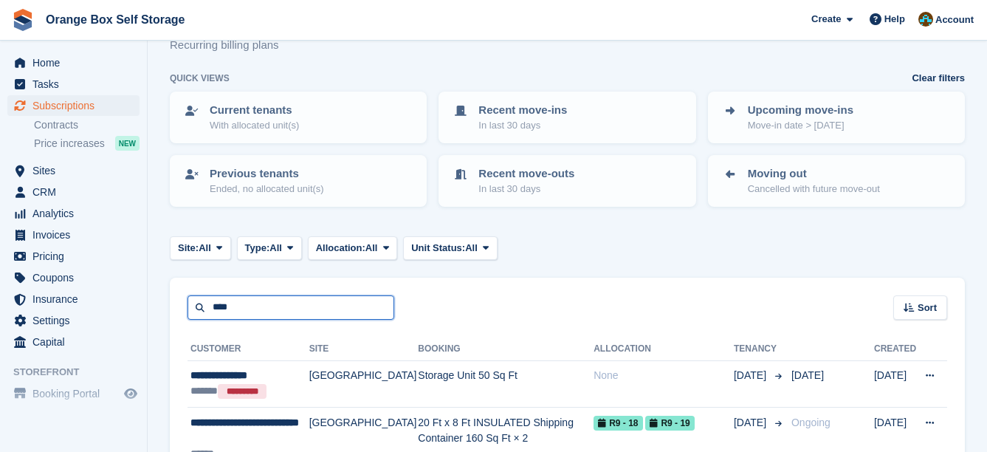
type input "****"
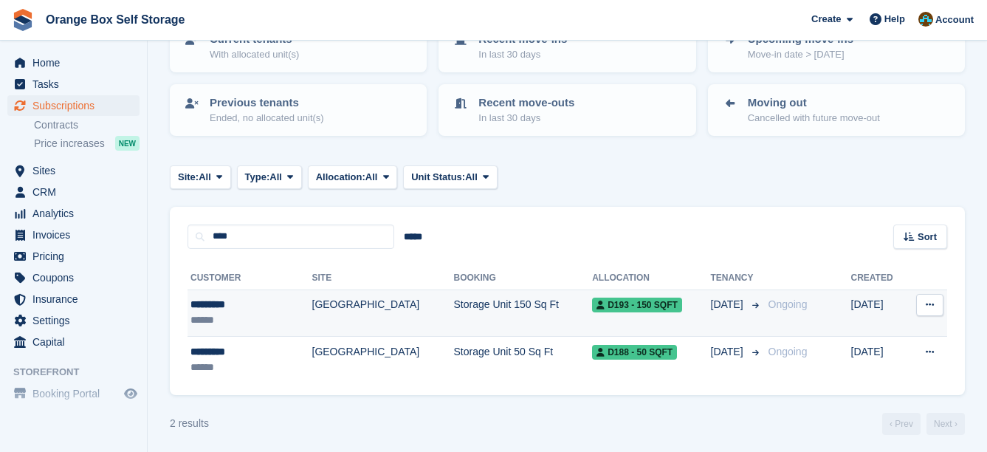
scroll to position [224, 0]
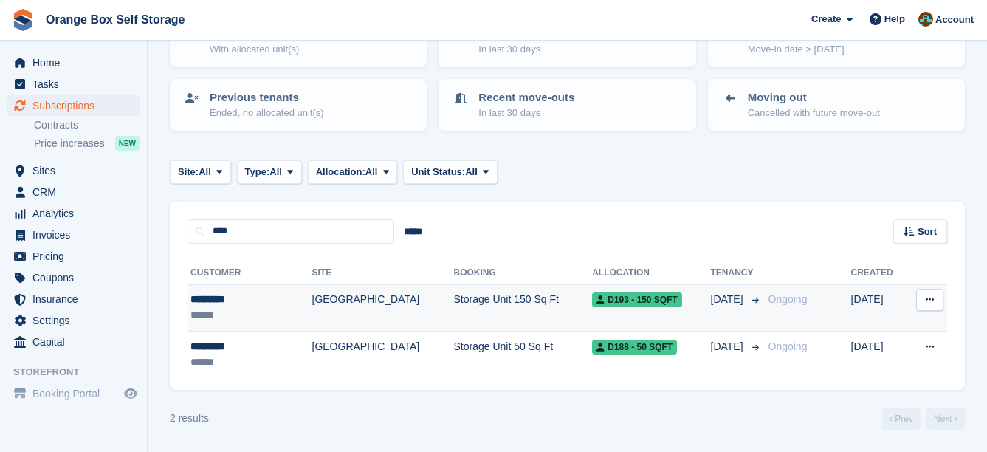
click at [454, 320] on td "Storage Unit 150 Sq Ft" at bounding box center [523, 307] width 139 height 47
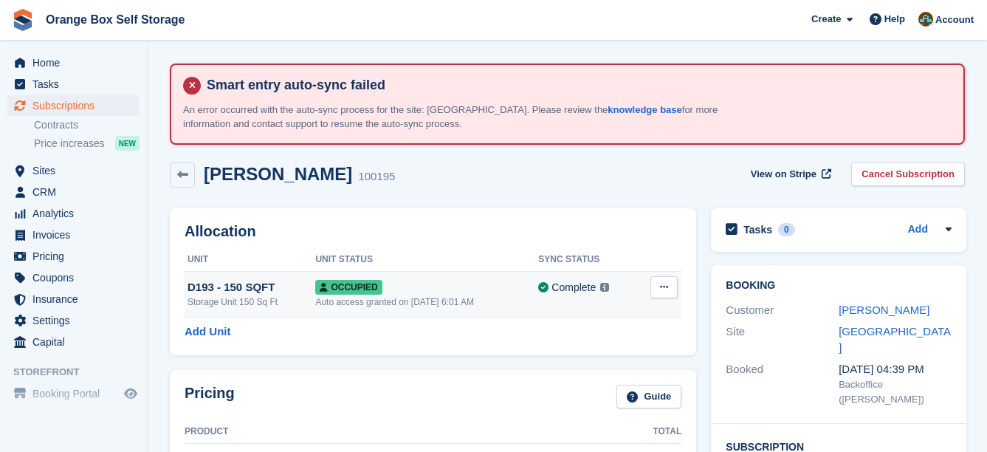
click at [488, 286] on div "Occupied" at bounding box center [426, 286] width 223 height 15
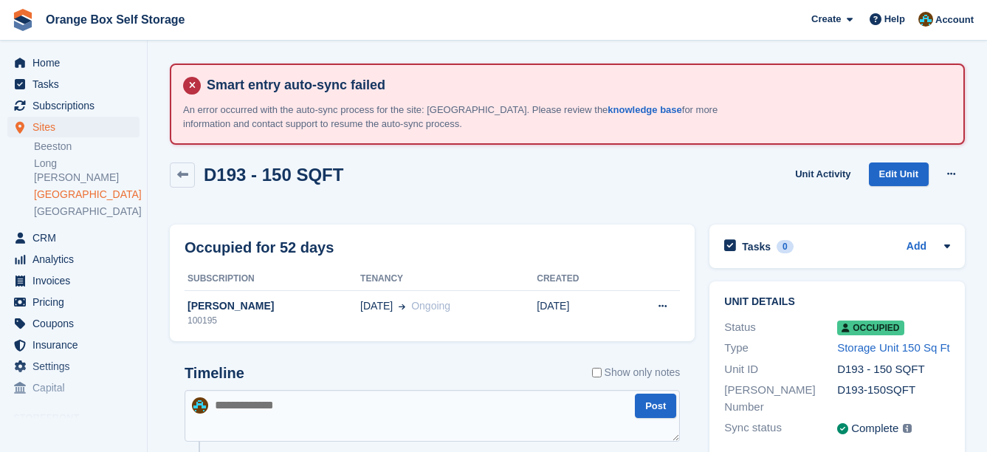
scroll to position [107, 0]
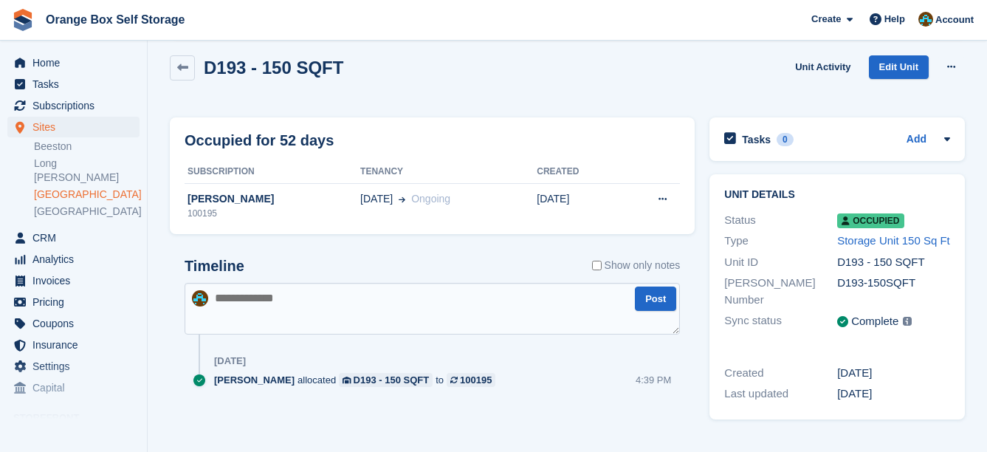
drag, startPoint x: 494, startPoint y: 288, endPoint x: 477, endPoint y: 284, distance: 18.1
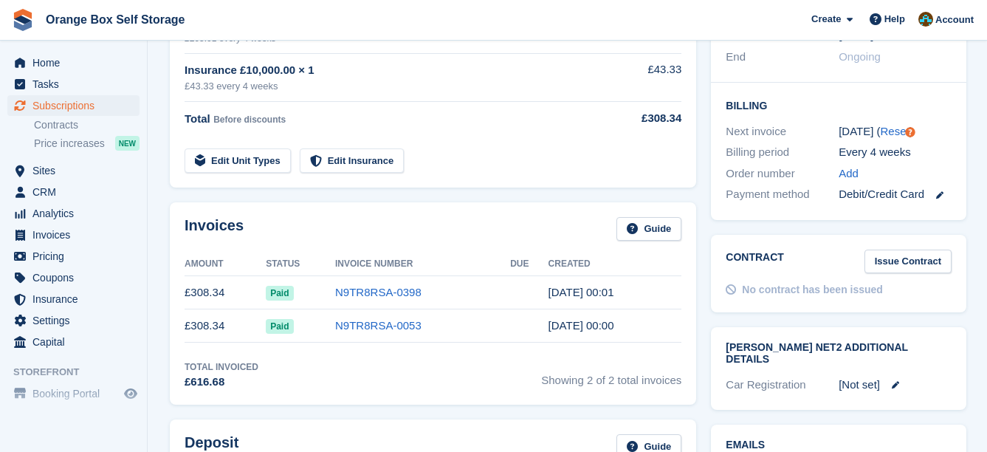
scroll to position [443, 0]
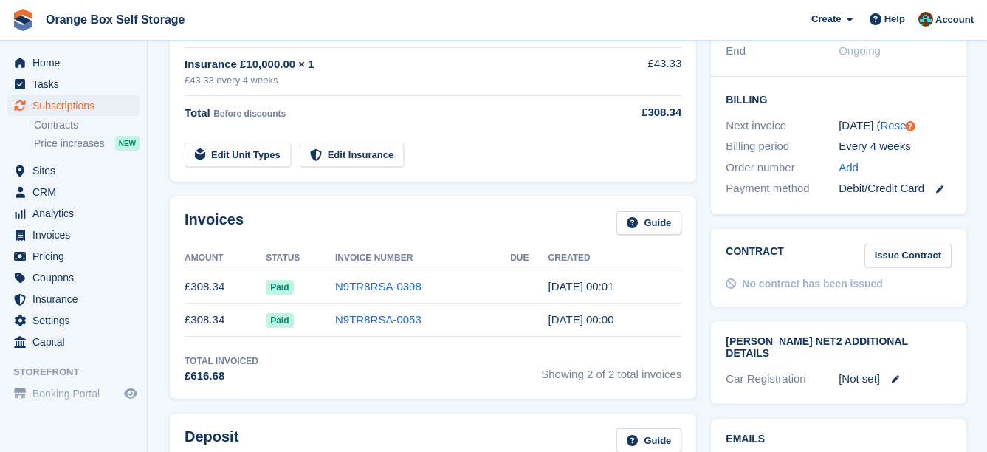
drag, startPoint x: 544, startPoint y: 280, endPoint x: 528, endPoint y: 276, distance: 16.8
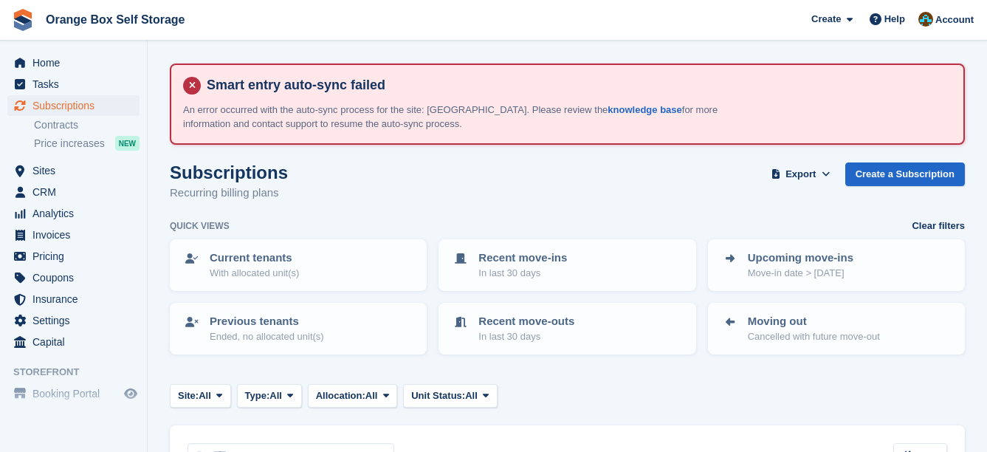
scroll to position [224, 0]
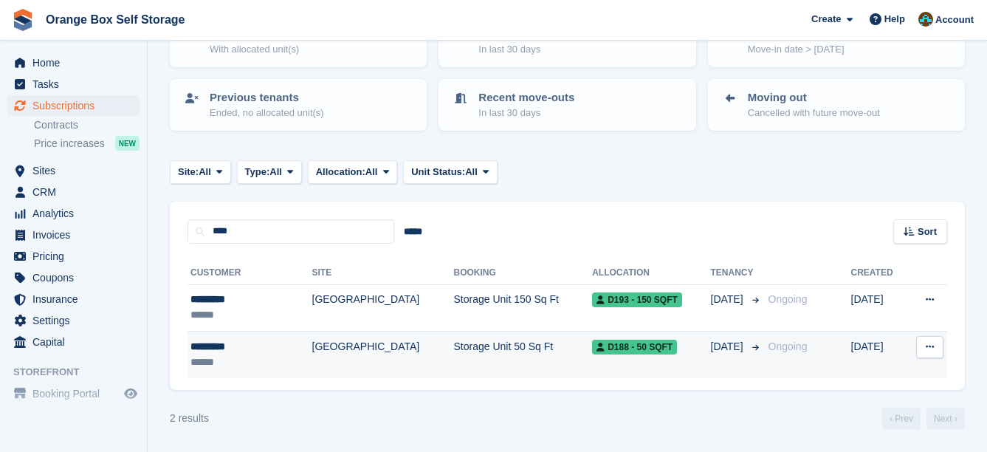
click at [454, 348] on td "Storage Unit 50 Sq Ft" at bounding box center [523, 354] width 139 height 46
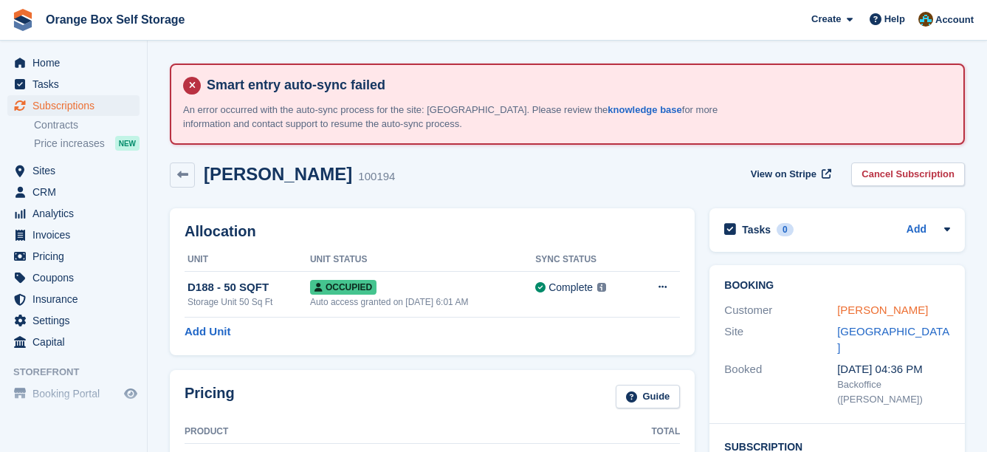
click at [852, 311] on link "Lucy Kong" at bounding box center [882, 309] width 91 height 13
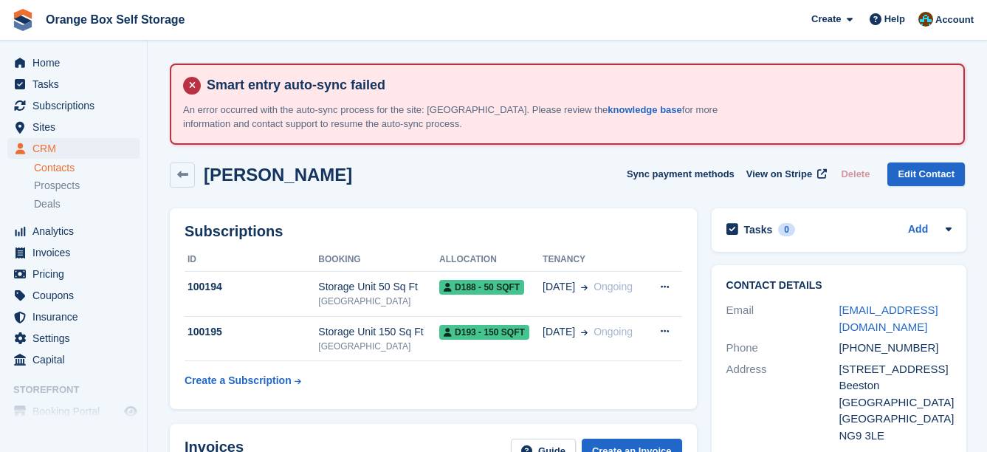
click at [98, 166] on link "Contacts" at bounding box center [87, 168] width 106 height 14
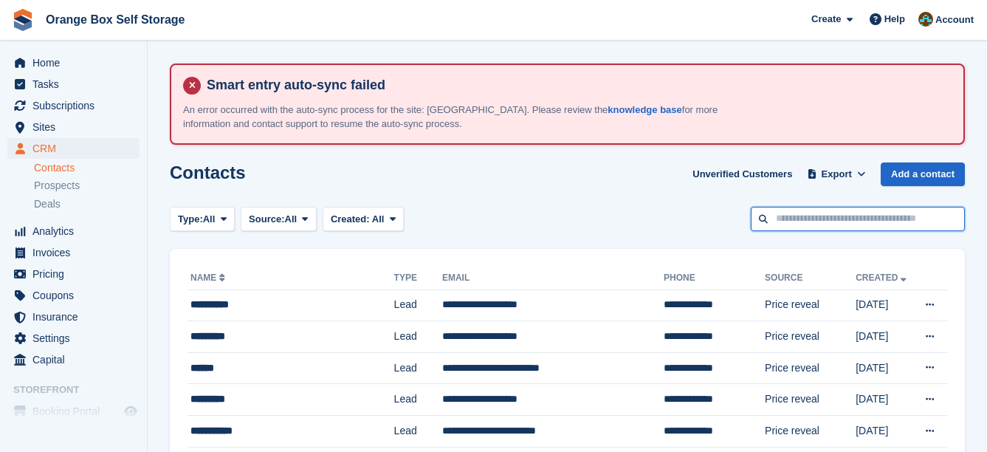
click at [807, 224] on input "text" at bounding box center [858, 219] width 214 height 24
type input "*****"
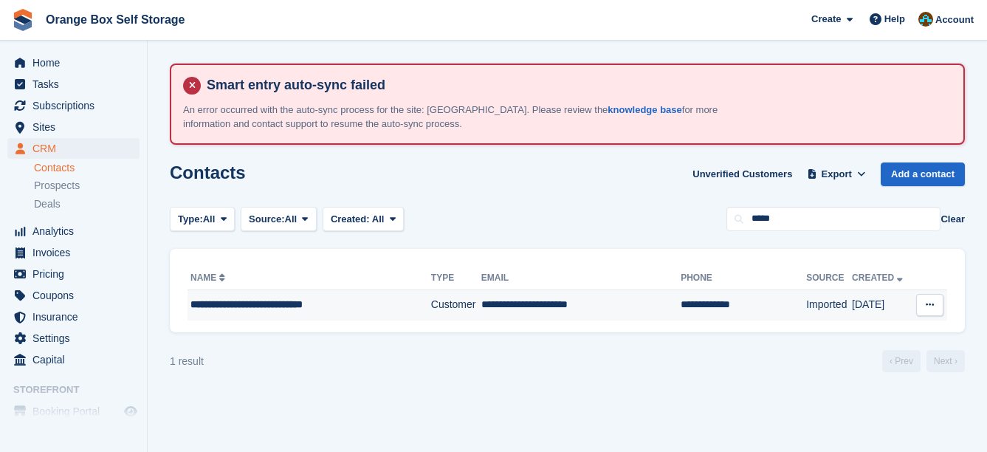
click at [596, 317] on td "**********" at bounding box center [580, 304] width 199 height 31
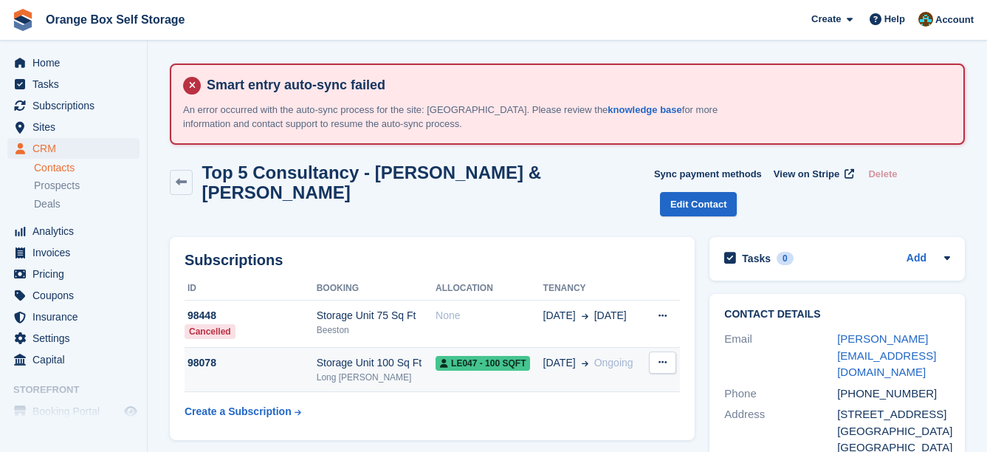
click at [441, 359] on icon at bounding box center [444, 363] width 8 height 9
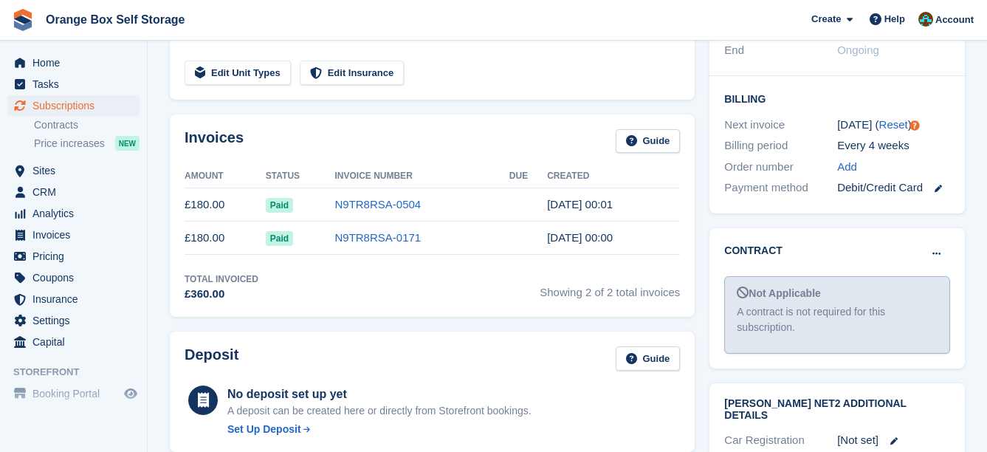
scroll to position [517, 0]
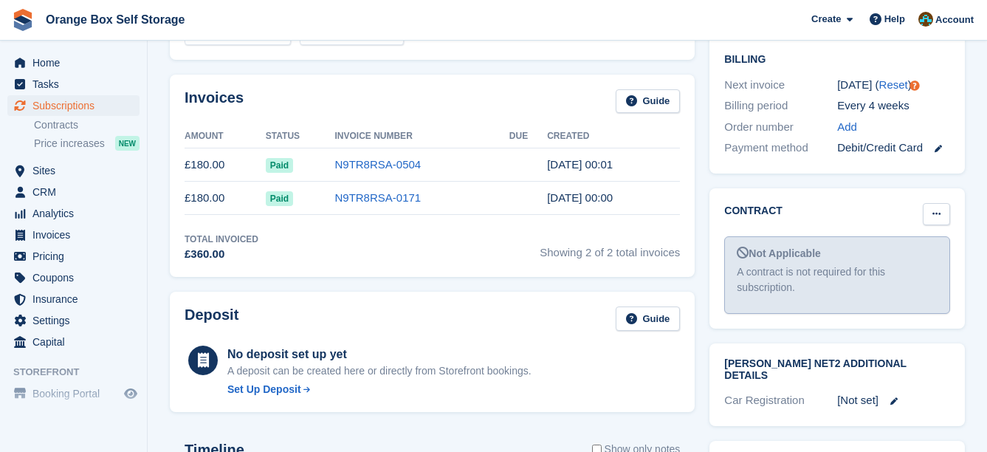
click at [944, 203] on button at bounding box center [936, 214] width 27 height 22
click at [880, 252] on p "Mark as signed" at bounding box center [879, 261] width 128 height 19
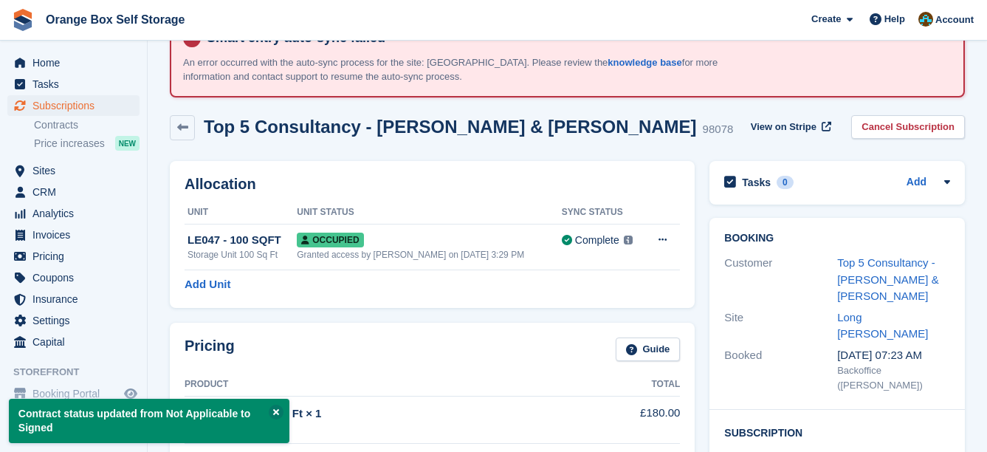
scroll to position [0, 0]
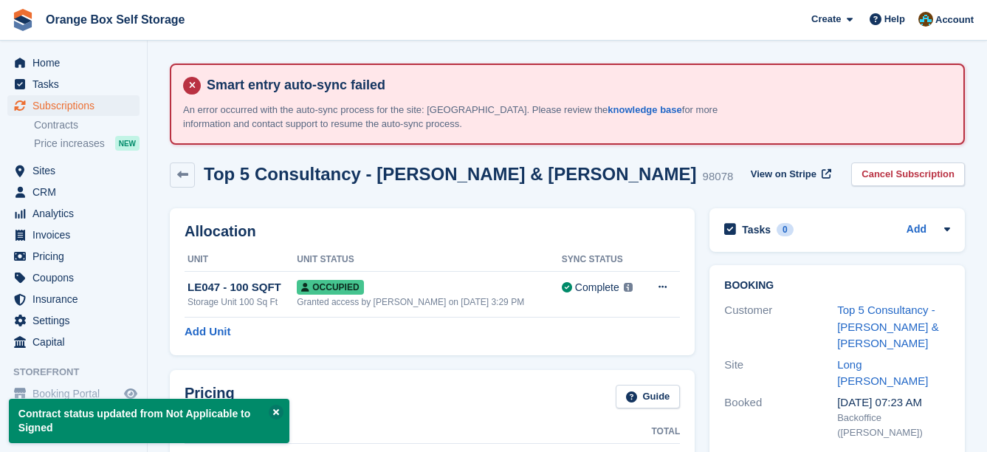
click at [679, 212] on div "Allocation Unit Unit Status Sync Status LE047 - 100 SQFT Storage Unit 100 Sq Ft…" at bounding box center [432, 281] width 525 height 147
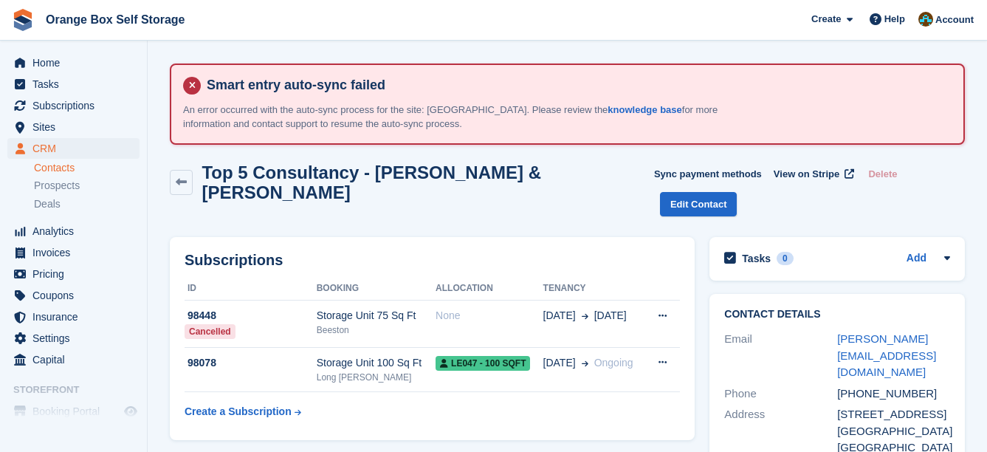
click at [688, 237] on div "Subscriptions ID Booking Allocation Tenancy 98448 Cancelled Storage Unit 75 Sq …" at bounding box center [432, 339] width 525 height 204
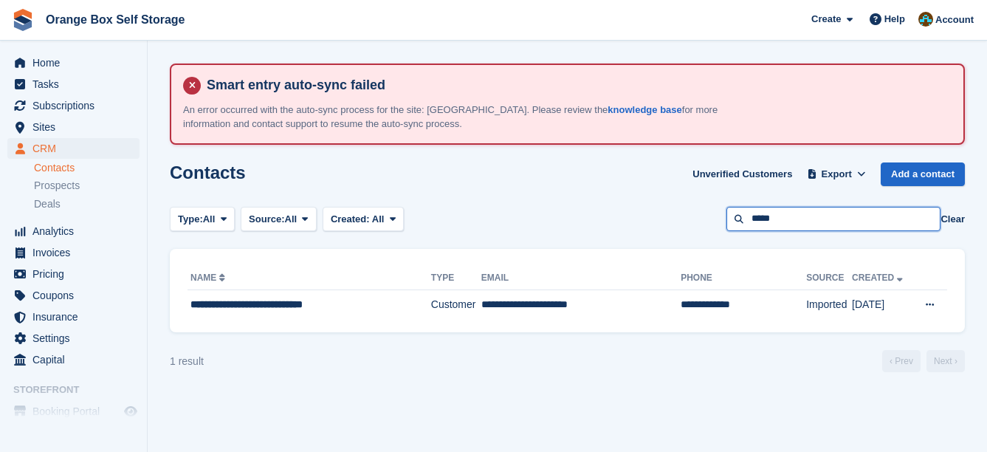
click at [783, 211] on input "*****" at bounding box center [833, 219] width 214 height 24
drag, startPoint x: 796, startPoint y: 217, endPoint x: 692, endPoint y: 235, distance: 105.6
click at [693, 235] on section "Smart entry auto-sync failed An error occurred with the auto-sync process for t…" at bounding box center [567, 226] width 839 height 452
type input "******"
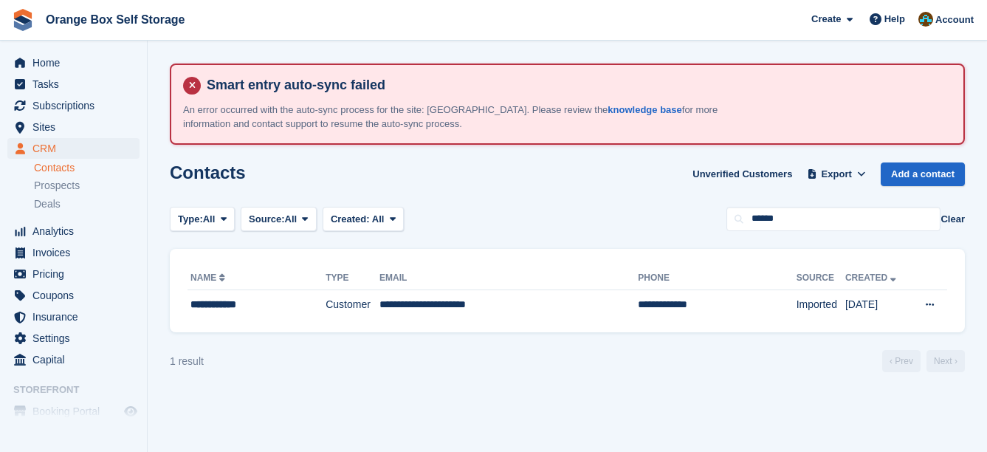
click at [509, 325] on div "**********" at bounding box center [567, 291] width 795 height 84
click at [511, 313] on td "**********" at bounding box center [508, 304] width 258 height 31
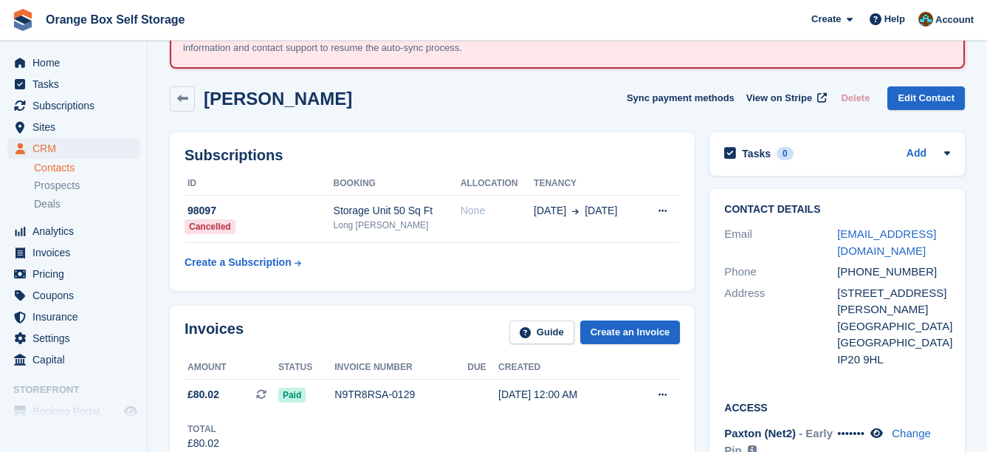
scroll to position [74, 0]
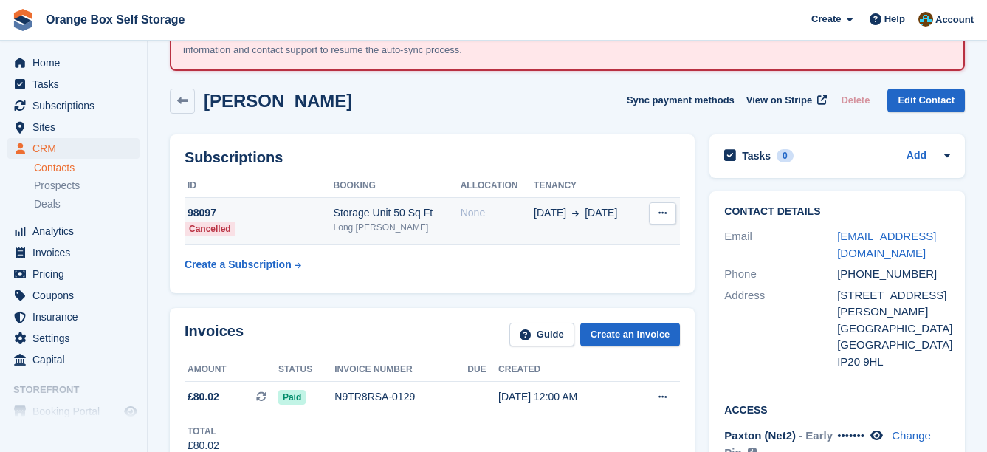
click at [441, 211] on div "Storage Unit 50 Sq Ft" at bounding box center [397, 212] width 127 height 15
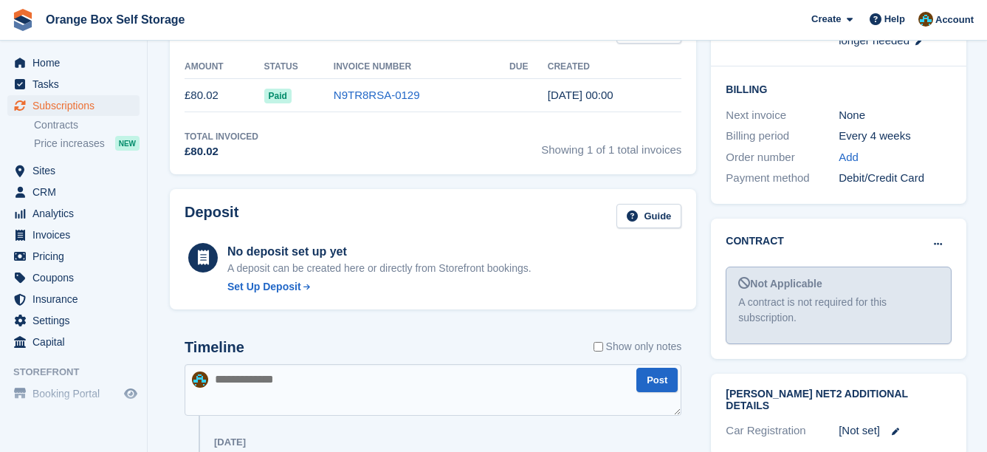
scroll to position [517, 0]
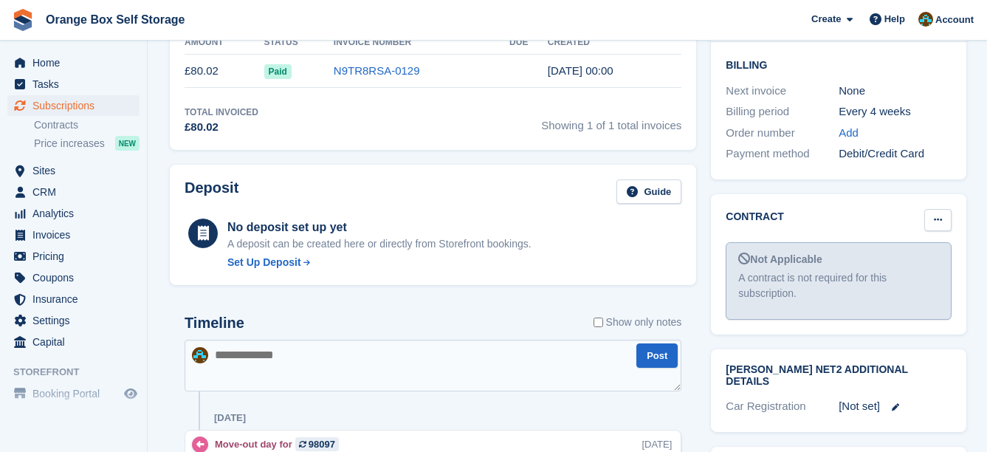
click at [931, 209] on button at bounding box center [937, 220] width 27 height 22
drag, startPoint x: 885, startPoint y: 233, endPoint x: 570, endPoint y: 46, distance: 366.0
click at [884, 258] on p "Mark as signed" at bounding box center [880, 267] width 128 height 19
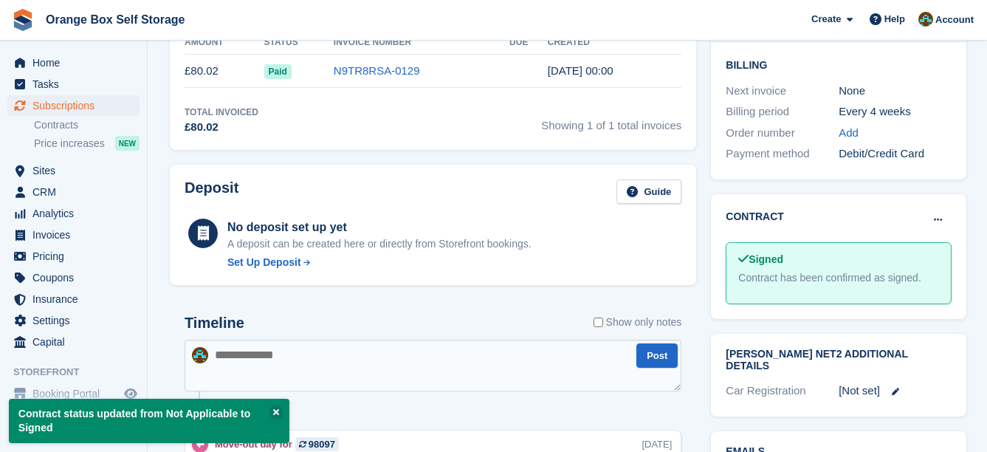
click at [700, 253] on div "Deposit Guide No deposit set up yet A deposit can be created here or directly f…" at bounding box center [432, 224] width 541 height 135
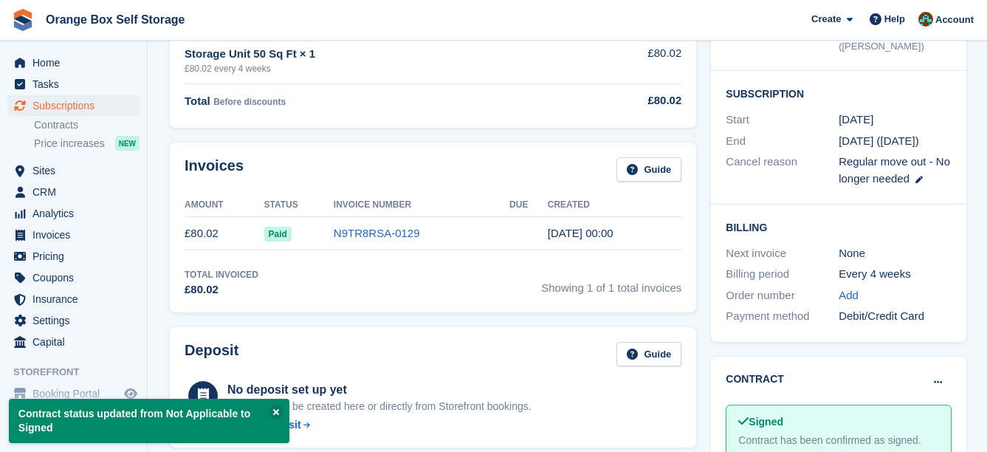
scroll to position [148, 0]
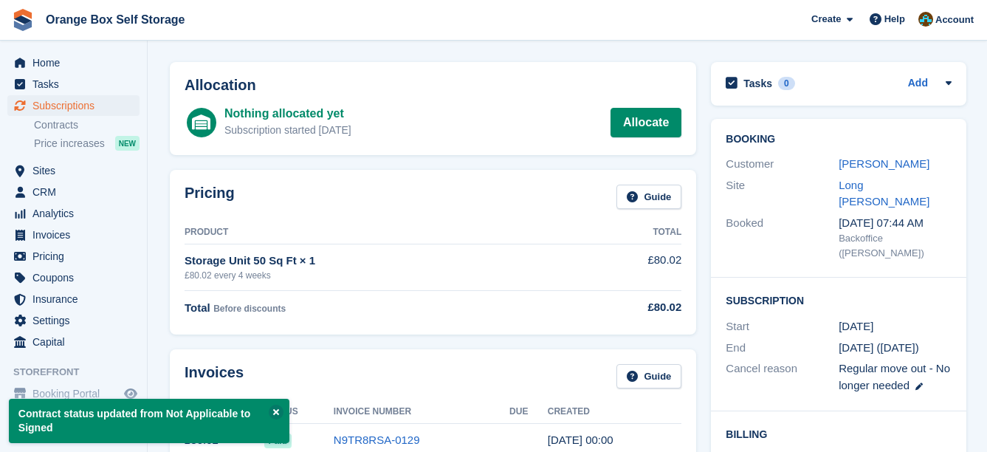
drag, startPoint x: 690, startPoint y: 241, endPoint x: 675, endPoint y: 234, distance: 16.5
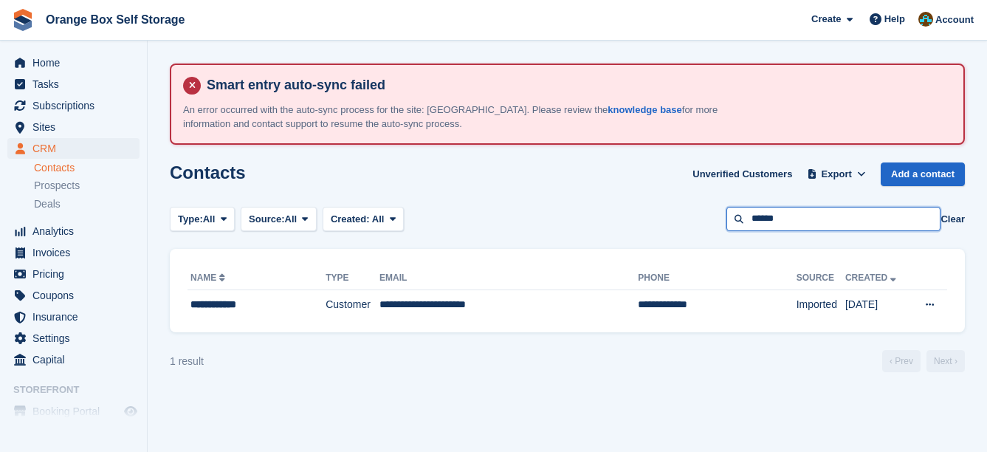
drag, startPoint x: 796, startPoint y: 221, endPoint x: 709, endPoint y: 210, distance: 87.7
click at [709, 210] on div "Type: All All Lead Customer Source: All All Storefront Backoffice Pre-Opening i…" at bounding box center [567, 219] width 795 height 24
type input "******"
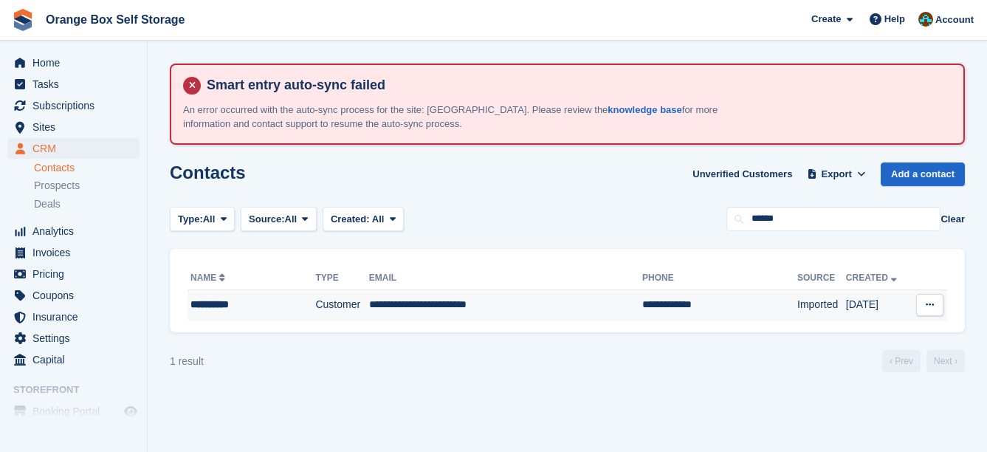
click at [523, 313] on td "**********" at bounding box center [505, 304] width 273 height 31
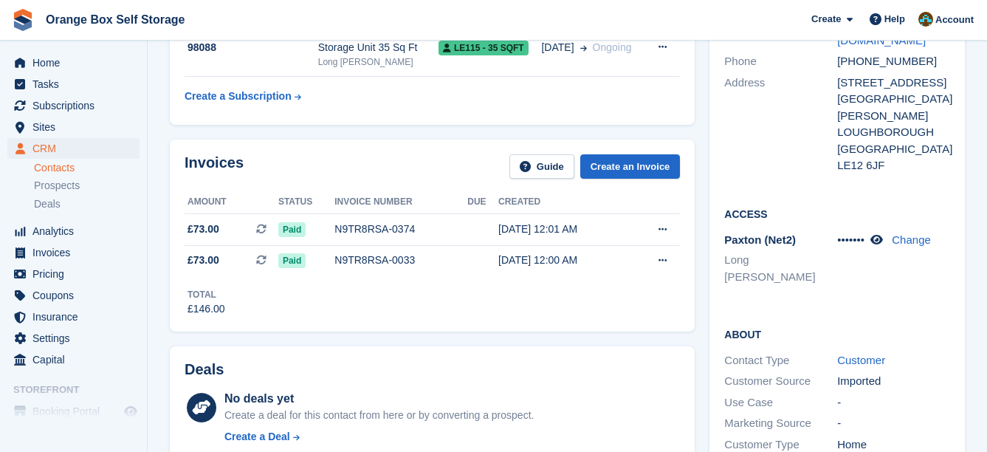
scroll to position [148, 0]
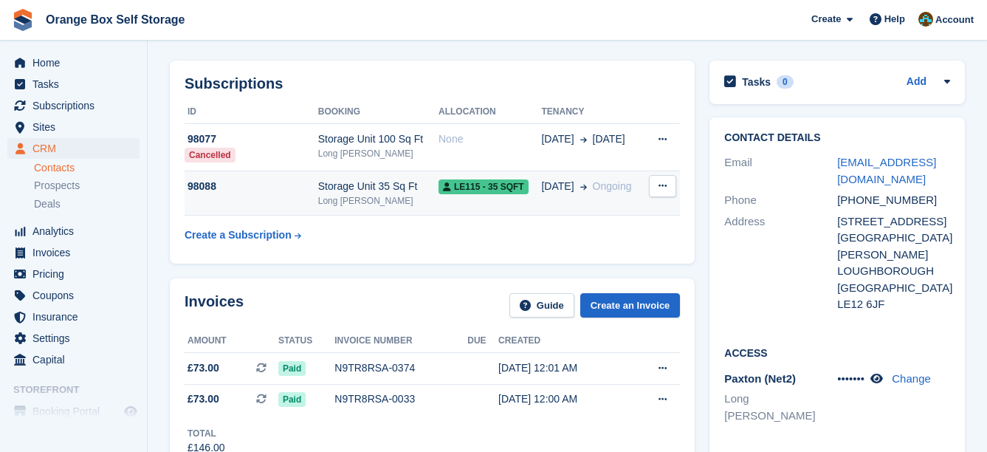
click at [441, 180] on span "LE115 - 35 SQFT" at bounding box center [483, 186] width 90 height 15
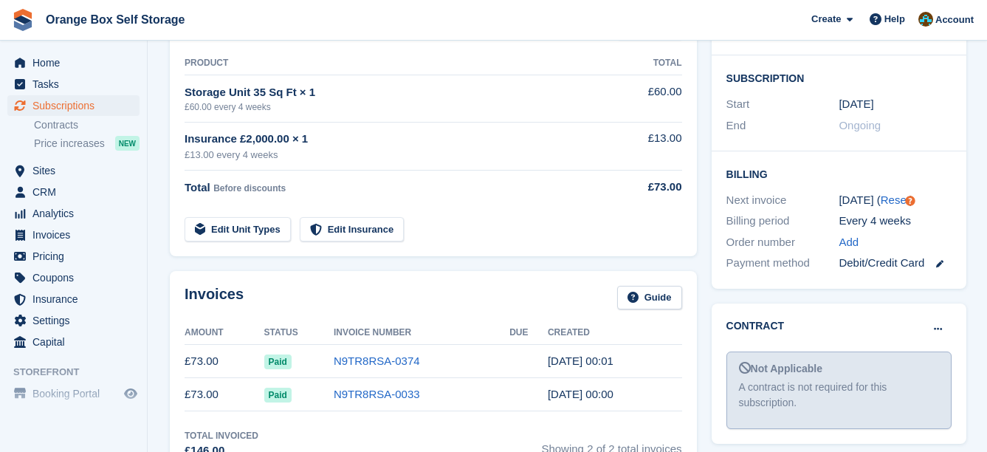
scroll to position [369, 0]
click at [936, 323] on icon at bounding box center [938, 328] width 8 height 10
click at [878, 367] on p "Mark as signed" at bounding box center [880, 376] width 128 height 19
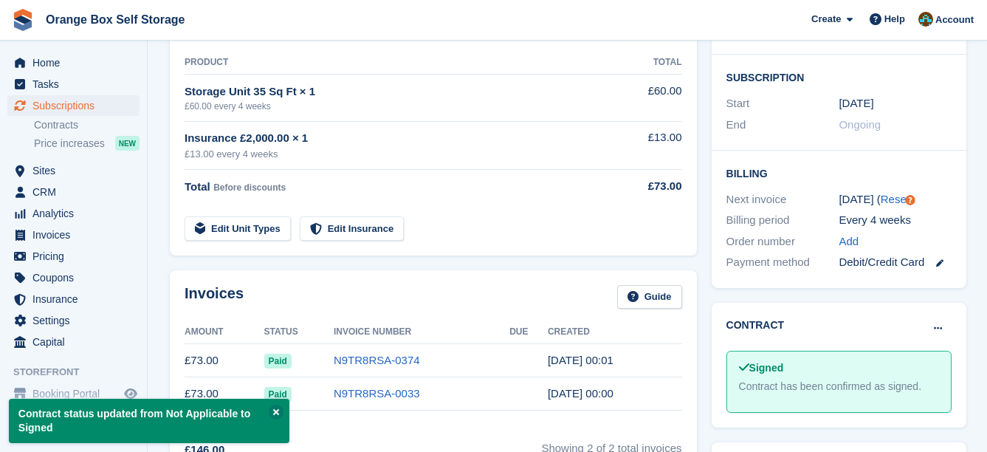
scroll to position [74, 0]
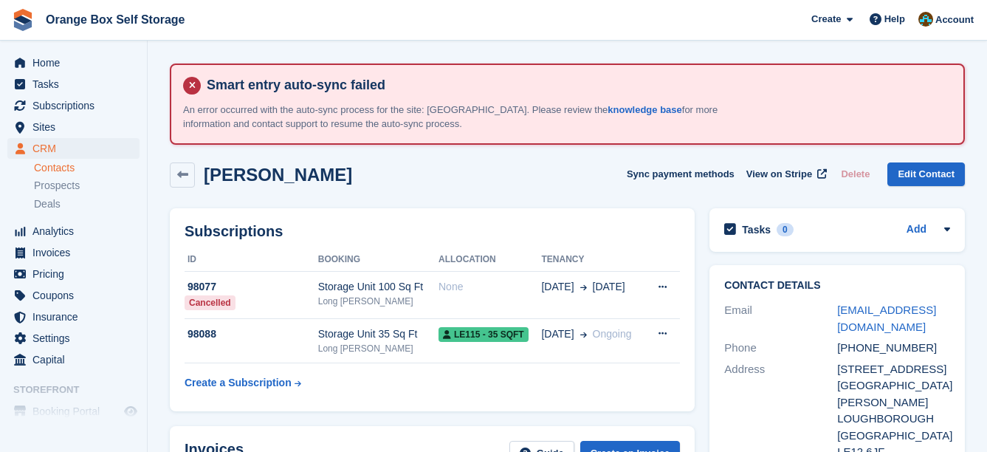
scroll to position [74, 0]
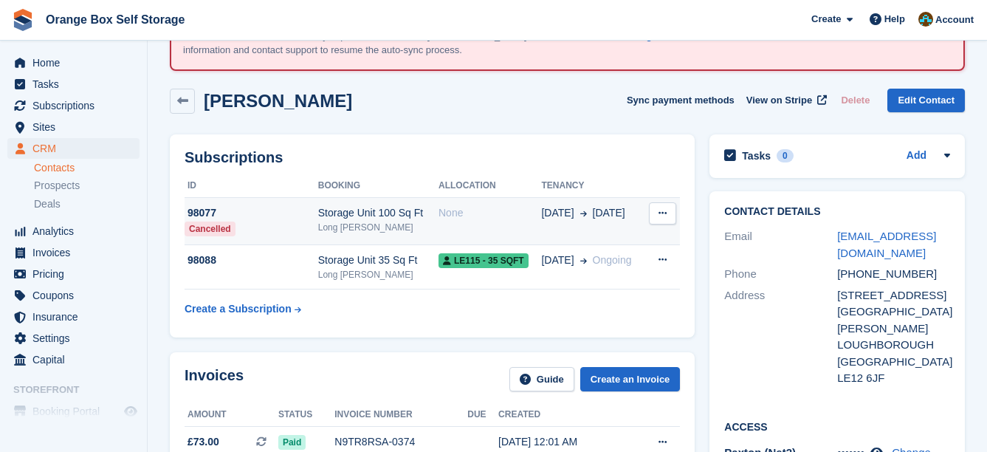
click at [528, 213] on div "None" at bounding box center [489, 212] width 103 height 15
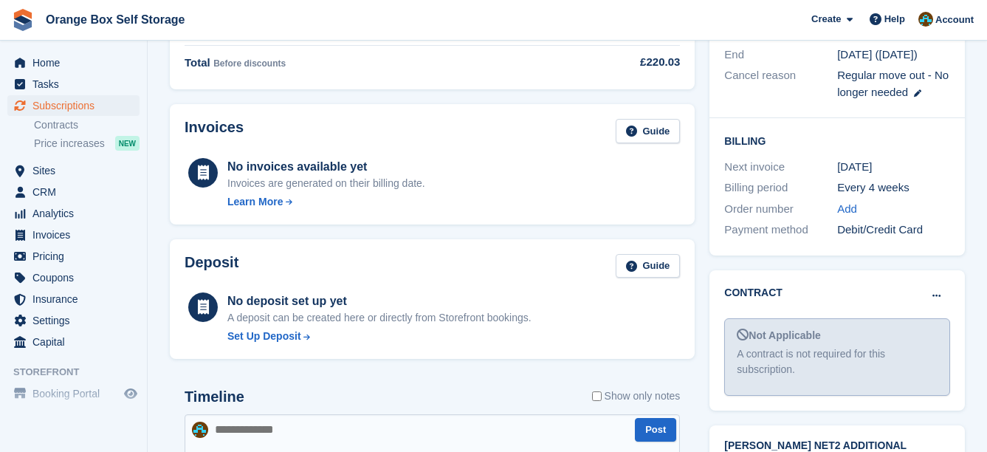
scroll to position [443, 0]
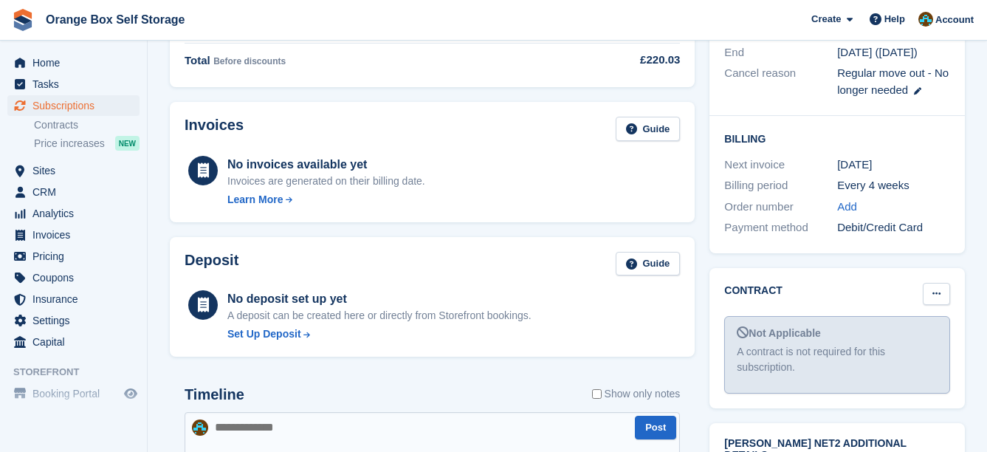
click at [928, 283] on button at bounding box center [936, 294] width 27 height 22
click at [911, 332] on p "Mark as signed" at bounding box center [879, 341] width 128 height 19
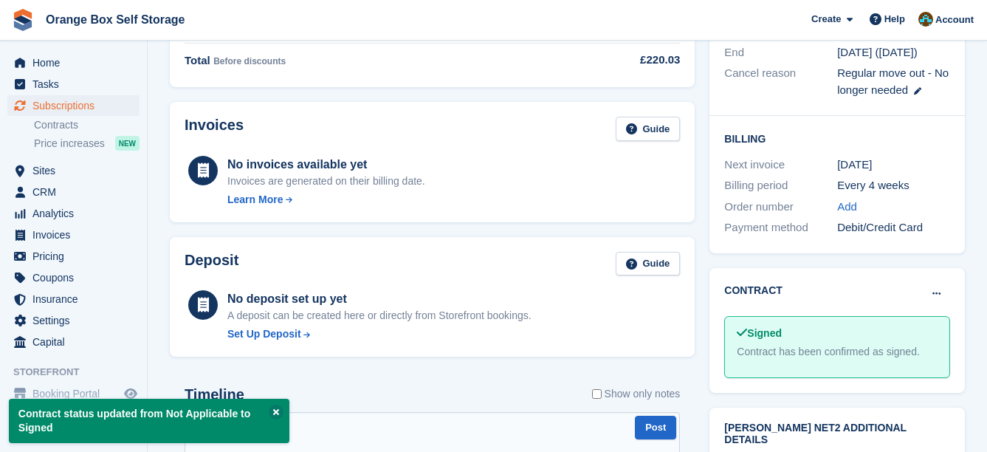
drag, startPoint x: 616, startPoint y: 173, endPoint x: 599, endPoint y: 168, distance: 18.3
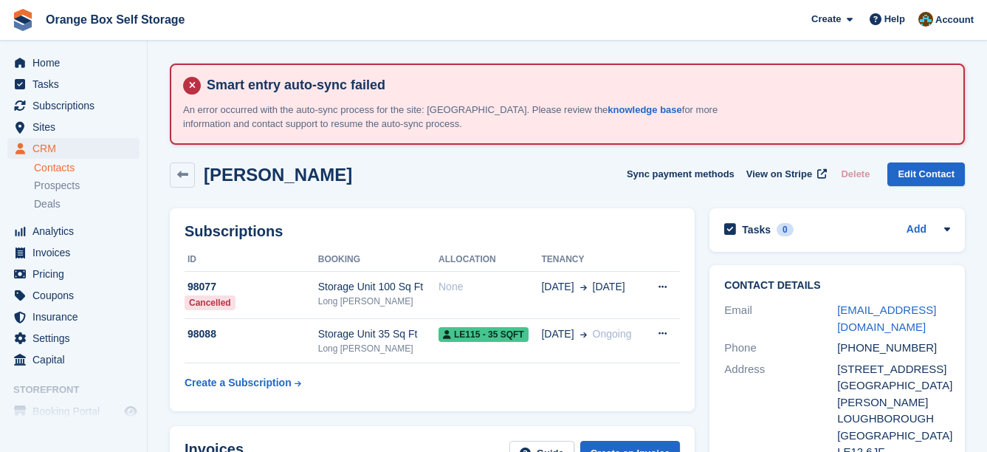
scroll to position [74, 0]
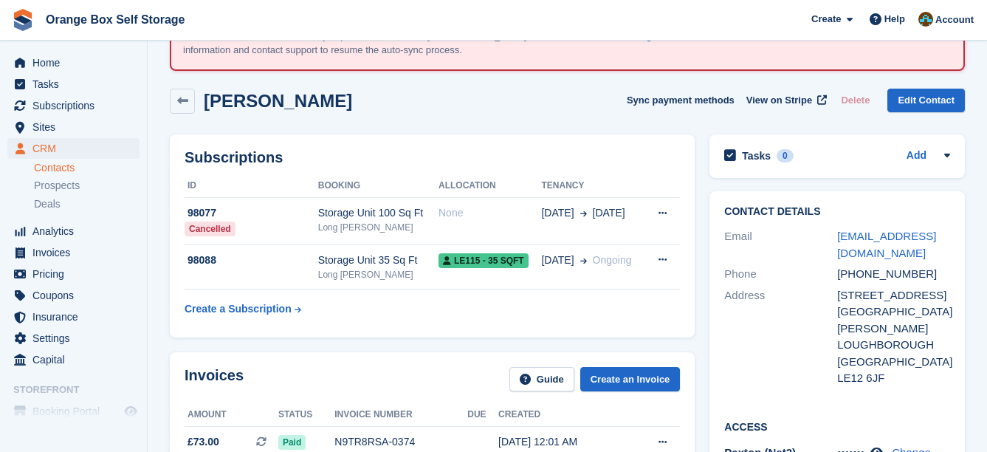
click at [655, 182] on th at bounding box center [661, 186] width 35 height 24
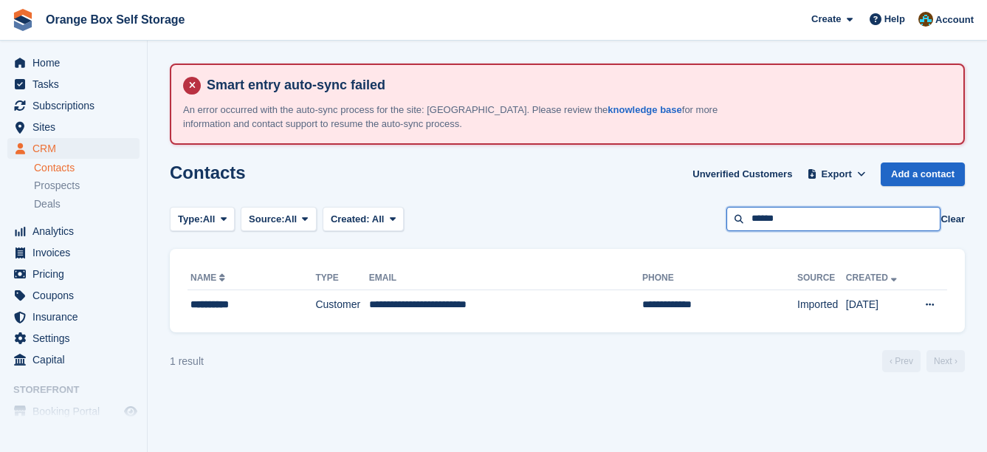
drag, startPoint x: 844, startPoint y: 220, endPoint x: 679, endPoint y: 225, distance: 165.4
click at [679, 225] on div "Type: All All Lead Customer Source: All All Storefront Backoffice Pre-Opening i…" at bounding box center [567, 219] width 795 height 24
type input "*****"
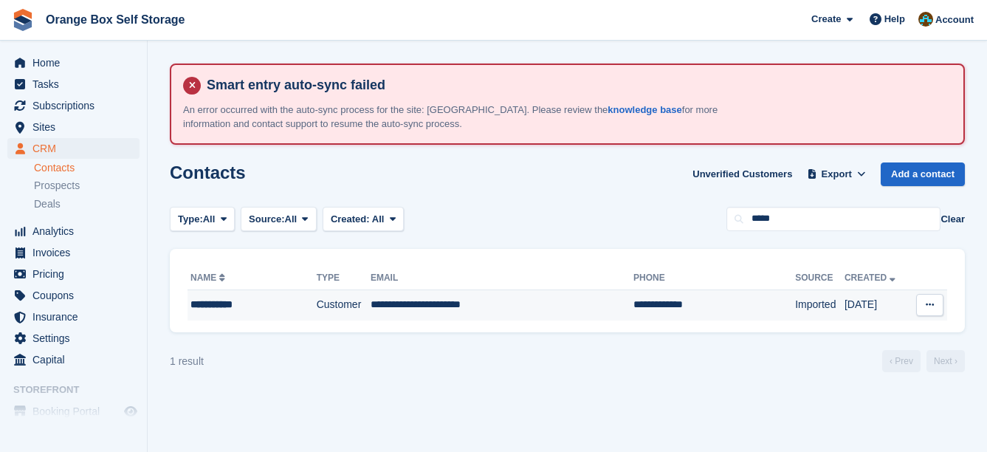
click at [668, 311] on td "**********" at bounding box center [714, 304] width 162 height 31
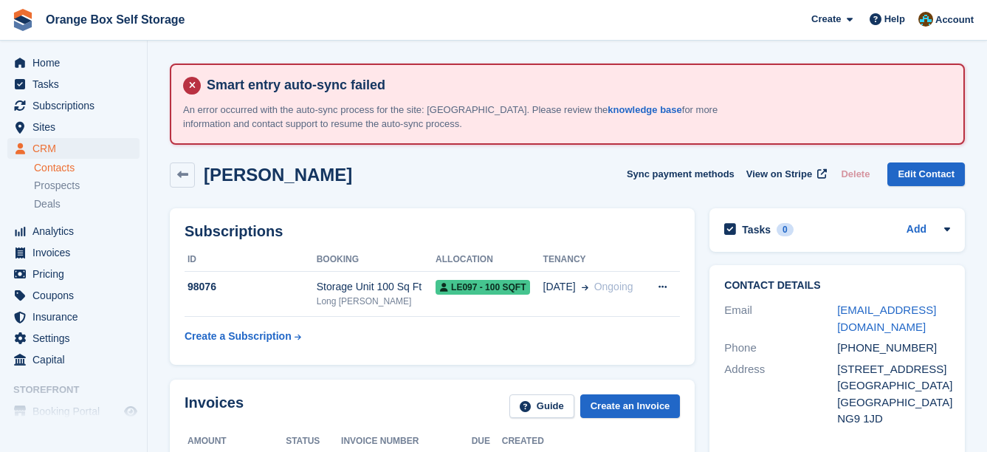
scroll to position [148, 0]
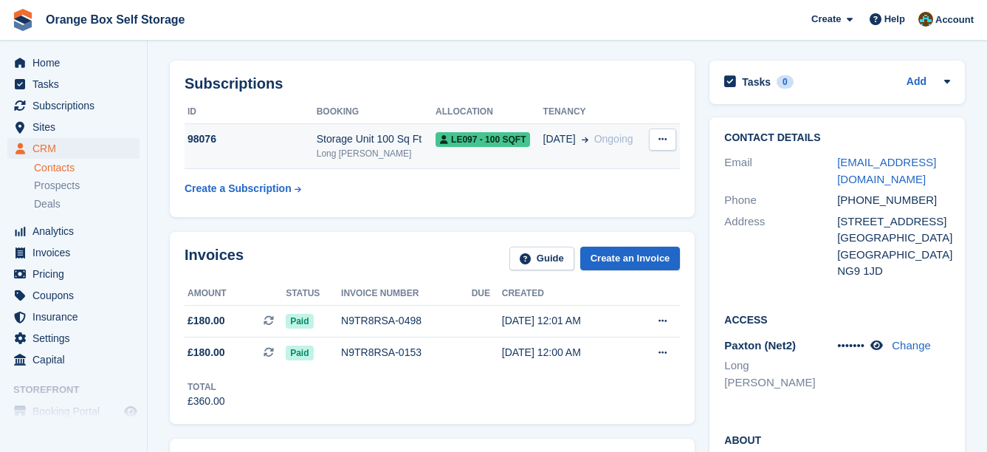
click at [569, 144] on span "[DATE]" at bounding box center [559, 138] width 32 height 15
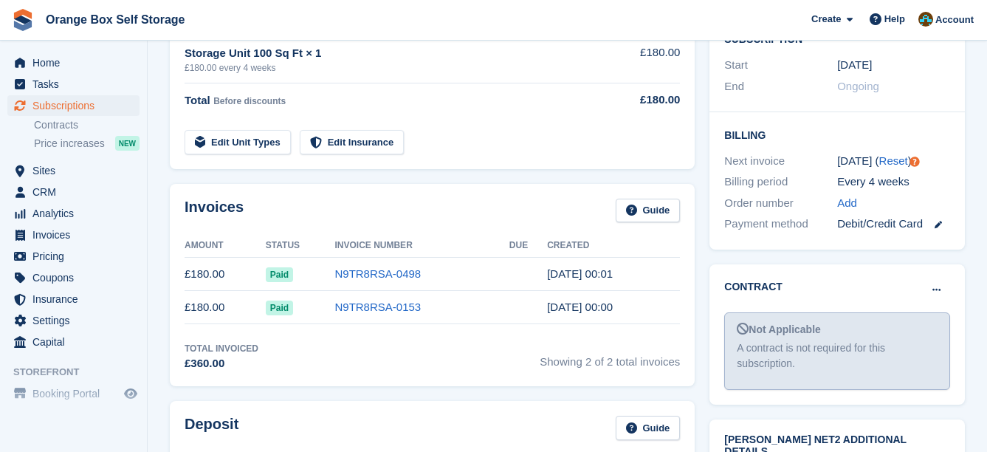
scroll to position [443, 0]
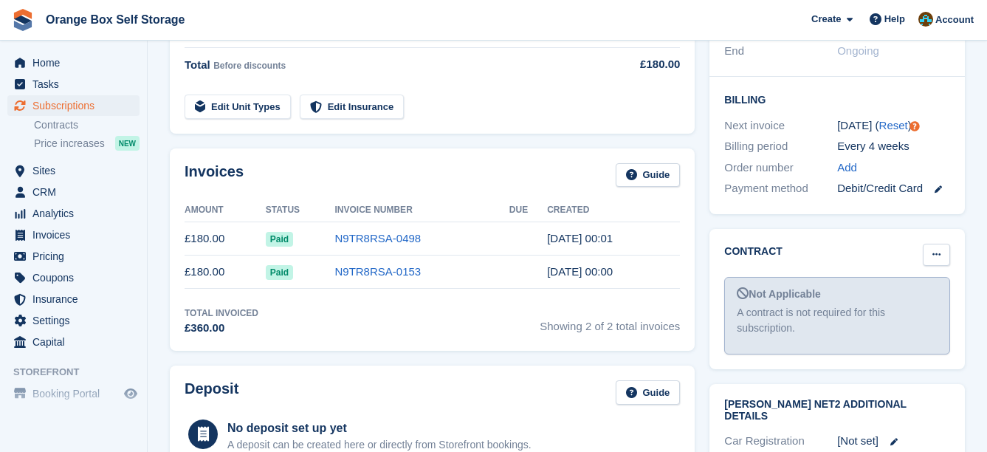
click at [944, 244] on button at bounding box center [936, 255] width 27 height 22
click at [902, 293] on p "Mark as signed" at bounding box center [879, 302] width 128 height 19
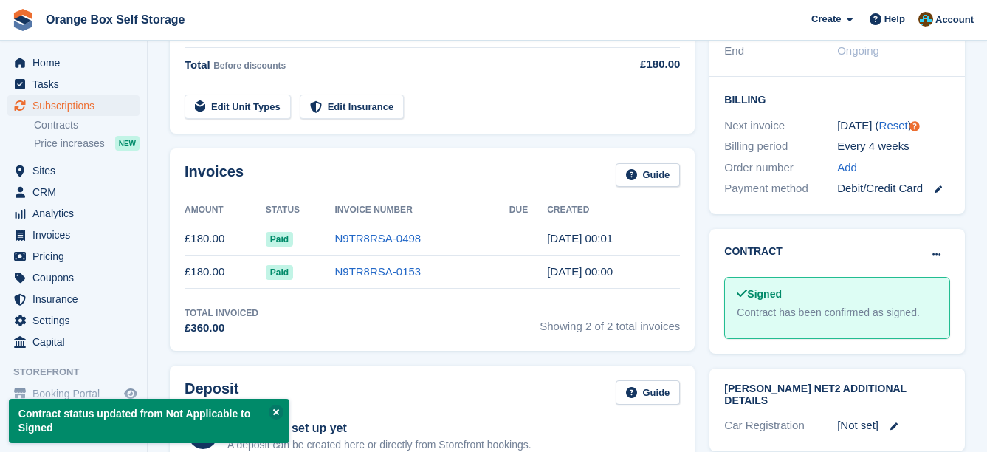
click at [586, 134] on div "Pricing Guide Product Total Storage Unit 100 Sq Ft × 1 £180.00 every 4 weeks £1…" at bounding box center [431, 30] width 539 height 221
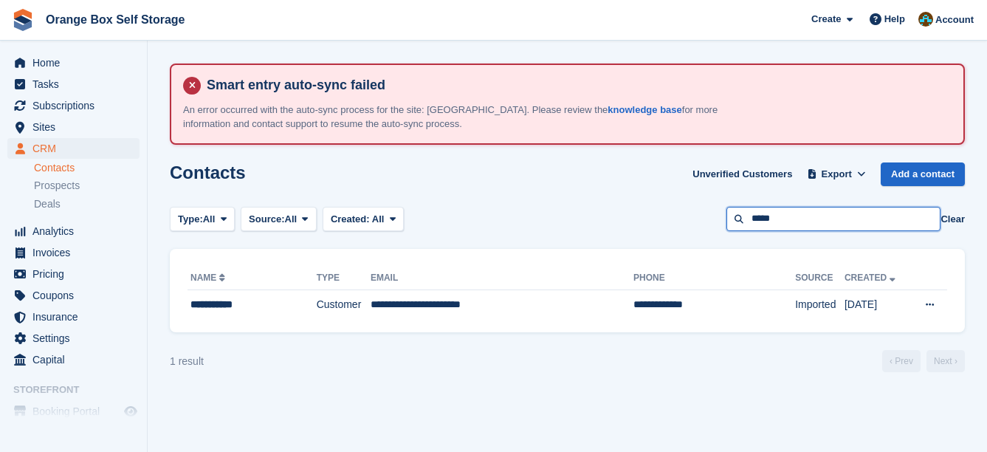
drag, startPoint x: 801, startPoint y: 221, endPoint x: 694, endPoint y: 225, distance: 107.1
click at [694, 225] on div "Type: All All Lead Customer Source: All All Storefront Backoffice Pre-Opening i…" at bounding box center [567, 219] width 795 height 24
type input "**********"
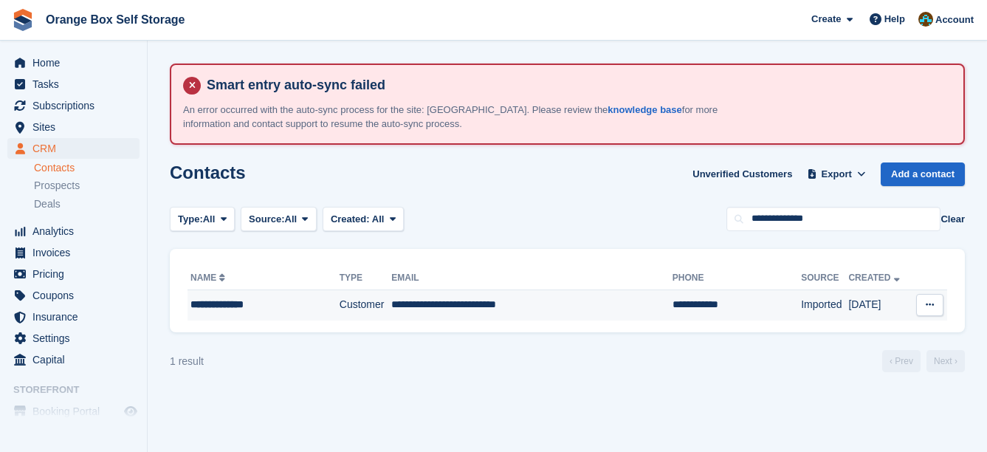
click at [691, 307] on td "**********" at bounding box center [736, 304] width 128 height 31
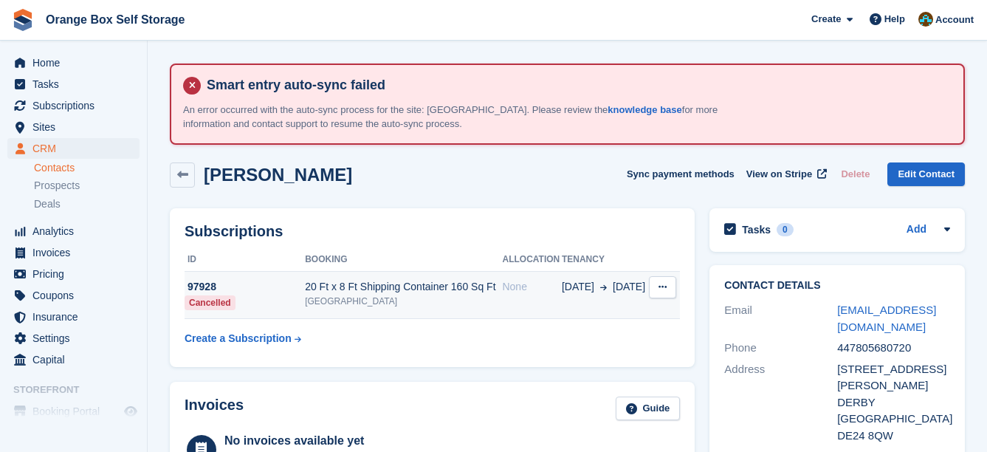
click at [510, 309] on td "None" at bounding box center [531, 295] width 59 height 47
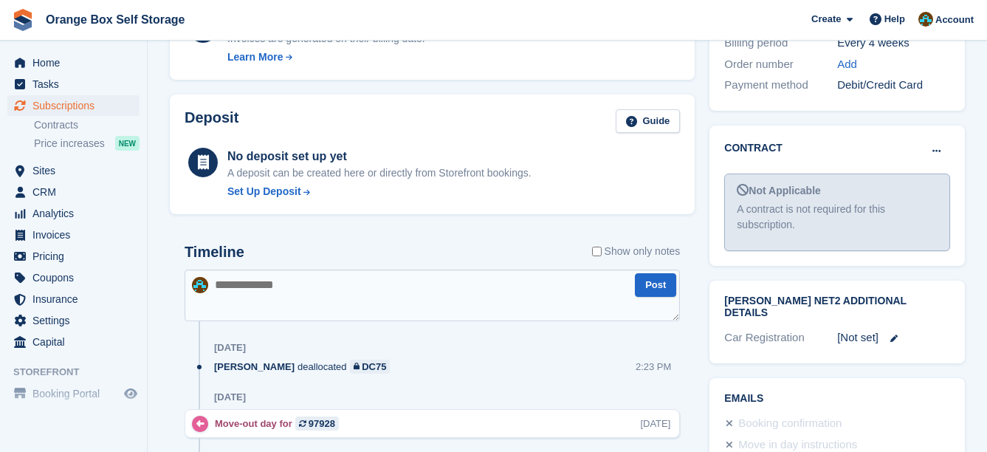
scroll to position [590, 0]
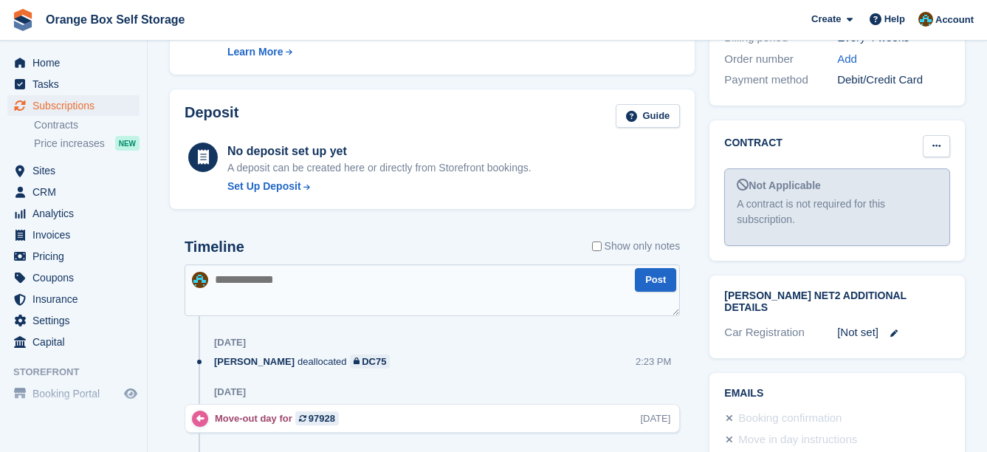
click at [932, 141] on icon at bounding box center [936, 146] width 8 height 10
click at [897, 185] on p "Mark as signed" at bounding box center [879, 194] width 128 height 19
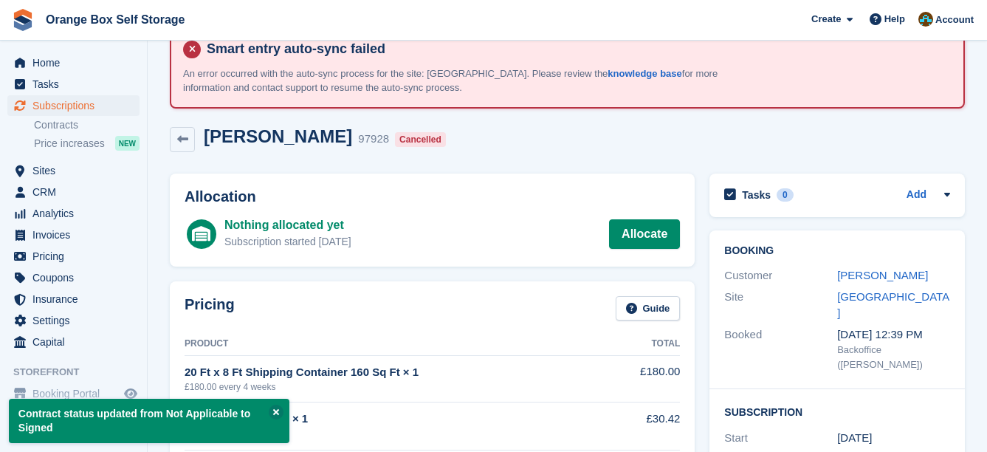
scroll to position [0, 0]
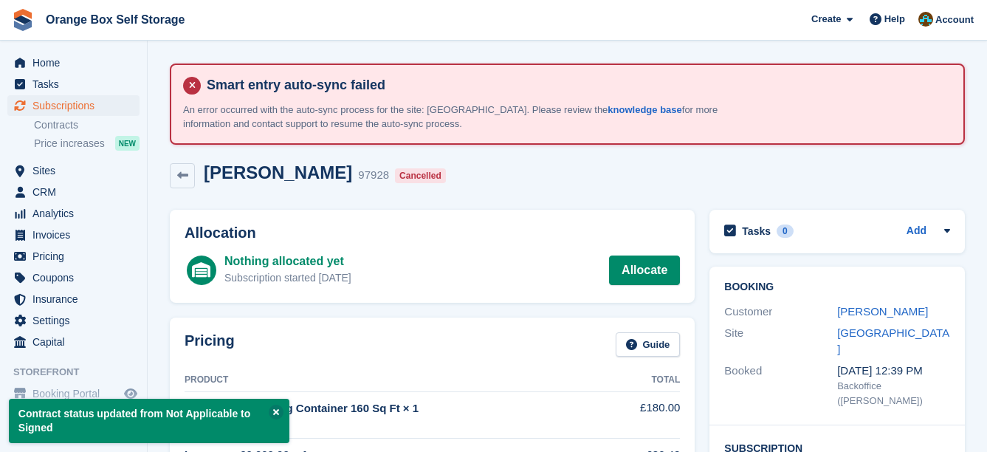
drag, startPoint x: 697, startPoint y: 254, endPoint x: 690, endPoint y: 252, distance: 7.7
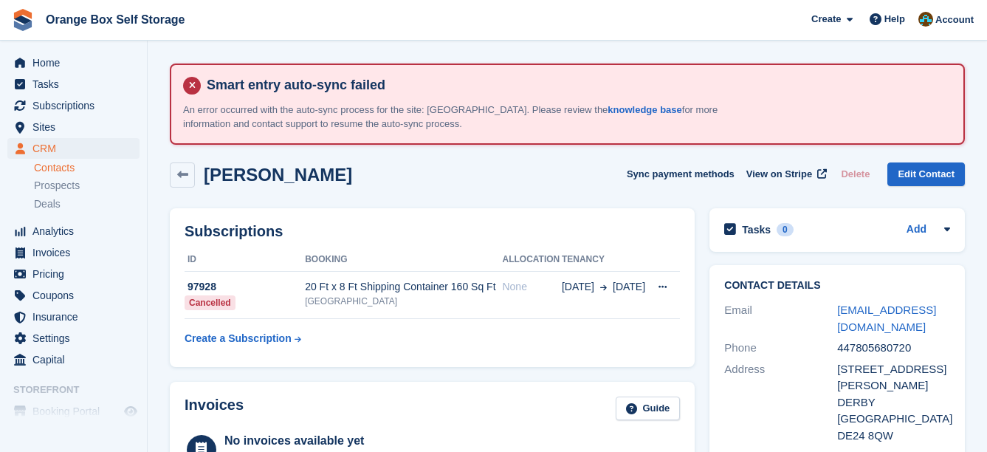
drag, startPoint x: 769, startPoint y: 253, endPoint x: 752, endPoint y: 246, distance: 18.2
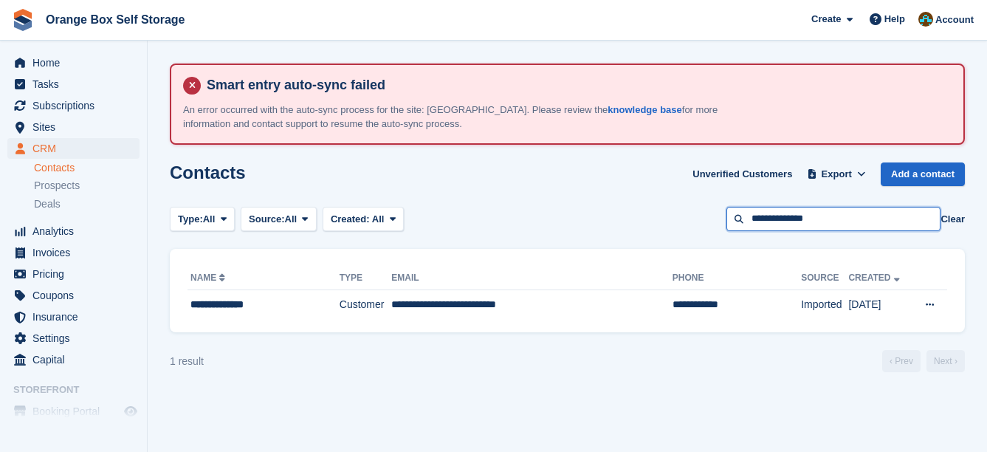
drag, startPoint x: 867, startPoint y: 209, endPoint x: 529, endPoint y: 212, distance: 338.0
click at [529, 212] on div "Type: All All Lead Customer Source: All All Storefront Backoffice Pre-Opening i…" at bounding box center [567, 219] width 795 height 24
type input "****"
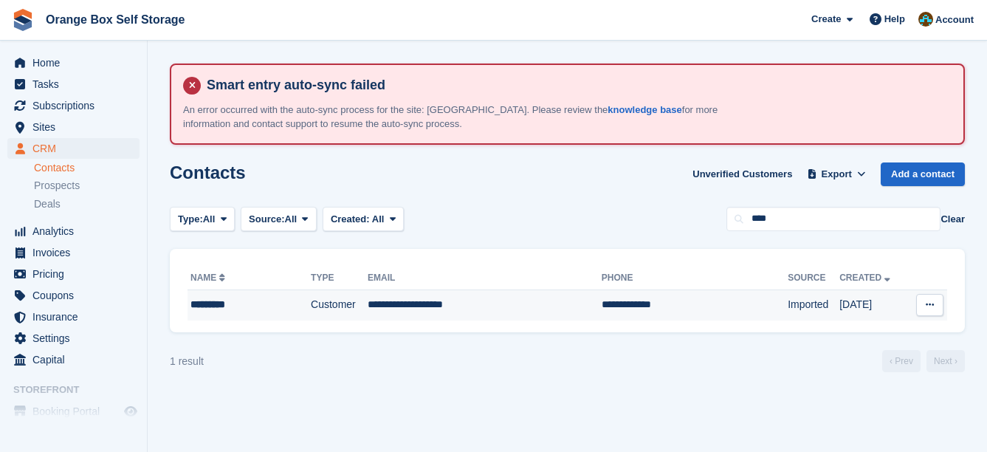
click at [518, 311] on td "**********" at bounding box center [485, 304] width 234 height 31
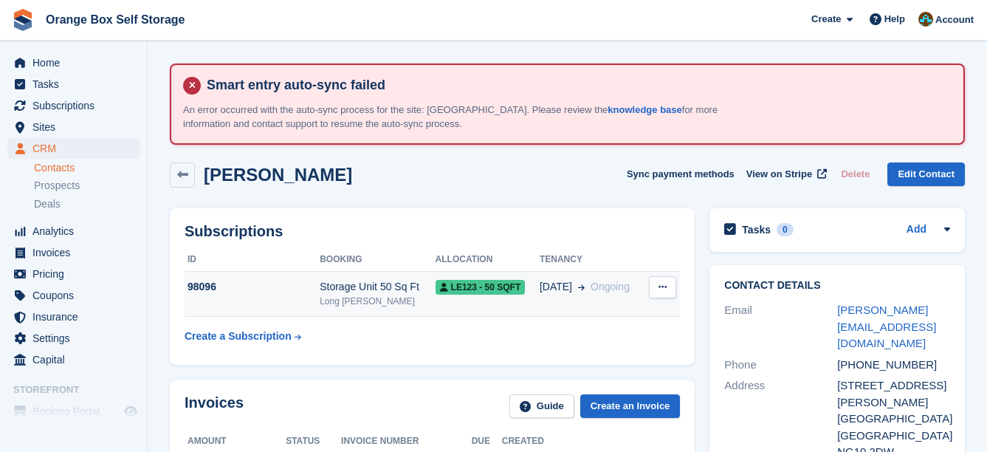
click at [517, 293] on div "LE123 - 50 SQFT" at bounding box center [487, 286] width 104 height 15
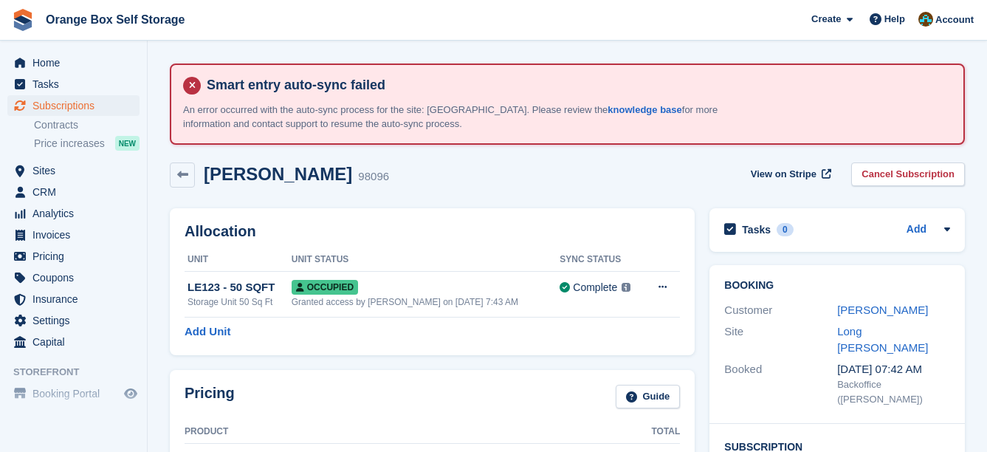
scroll to position [369, 0]
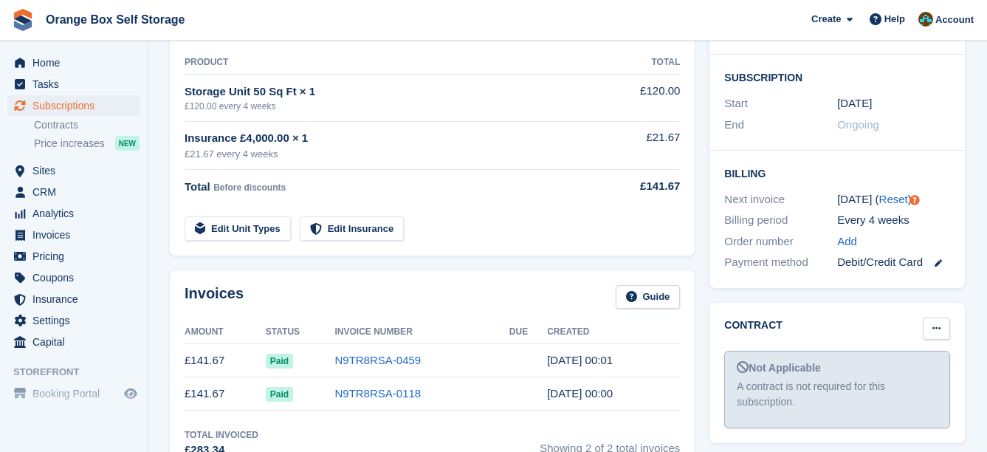
click at [931, 317] on button at bounding box center [936, 328] width 27 height 22
click at [897, 367] on p "Mark as signed" at bounding box center [879, 376] width 128 height 19
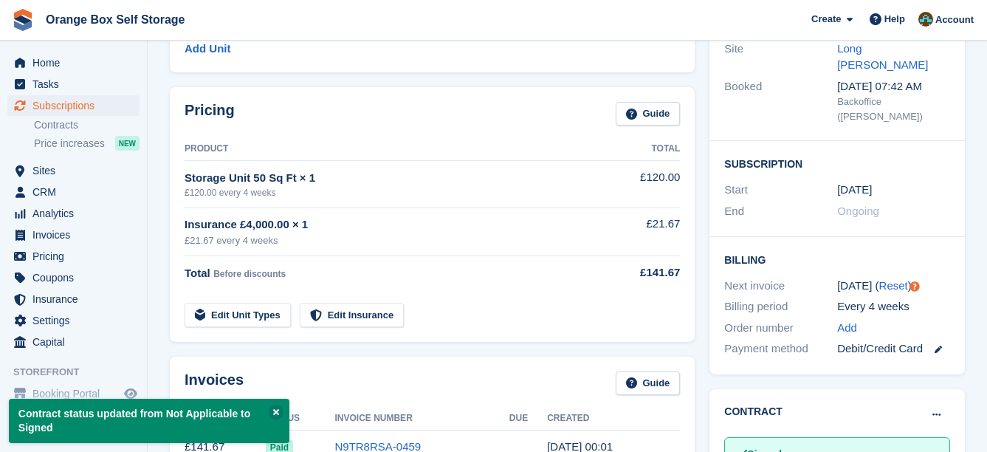
scroll to position [148, 0]
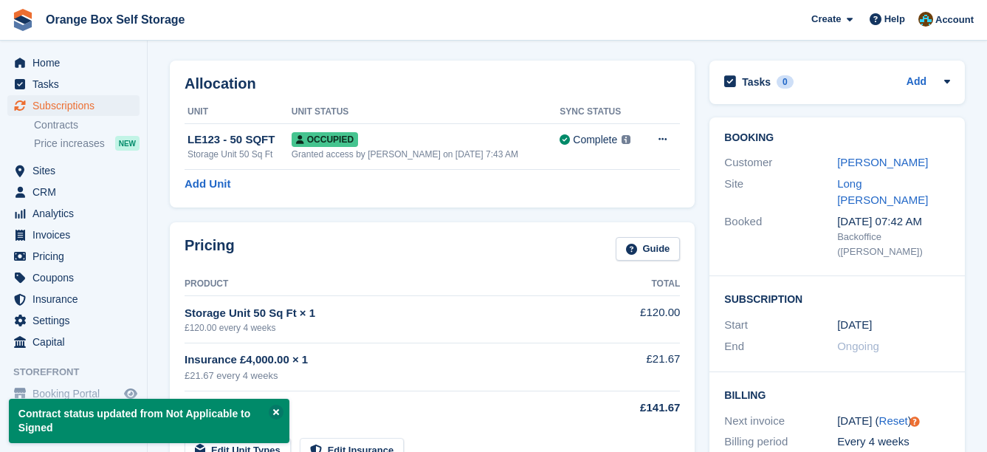
drag, startPoint x: 708, startPoint y: 227, endPoint x: 681, endPoint y: 216, distance: 28.5
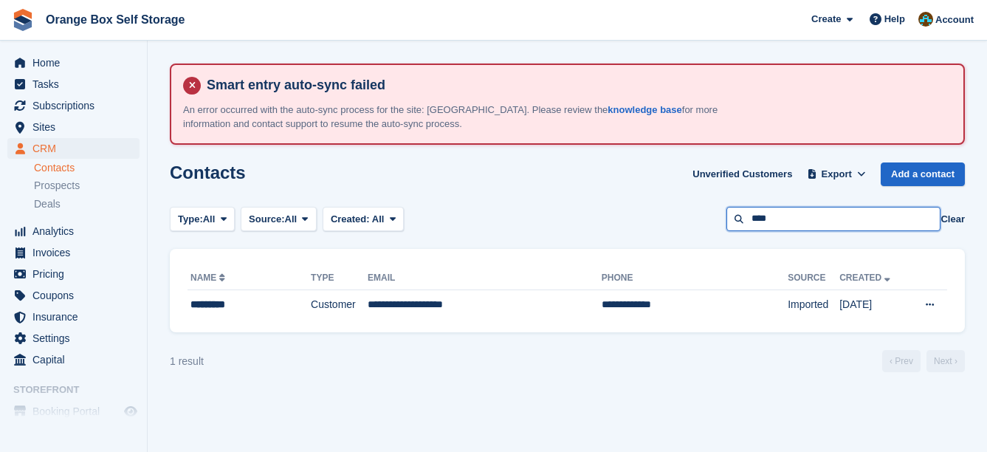
drag, startPoint x: 818, startPoint y: 223, endPoint x: 647, endPoint y: 221, distance: 172.0
click at [647, 221] on div "Type: All All Lead Customer Source: All All Storefront Backoffice Pre-Opening i…" at bounding box center [567, 219] width 795 height 24
type input "****"
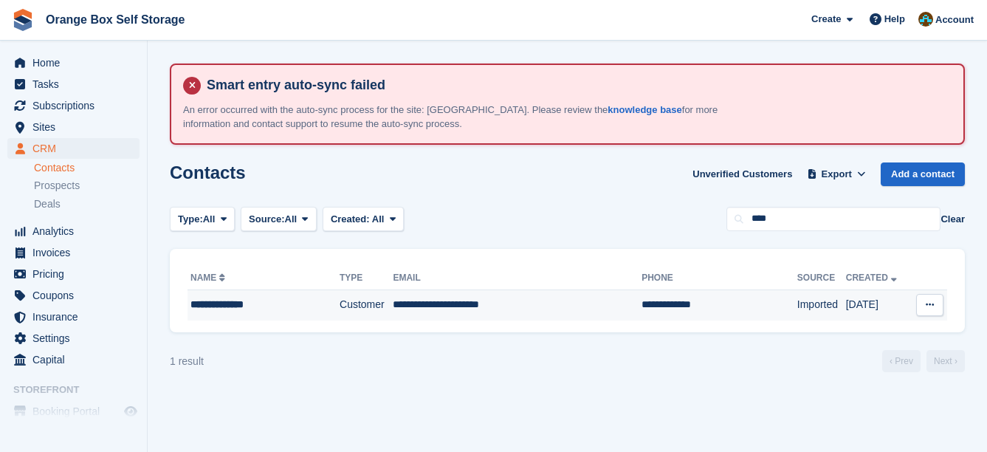
click at [597, 303] on td "**********" at bounding box center [517, 304] width 249 height 31
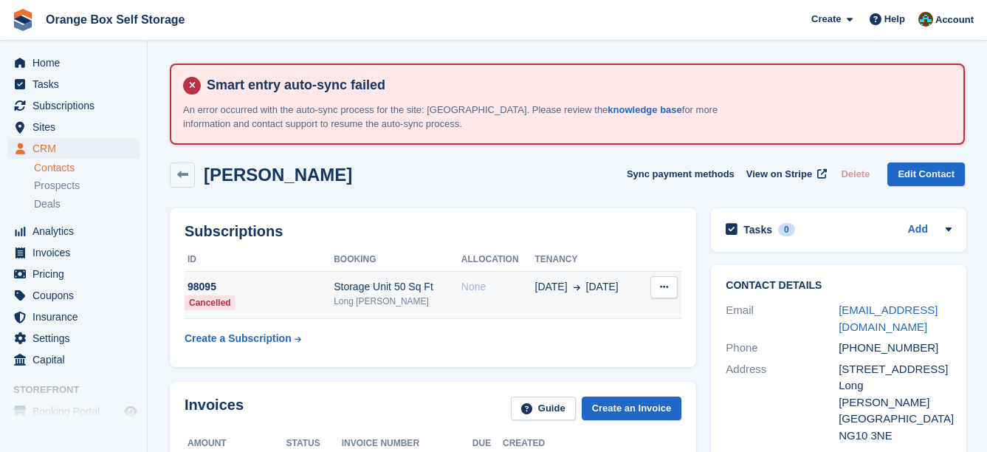
click at [477, 296] on td "None" at bounding box center [498, 295] width 74 height 47
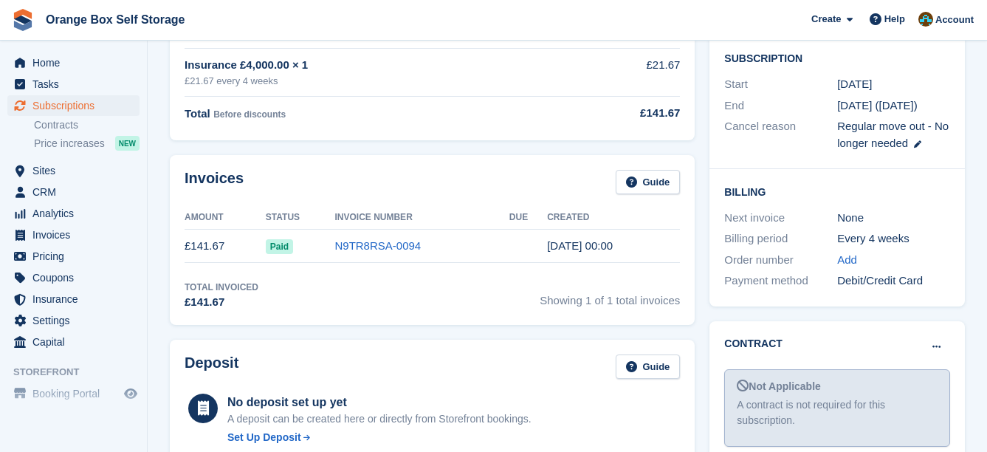
scroll to position [517, 0]
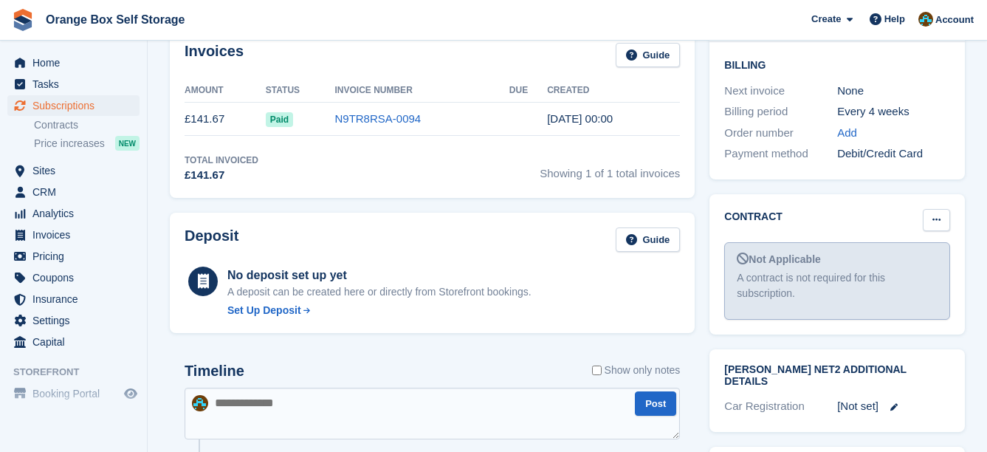
click at [937, 215] on icon at bounding box center [936, 220] width 8 height 10
click at [892, 258] on p "Mark as signed" at bounding box center [879, 267] width 128 height 19
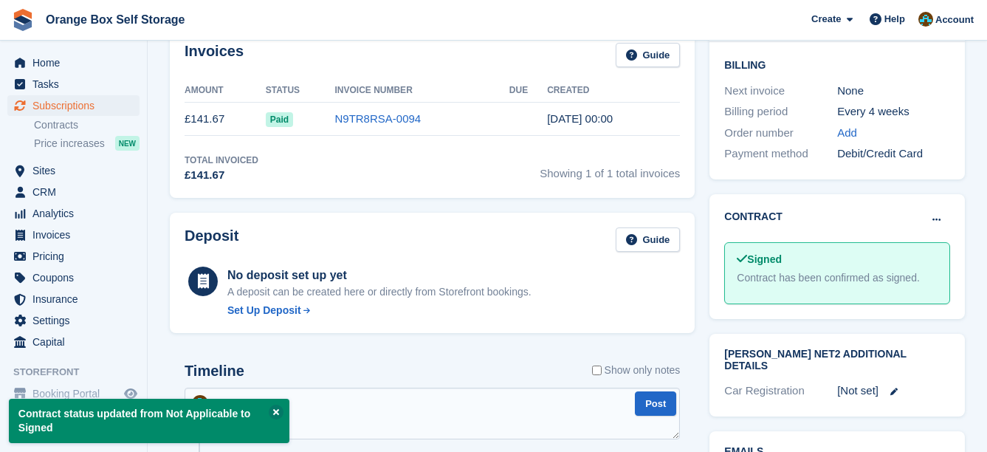
click at [696, 221] on div "Deposit Guide No deposit set up yet A deposit can be created here or directly f…" at bounding box center [431, 272] width 539 height 135
drag, startPoint x: 703, startPoint y: 225, endPoint x: 667, endPoint y: 216, distance: 37.4
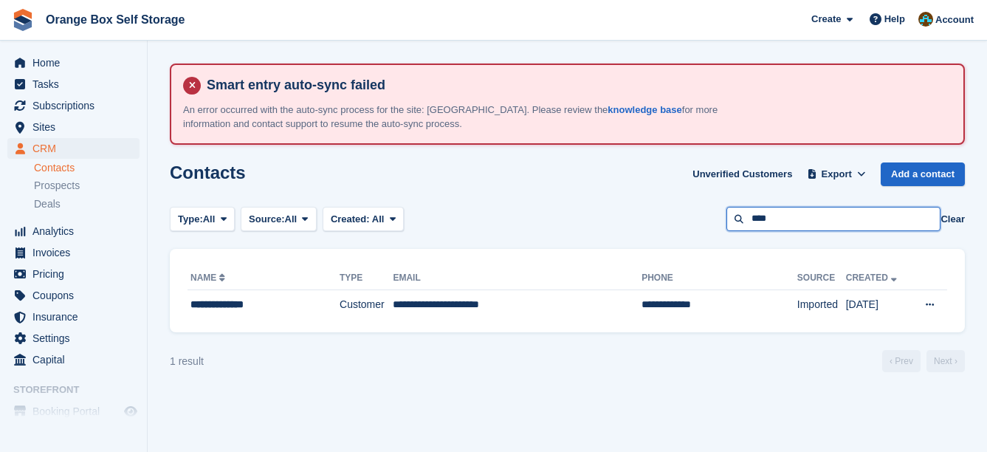
drag, startPoint x: 0, startPoint y: 0, endPoint x: 684, endPoint y: 220, distance: 718.6
click at [684, 220] on div "Type: All All Lead Customer Source: All All Storefront Backoffice Pre-Opening i…" at bounding box center [567, 219] width 795 height 24
type input "****"
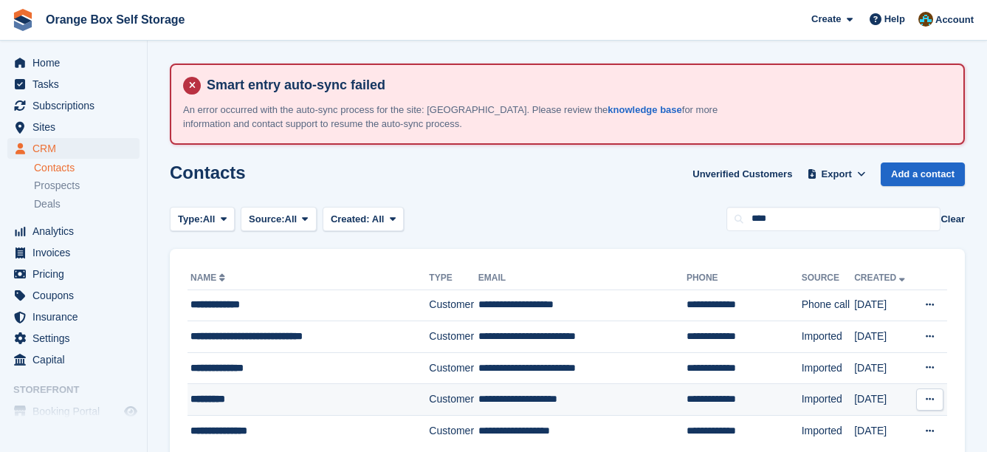
click at [362, 393] on div "*********" at bounding box center [299, 398] width 218 height 15
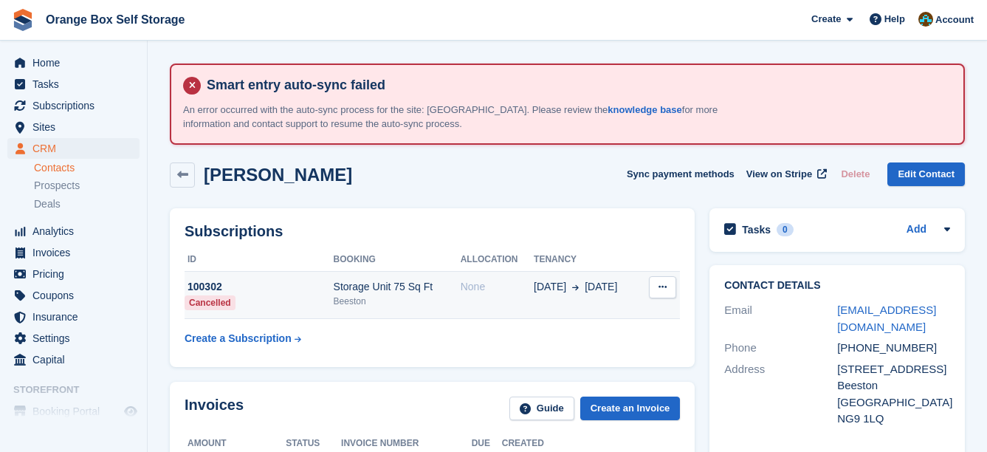
click at [544, 289] on span "[DATE]" at bounding box center [550, 286] width 32 height 15
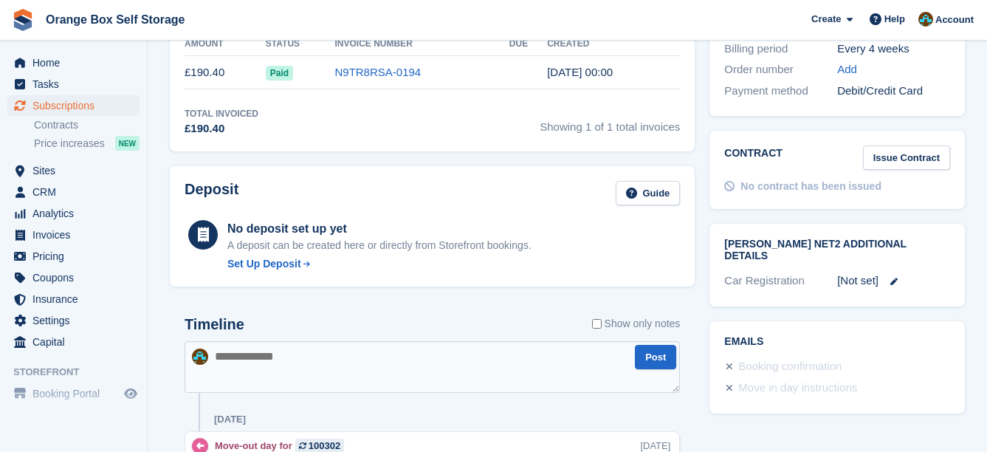
scroll to position [590, 0]
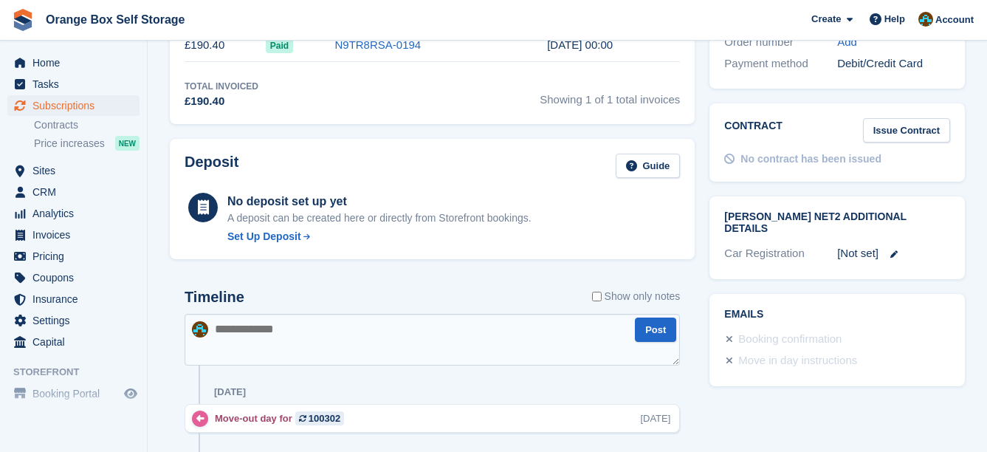
drag, startPoint x: 779, startPoint y: 317, endPoint x: 761, endPoint y: 314, distance: 18.0
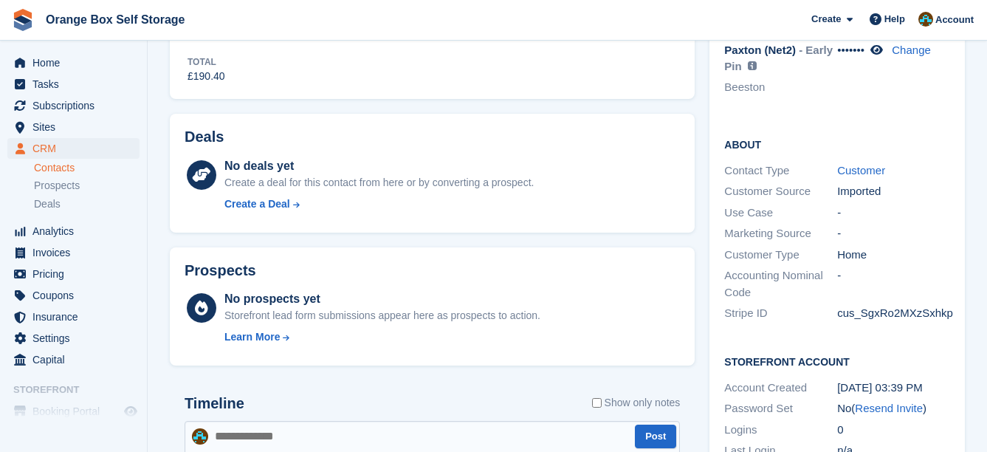
scroll to position [590, 0]
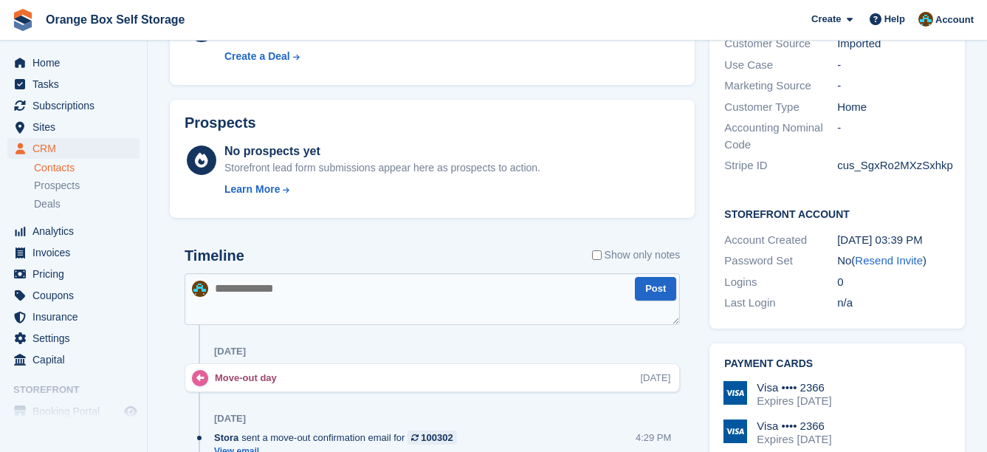
click at [339, 314] on textarea at bounding box center [432, 299] width 495 height 52
type textarea "**********"
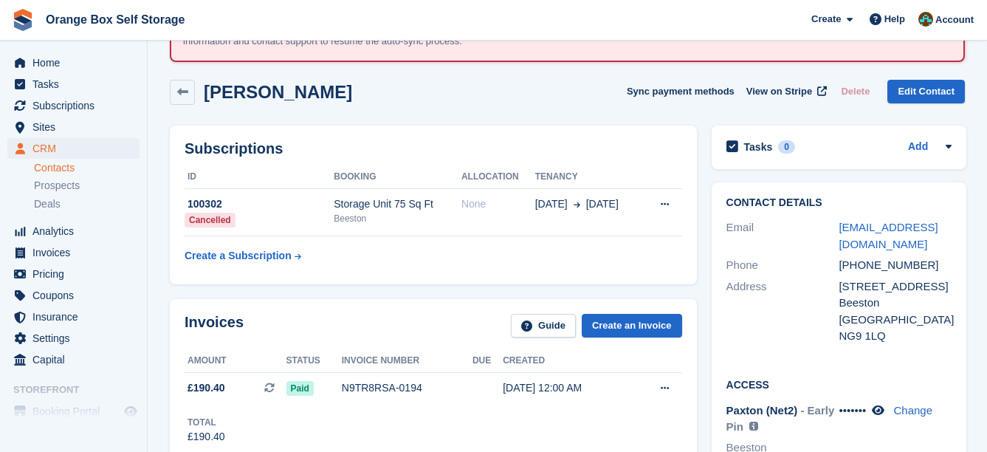
scroll to position [0, 0]
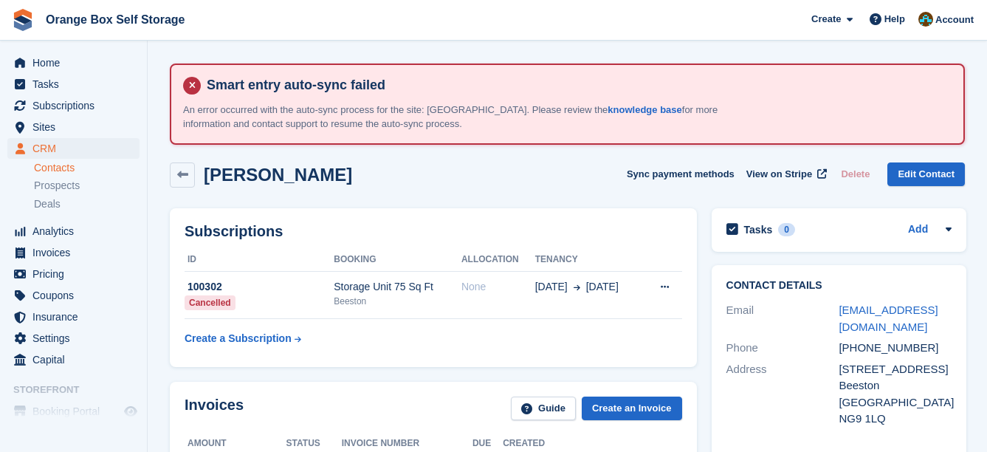
click at [618, 202] on div "Subscriptions ID Booking Allocation Tenancy 100302 Cancelled Storage Unit 75 Sq…" at bounding box center [433, 287] width 542 height 173
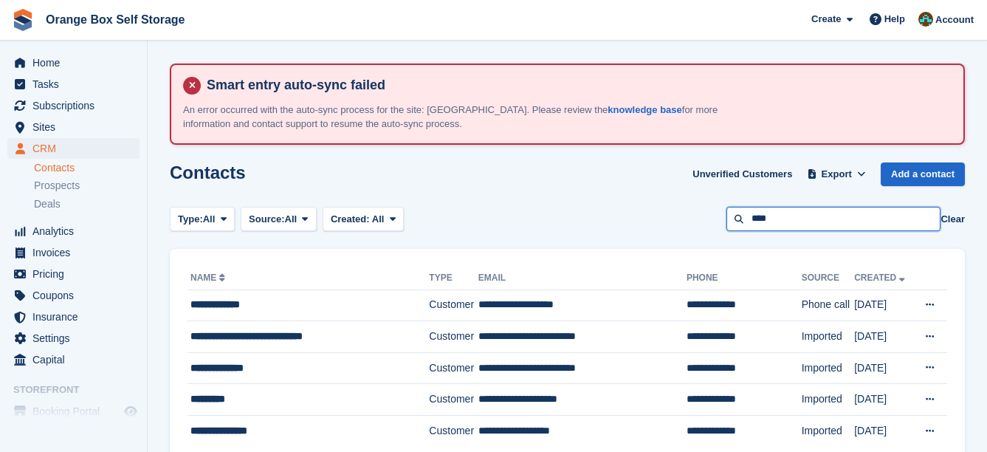
drag, startPoint x: 813, startPoint y: 217, endPoint x: 678, endPoint y: 207, distance: 135.5
click at [678, 207] on div "Type: All All Lead Customer Source: All All Storefront Backoffice Pre-Opening i…" at bounding box center [567, 219] width 795 height 24
type input "********"
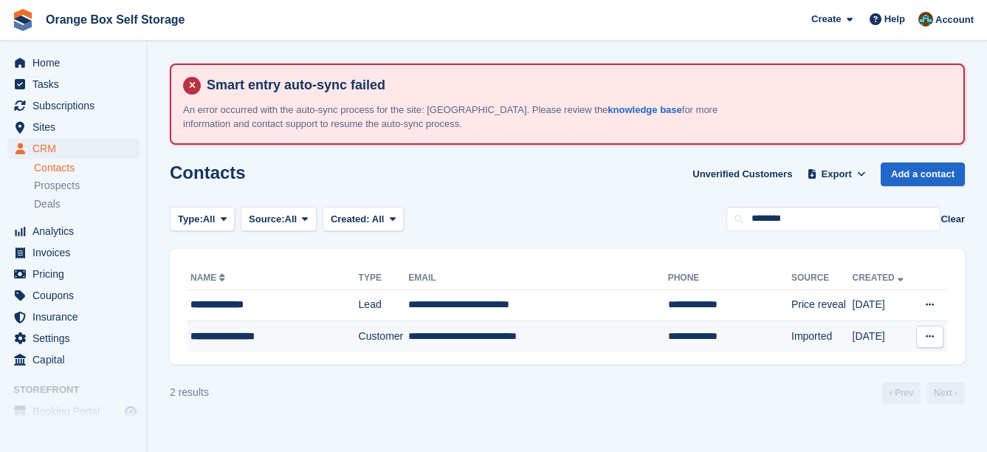
click at [359, 334] on td "Customer" at bounding box center [384, 336] width 50 height 31
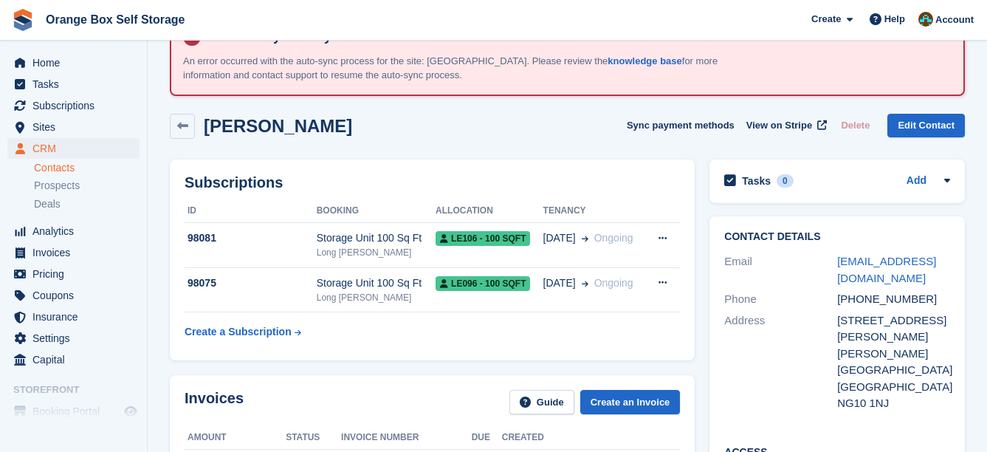
scroll to position [148, 0]
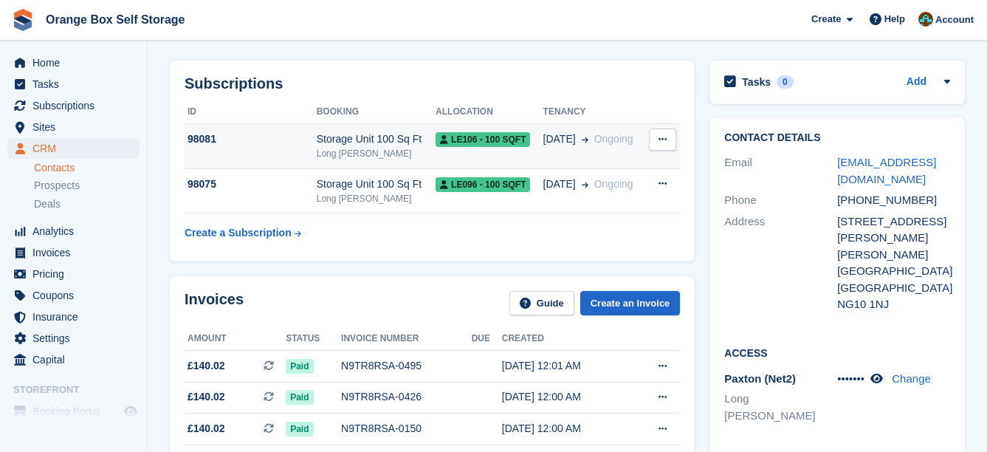
click at [400, 150] on div "Long [PERSON_NAME]" at bounding box center [376, 153] width 119 height 13
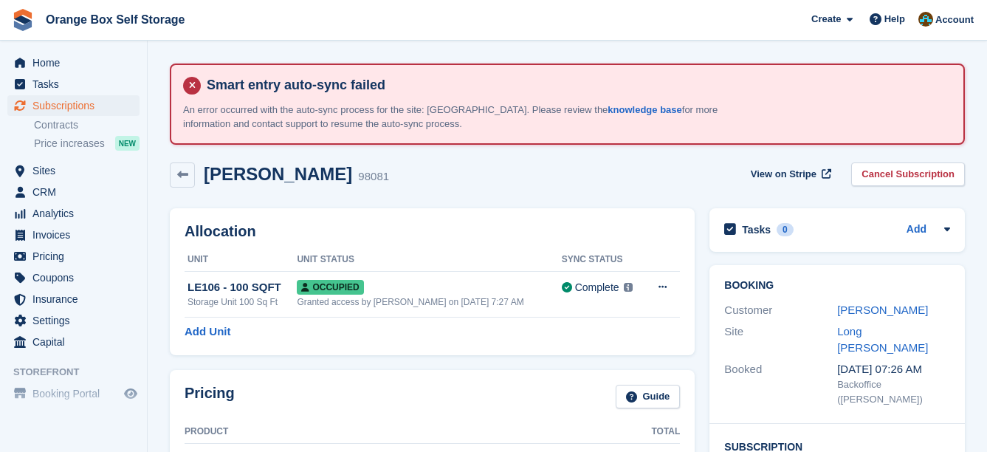
scroll to position [517, 0]
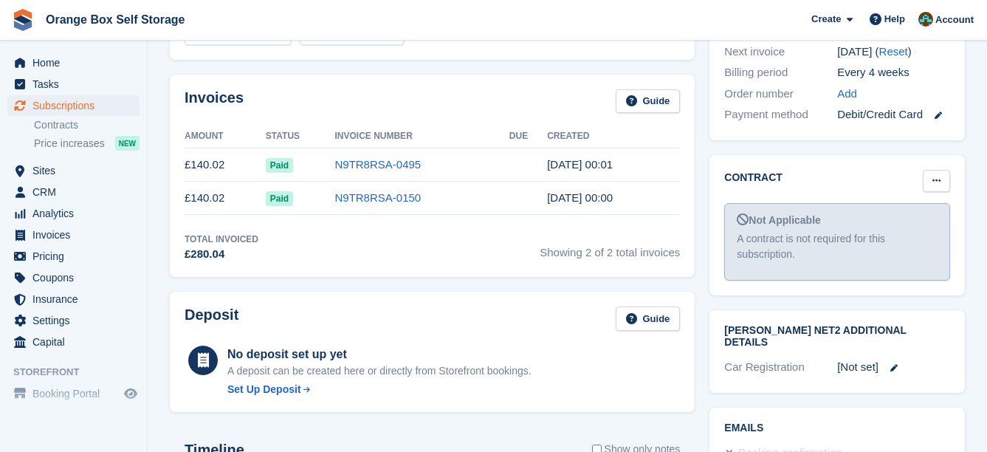
click at [939, 176] on icon at bounding box center [936, 181] width 8 height 10
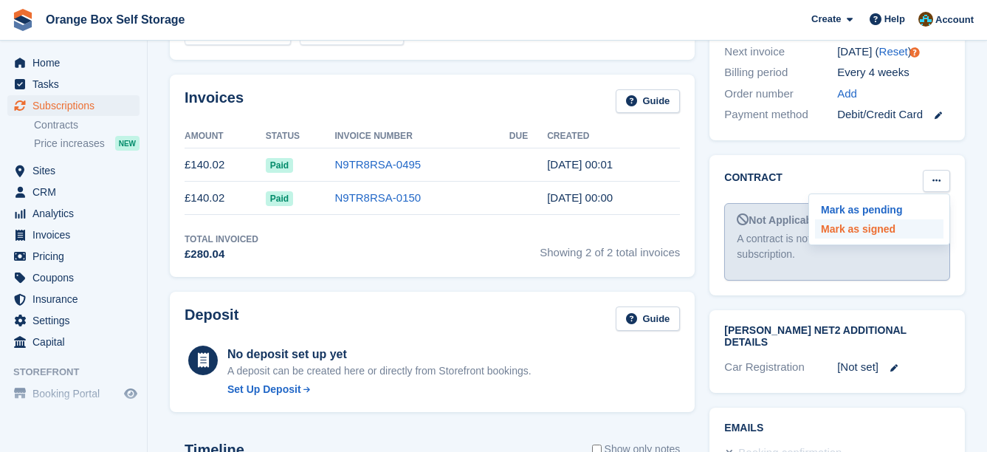
click at [917, 219] on p "Mark as signed" at bounding box center [879, 228] width 128 height 19
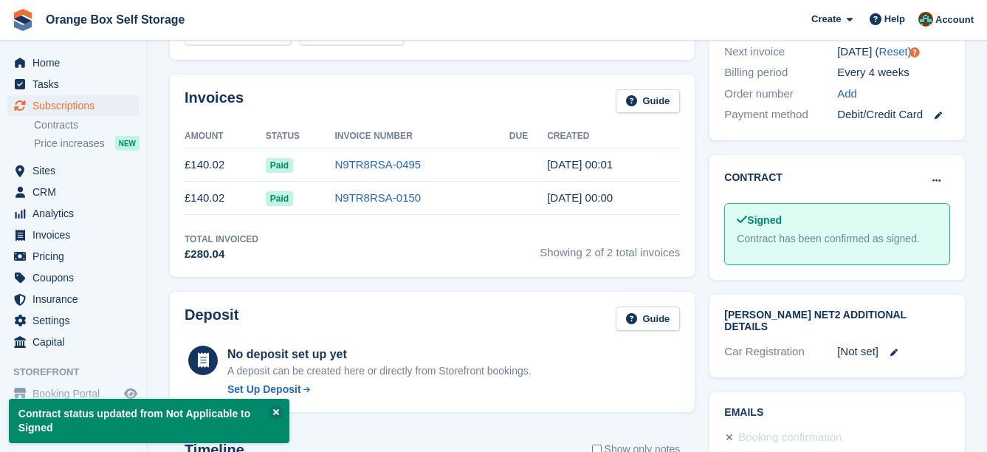
drag, startPoint x: 655, startPoint y: 178, endPoint x: 638, endPoint y: 165, distance: 21.1
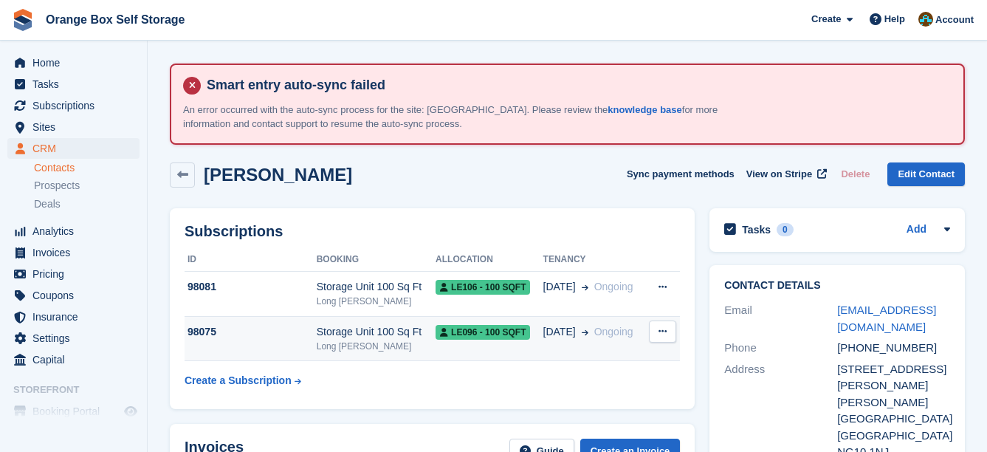
scroll to position [148, 0]
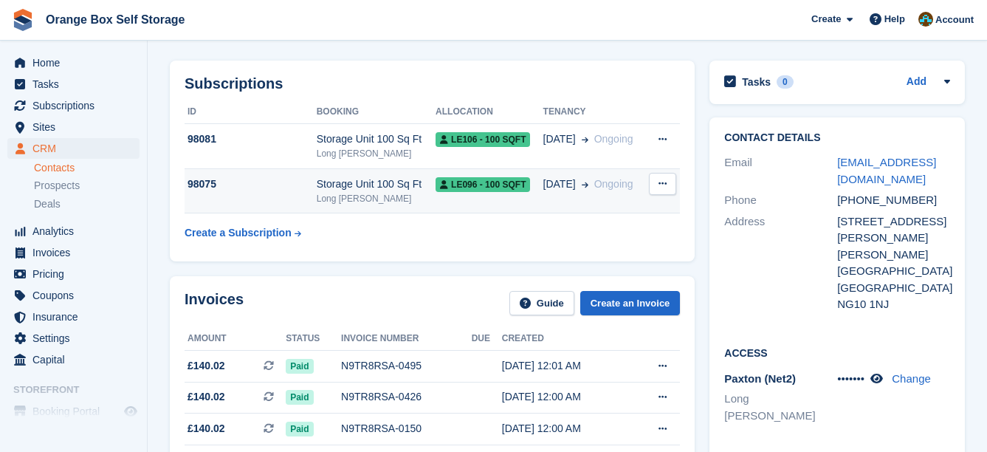
click at [410, 196] on div "Long [PERSON_NAME]" at bounding box center [376, 198] width 119 height 13
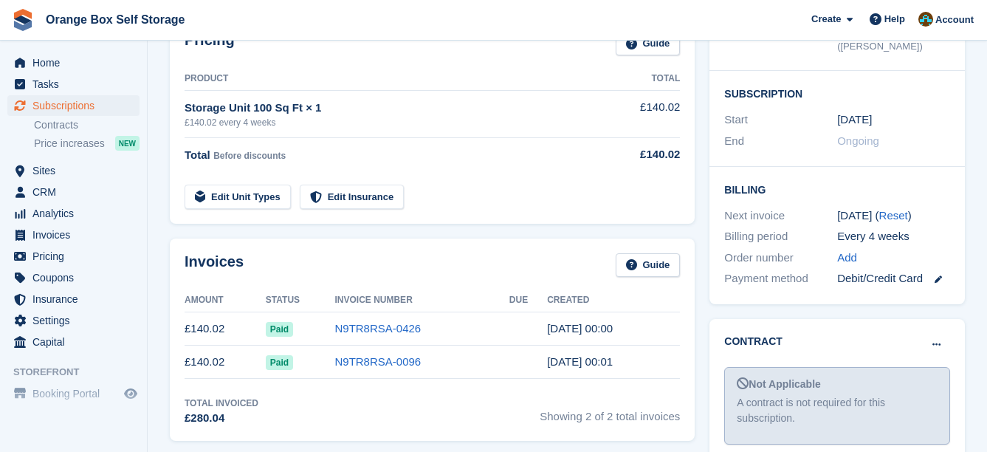
scroll to position [369, 0]
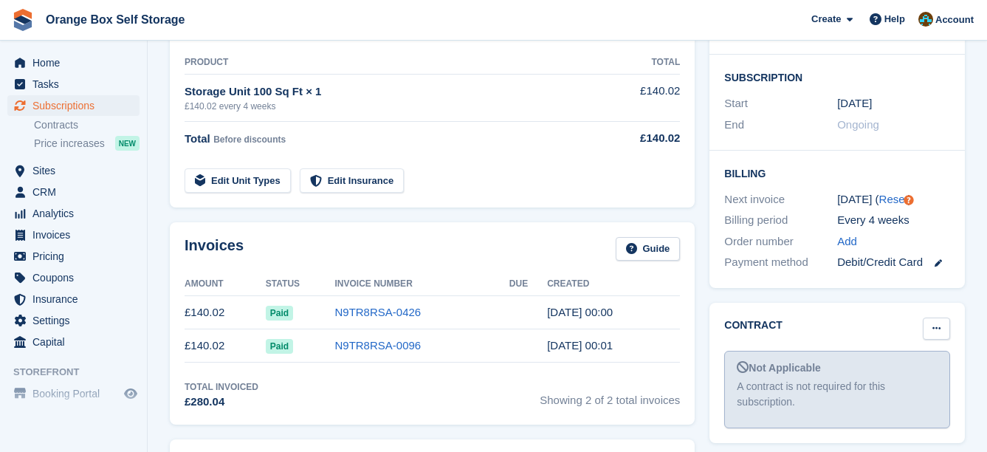
click at [930, 317] on button at bounding box center [936, 328] width 27 height 22
click at [888, 367] on p "Mark as signed" at bounding box center [879, 376] width 128 height 19
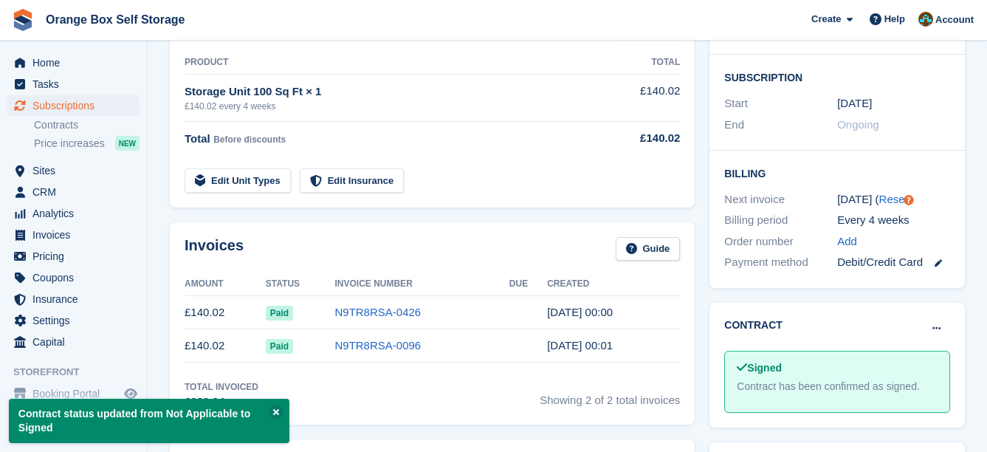
drag, startPoint x: 558, startPoint y: 158, endPoint x: 551, endPoint y: 149, distance: 11.5
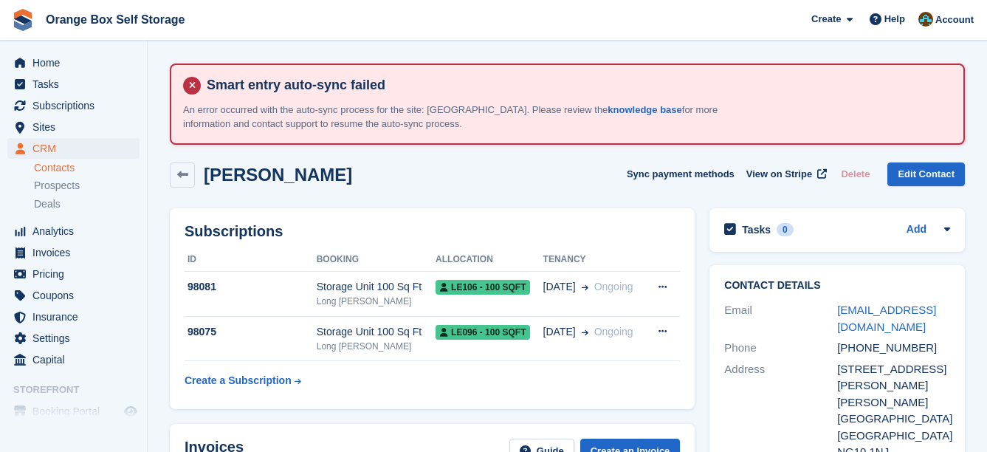
scroll to position [148, 0]
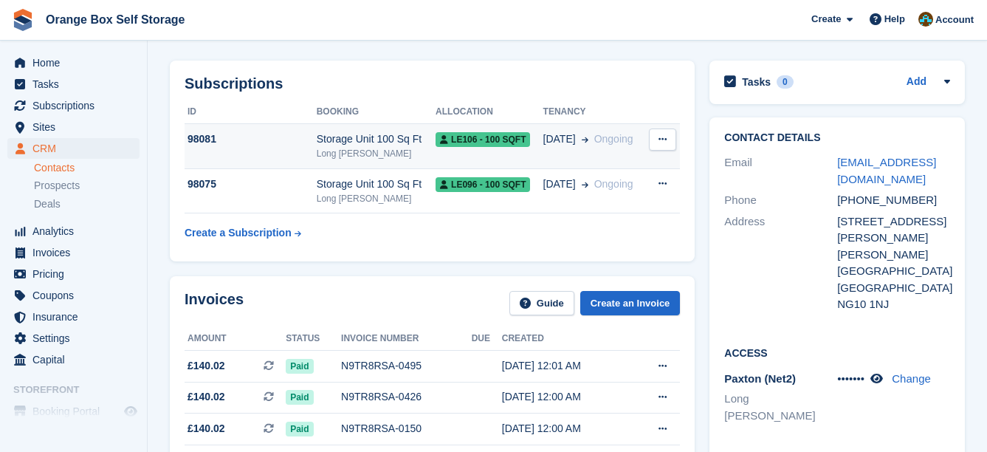
drag, startPoint x: 548, startPoint y: 151, endPoint x: 523, endPoint y: 142, distance: 27.1
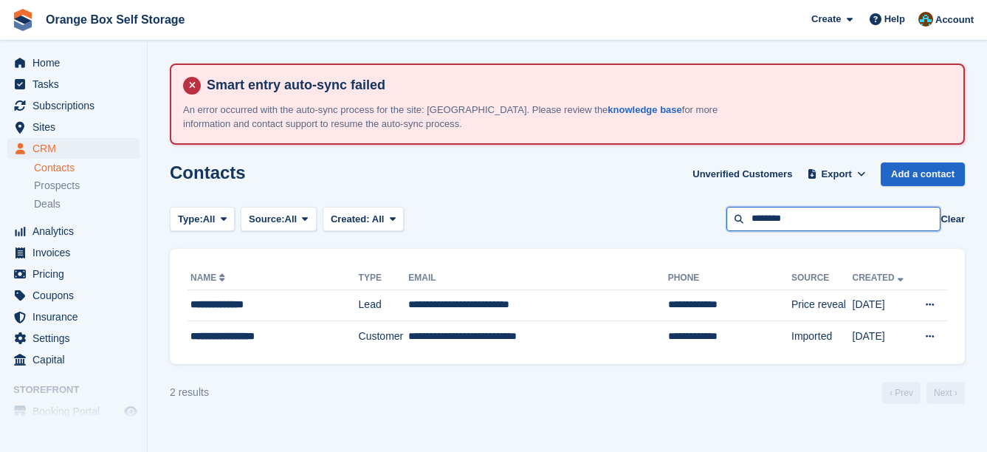
drag, startPoint x: 866, startPoint y: 222, endPoint x: 554, endPoint y: 222, distance: 312.2
click at [554, 222] on div "Type: All All Lead Customer Source: All All Storefront Backoffice Pre-Opening i…" at bounding box center [567, 219] width 795 height 24
type input "****"
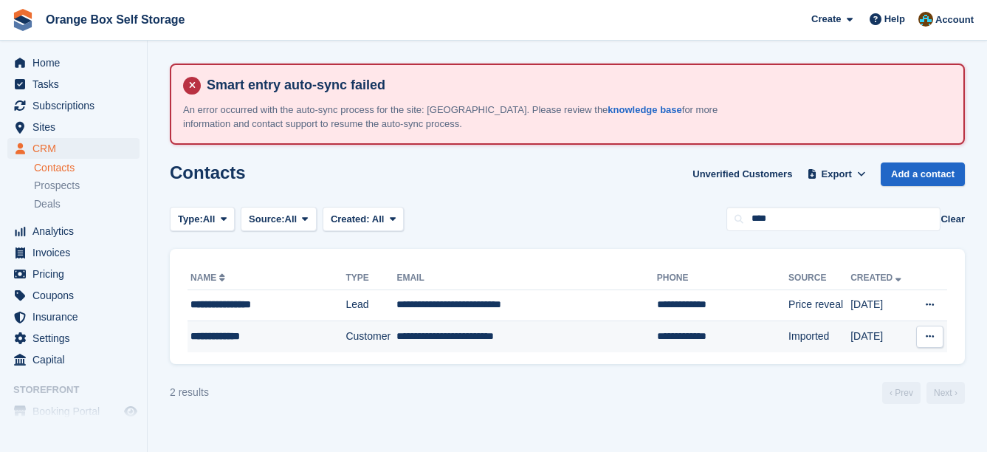
click at [557, 335] on td "**********" at bounding box center [526, 336] width 260 height 31
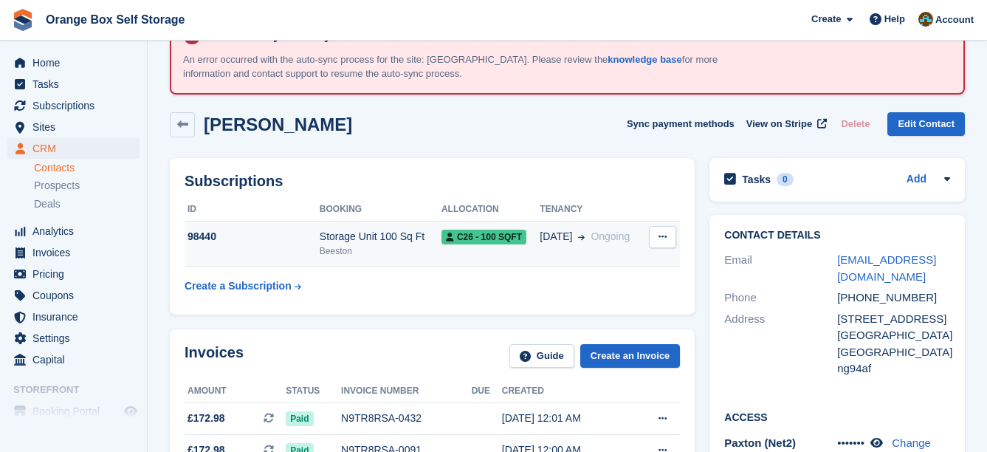
scroll to position [74, 0]
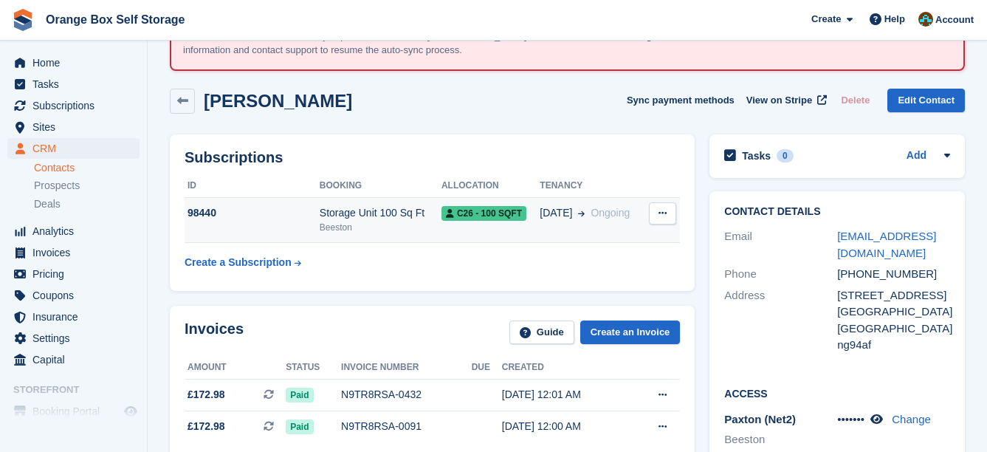
click at [539, 213] on span "[DATE]" at bounding box center [555, 212] width 32 height 15
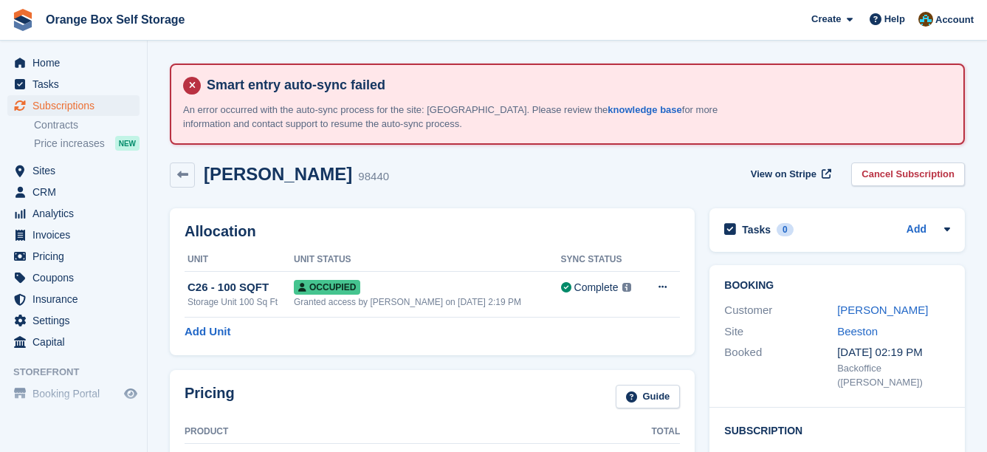
scroll to position [369, 0]
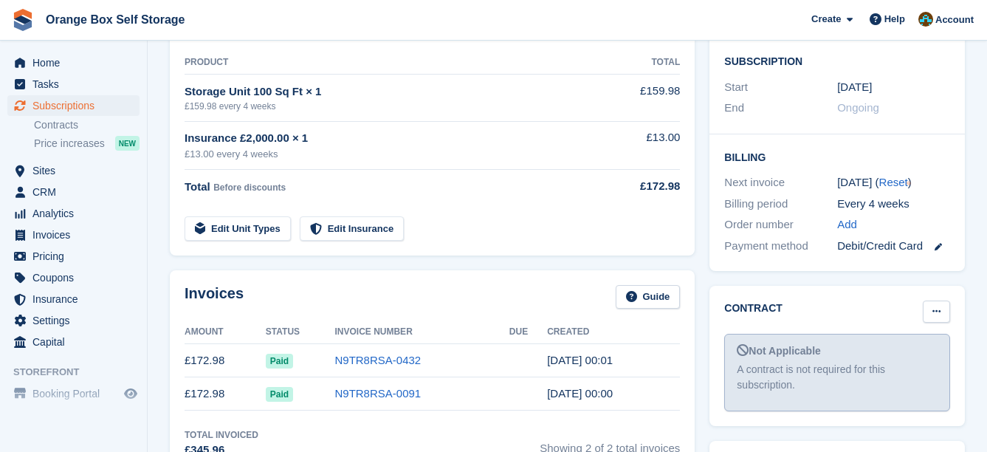
click at [925, 300] on button at bounding box center [936, 311] width 27 height 22
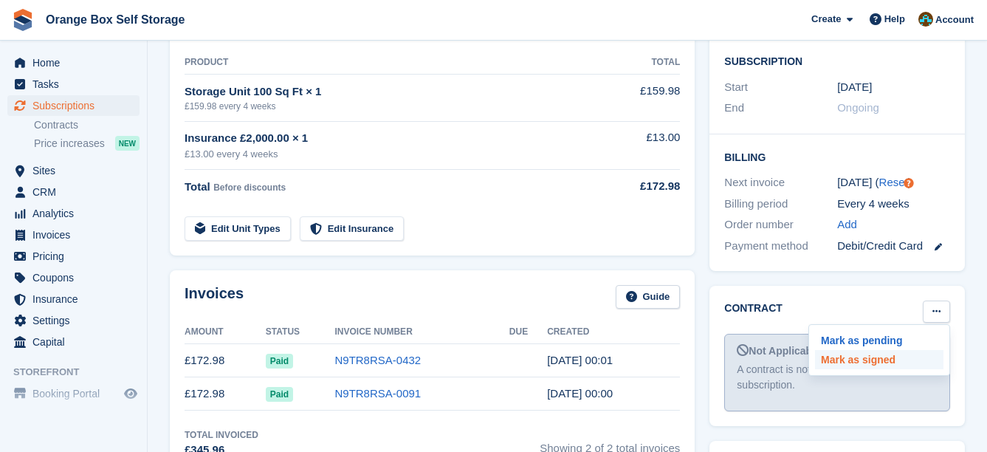
click at [880, 350] on p "Mark as signed" at bounding box center [879, 359] width 128 height 19
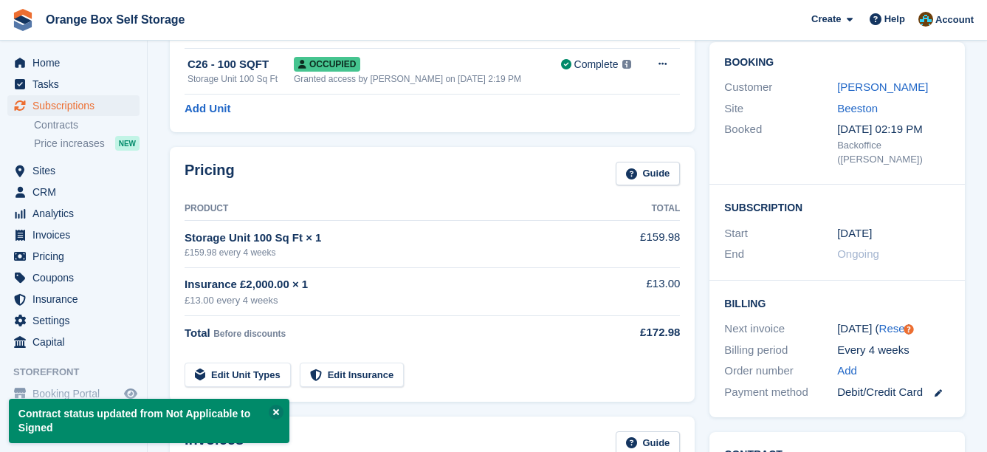
scroll to position [221, 0]
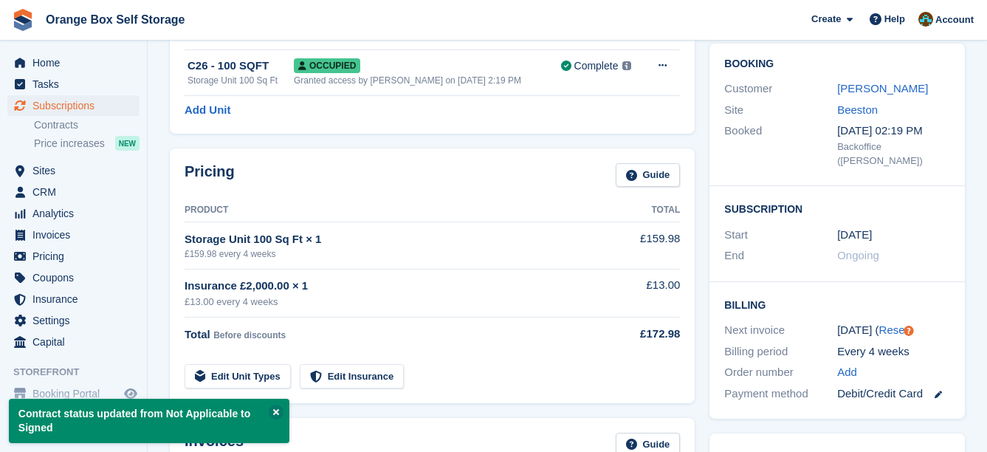
click at [441, 149] on div "Pricing Guide Product Total Storage Unit 100 Sq Ft × 1 £159.98 every 4 weeks £1…" at bounding box center [432, 275] width 525 height 255
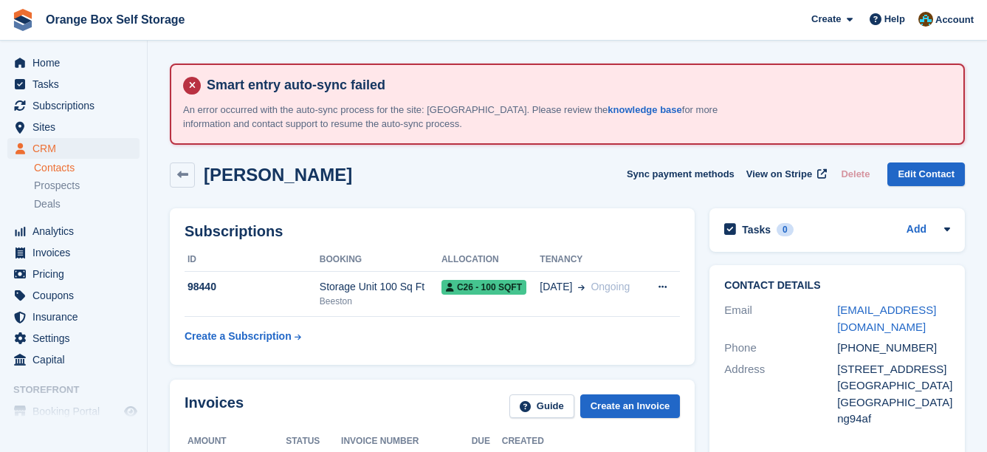
scroll to position [74, 0]
